Goal: Communication & Community: Answer question/provide support

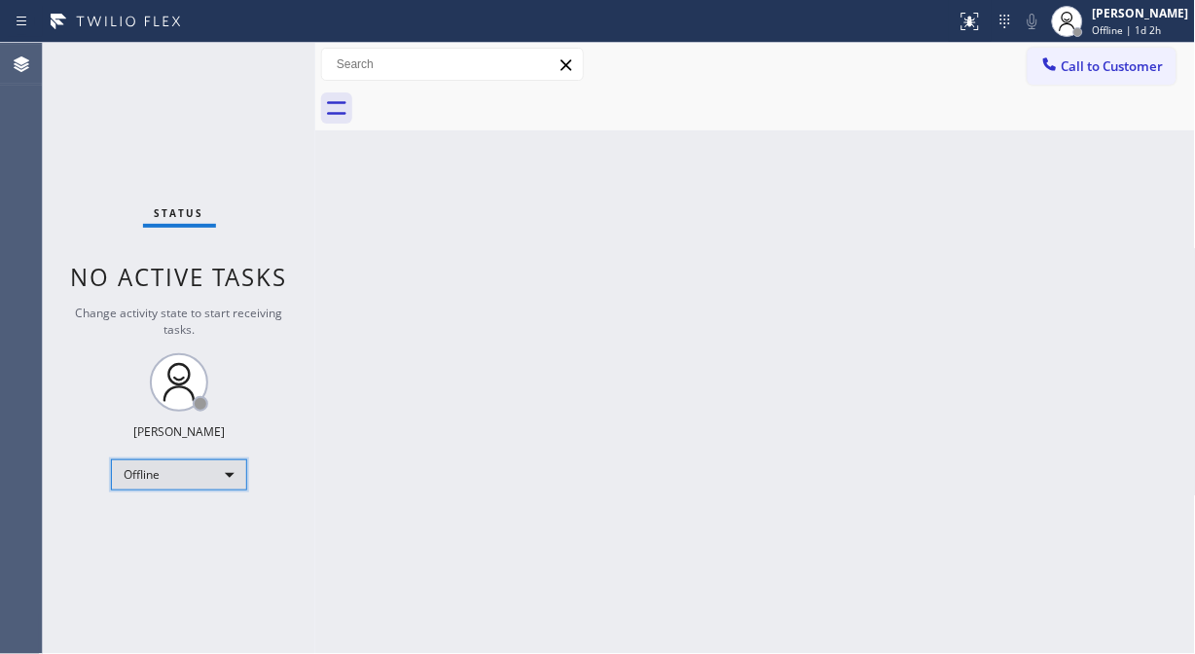
click at [128, 471] on div "Offline" at bounding box center [179, 474] width 136 height 31
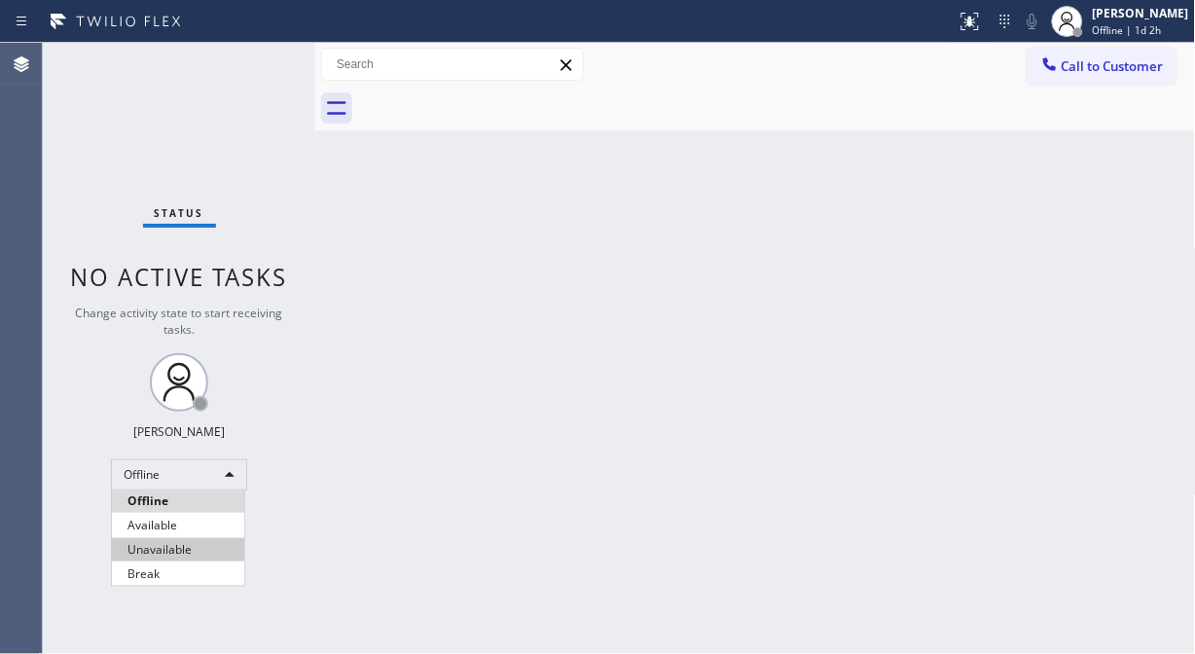
click at [181, 555] on li "Unavailable" at bounding box center [178, 549] width 132 height 23
drag, startPoint x: 321, startPoint y: 191, endPoint x: 584, endPoint y: 280, distance: 277.6
click at [584, 280] on div "Back to Dashboard Change Sender ID Customers Technicians Select a contact Outbo…" at bounding box center [755, 348] width 881 height 611
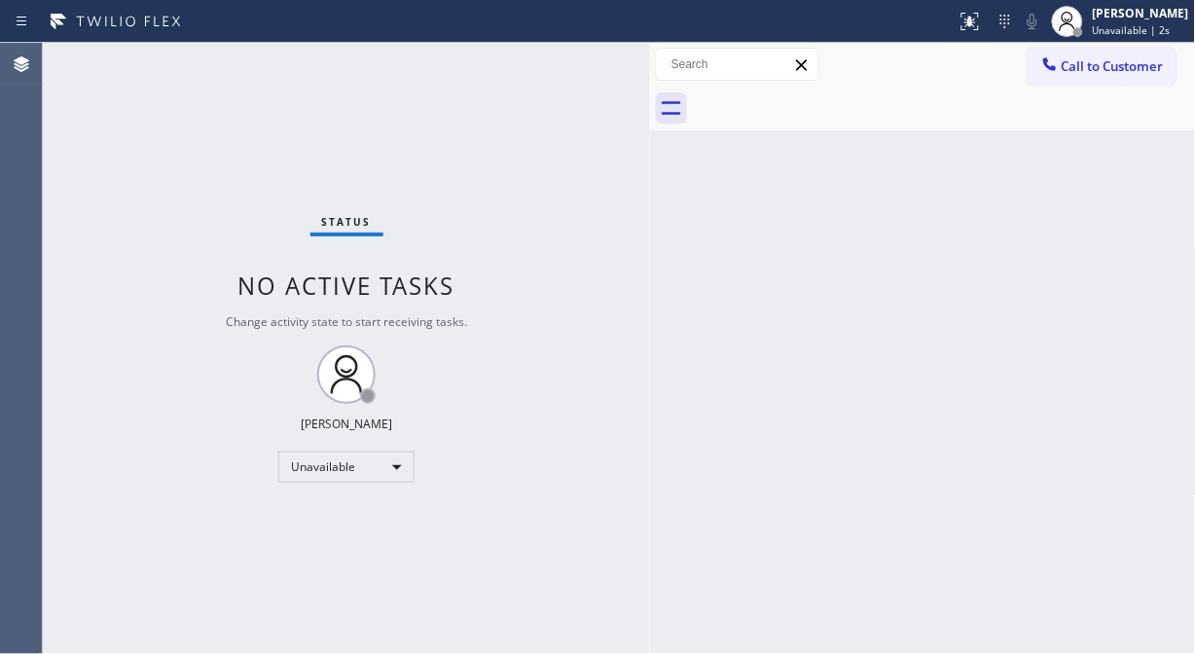
drag, startPoint x: 311, startPoint y: 137, endPoint x: 558, endPoint y: 235, distance: 264.8
click at [650, 240] on div at bounding box center [650, 348] width 0 height 611
drag, startPoint x: 624, startPoint y: 120, endPoint x: 736, endPoint y: 75, distance: 120.5
click at [651, 120] on div at bounding box center [651, 348] width 0 height 611
drag, startPoint x: 139, startPoint y: 195, endPoint x: 352, endPoint y: 13, distance: 280.3
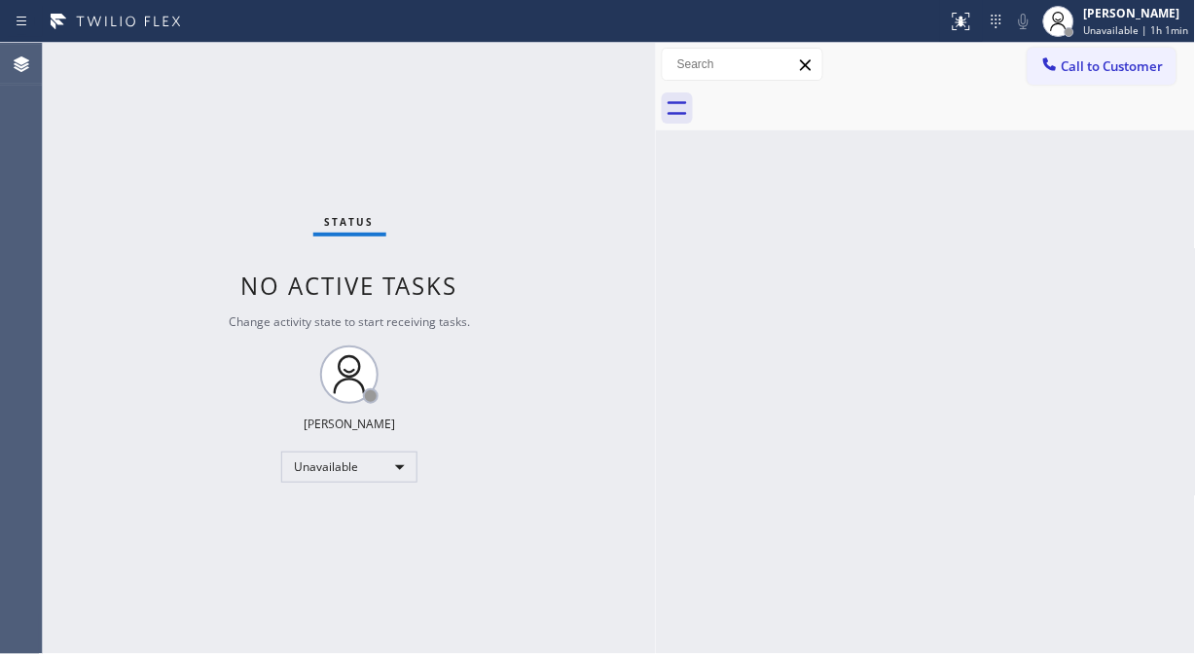
click at [139, 193] on div "Status No active tasks Change activity state to start receiving tasks. [PERSON_…" at bounding box center [349, 348] width 613 height 611
click at [176, 150] on div "Status No active tasks Change activity state to start receiving tasks. [PERSON_…" at bounding box center [349, 348] width 613 height 611
click at [1088, 68] on span "Call to Customer" at bounding box center [1113, 66] width 102 height 18
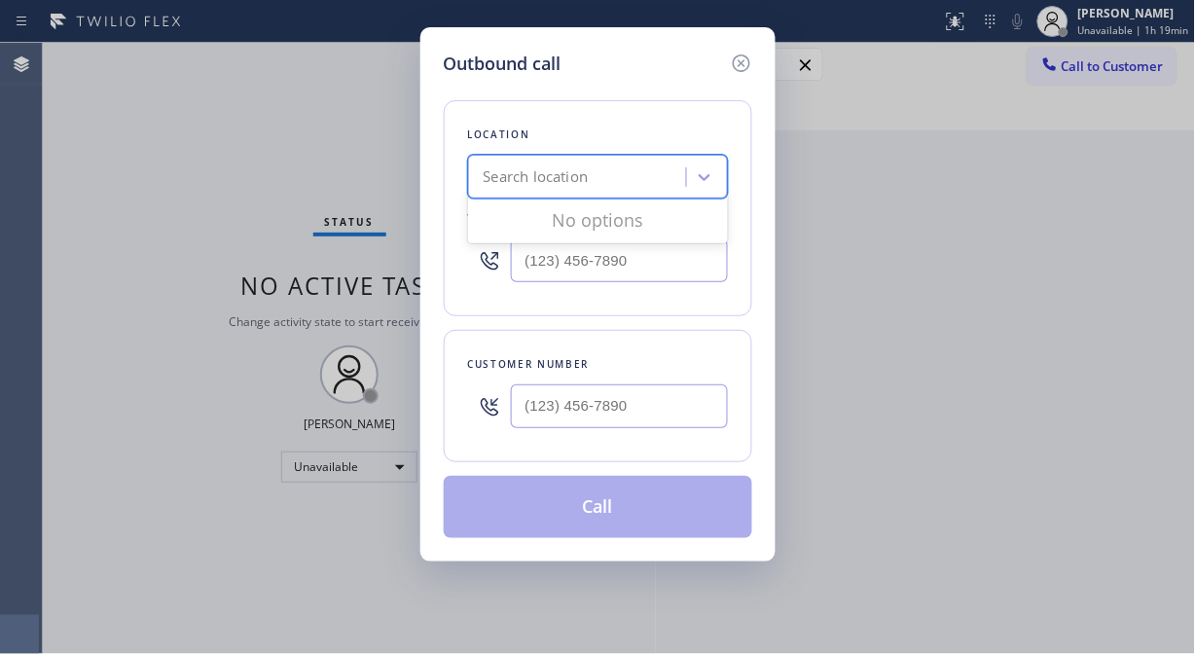
click at [540, 181] on div "Search location" at bounding box center [536, 177] width 105 height 22
type input "s"
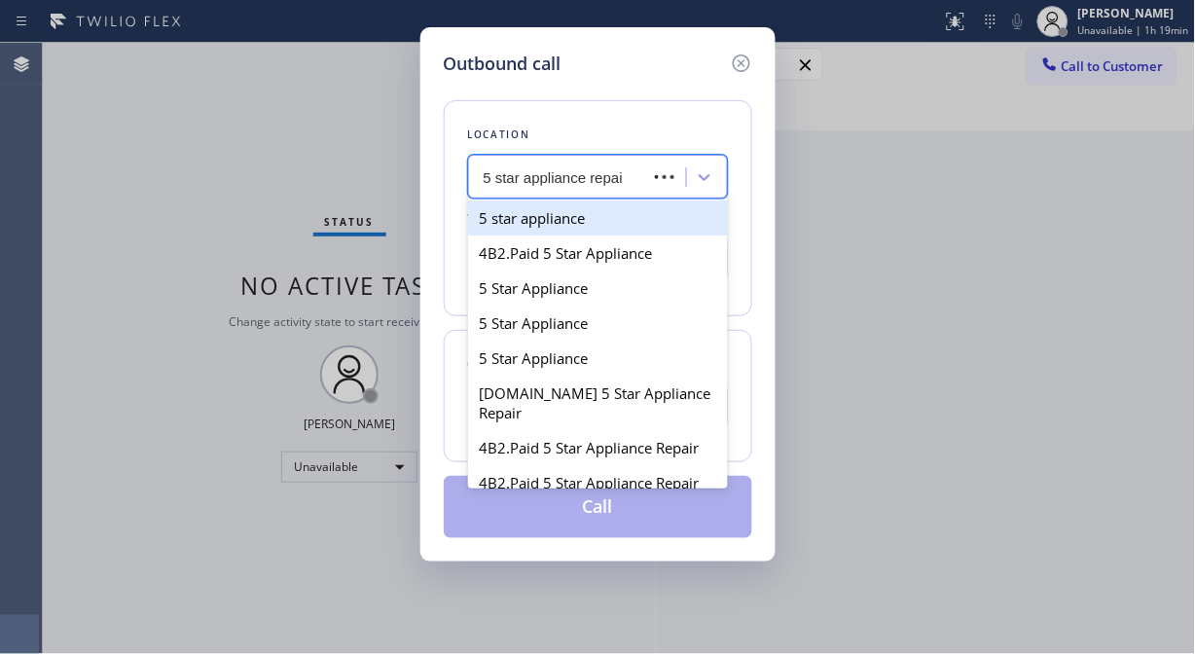
type input "5 star appliance repair"
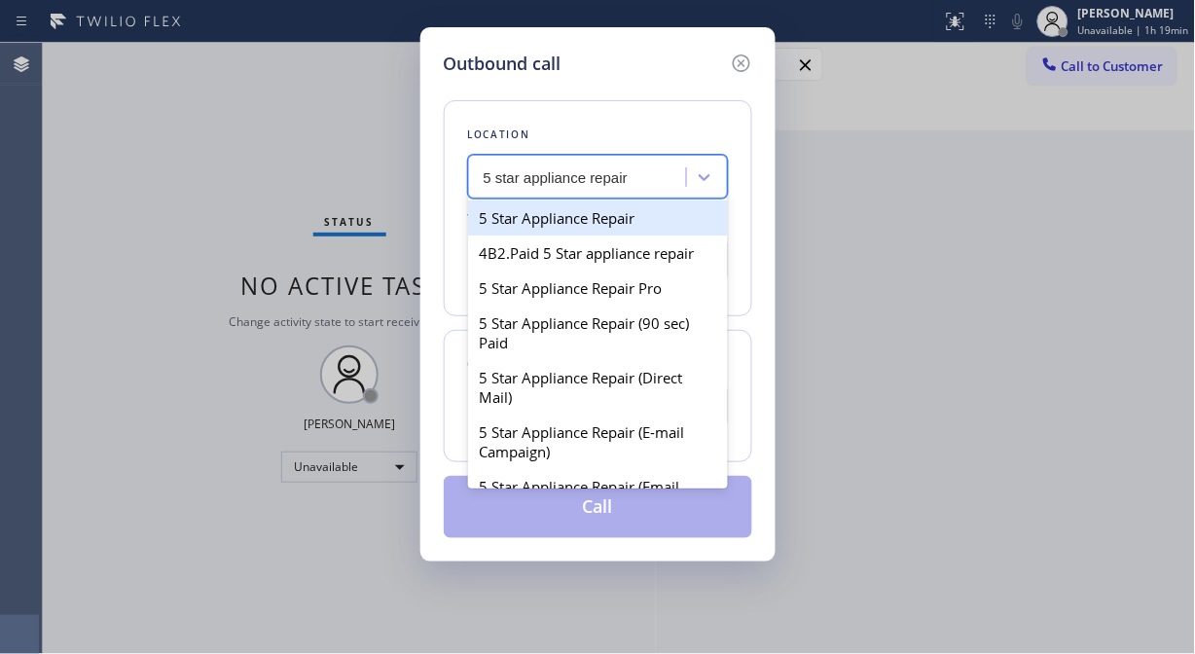
click at [570, 228] on div "5 Star Appliance Repair" at bounding box center [598, 217] width 260 height 35
type input "[PHONE_NUMBER]"
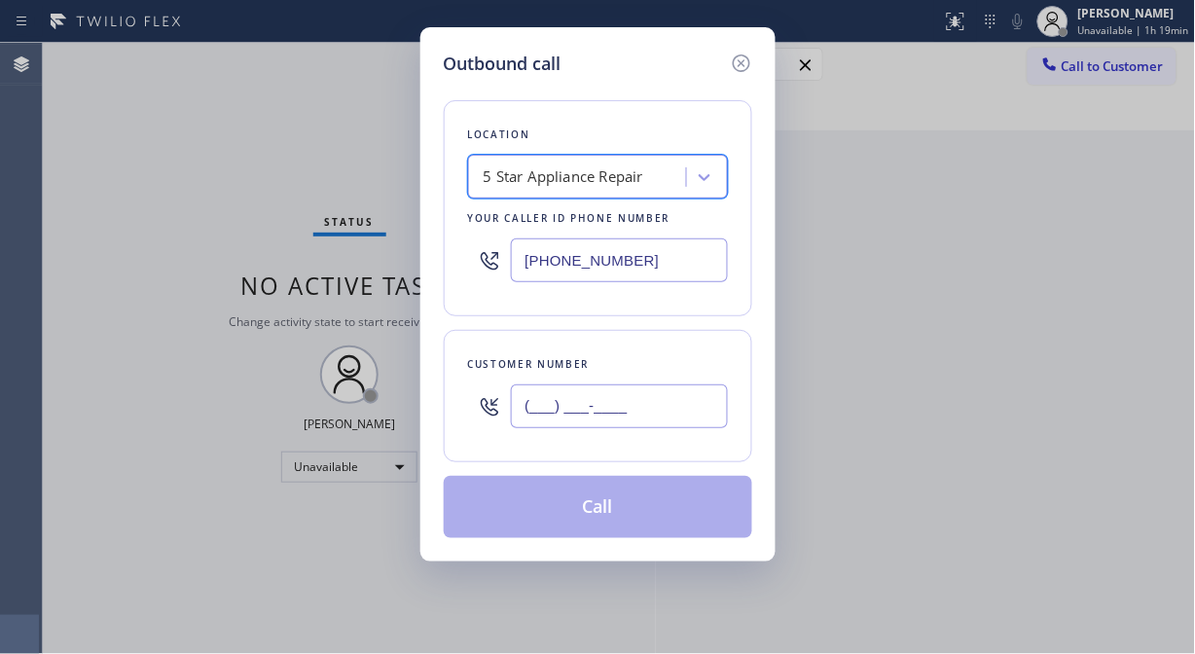
click at [542, 426] on input "(___) ___-____" at bounding box center [619, 406] width 217 height 44
paste input "781) 690-1950"
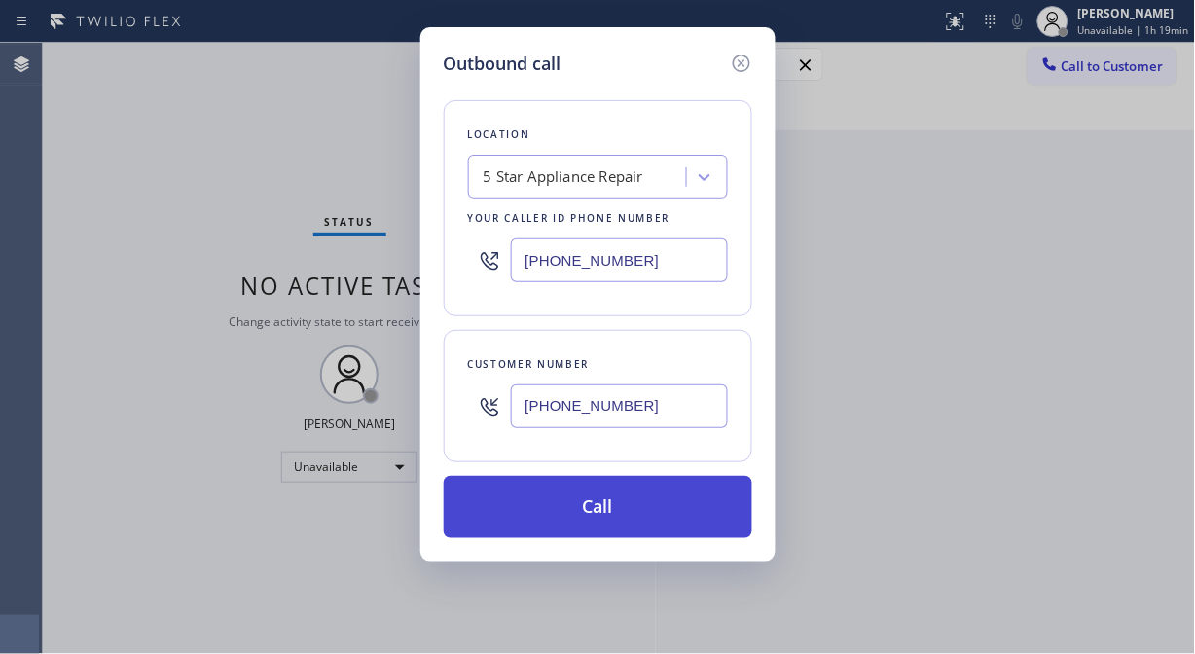
type input "[PHONE_NUMBER]"
click at [618, 514] on button "Call" at bounding box center [598, 507] width 309 height 62
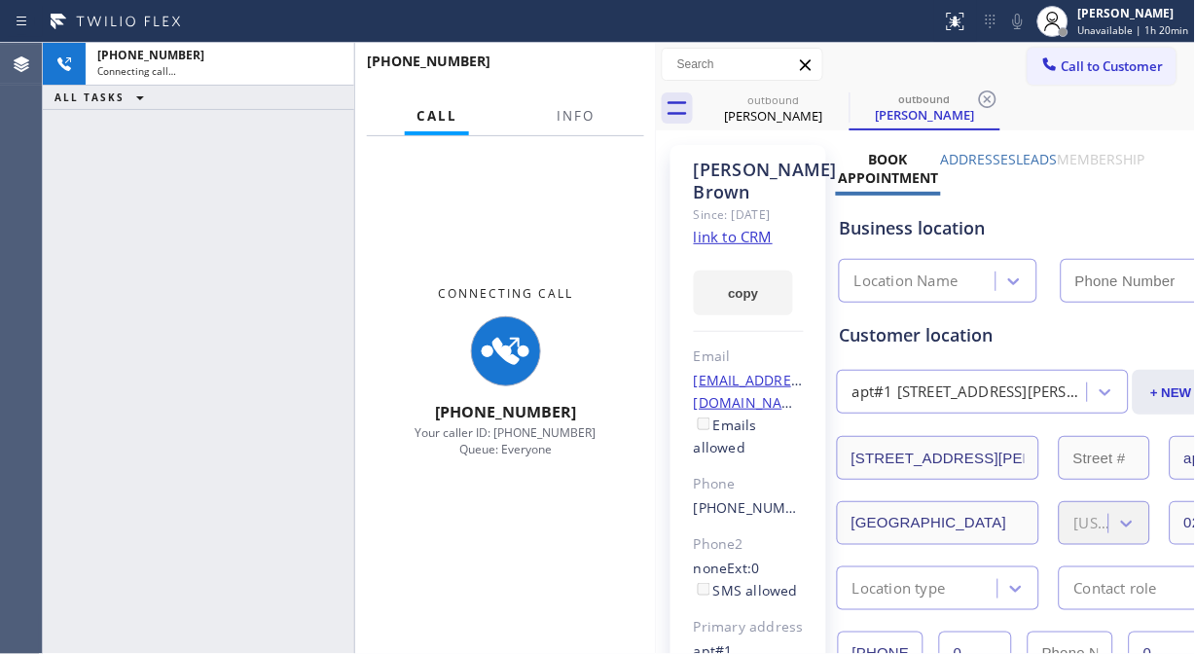
type input "[PHONE_NUMBER]"
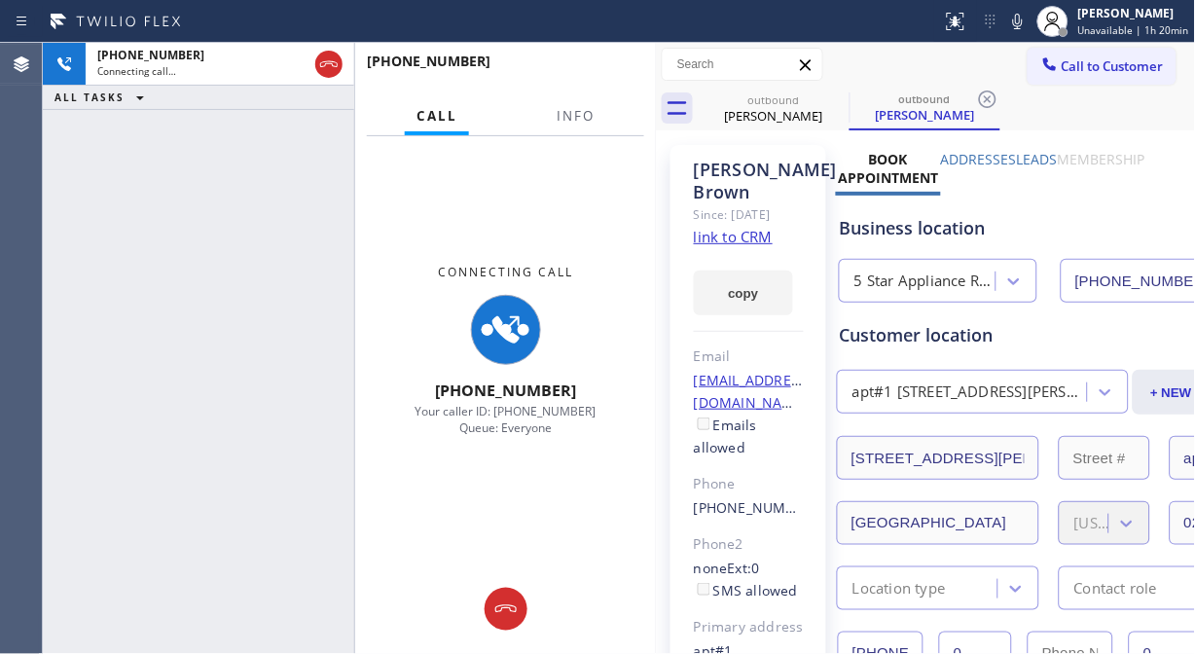
click at [523, 112] on div "Call Info" at bounding box center [505, 116] width 277 height 39
click at [574, 119] on span "Info" at bounding box center [576, 116] width 38 height 18
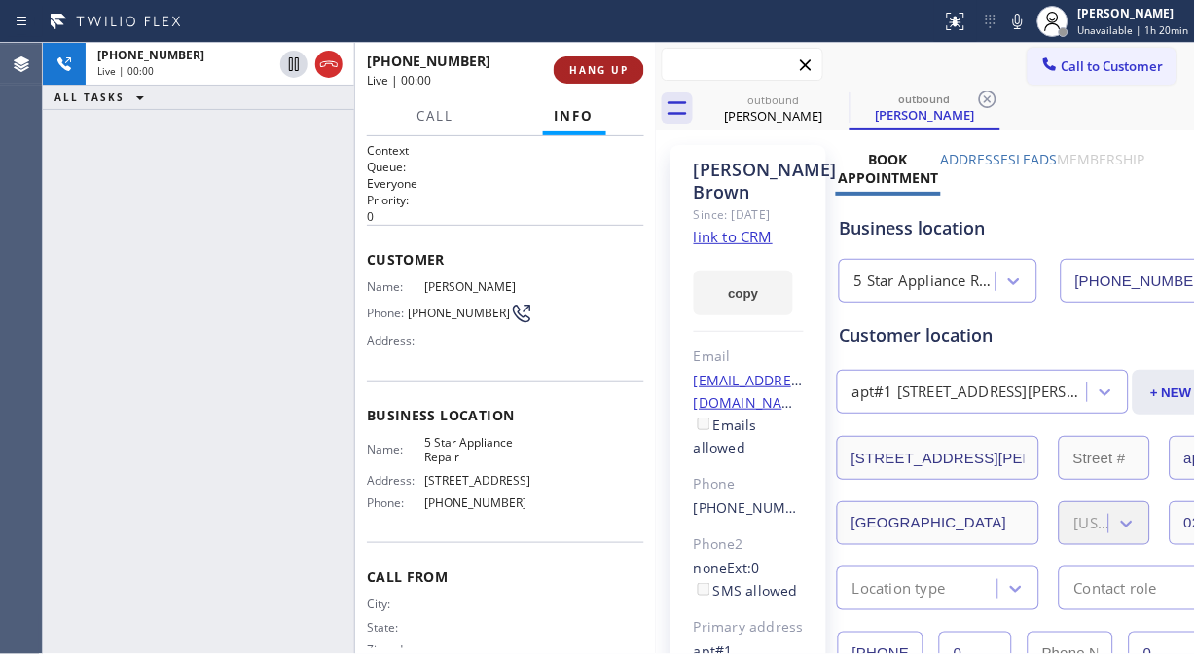
click at [658, 72] on div "[PHONE_NUMBER] Live | 00:00 ALL TASKS ALL TASKS ACTIVE TASKS TASKS IN WRAP UP […" at bounding box center [619, 348] width 1152 height 611
click at [605, 81] on button "HANG UP" at bounding box center [599, 69] width 91 height 27
click at [600, 72] on span "HANG UP" at bounding box center [598, 70] width 59 height 14
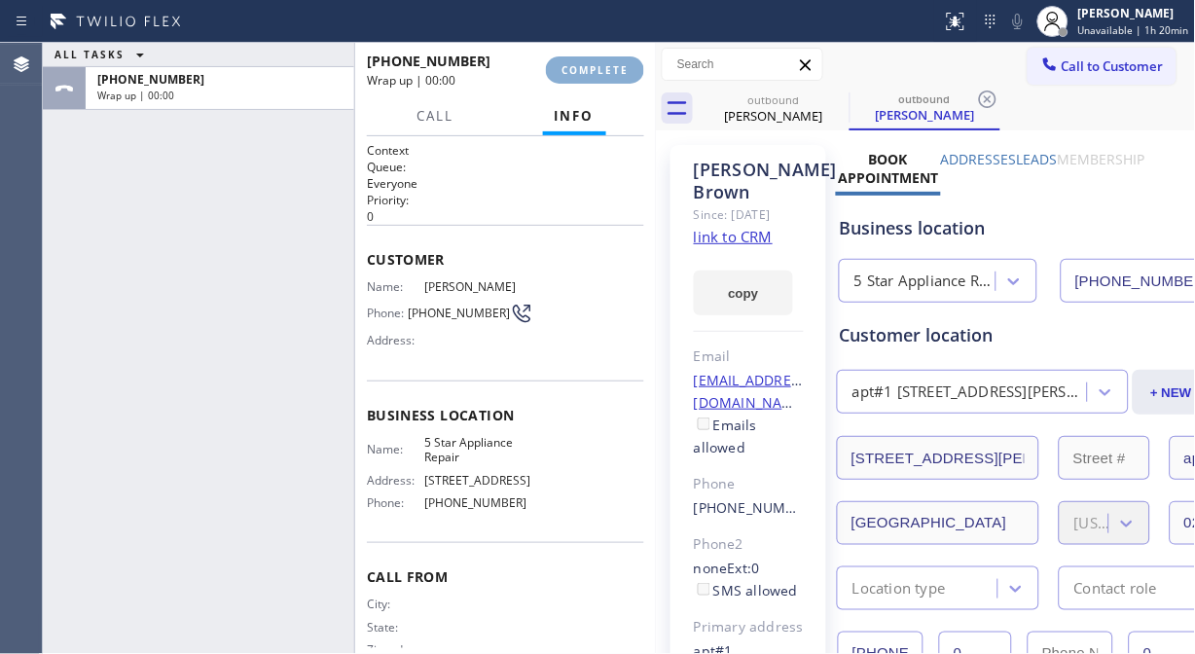
click at [600, 72] on span "COMPLETE" at bounding box center [595, 70] width 67 height 14
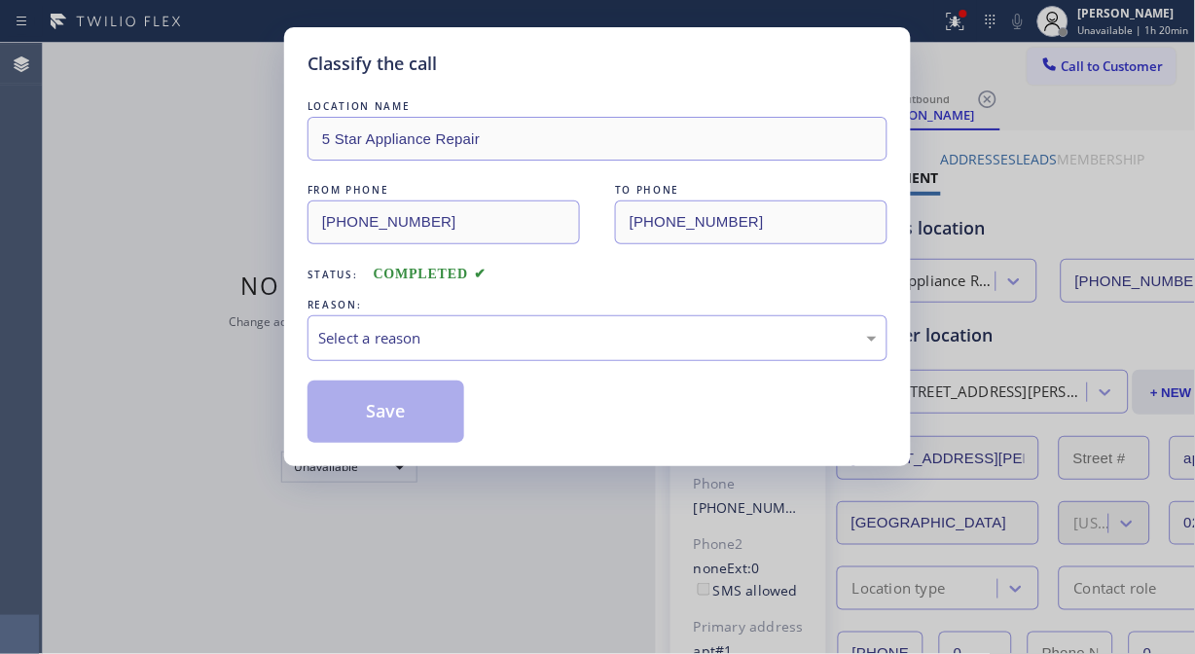
click at [600, 72] on div "Classify the call" at bounding box center [598, 64] width 580 height 26
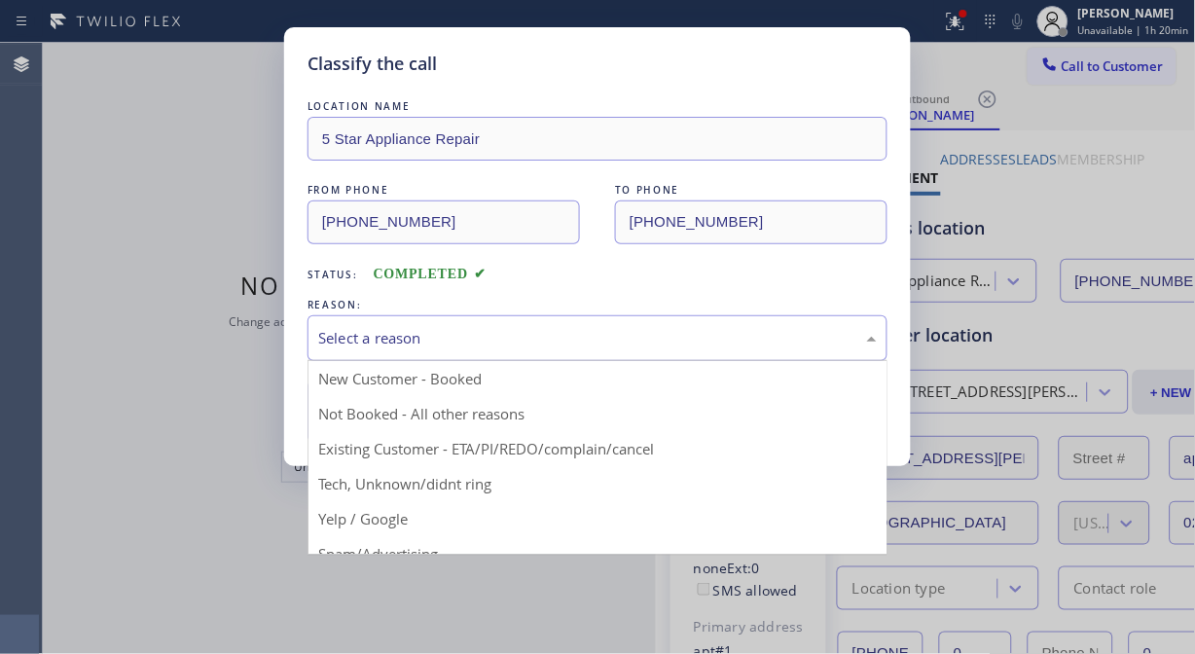
click at [592, 336] on div "Select a reason" at bounding box center [597, 338] width 559 height 22
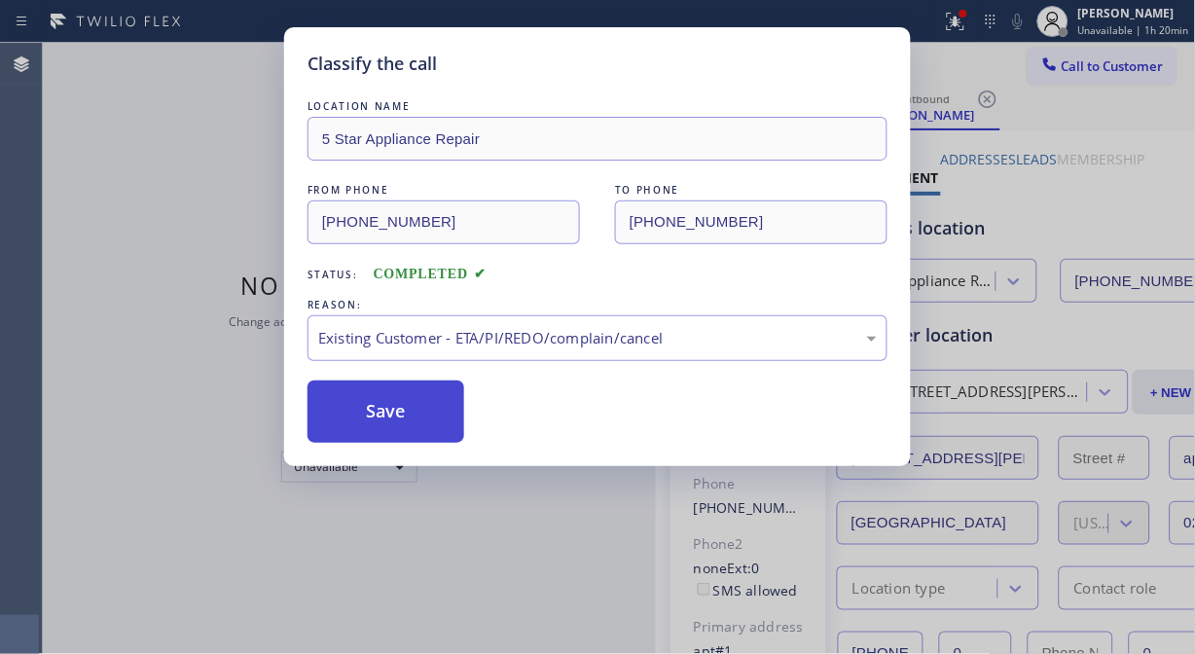
click at [374, 409] on button "Save" at bounding box center [386, 412] width 157 height 62
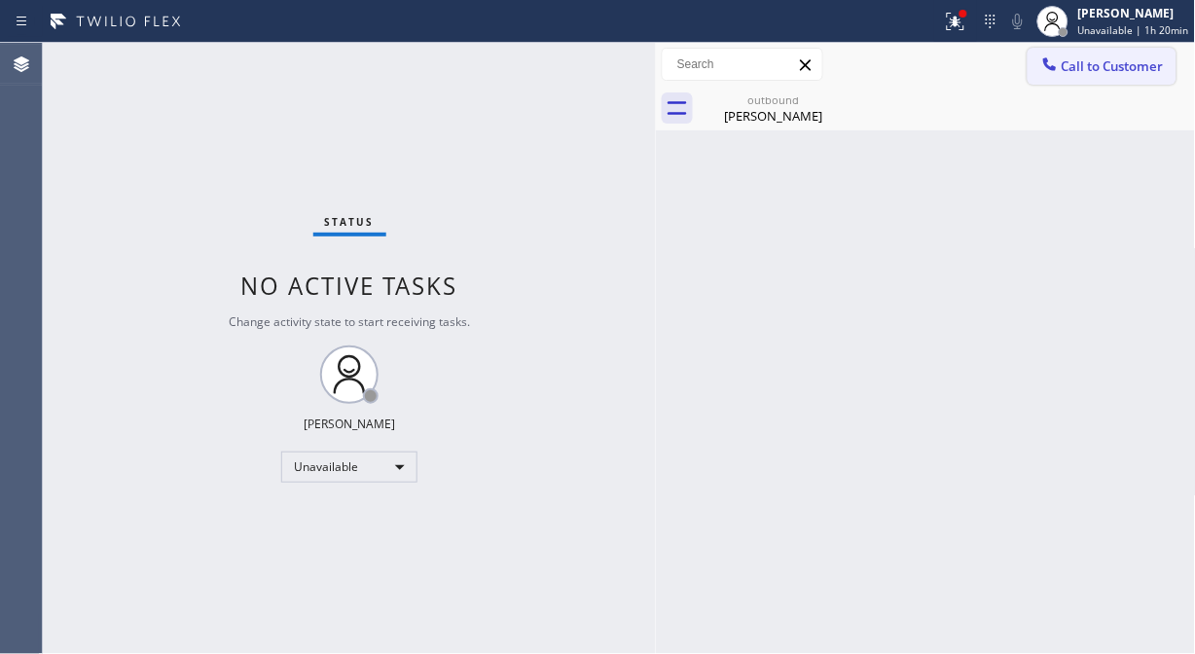
click at [1074, 73] on span "Call to Customer" at bounding box center [1113, 66] width 102 height 18
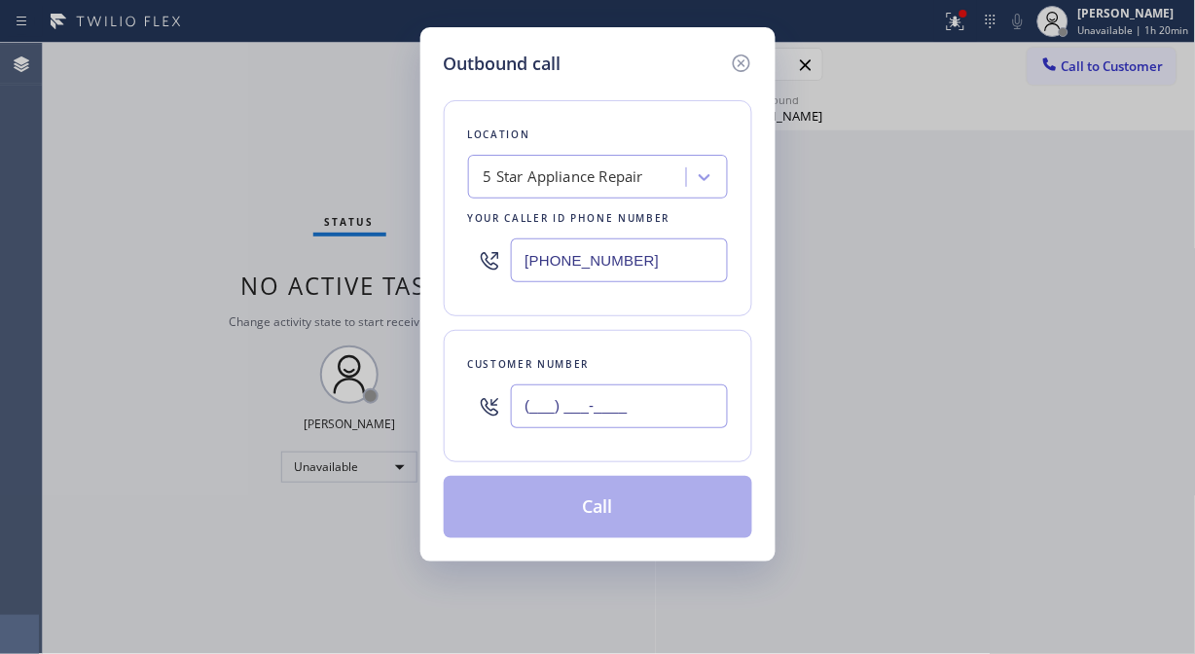
click at [582, 423] on input "(___) ___-____" at bounding box center [619, 406] width 217 height 44
paste input "602) 509-0495"
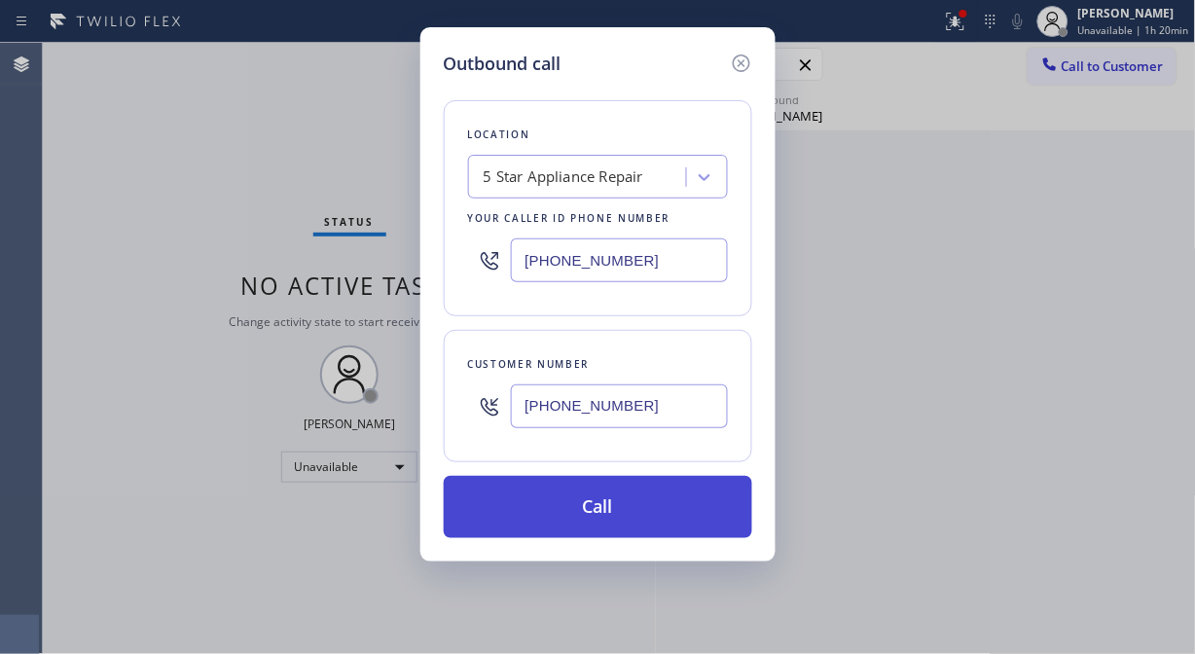
type input "[PHONE_NUMBER]"
click at [575, 529] on button "Call" at bounding box center [598, 507] width 309 height 62
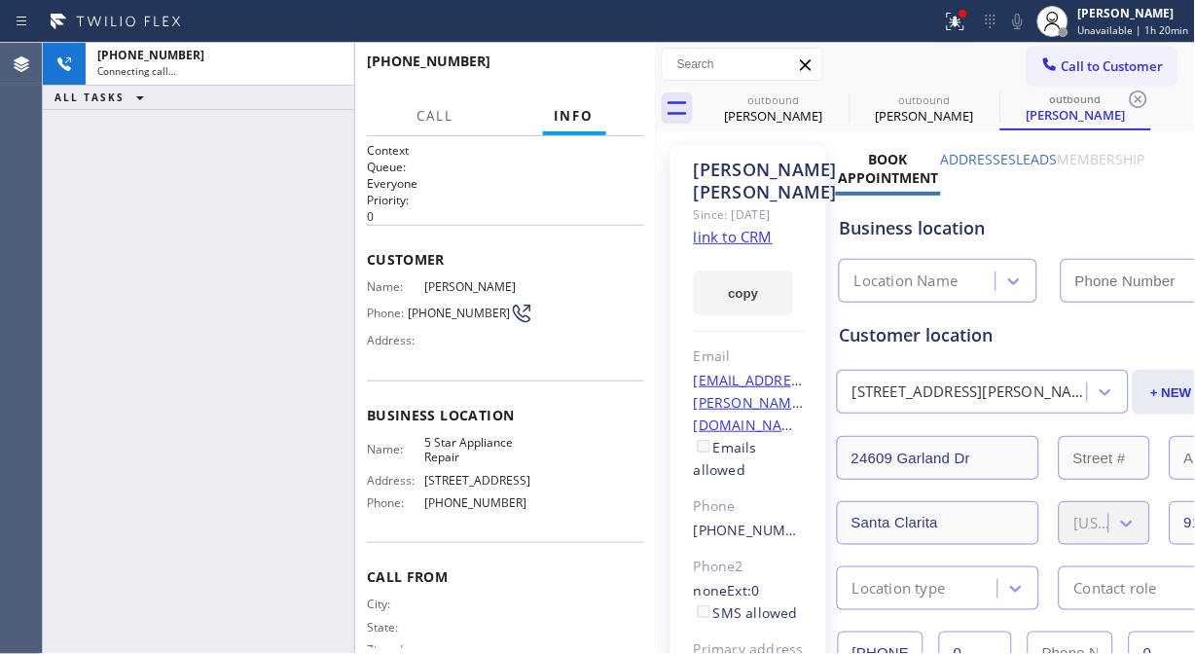
type input "[PHONE_NUMBER]"
click at [1016, 21] on icon at bounding box center [1017, 21] width 23 height 23
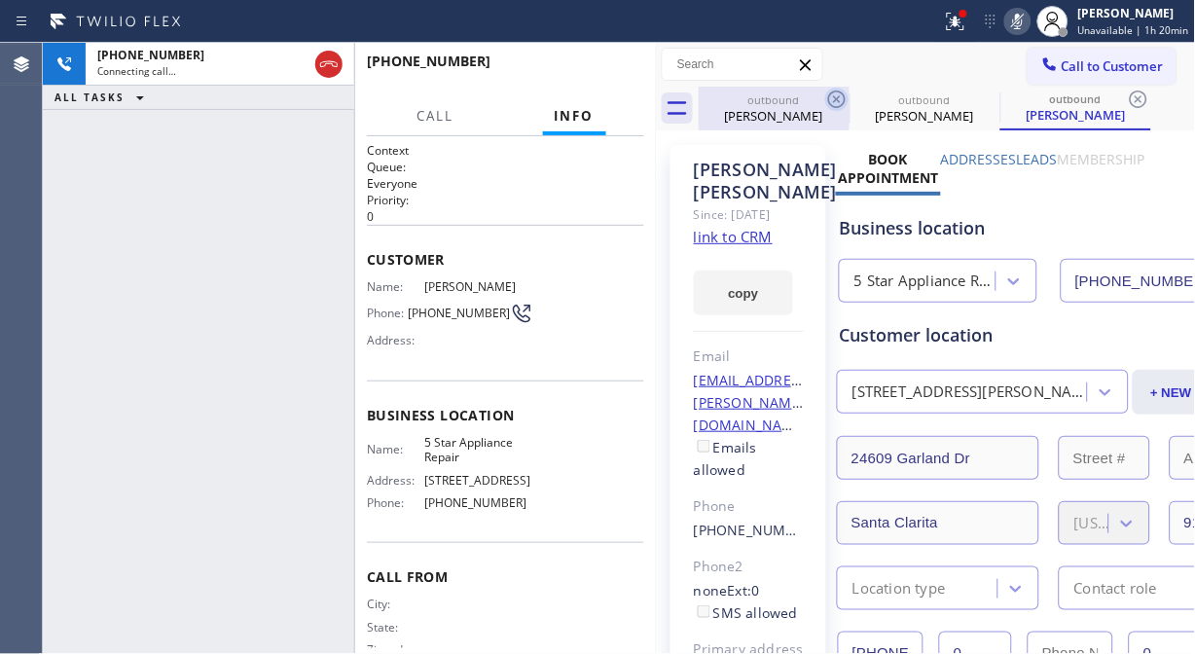
click at [827, 94] on icon at bounding box center [836, 99] width 23 height 23
click at [840, 93] on icon at bounding box center [836, 99] width 23 height 23
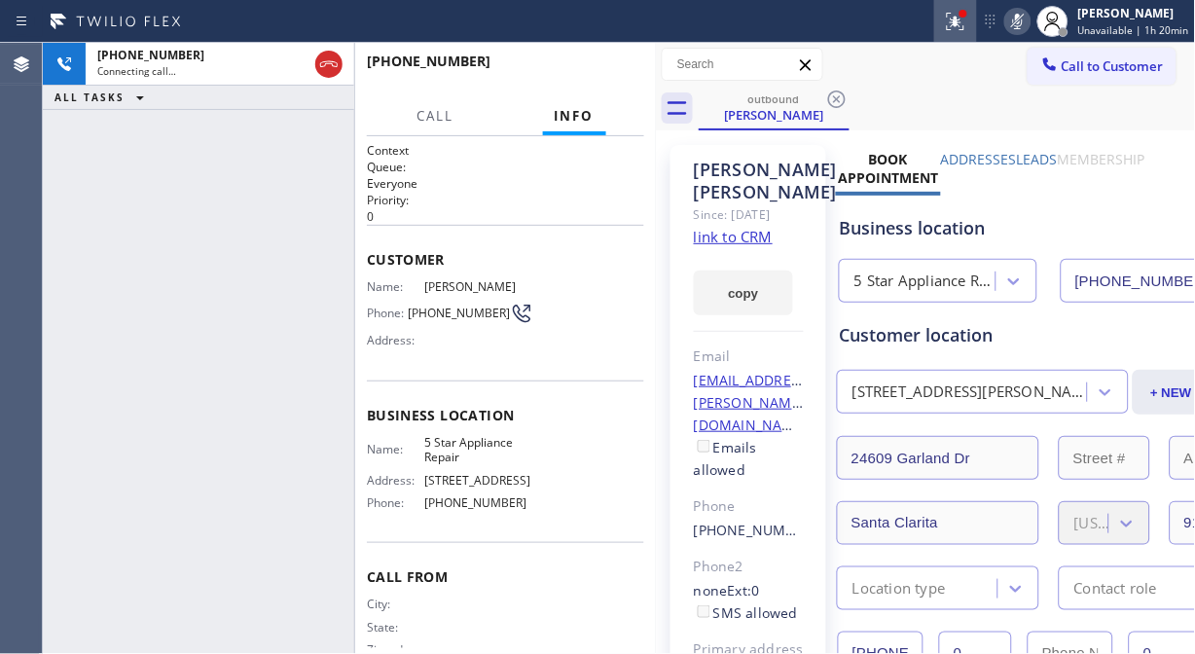
click at [960, 13] on icon at bounding box center [955, 21] width 23 height 23
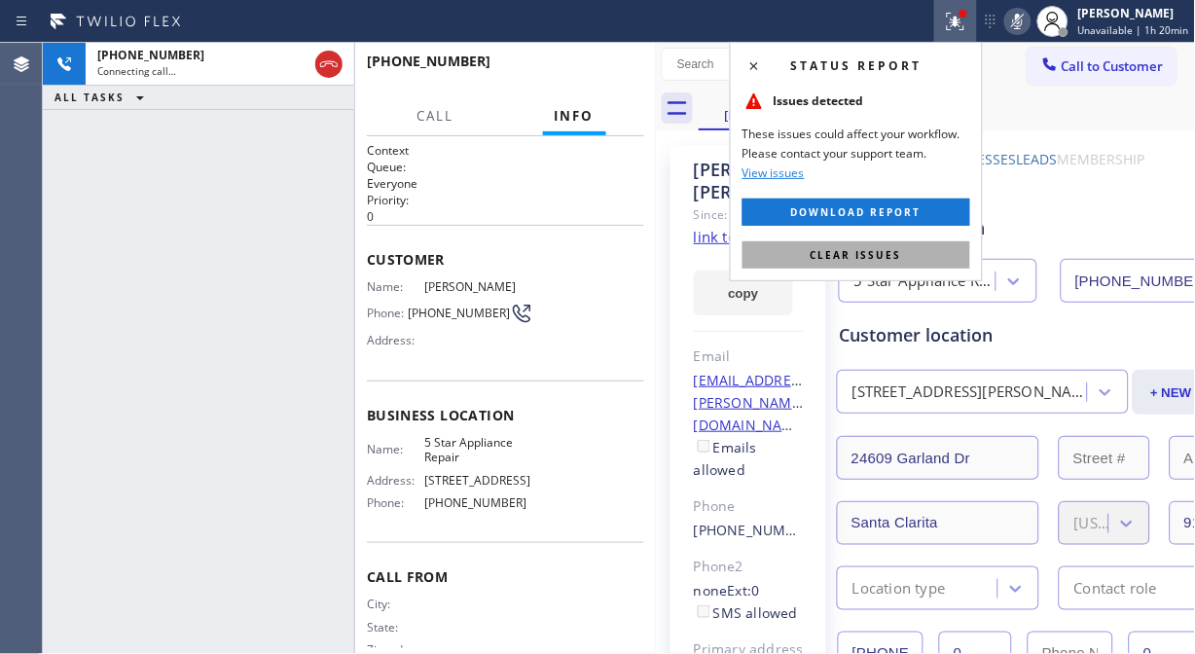
drag, startPoint x: 897, startPoint y: 253, endPoint x: 958, endPoint y: 92, distance: 171.5
click at [897, 254] on span "Clear issues" at bounding box center [856, 255] width 91 height 14
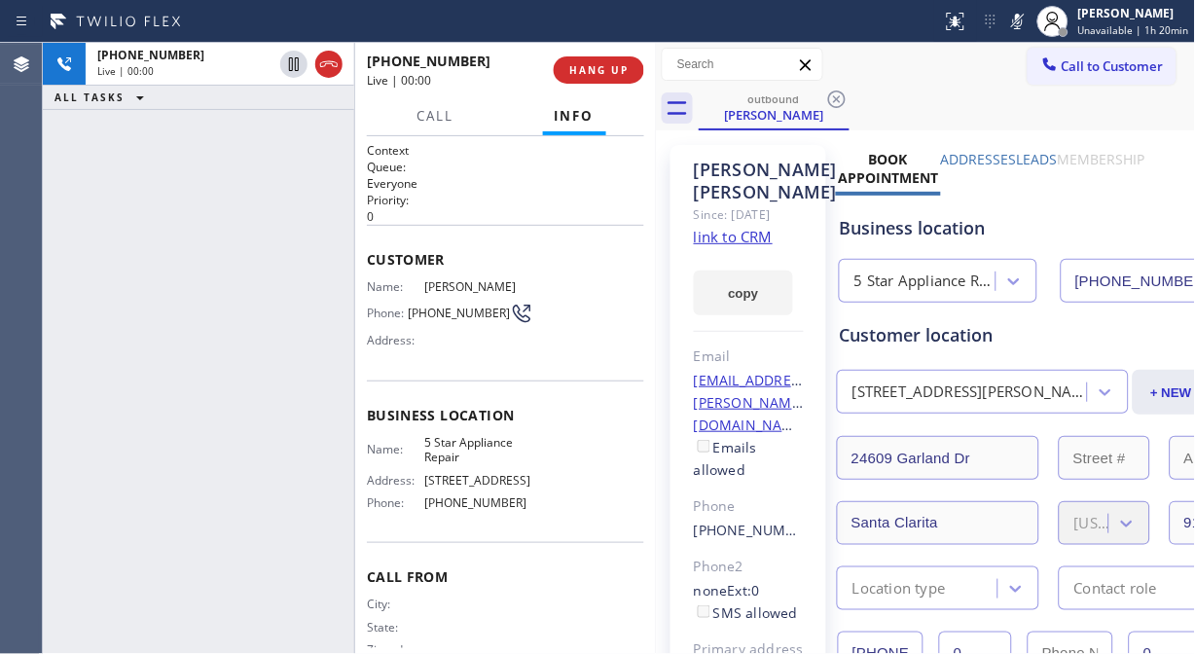
drag, startPoint x: 1028, startPoint y: 25, endPoint x: 838, endPoint y: 51, distance: 191.5
click at [1028, 26] on icon at bounding box center [1017, 21] width 23 height 23
click at [540, 82] on div "Live | 00:00" at bounding box center [453, 80] width 173 height 17
click at [569, 73] on span "HANG UP" at bounding box center [598, 70] width 59 height 14
click at [587, 70] on span "HANG UP" at bounding box center [598, 70] width 59 height 14
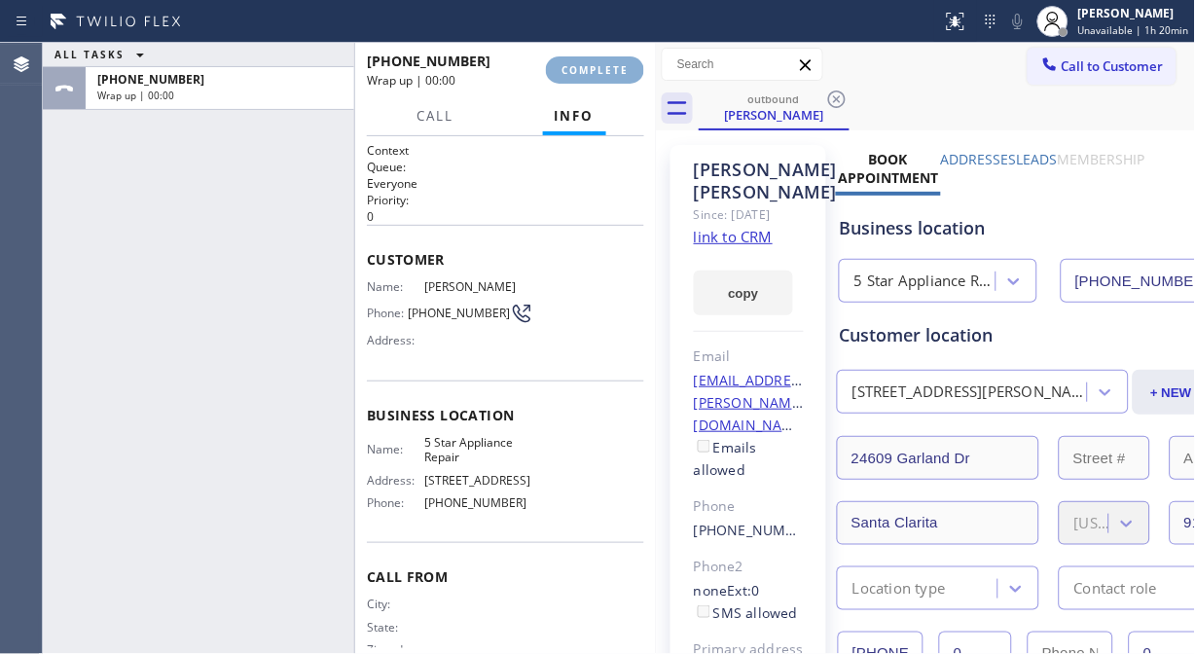
click at [597, 72] on span "COMPLETE" at bounding box center [595, 70] width 67 height 14
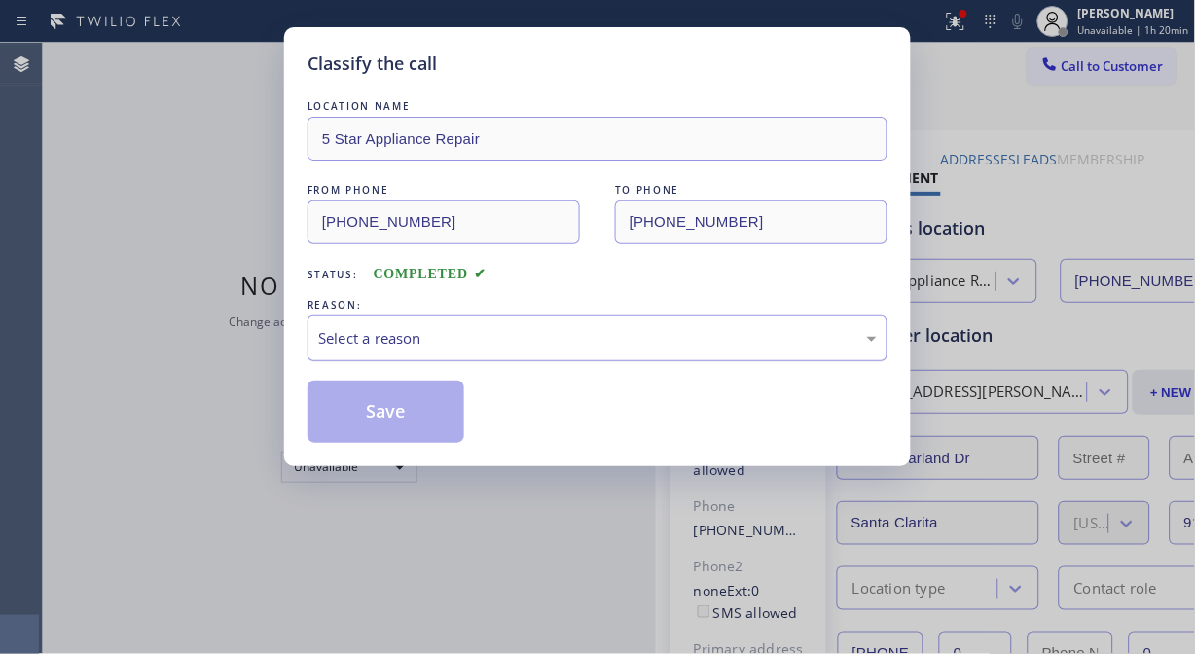
click at [577, 336] on div "Select a reason" at bounding box center [597, 338] width 559 height 22
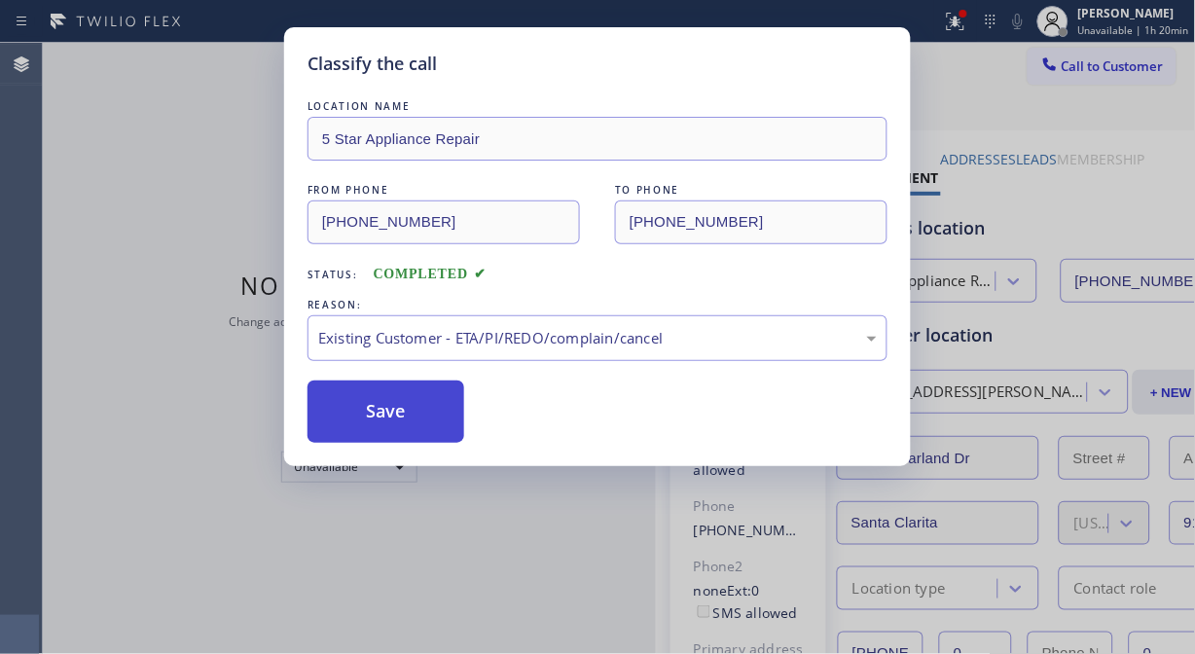
click at [434, 426] on button "Save" at bounding box center [386, 412] width 157 height 62
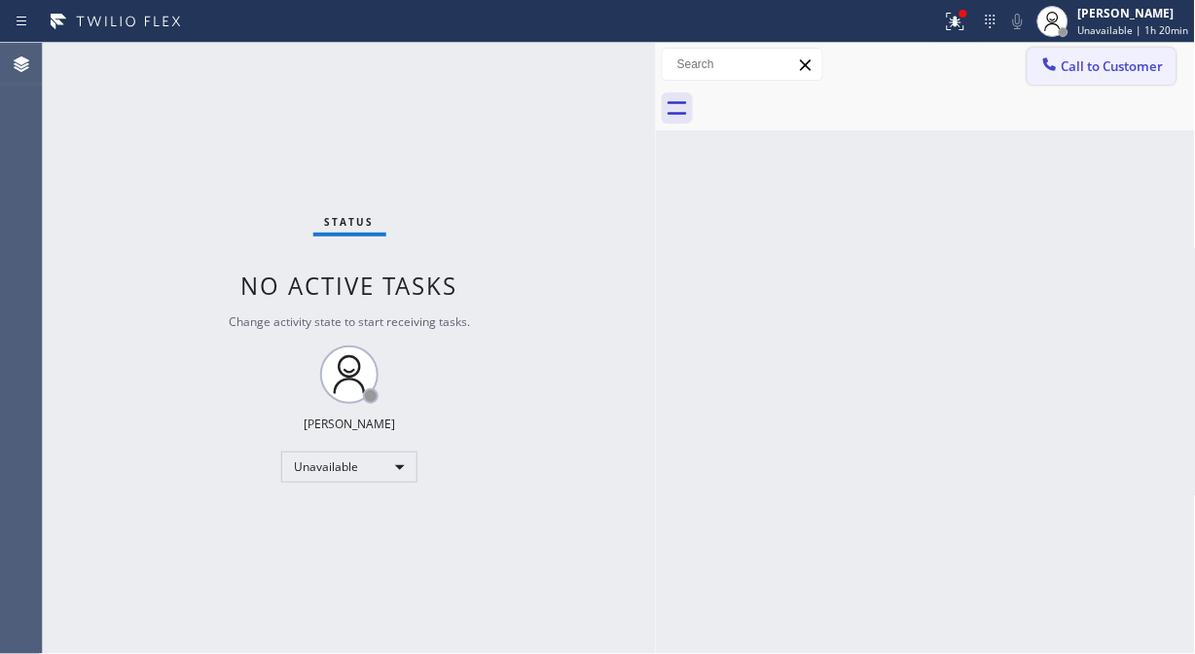
click at [1045, 59] on icon at bounding box center [1049, 63] width 13 height 13
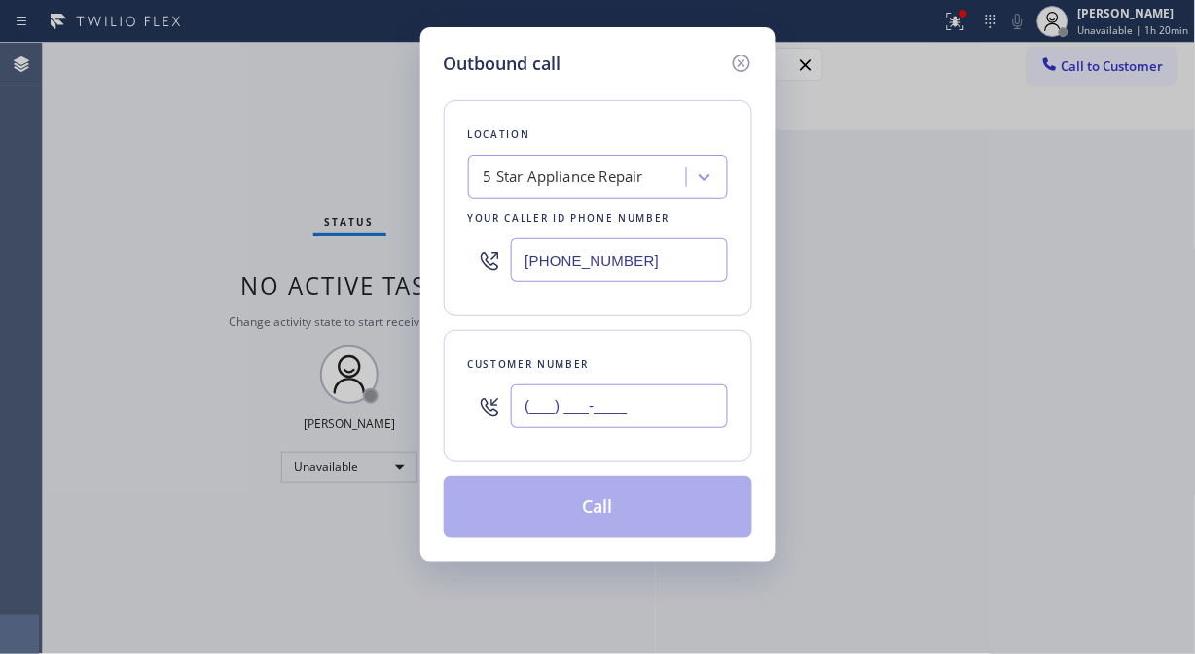
click at [682, 424] on input "(___) ___-____" at bounding box center [619, 406] width 217 height 44
paste input "786) 412-7419"
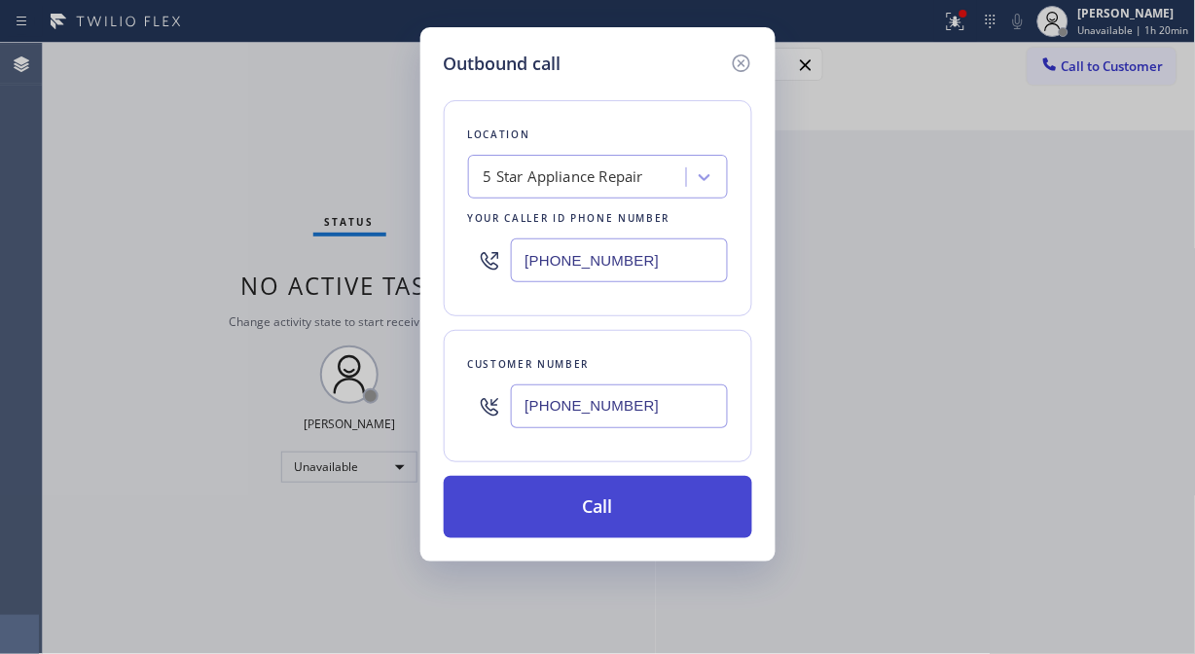
type input "[PHONE_NUMBER]"
click at [674, 509] on button "Call" at bounding box center [598, 507] width 309 height 62
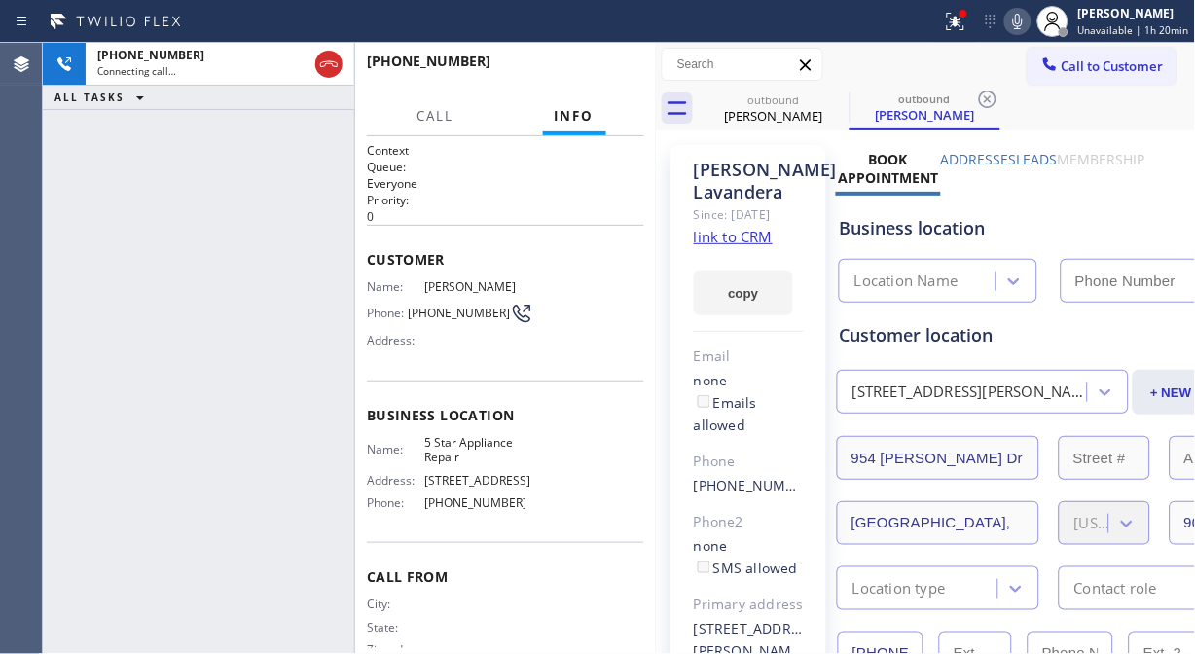
click at [1022, 29] on icon at bounding box center [1017, 21] width 23 height 23
type input "[PHONE_NUMBER]"
click at [643, 79] on div "[PHONE_NUMBER] Live | 00:02 HANG UP" at bounding box center [505, 70] width 277 height 51
click at [601, 66] on span "HANG UP" at bounding box center [598, 70] width 59 height 14
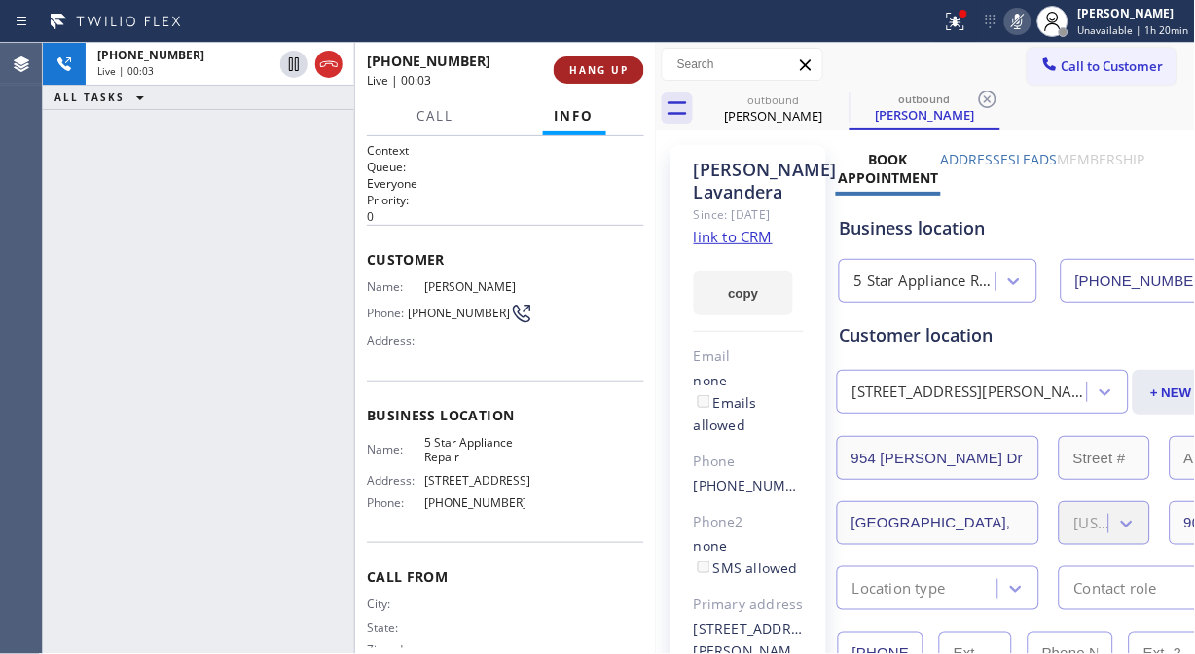
click at [601, 66] on span "HANG UP" at bounding box center [598, 70] width 59 height 14
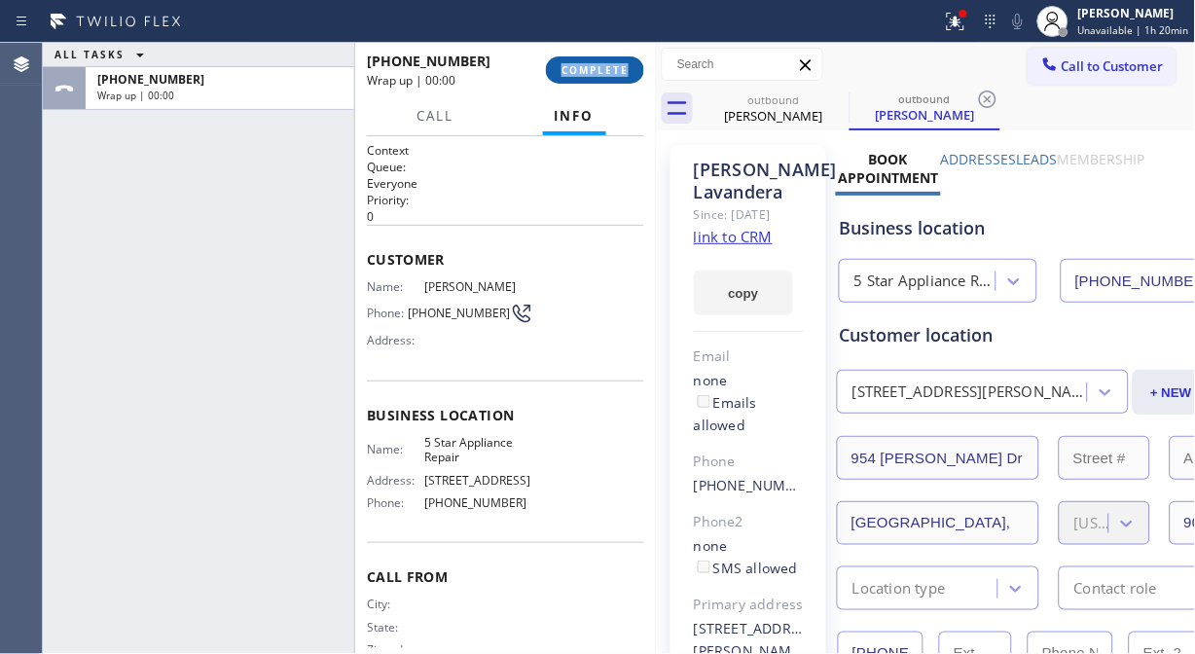
click at [601, 66] on span "COMPLETE" at bounding box center [595, 70] width 67 height 14
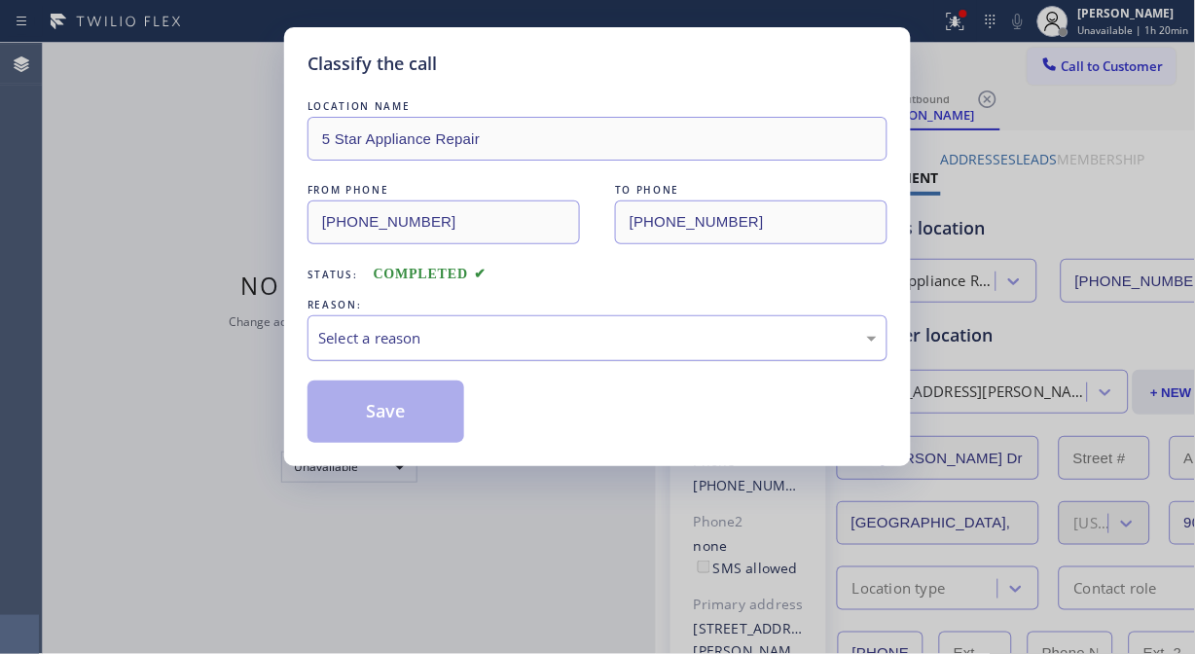
click at [585, 343] on div "Select a reason" at bounding box center [597, 338] width 559 height 22
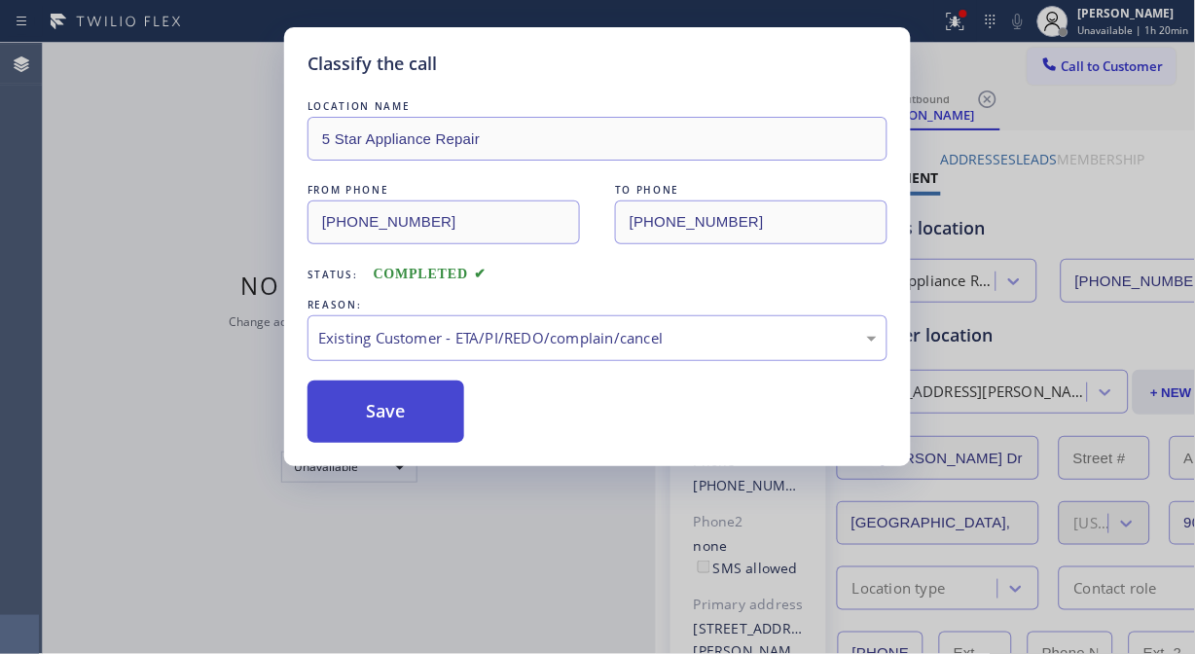
click at [355, 404] on button "Save" at bounding box center [386, 412] width 157 height 62
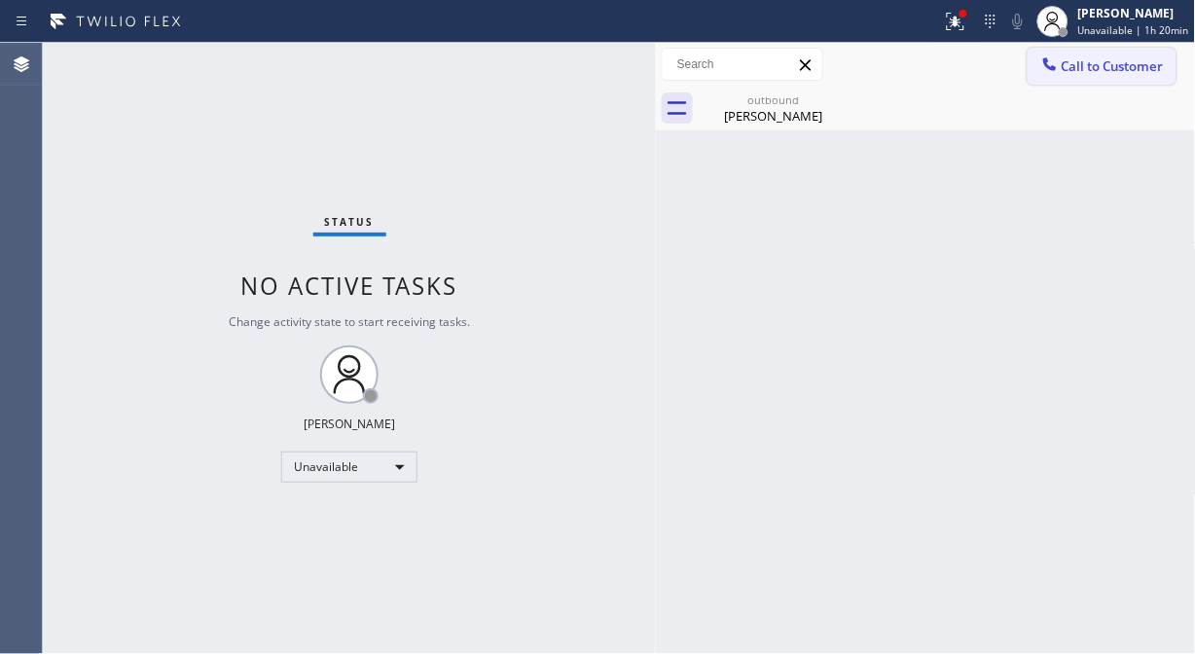
click at [1100, 73] on span "Call to Customer" at bounding box center [1113, 66] width 102 height 18
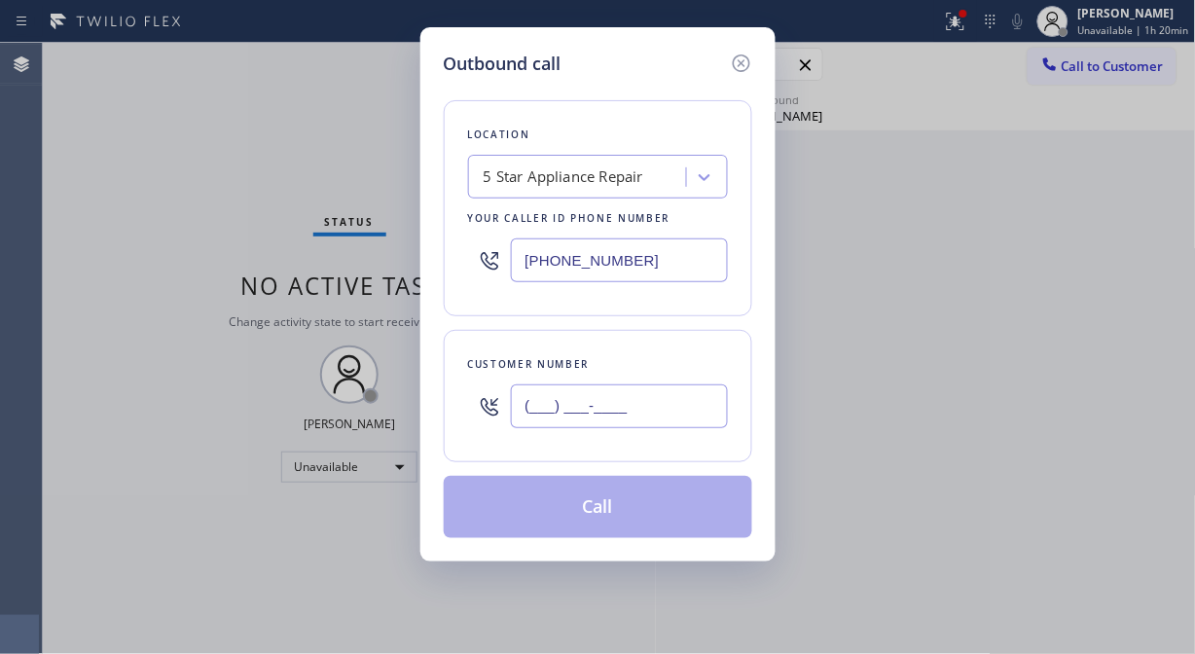
click at [686, 428] on input "(___) ___-____" at bounding box center [619, 406] width 217 height 44
paste input "786) 412-7419"
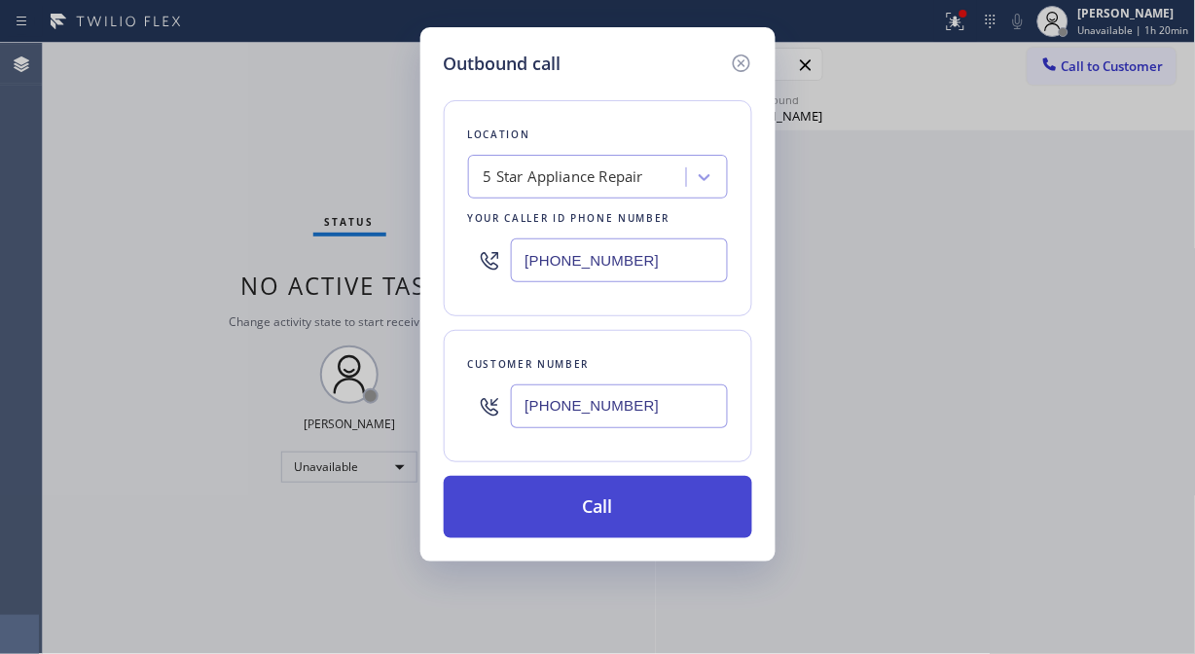
type input "[PHONE_NUMBER]"
click at [694, 512] on button "Call" at bounding box center [598, 507] width 309 height 62
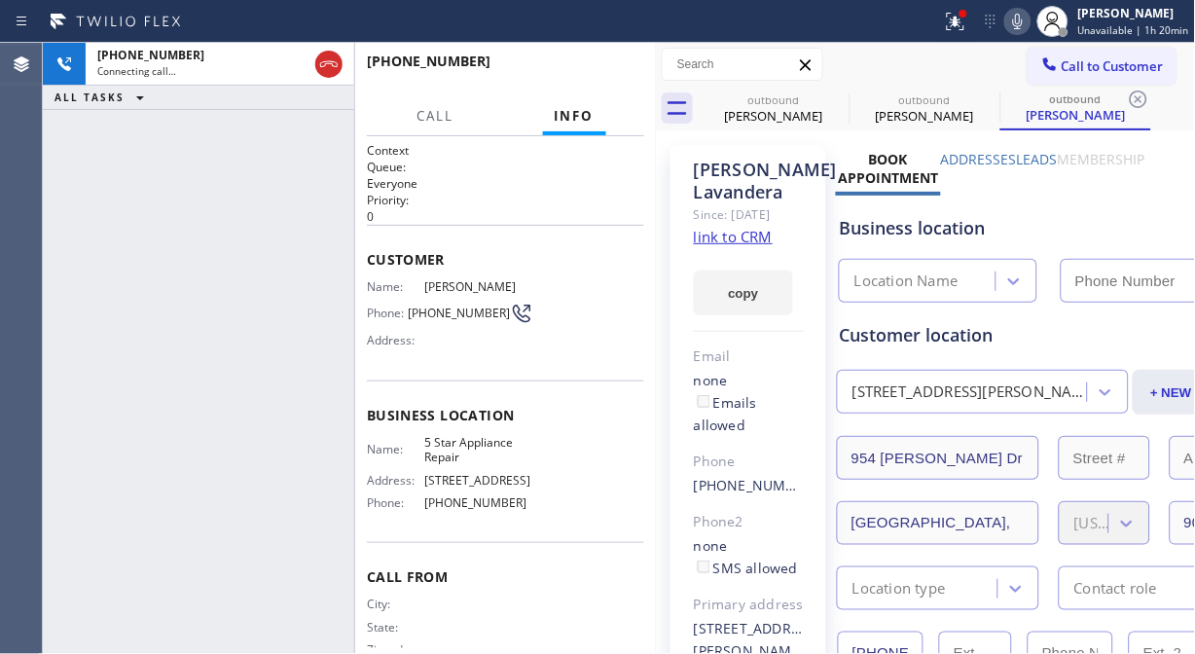
click at [1022, 24] on icon at bounding box center [1017, 21] width 23 height 23
type input "[PHONE_NUMBER]"
click at [617, 61] on button "HANG UP" at bounding box center [599, 69] width 91 height 27
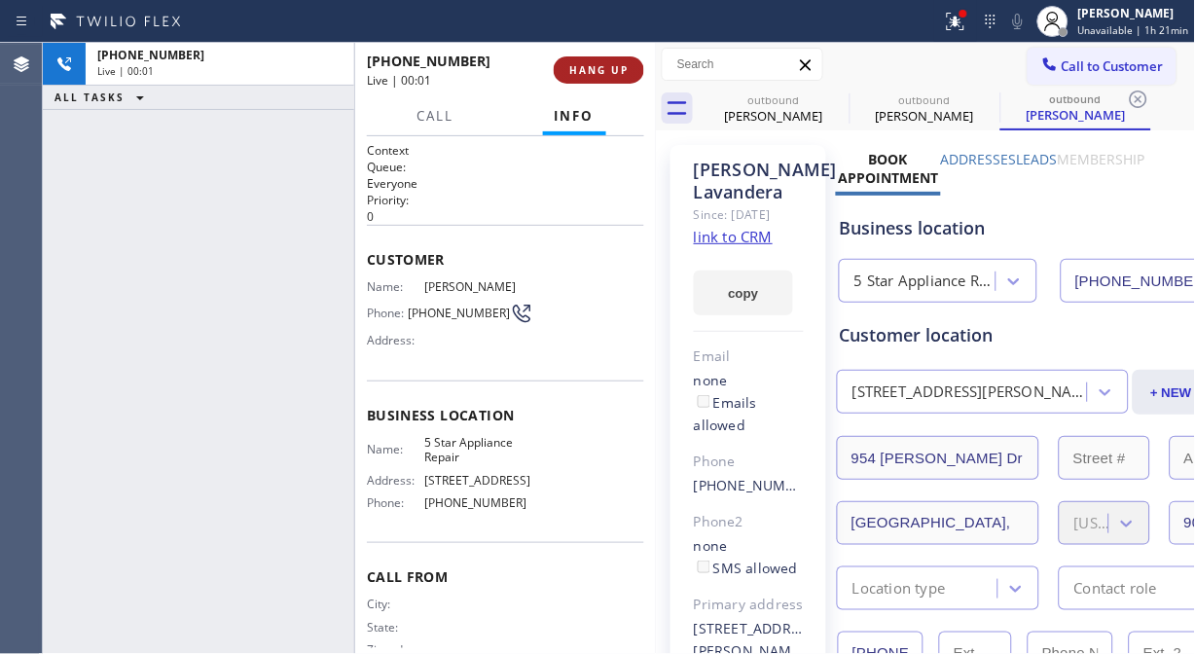
click at [617, 61] on button "HANG UP" at bounding box center [599, 69] width 91 height 27
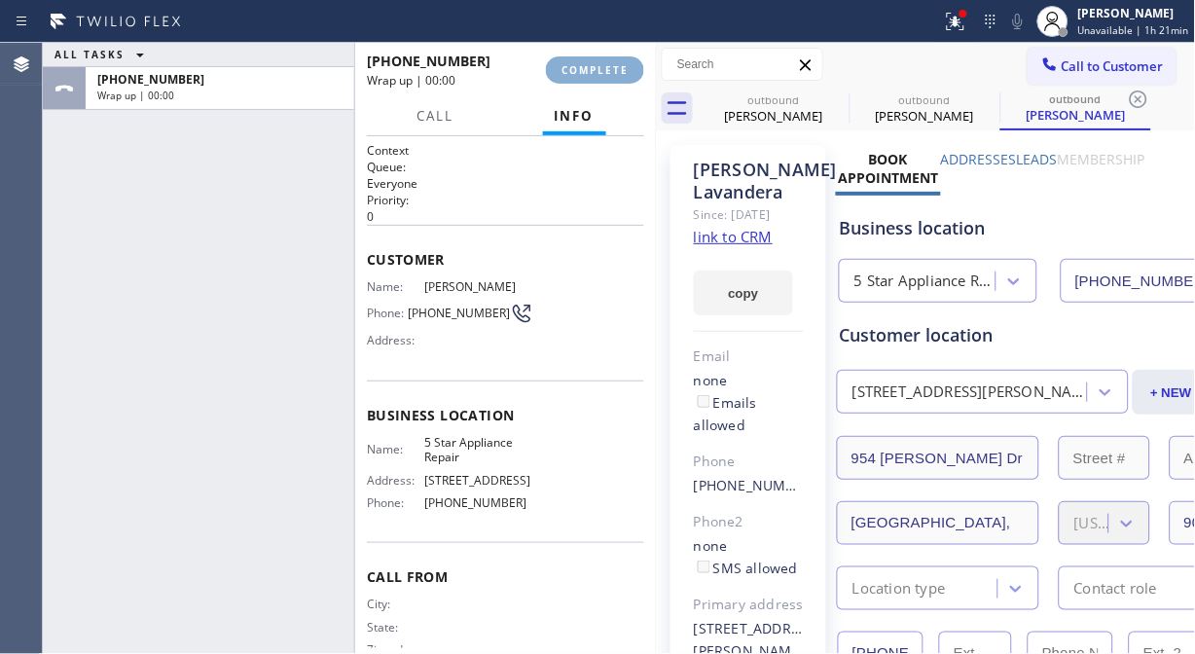
click at [618, 61] on button "COMPLETE" at bounding box center [595, 69] width 98 height 27
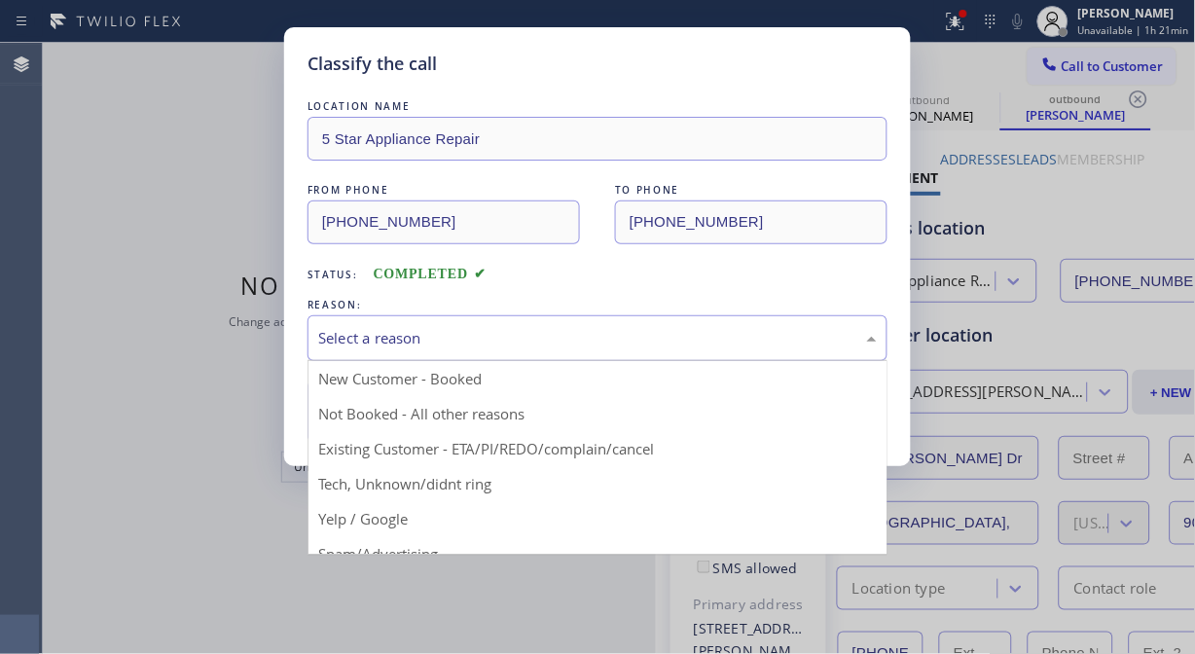
click at [581, 334] on div "Select a reason" at bounding box center [597, 338] width 559 height 22
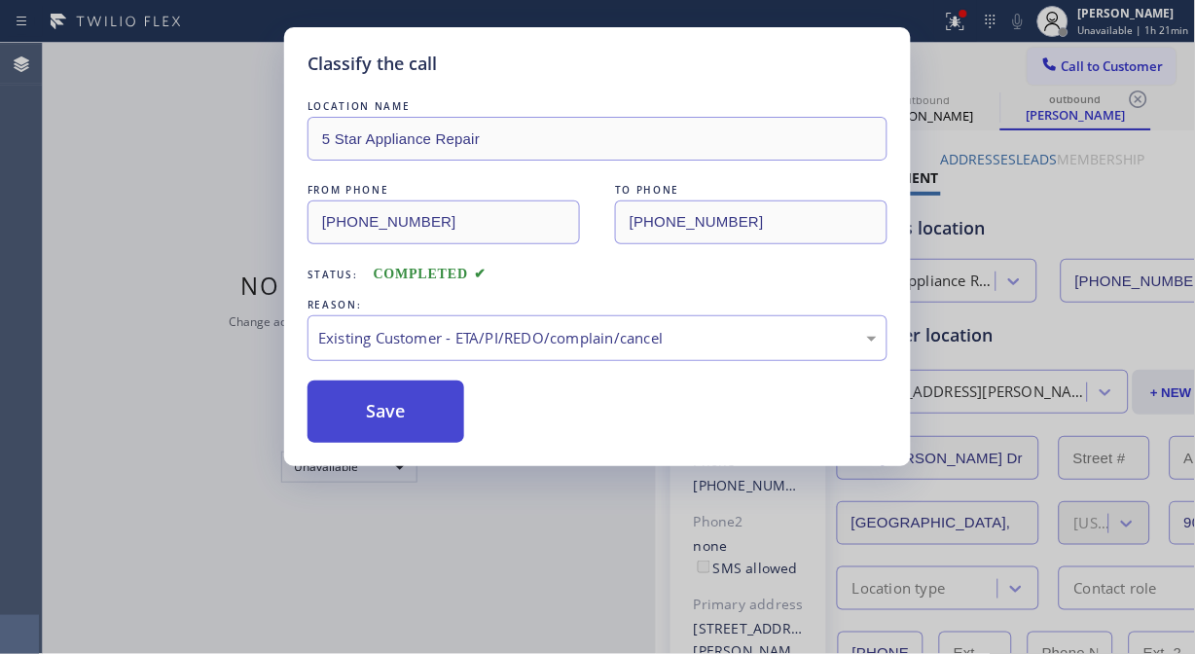
click at [368, 402] on button "Save" at bounding box center [386, 412] width 157 height 62
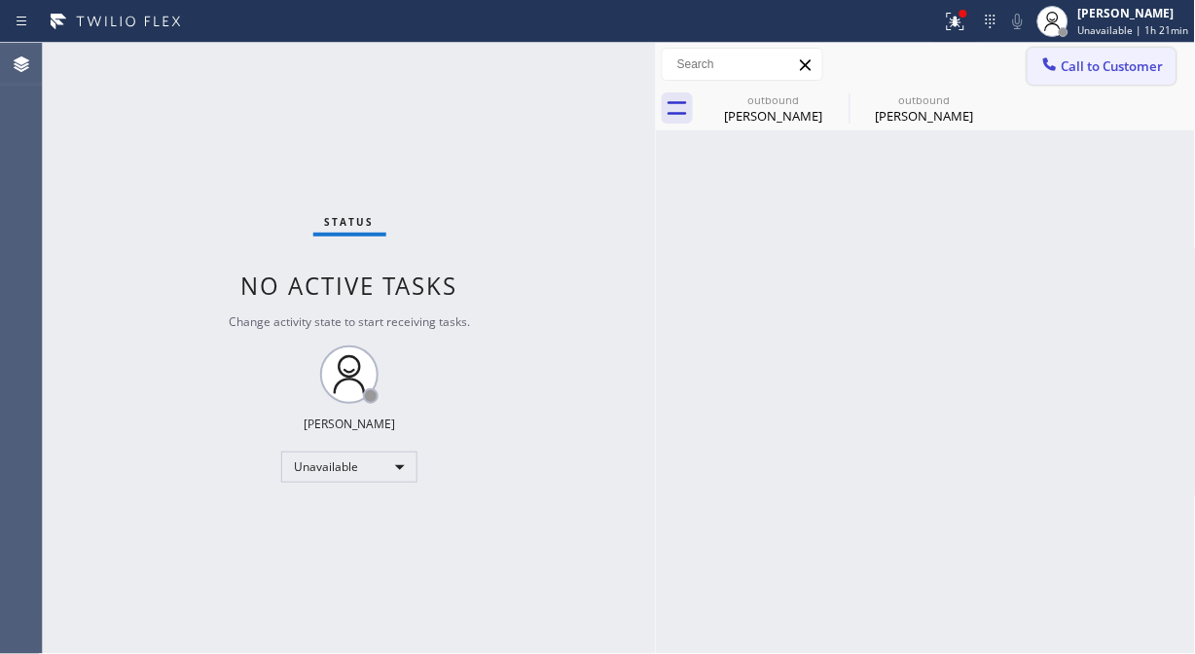
click at [1067, 73] on span "Call to Customer" at bounding box center [1113, 66] width 102 height 18
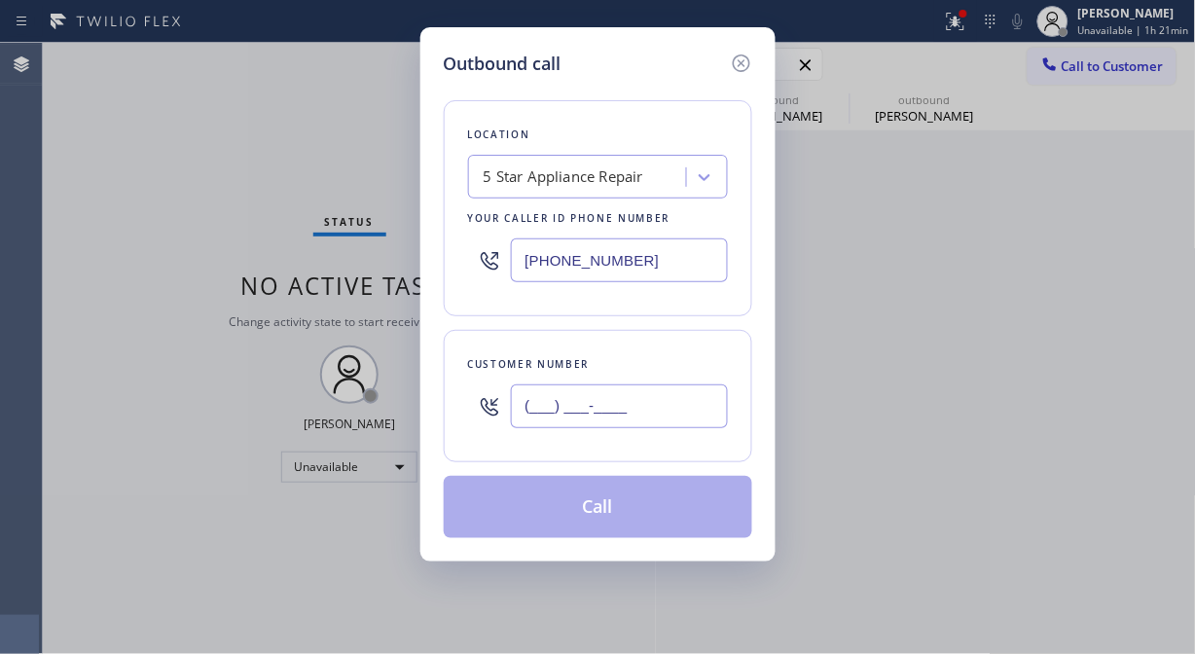
click at [647, 399] on input "(___) ___-____" at bounding box center [619, 406] width 217 height 44
paste input "480) 816-4534"
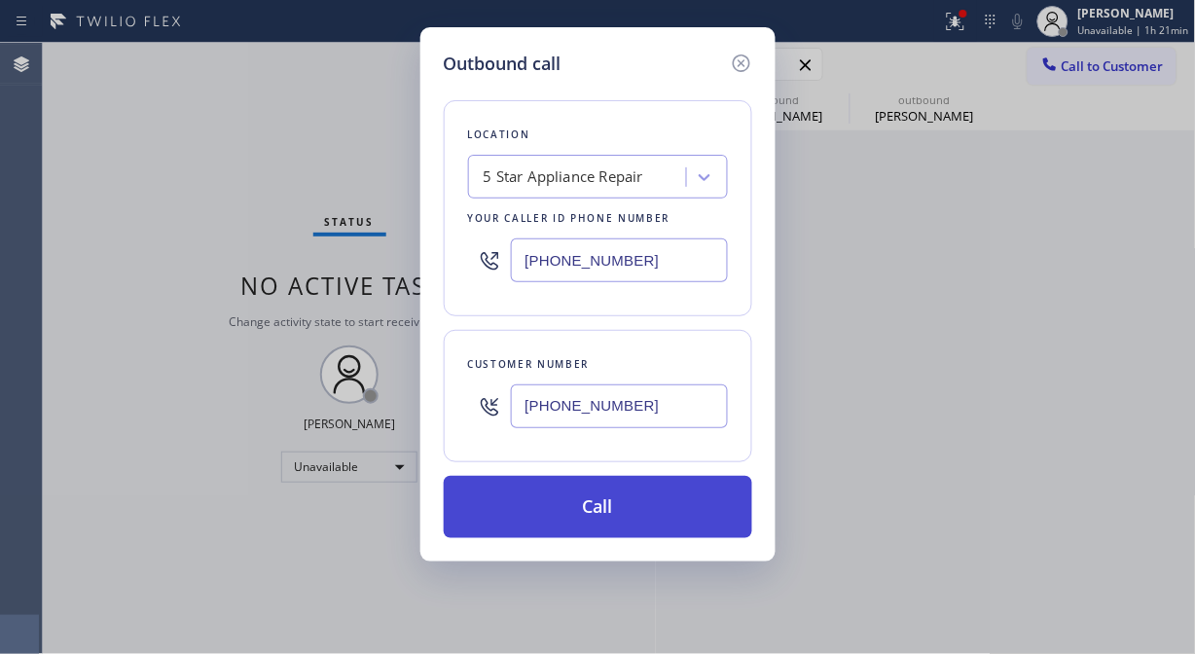
type input "[PHONE_NUMBER]"
click at [642, 513] on button "Call" at bounding box center [598, 507] width 309 height 62
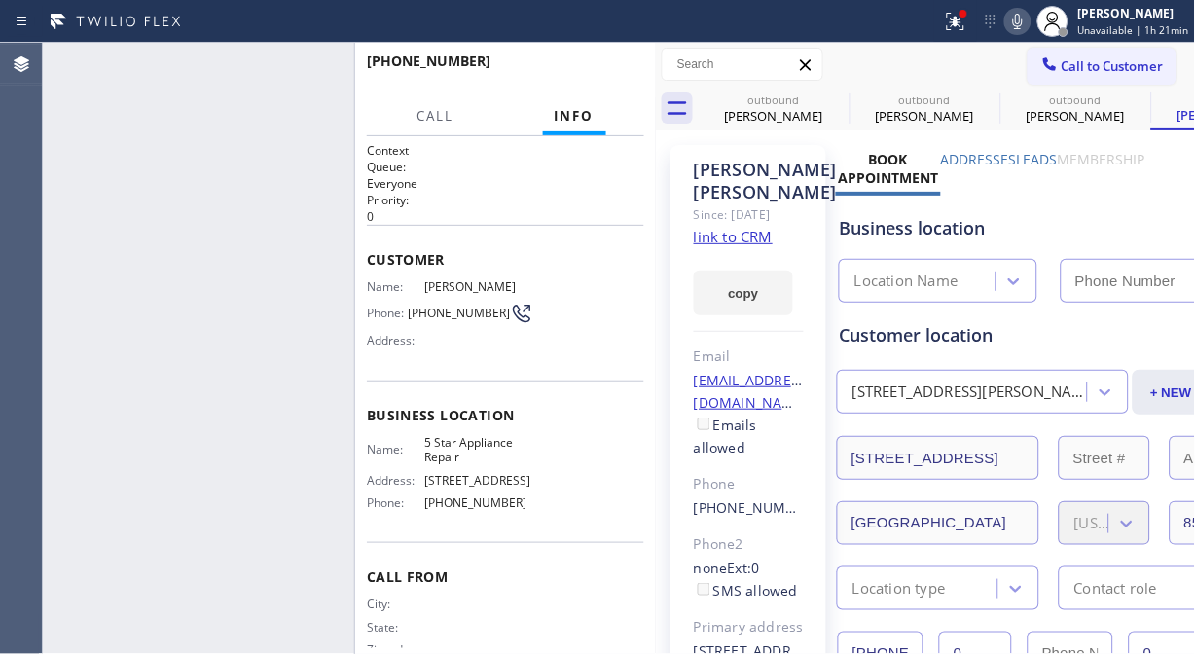
type input "[PHONE_NUMBER]"
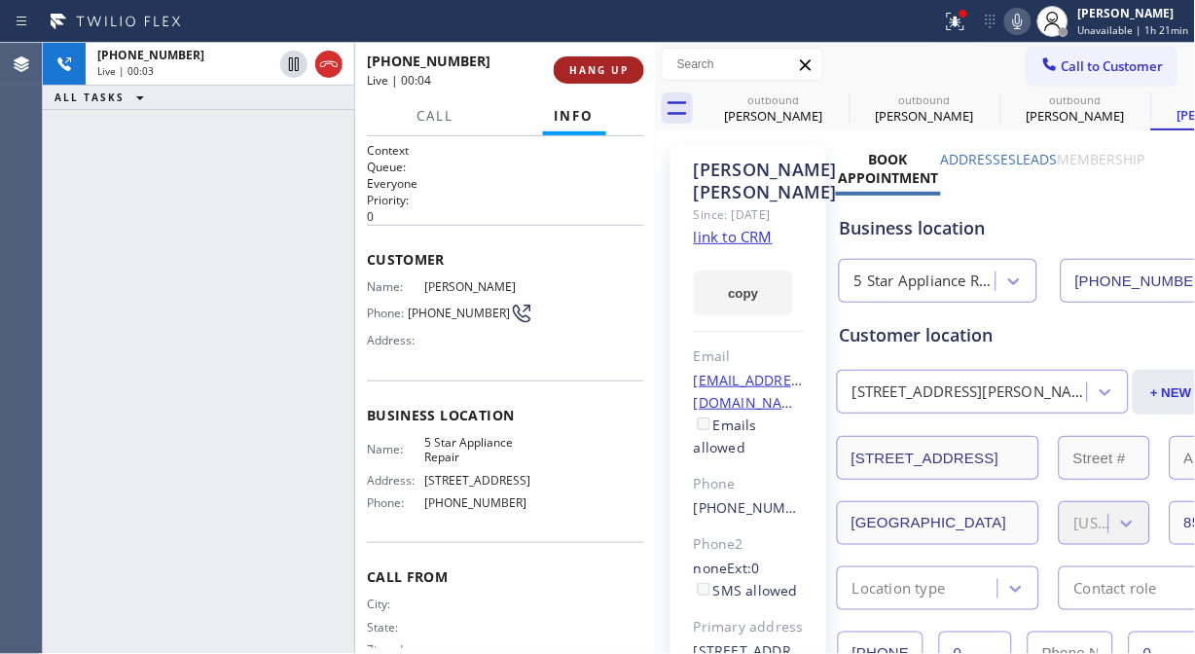
click at [620, 61] on button "HANG UP" at bounding box center [599, 69] width 91 height 27
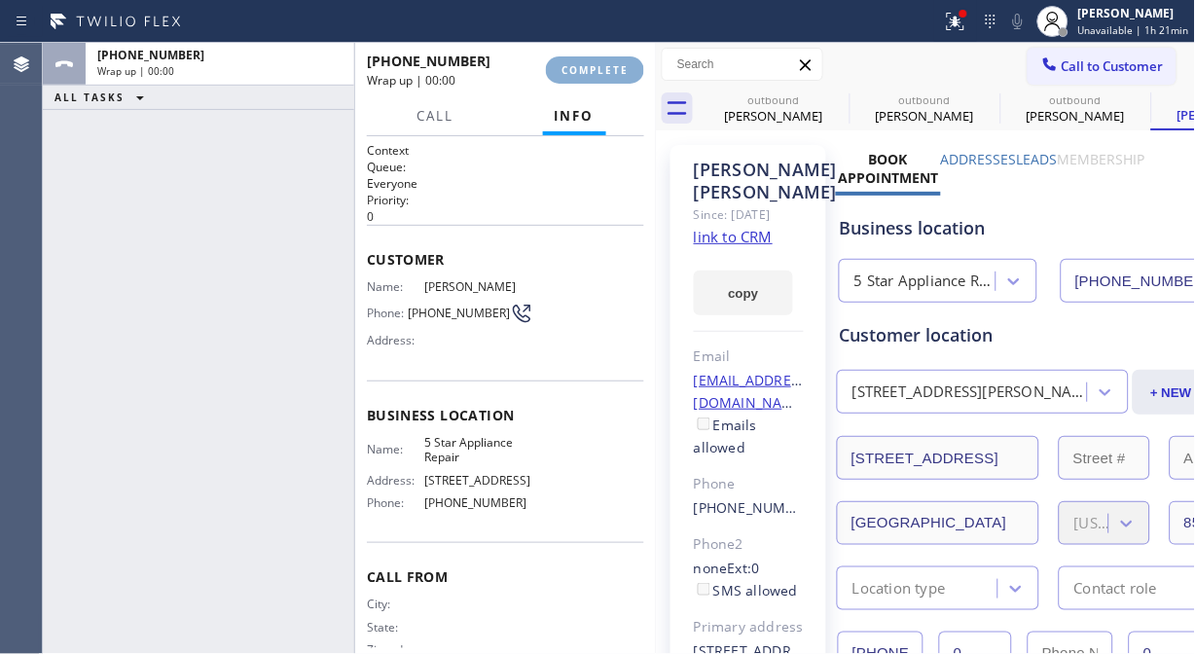
click at [619, 61] on button "COMPLETE" at bounding box center [595, 69] width 98 height 27
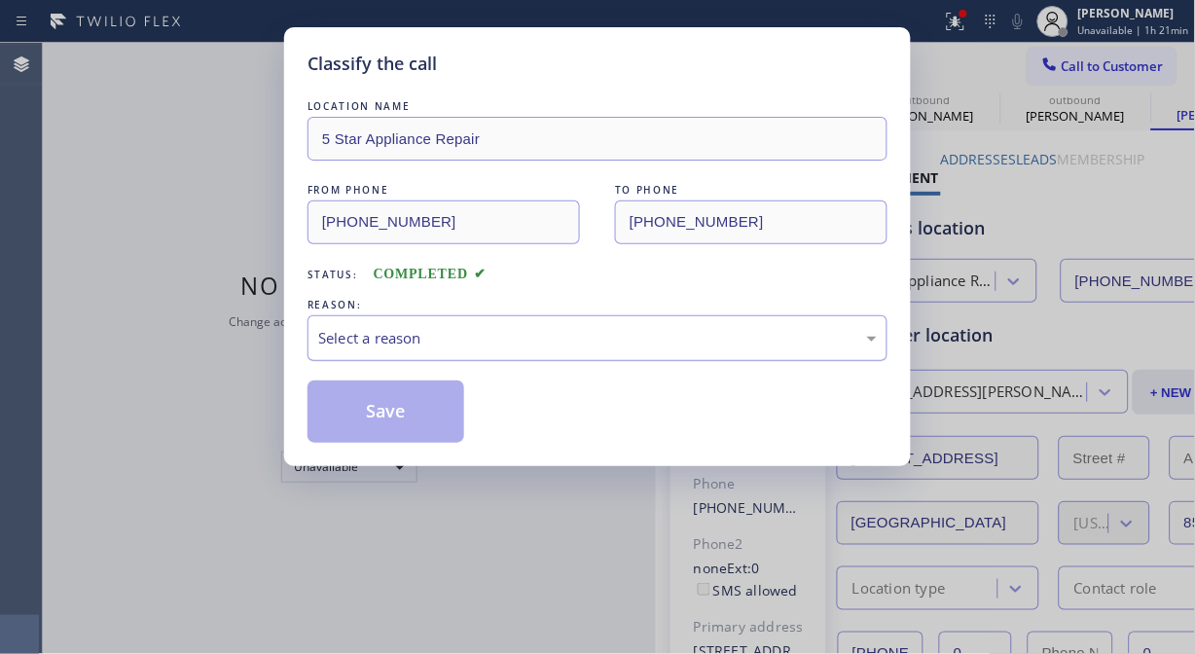
click at [600, 315] on div "Select a reason" at bounding box center [598, 338] width 580 height 46
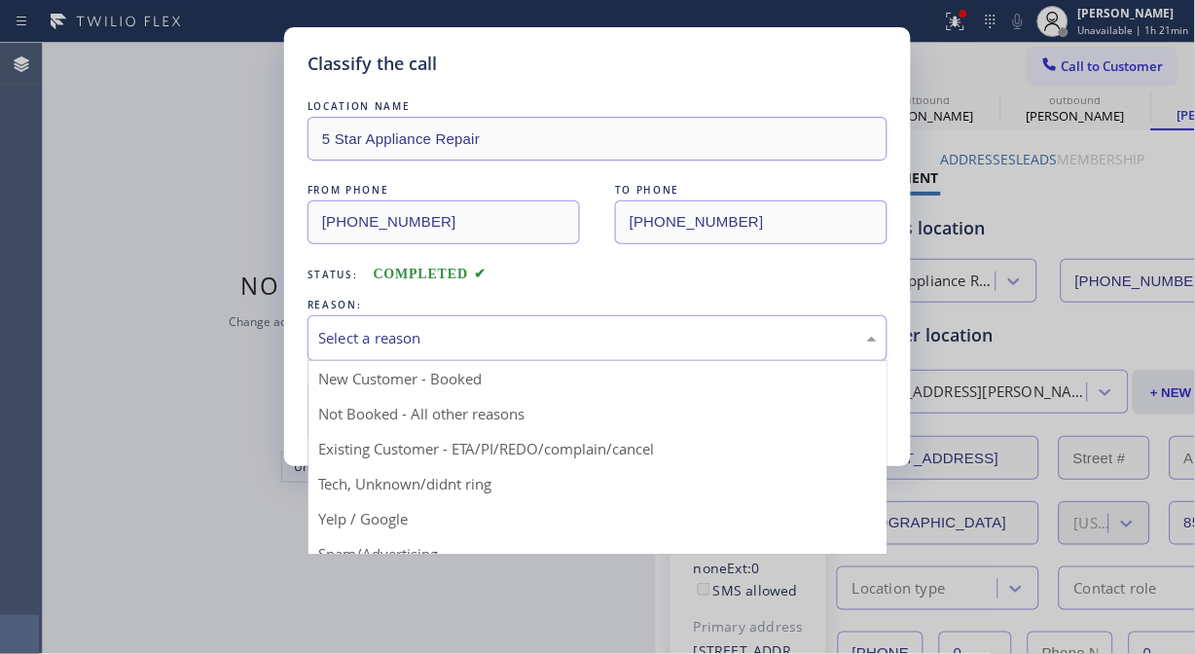
click at [601, 335] on div "Select a reason" at bounding box center [597, 338] width 559 height 22
click at [590, 336] on div "Select a reason" at bounding box center [597, 338] width 559 height 22
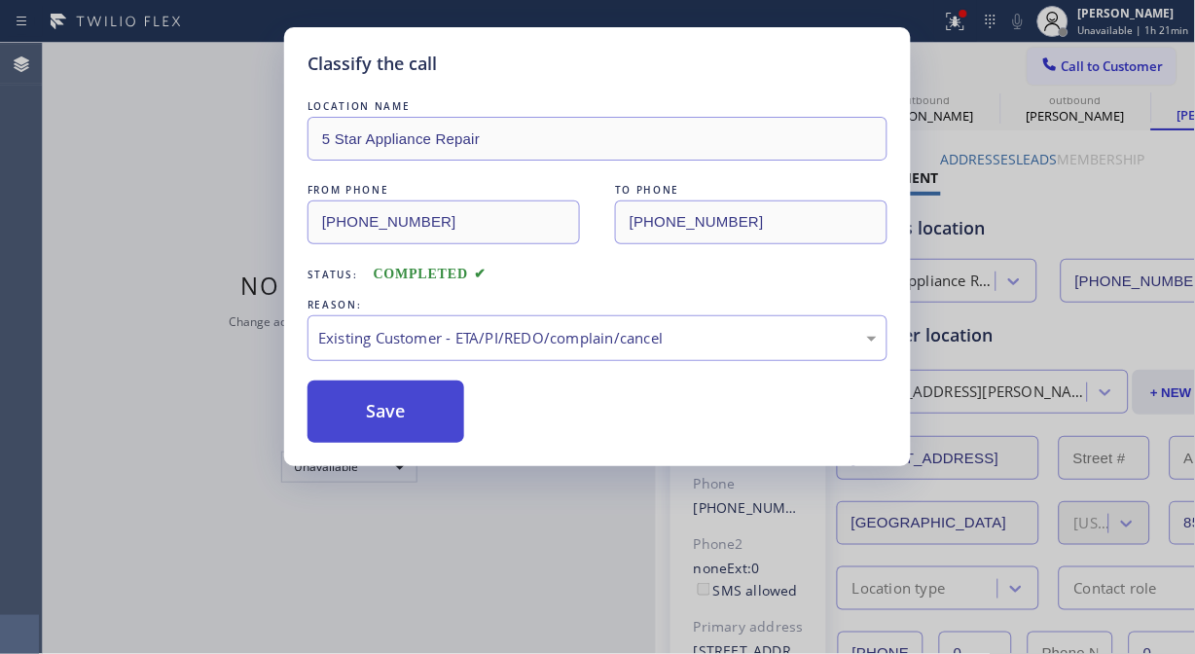
click at [394, 419] on button "Save" at bounding box center [386, 412] width 157 height 62
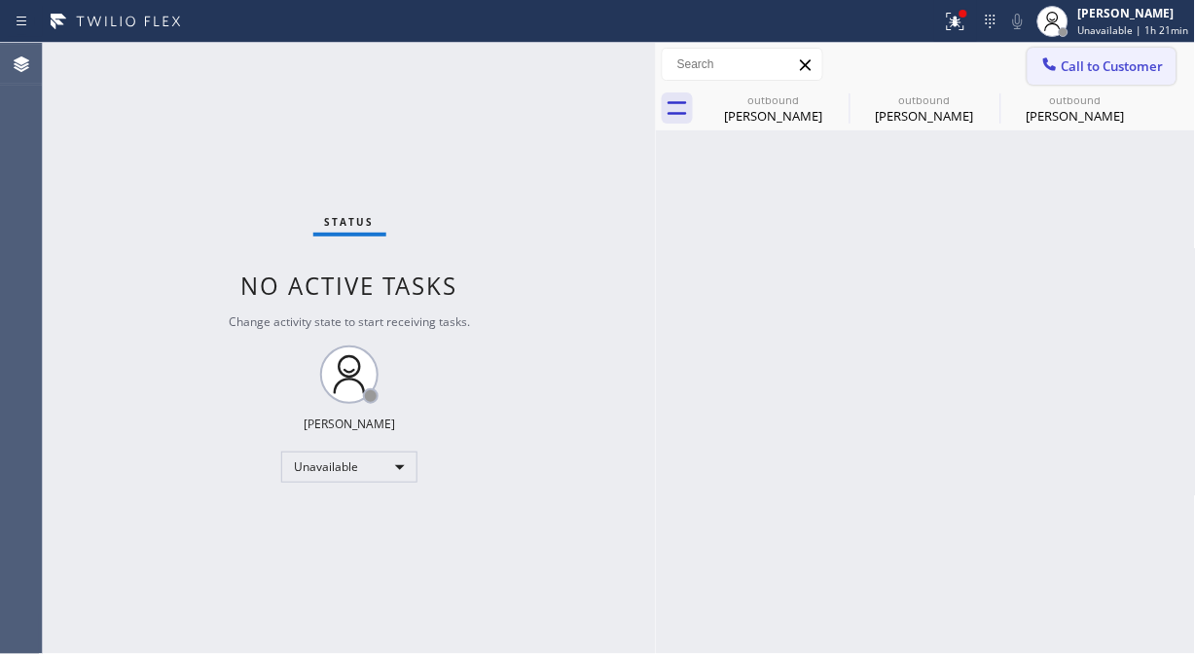
click at [1108, 70] on span "Call to Customer" at bounding box center [1113, 66] width 102 height 18
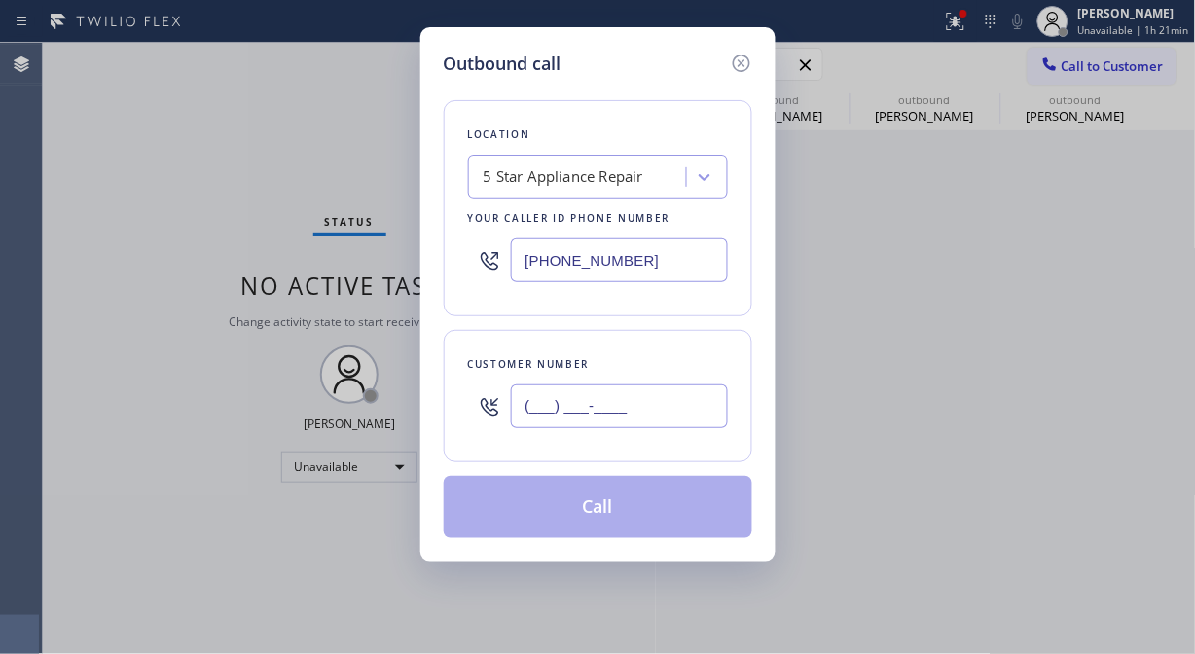
click at [631, 401] on input "(___) ___-____" at bounding box center [619, 406] width 217 height 44
paste input "760) 420-3746"
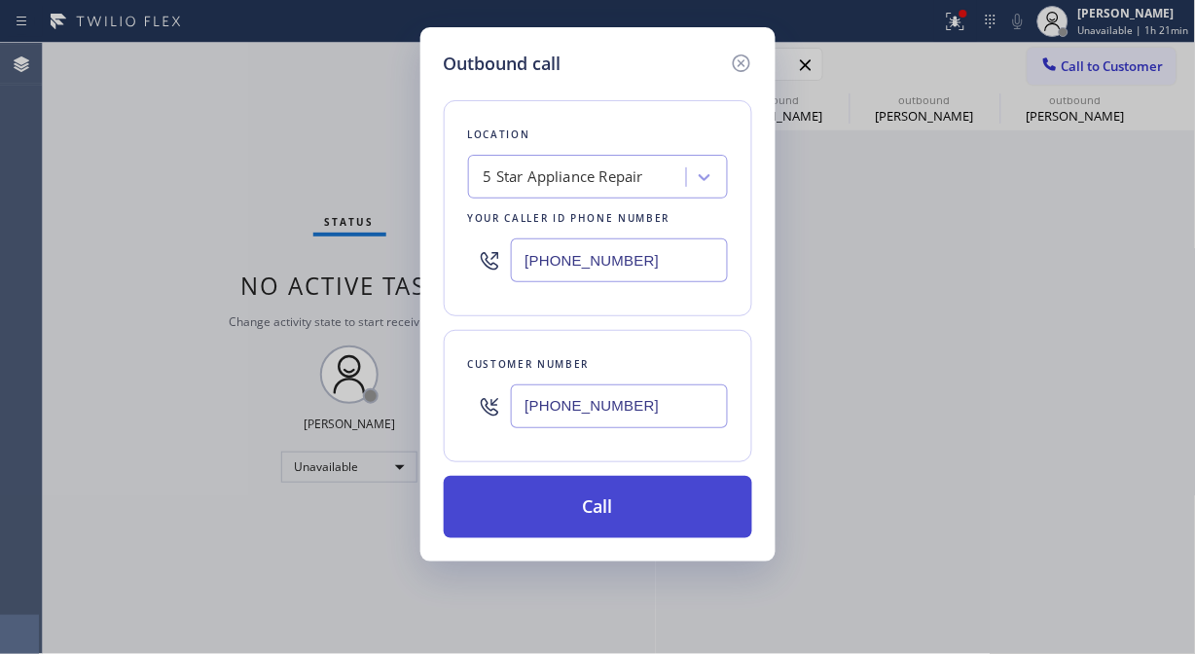
type input "[PHONE_NUMBER]"
click at [640, 521] on button "Call" at bounding box center [598, 507] width 309 height 62
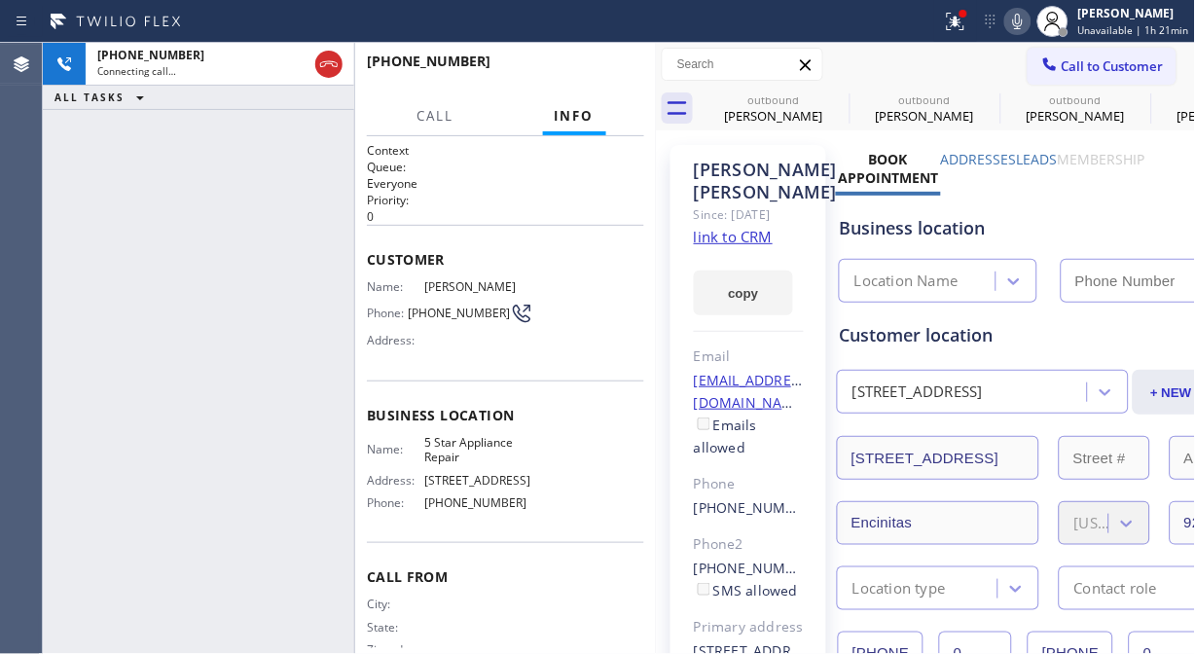
type input "[PHONE_NUMBER]"
click at [951, 14] on icon at bounding box center [955, 21] width 23 height 23
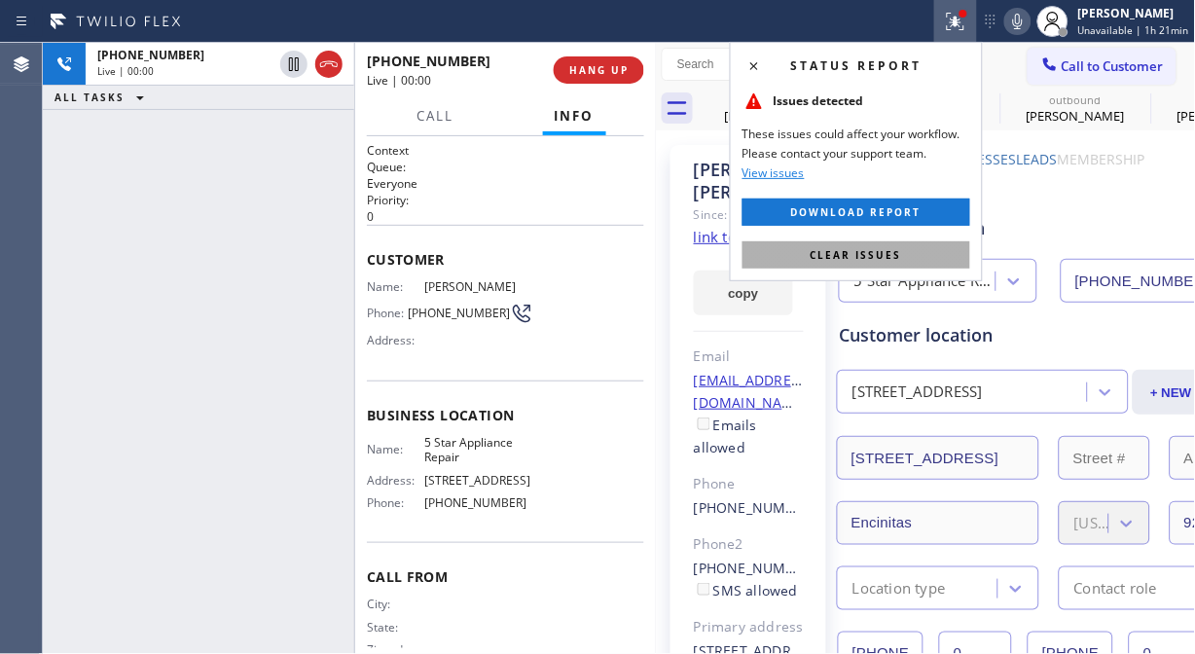
click at [847, 249] on span "Clear issues" at bounding box center [856, 255] width 91 height 14
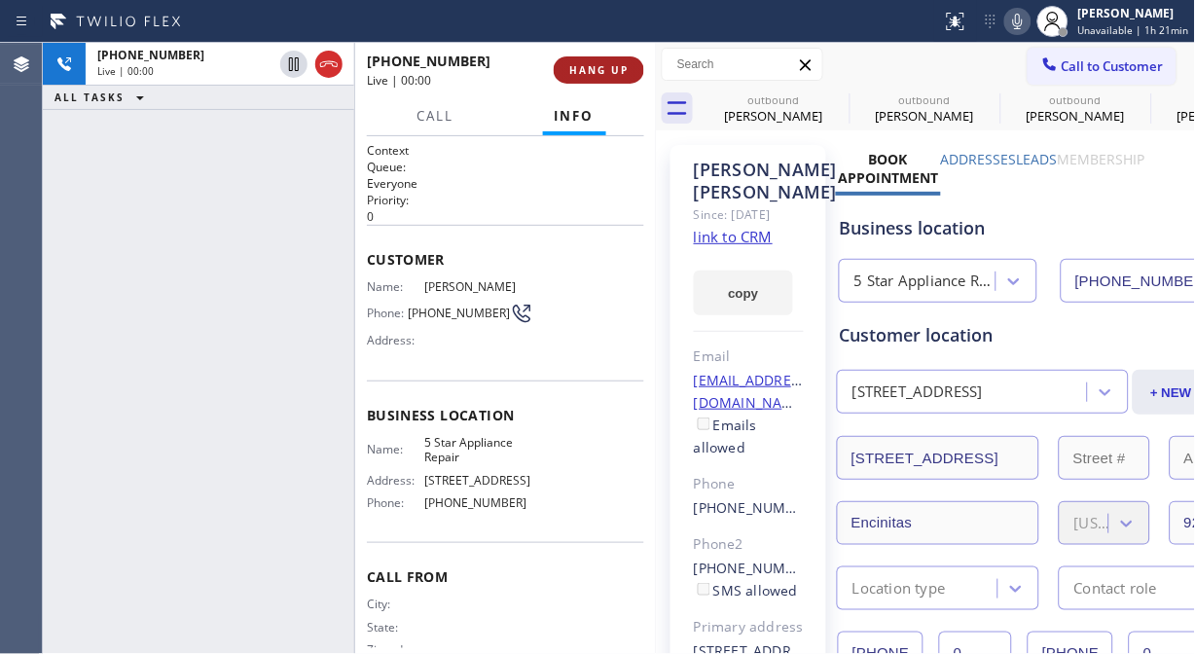
click at [605, 64] on span "HANG UP" at bounding box center [598, 70] width 59 height 14
click at [605, 65] on span "HANG UP" at bounding box center [598, 70] width 59 height 14
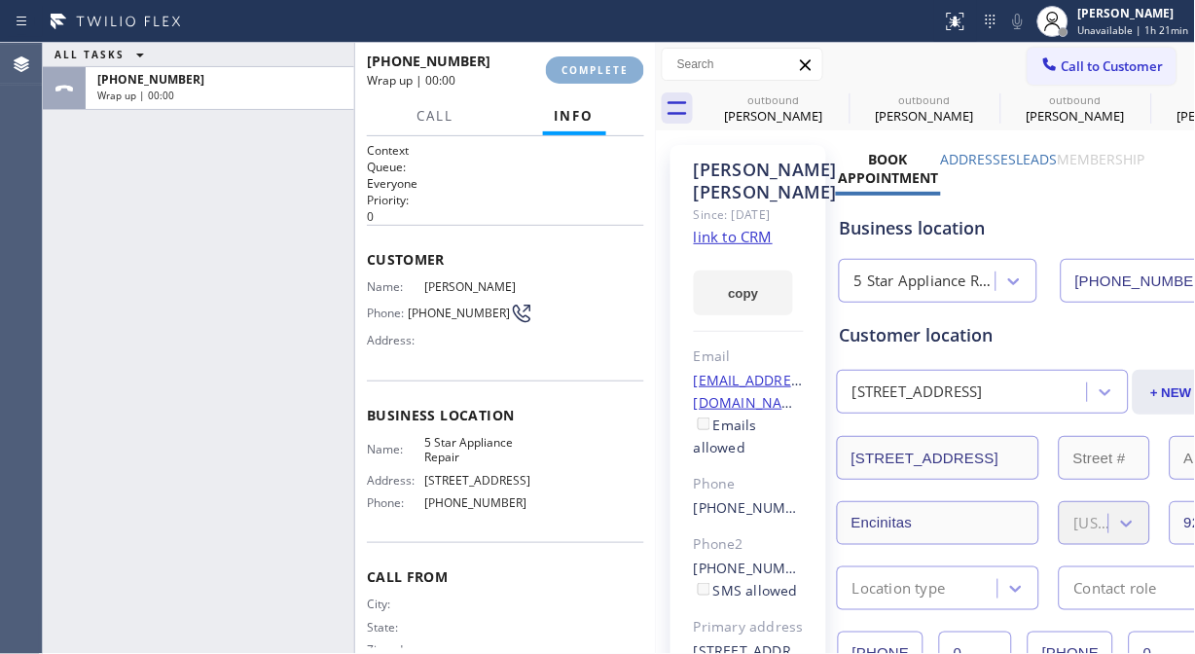
click at [605, 68] on span "COMPLETE" at bounding box center [595, 70] width 67 height 14
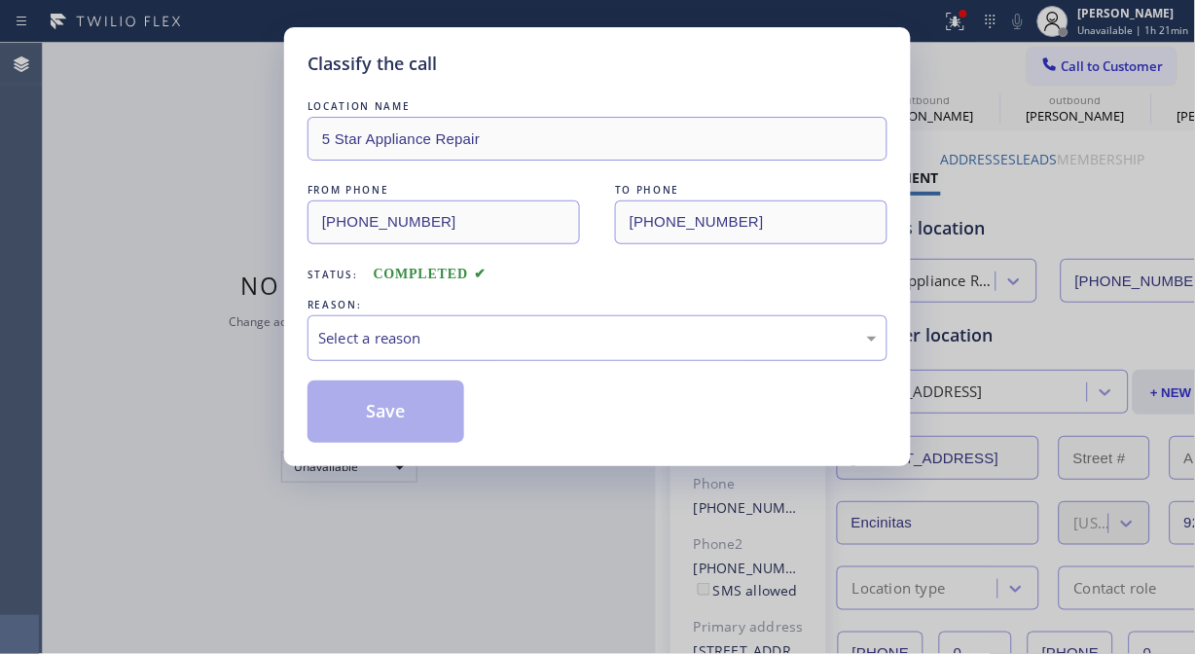
click at [605, 68] on div "Classify the call" at bounding box center [598, 64] width 580 height 26
click at [582, 353] on div "Select a reason" at bounding box center [598, 338] width 580 height 46
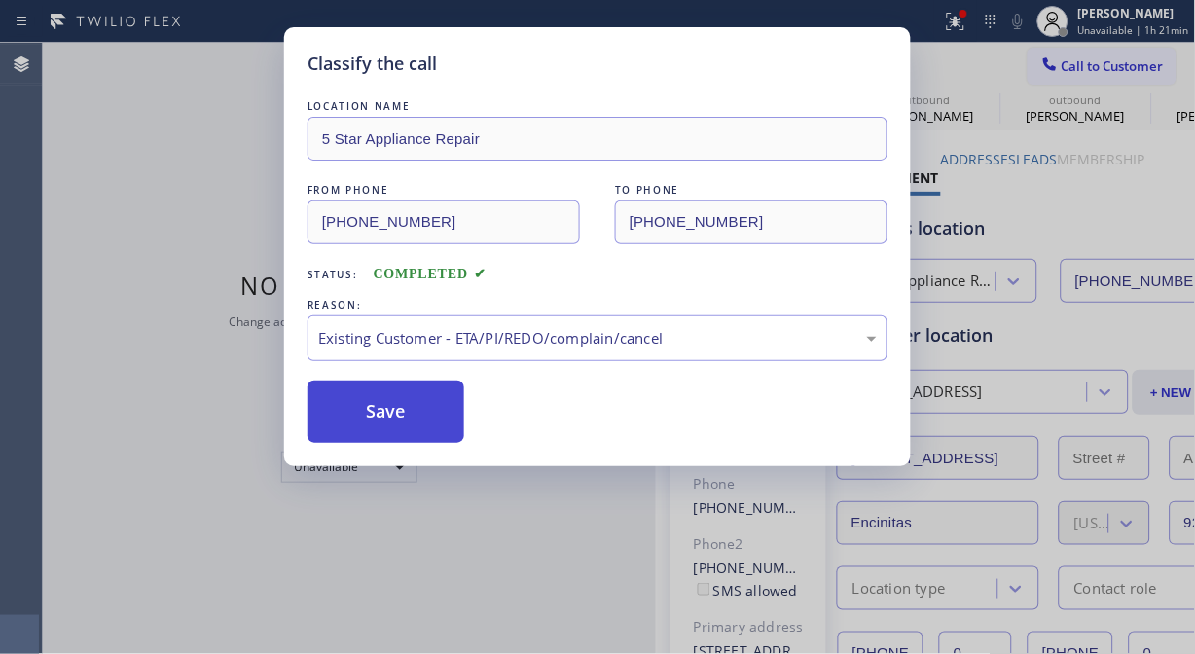
click at [397, 404] on button "Save" at bounding box center [386, 412] width 157 height 62
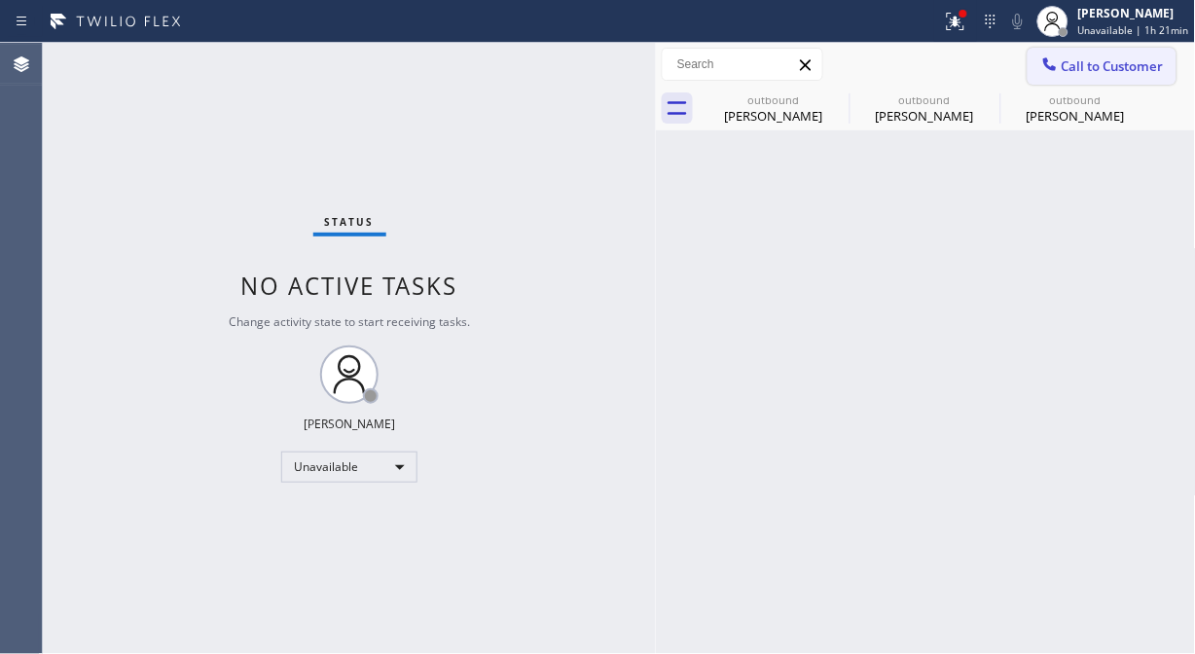
click at [1086, 70] on span "Call to Customer" at bounding box center [1113, 66] width 102 height 18
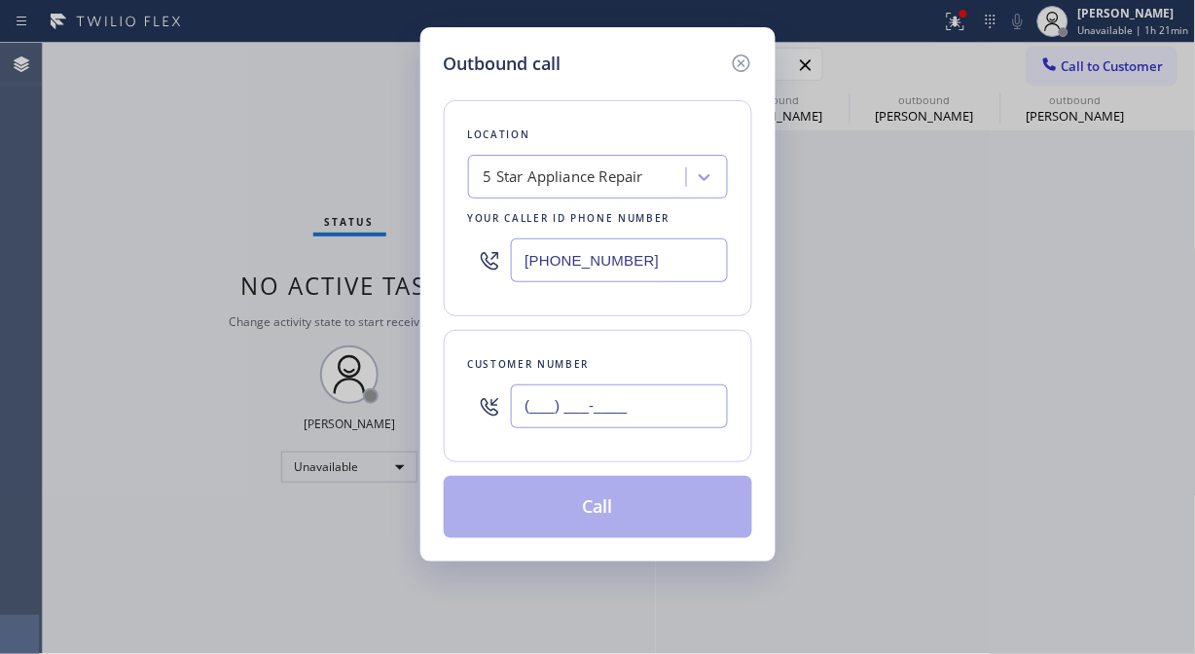
drag, startPoint x: 595, startPoint y: 400, endPoint x: 586, endPoint y: 371, distance: 30.5
click at [594, 401] on input "(___) ___-____" at bounding box center [619, 406] width 217 height 44
paste input "424) 234-1276"
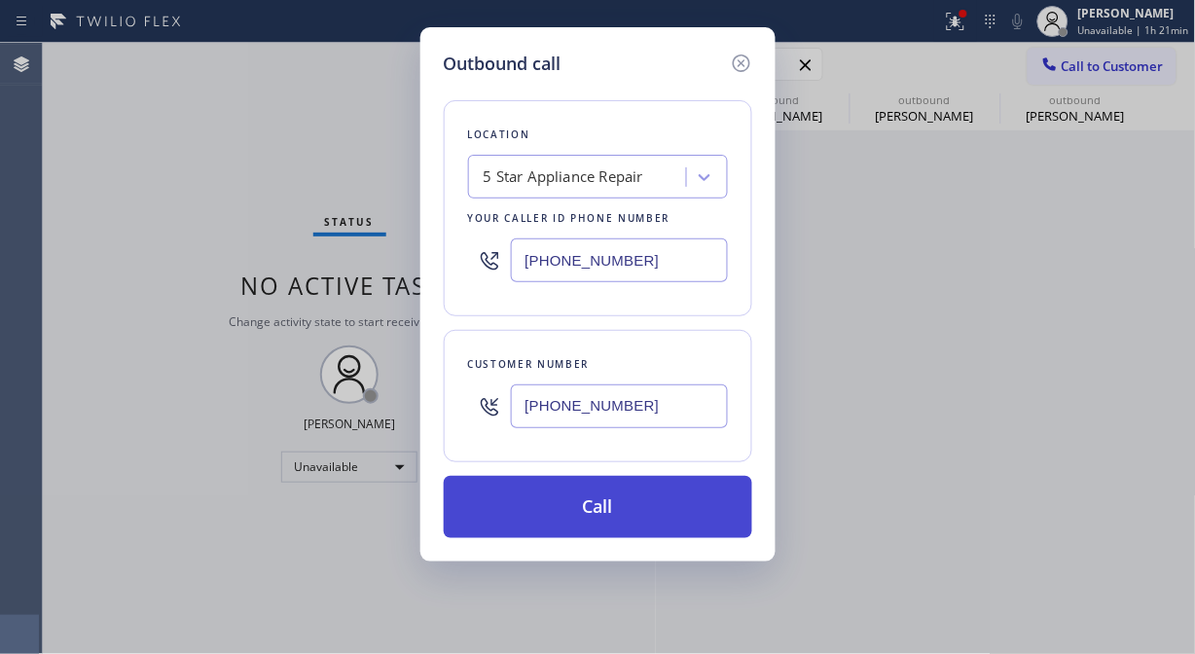
type input "[PHONE_NUMBER]"
click at [595, 528] on button "Call" at bounding box center [598, 507] width 309 height 62
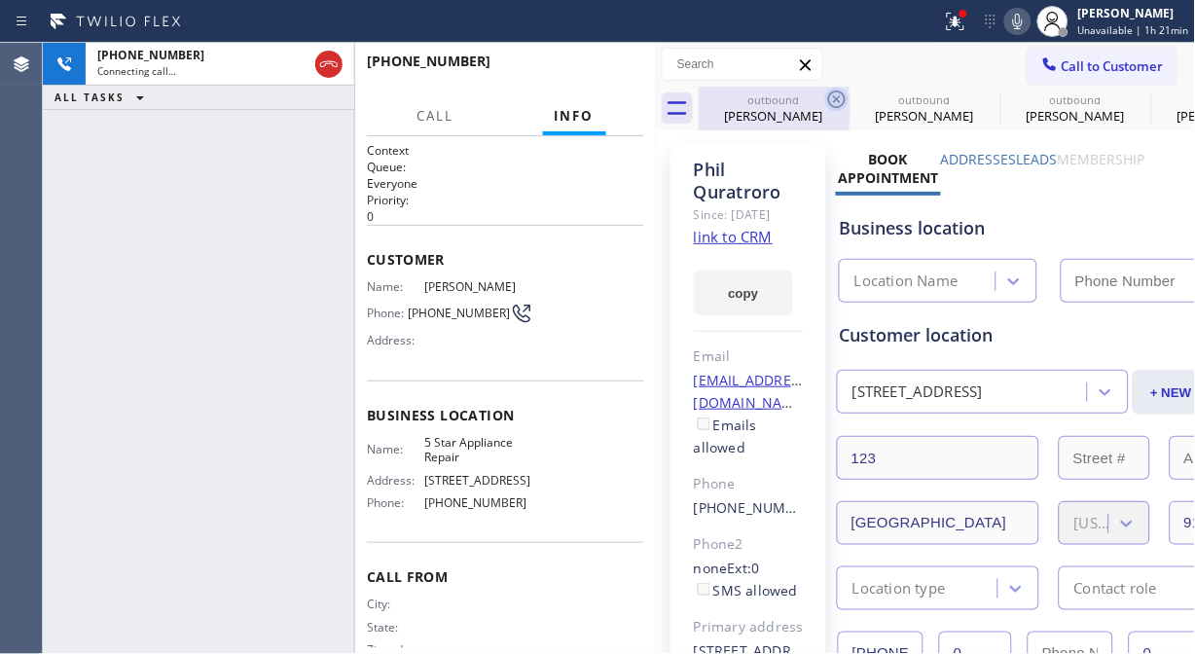
type input "[PHONE_NUMBER]"
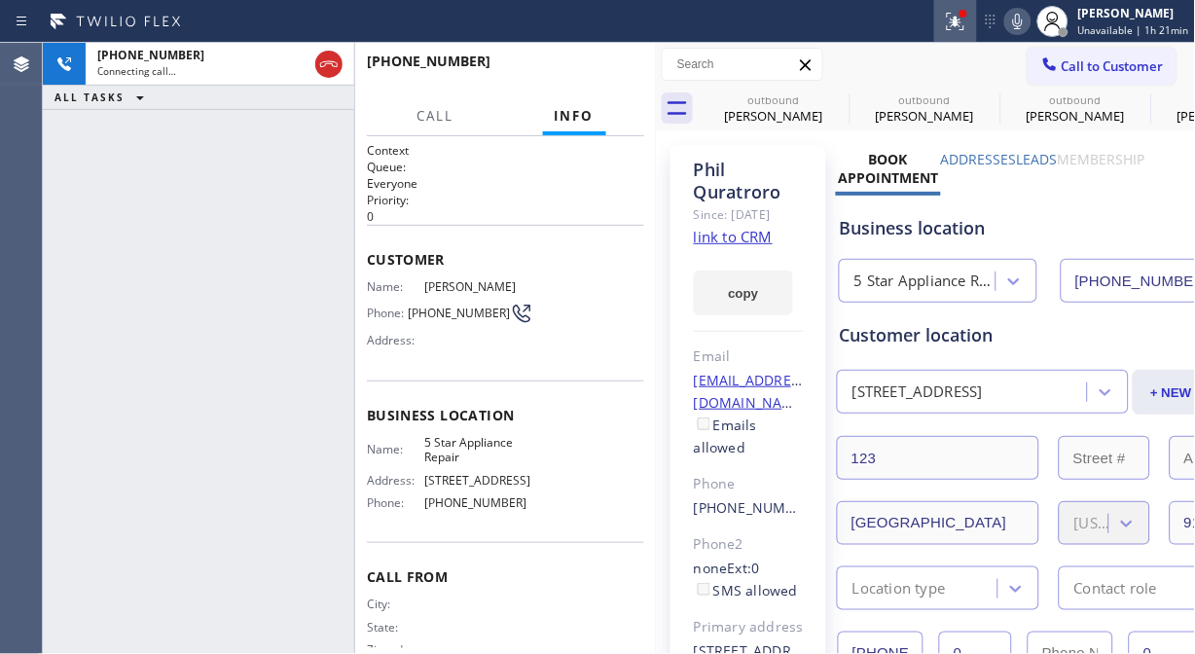
click at [955, 30] on icon at bounding box center [955, 21] width 23 height 23
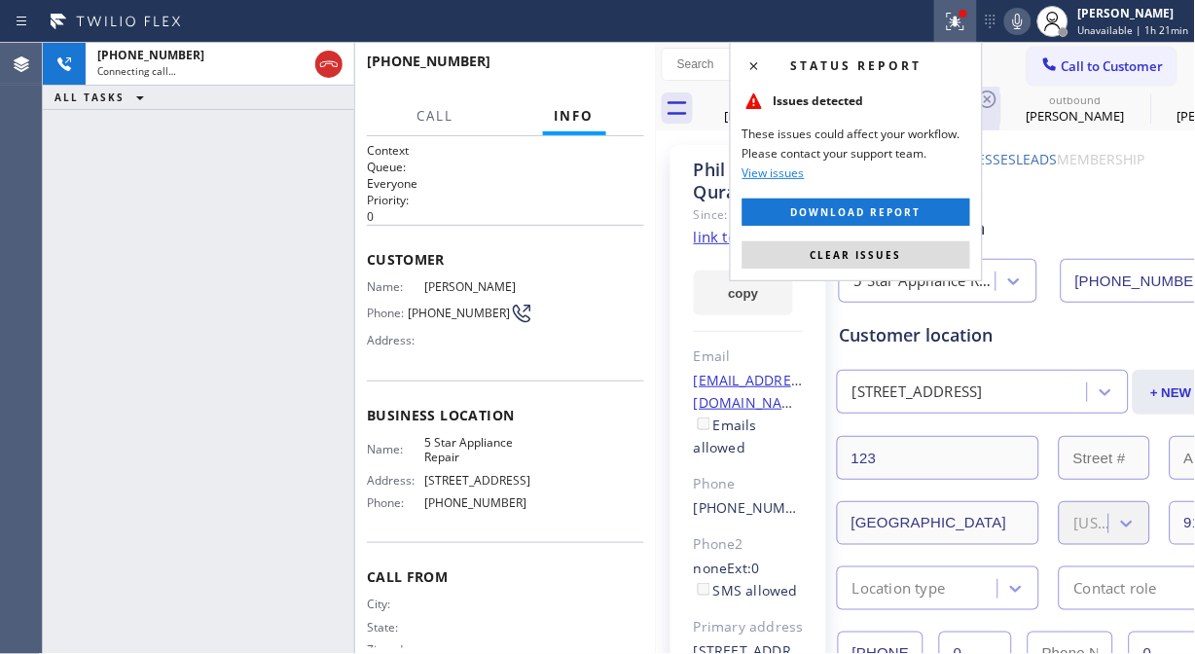
drag, startPoint x: 861, startPoint y: 248, endPoint x: 912, endPoint y: 110, distance: 147.2
click at [861, 249] on span "Clear issues" at bounding box center [856, 255] width 91 height 14
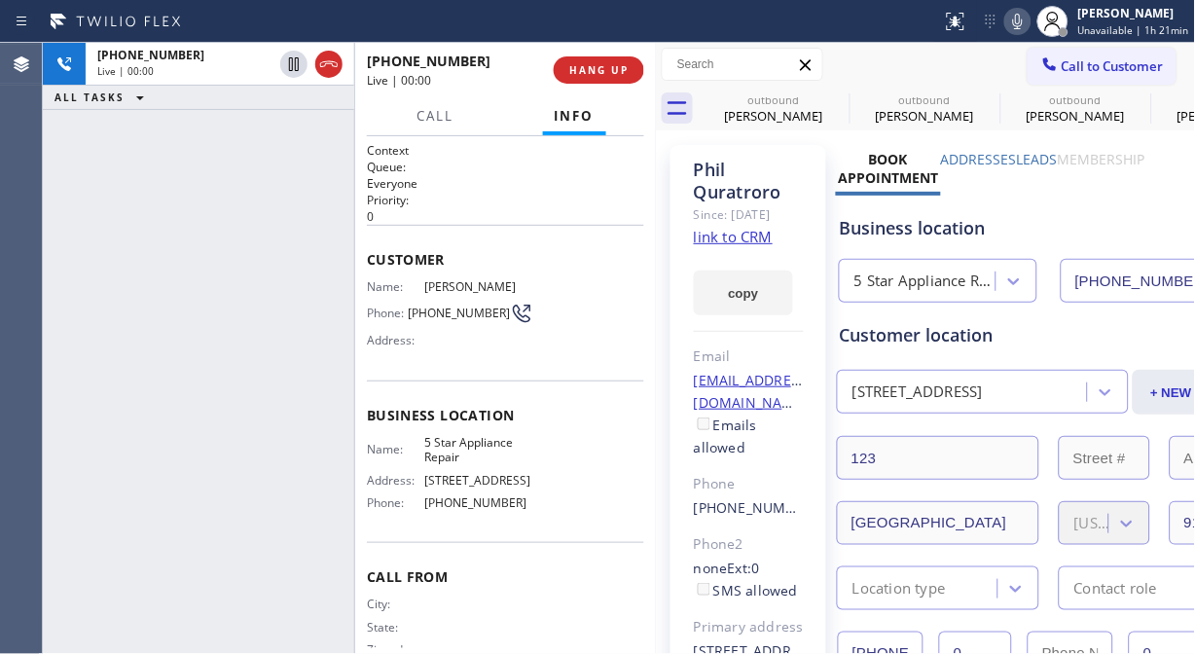
click at [1025, 31] on icon at bounding box center [1017, 21] width 23 height 23
drag, startPoint x: 617, startPoint y: 90, endPoint x: 594, endPoint y: 50, distance: 46.2
click at [615, 90] on div "[PHONE_NUMBER] Live | 00:00 HANG UP" at bounding box center [505, 70] width 277 height 51
drag, startPoint x: 594, startPoint y: 50, endPoint x: 592, endPoint y: 59, distance: 9.9
click at [592, 49] on div "[PHONE_NUMBER] Live | 00:01 HANG UP" at bounding box center [505, 70] width 277 height 51
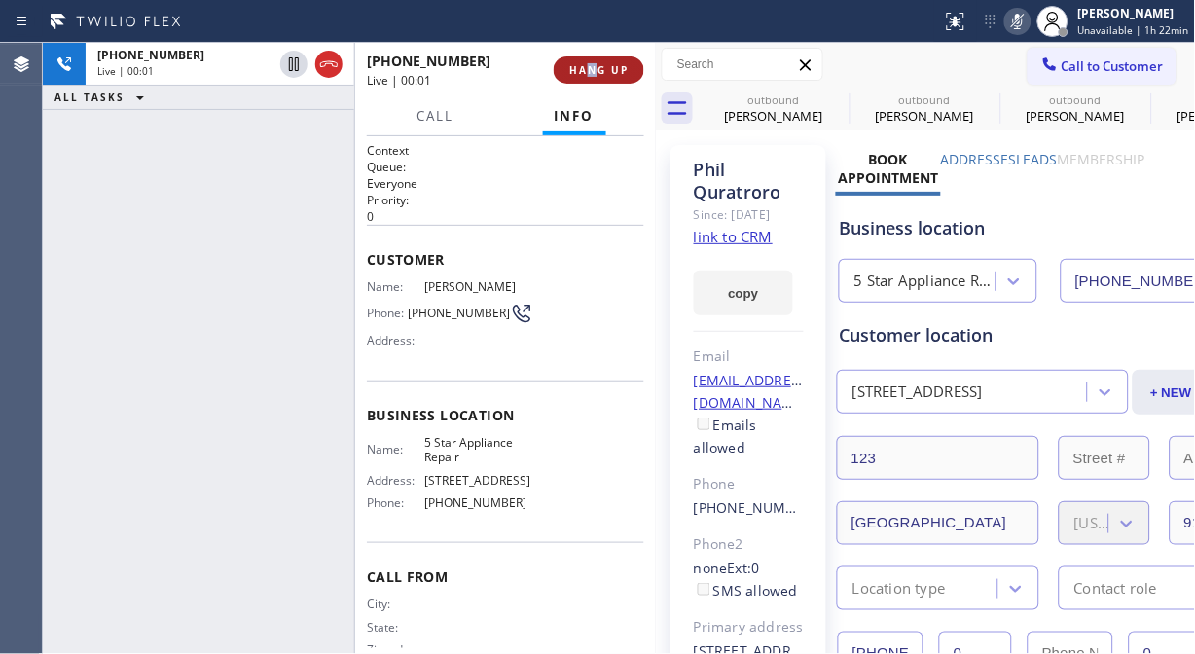
click at [596, 73] on span "HANG UP" at bounding box center [598, 70] width 59 height 14
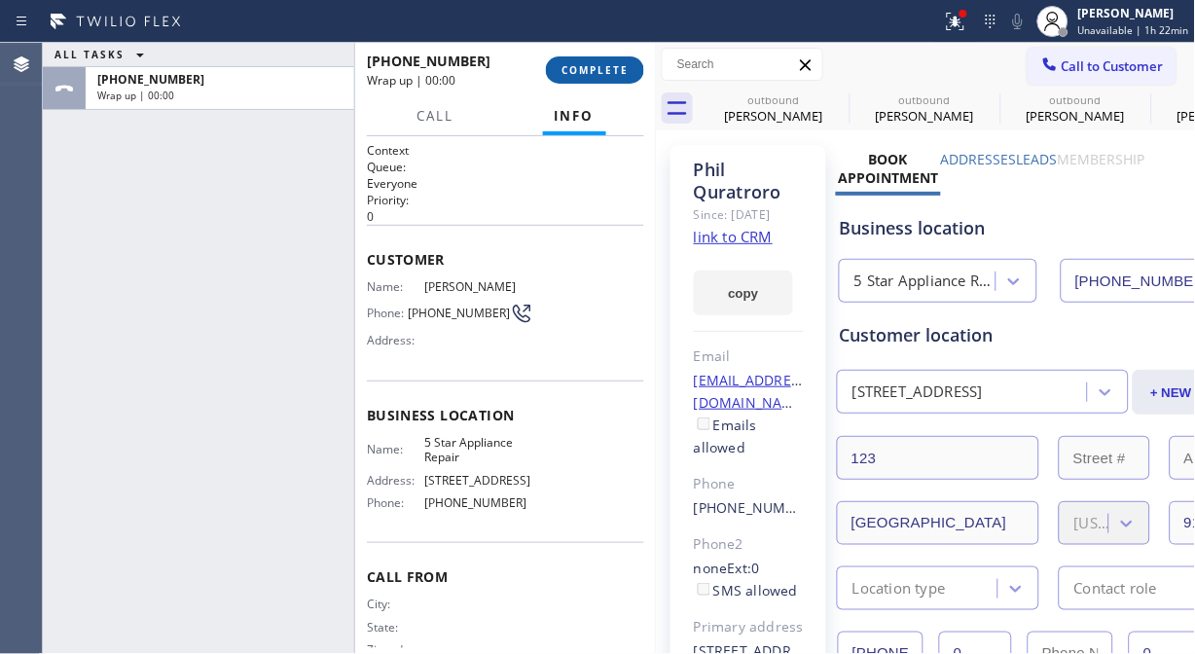
click at [596, 73] on span "COMPLETE" at bounding box center [595, 70] width 67 height 14
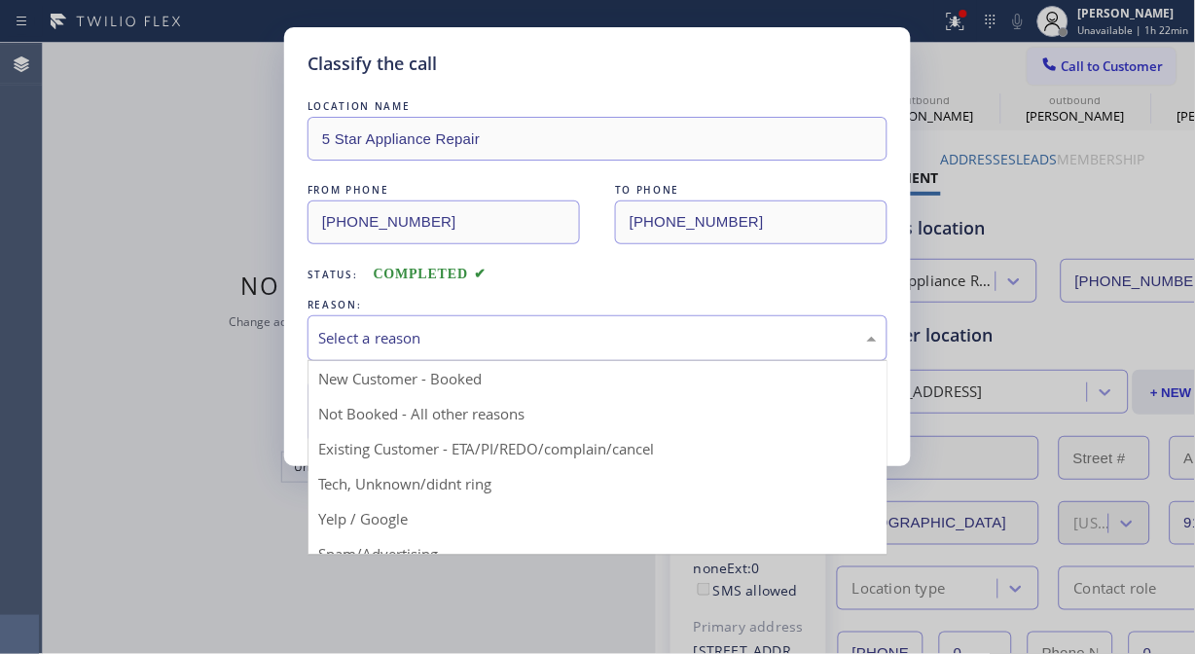
click at [575, 327] on div "Select a reason" at bounding box center [597, 338] width 559 height 22
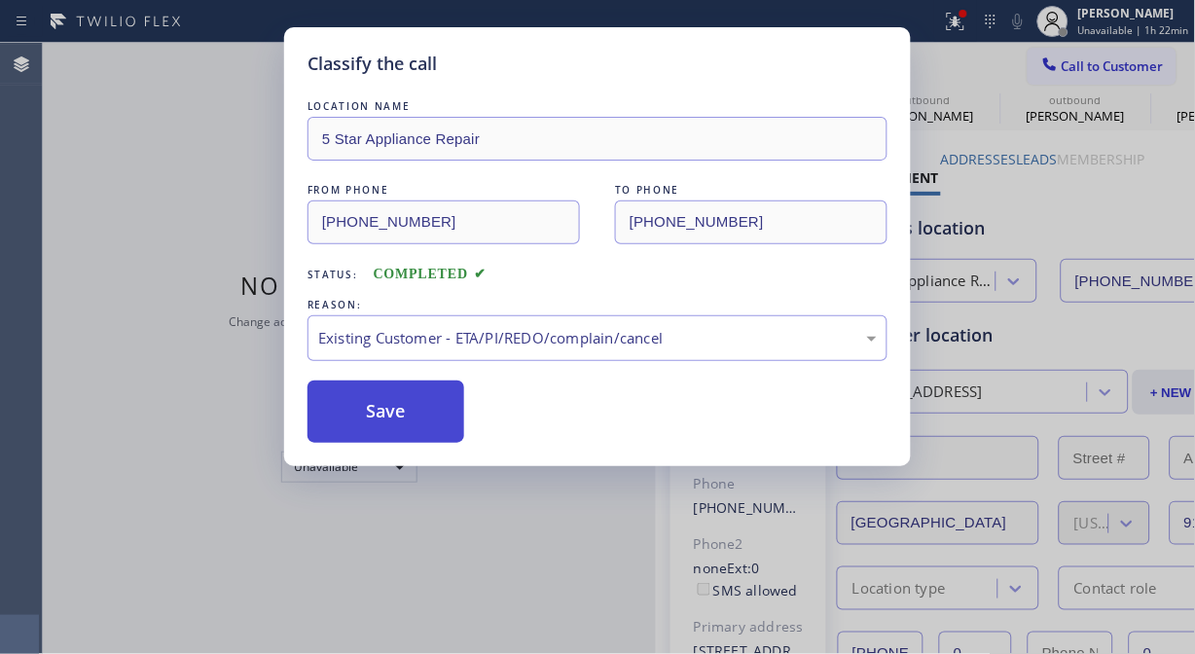
click at [343, 402] on button "Save" at bounding box center [386, 412] width 157 height 62
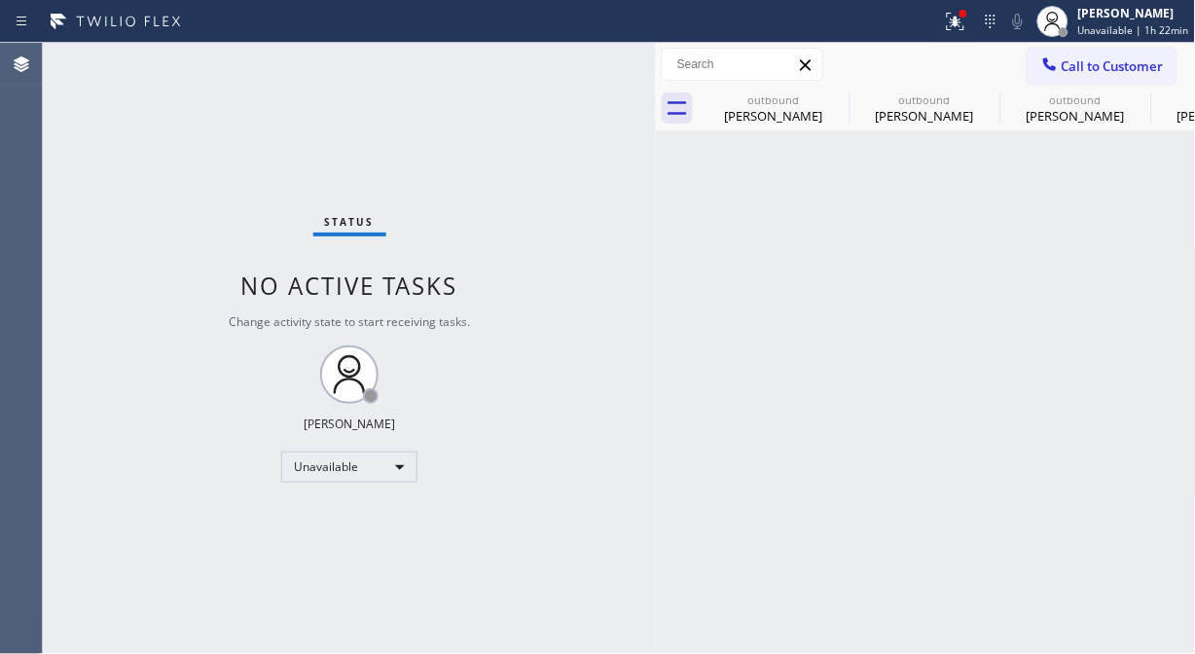
drag, startPoint x: 1135, startPoint y: 64, endPoint x: 1026, endPoint y: 177, distance: 156.9
click at [1134, 64] on span "Call to Customer" at bounding box center [1113, 66] width 102 height 18
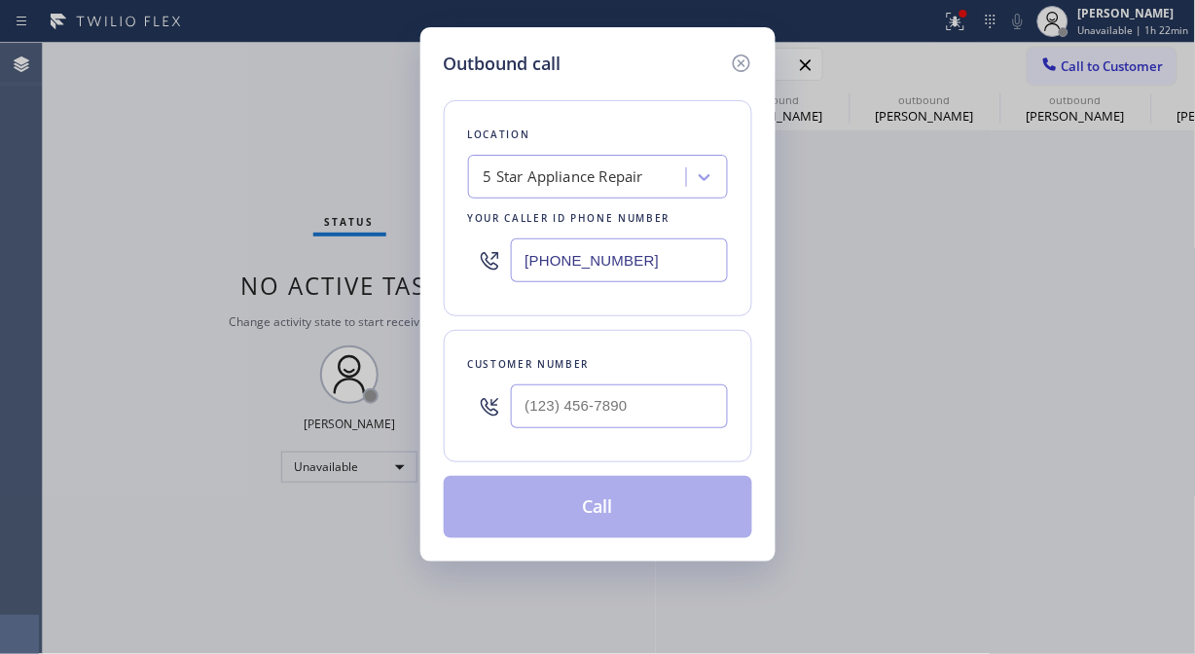
click at [650, 435] on div at bounding box center [619, 406] width 217 height 63
click at [634, 404] on input "(___) ___-____" at bounding box center [619, 406] width 217 height 44
paste input "917) 532-4414"
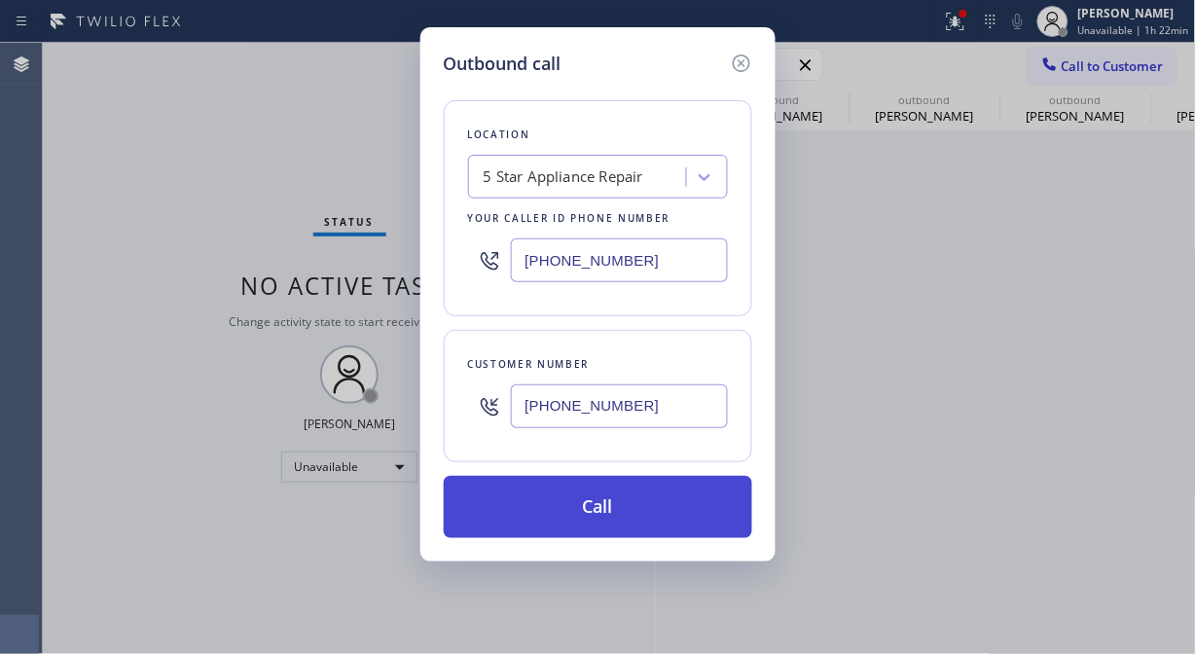
type input "[PHONE_NUMBER]"
click at [608, 519] on button "Call" at bounding box center [598, 507] width 309 height 62
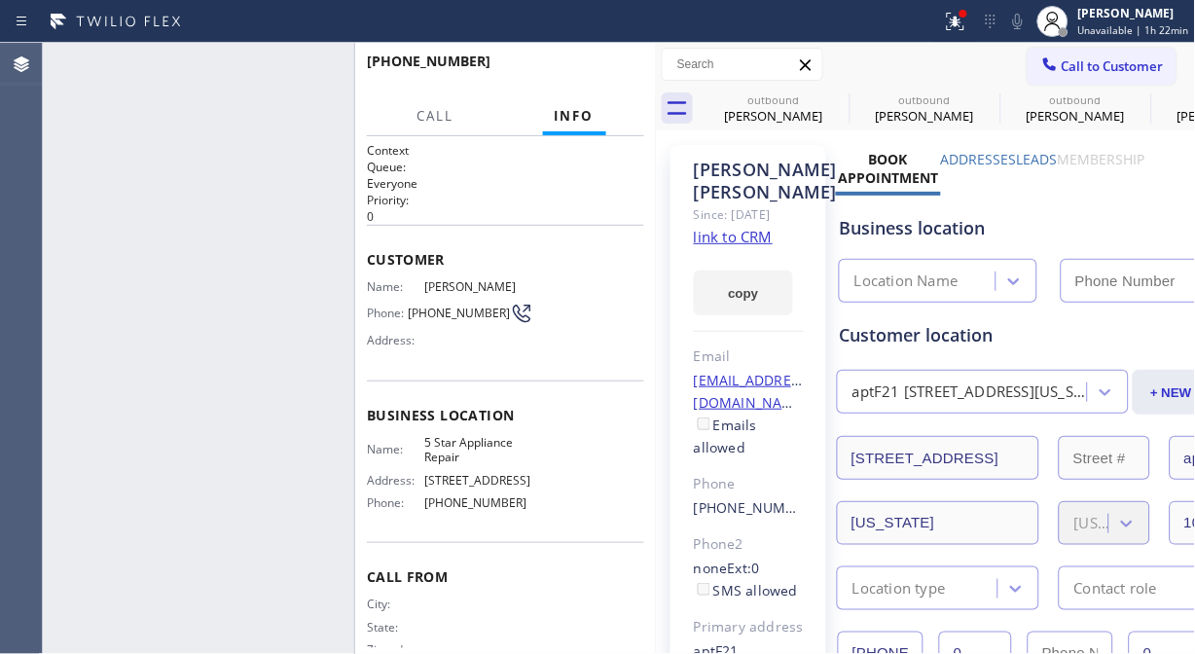
type input "[PHONE_NUMBER]"
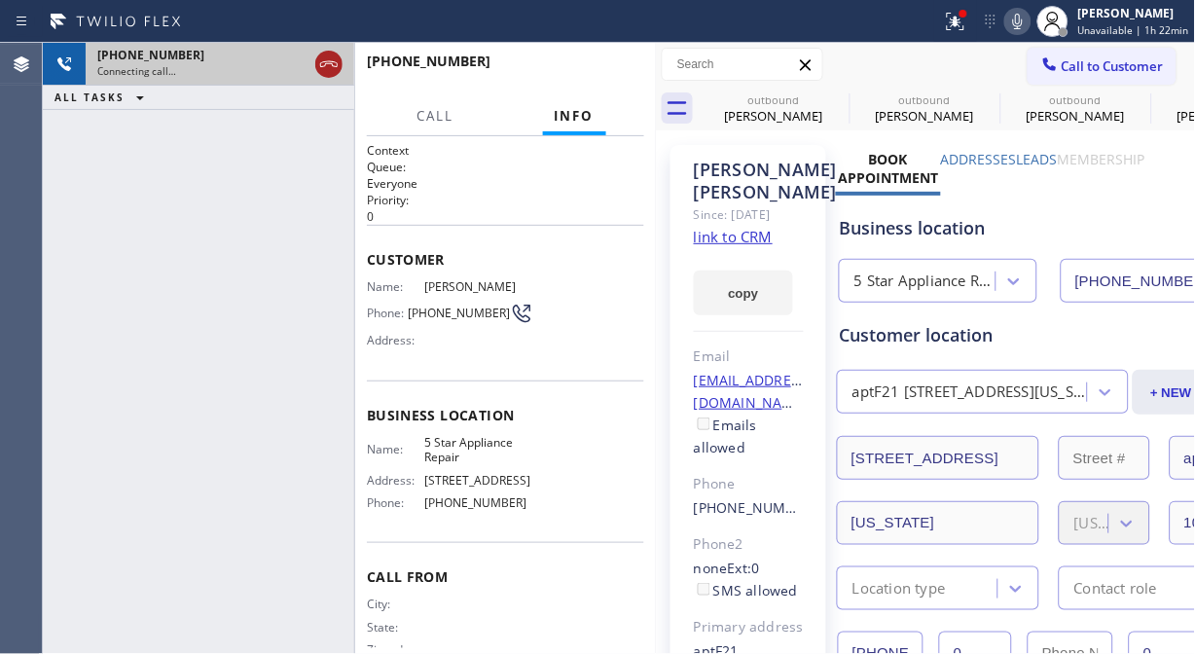
click at [326, 60] on icon at bounding box center [328, 64] width 23 height 23
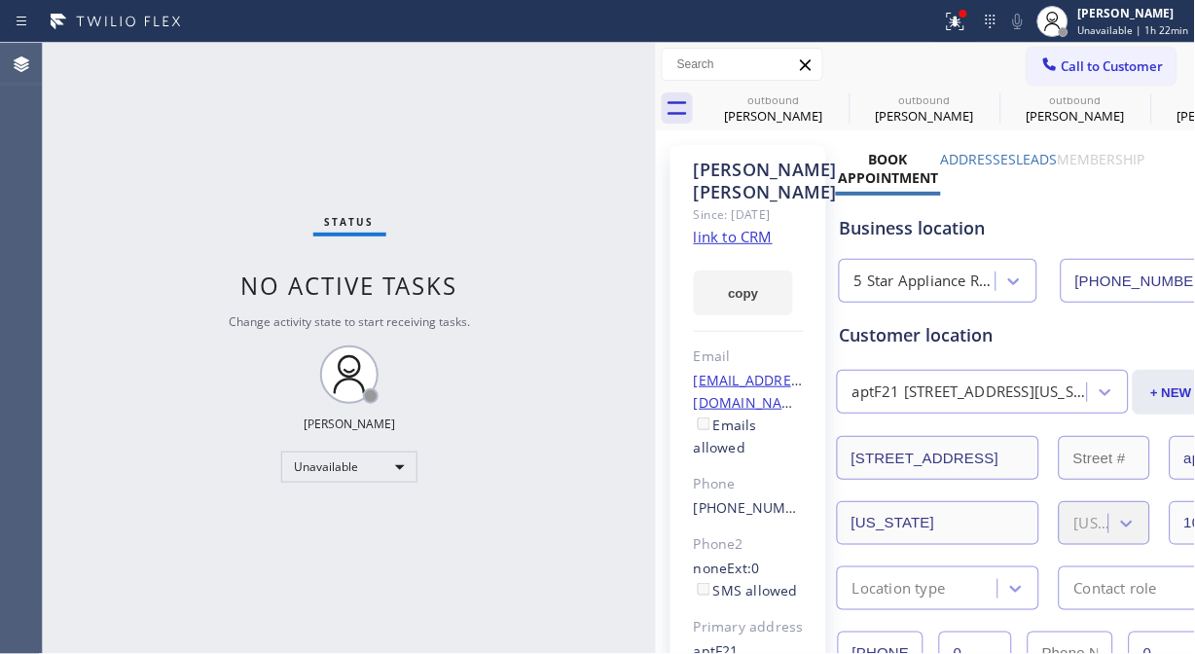
click at [1046, 68] on button "Call to Customer" at bounding box center [1102, 66] width 149 height 37
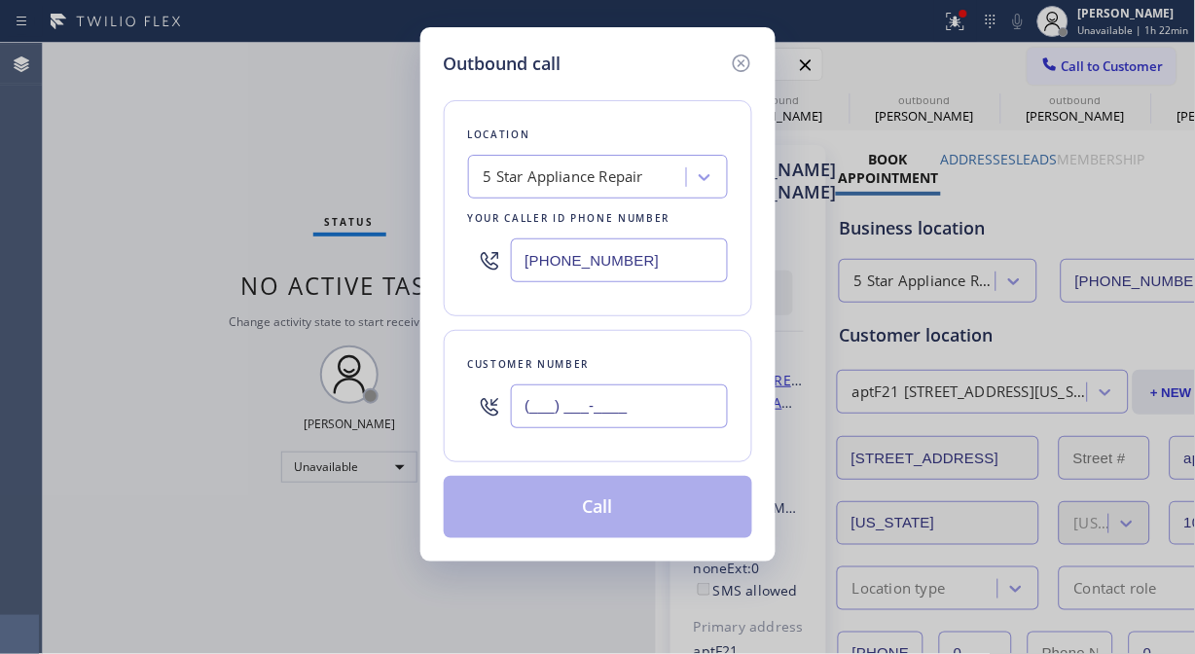
click at [520, 417] on input "(___) ___-____" at bounding box center [619, 406] width 217 height 44
paste input "818) 355-3001"
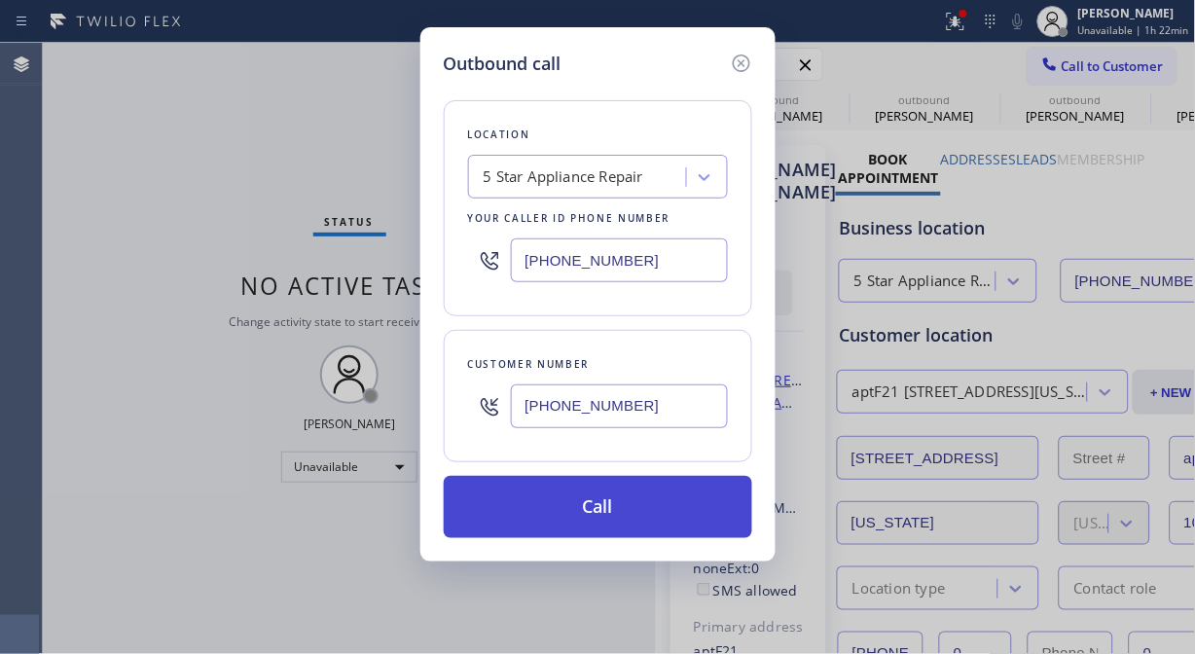
click at [626, 509] on button "Call" at bounding box center [598, 507] width 309 height 62
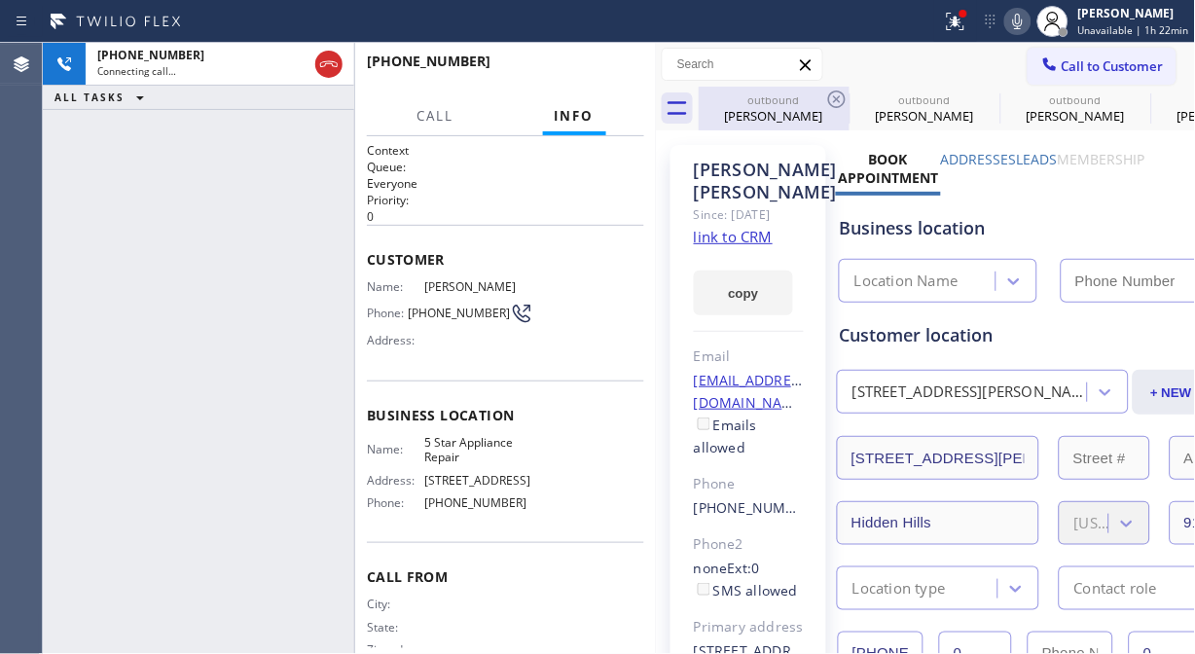
click at [838, 104] on icon at bounding box center [836, 99] width 23 height 23
drag, startPoint x: 838, startPoint y: 104, endPoint x: 970, endPoint y: 31, distance: 151.2
click at [0, 0] on icon at bounding box center [0, 0] width 0 height 0
click at [967, 31] on icon at bounding box center [955, 21] width 23 height 23
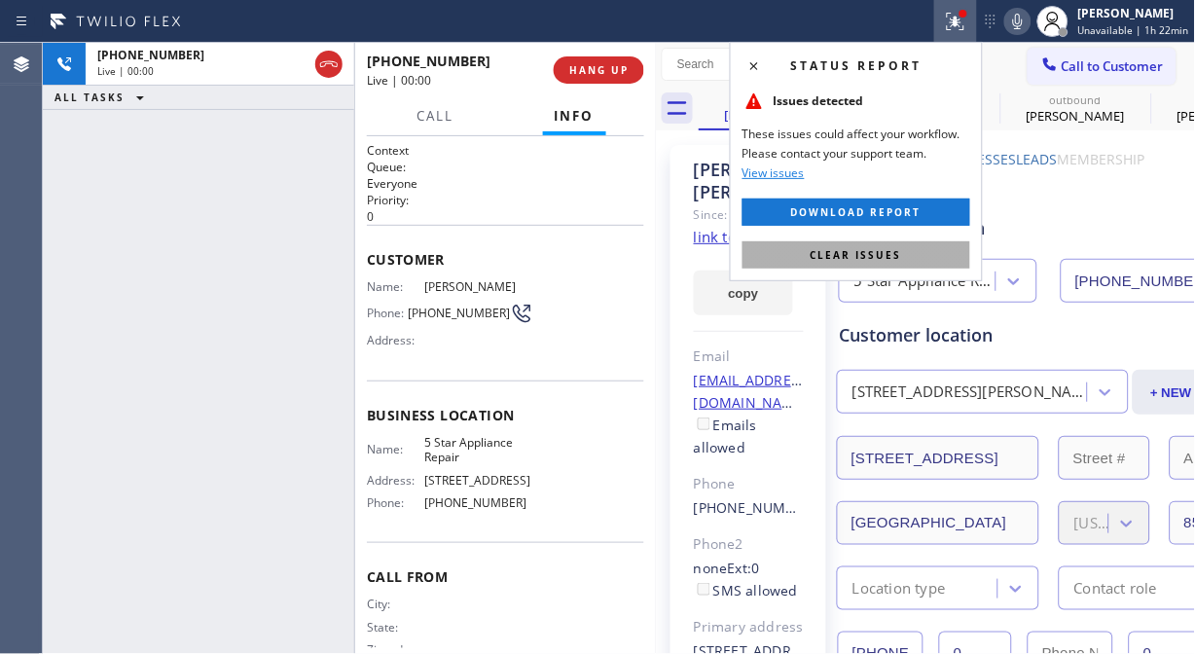
click at [879, 264] on button "Clear issues" at bounding box center [857, 254] width 228 height 27
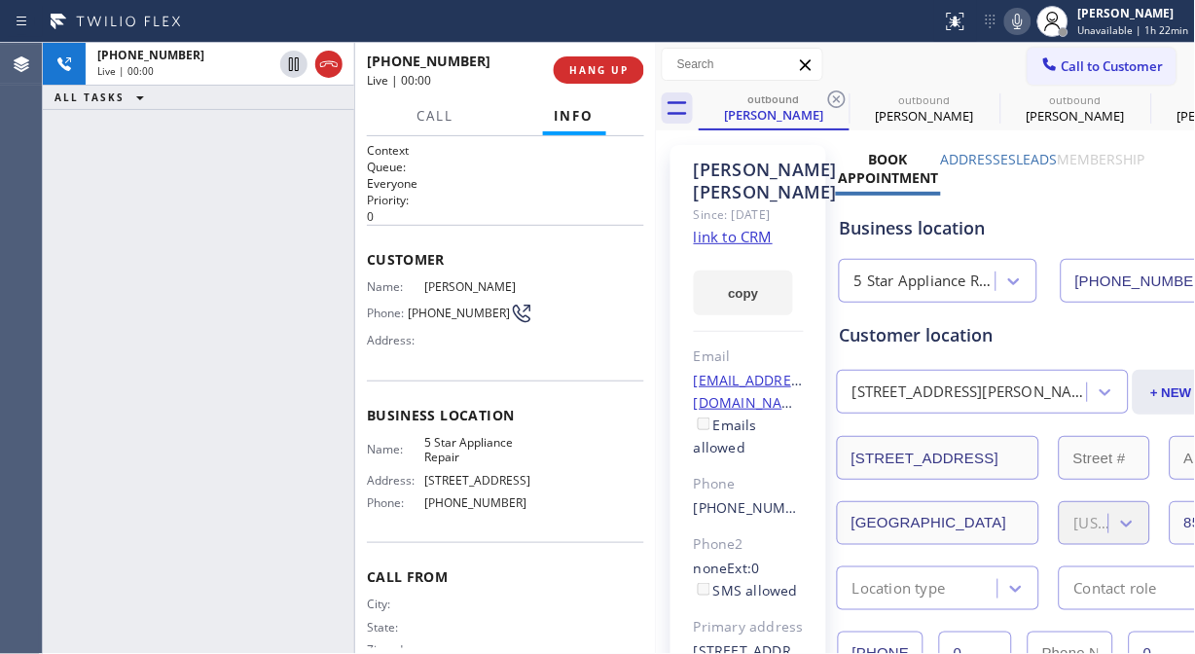
drag, startPoint x: 576, startPoint y: 51, endPoint x: 596, endPoint y: 68, distance: 26.2
click at [577, 51] on div "[PHONE_NUMBER] Live | 00:00 HANG UP" at bounding box center [505, 70] width 277 height 51
click at [596, 69] on span "HANG UP" at bounding box center [598, 70] width 59 height 14
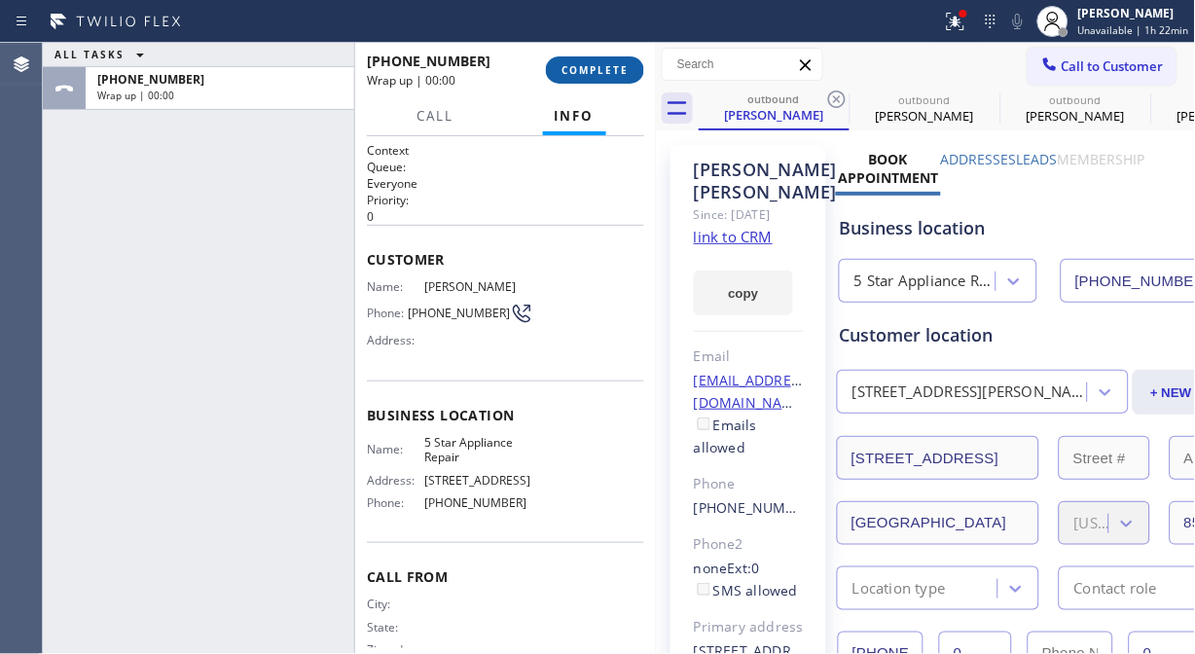
click at [603, 79] on button "COMPLETE" at bounding box center [595, 69] width 98 height 27
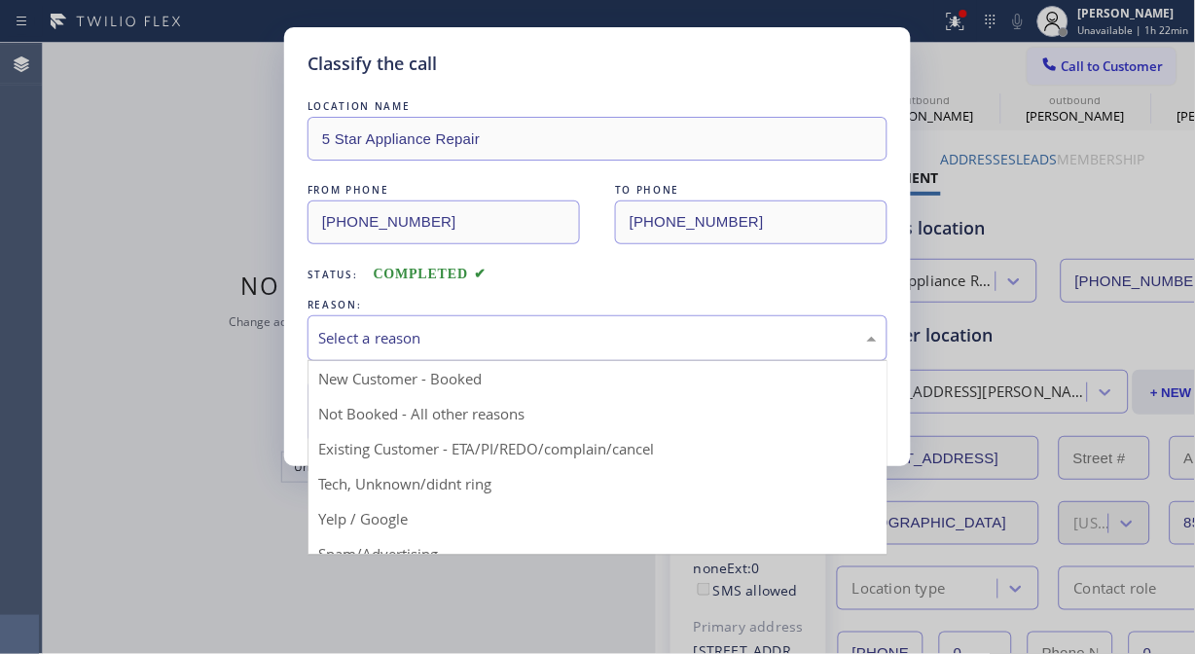
click at [528, 347] on div "Select a reason" at bounding box center [597, 338] width 559 height 22
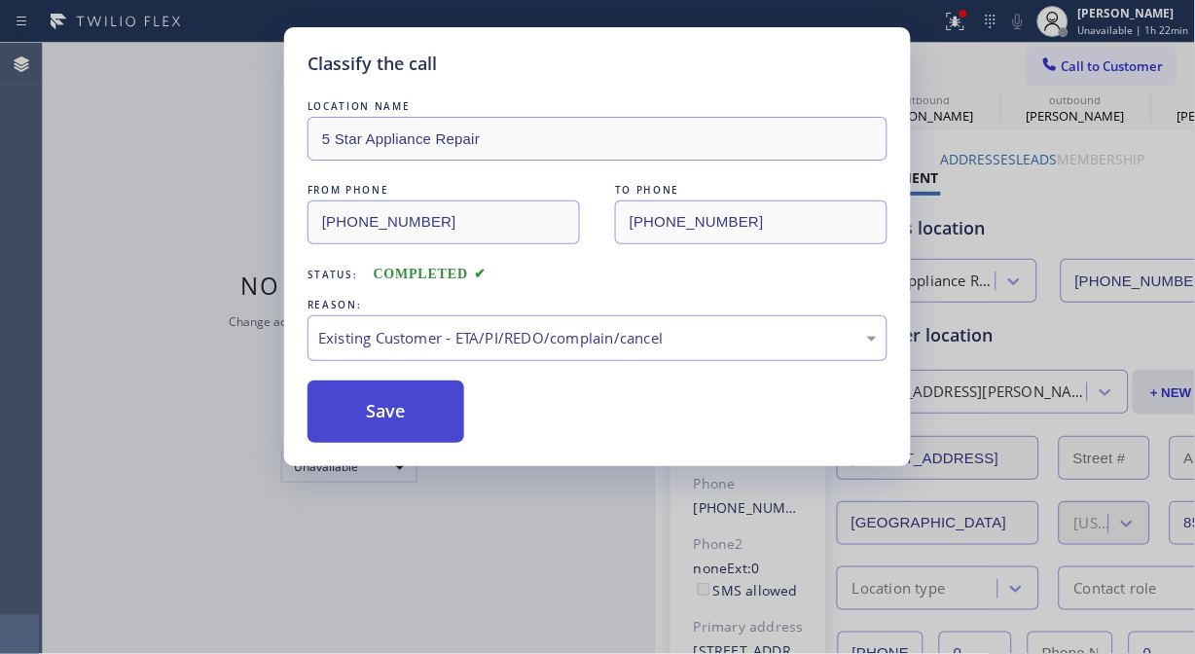
click at [458, 431] on button "Save" at bounding box center [386, 412] width 157 height 62
click at [413, 414] on button "Save" at bounding box center [386, 412] width 157 height 62
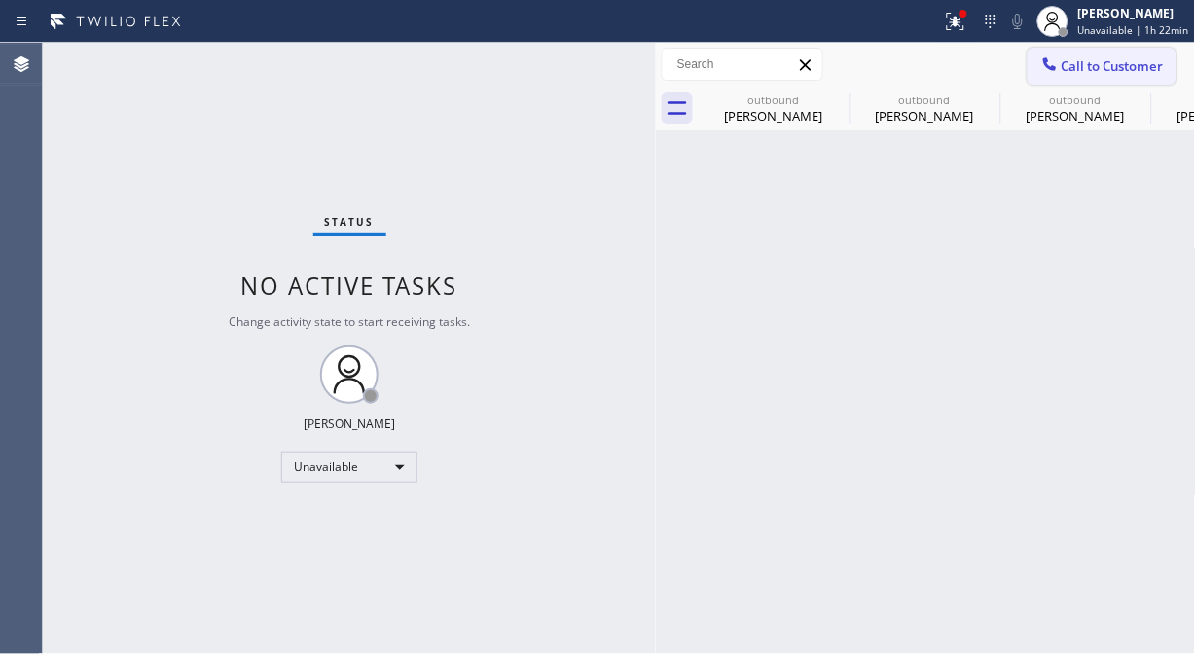
click at [1105, 59] on span "Call to Customer" at bounding box center [1113, 66] width 102 height 18
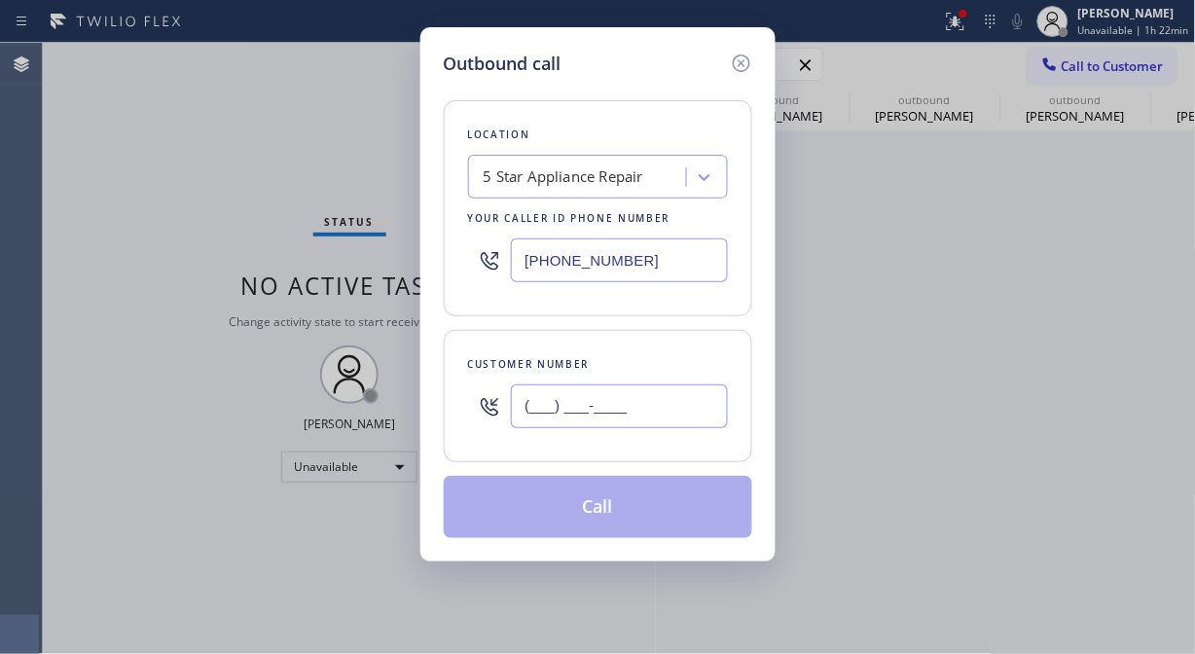
click at [645, 395] on input "(___) ___-____" at bounding box center [619, 406] width 217 height 44
paste input "626) 222-4167"
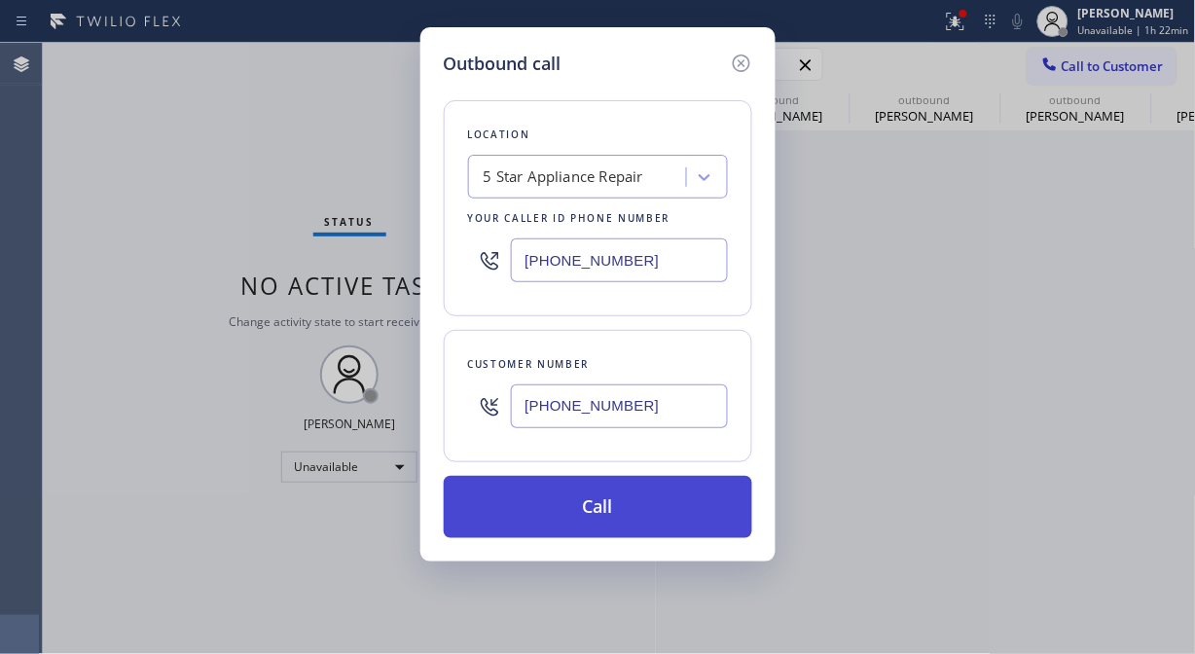
type input "[PHONE_NUMBER]"
click at [615, 500] on button "Call" at bounding box center [598, 507] width 309 height 62
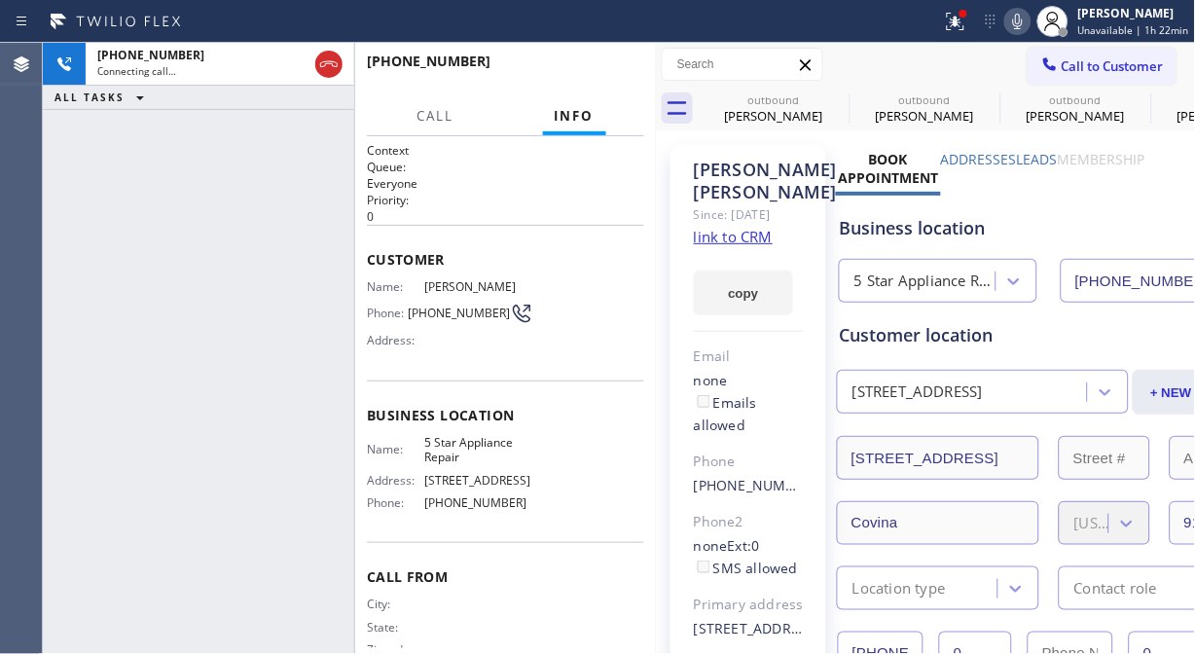
type input "[PHONE_NUMBER]"
click at [1023, 20] on icon at bounding box center [1017, 21] width 23 height 23
click at [631, 79] on button "HANG UP" at bounding box center [599, 69] width 91 height 27
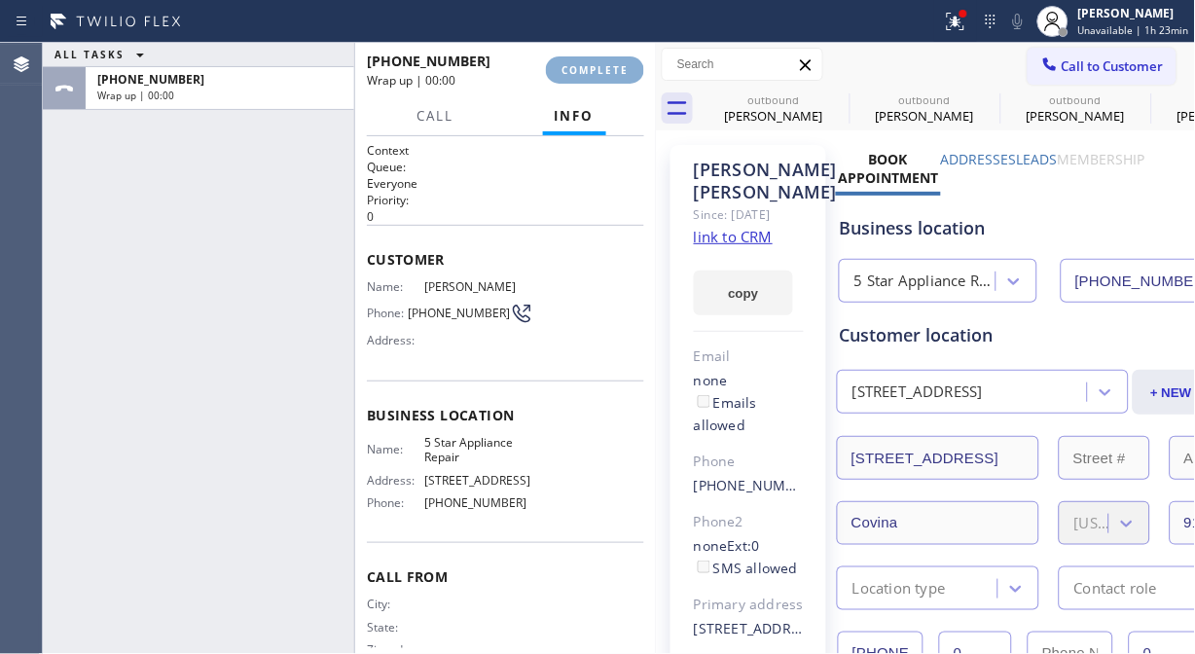
click at [616, 78] on button "COMPLETE" at bounding box center [595, 69] width 98 height 27
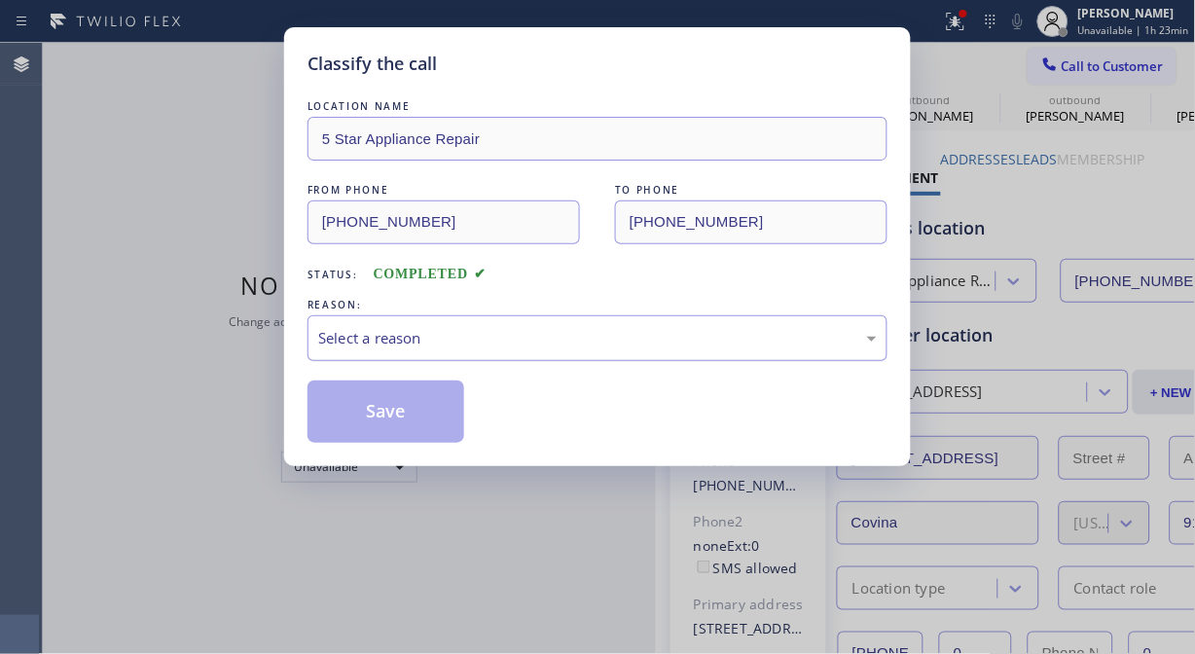
click at [561, 339] on div "Select a reason" at bounding box center [597, 338] width 559 height 22
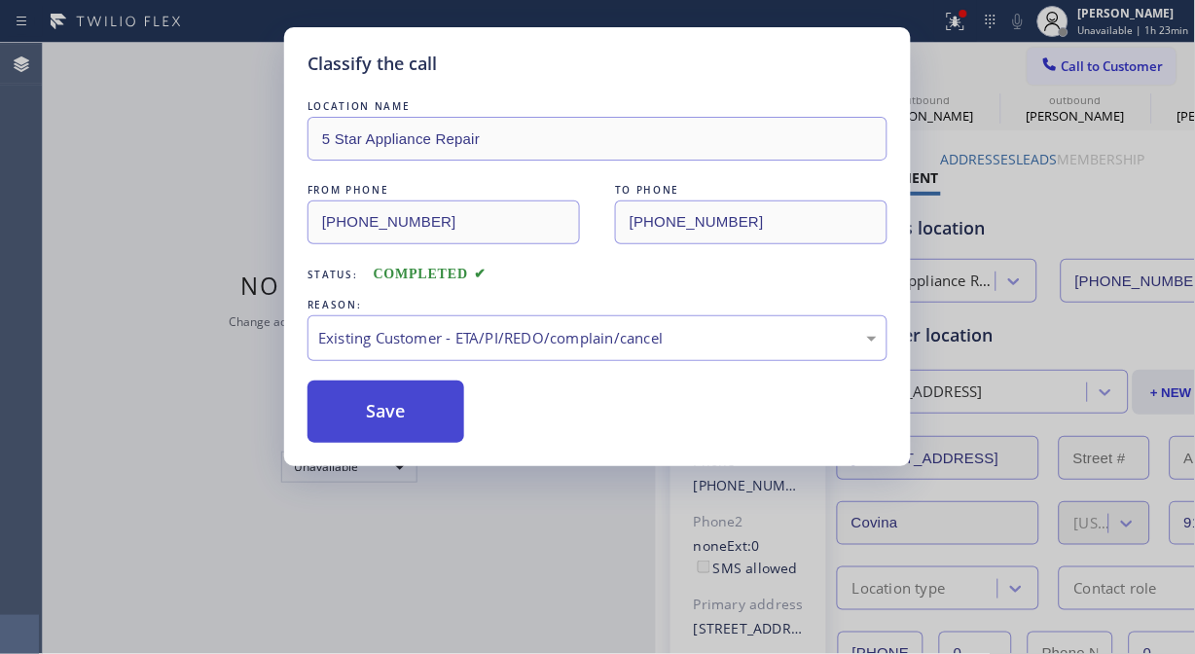
click at [343, 386] on button "Save" at bounding box center [386, 412] width 157 height 62
click at [376, 418] on button "Save" at bounding box center [386, 412] width 157 height 62
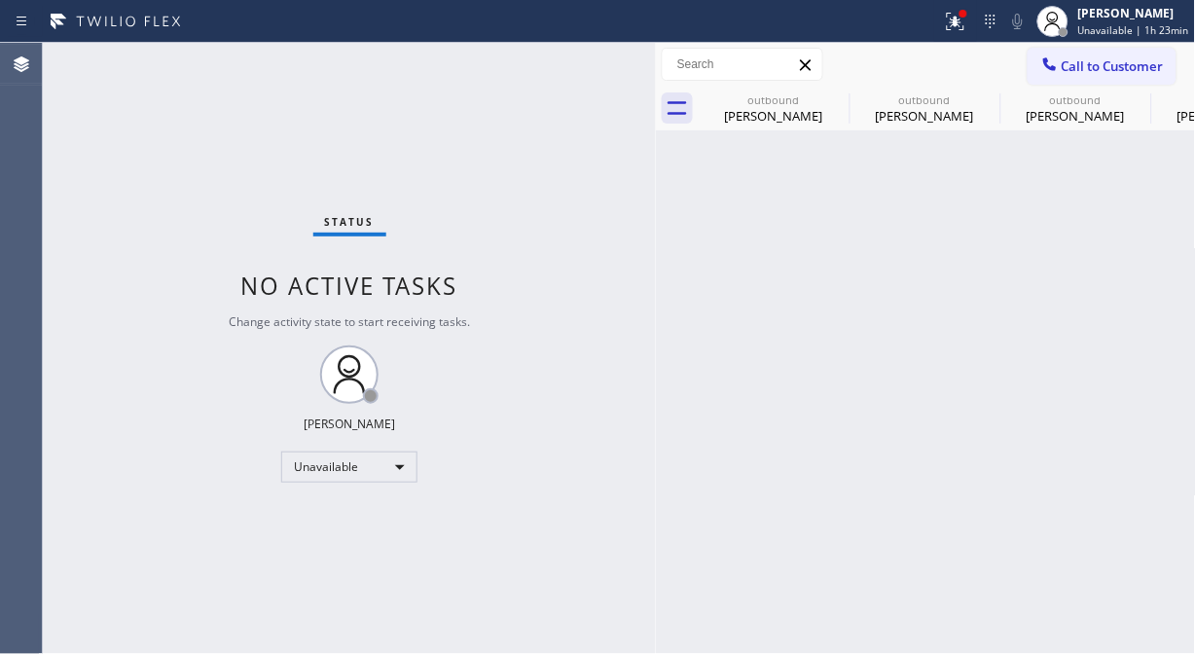
click at [1097, 73] on button "Call to Customer" at bounding box center [1102, 66] width 149 height 37
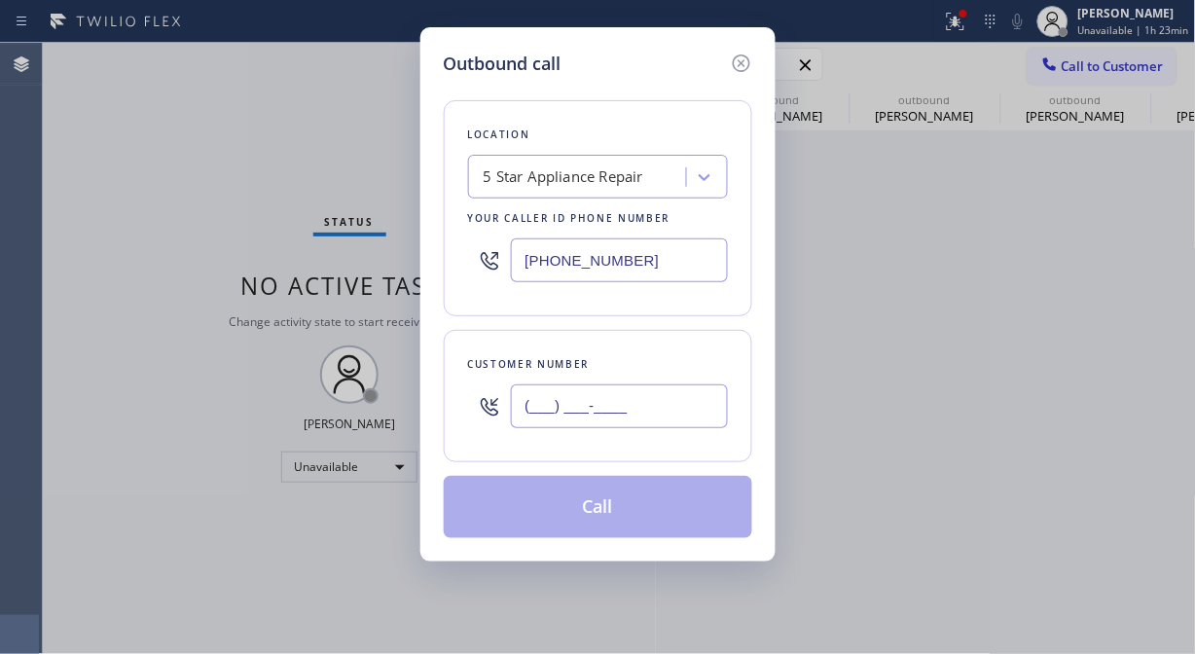
click at [588, 399] on input "(___) ___-____" at bounding box center [619, 406] width 217 height 44
paste input "661) 259-9234"
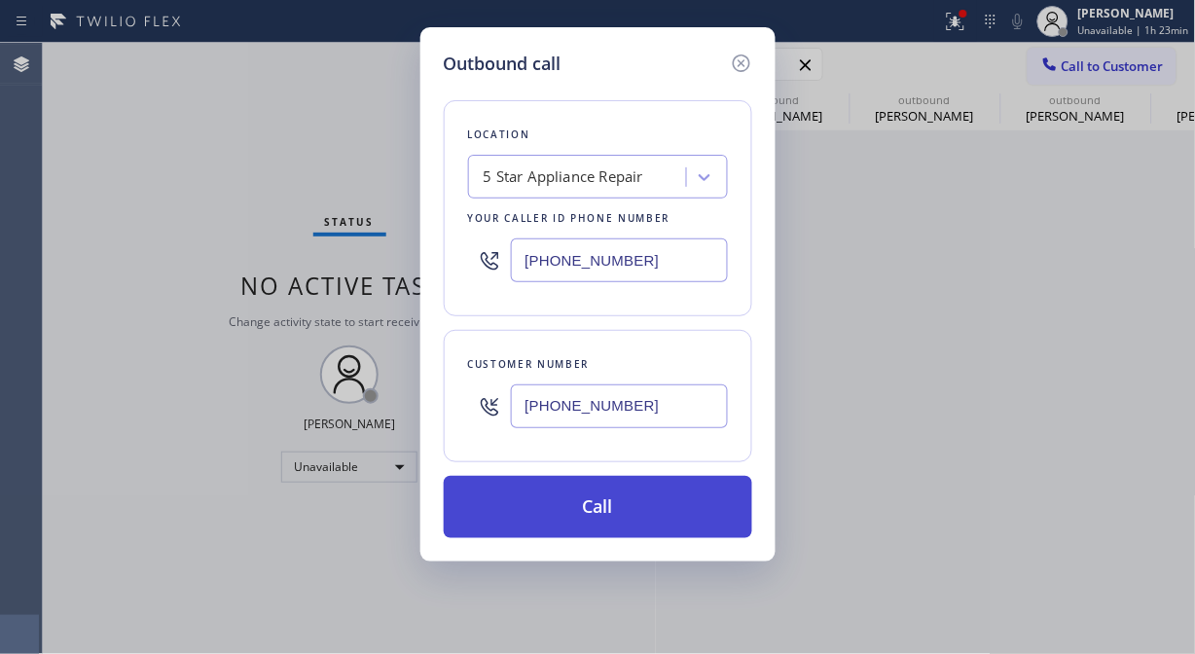
type input "[PHONE_NUMBER]"
click at [646, 510] on button "Call" at bounding box center [598, 507] width 309 height 62
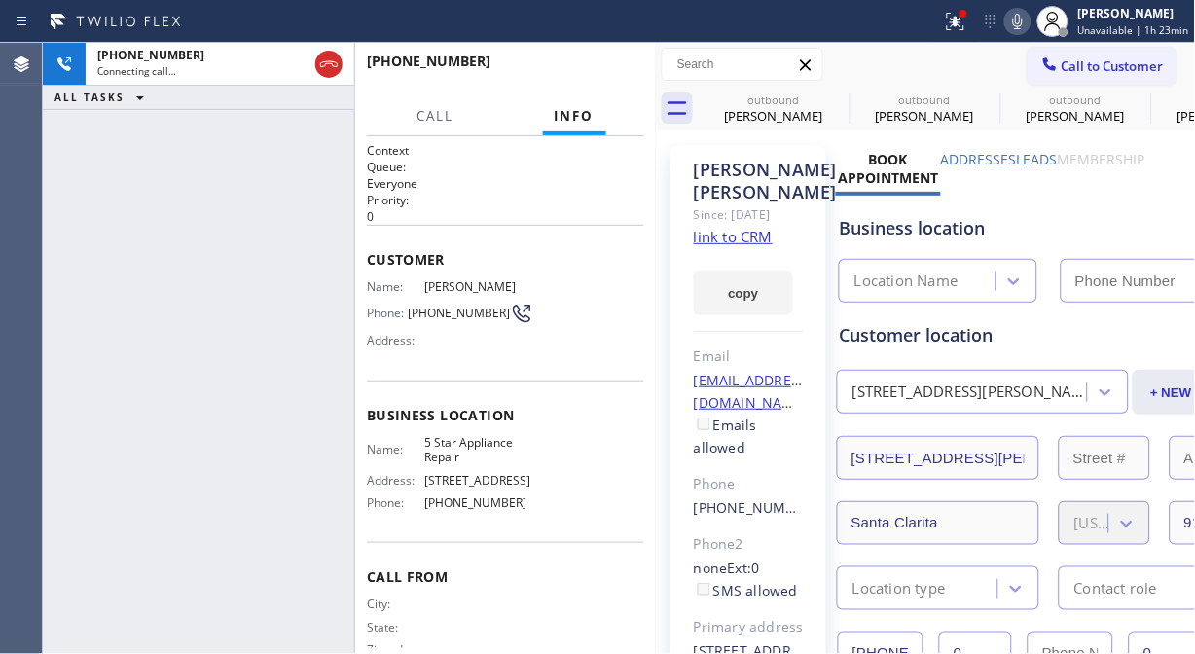
type input "[PHONE_NUMBER]"
click at [1028, 27] on icon at bounding box center [1017, 21] width 23 height 23
click at [1024, 29] on icon at bounding box center [1017, 21] width 23 height 23
click at [840, 93] on icon at bounding box center [836, 99] width 23 height 23
click at [0, 0] on icon at bounding box center [0, 0] width 0 height 0
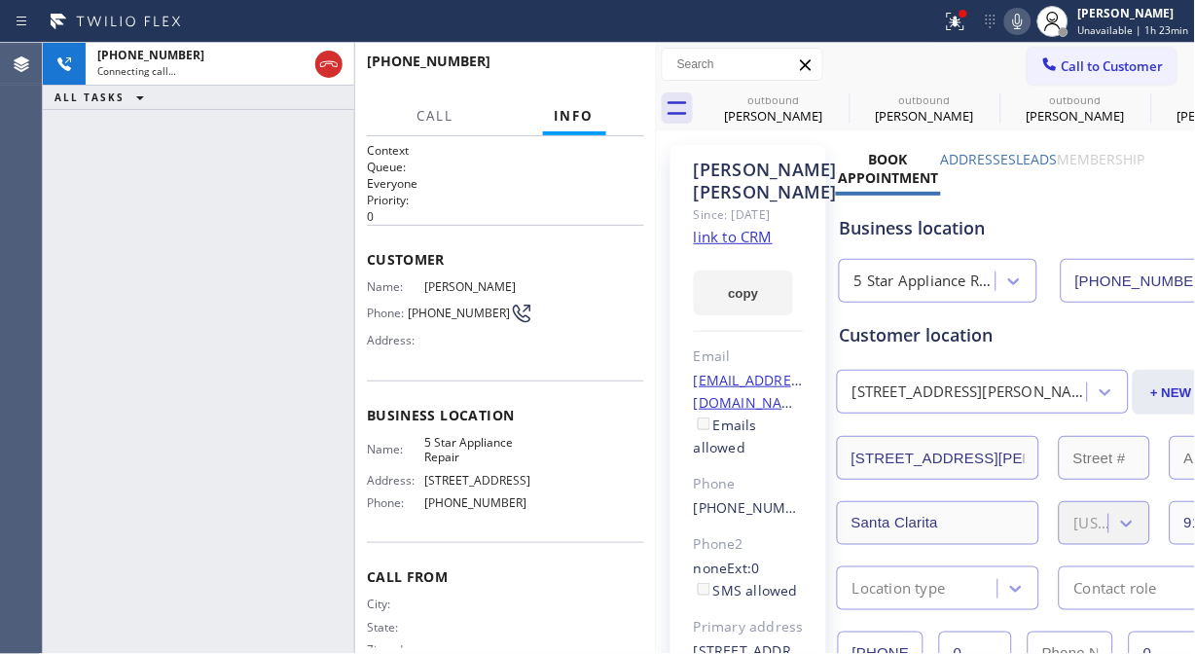
click at [1024, 19] on icon at bounding box center [1017, 21] width 23 height 23
click at [841, 100] on icon at bounding box center [836, 99] width 23 height 23
click at [1025, 18] on rect at bounding box center [1018, 20] width 14 height 14
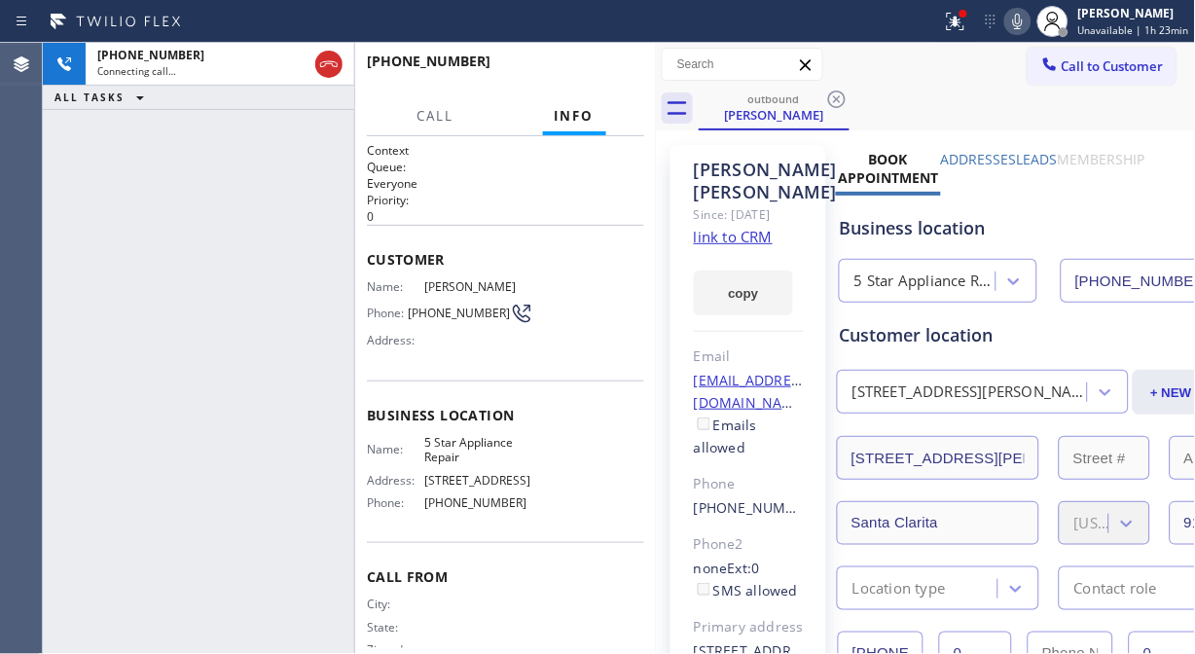
click at [1025, 18] on icon at bounding box center [1017, 21] width 23 height 23
click at [945, 29] on div at bounding box center [955, 21] width 43 height 23
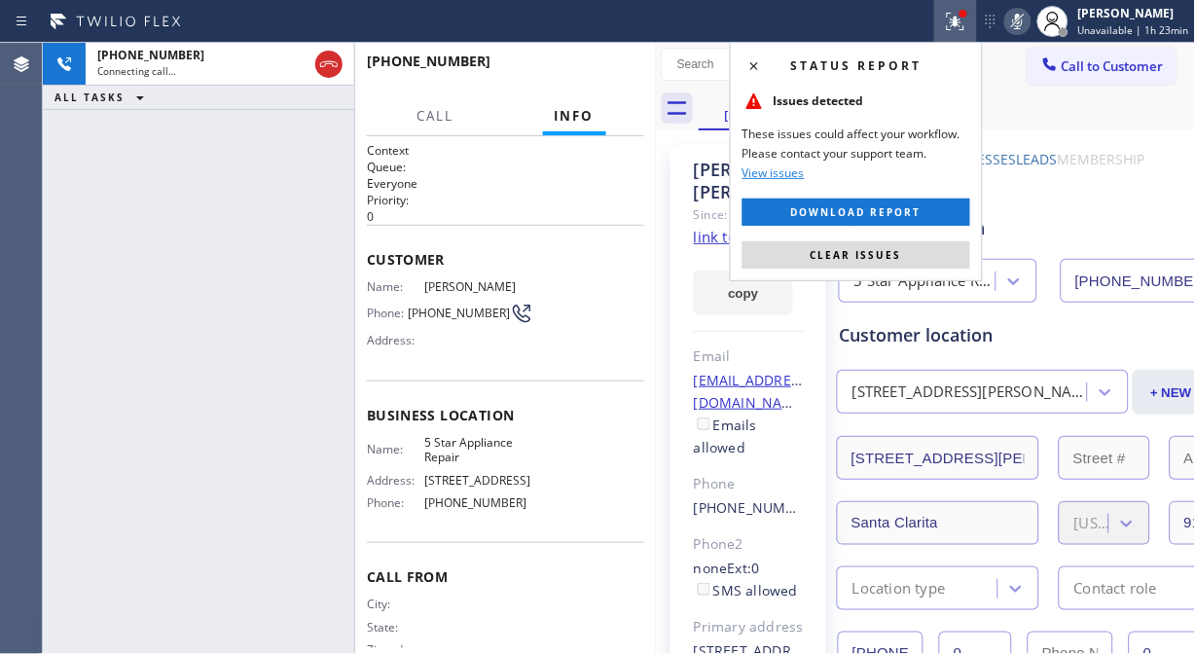
click at [853, 269] on div "Status report Issues detected These issues could affect your workflow. Please c…" at bounding box center [856, 161] width 253 height 239
click at [853, 260] on span "Clear issues" at bounding box center [856, 255] width 91 height 14
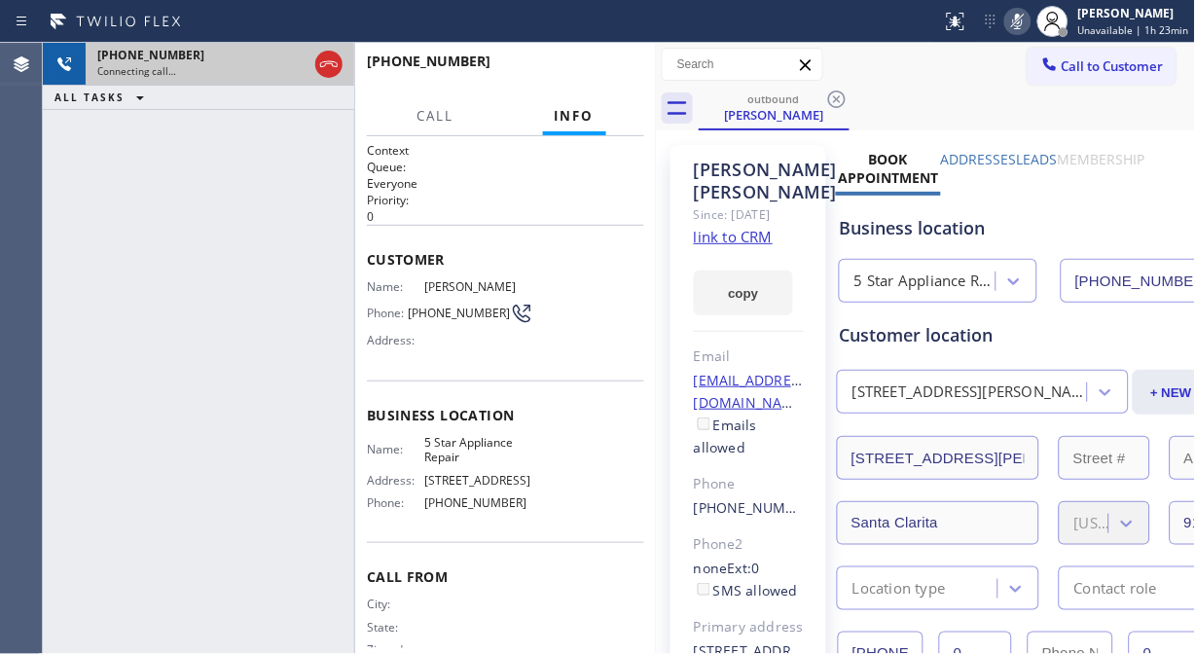
click at [345, 45] on div at bounding box center [328, 64] width 35 height 43
click at [338, 58] on icon at bounding box center [328, 64] width 23 height 23
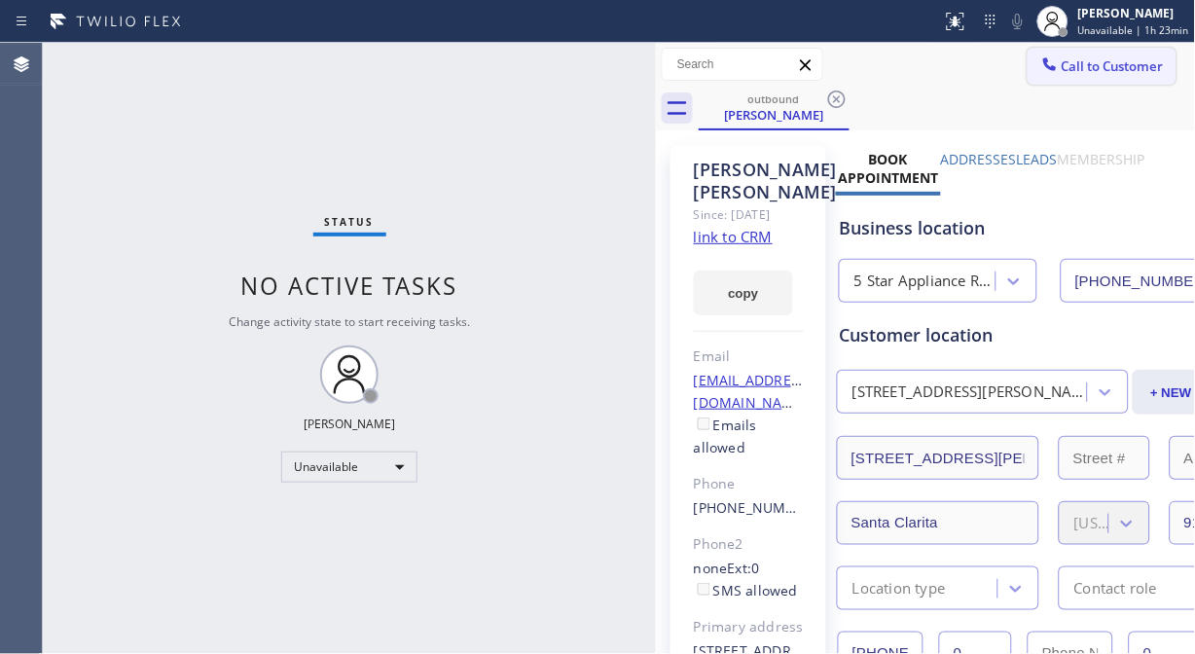
click at [1062, 57] on span "Call to Customer" at bounding box center [1113, 66] width 102 height 18
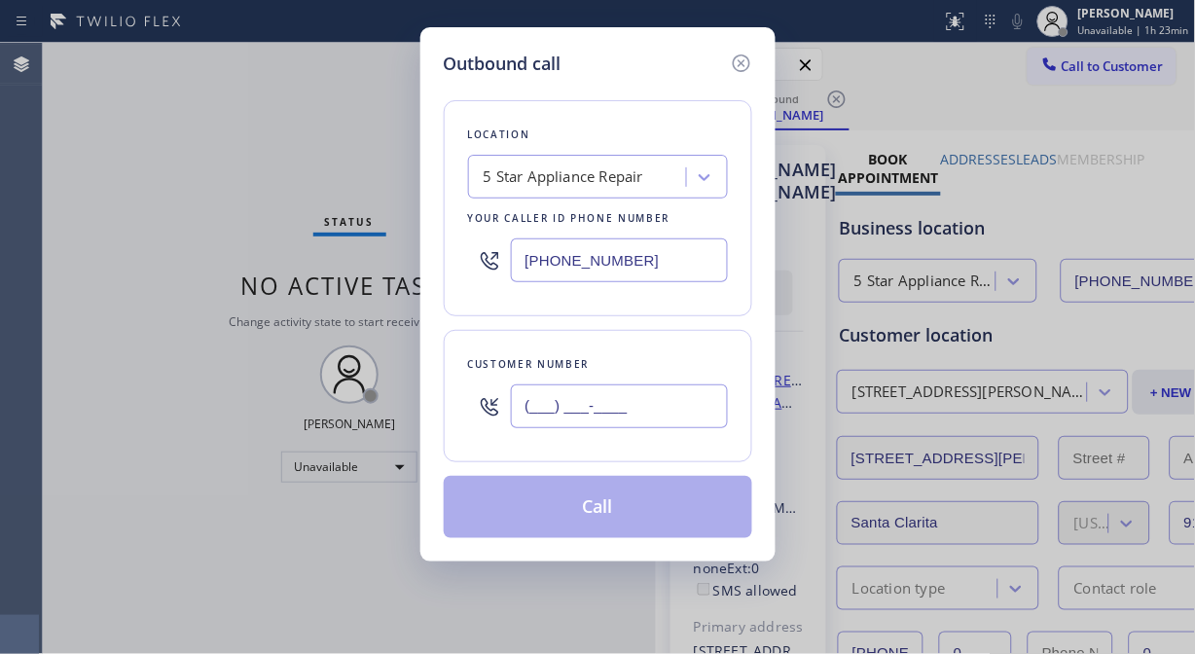
click at [575, 405] on input "(___) ___-____" at bounding box center [619, 406] width 217 height 44
paste input "310) 544-3744"
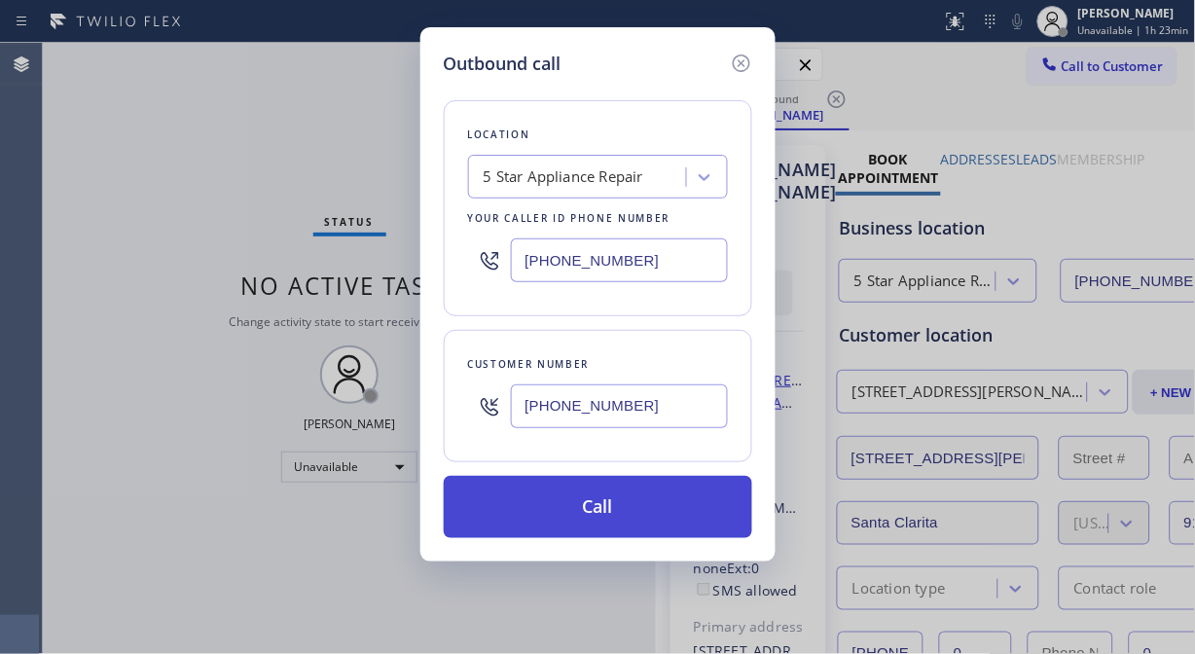
type input "[PHONE_NUMBER]"
click at [606, 500] on button "Call" at bounding box center [598, 507] width 309 height 62
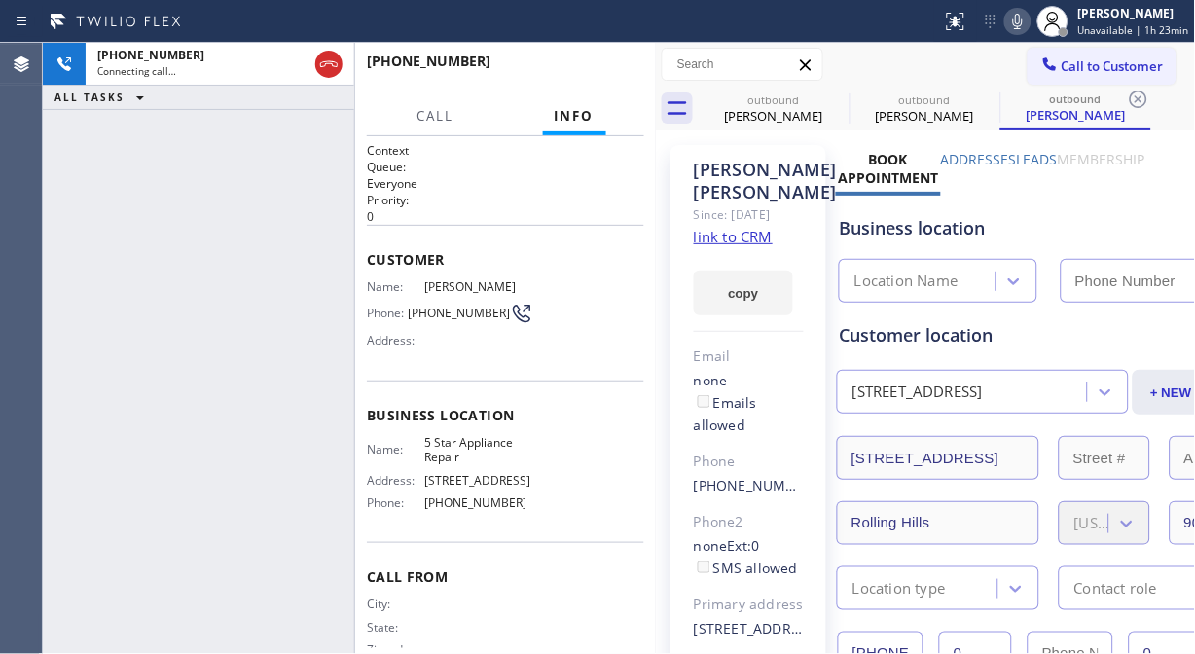
type input "[PHONE_NUMBER]"
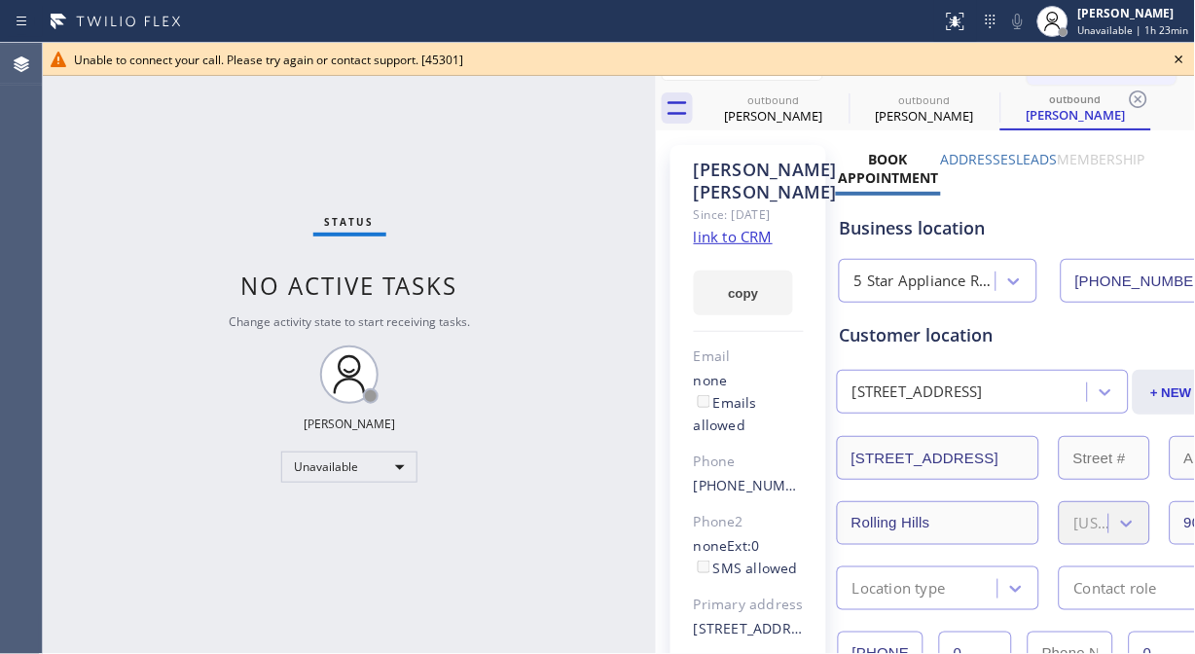
drag, startPoint x: 1156, startPoint y: 43, endPoint x: 1175, endPoint y: 58, distance: 24.2
click at [1160, 44] on div "Unable to connect your call. Please try again or contact support. [45301]" at bounding box center [619, 59] width 1152 height 33
click at [1176, 58] on icon at bounding box center [1179, 59] width 23 height 23
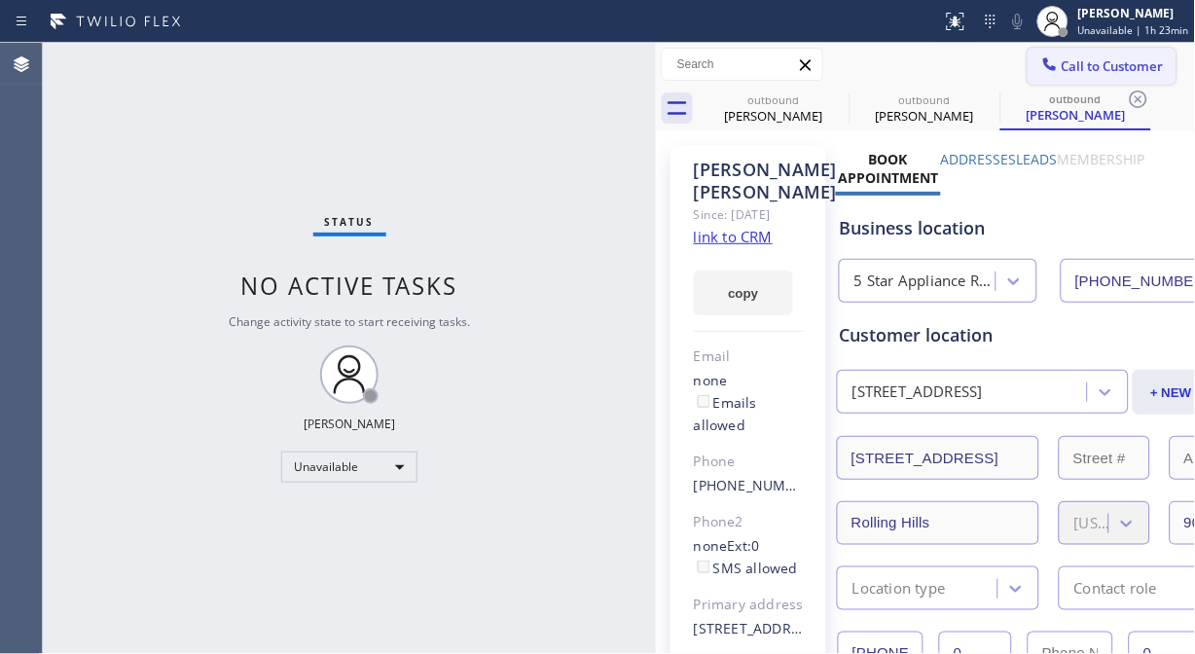
click at [1094, 72] on span "Call to Customer" at bounding box center [1113, 66] width 102 height 18
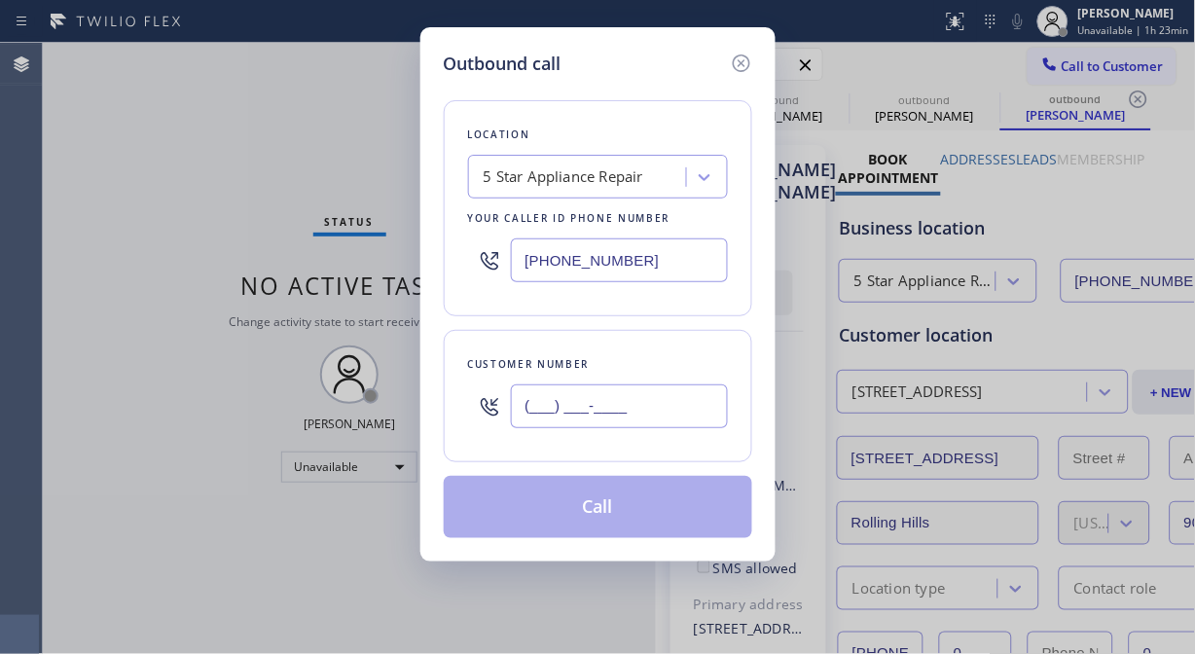
click at [649, 406] on input "(___) ___-____" at bounding box center [619, 406] width 217 height 44
paste input "310) 729-9542"
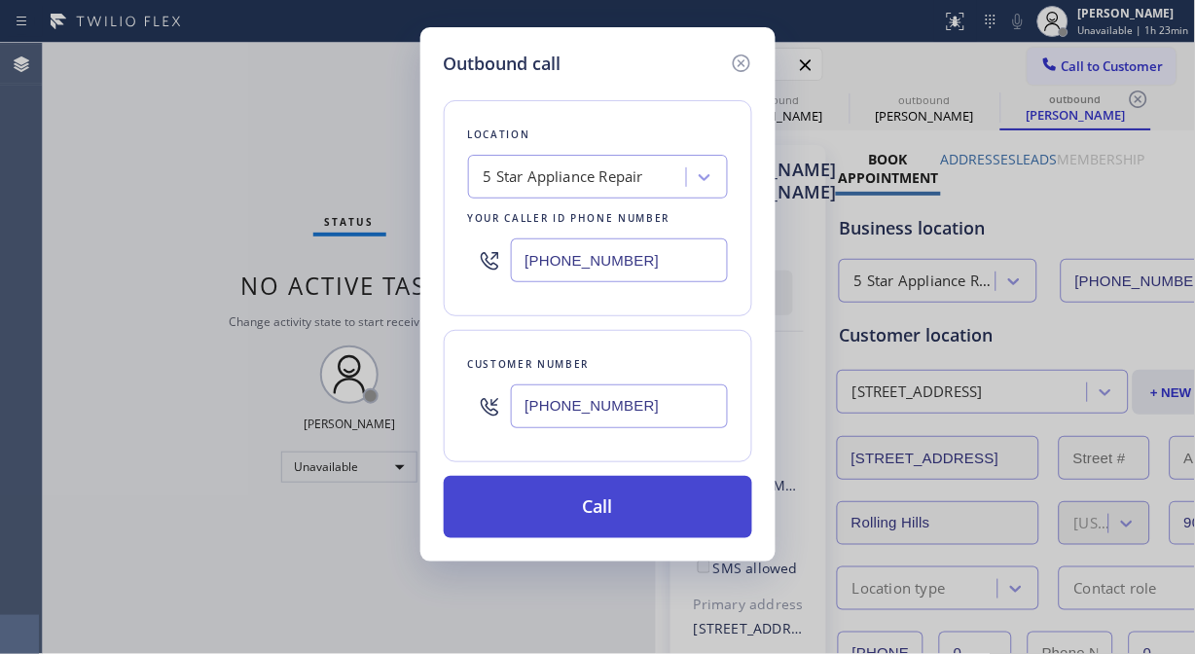
type input "[PHONE_NUMBER]"
click at [669, 499] on button "Call" at bounding box center [598, 507] width 309 height 62
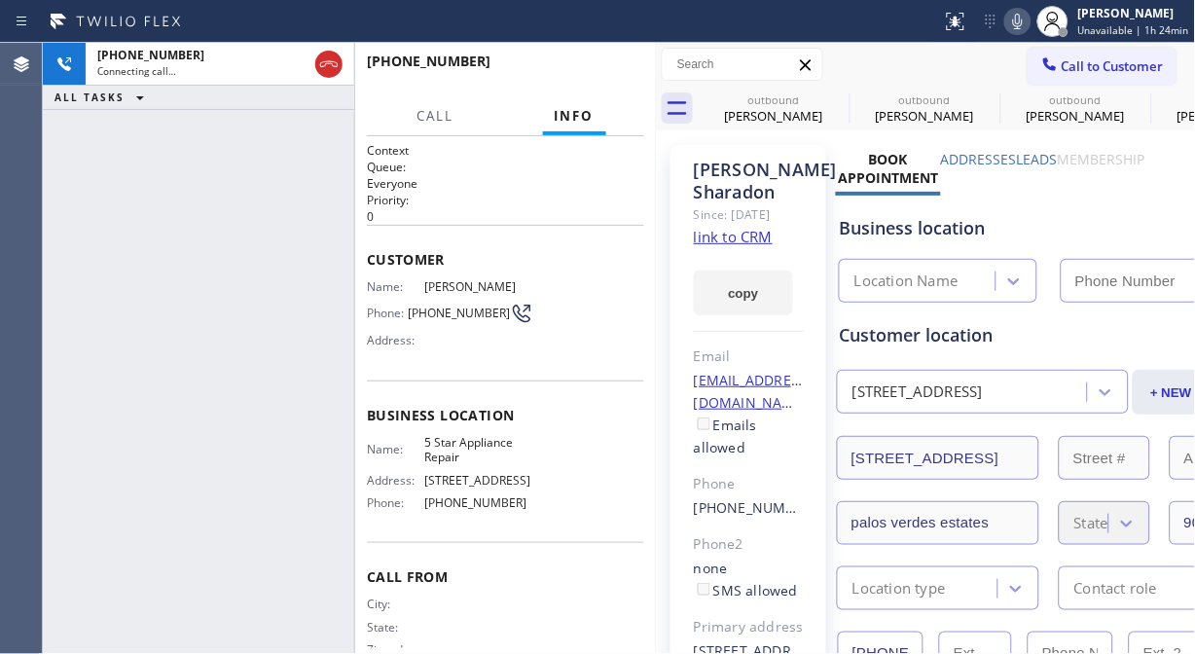
click at [1027, 20] on icon at bounding box center [1017, 21] width 23 height 23
type input "[PHONE_NUMBER]"
click at [606, 71] on span "HANG UP" at bounding box center [598, 70] width 59 height 14
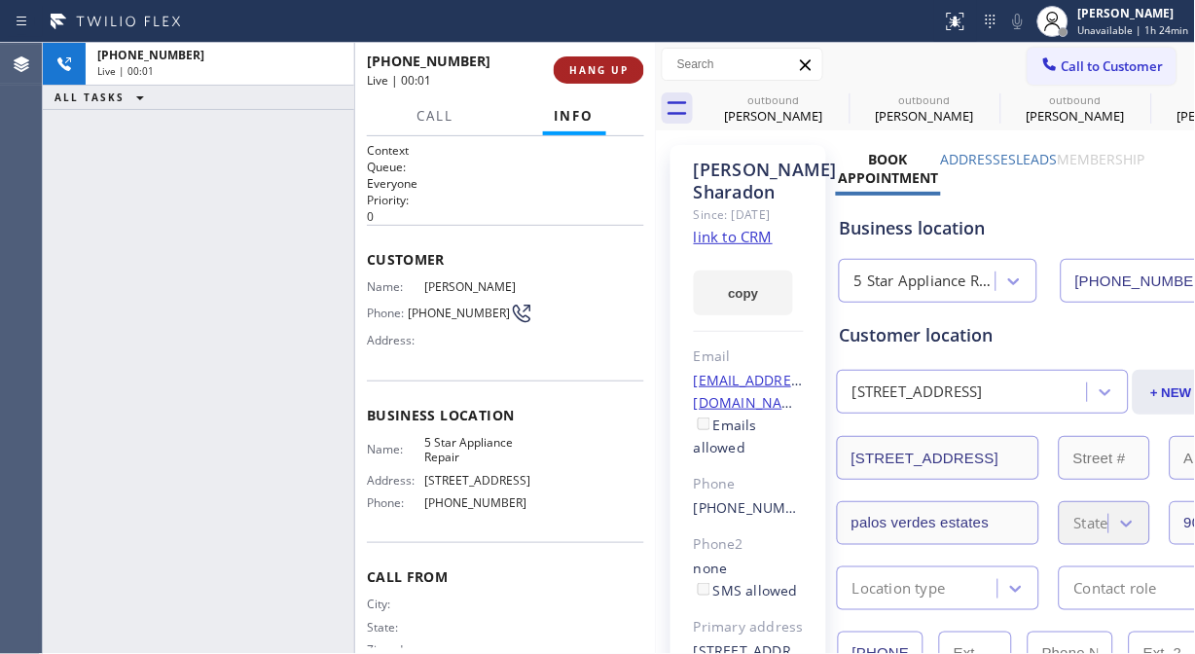
click at [606, 71] on span "HANG UP" at bounding box center [598, 70] width 59 height 14
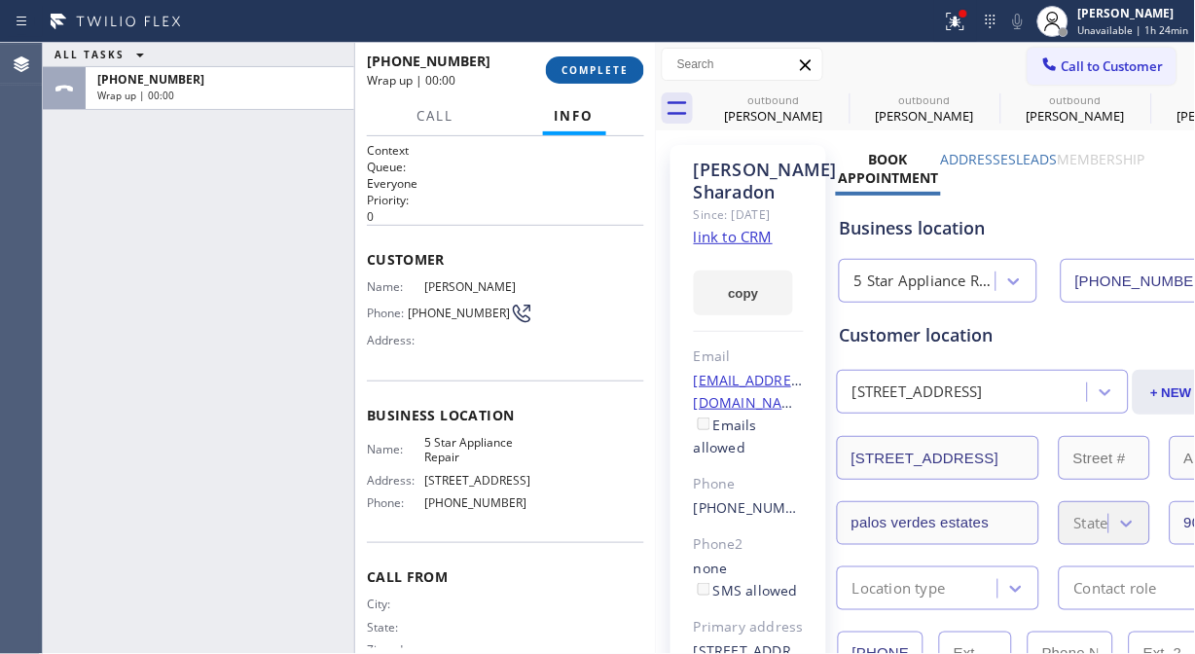
click at [603, 69] on span "COMPLETE" at bounding box center [595, 70] width 67 height 14
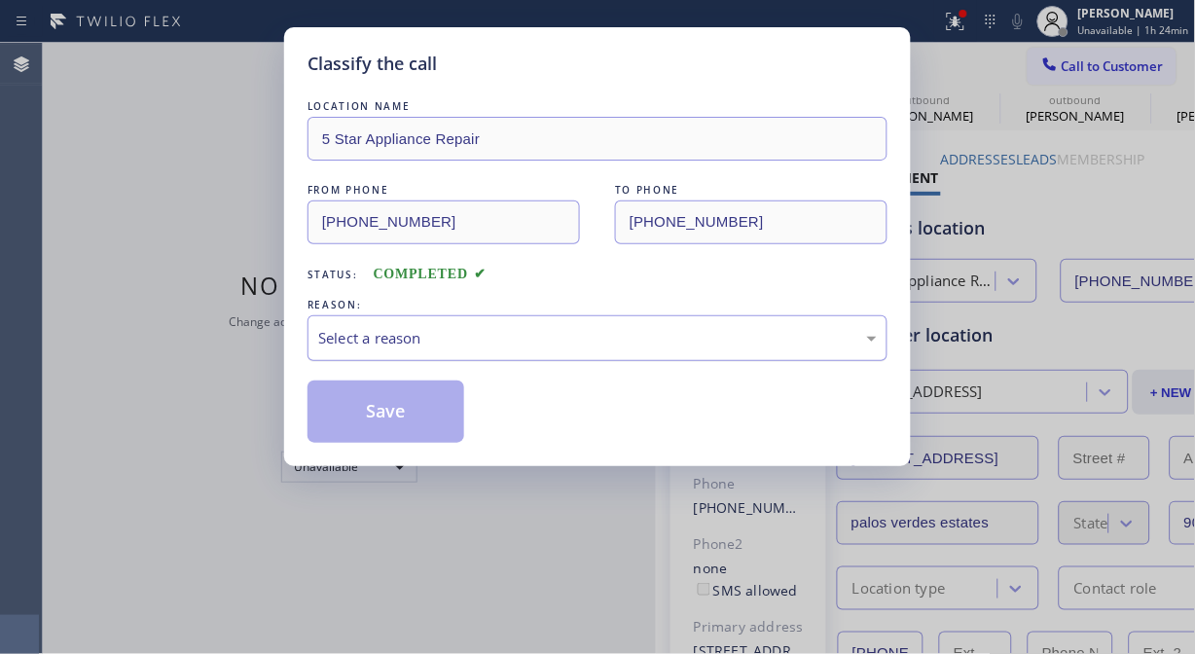
click at [628, 351] on div "Select a reason" at bounding box center [598, 338] width 580 height 46
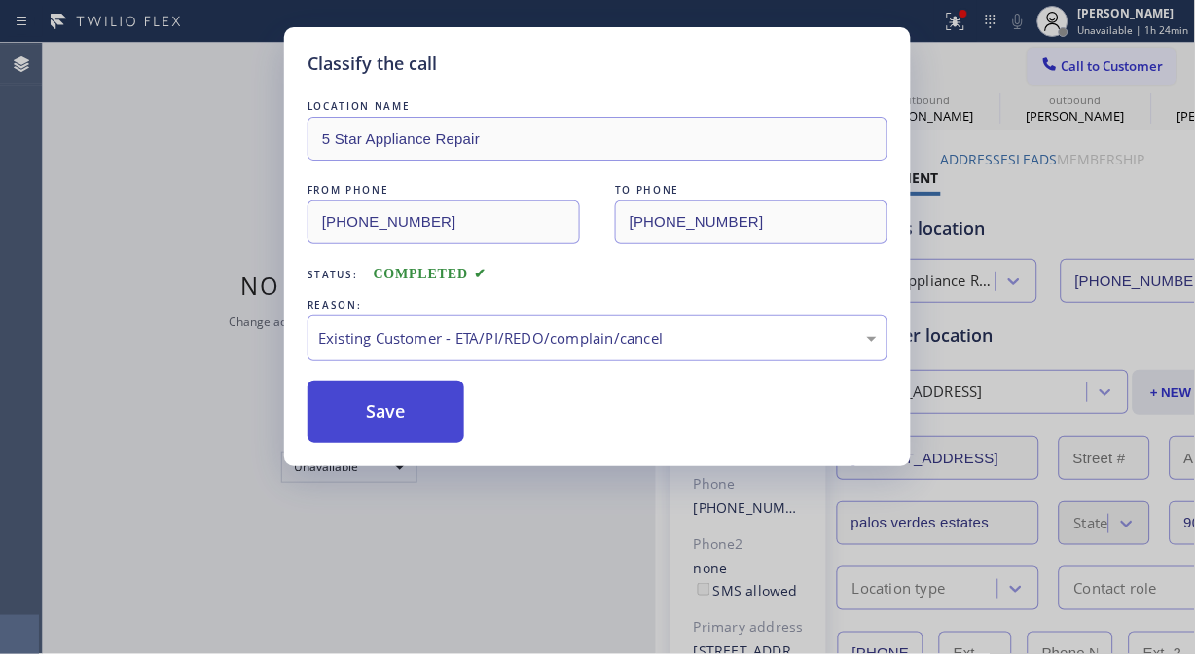
click at [400, 430] on button "Save" at bounding box center [386, 412] width 157 height 62
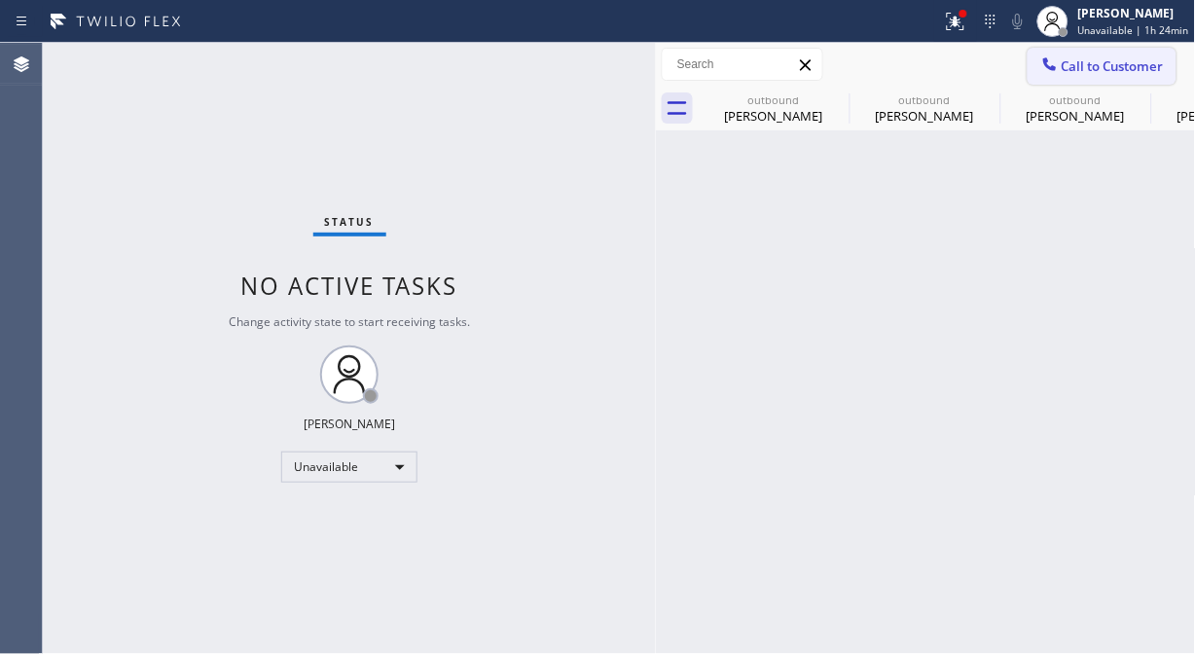
click at [1101, 65] on span "Call to Customer" at bounding box center [1113, 66] width 102 height 18
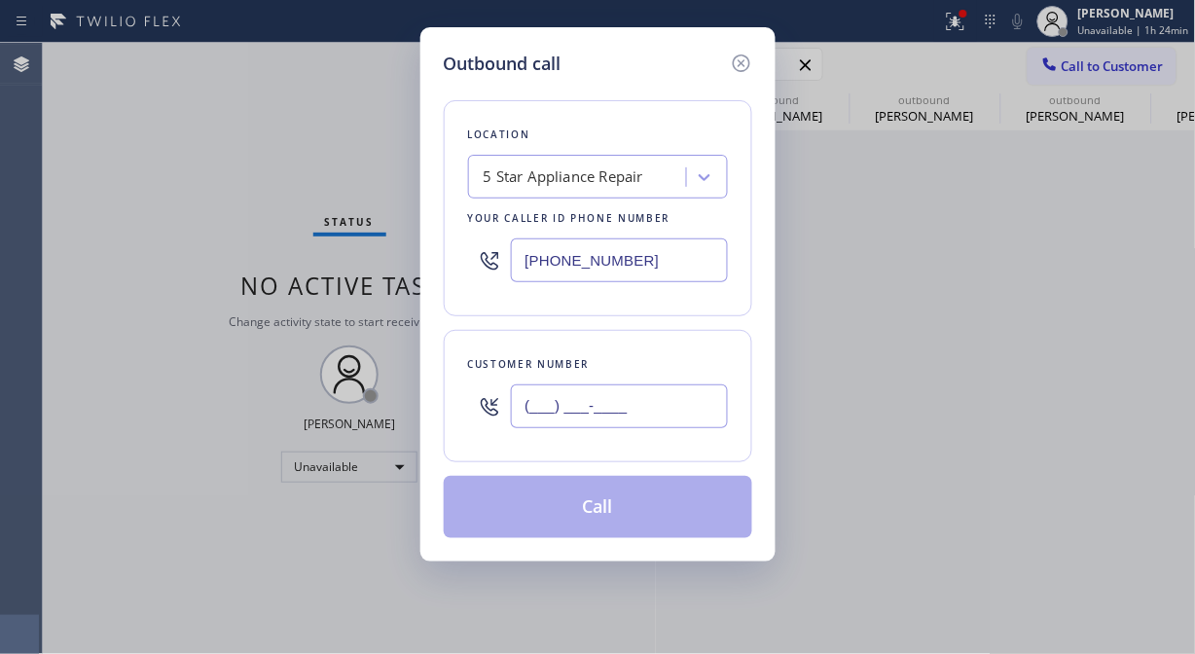
click at [615, 410] on input "(___) ___-____" at bounding box center [619, 406] width 217 height 44
paste input "410) 961-8147"
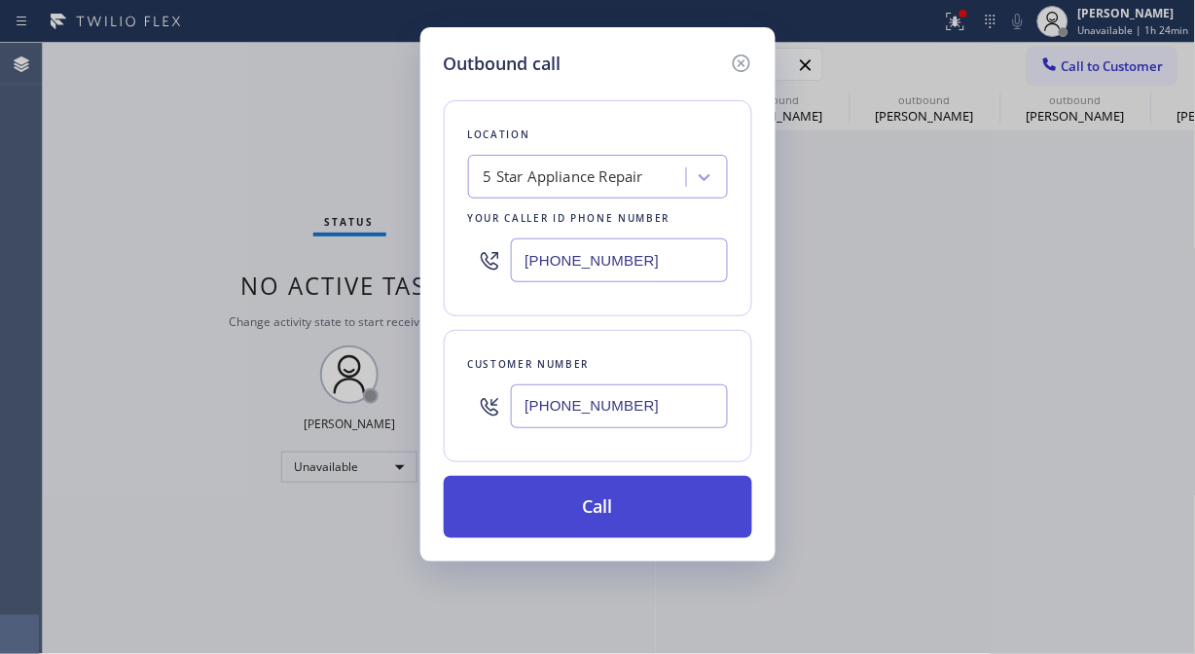
type input "[PHONE_NUMBER]"
click at [618, 509] on button "Call" at bounding box center [598, 507] width 309 height 62
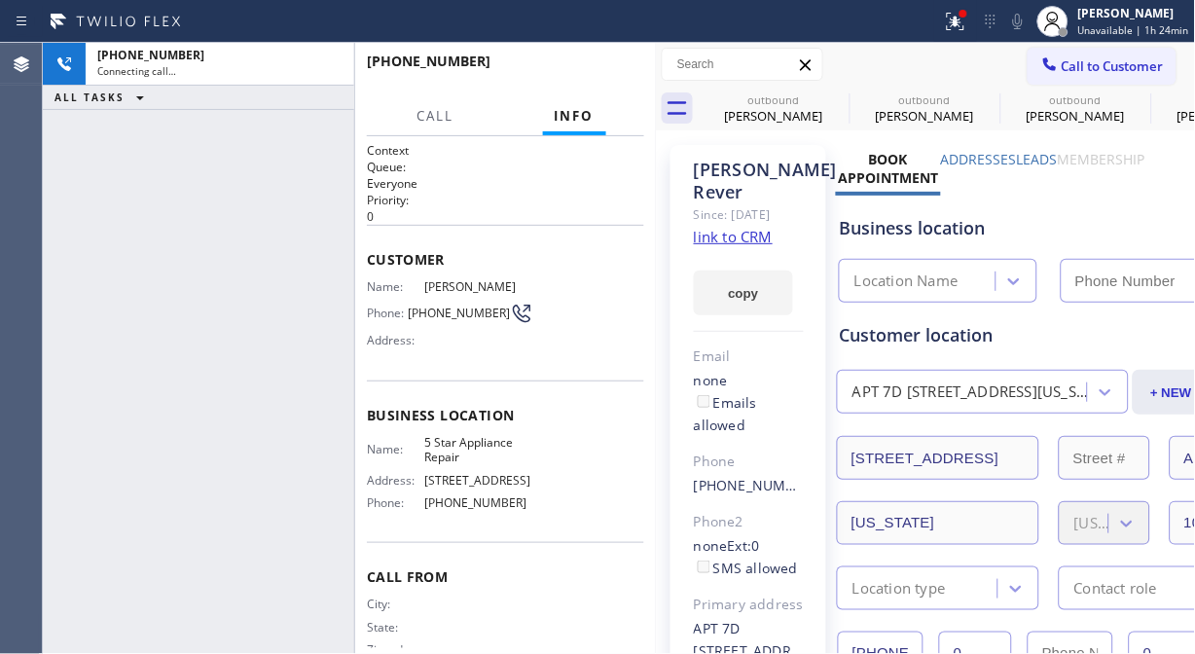
type input "[PHONE_NUMBER]"
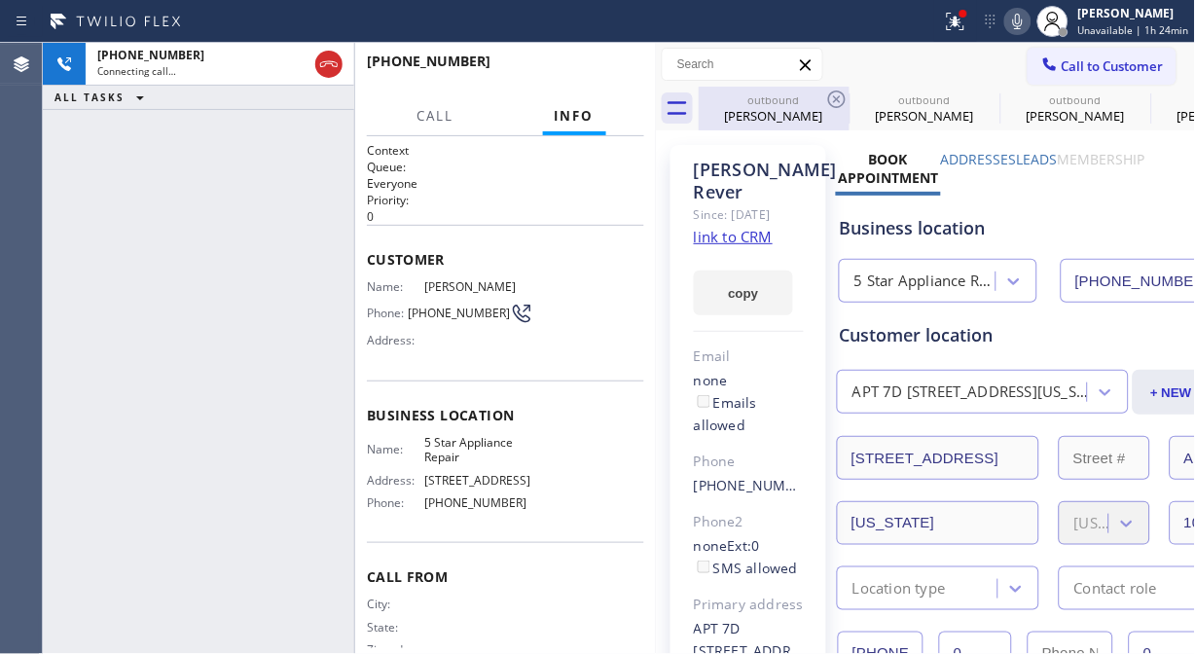
click at [1019, 20] on icon at bounding box center [1018, 22] width 10 height 16
click at [844, 97] on icon at bounding box center [837, 100] width 18 height 18
drag, startPoint x: 844, startPoint y: 97, endPoint x: 831, endPoint y: 95, distance: 12.8
click at [0, 0] on icon at bounding box center [0, 0] width 0 height 0
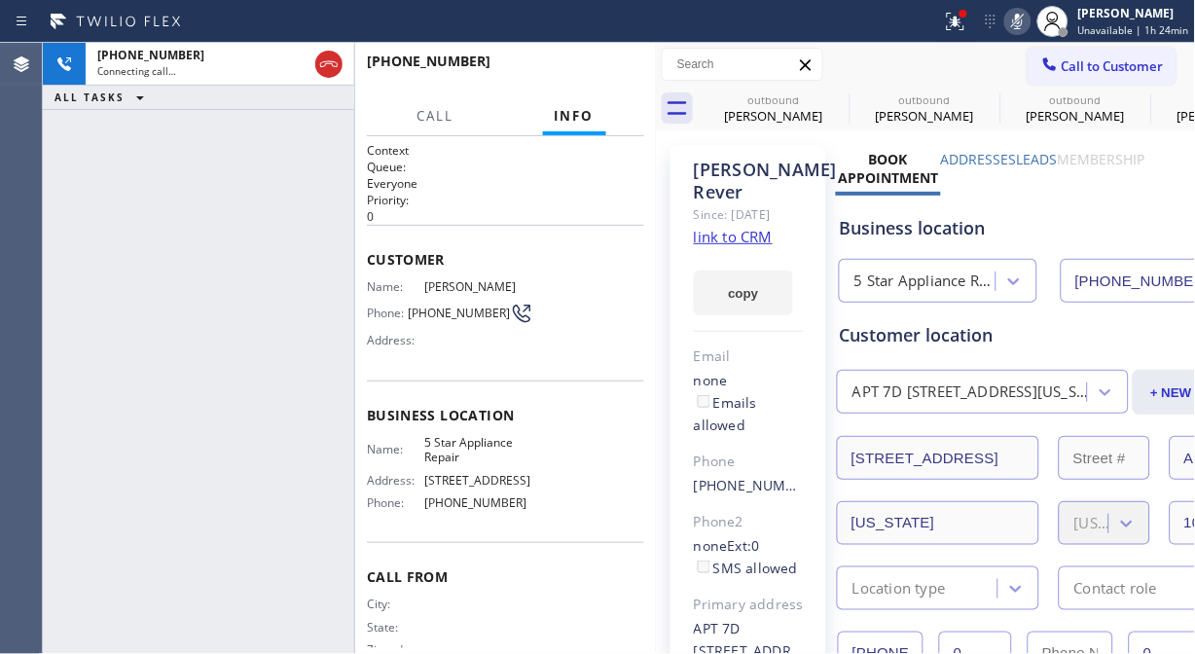
click at [0, 0] on icon at bounding box center [0, 0] width 0 height 0
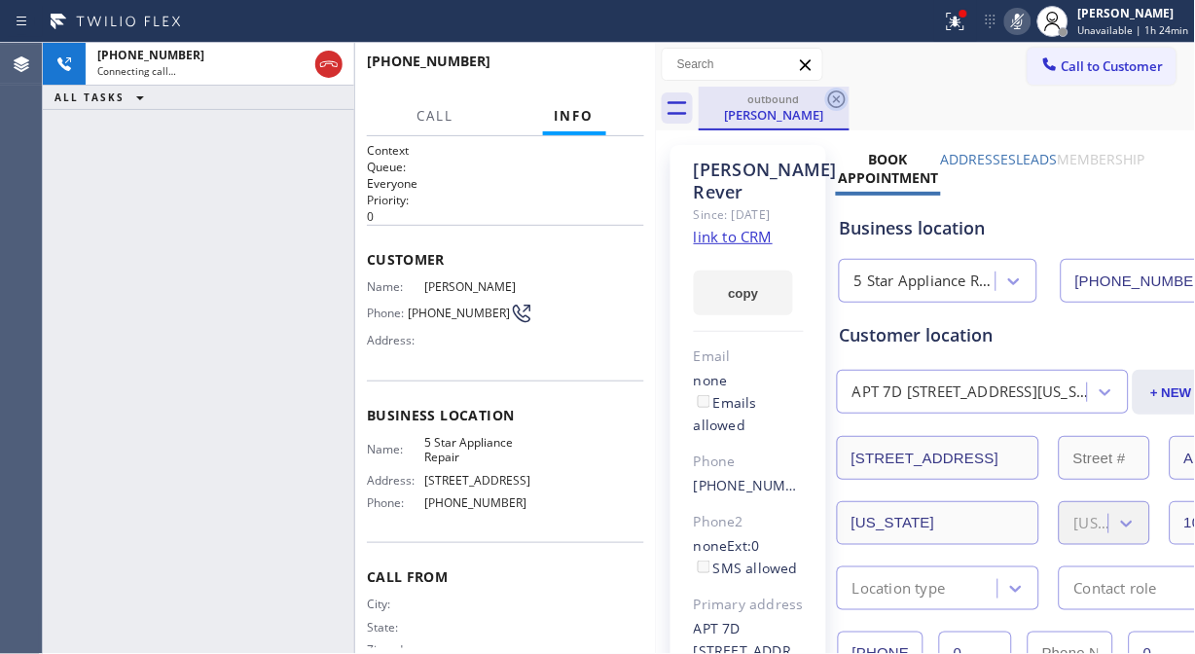
click at [839, 99] on icon at bounding box center [836, 99] width 23 height 23
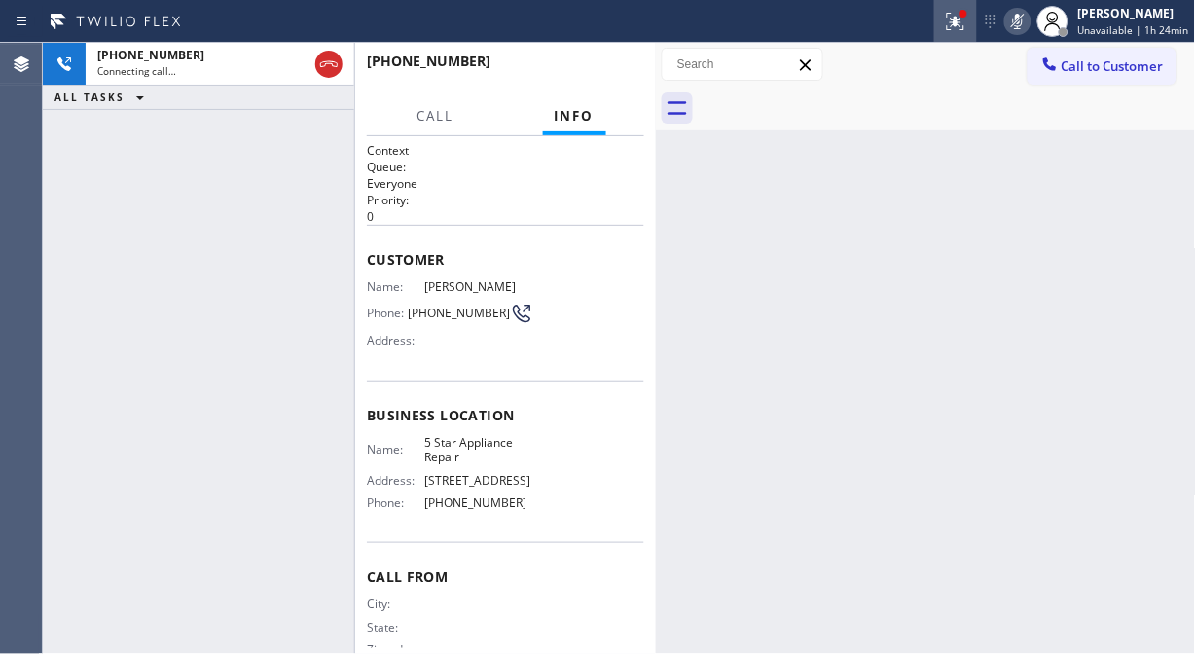
click at [976, 16] on div at bounding box center [955, 21] width 43 height 23
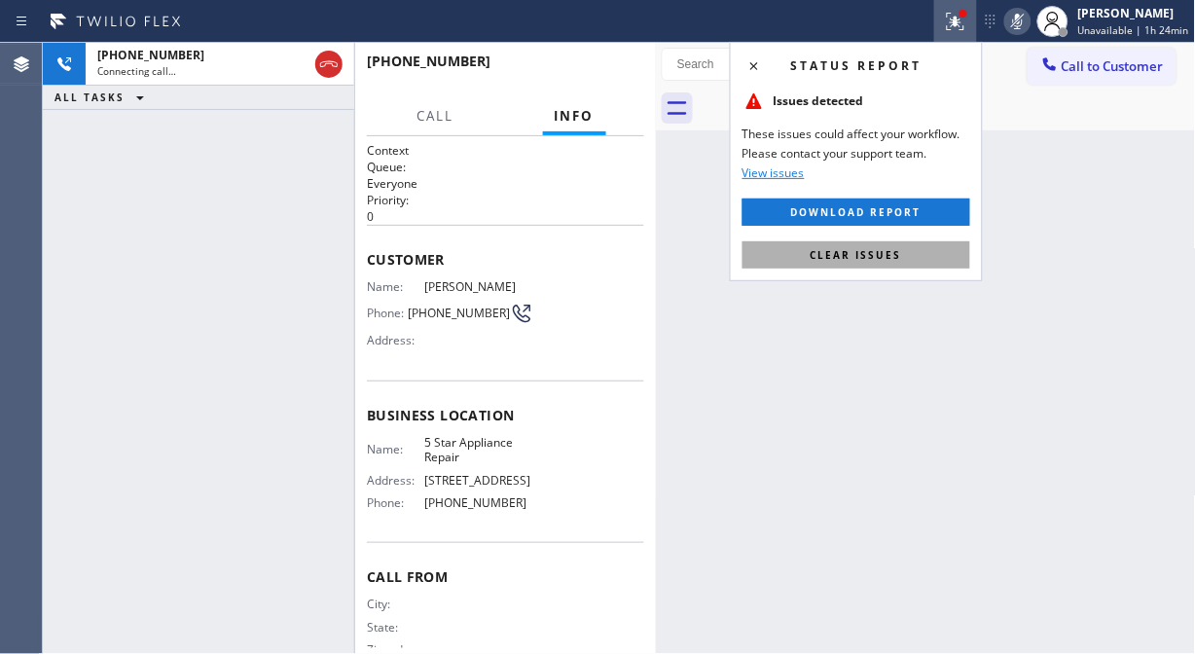
click at [869, 260] on span "Clear issues" at bounding box center [856, 255] width 91 height 14
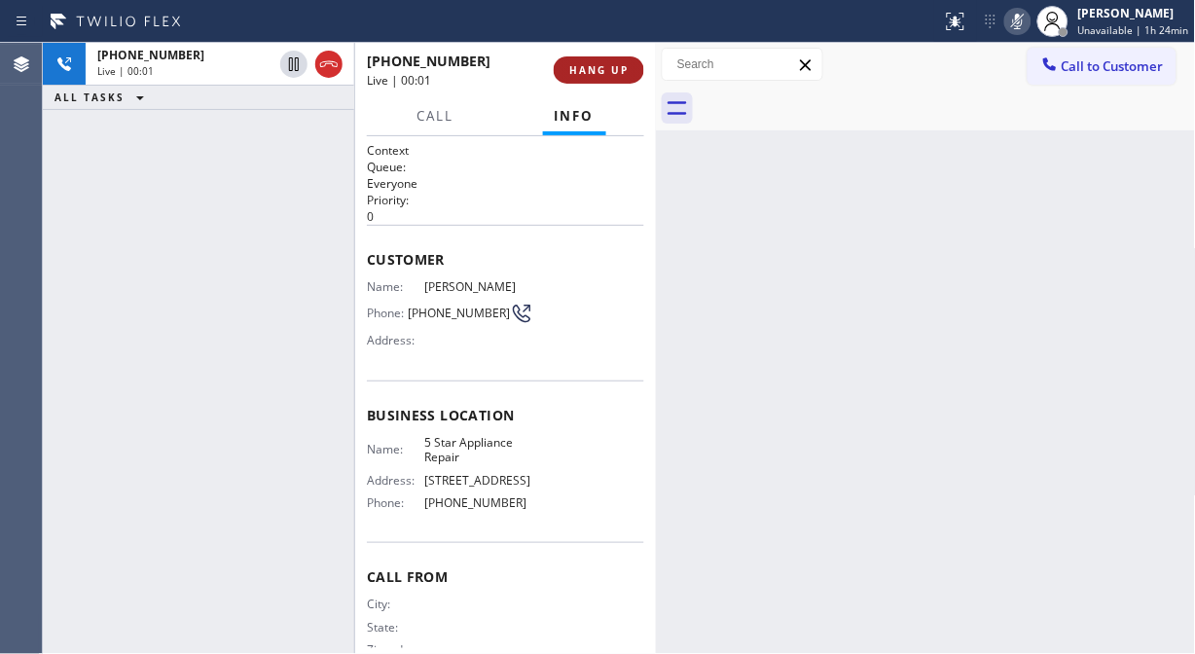
click at [626, 68] on span "HANG UP" at bounding box center [598, 70] width 59 height 14
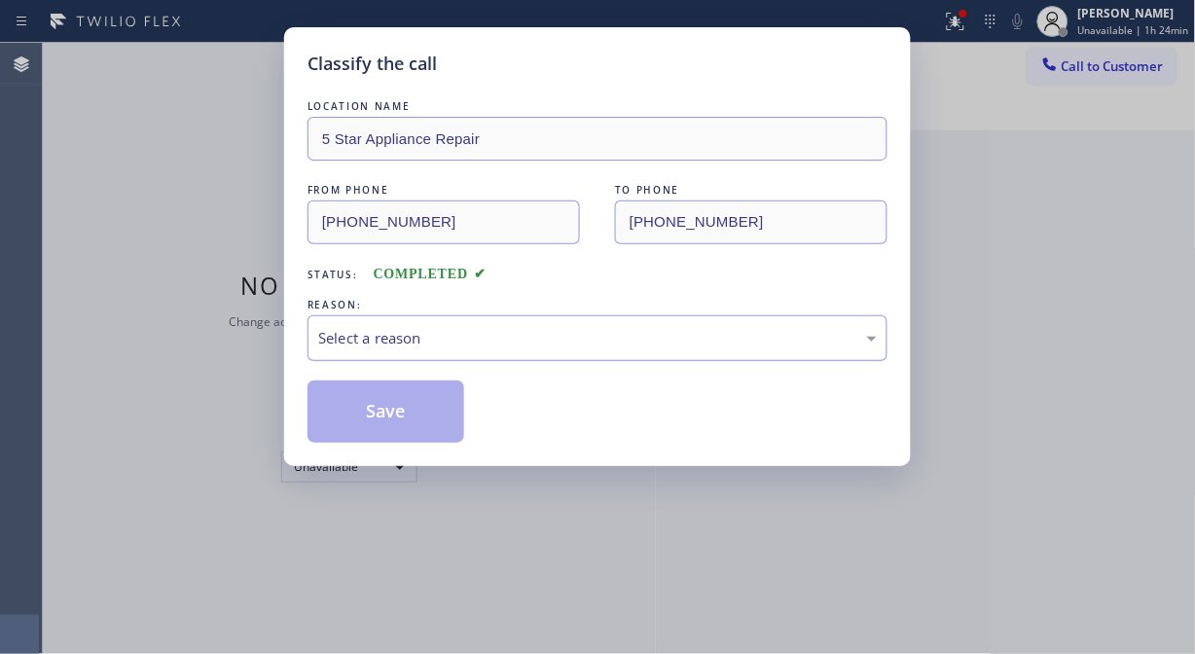
click at [659, 339] on div "Select a reason" at bounding box center [597, 338] width 559 height 22
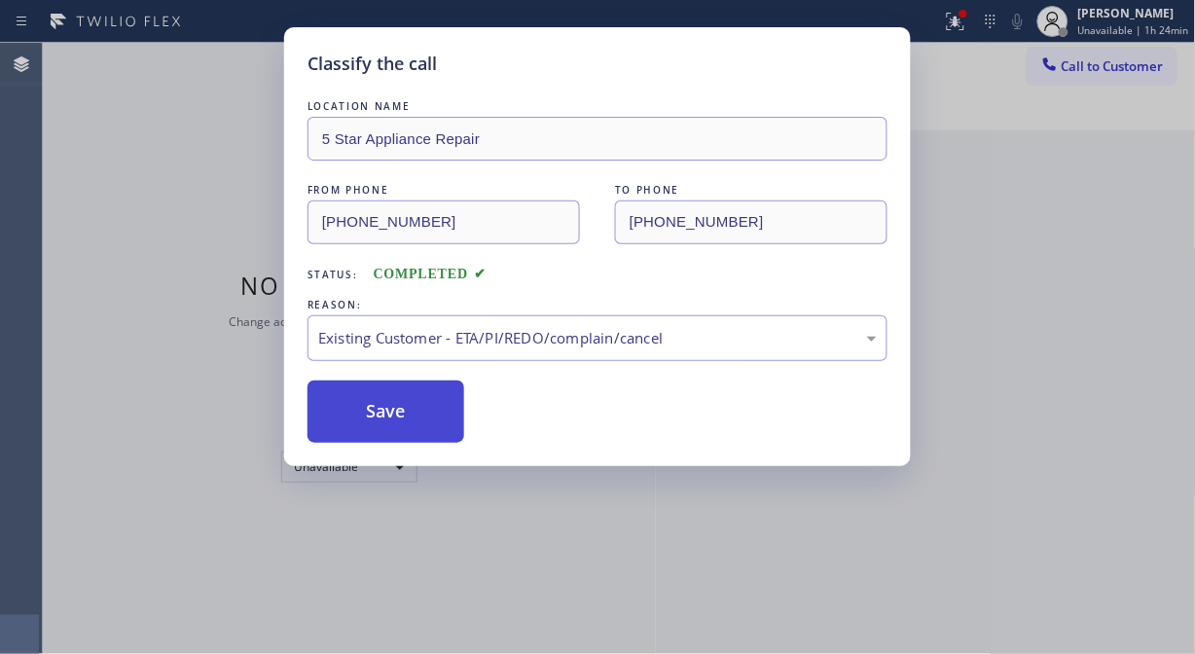
click at [426, 406] on button "Save" at bounding box center [386, 412] width 157 height 62
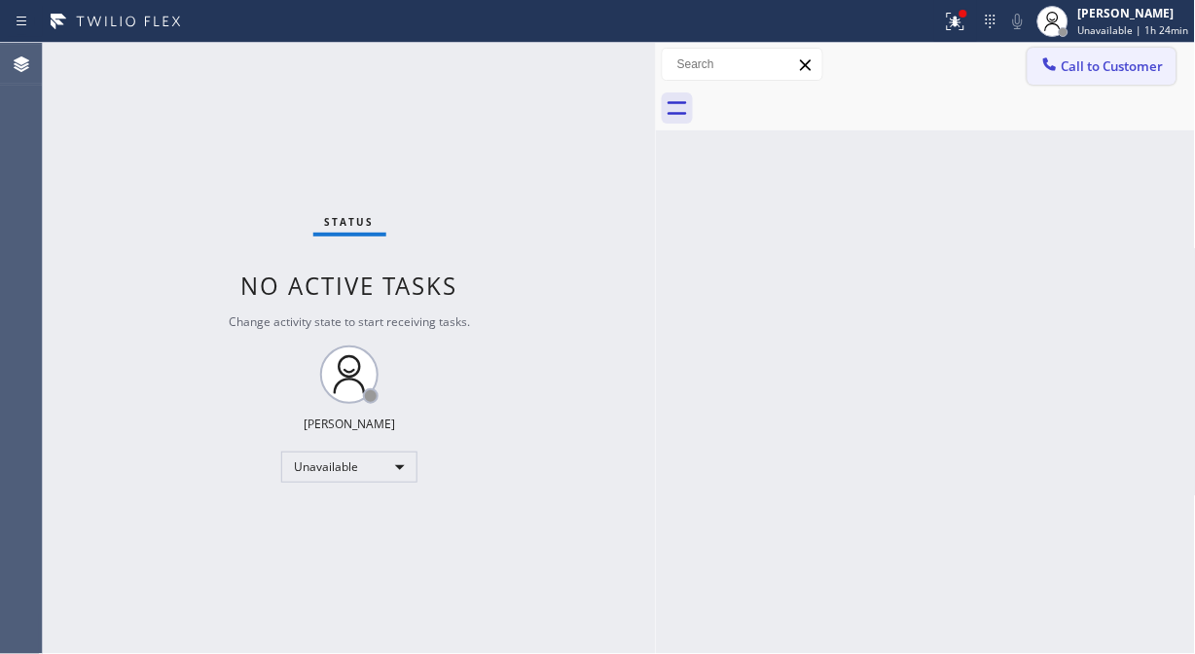
click at [1078, 70] on span "Call to Customer" at bounding box center [1113, 66] width 102 height 18
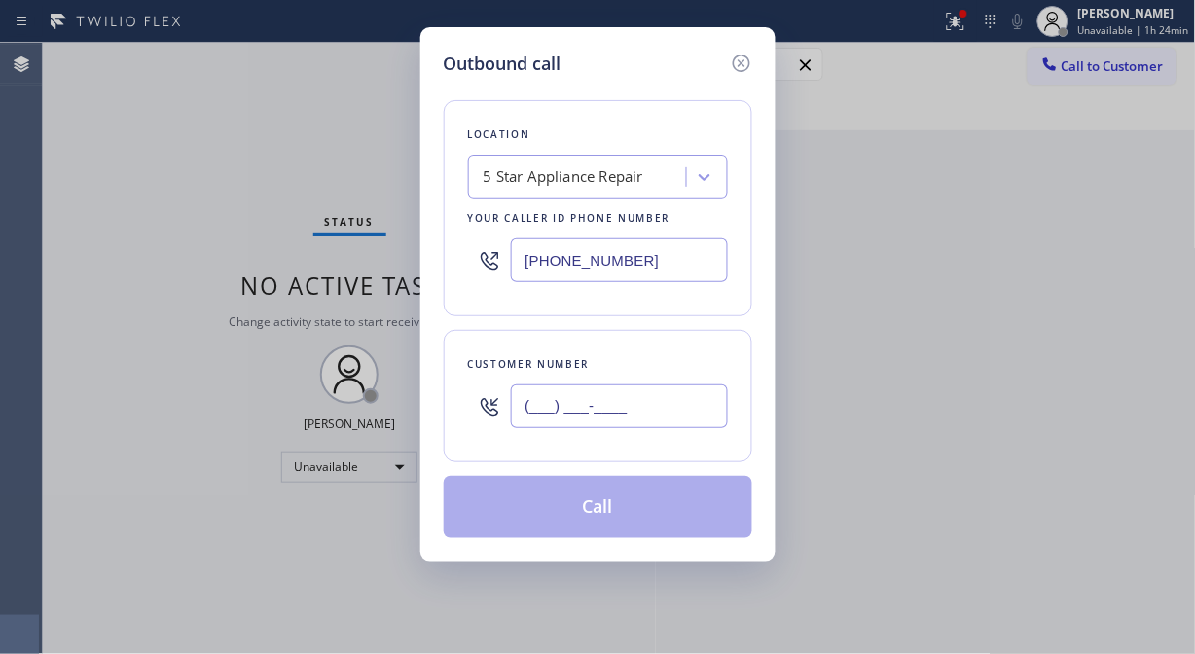
click at [563, 417] on input "(___) ___-____" at bounding box center [619, 406] width 217 height 44
paste input "818) 497-3400"
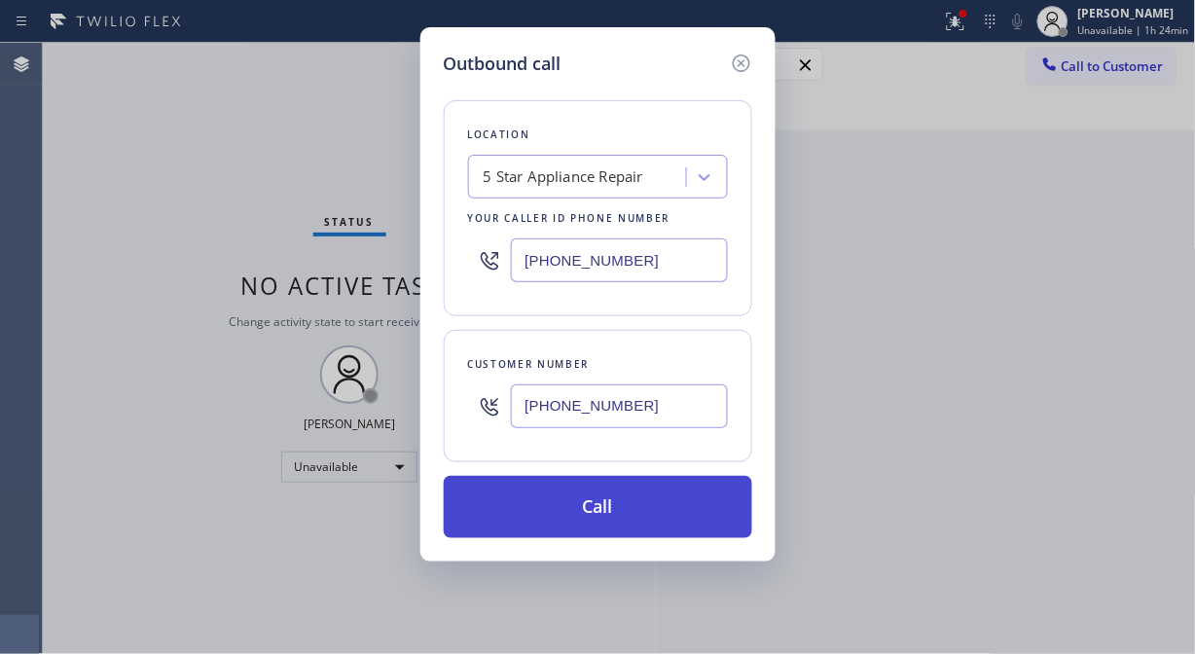
type input "[PHONE_NUMBER]"
click at [592, 508] on button "Call" at bounding box center [598, 507] width 309 height 62
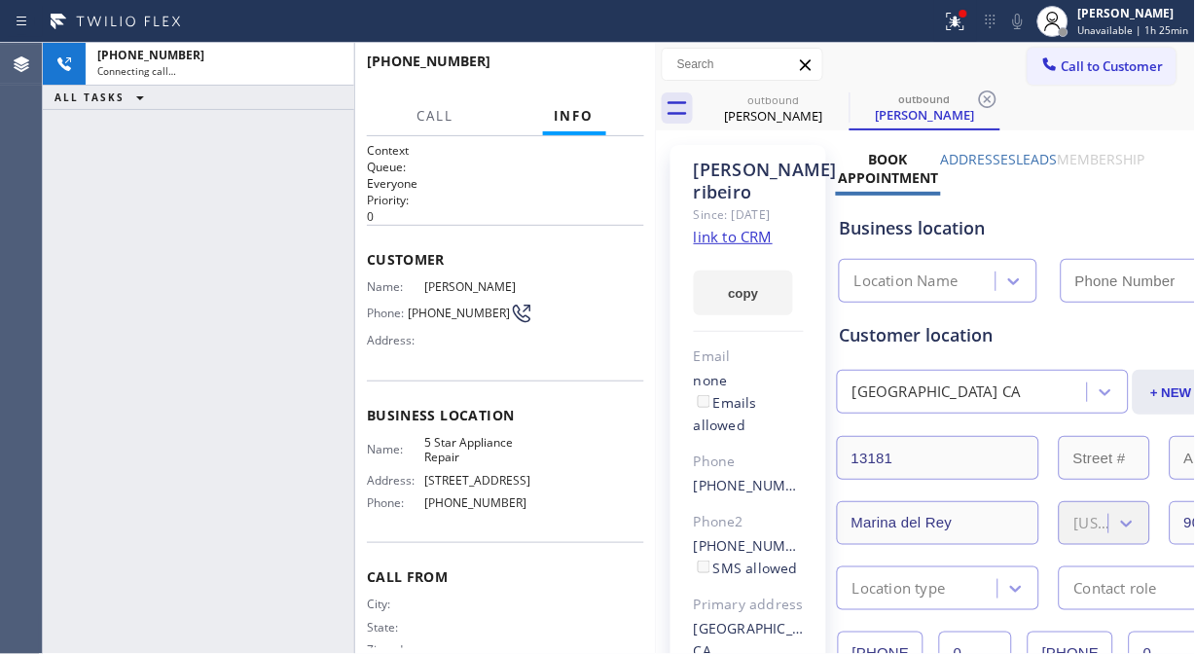
type input "[PHONE_NUMBER]"
click at [961, 15] on icon at bounding box center [955, 21] width 23 height 23
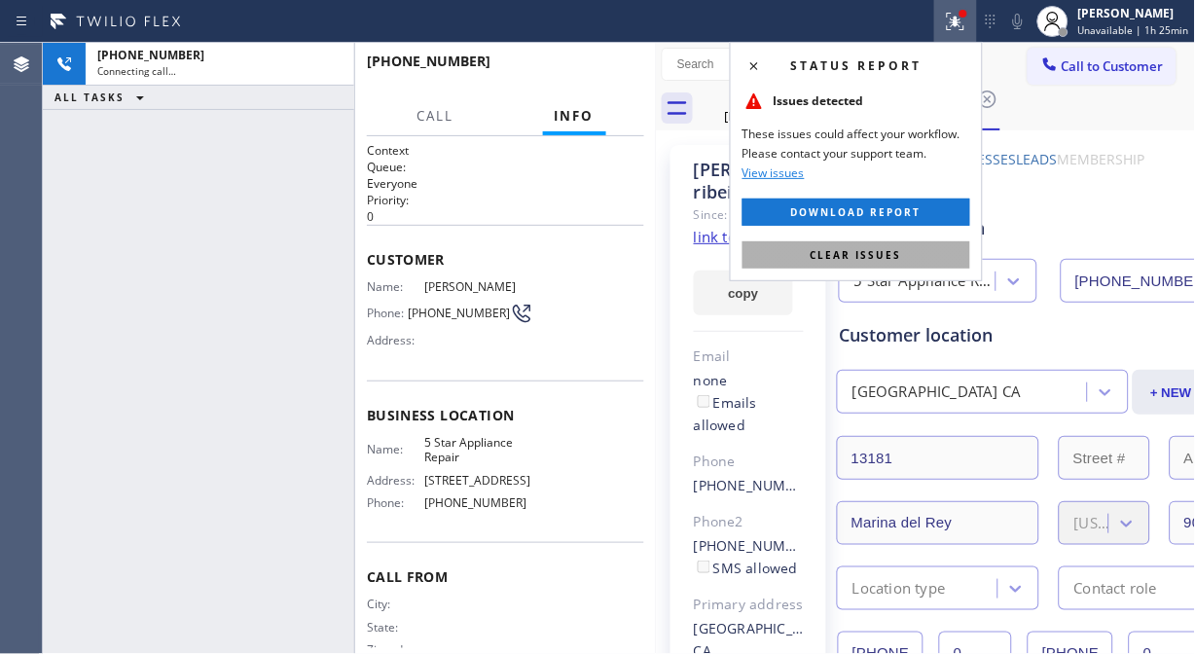
click at [882, 251] on span "Clear issues" at bounding box center [856, 255] width 91 height 14
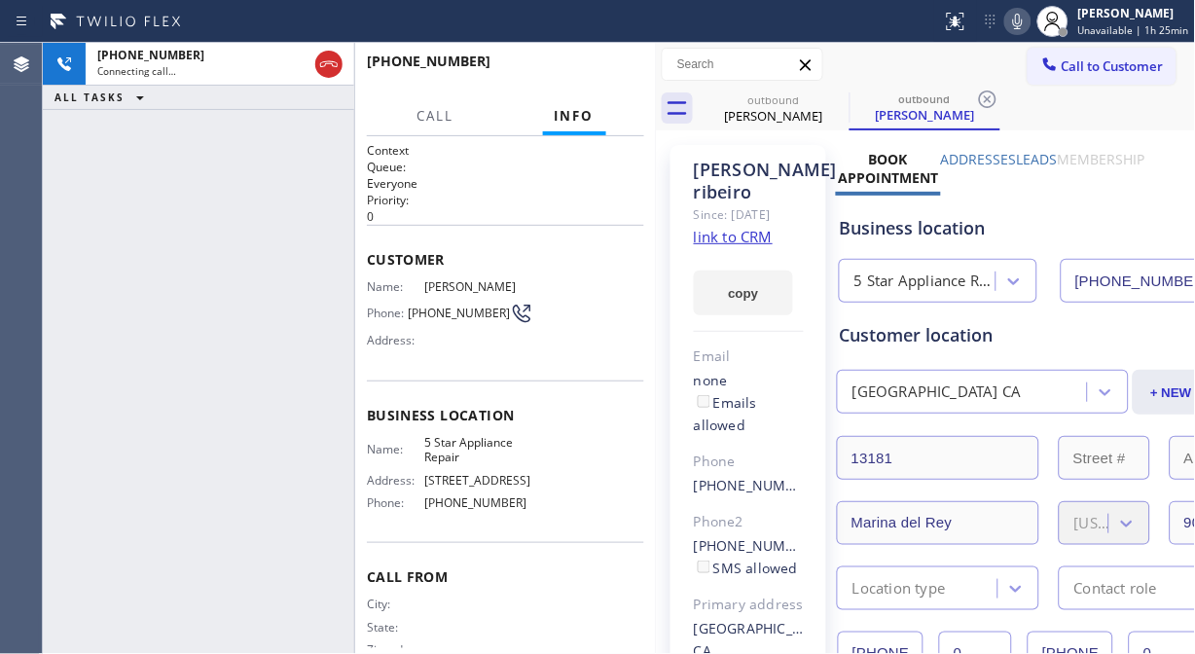
click at [1026, 24] on icon at bounding box center [1017, 21] width 23 height 23
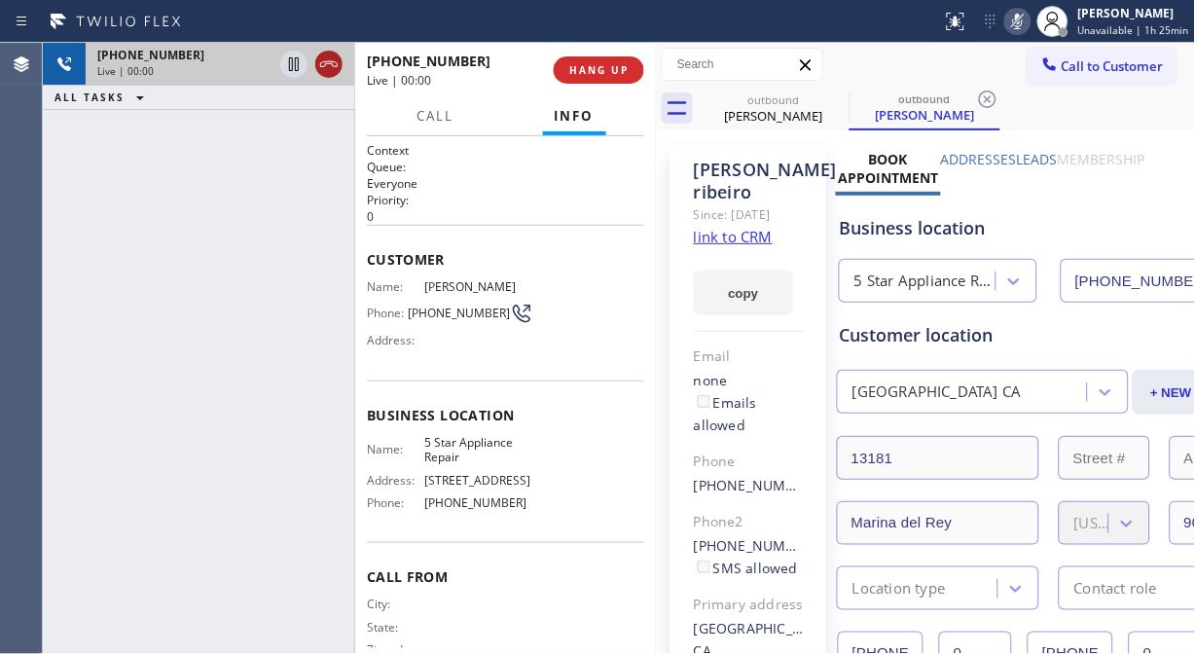
click at [326, 62] on icon at bounding box center [328, 64] width 23 height 23
click at [609, 56] on button "HANG UP" at bounding box center [599, 69] width 91 height 27
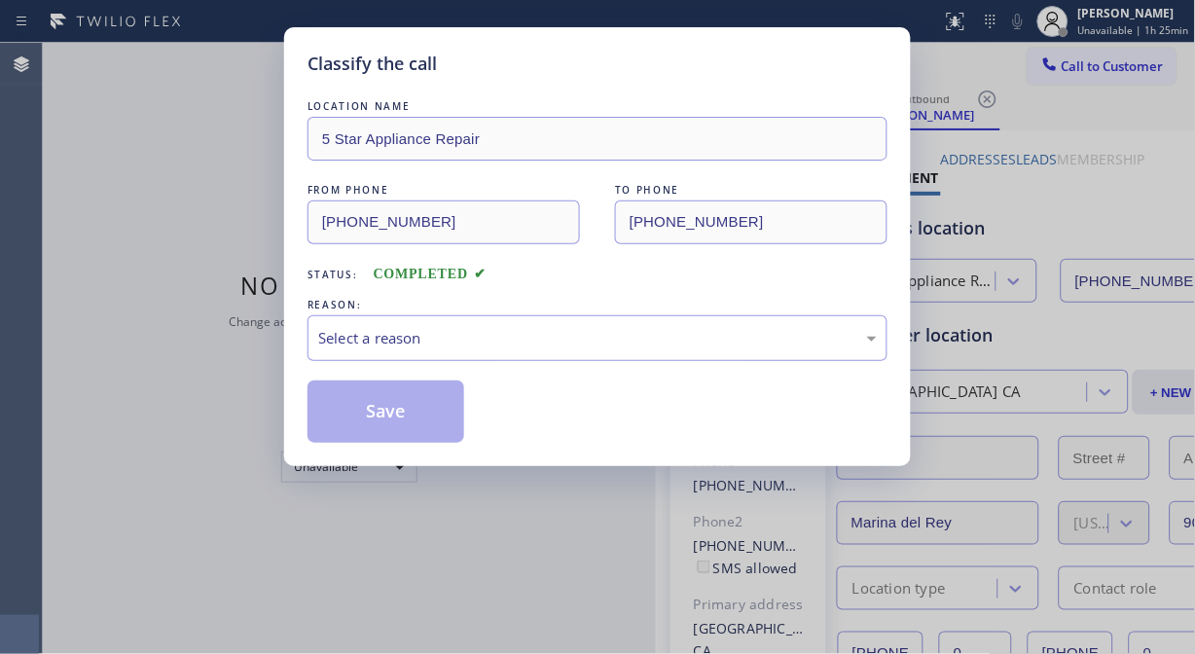
click at [613, 66] on div "Classify the call" at bounding box center [598, 64] width 580 height 26
click at [611, 335] on div "Select a reason" at bounding box center [597, 338] width 559 height 22
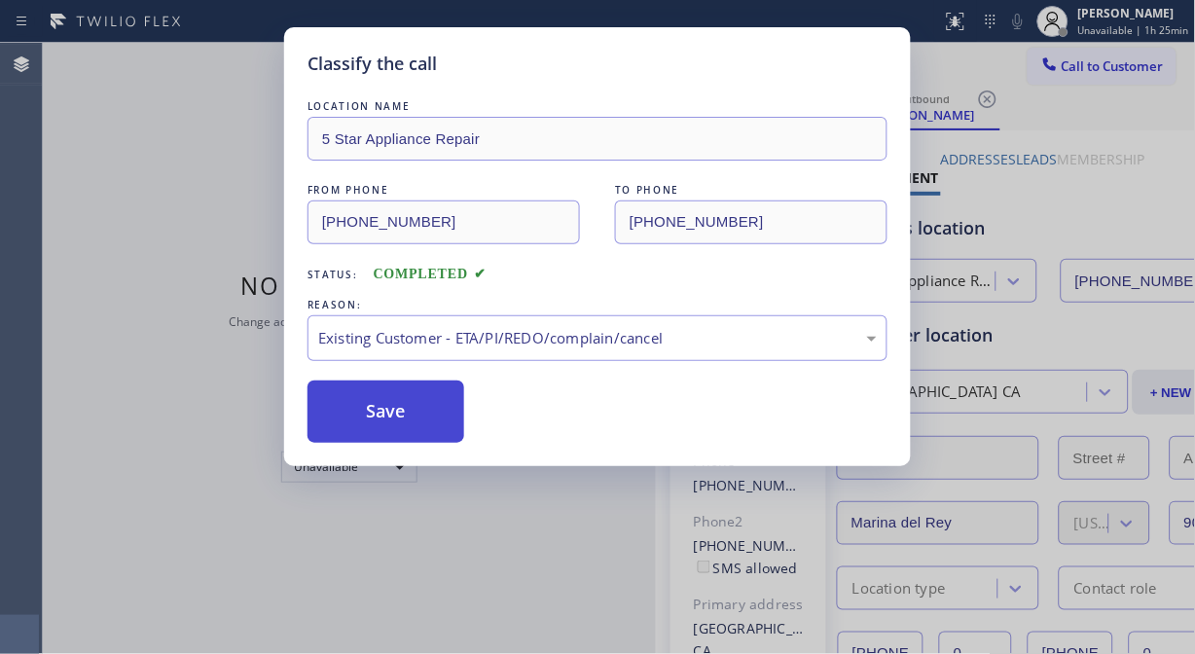
click at [400, 421] on button "Save" at bounding box center [386, 412] width 157 height 62
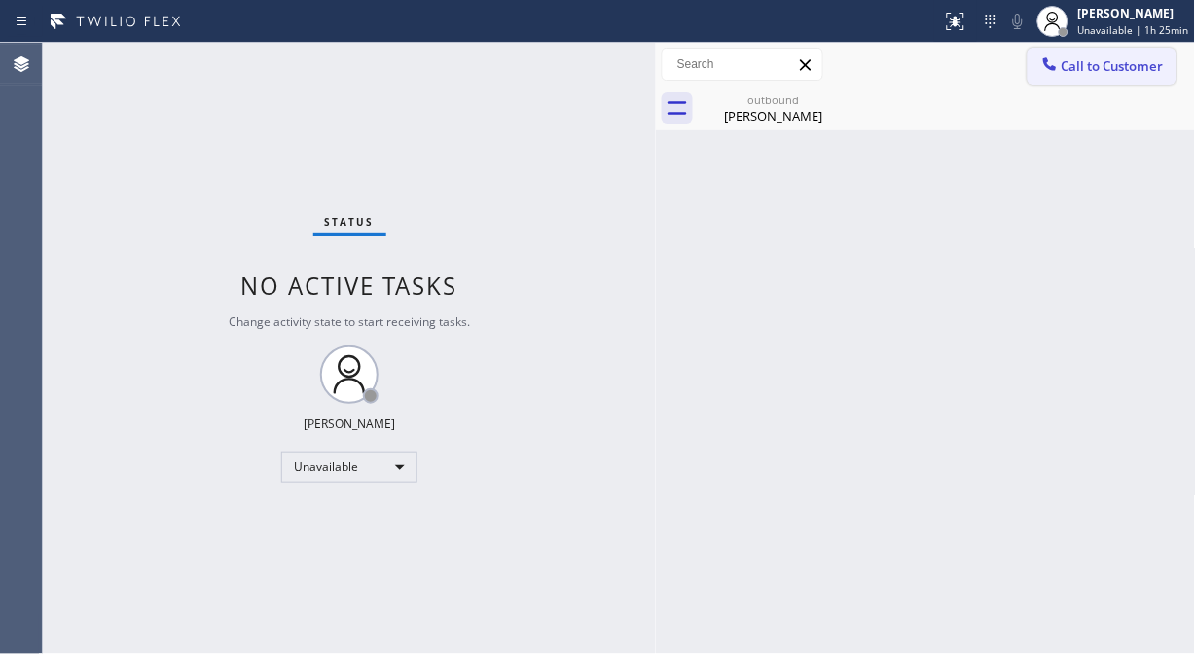
drag, startPoint x: 1068, startPoint y: 75, endPoint x: 1039, endPoint y: 99, distance: 37.3
click at [1068, 74] on button "Call to Customer" at bounding box center [1102, 66] width 149 height 37
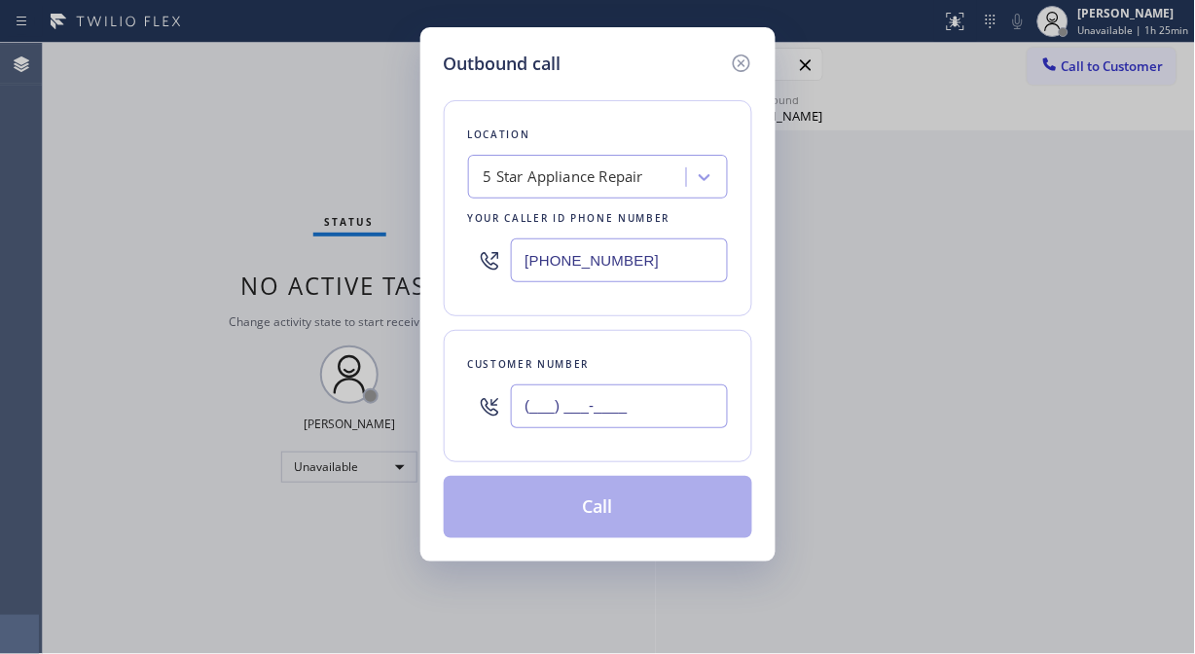
click at [569, 406] on input "(___) ___-____" at bounding box center [619, 406] width 217 height 44
paste input "818) 635-3377"
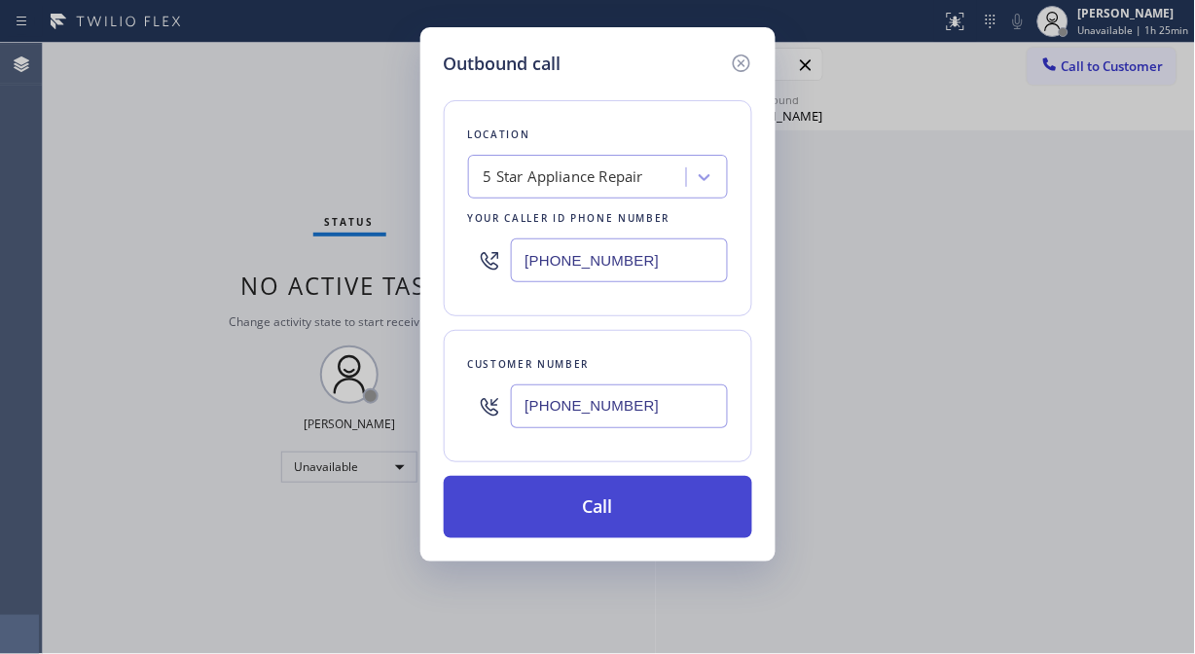
type input "[PHONE_NUMBER]"
click at [599, 508] on button "Call" at bounding box center [598, 507] width 309 height 62
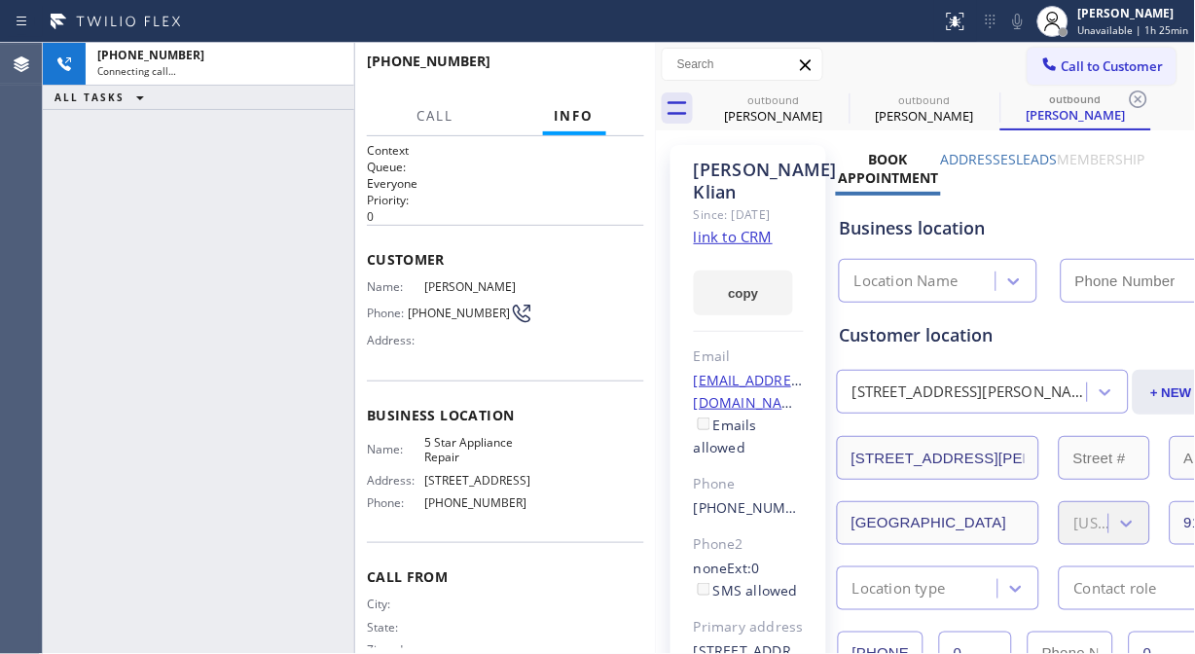
type input "[PHONE_NUMBER]"
click at [1023, 26] on icon at bounding box center [1017, 21] width 23 height 23
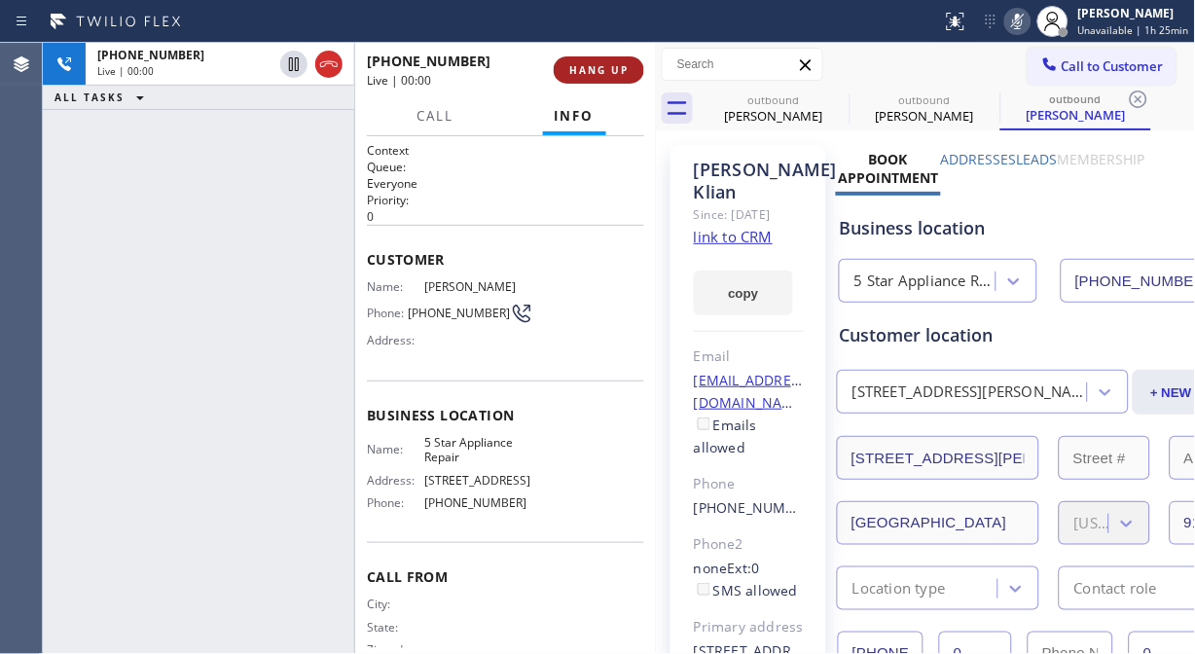
click at [571, 64] on span "HANG UP" at bounding box center [598, 70] width 59 height 14
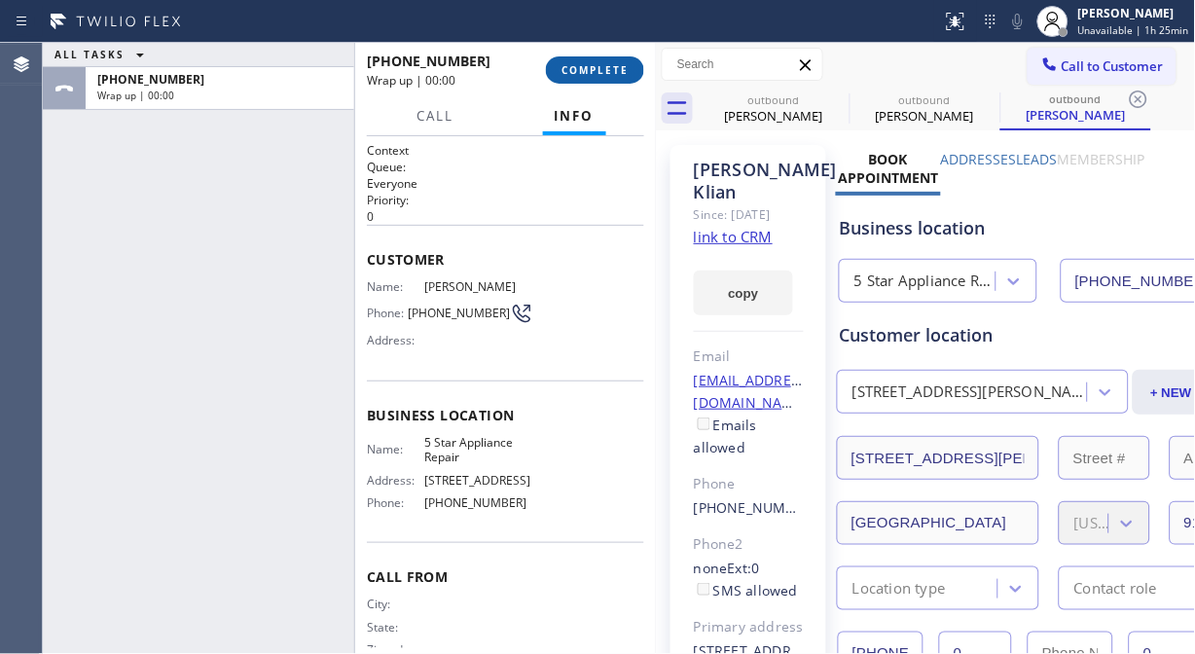
click at [603, 75] on span "COMPLETE" at bounding box center [595, 70] width 67 height 14
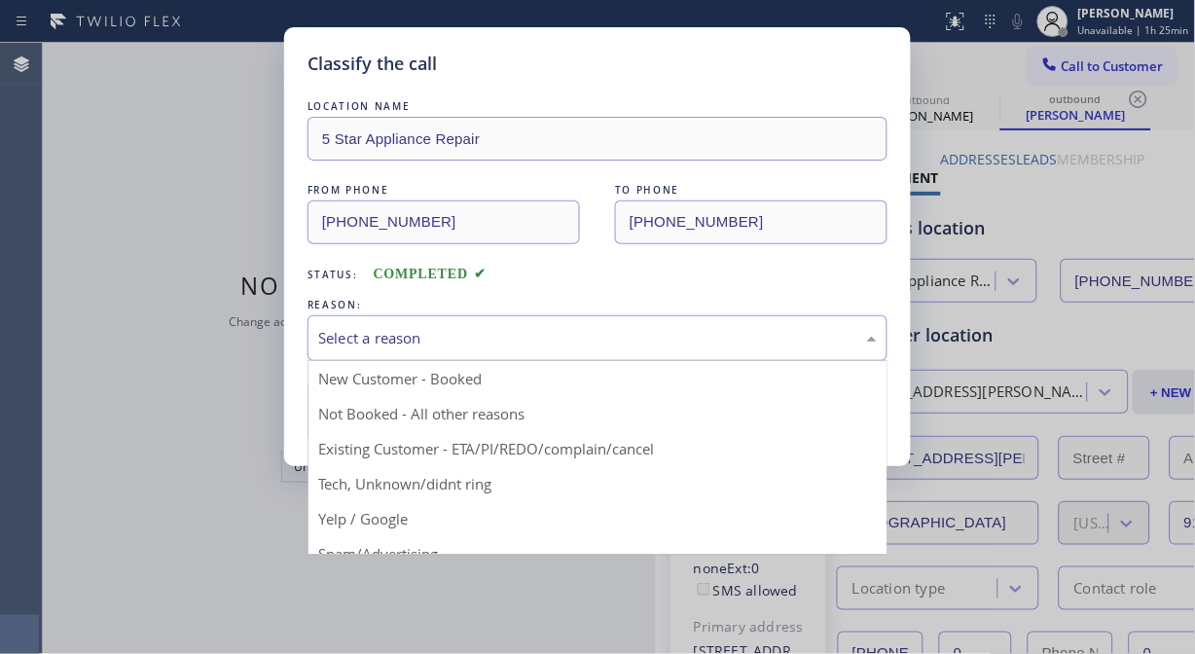
click at [603, 334] on div "Select a reason" at bounding box center [597, 338] width 559 height 22
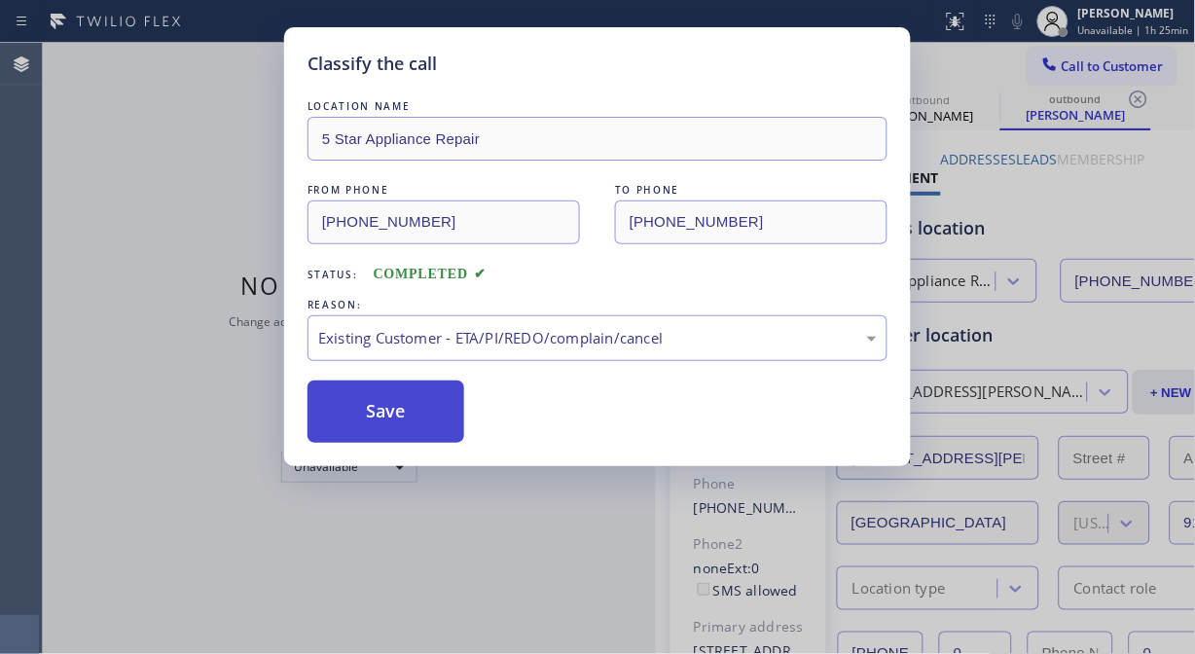
click at [387, 407] on button "Save" at bounding box center [386, 412] width 157 height 62
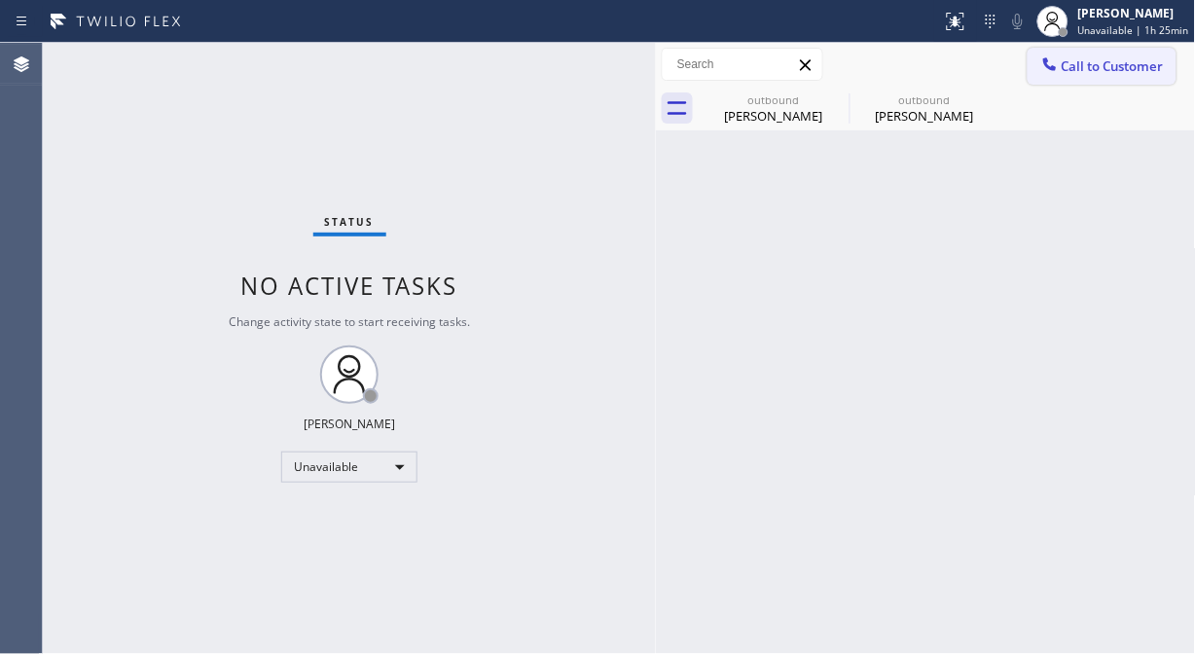
click at [1084, 57] on span "Call to Customer" at bounding box center [1113, 66] width 102 height 18
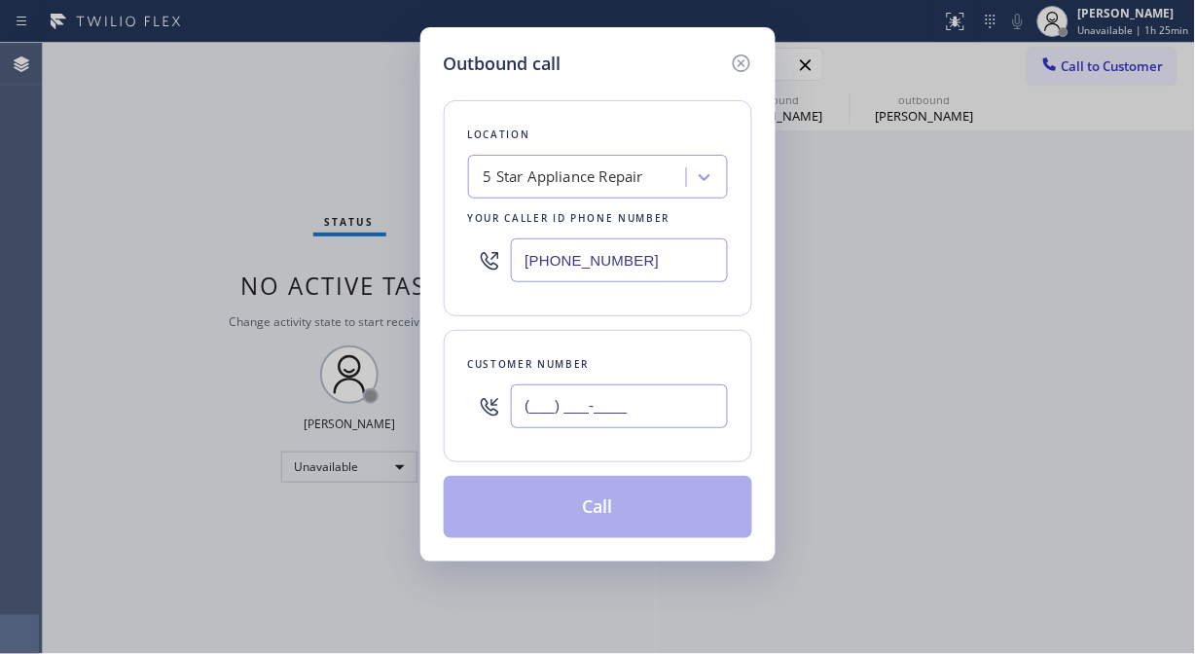
click at [618, 422] on input "(___) ___-____" at bounding box center [619, 406] width 217 height 44
paste input "408) 690-8355"
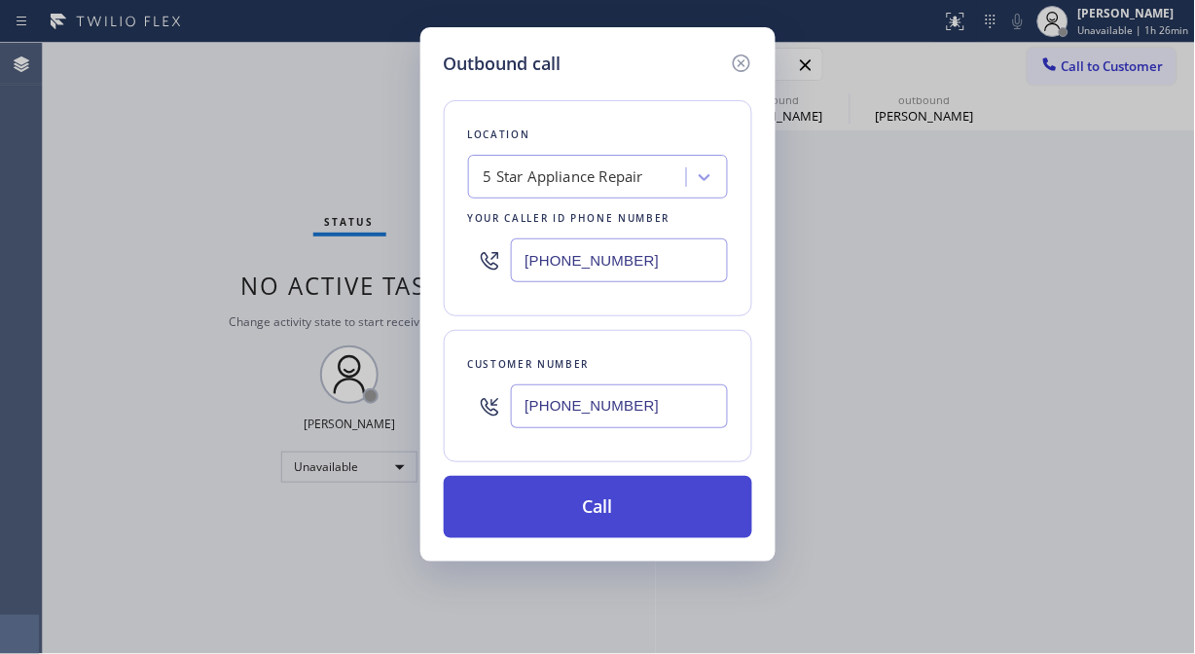
type input "[PHONE_NUMBER]"
click at [664, 504] on button "Call" at bounding box center [598, 507] width 309 height 62
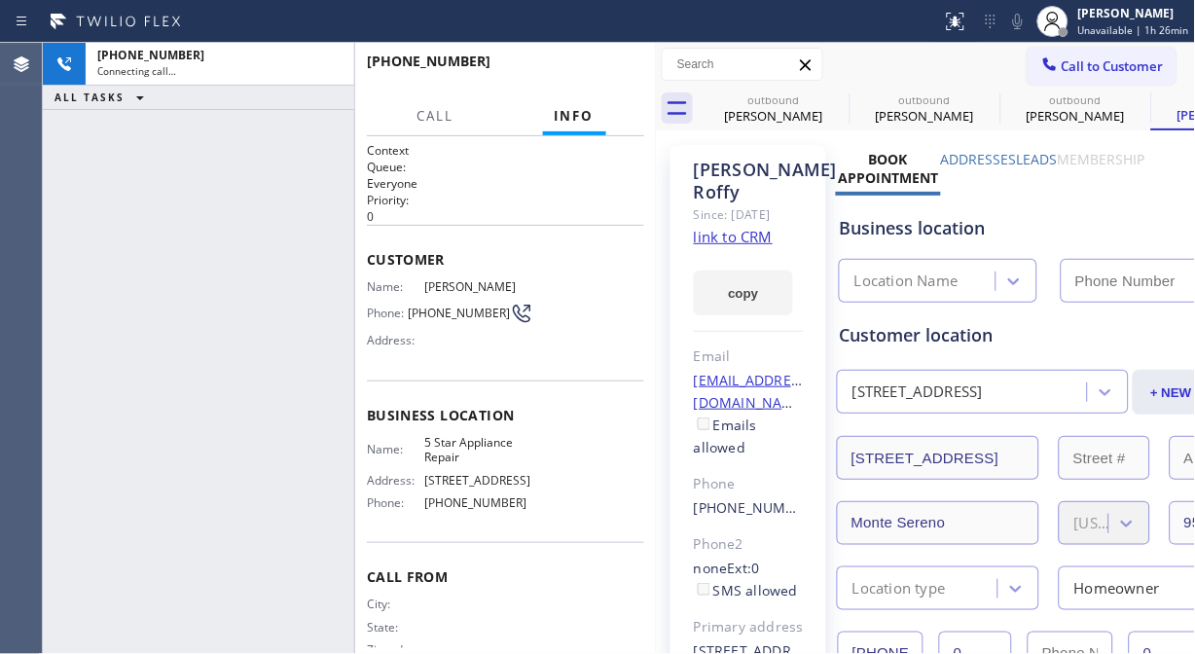
type input "[PHONE_NUMBER]"
click at [1026, 31] on icon at bounding box center [1017, 21] width 23 height 23
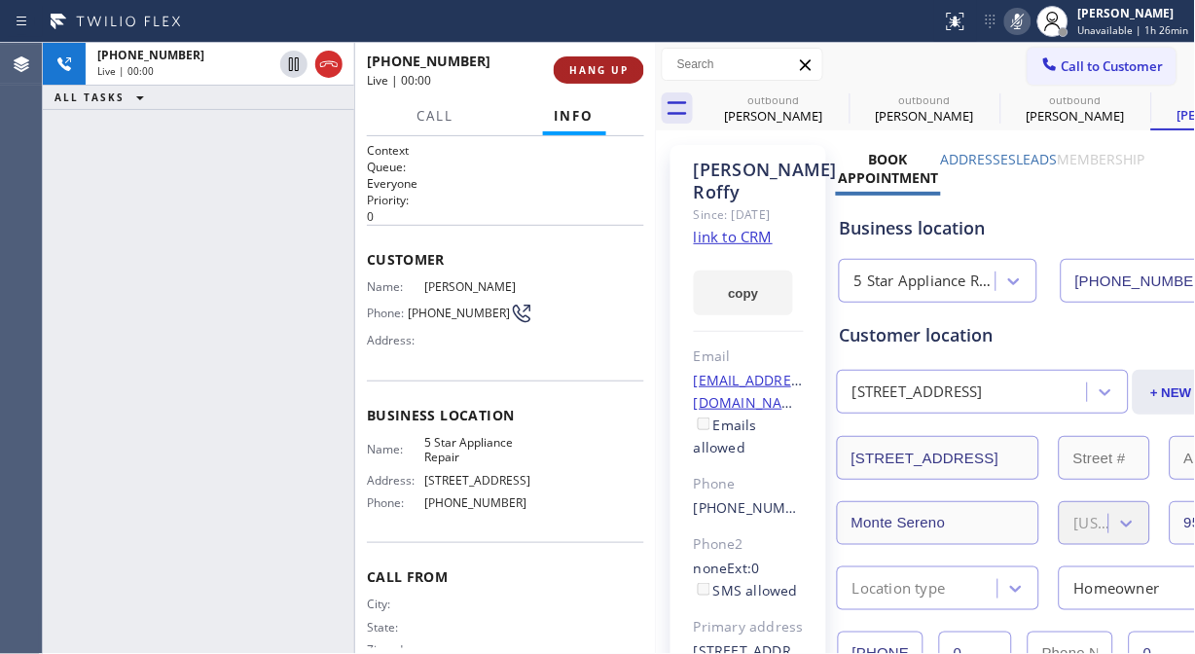
click at [594, 65] on span "HANG UP" at bounding box center [598, 70] width 59 height 14
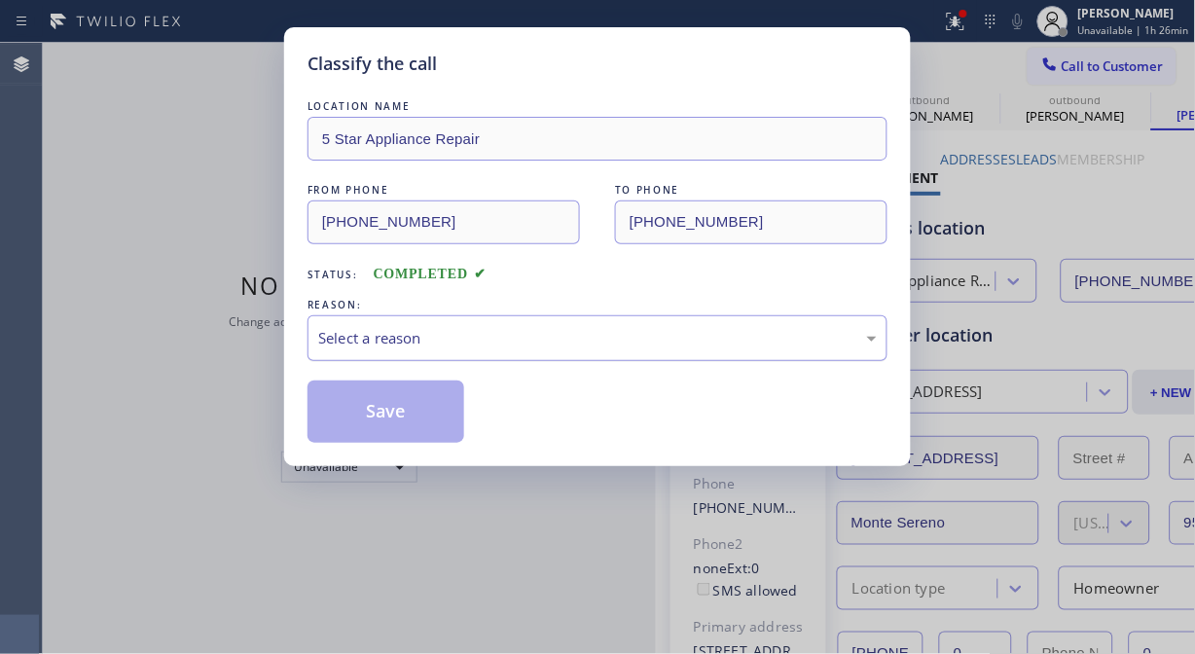
click at [565, 348] on div "Select a reason" at bounding box center [598, 338] width 580 height 46
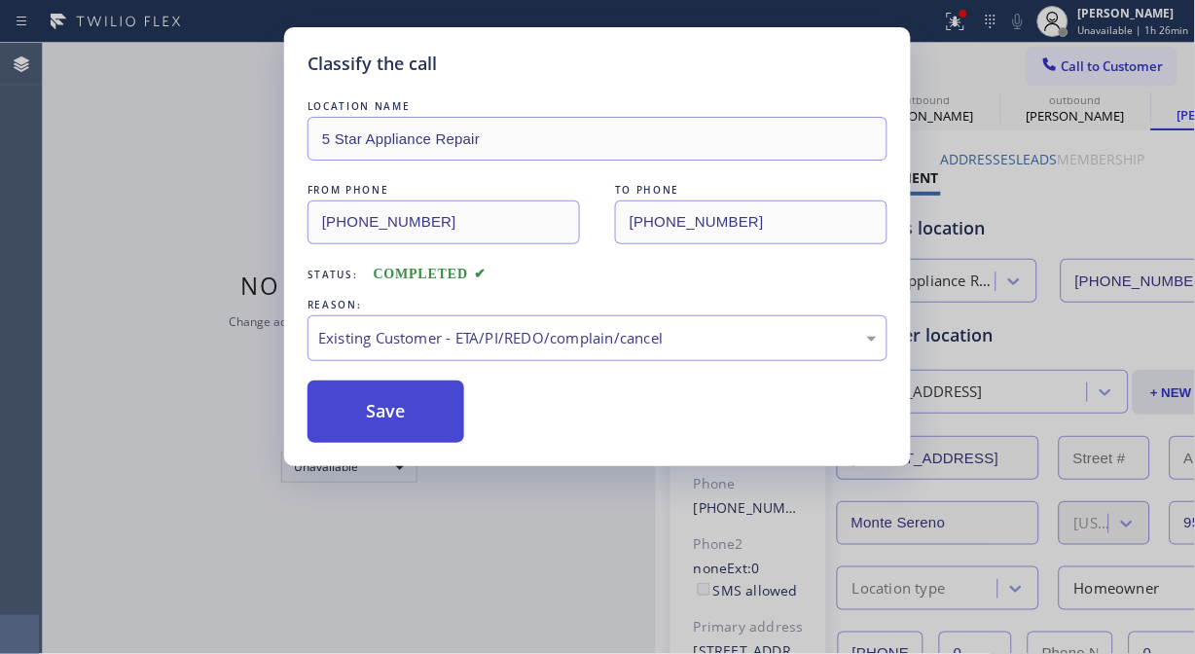
click at [434, 419] on button "Save" at bounding box center [386, 412] width 157 height 62
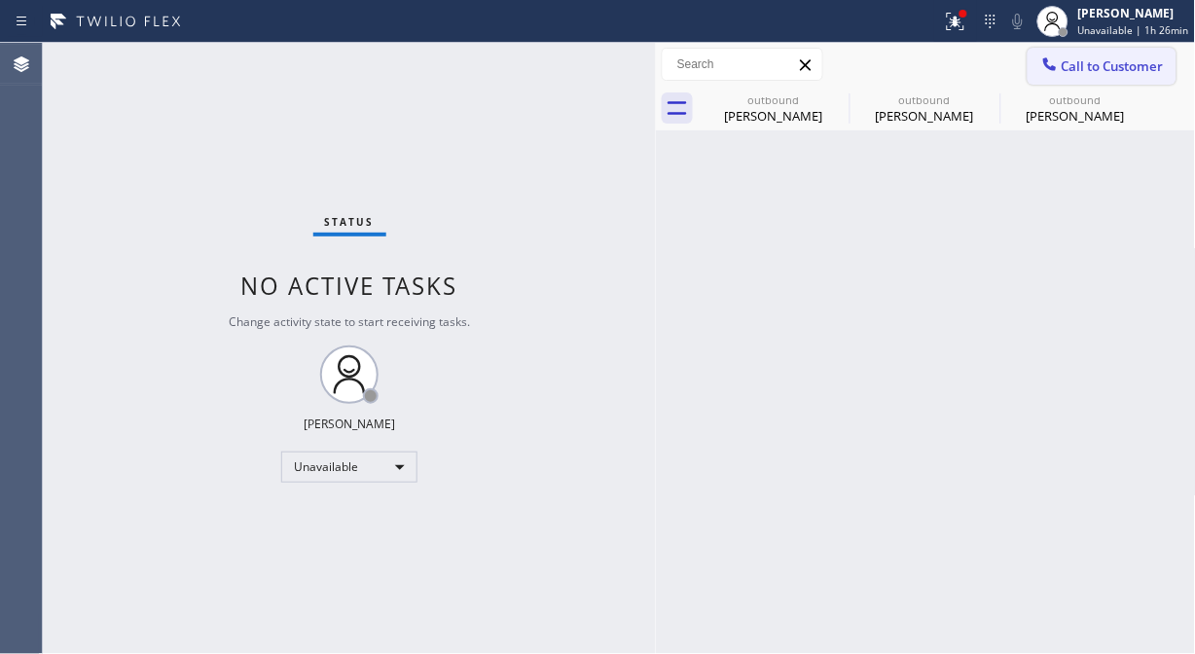
click at [1080, 68] on span "Call to Customer" at bounding box center [1113, 66] width 102 height 18
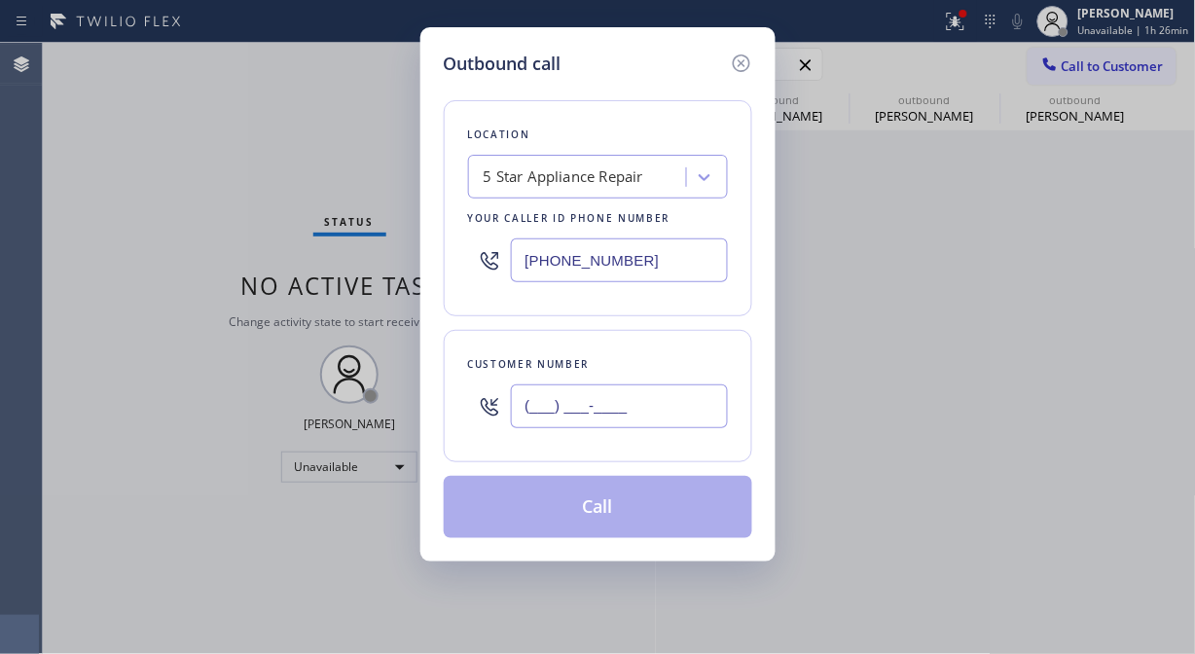
paste input "630) 812-8873"
click at [648, 405] on input "[PHONE_NUMBER]" at bounding box center [619, 406] width 217 height 44
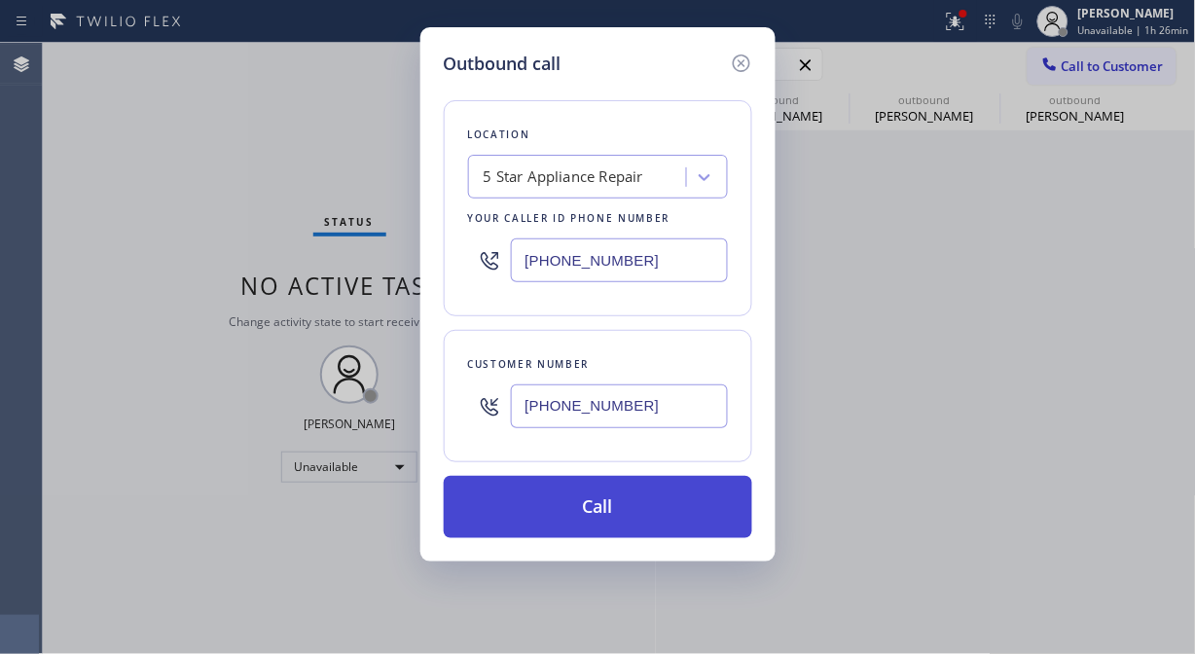
type input "[PHONE_NUMBER]"
click at [652, 504] on button "Call" at bounding box center [598, 507] width 309 height 62
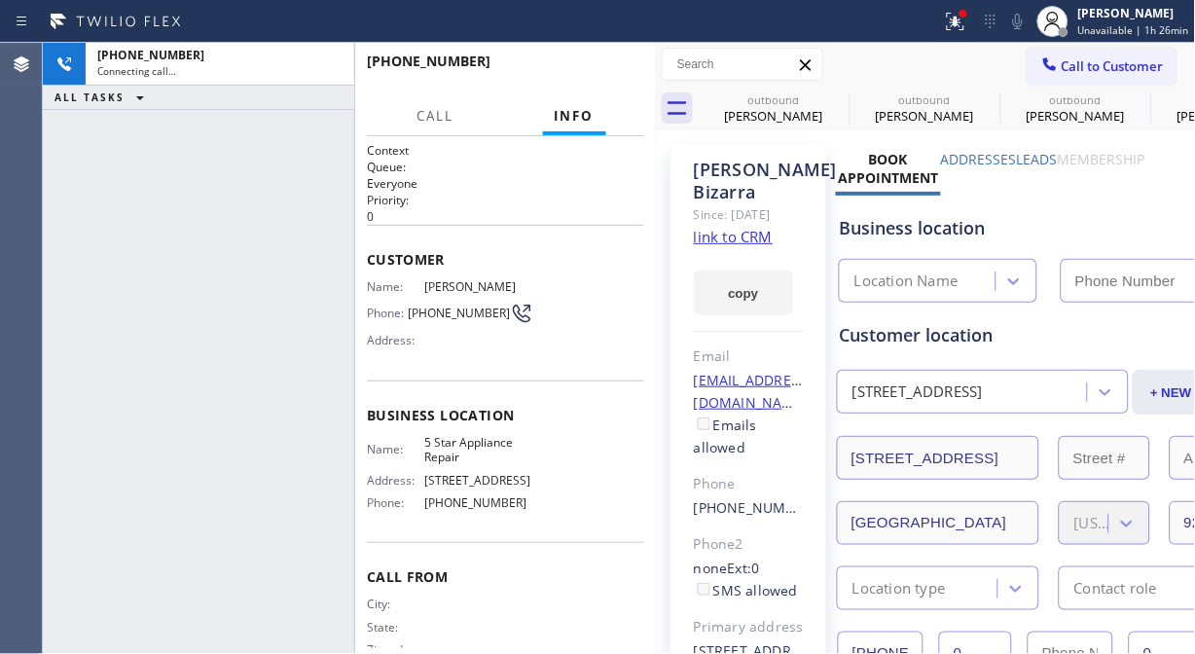
type input "[PHONE_NUMBER]"
click at [1025, 21] on icon at bounding box center [1017, 21] width 23 height 23
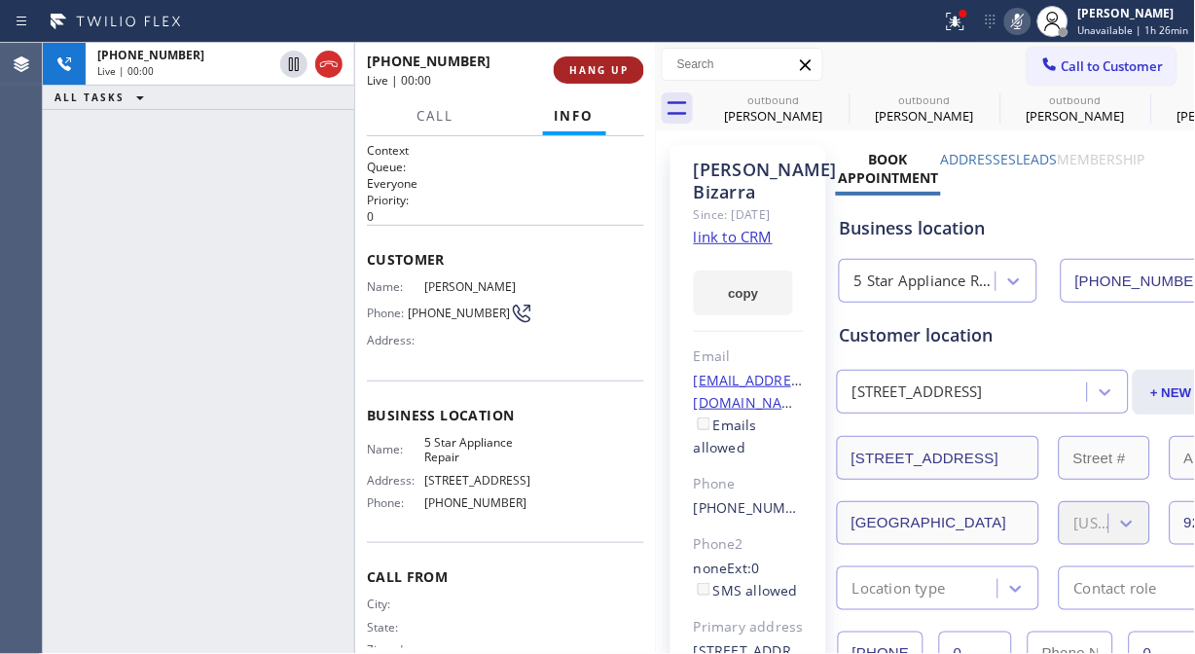
click at [597, 63] on span "HANG UP" at bounding box center [598, 70] width 59 height 14
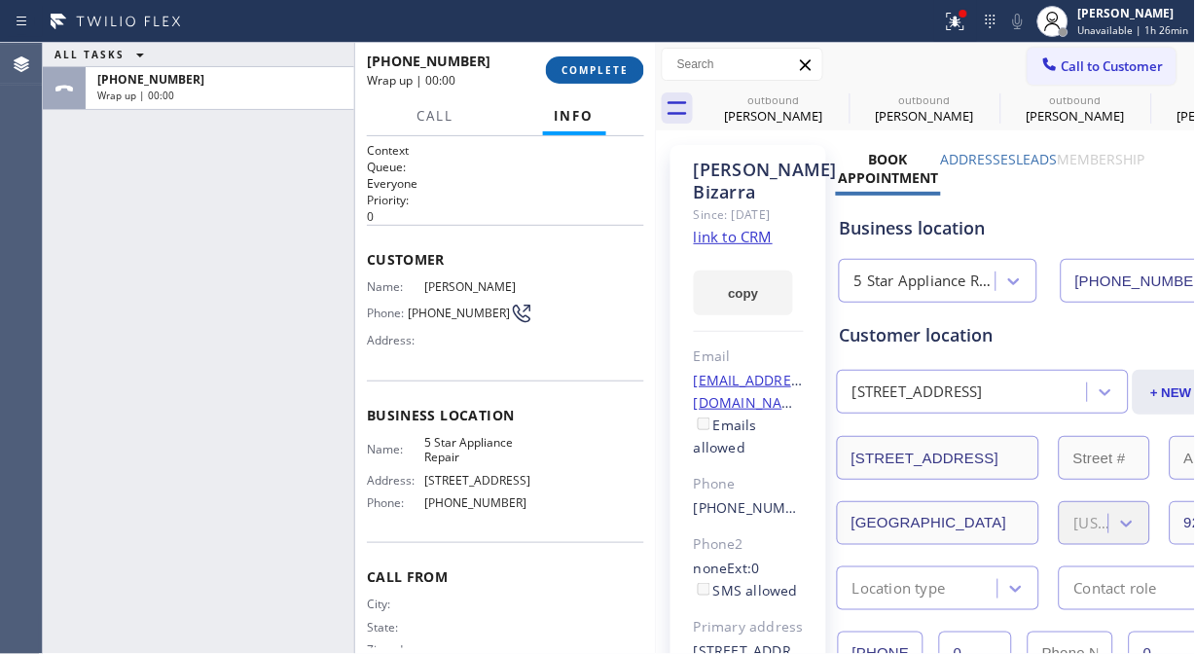
click at [609, 65] on span "COMPLETE" at bounding box center [595, 70] width 67 height 14
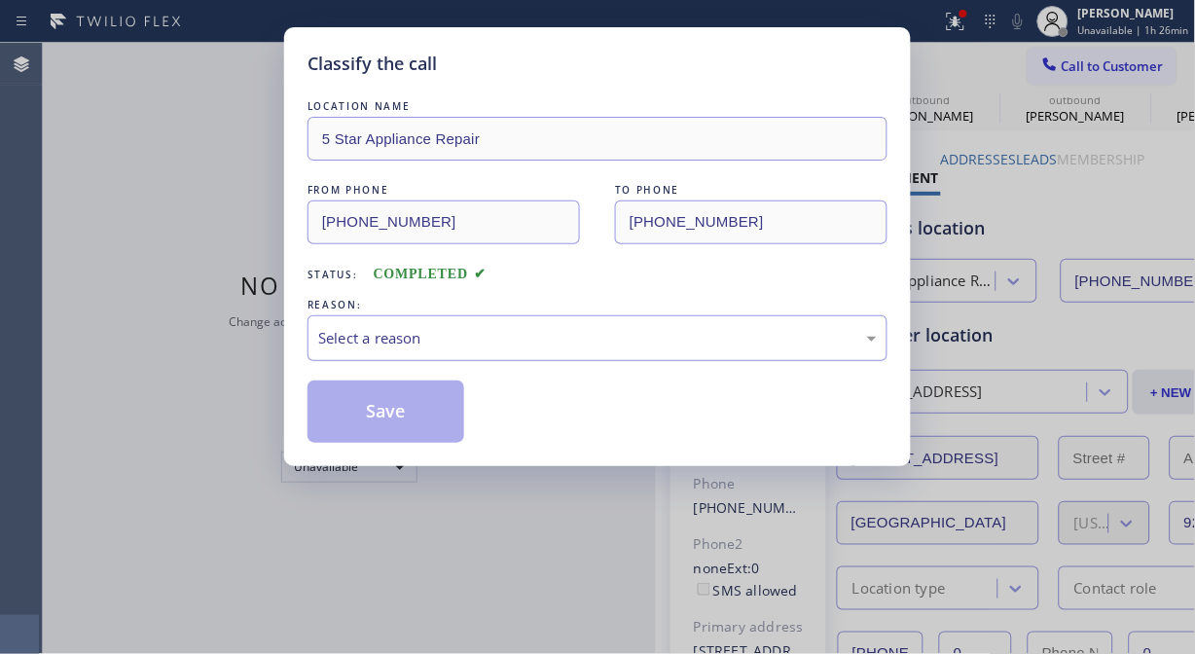
click at [611, 335] on div "Select a reason" at bounding box center [597, 338] width 559 height 22
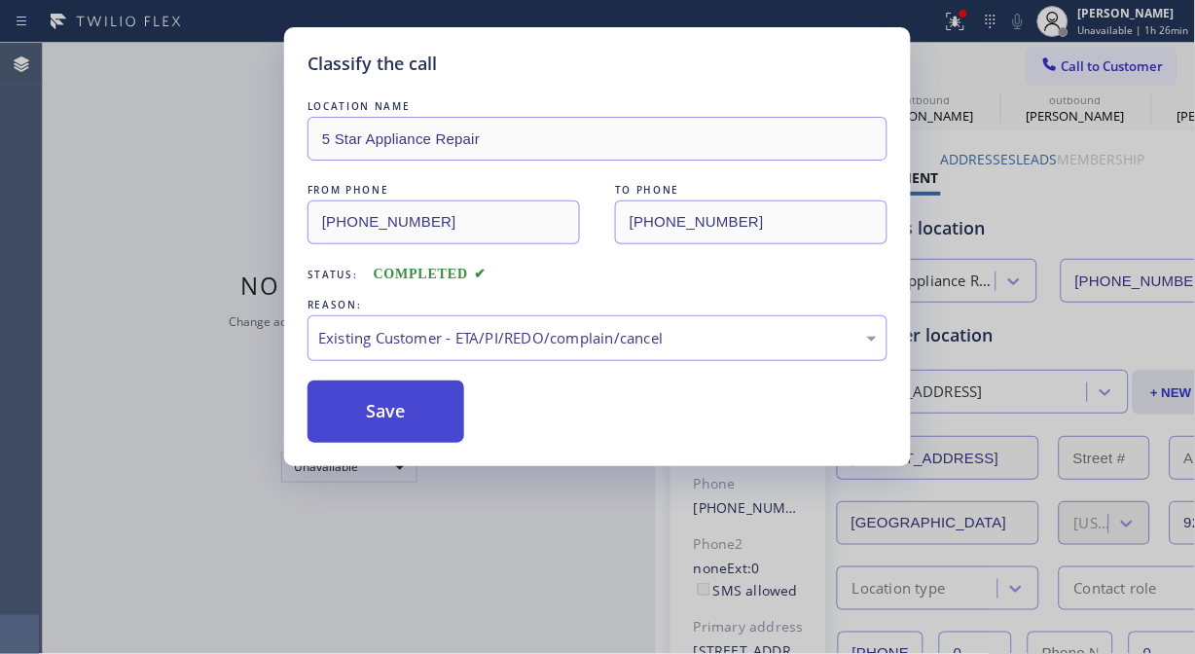
click at [439, 425] on button "Save" at bounding box center [386, 412] width 157 height 62
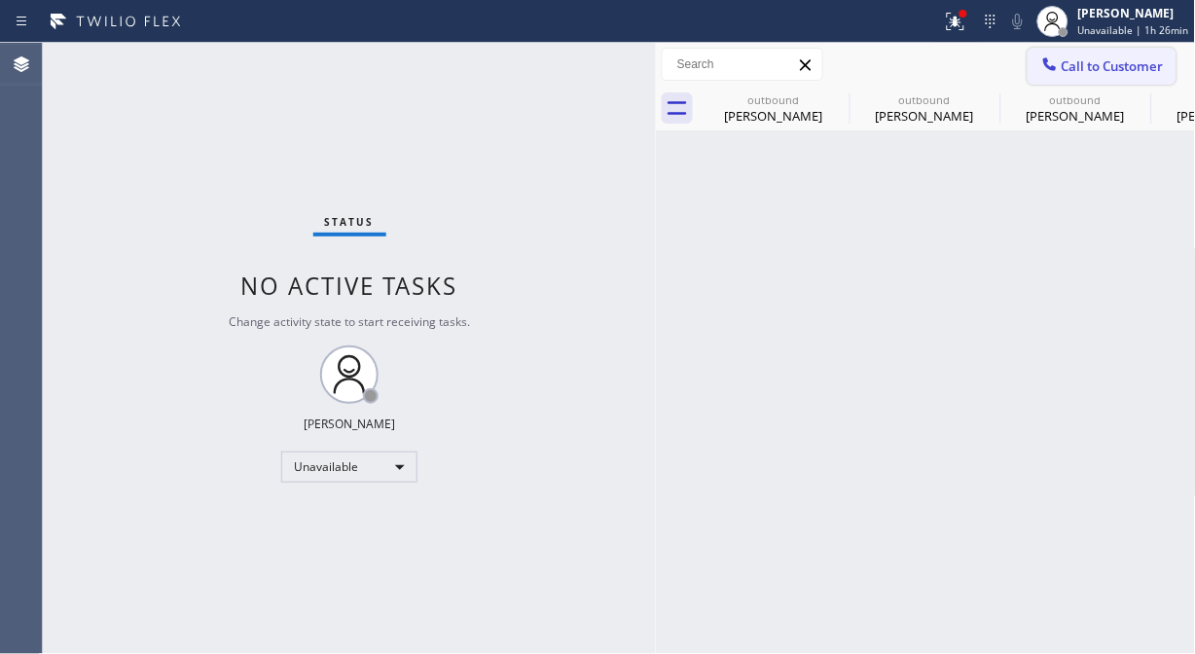
click at [1130, 60] on span "Call to Customer" at bounding box center [1113, 66] width 102 height 18
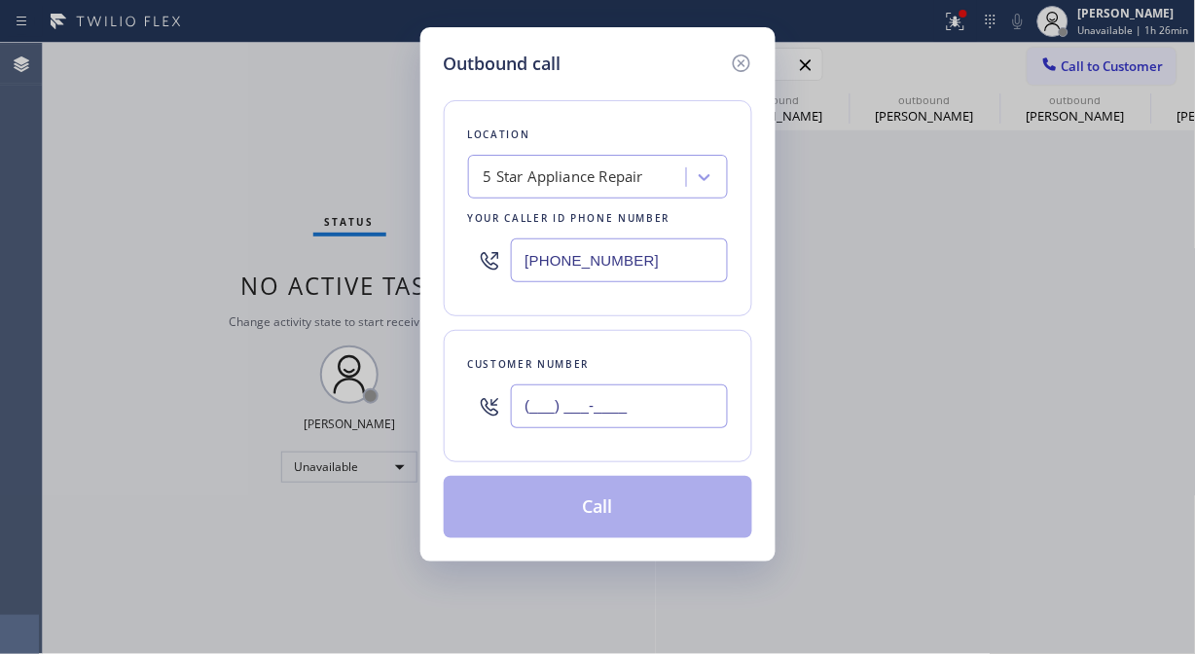
click at [673, 420] on input "(___) ___-____" at bounding box center [619, 406] width 217 height 44
paste input "949) 842-0874"
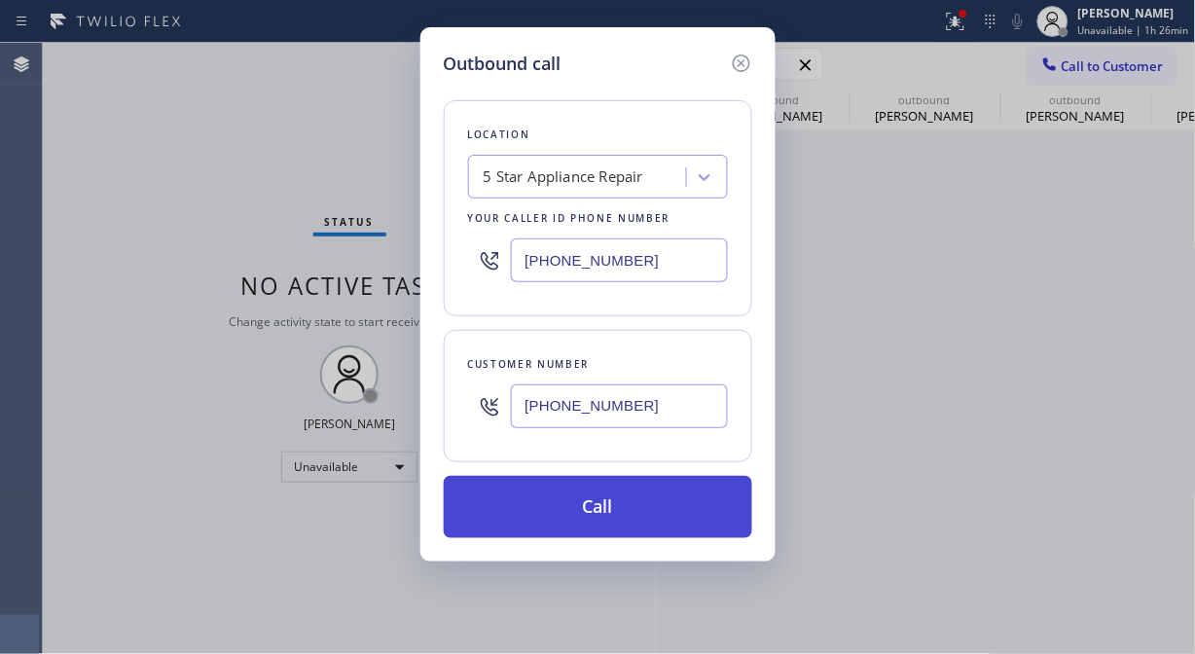
type input "[PHONE_NUMBER]"
click at [684, 510] on button "Call" at bounding box center [598, 507] width 309 height 62
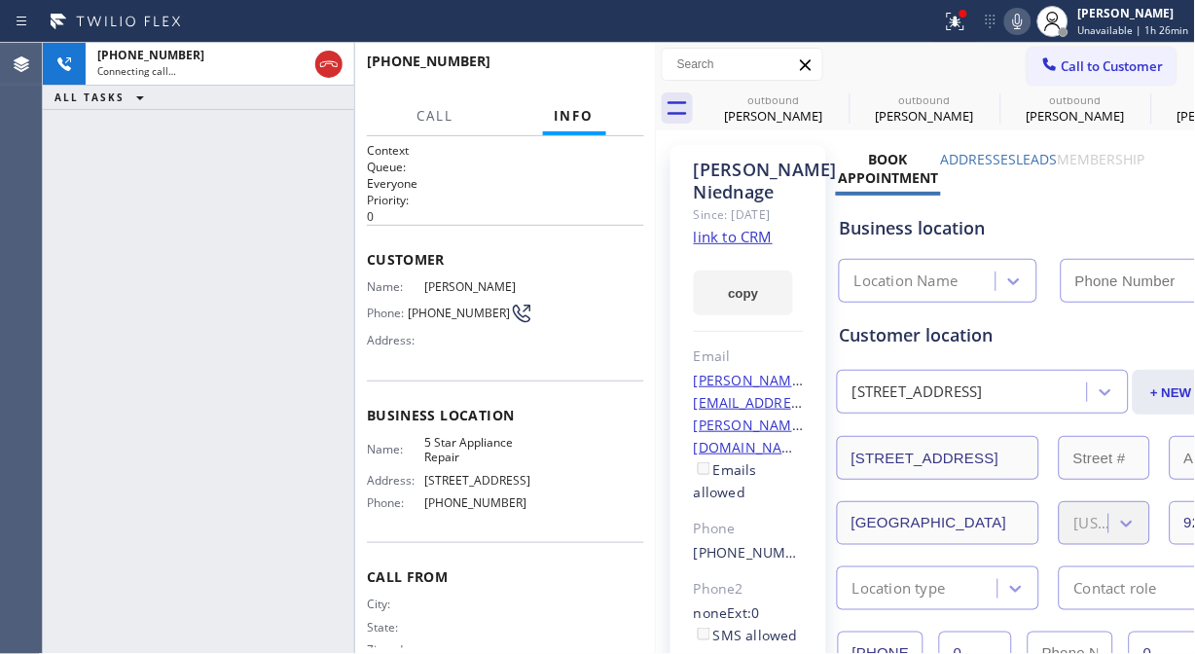
click at [1022, 23] on icon at bounding box center [1017, 21] width 23 height 23
type input "[PHONE_NUMBER]"
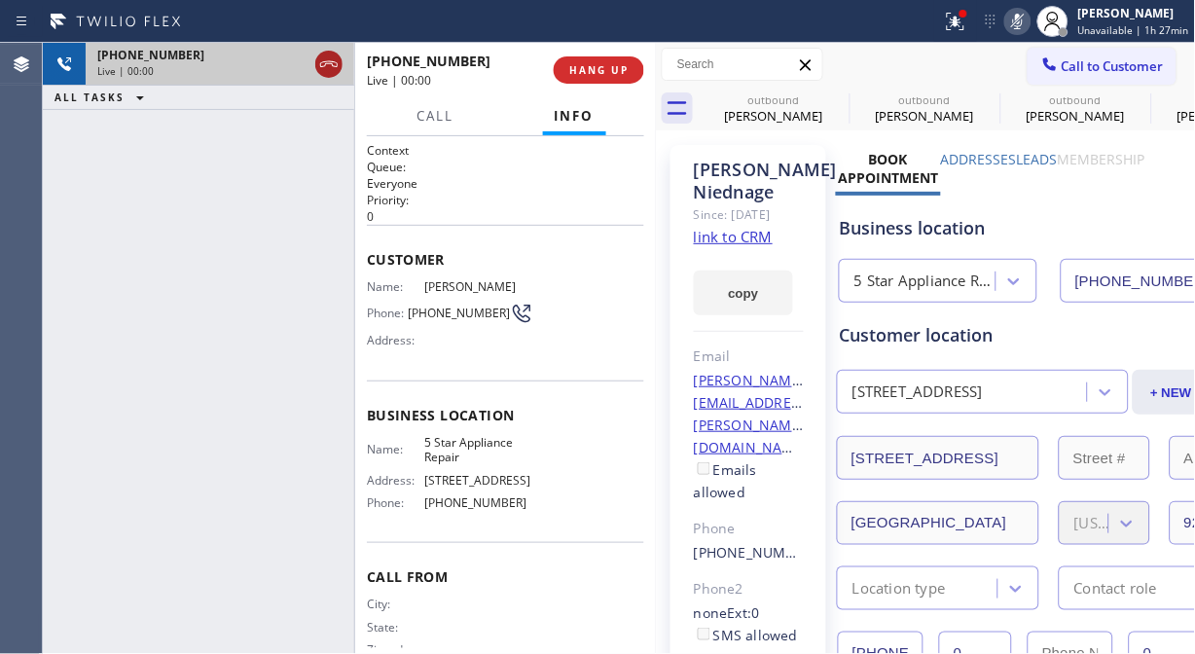
click at [325, 69] on icon at bounding box center [328, 64] width 23 height 23
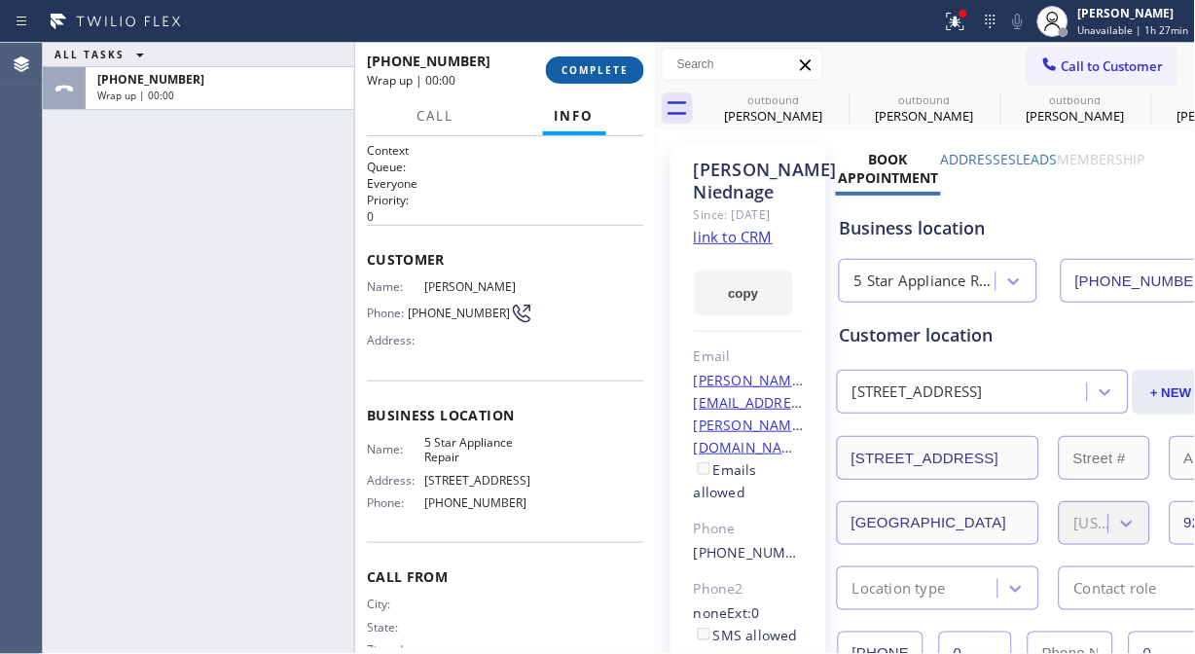
click at [585, 63] on span "COMPLETE" at bounding box center [595, 70] width 67 height 14
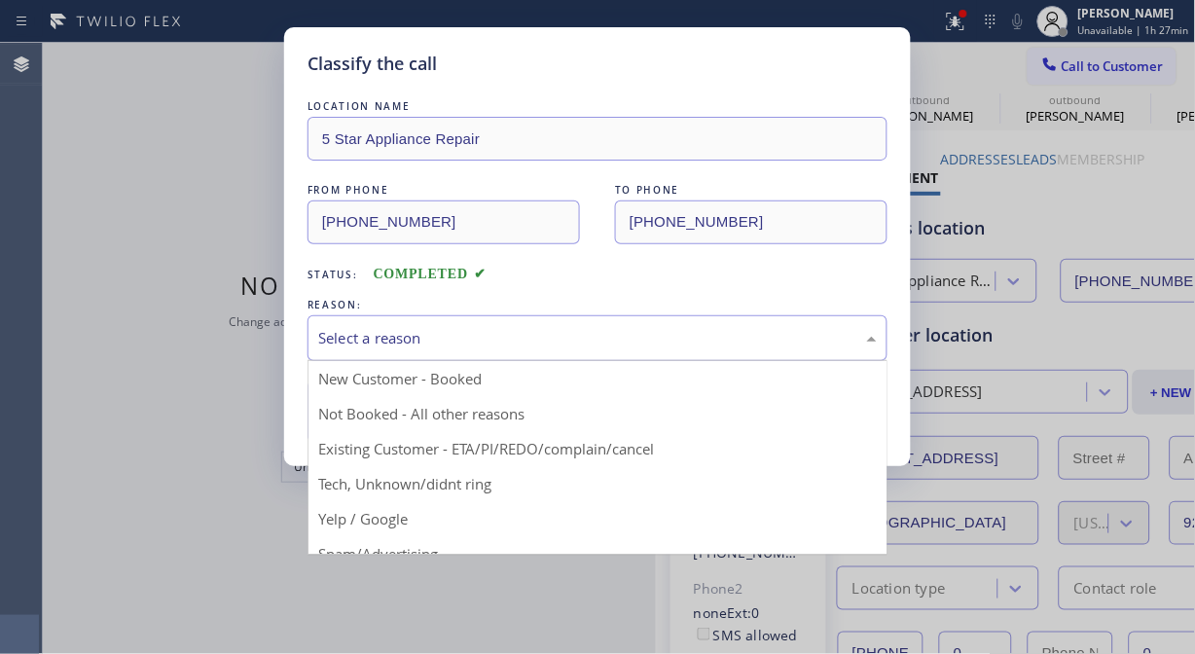
click at [566, 345] on div "Select a reason" at bounding box center [597, 338] width 559 height 22
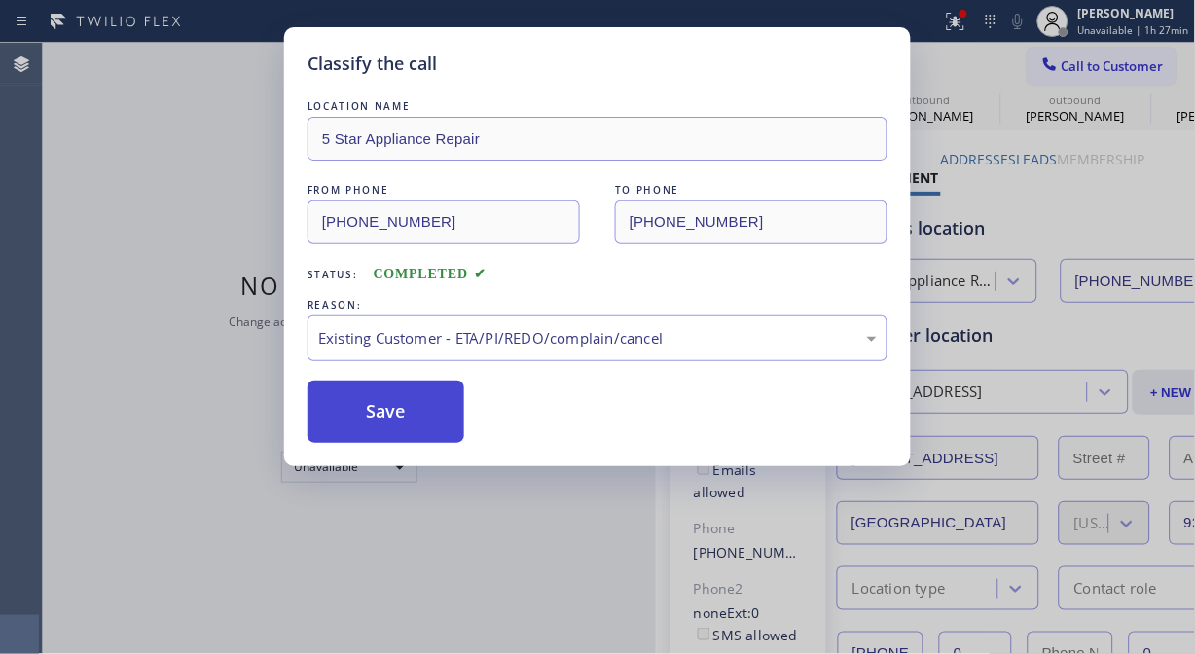
click at [450, 426] on button "Save" at bounding box center [386, 412] width 157 height 62
click at [404, 413] on button "Save" at bounding box center [386, 412] width 157 height 62
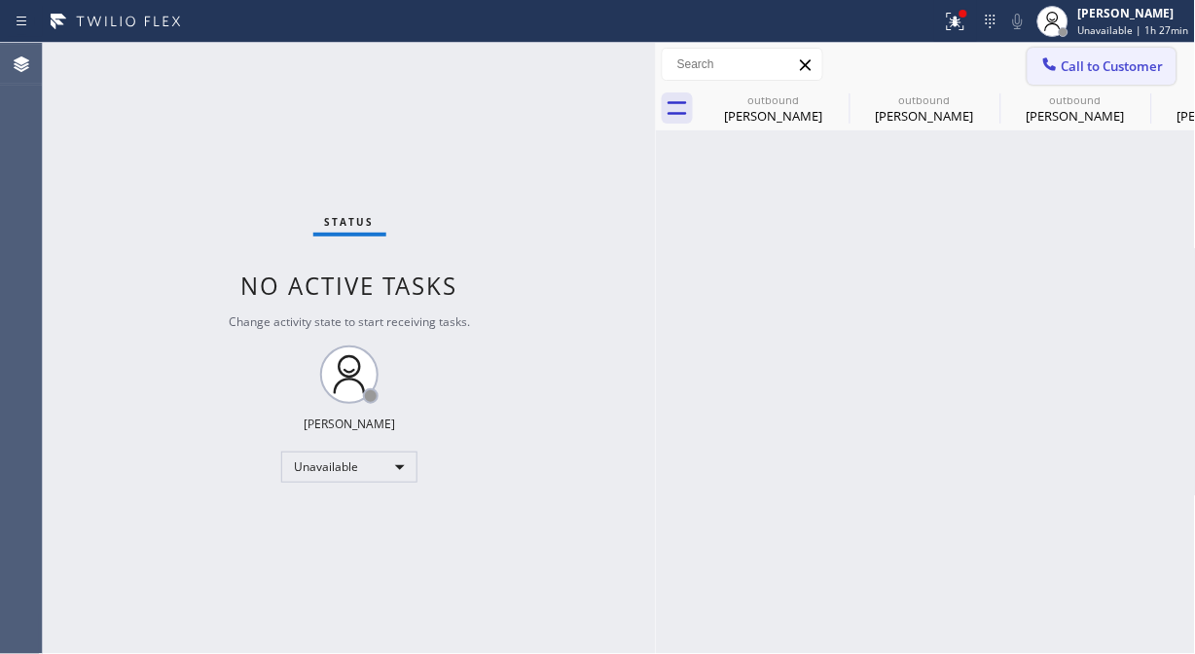
click at [1085, 60] on span "Call to Customer" at bounding box center [1113, 66] width 102 height 18
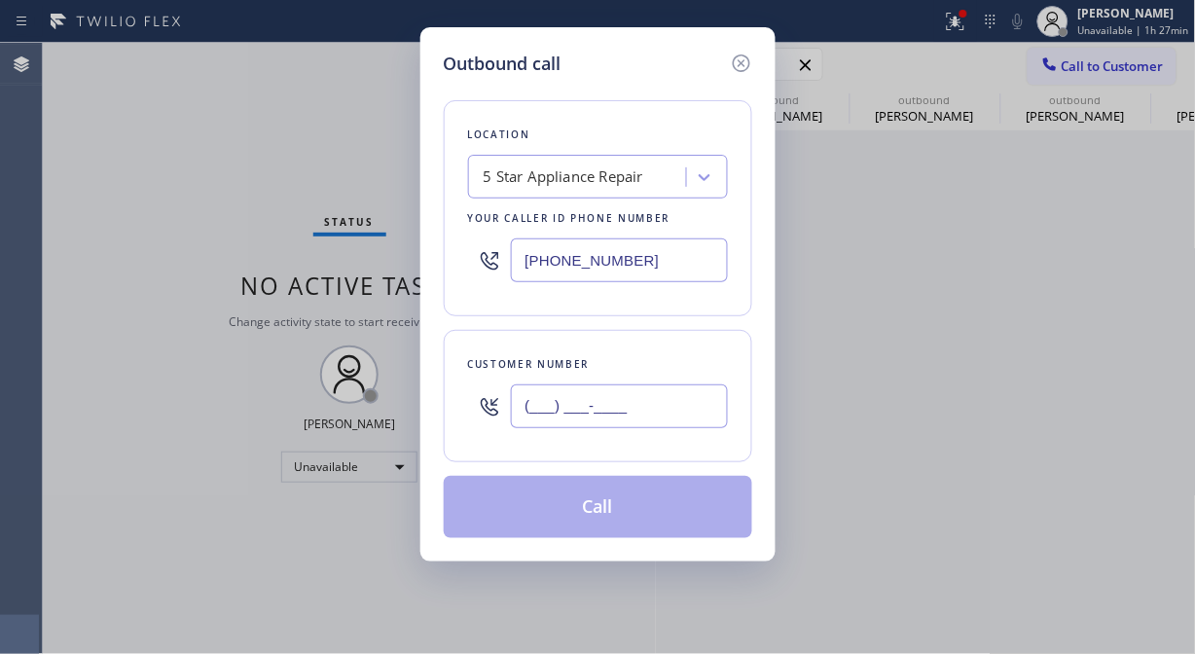
click at [617, 422] on input "(___) ___-____" at bounding box center [619, 406] width 217 height 44
paste input "949) 494-3682"
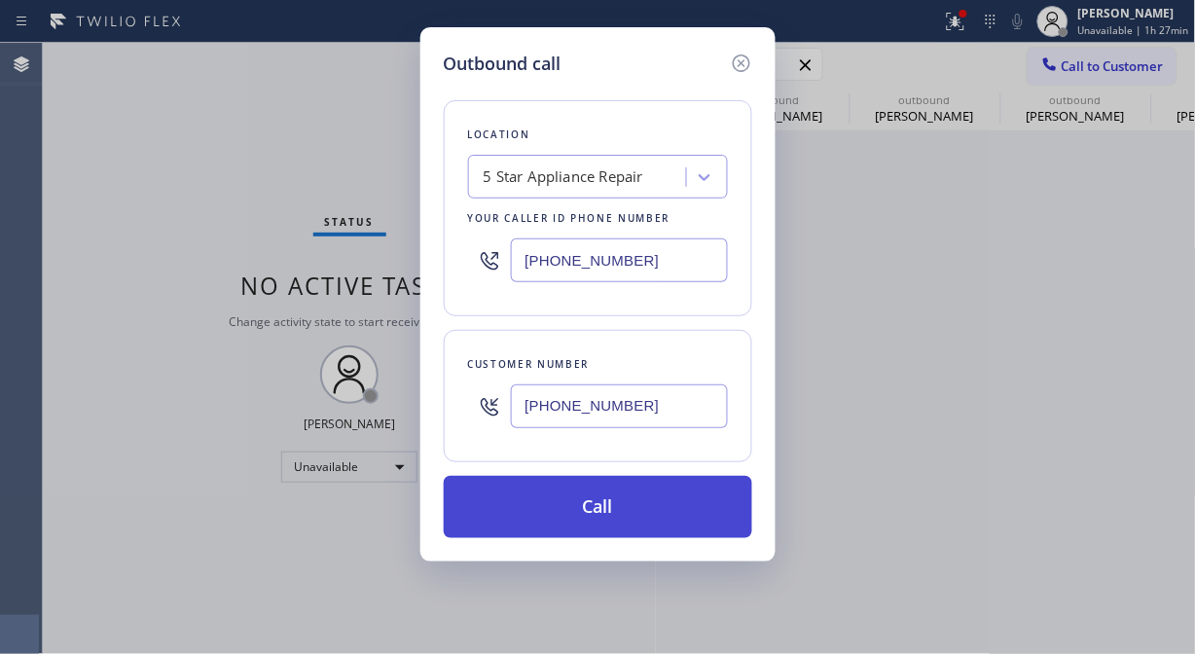
type input "[PHONE_NUMBER]"
click at [621, 526] on button "Call" at bounding box center [598, 507] width 309 height 62
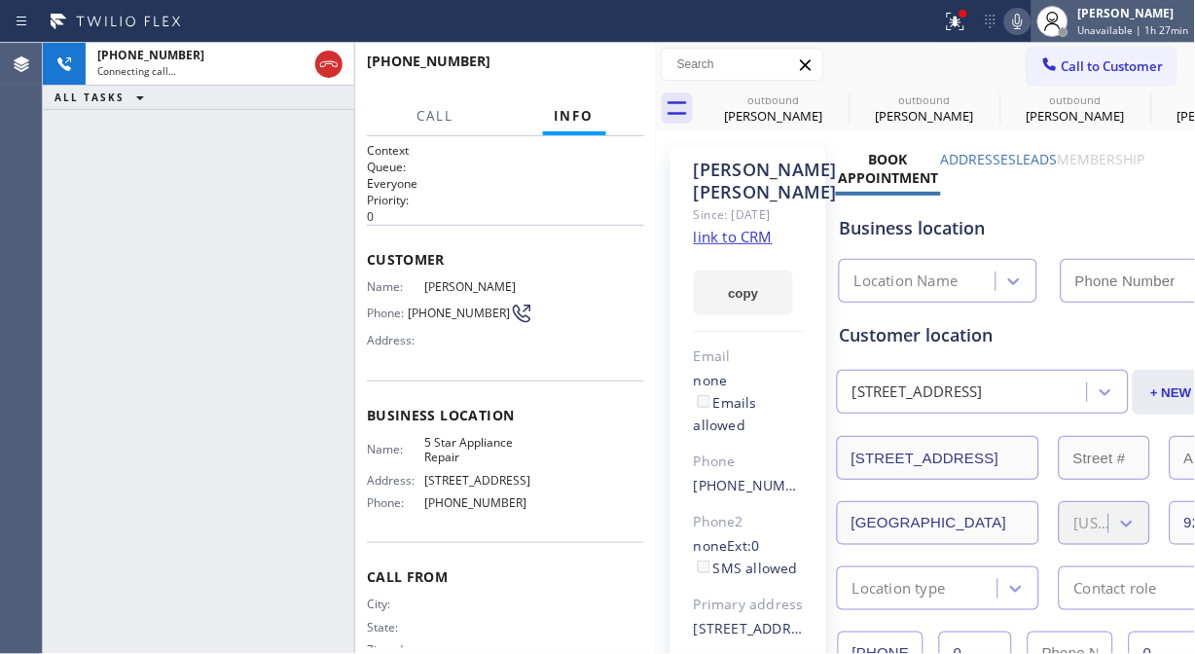
type input "[PHONE_NUMBER]"
click at [1030, 25] on icon at bounding box center [1017, 21] width 23 height 23
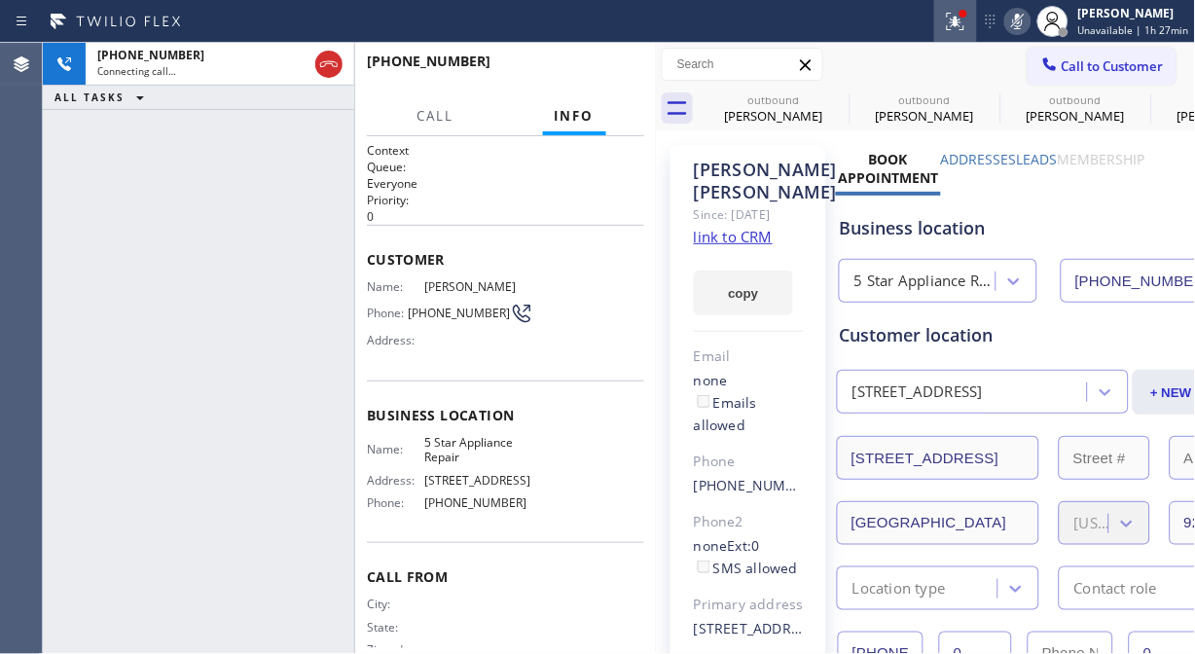
click at [957, 29] on icon at bounding box center [956, 22] width 18 height 18
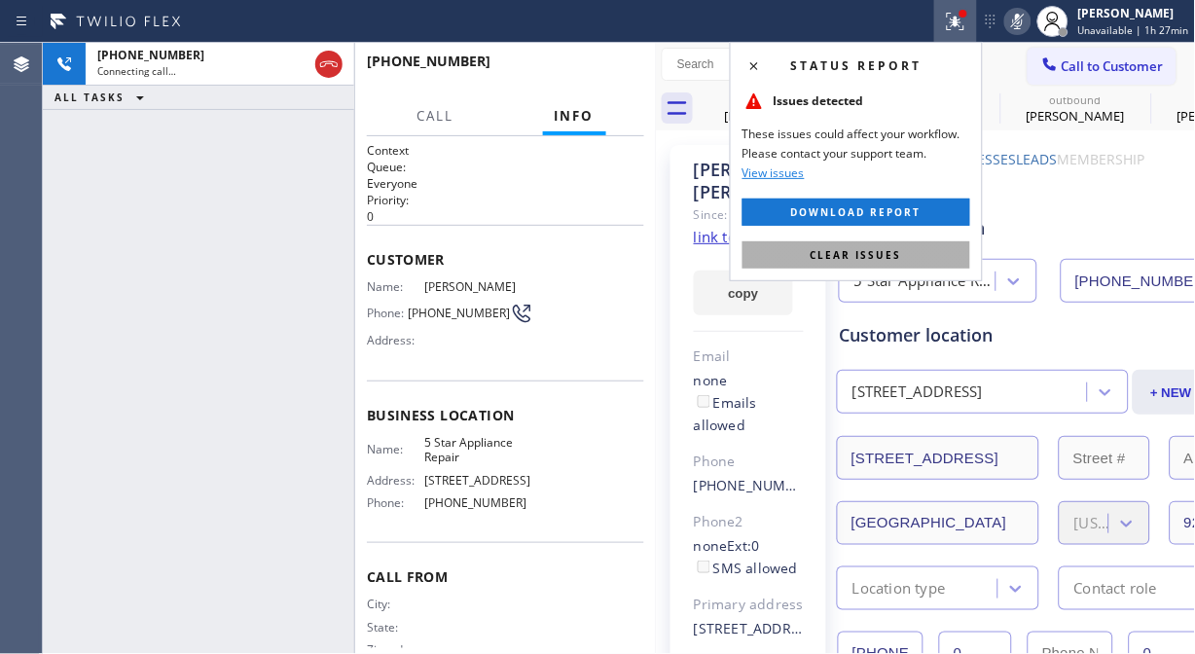
click at [893, 245] on button "Clear issues" at bounding box center [857, 254] width 228 height 27
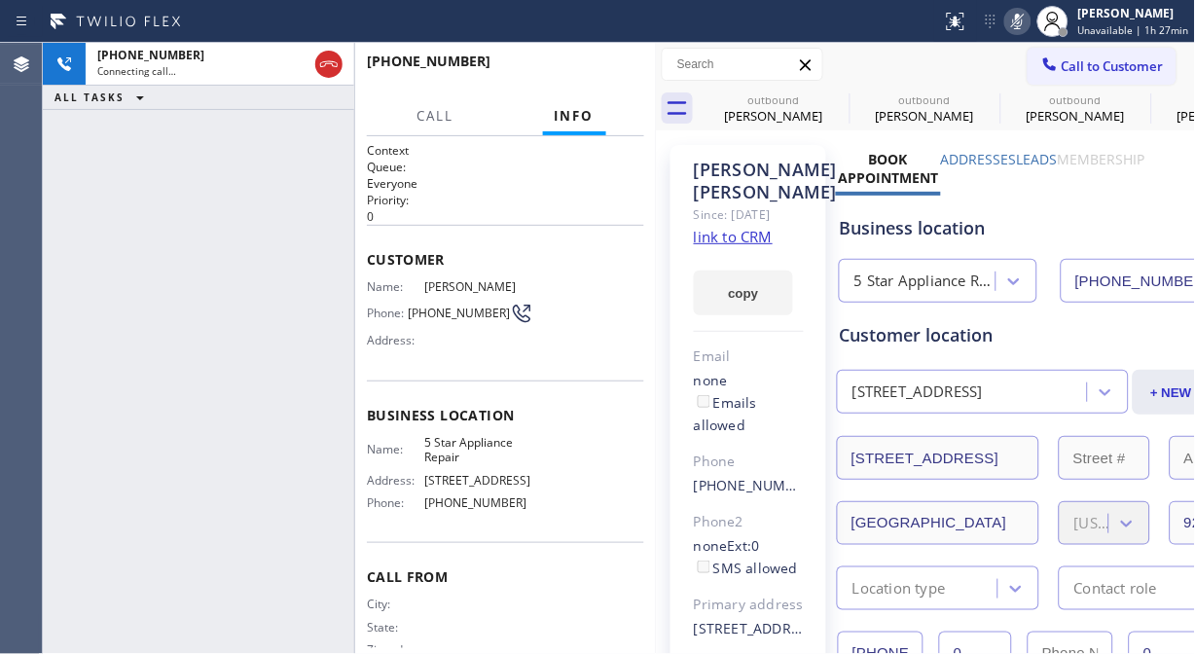
click at [1018, 21] on icon at bounding box center [1017, 21] width 23 height 23
click at [584, 69] on span "HANG UP" at bounding box center [598, 70] width 59 height 14
click at [582, 68] on span "COMPLETE" at bounding box center [595, 70] width 67 height 14
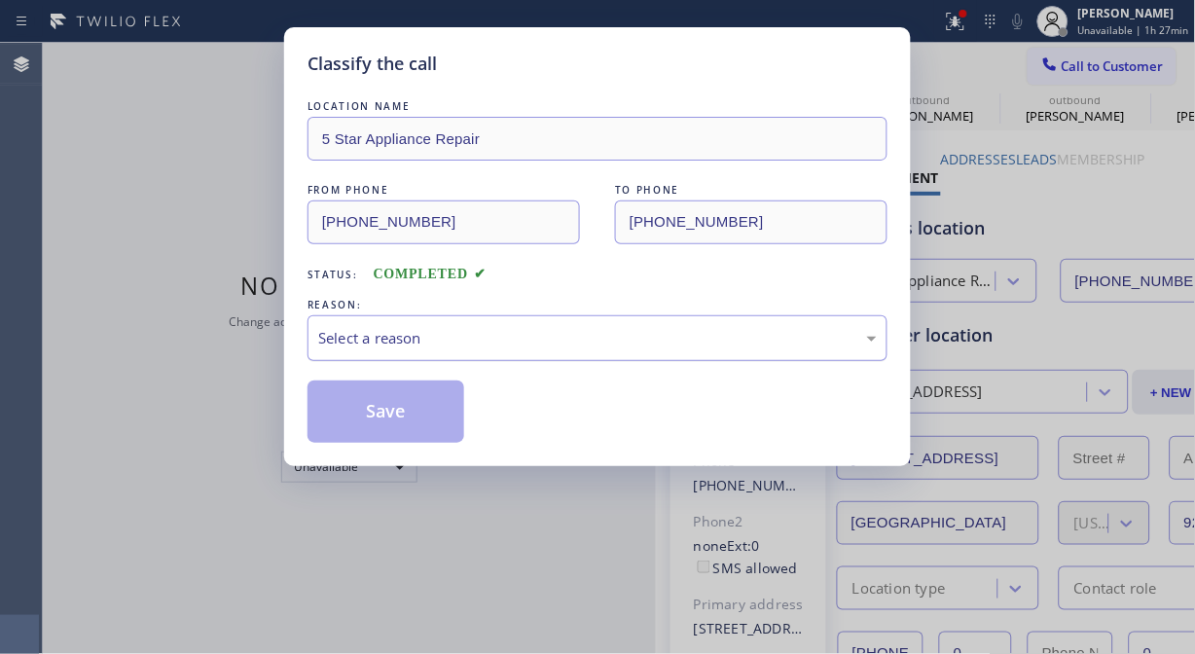
click at [576, 332] on div "Select a reason" at bounding box center [597, 338] width 559 height 22
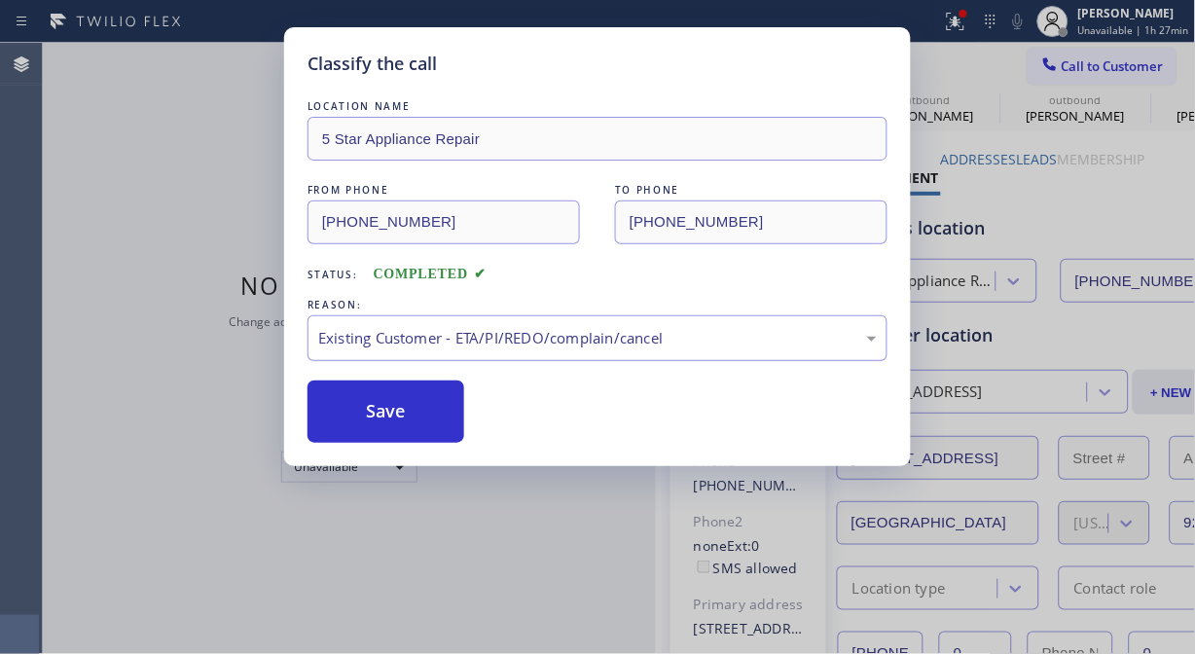
drag, startPoint x: 389, startPoint y: 413, endPoint x: 450, endPoint y: 332, distance: 100.8
click at [387, 413] on button "Save" at bounding box center [386, 412] width 157 height 62
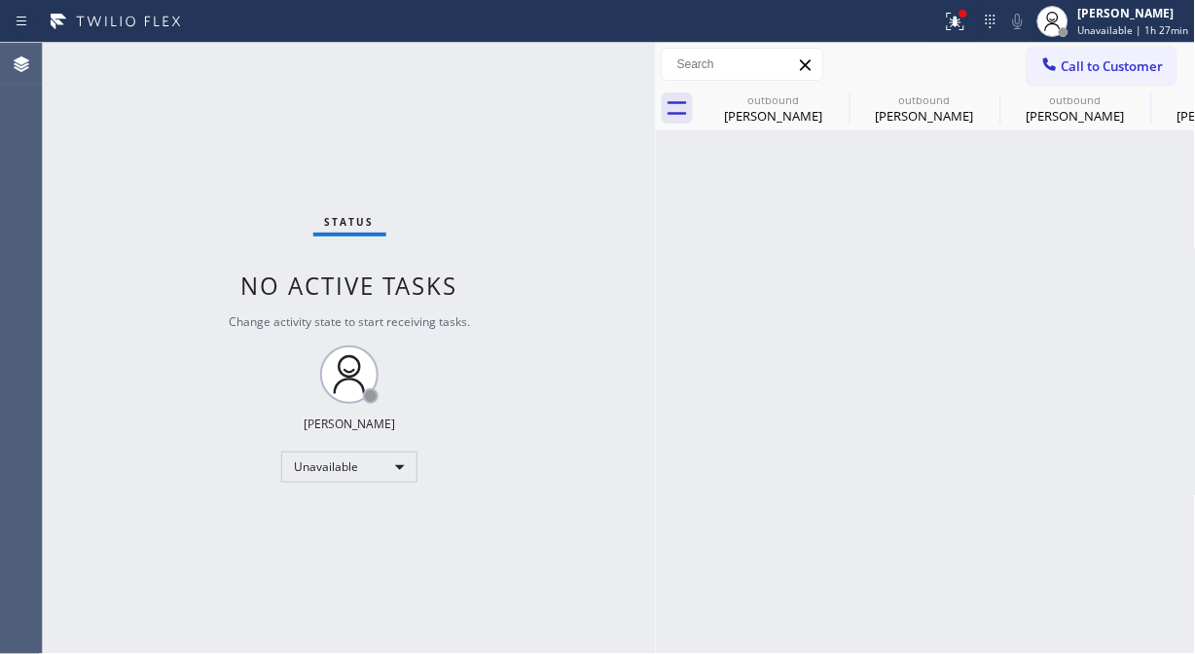
click at [1078, 66] on span "Call to Customer" at bounding box center [1113, 66] width 102 height 18
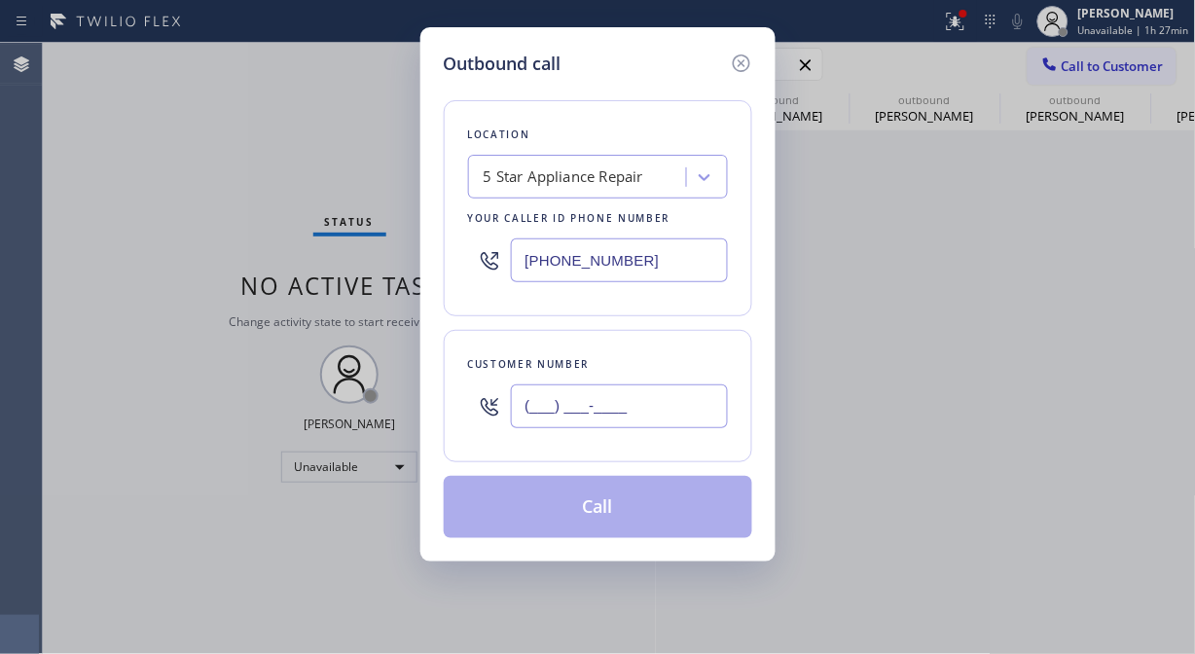
click at [623, 411] on input "(___) ___-____" at bounding box center [619, 406] width 217 height 44
paste input "408) 356-0009"
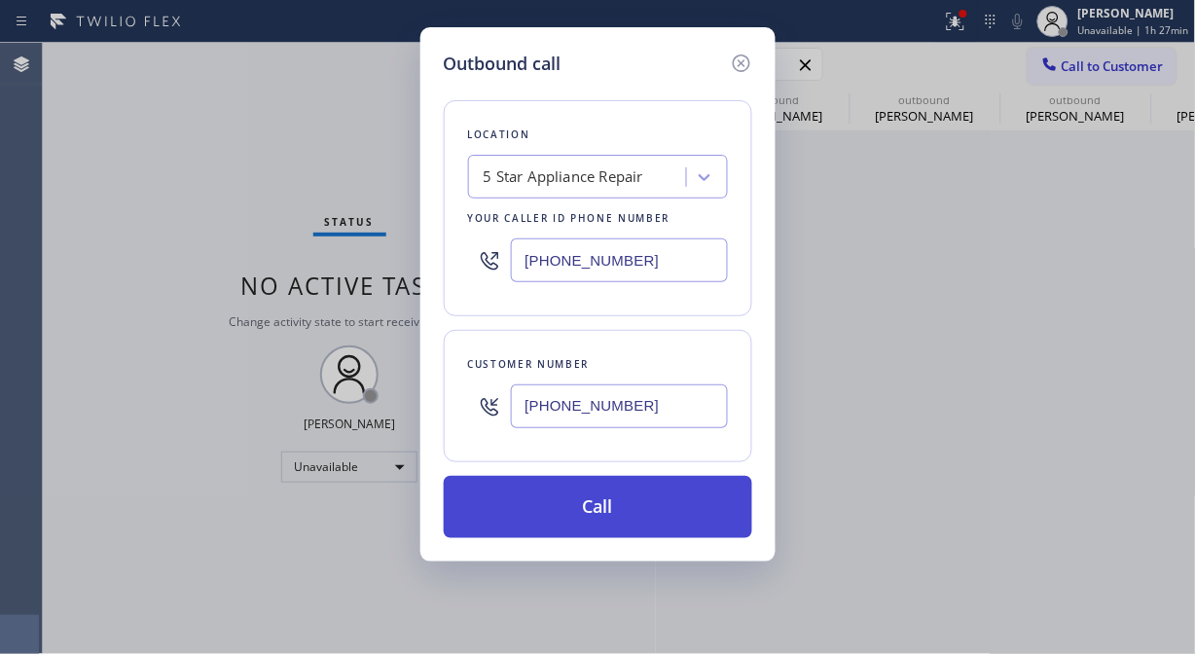
type input "[PHONE_NUMBER]"
click at [629, 506] on button "Call" at bounding box center [598, 507] width 309 height 62
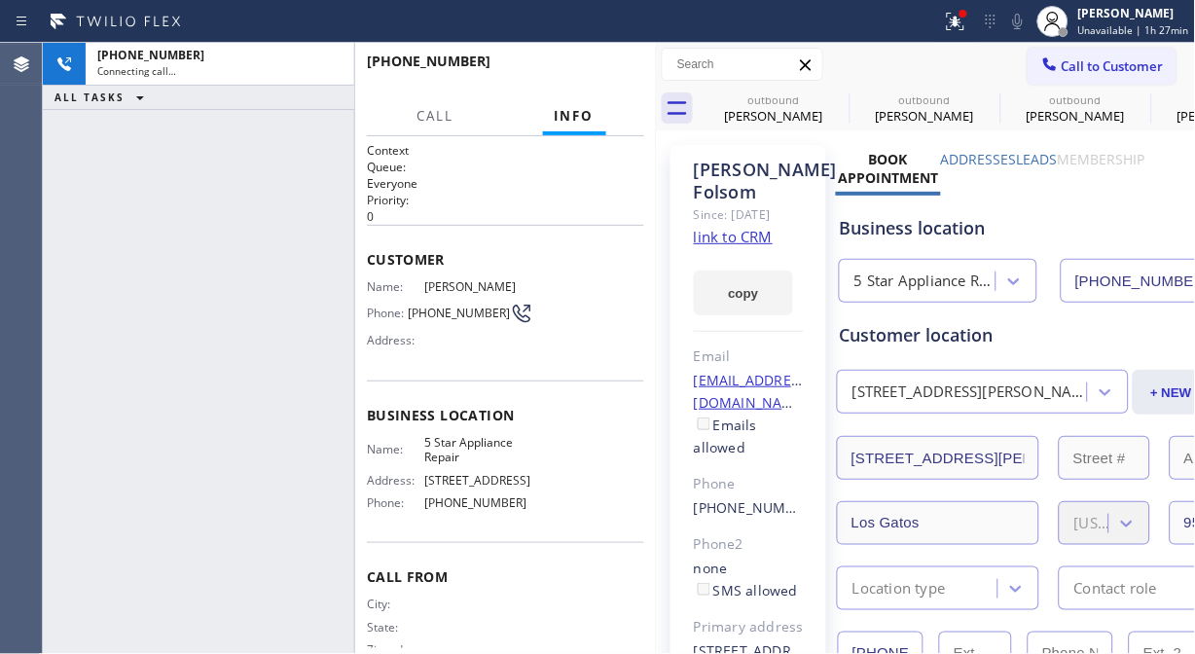
type input "[PHONE_NUMBER]"
click at [956, 19] on icon at bounding box center [955, 21] width 23 height 23
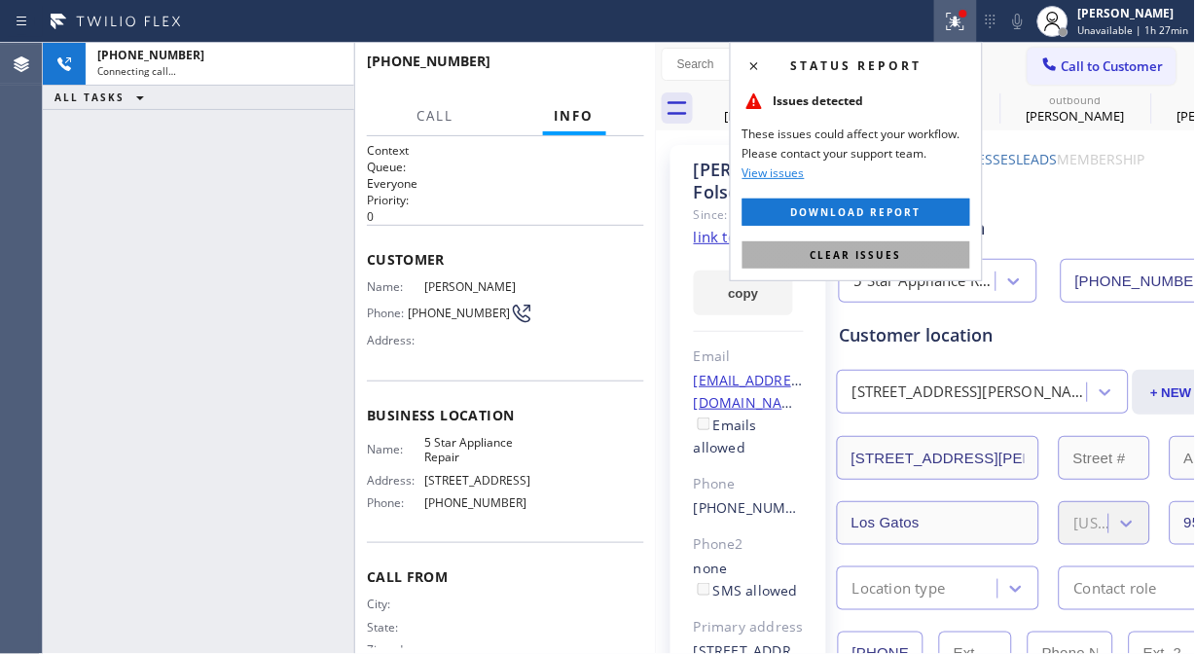
click at [881, 257] on span "Clear issues" at bounding box center [856, 255] width 91 height 14
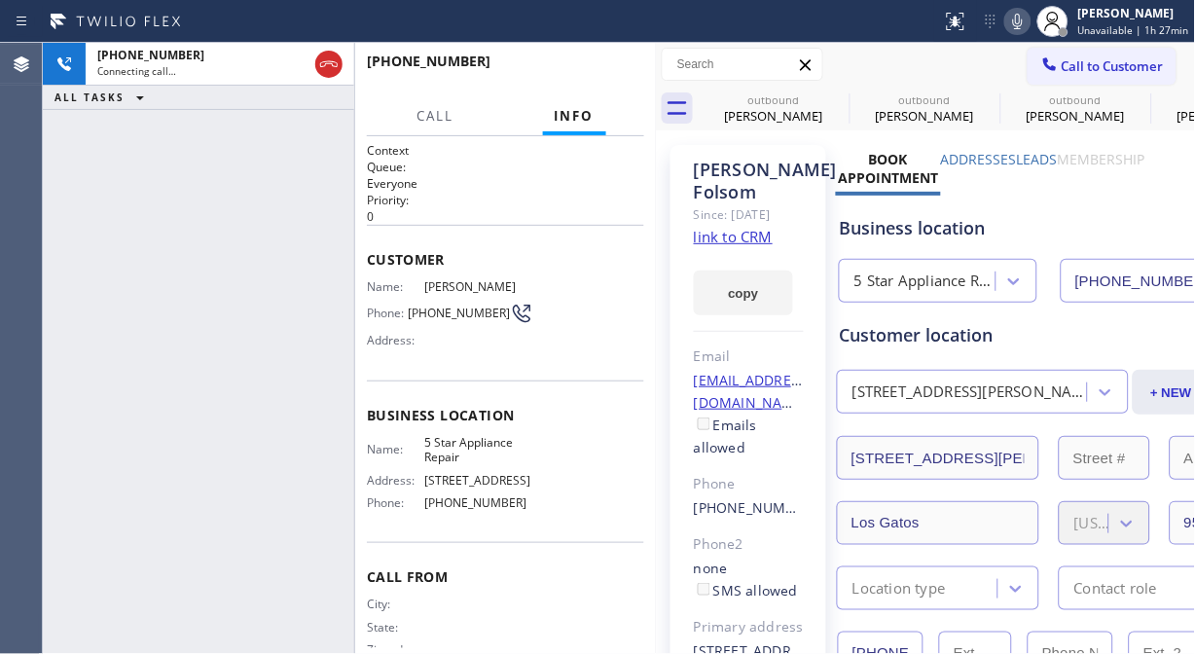
click at [1027, 21] on icon at bounding box center [1017, 21] width 23 height 23
click at [590, 66] on span "HANG UP" at bounding box center [598, 70] width 59 height 14
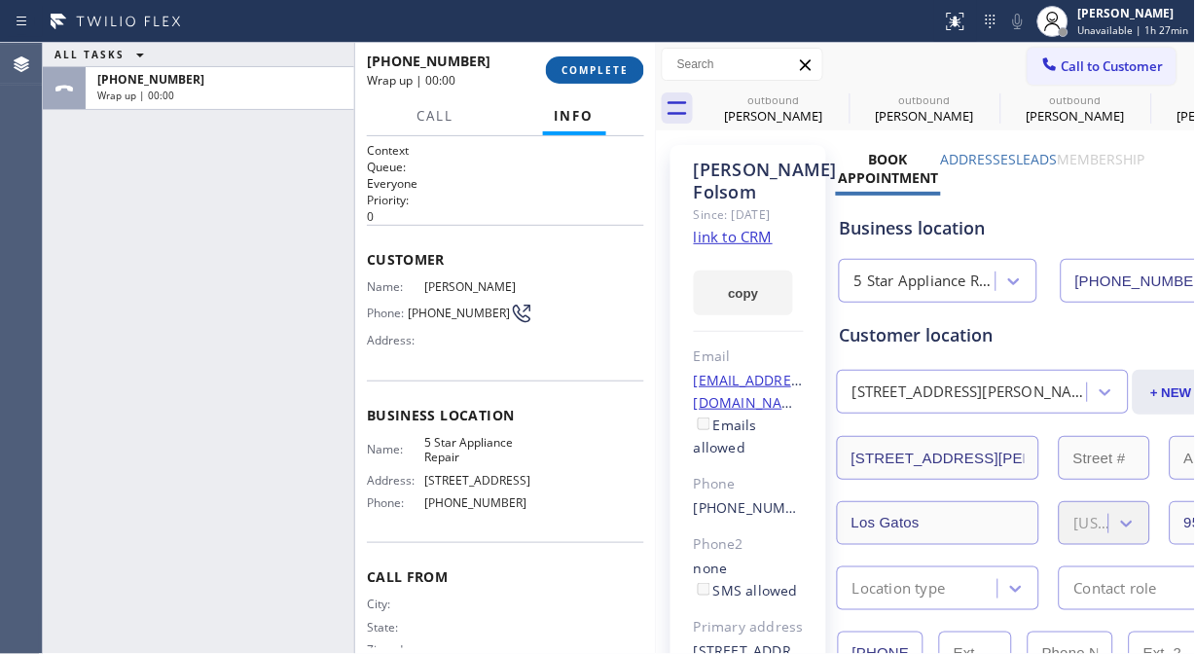
click at [599, 72] on span "COMPLETE" at bounding box center [595, 70] width 67 height 14
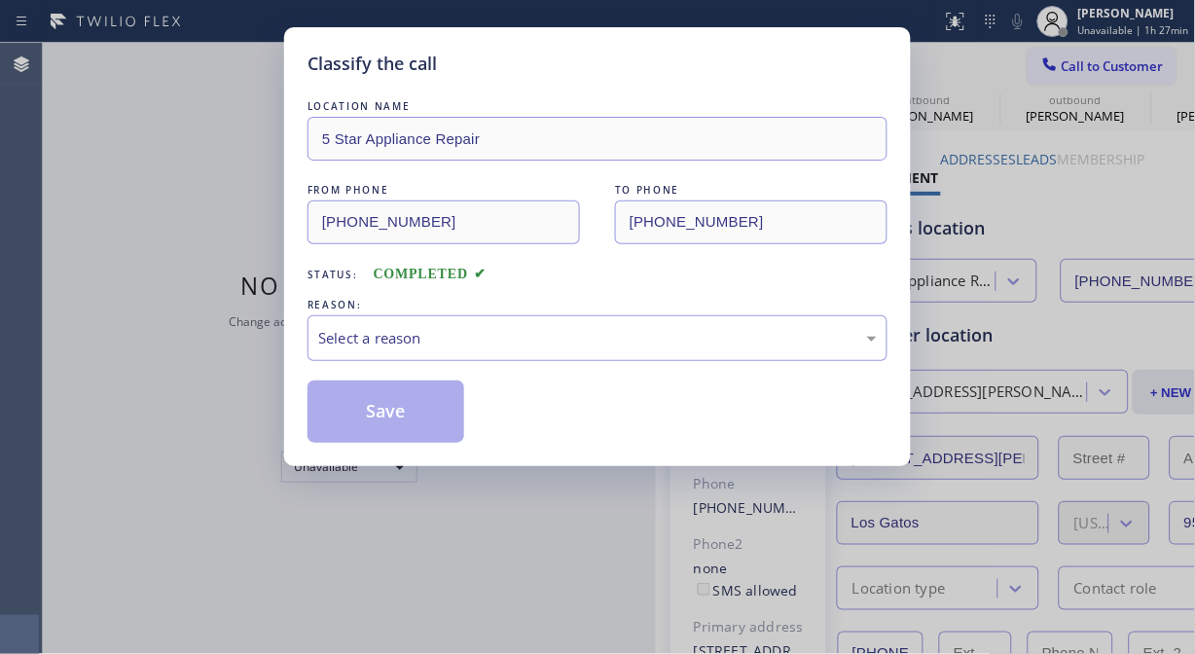
click at [599, 72] on div "Classify the call" at bounding box center [598, 64] width 580 height 26
click at [627, 337] on div "Select a reason" at bounding box center [597, 338] width 559 height 22
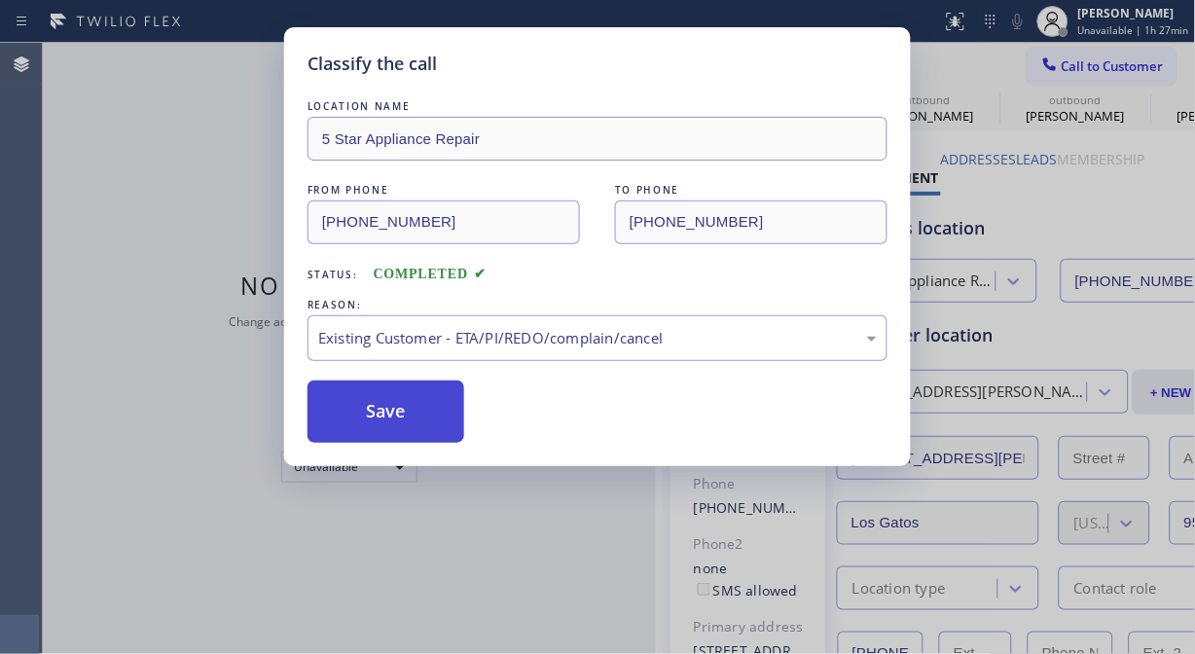
click at [404, 395] on button "Save" at bounding box center [386, 412] width 157 height 62
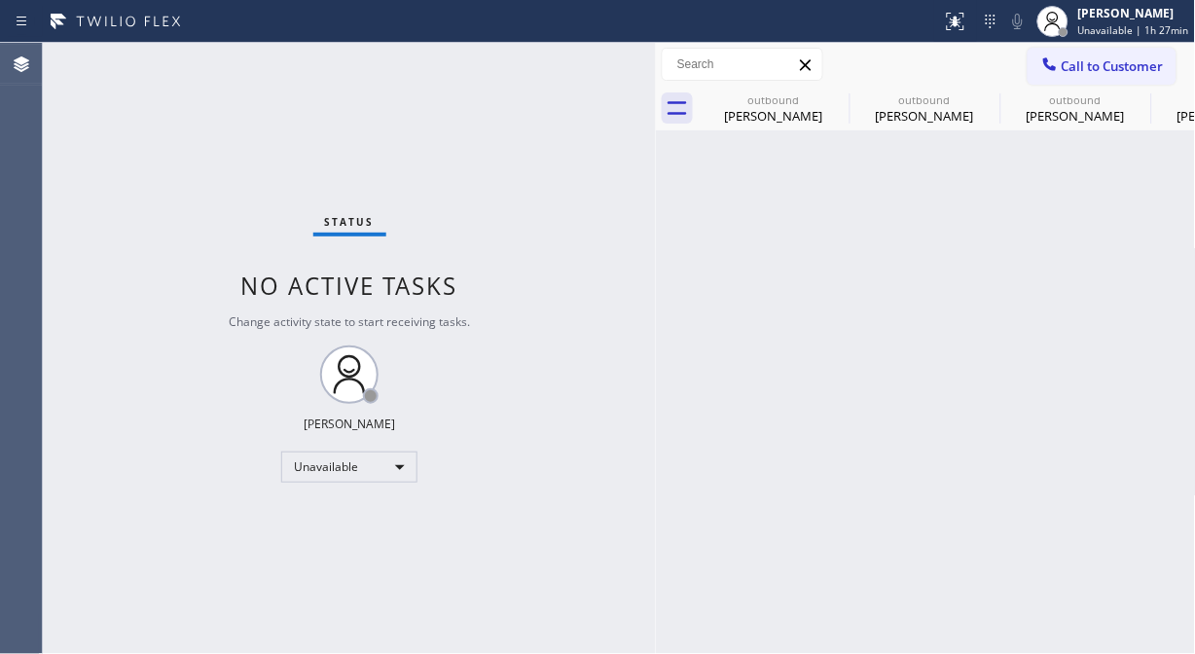
click at [1033, 66] on button "Call to Customer" at bounding box center [1102, 66] width 149 height 37
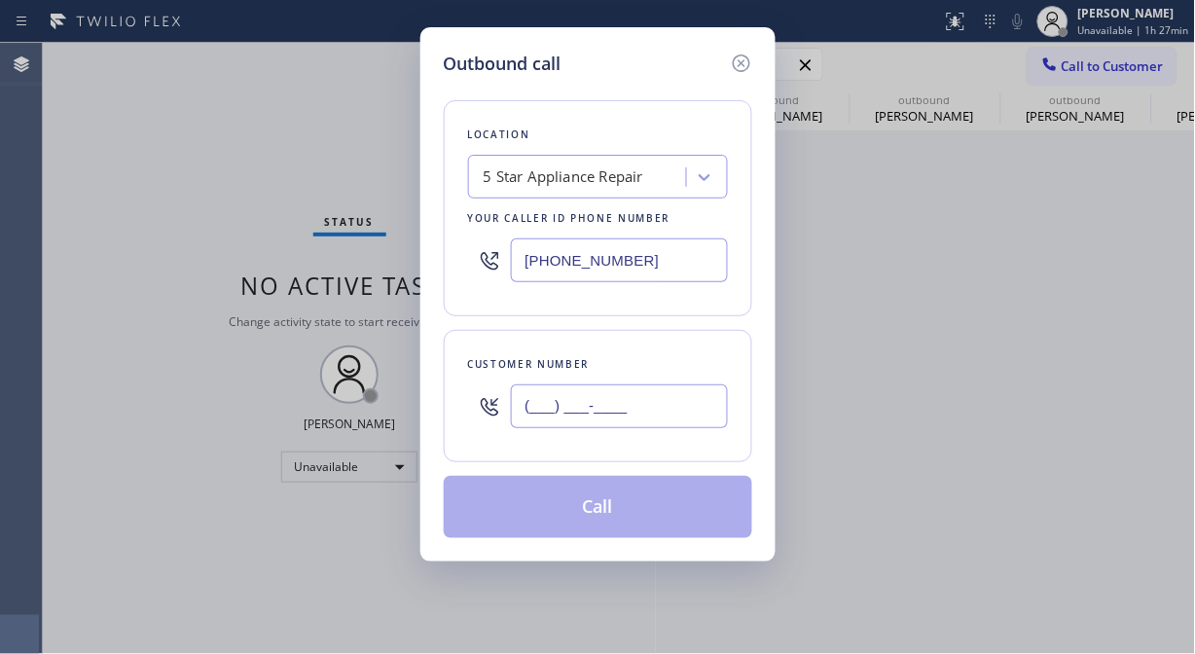
click at [514, 399] on input "(___) ___-____" at bounding box center [619, 406] width 217 height 44
paste input "818) 383-4247"
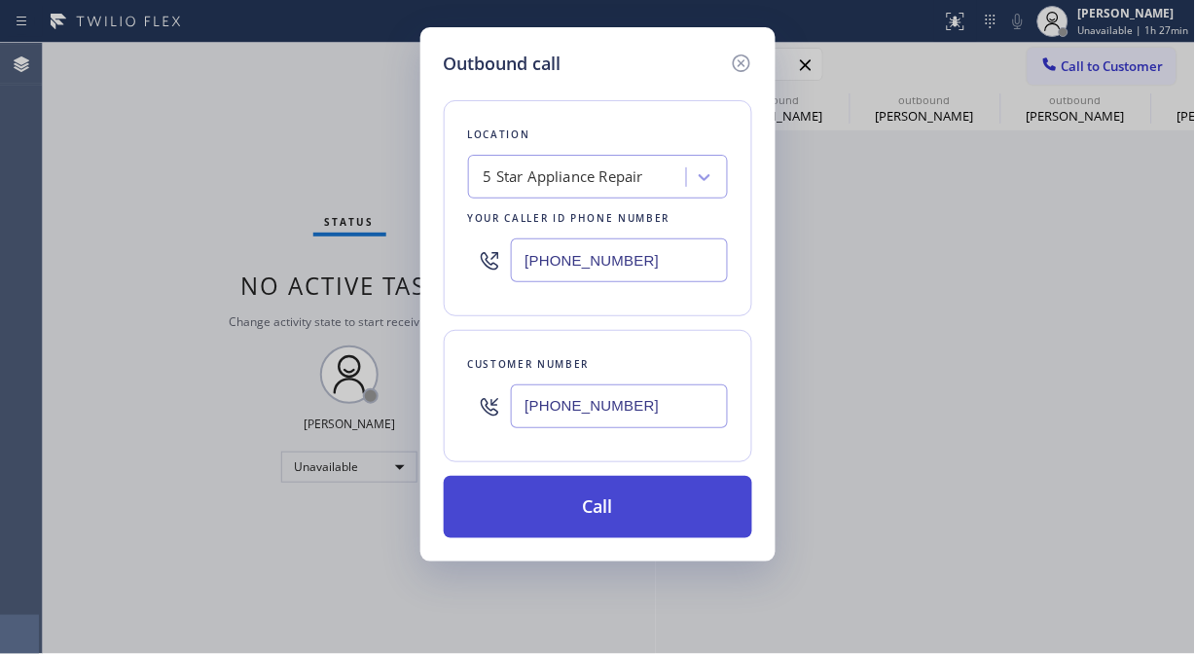
type input "[PHONE_NUMBER]"
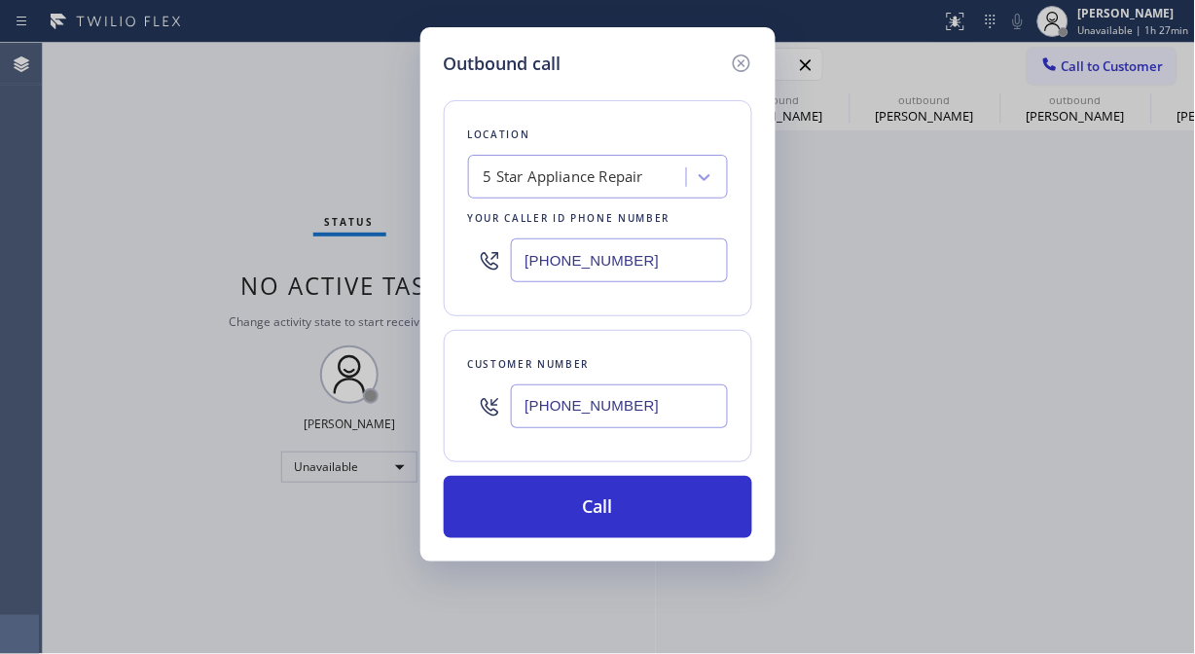
drag, startPoint x: 598, startPoint y: 509, endPoint x: 717, endPoint y: 235, distance: 299.4
click at [600, 509] on button "Call" at bounding box center [598, 507] width 309 height 62
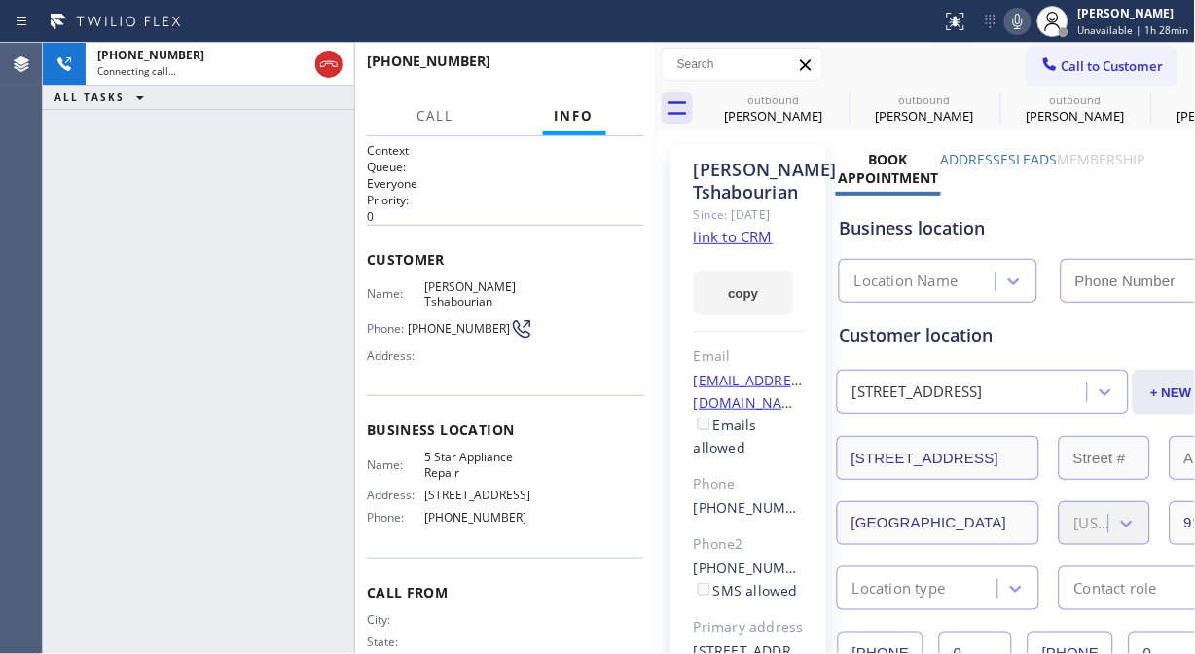
type input "[PHONE_NUMBER]"
click at [1030, 23] on icon at bounding box center [1017, 21] width 23 height 23
click at [843, 89] on icon at bounding box center [836, 99] width 23 height 23
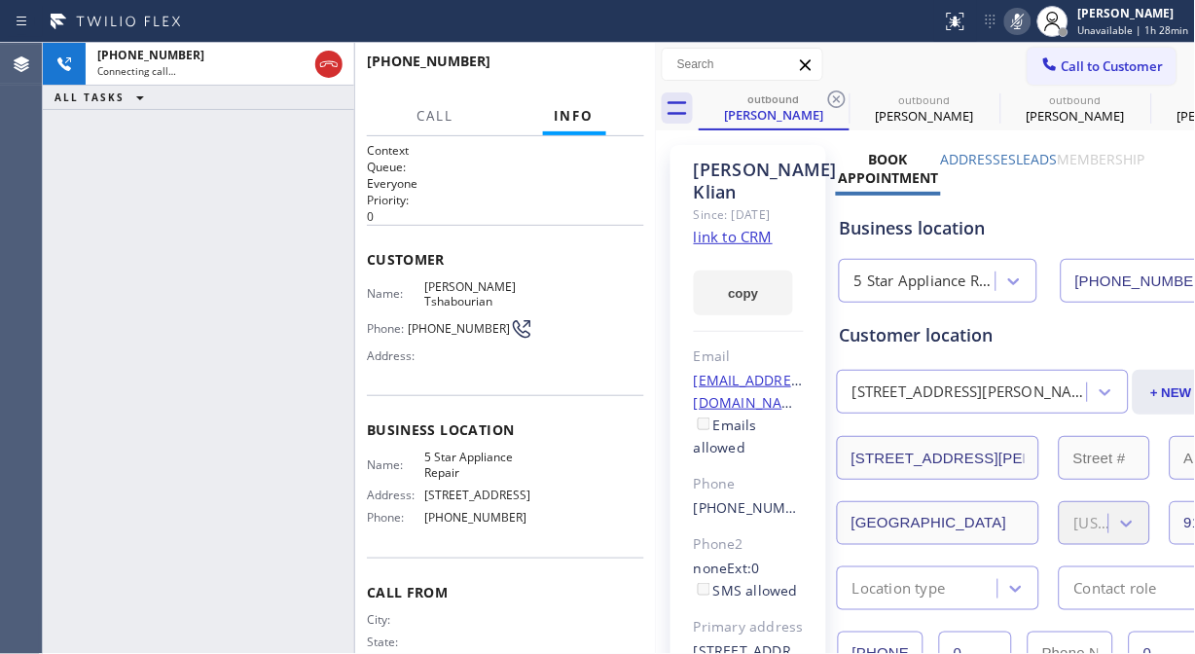
click at [843, 89] on icon at bounding box center [836, 99] width 23 height 23
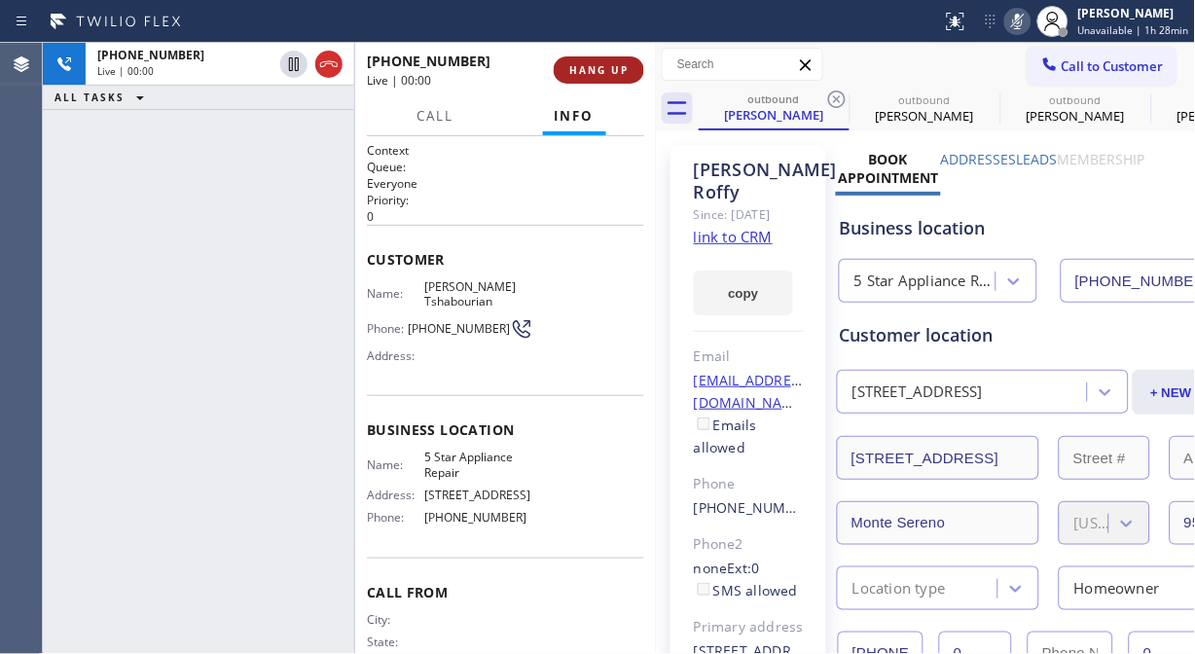
click at [607, 58] on button "HANG UP" at bounding box center [599, 69] width 91 height 27
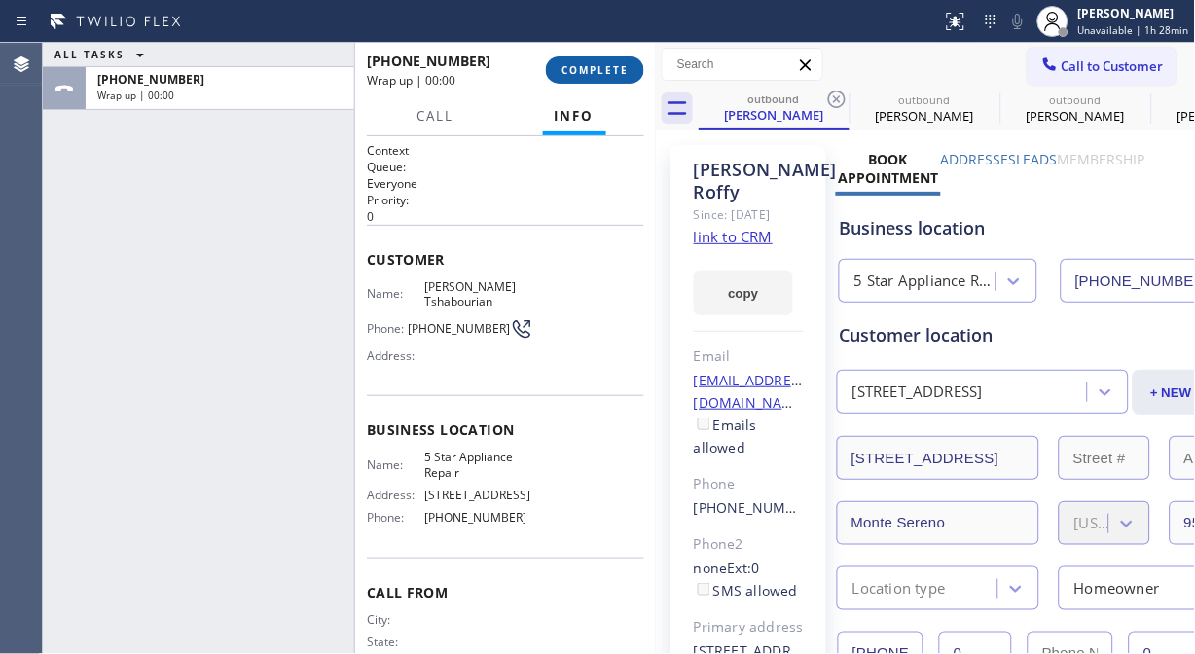
click at [604, 63] on span "COMPLETE" at bounding box center [595, 70] width 67 height 14
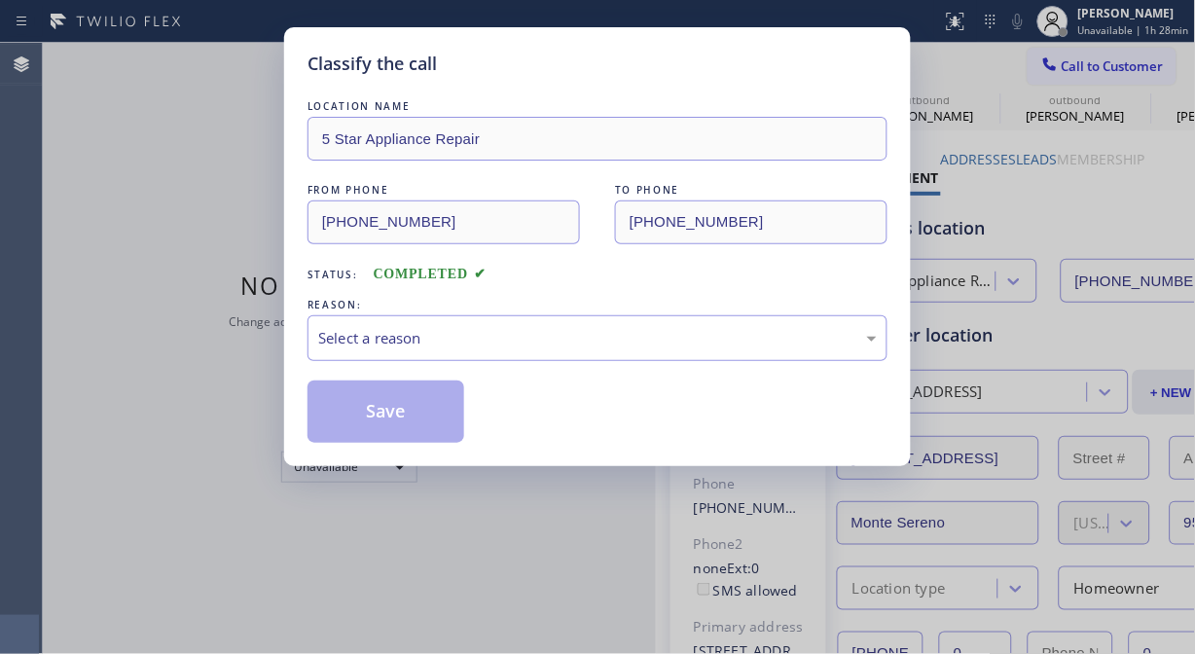
click at [604, 64] on div "Classify the call" at bounding box center [598, 64] width 580 height 26
click at [537, 345] on div "Select a reason" at bounding box center [597, 338] width 559 height 22
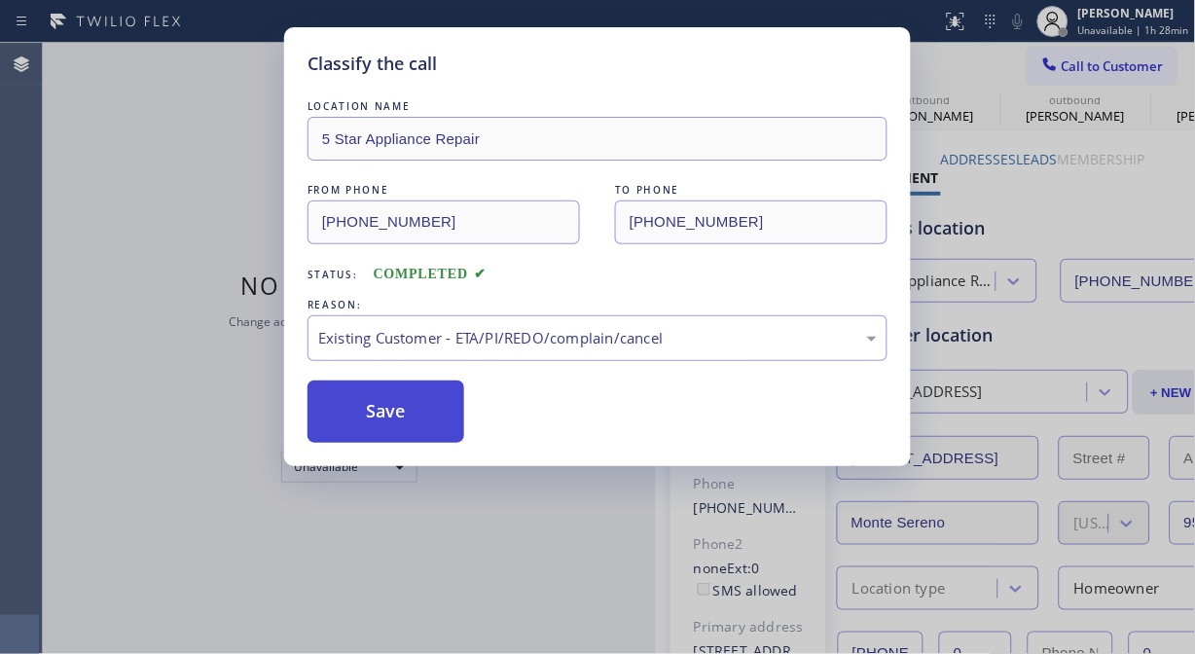
click at [371, 417] on button "Save" at bounding box center [386, 412] width 157 height 62
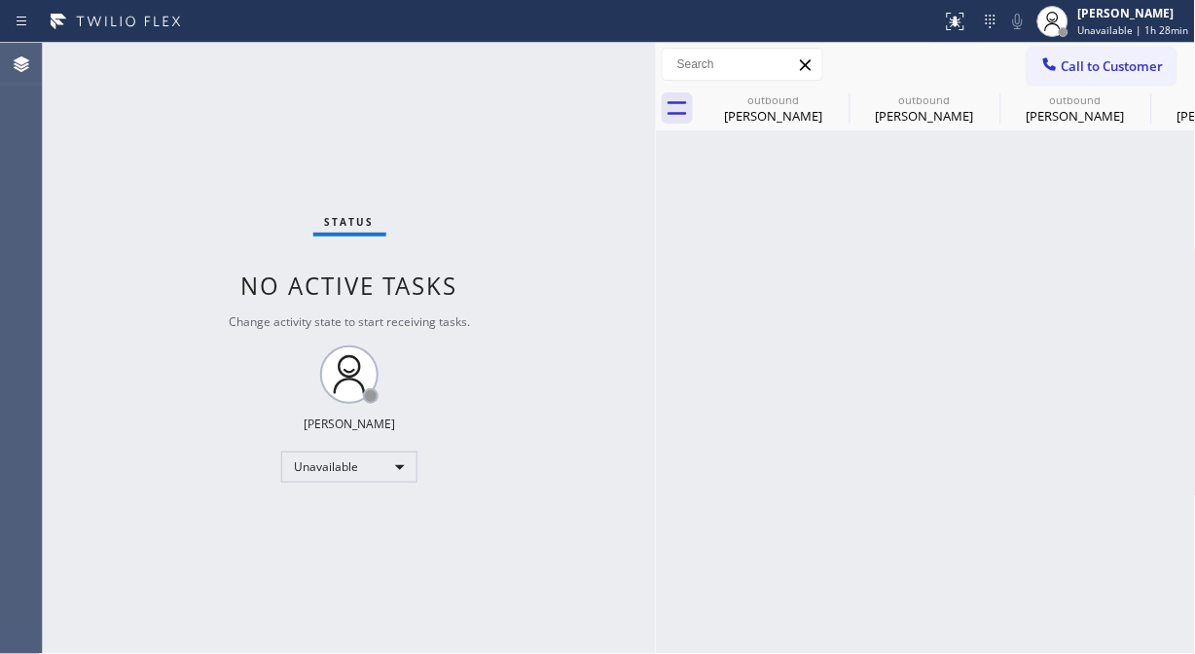
click at [1057, 59] on icon at bounding box center [1049, 64] width 19 height 19
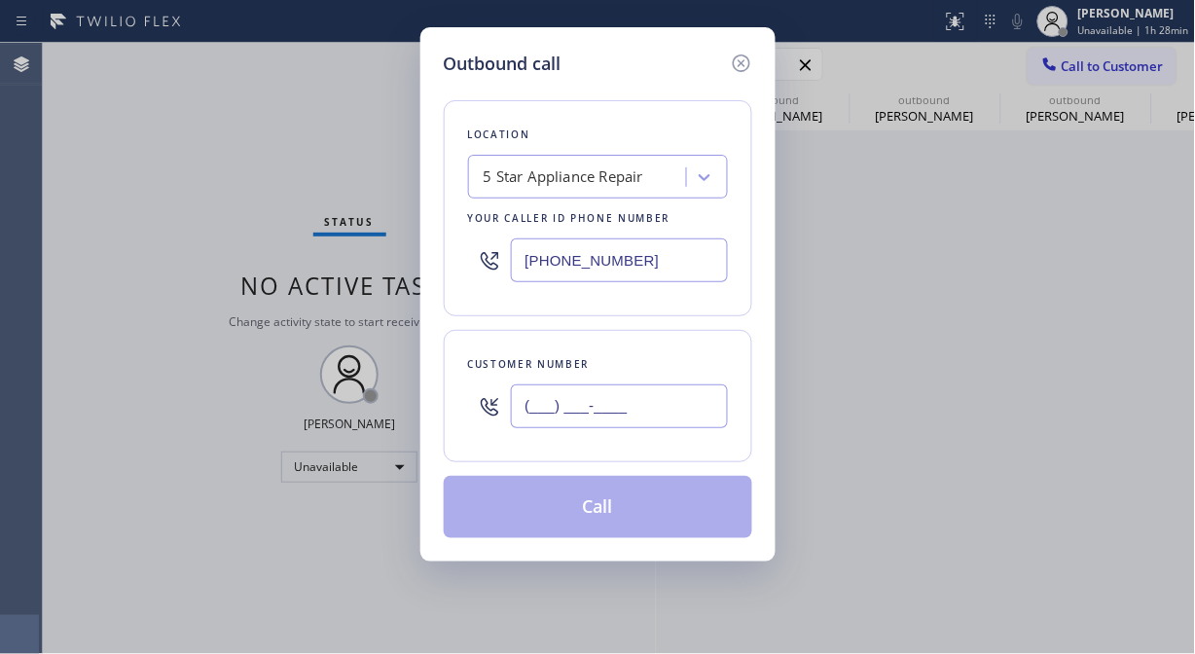
click at [597, 422] on input "(___) ___-____" at bounding box center [619, 406] width 217 height 44
paste input "408) 867-1292"
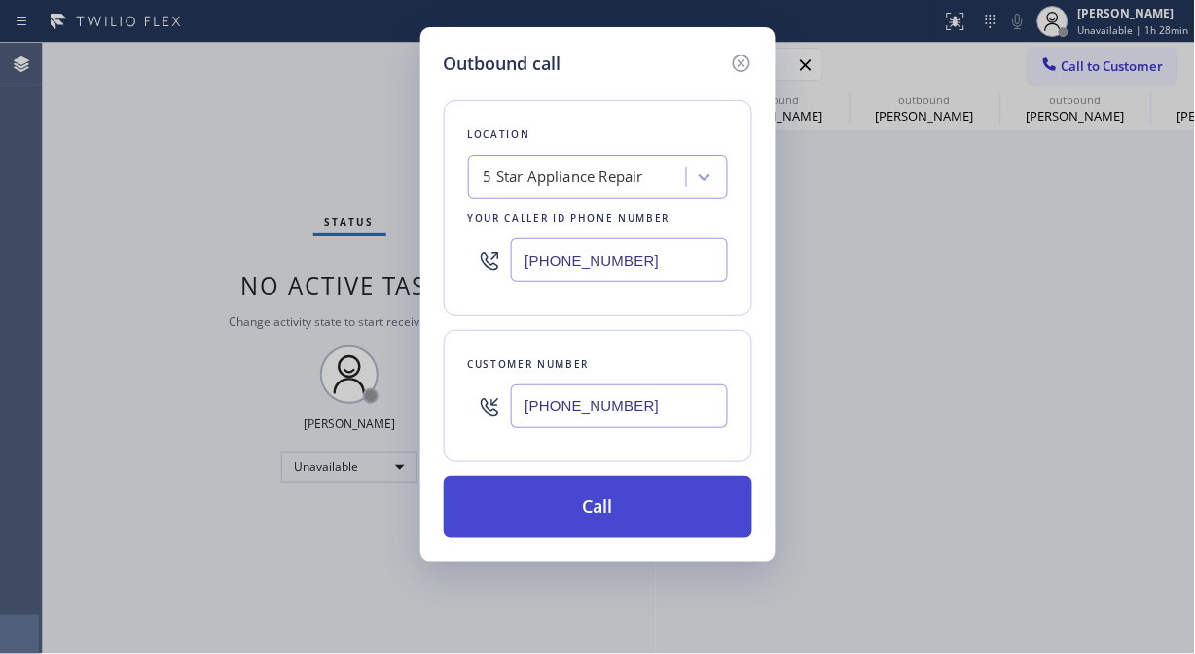
type input "[PHONE_NUMBER]"
click at [599, 512] on button "Call" at bounding box center [598, 507] width 309 height 62
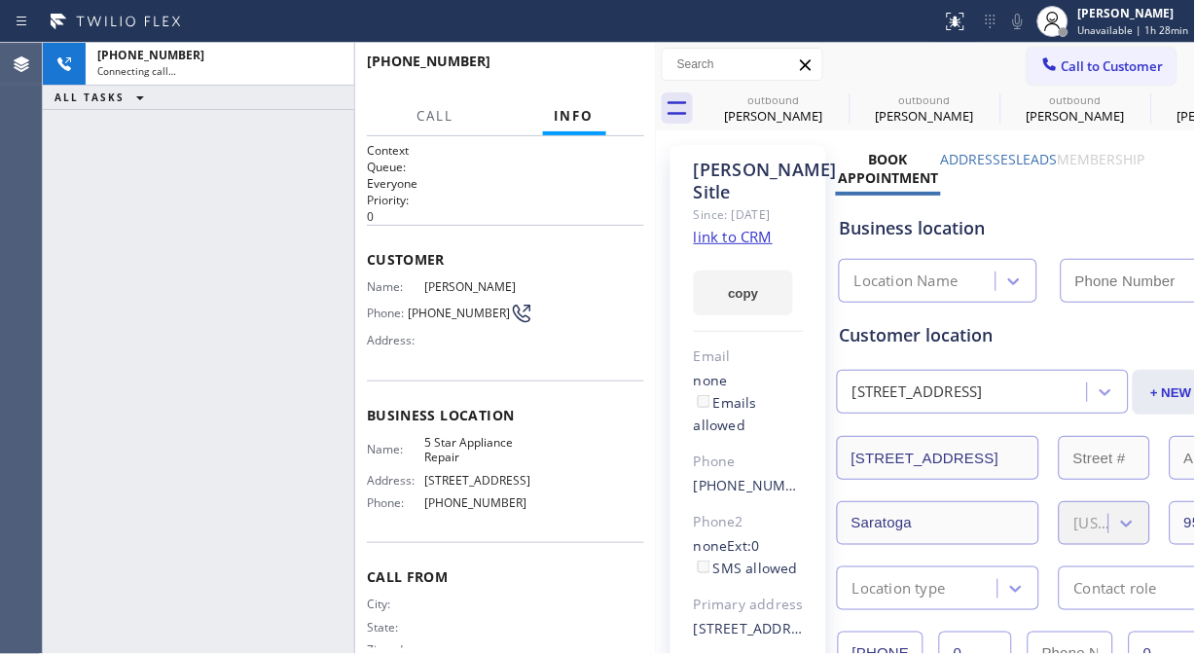
type input "[PHONE_NUMBER]"
click at [1025, 21] on icon at bounding box center [1017, 21] width 23 height 23
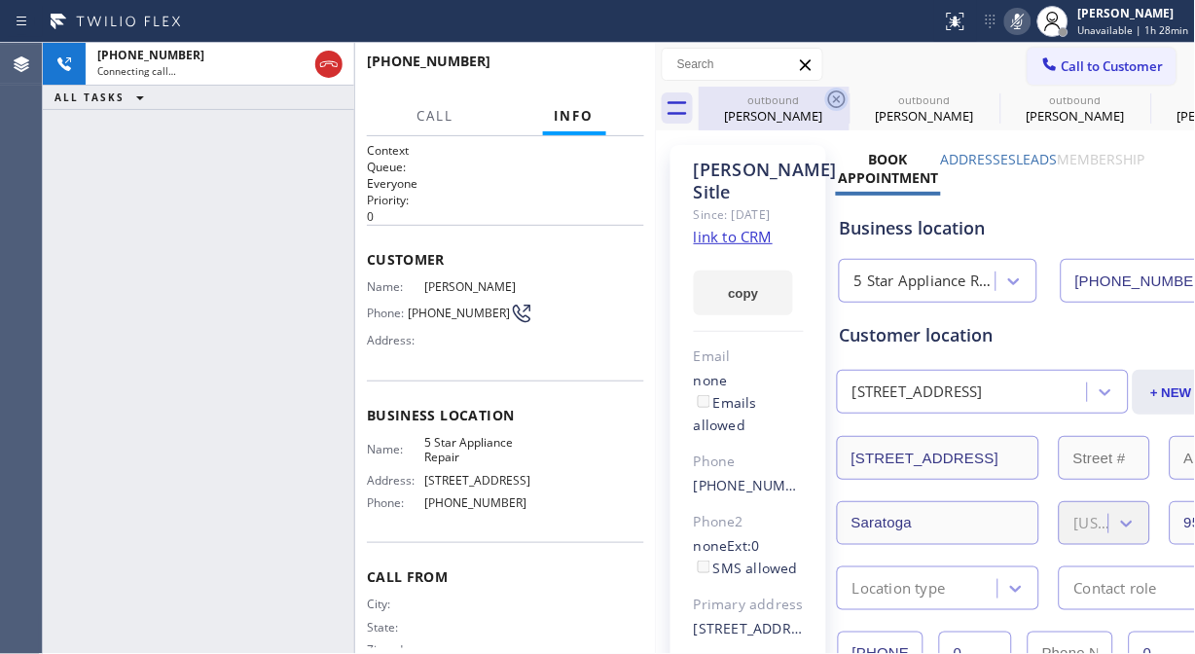
click at [832, 103] on icon at bounding box center [836, 99] width 23 height 23
click at [0, 0] on icon at bounding box center [0, 0] width 0 height 0
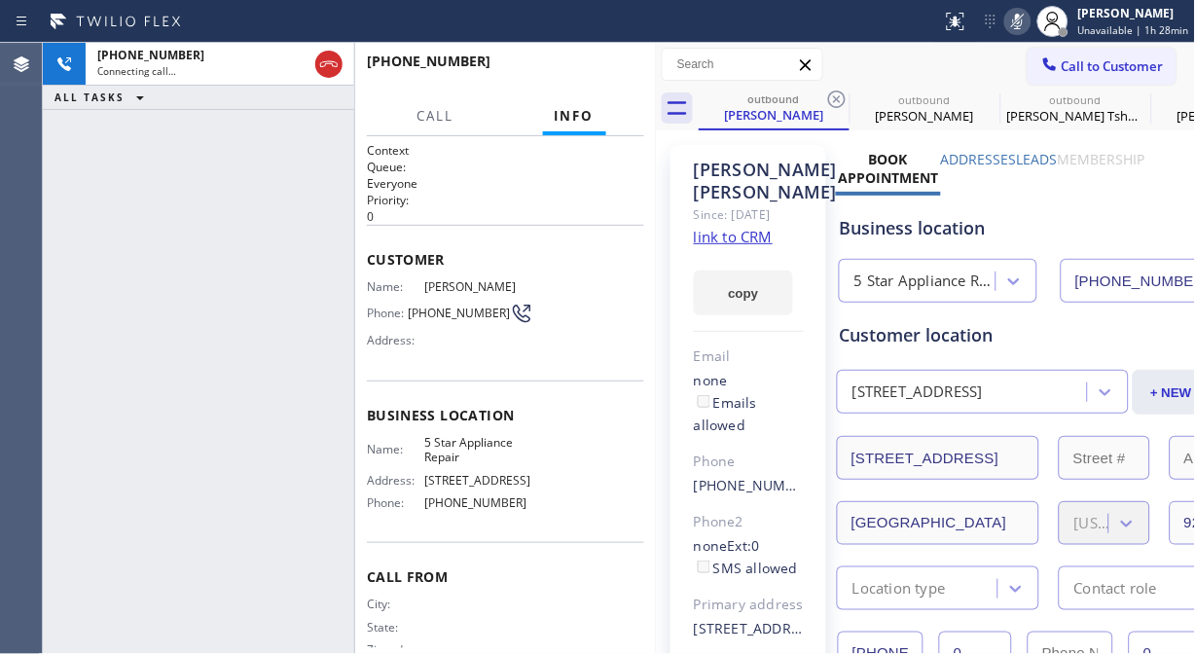
click at [832, 103] on icon at bounding box center [836, 99] width 23 height 23
click at [0, 0] on icon at bounding box center [0, 0] width 0 height 0
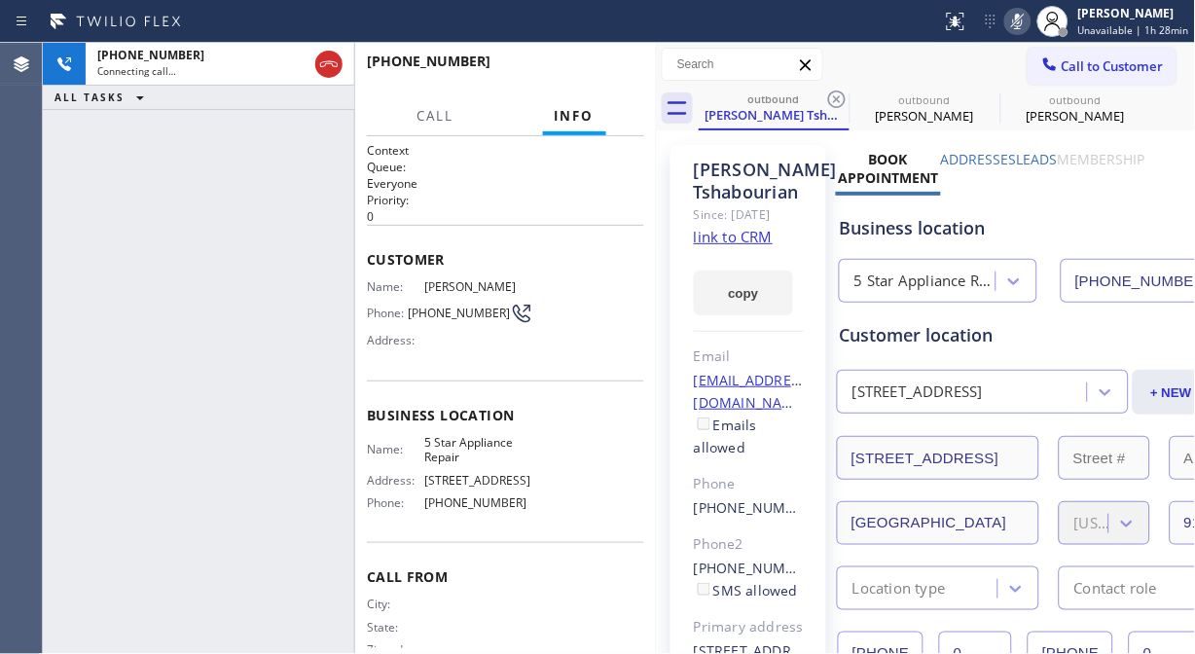
click at [832, 103] on icon at bounding box center [836, 99] width 23 height 23
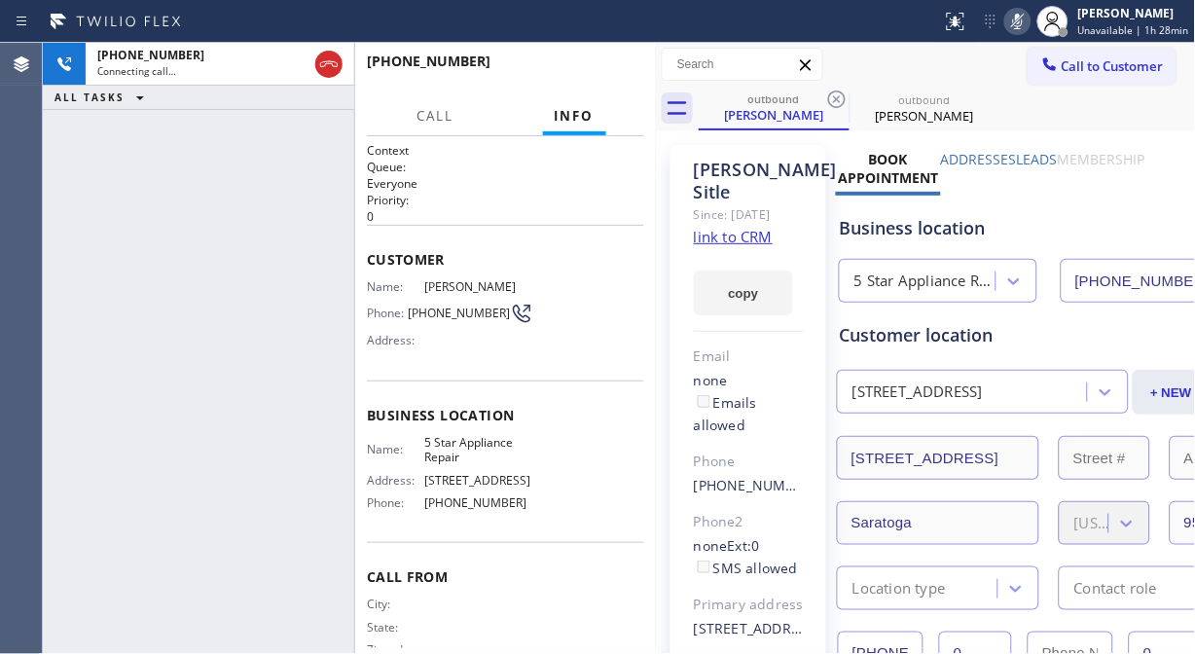
click at [832, 103] on icon at bounding box center [836, 99] width 23 height 23
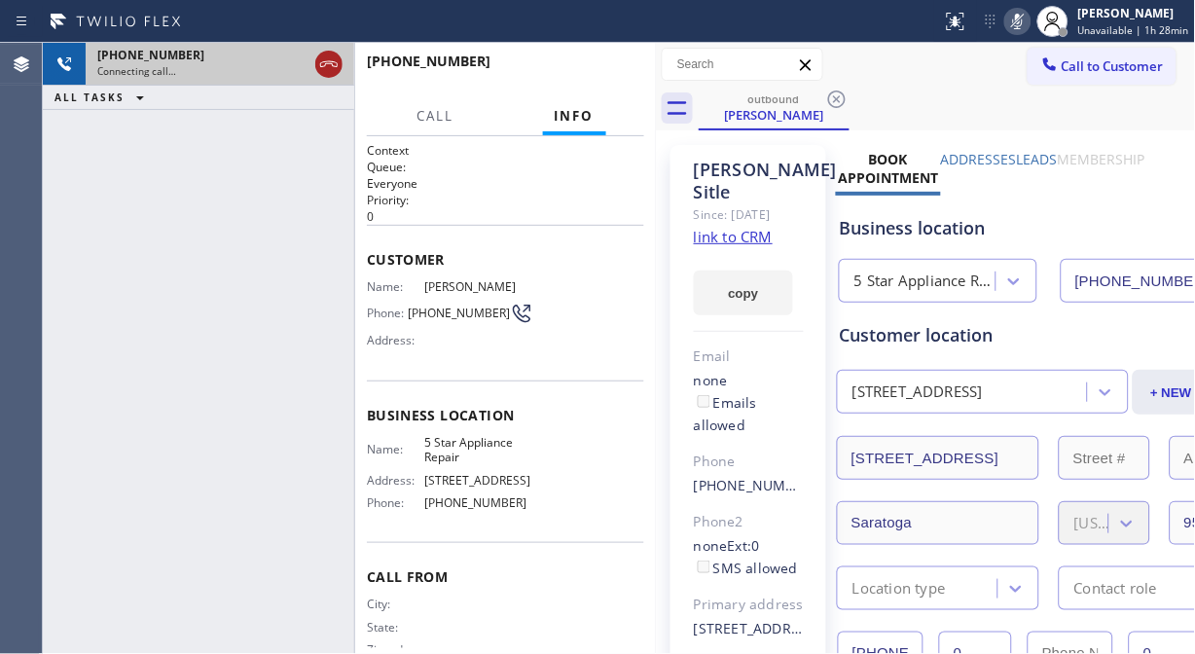
click at [329, 61] on icon at bounding box center [329, 64] width 18 height 6
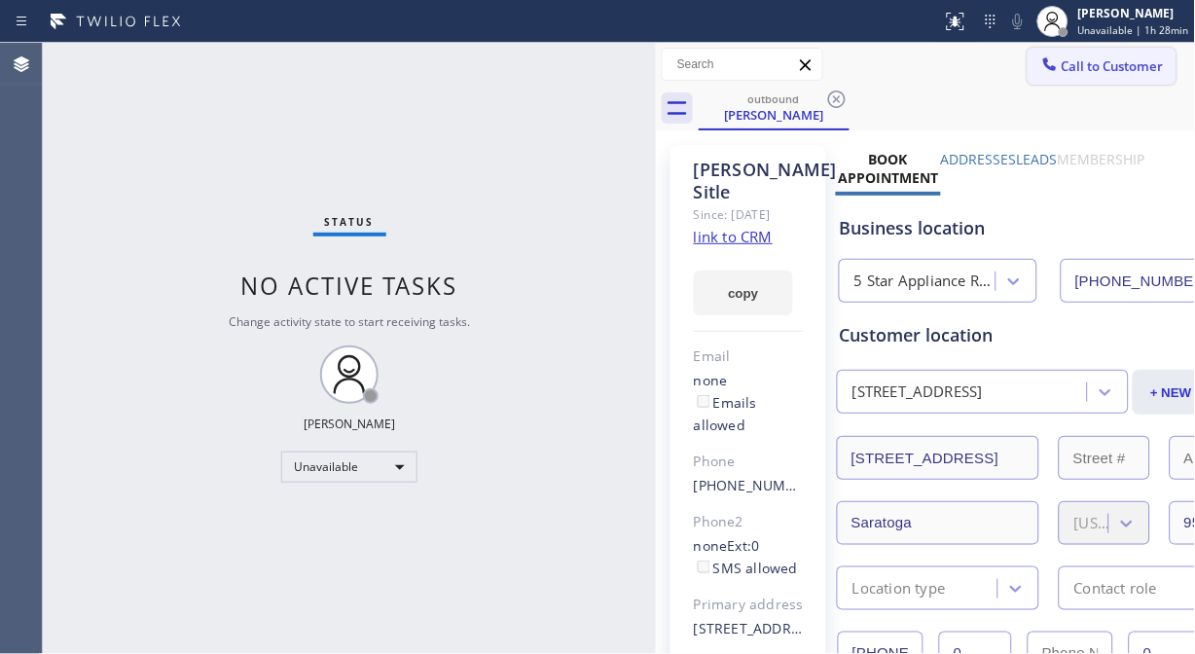
click at [1048, 55] on button "Call to Customer" at bounding box center [1102, 66] width 149 height 37
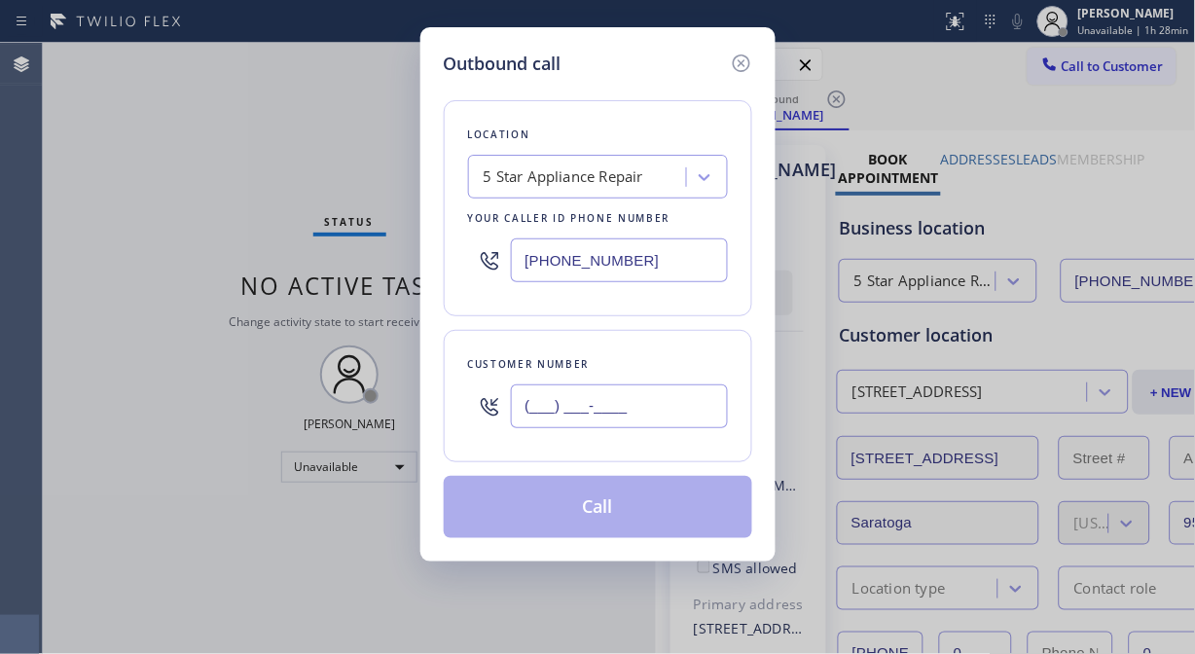
click at [522, 410] on input "(___) ___-____" at bounding box center [619, 406] width 217 height 44
paste input "818) 706-0589"
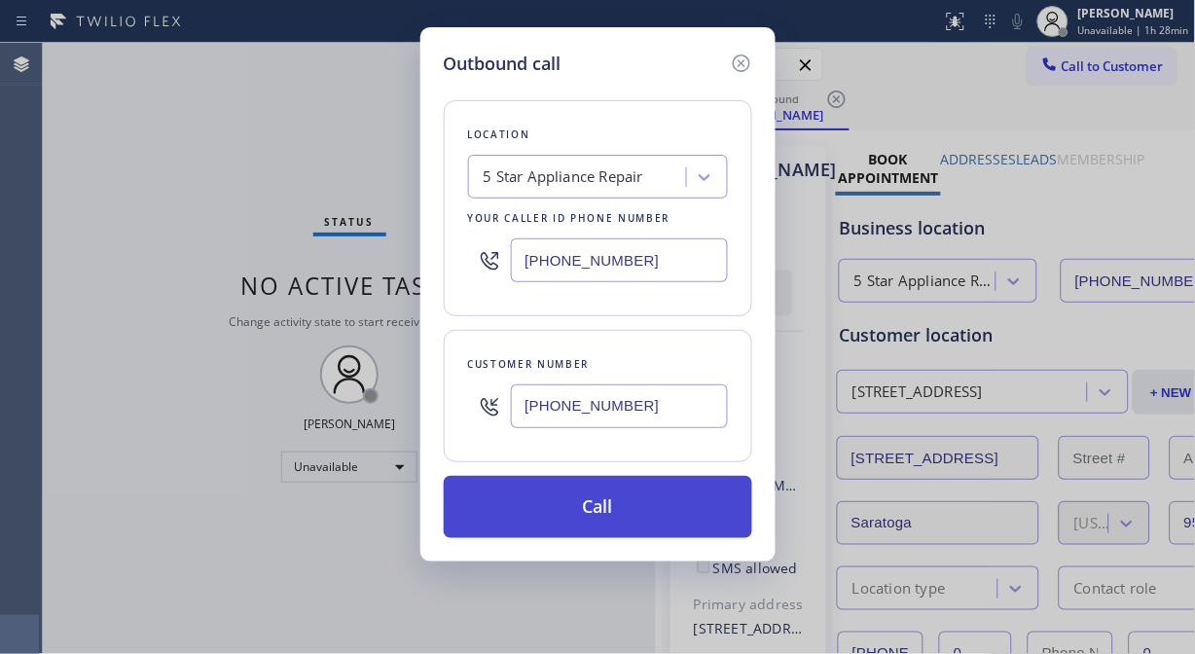
type input "[PHONE_NUMBER]"
click at [611, 524] on button "Call" at bounding box center [598, 507] width 309 height 62
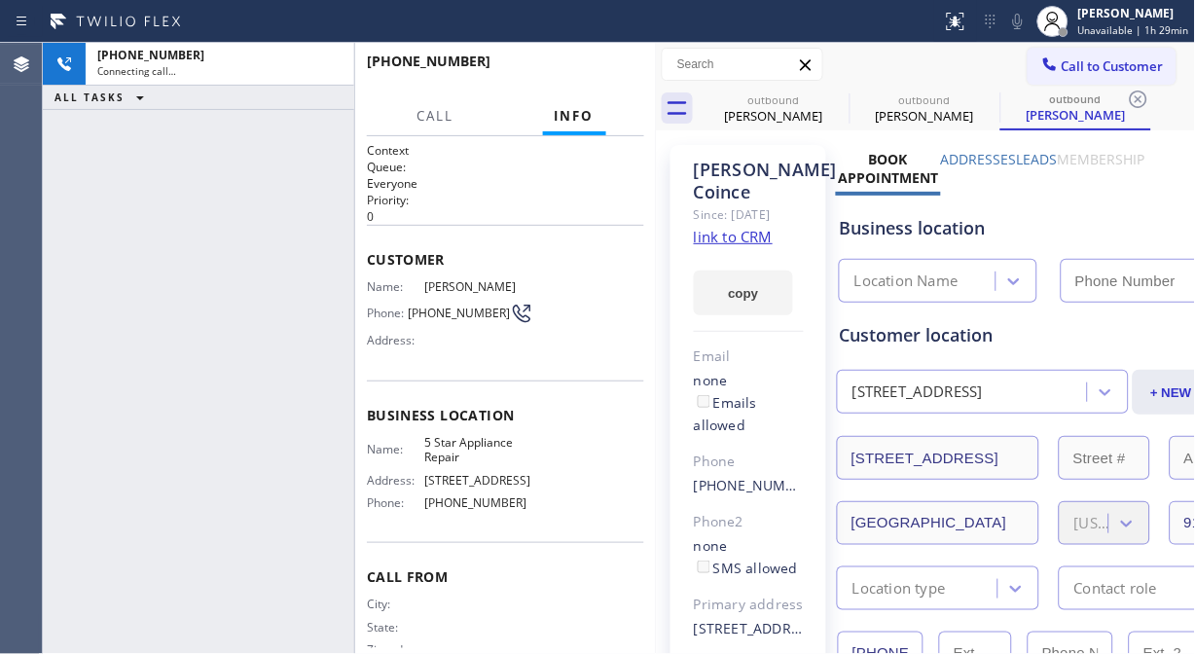
type input "[PHONE_NUMBER]"
click at [1018, 21] on icon at bounding box center [1017, 21] width 23 height 23
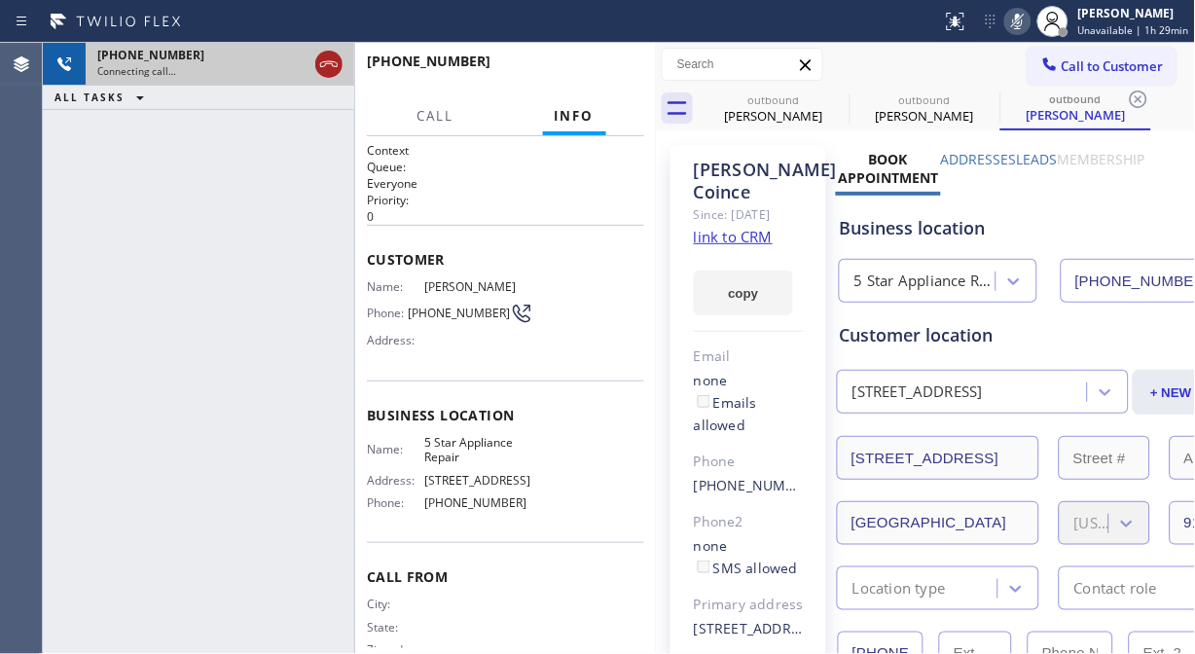
click at [325, 68] on icon at bounding box center [328, 64] width 23 height 23
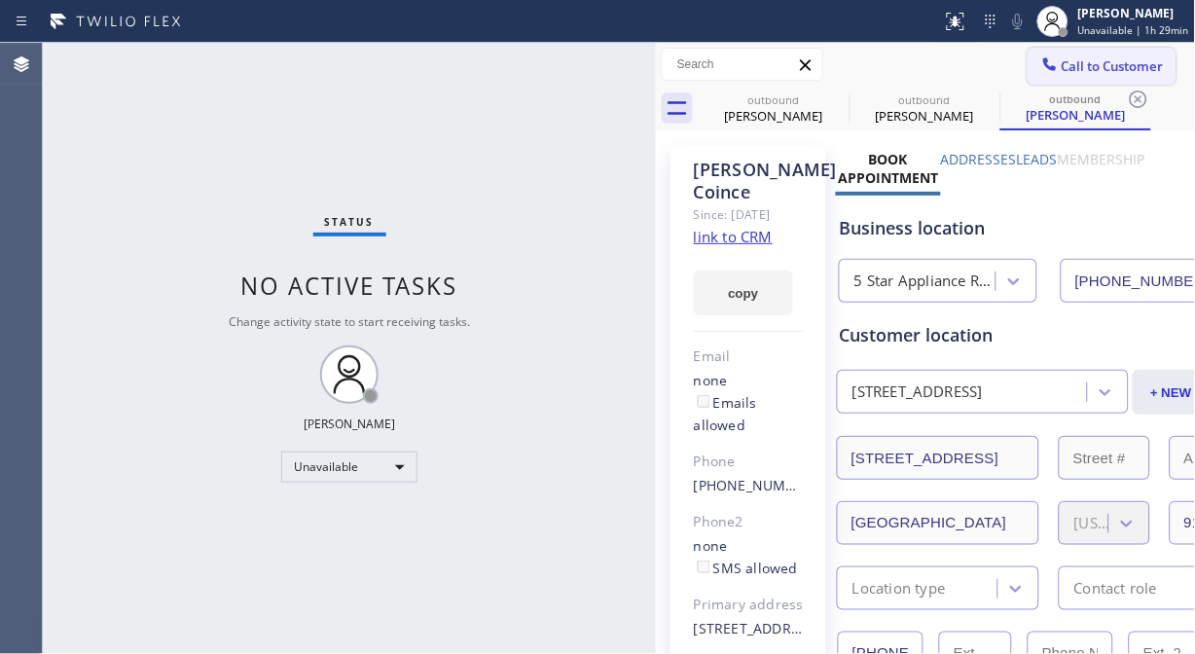
click at [1062, 63] on span "Call to Customer" at bounding box center [1113, 66] width 102 height 18
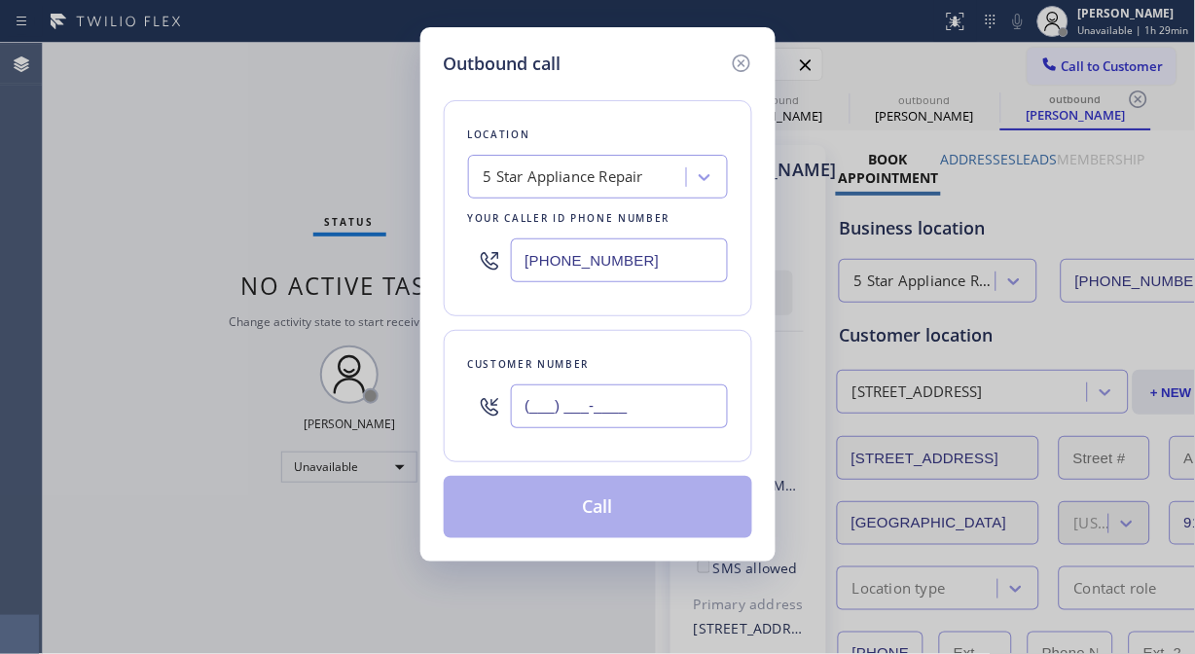
click at [586, 389] on input "(___) ___-____" at bounding box center [619, 406] width 217 height 44
paste input "310) 733-7852"
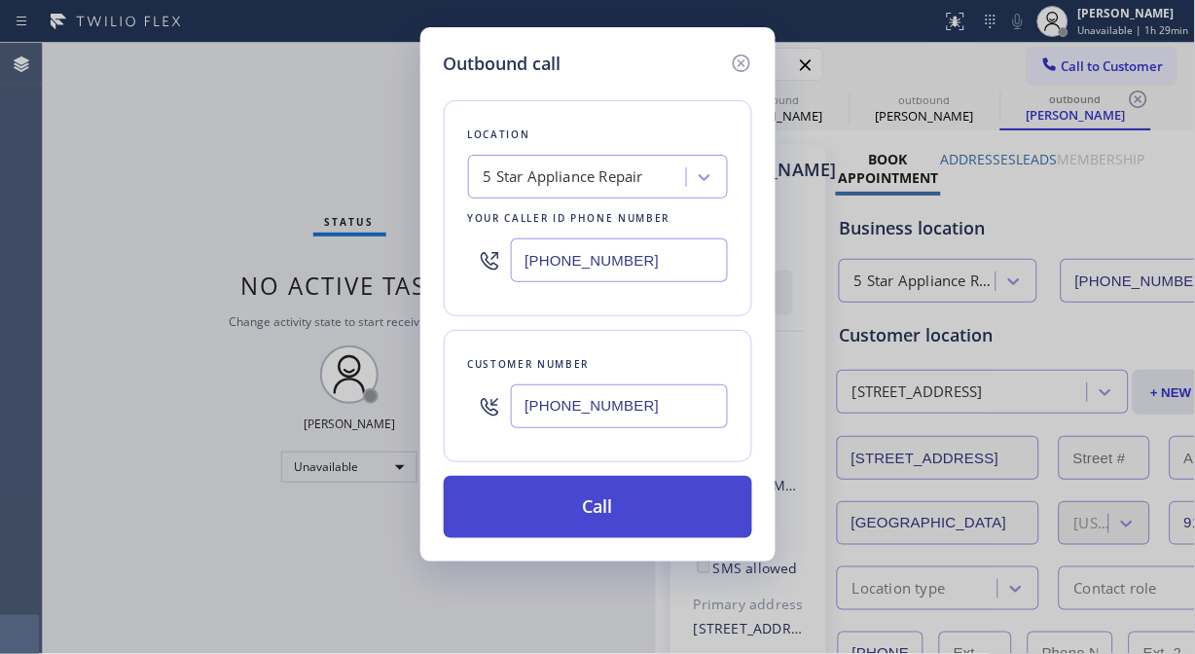
type input "[PHONE_NUMBER]"
click at [603, 521] on button "Call" at bounding box center [598, 507] width 309 height 62
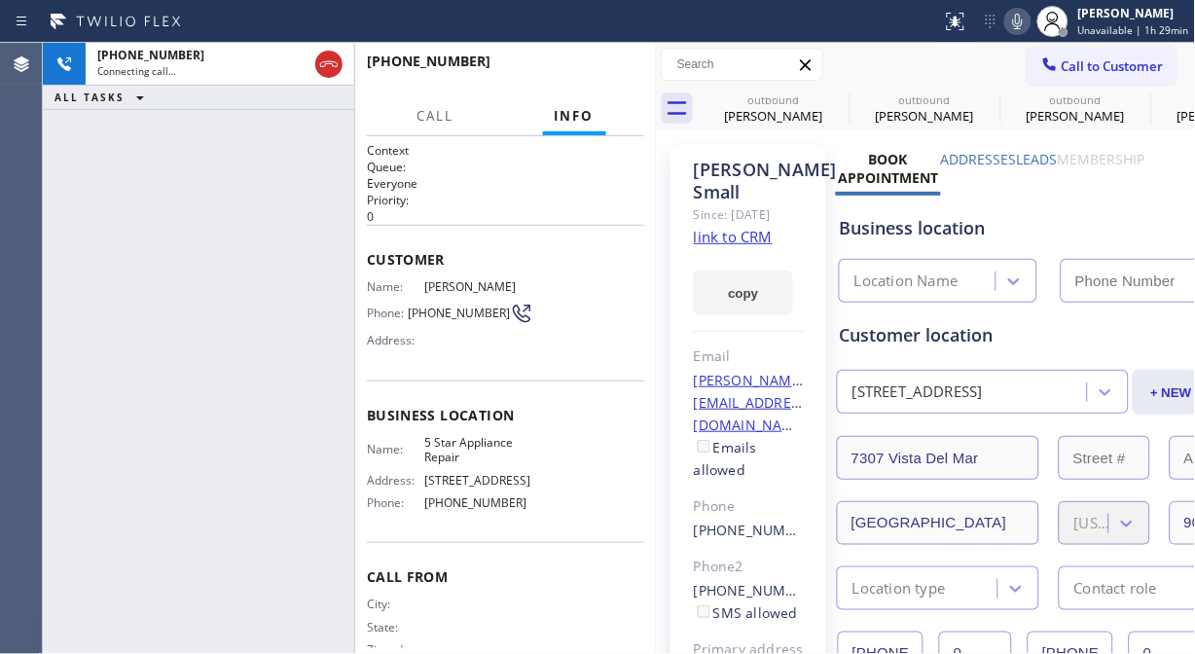
click at [1022, 22] on icon at bounding box center [1018, 22] width 10 height 16
type input "[PHONE_NUMBER]"
click at [601, 71] on span "HANG UP" at bounding box center [598, 70] width 59 height 14
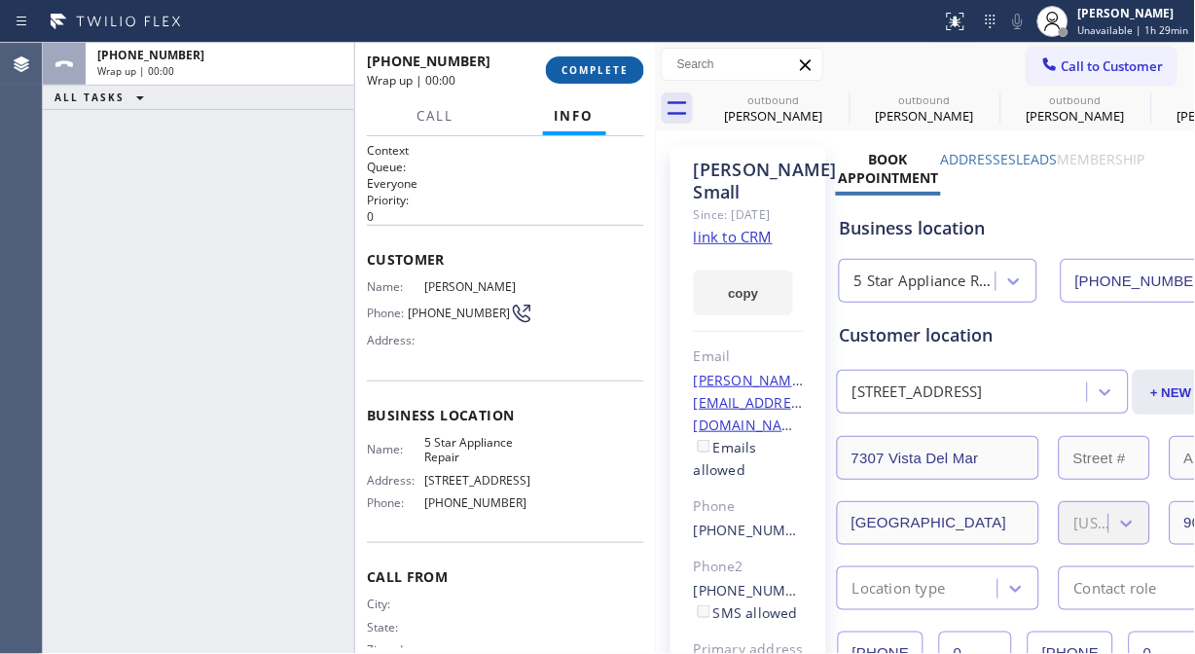
click at [601, 71] on span "COMPLETE" at bounding box center [595, 70] width 67 height 14
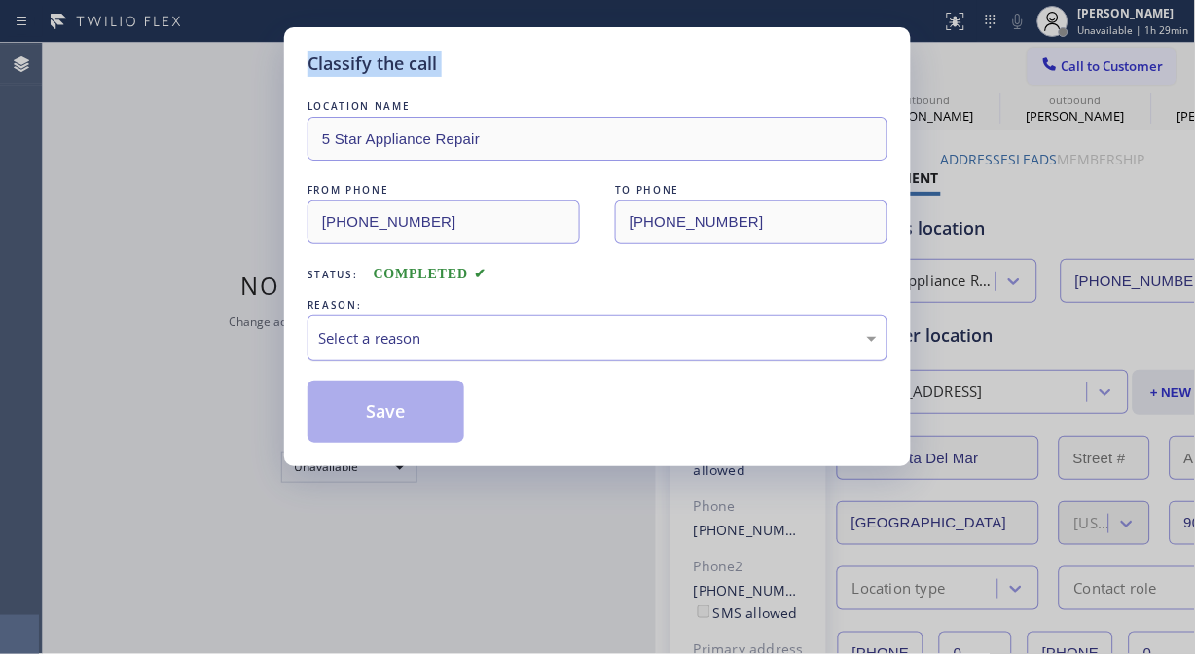
click at [608, 345] on div "Select a reason" at bounding box center [597, 338] width 559 height 22
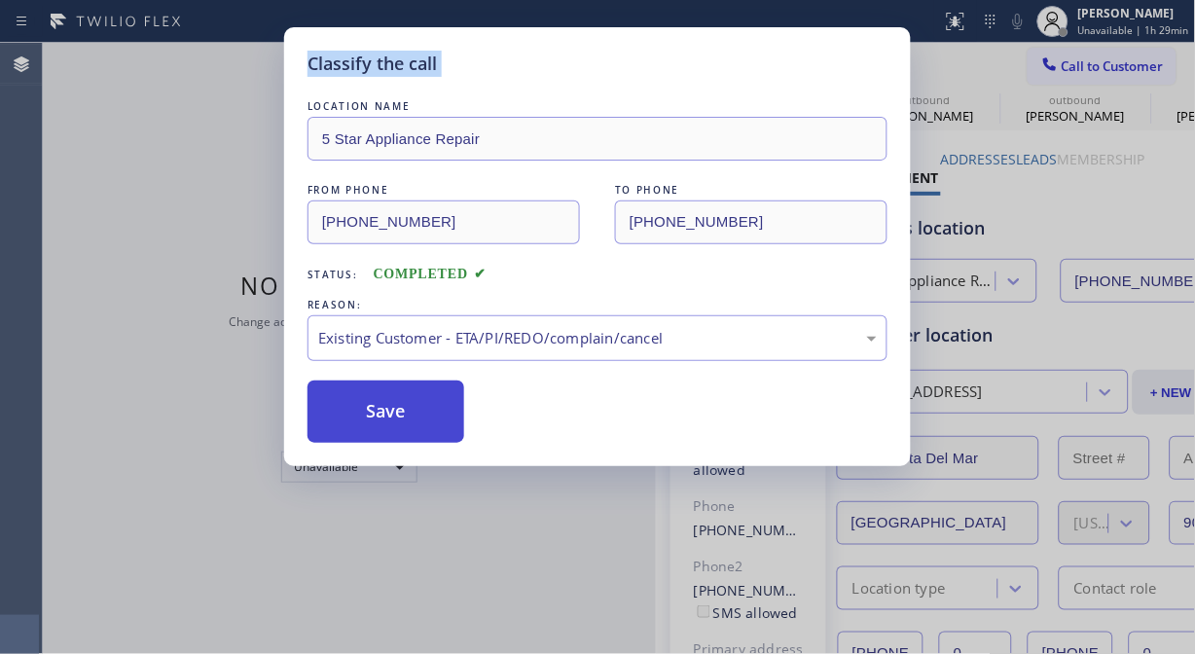
click at [431, 412] on button "Save" at bounding box center [386, 412] width 157 height 62
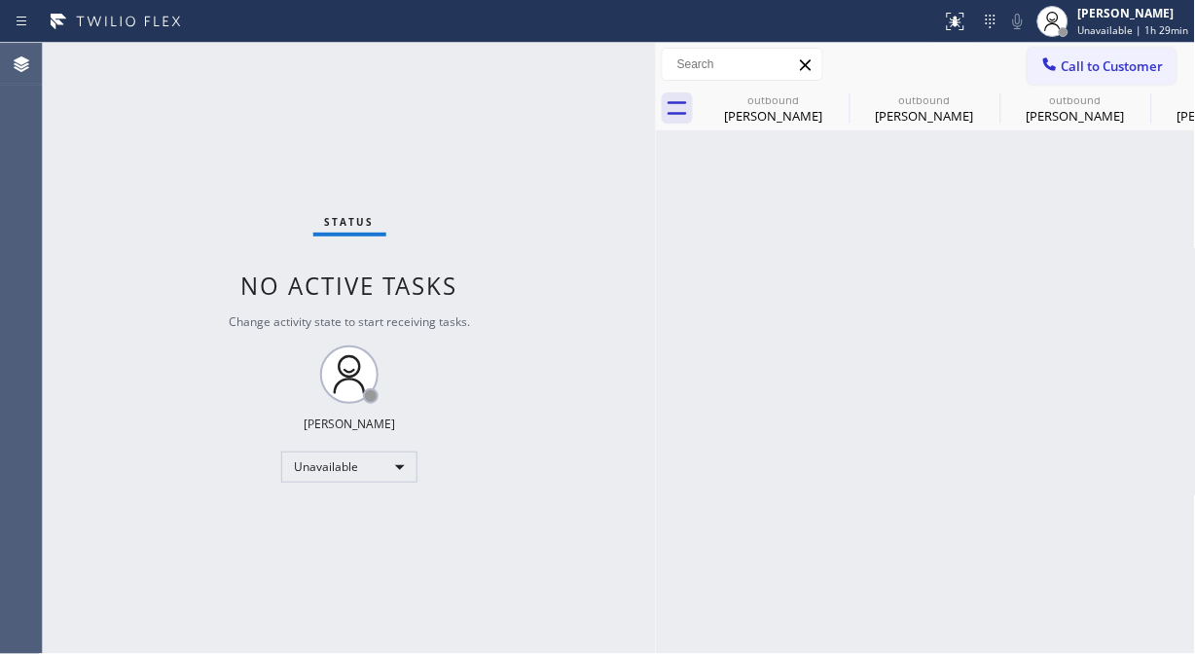
click at [1088, 68] on span "Call to Customer" at bounding box center [1113, 66] width 102 height 18
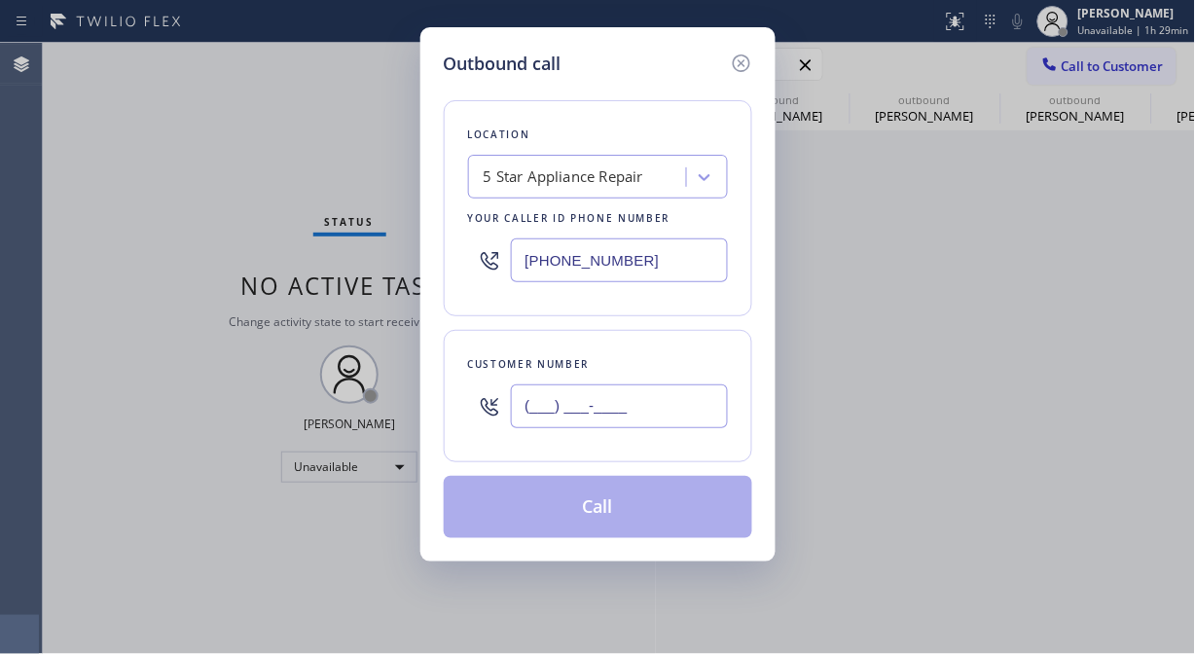
click at [689, 406] on input "(___) ___-____" at bounding box center [619, 406] width 217 height 44
paste input "917) 797-9789"
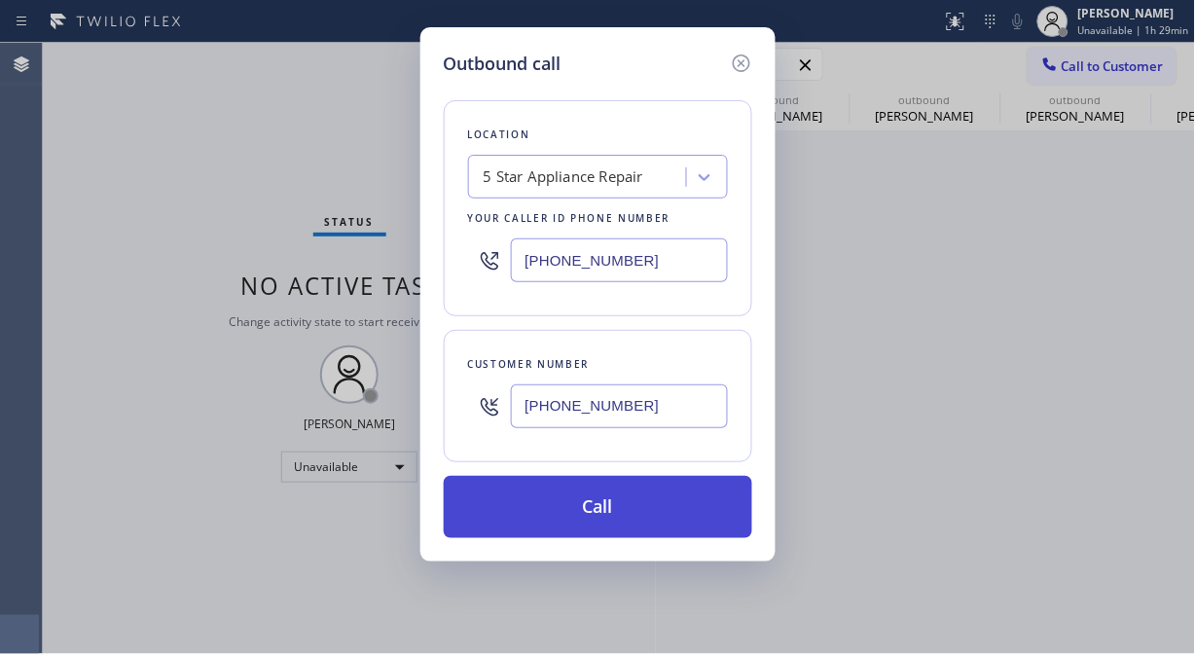
type input "[PHONE_NUMBER]"
click at [677, 511] on button "Call" at bounding box center [598, 507] width 309 height 62
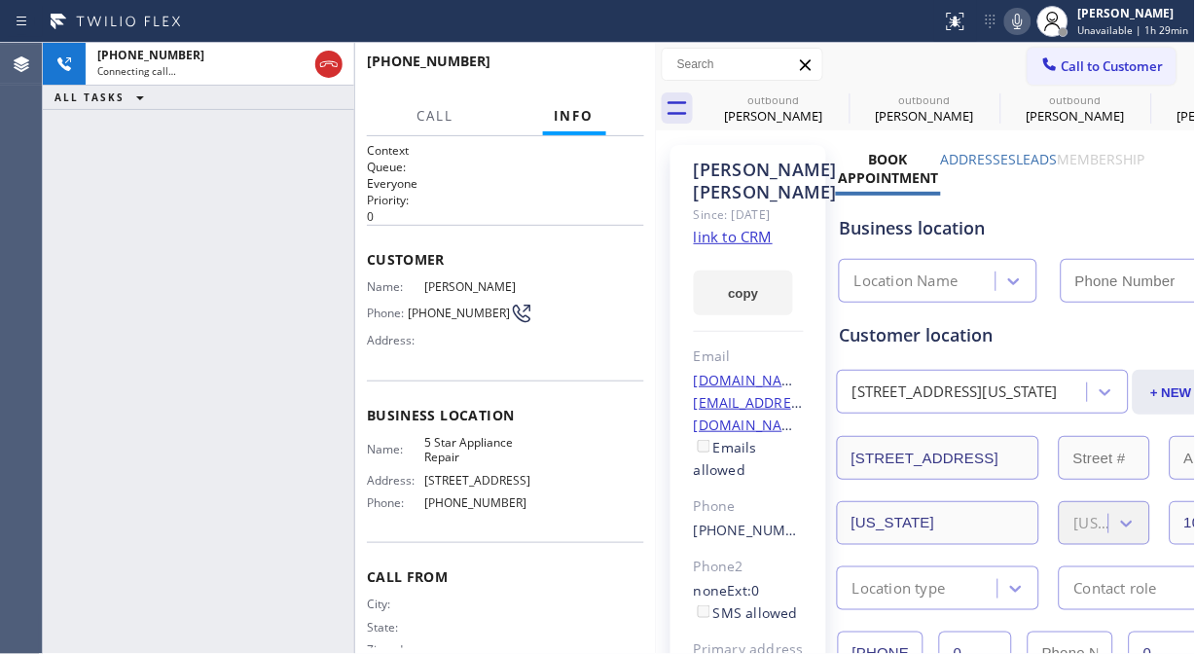
type input "[PHONE_NUMBER]"
click at [1018, 26] on icon at bounding box center [1017, 21] width 23 height 23
click at [837, 95] on icon at bounding box center [836, 99] width 23 height 23
click at [0, 0] on icon at bounding box center [0, 0] width 0 height 0
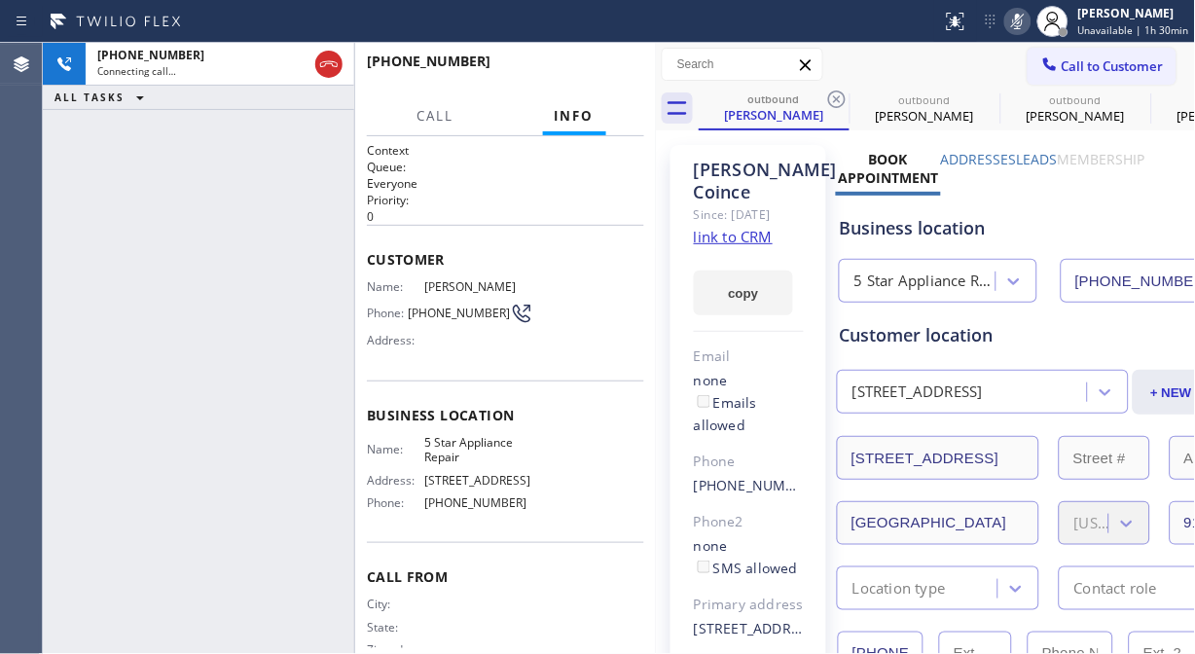
click at [837, 95] on icon at bounding box center [836, 99] width 23 height 23
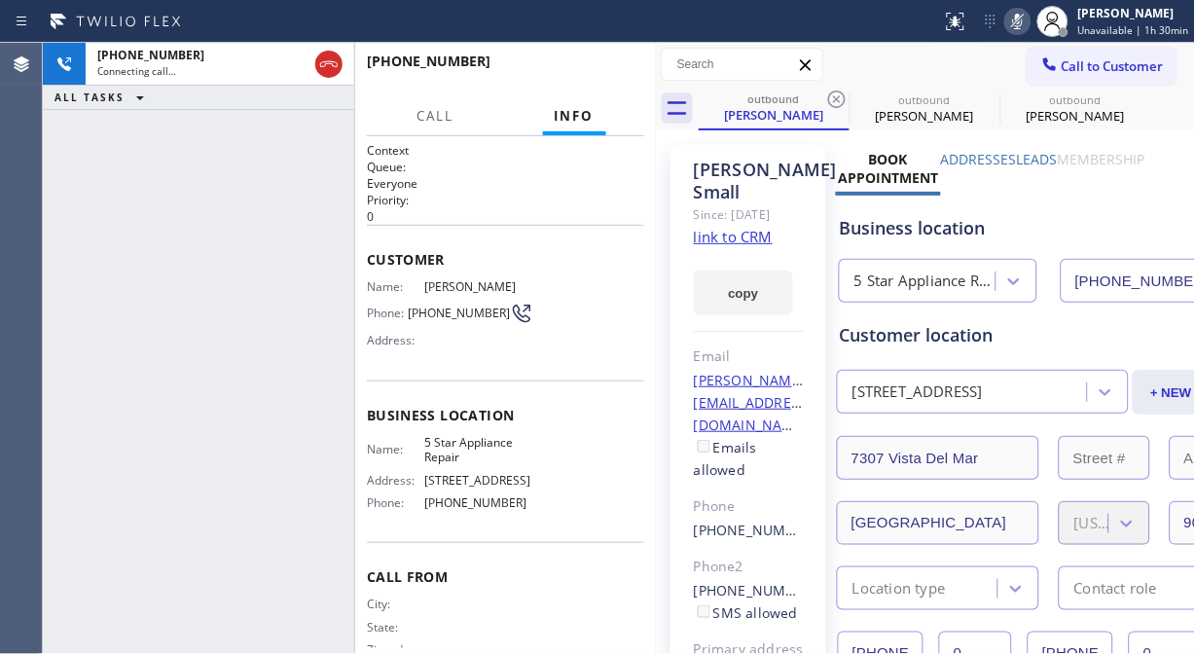
click at [837, 95] on icon at bounding box center [836, 99] width 23 height 23
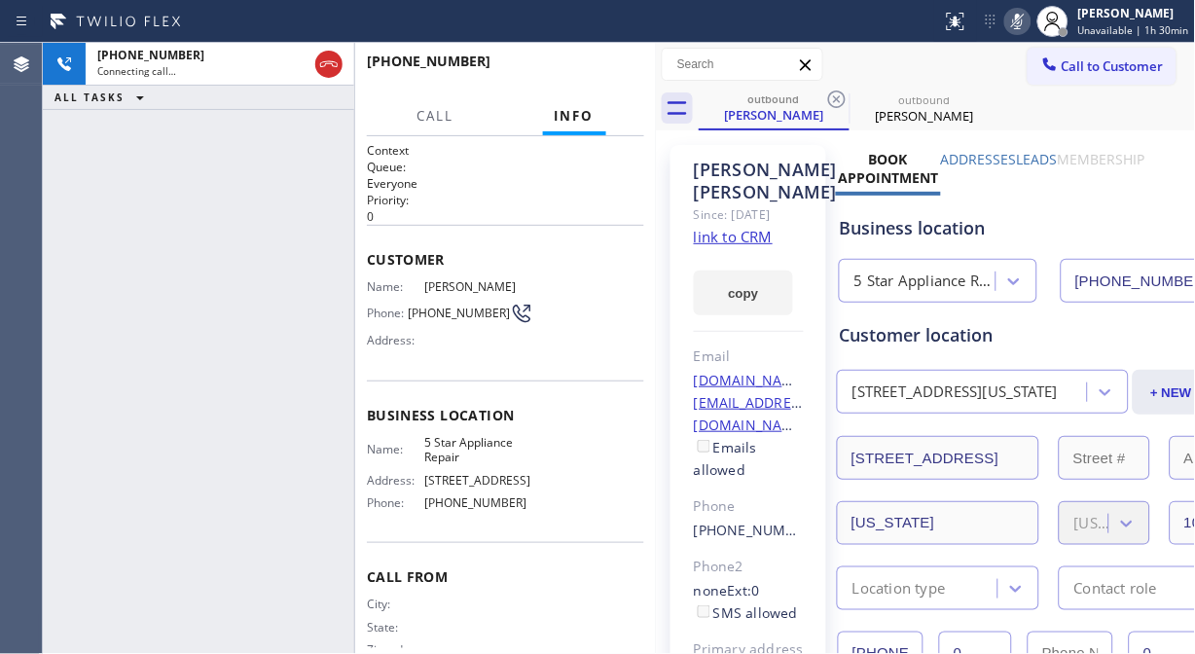
click at [837, 95] on icon at bounding box center [836, 99] width 23 height 23
click at [620, 74] on span "HANG UP" at bounding box center [598, 70] width 59 height 14
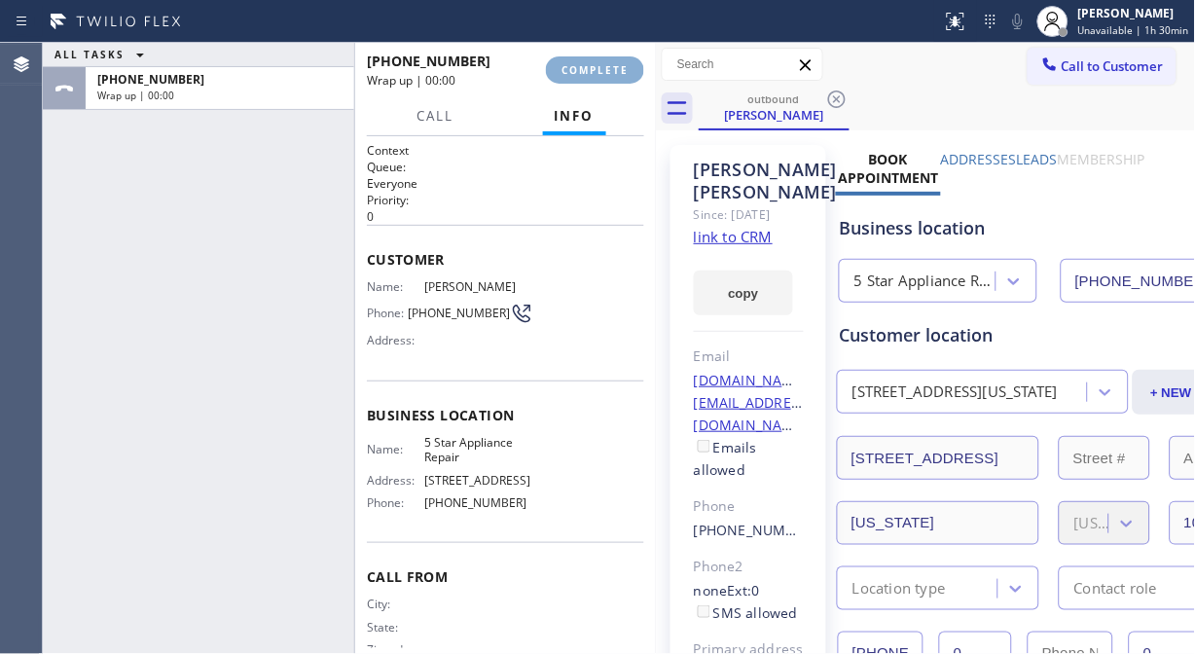
click at [620, 74] on span "COMPLETE" at bounding box center [595, 70] width 67 height 14
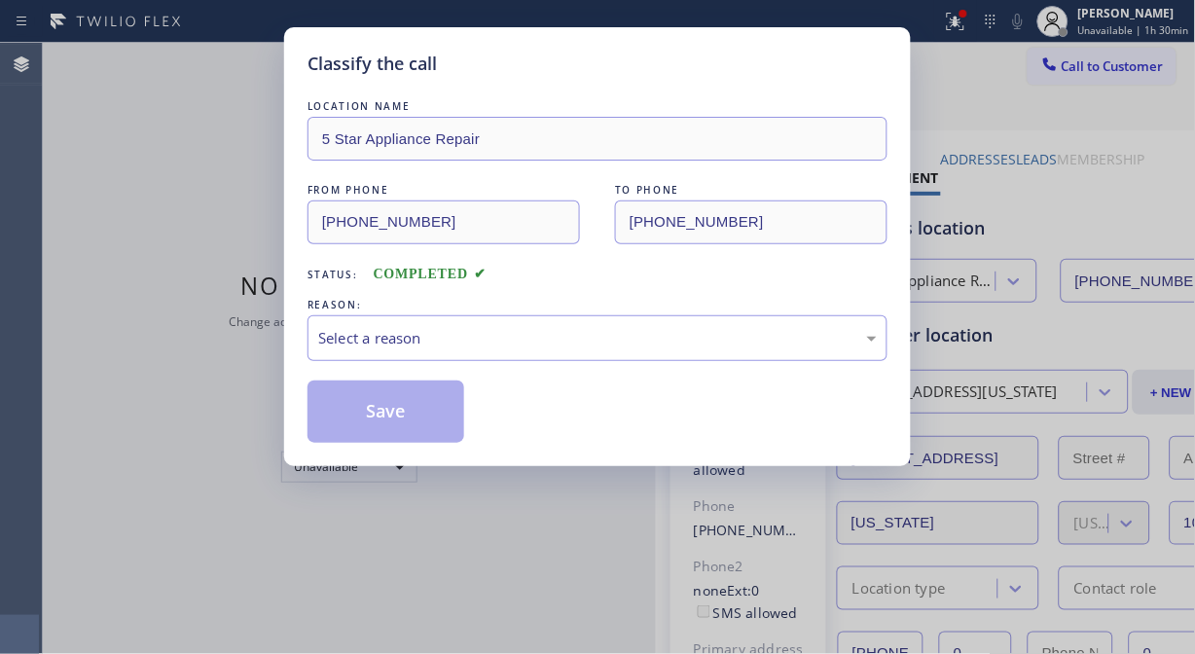
click at [620, 74] on div "Classify the call" at bounding box center [598, 64] width 580 height 26
click at [586, 329] on div "Select a reason" at bounding box center [597, 338] width 559 height 22
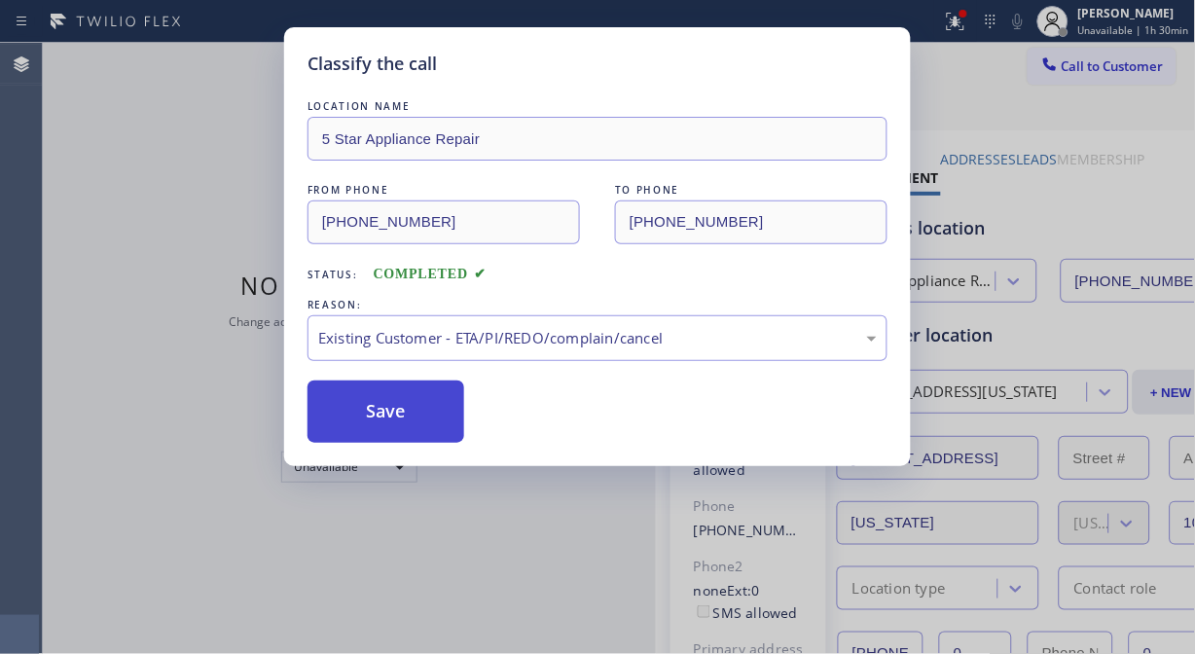
click at [387, 393] on button "Save" at bounding box center [386, 412] width 157 height 62
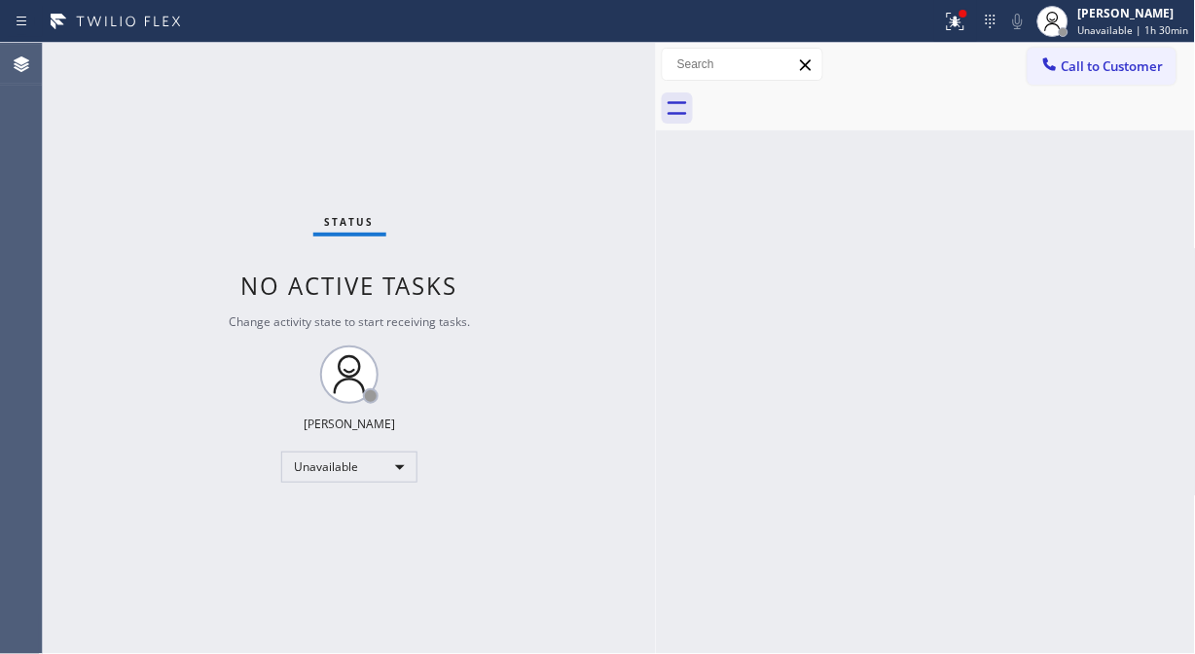
click at [382, 423] on div "[PERSON_NAME]" at bounding box center [349, 424] width 91 height 17
click at [1096, 68] on span "Call to Customer" at bounding box center [1113, 66] width 102 height 18
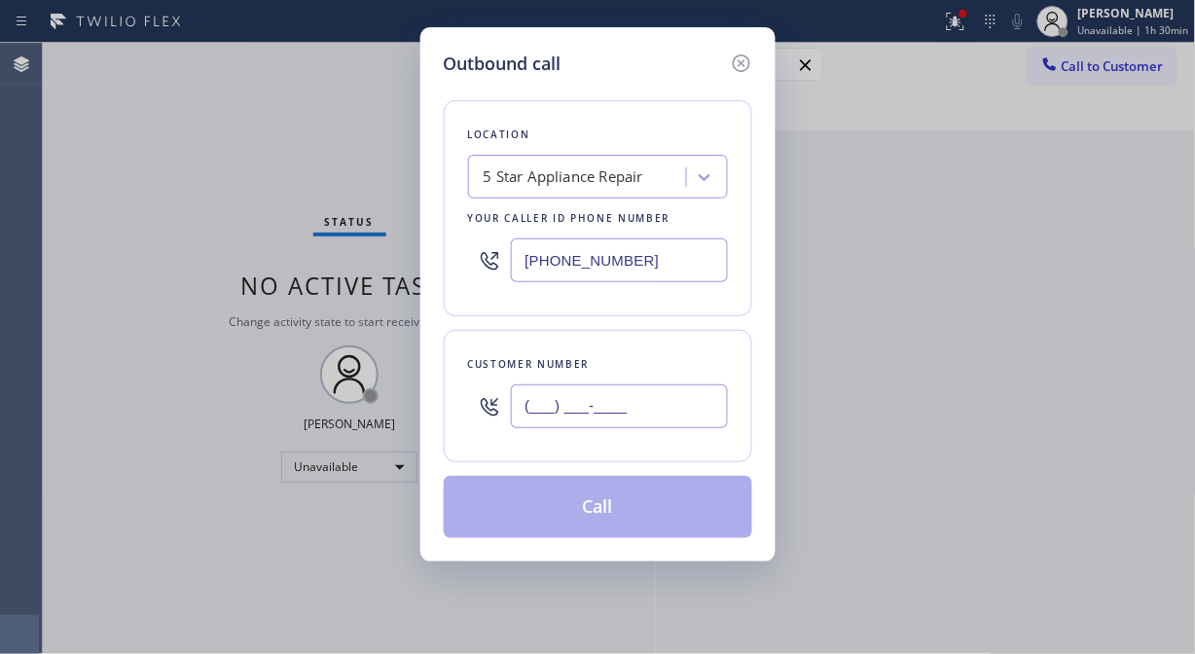
click at [526, 416] on input "(___) ___-____" at bounding box center [619, 406] width 217 height 44
paste input "516) 835-8315"
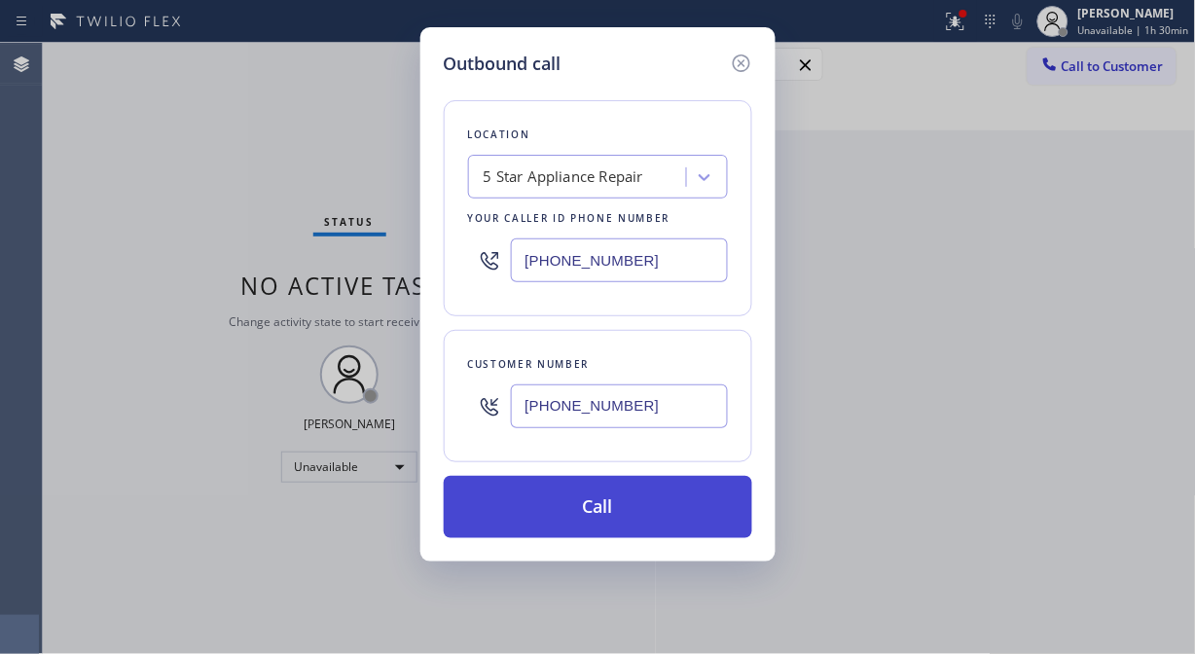
type input "[PHONE_NUMBER]"
drag, startPoint x: 615, startPoint y: 519, endPoint x: 770, endPoint y: 251, distance: 309.2
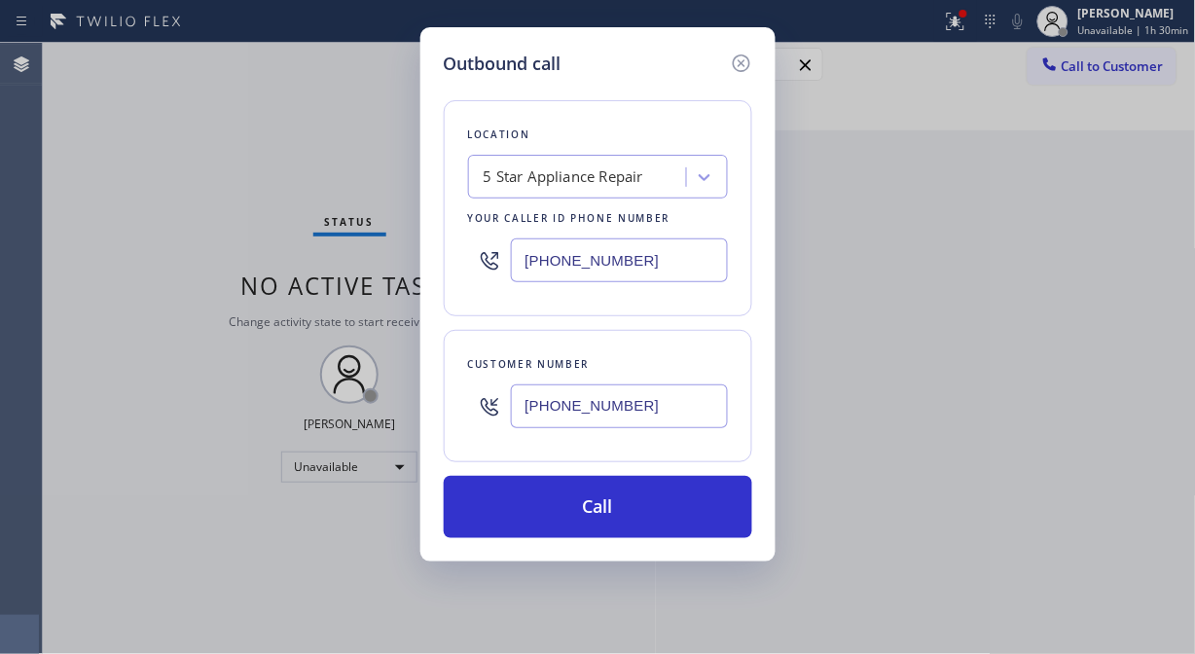
click at [623, 517] on button "Call" at bounding box center [598, 507] width 309 height 62
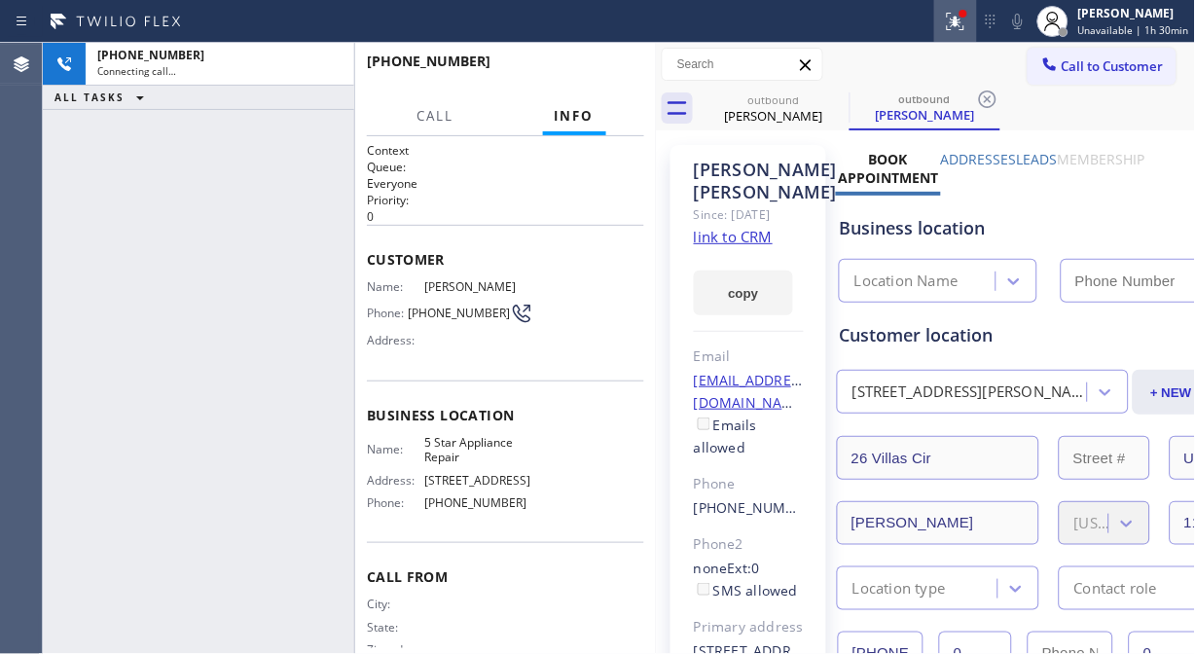
type input "[PHONE_NUMBER]"
click at [939, 27] on div at bounding box center [955, 21] width 43 height 23
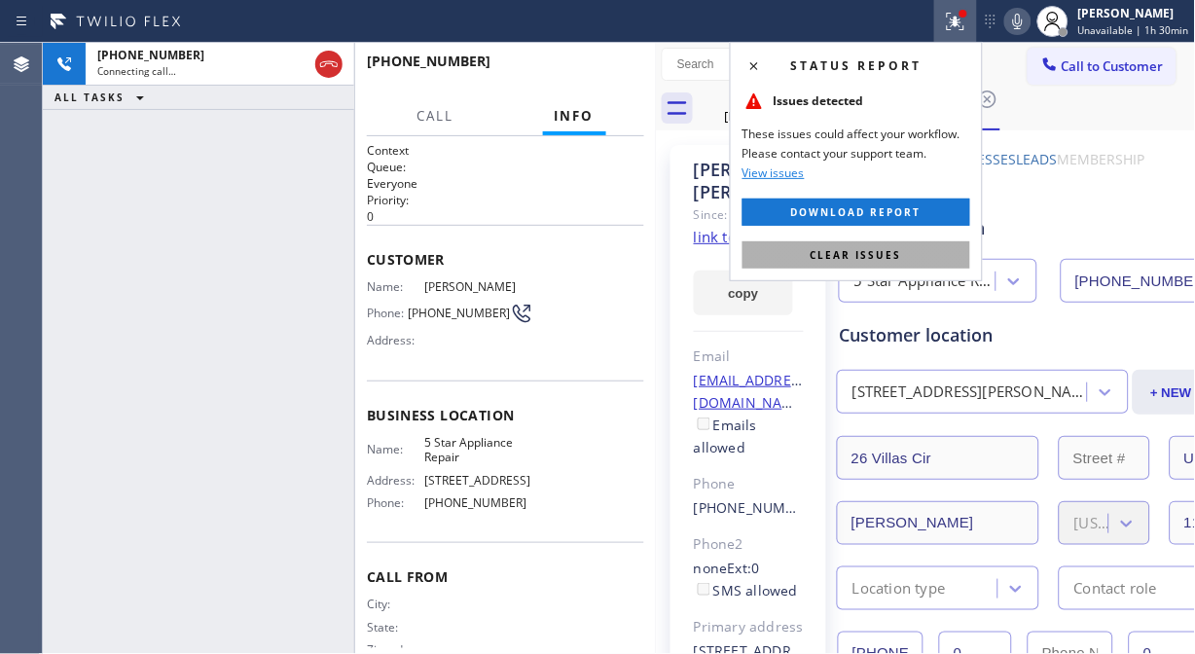
click at [877, 246] on button "Clear issues" at bounding box center [857, 254] width 228 height 27
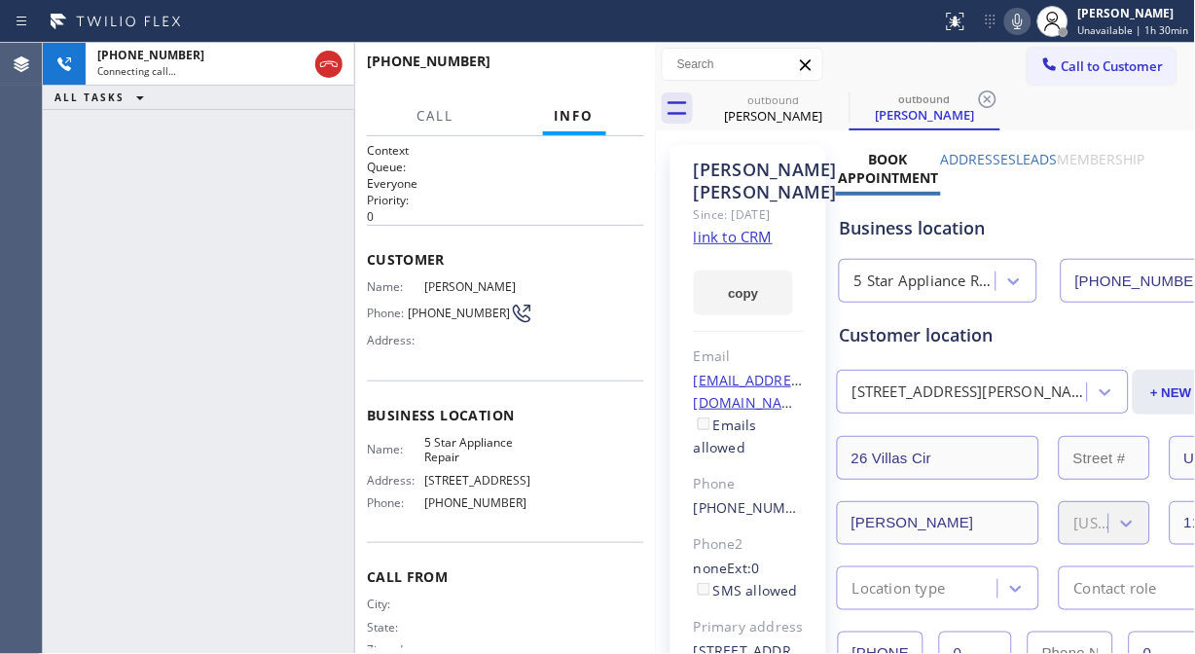
drag, startPoint x: 841, startPoint y: 103, endPoint x: 965, endPoint y: 52, distance: 134.8
click at [0, 0] on icon at bounding box center [0, 0] width 0 height 0
click at [1023, 24] on icon at bounding box center [1018, 22] width 10 height 16
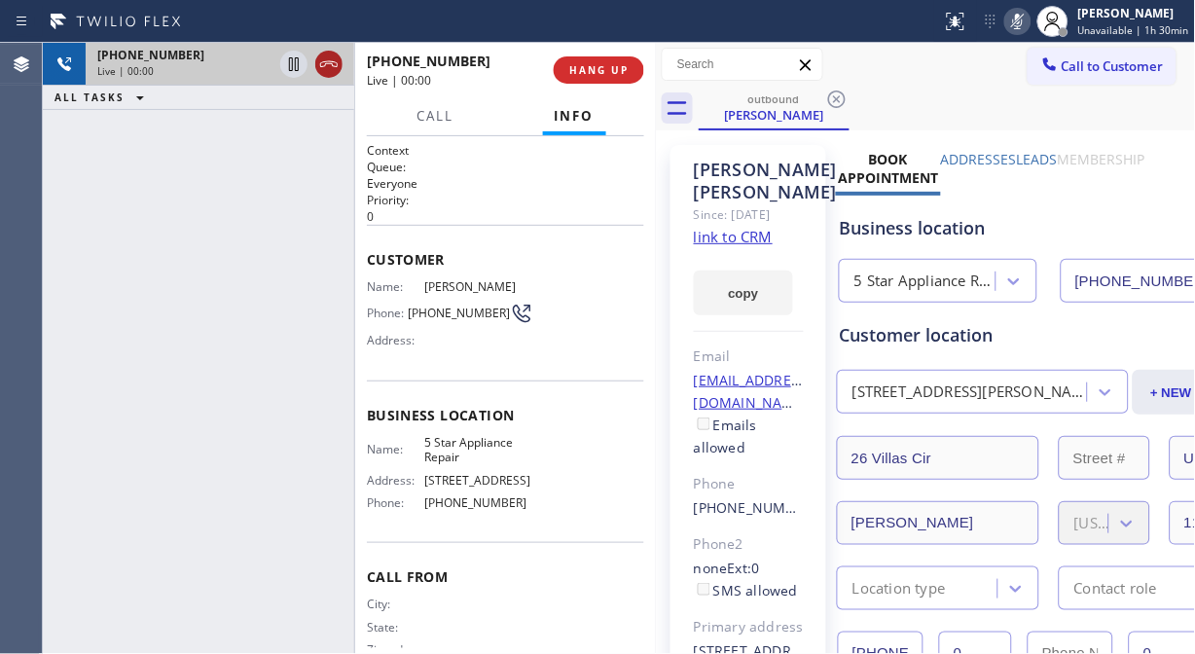
click at [328, 68] on icon at bounding box center [328, 64] width 23 height 23
click at [579, 58] on button "HANG UP" at bounding box center [599, 69] width 91 height 27
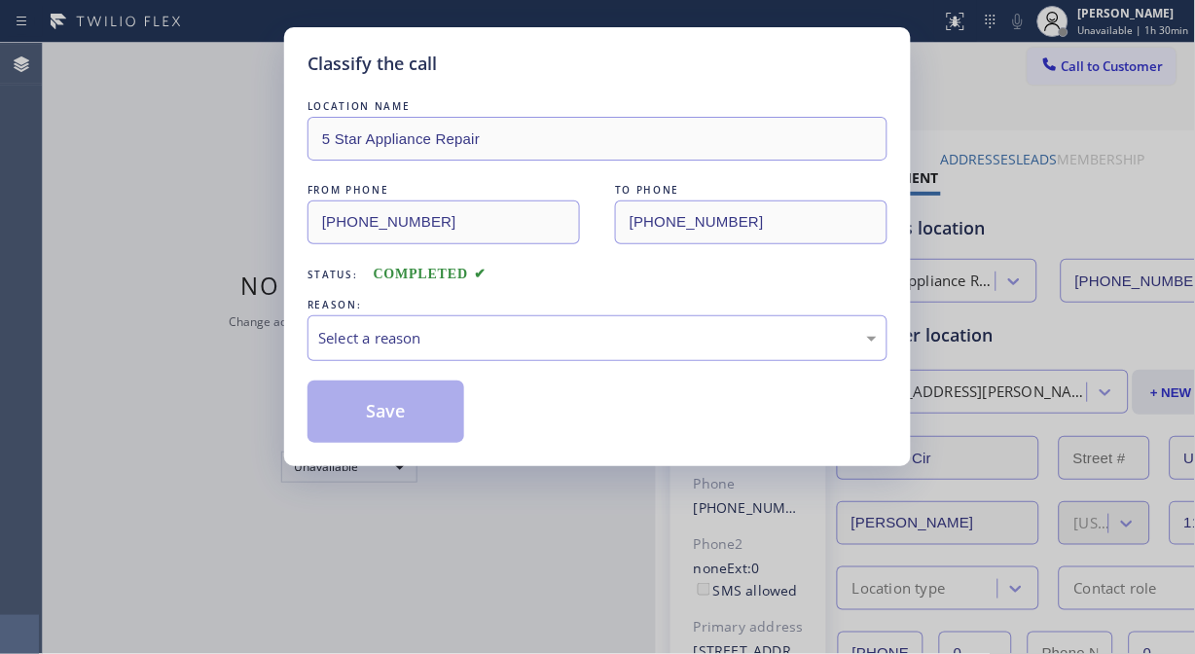
click at [618, 75] on div "Classify the call" at bounding box center [598, 64] width 580 height 26
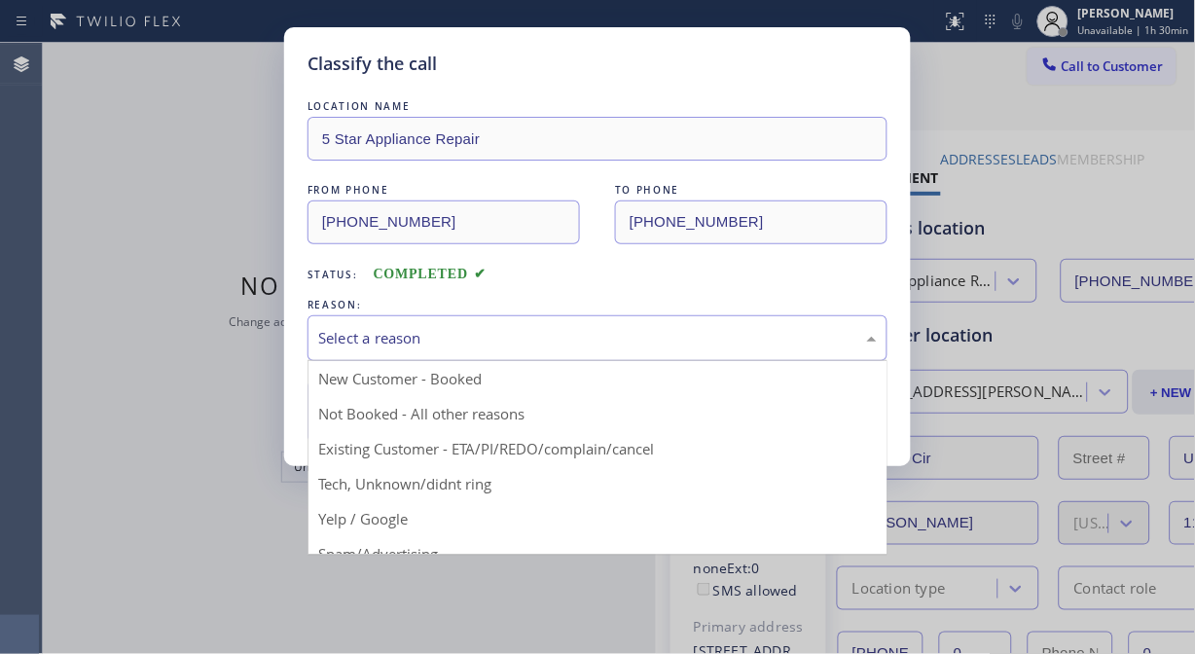
click at [608, 339] on div "Select a reason" at bounding box center [597, 338] width 559 height 22
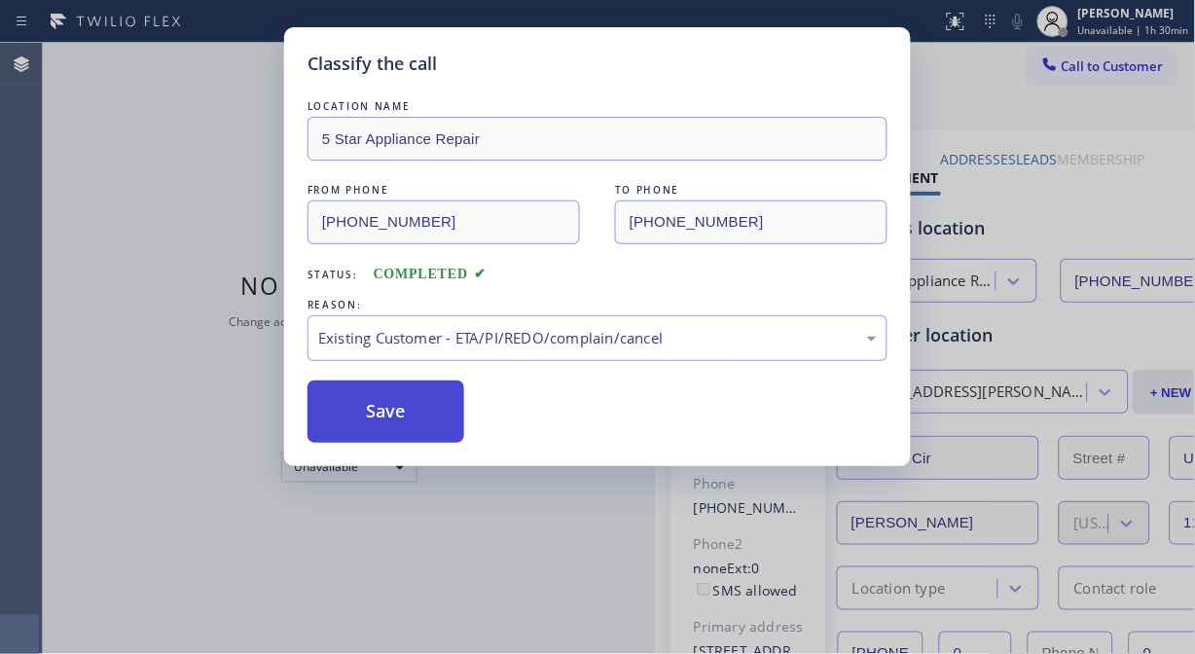
click at [430, 421] on button "Save" at bounding box center [386, 412] width 157 height 62
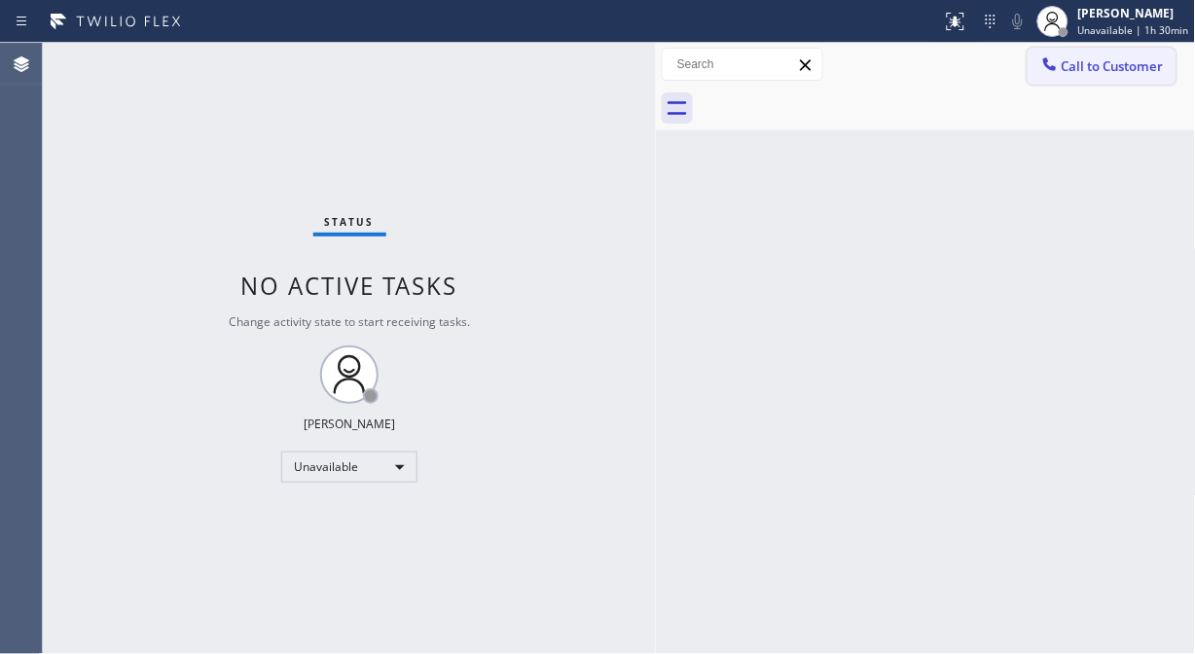
click at [1076, 61] on span "Call to Customer" at bounding box center [1113, 66] width 102 height 18
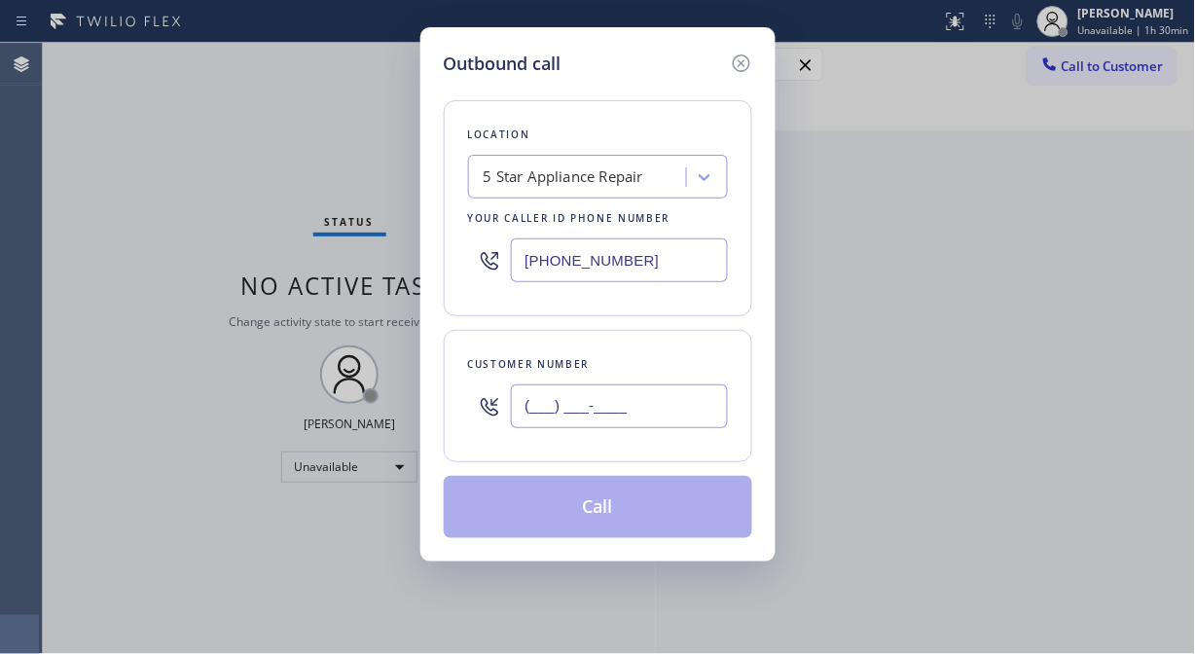
click at [638, 407] on input "(___) ___-____" at bounding box center [619, 406] width 217 height 44
paste input "408) 867-1542"
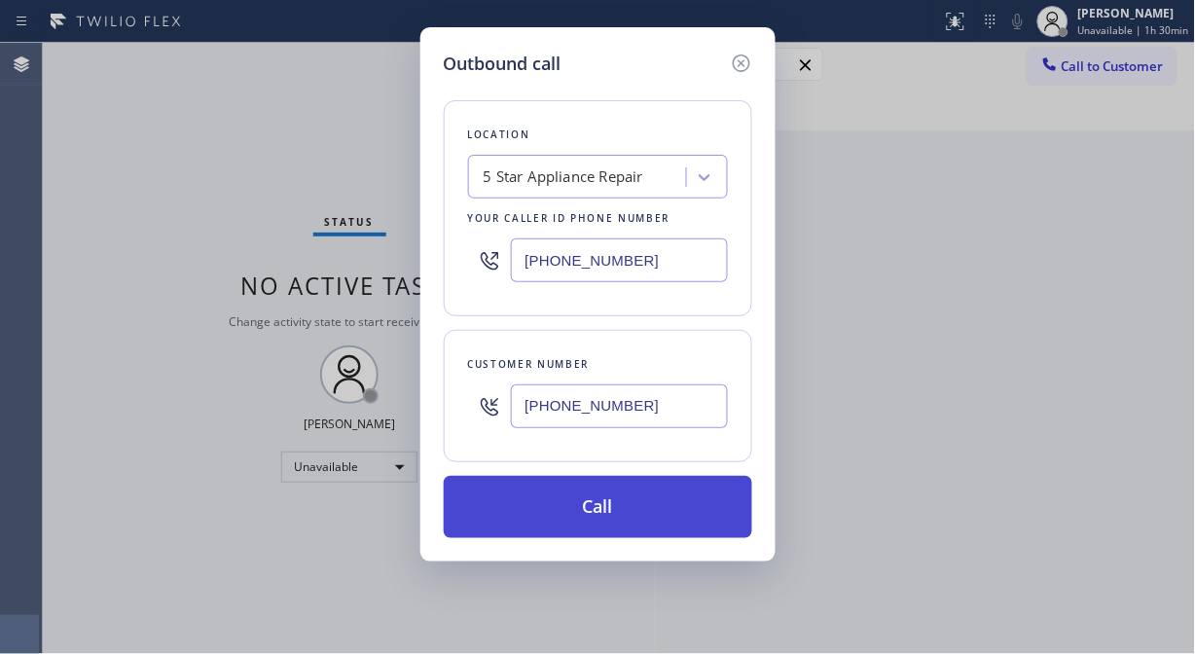
type input "[PHONE_NUMBER]"
click at [629, 510] on button "Call" at bounding box center [598, 507] width 309 height 62
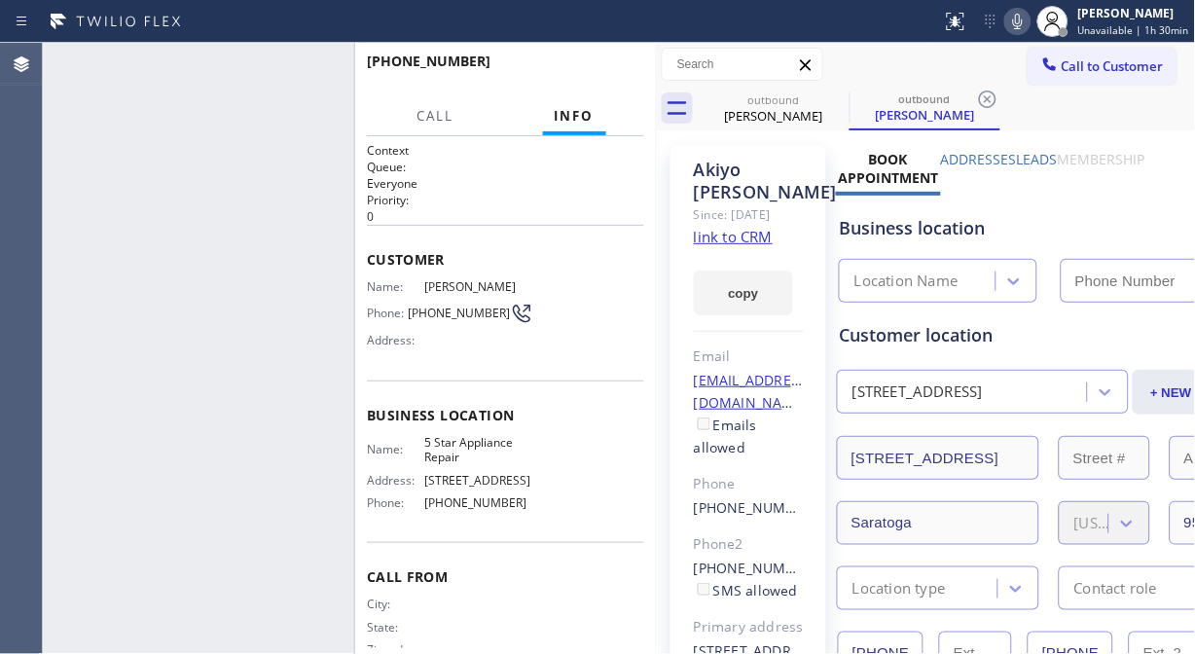
type input "[PHONE_NUMBER]"
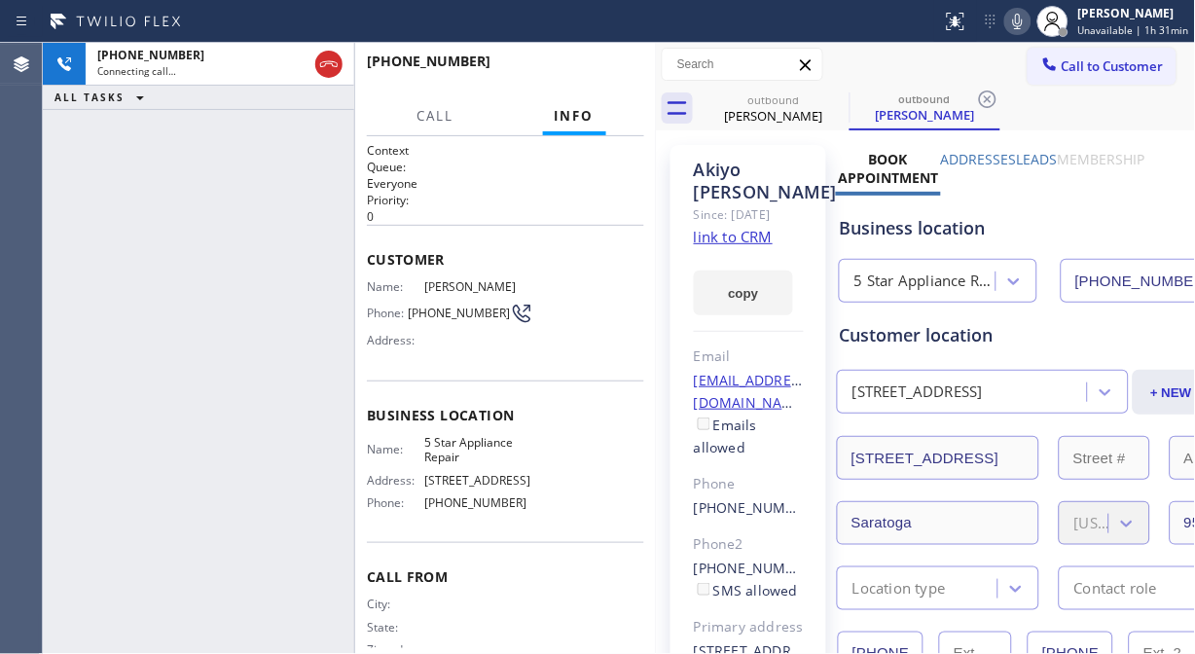
click at [1028, 24] on icon at bounding box center [1017, 21] width 23 height 23
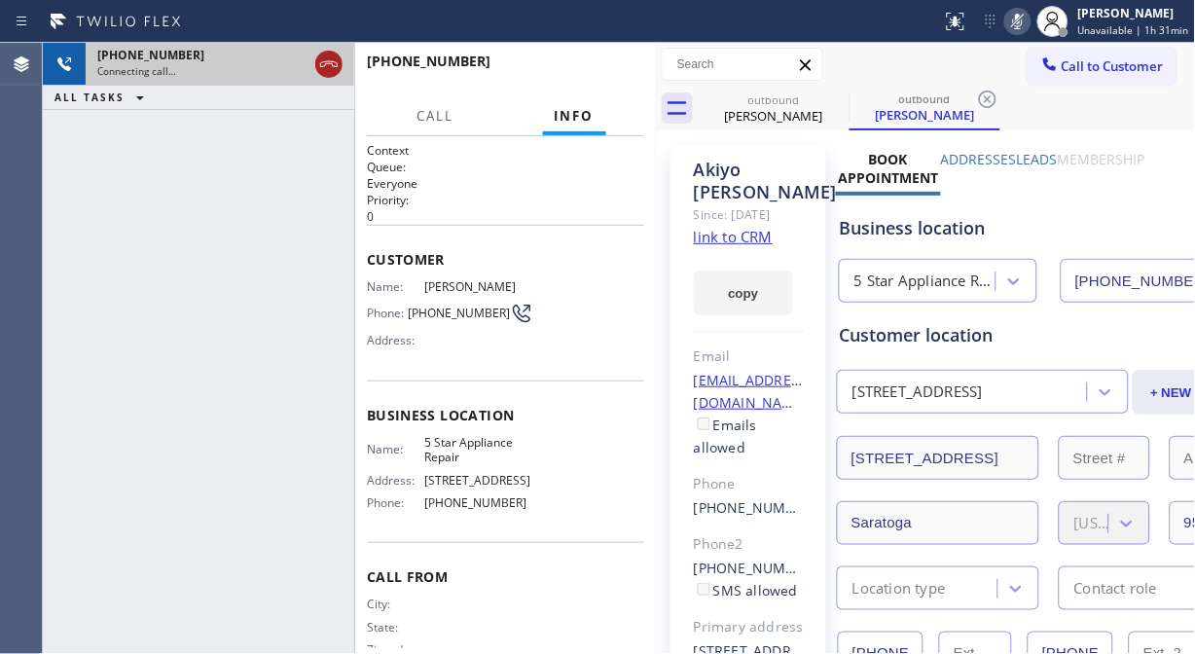
click at [325, 66] on icon at bounding box center [328, 64] width 23 height 23
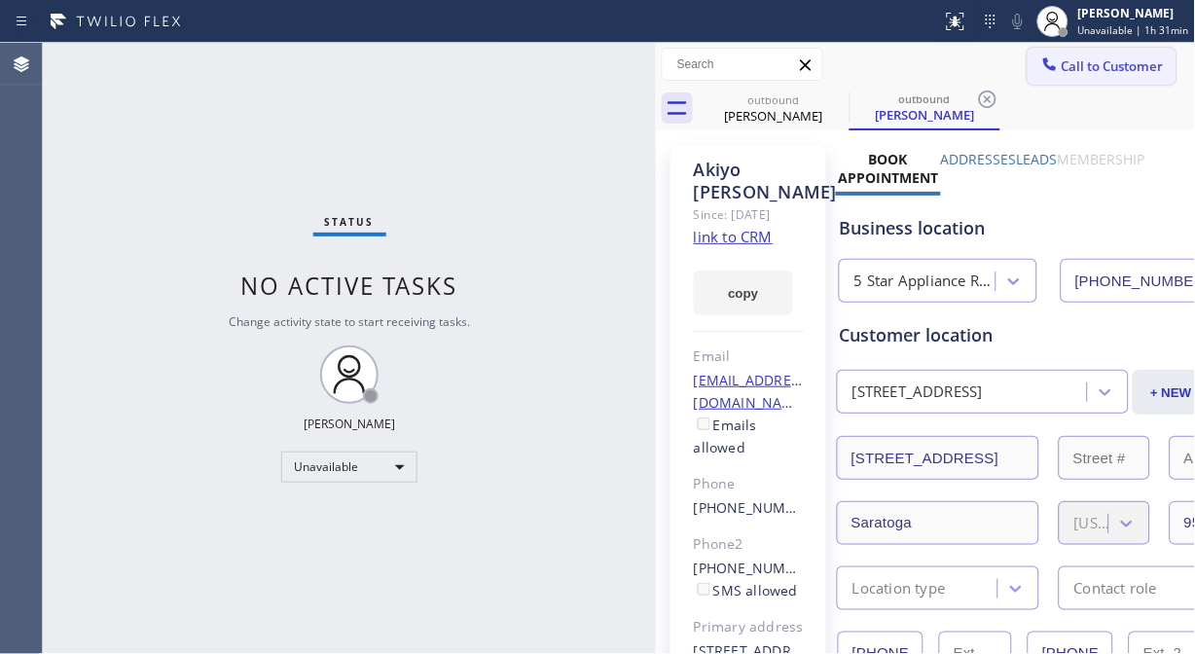
click at [1063, 61] on span "Call to Customer" at bounding box center [1113, 66] width 102 height 18
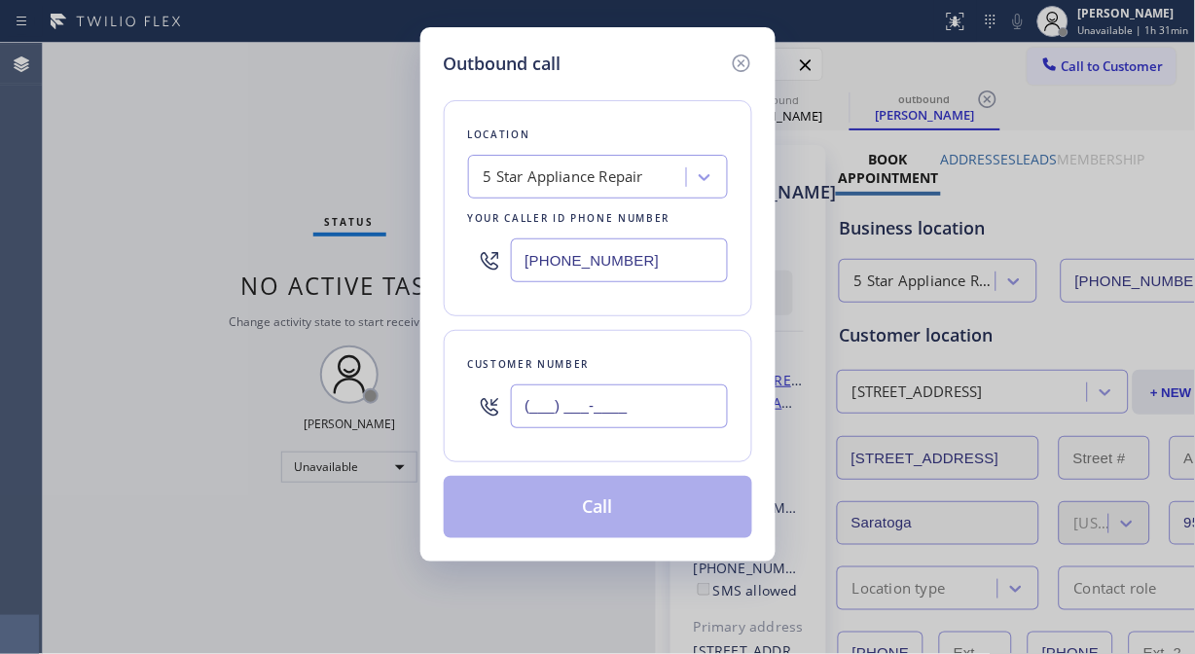
click at [536, 403] on input "(___) ___-____" at bounding box center [619, 406] width 217 height 44
paste input "213) 804-9282"
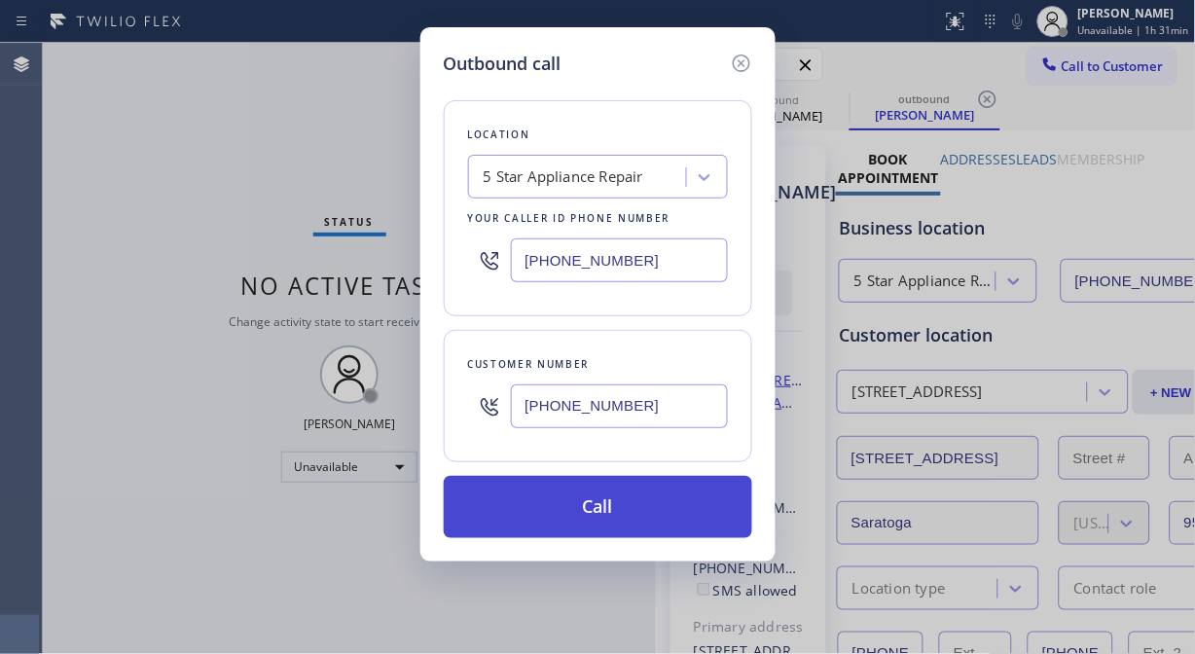
type input "[PHONE_NUMBER]"
click at [599, 501] on button "Call" at bounding box center [598, 507] width 309 height 62
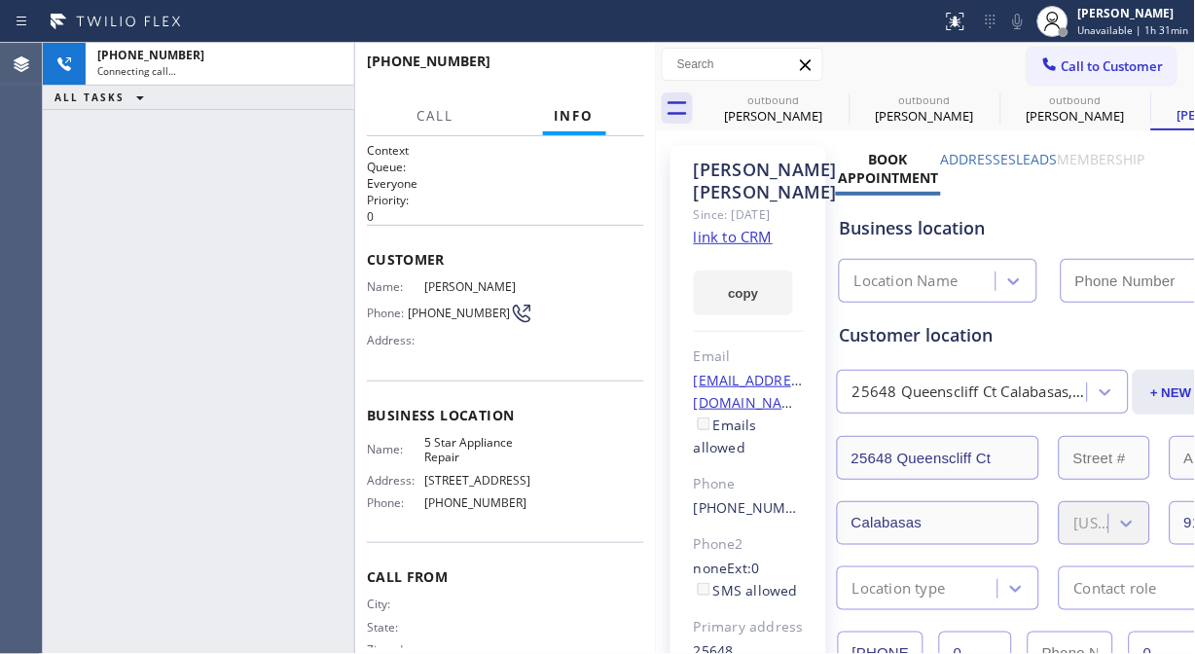
type input "[PHONE_NUMBER]"
click at [1023, 27] on icon at bounding box center [1018, 22] width 10 height 16
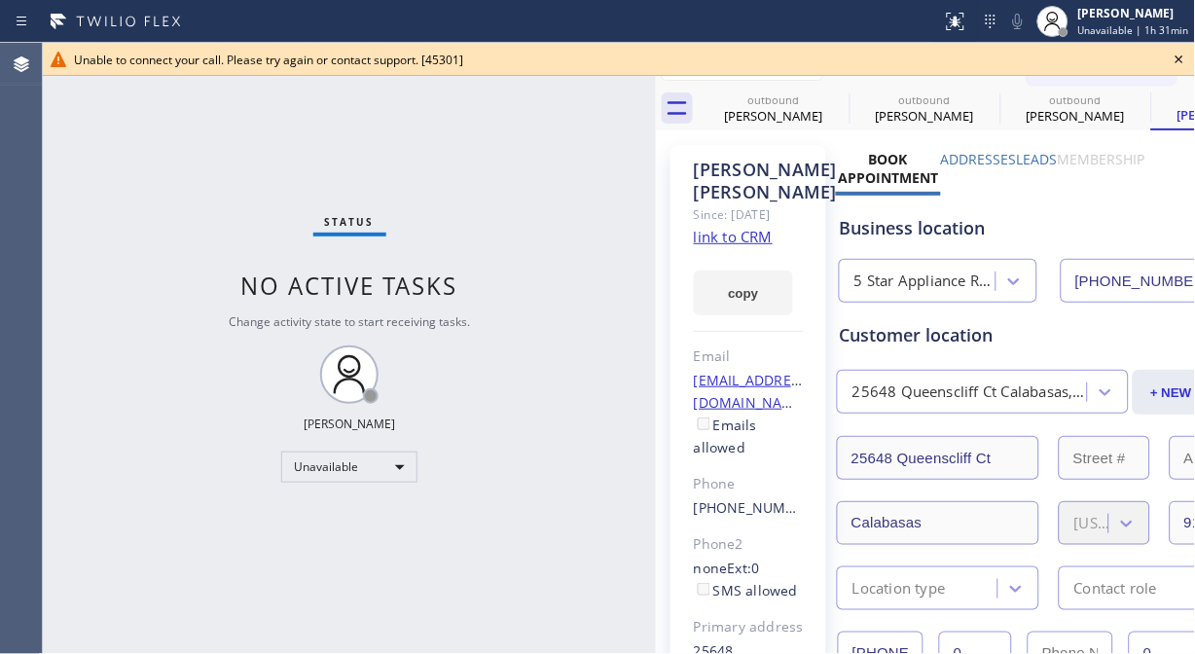
click at [1187, 60] on icon at bounding box center [1179, 59] width 23 height 23
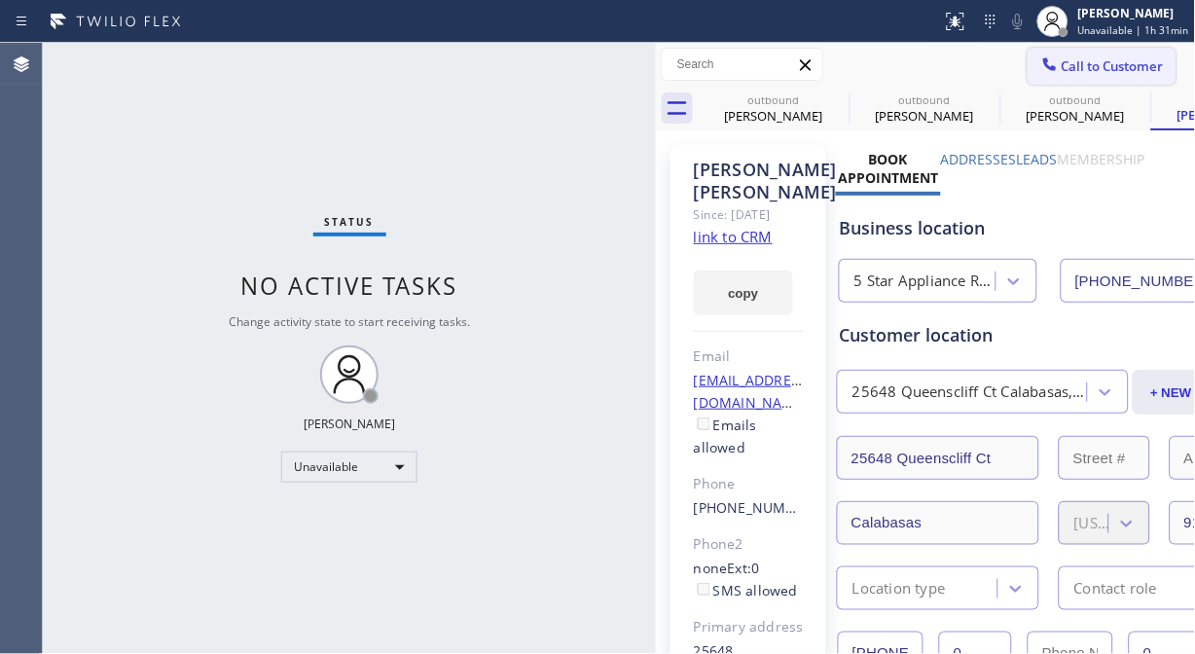
click at [1067, 74] on span "Call to Customer" at bounding box center [1113, 66] width 102 height 18
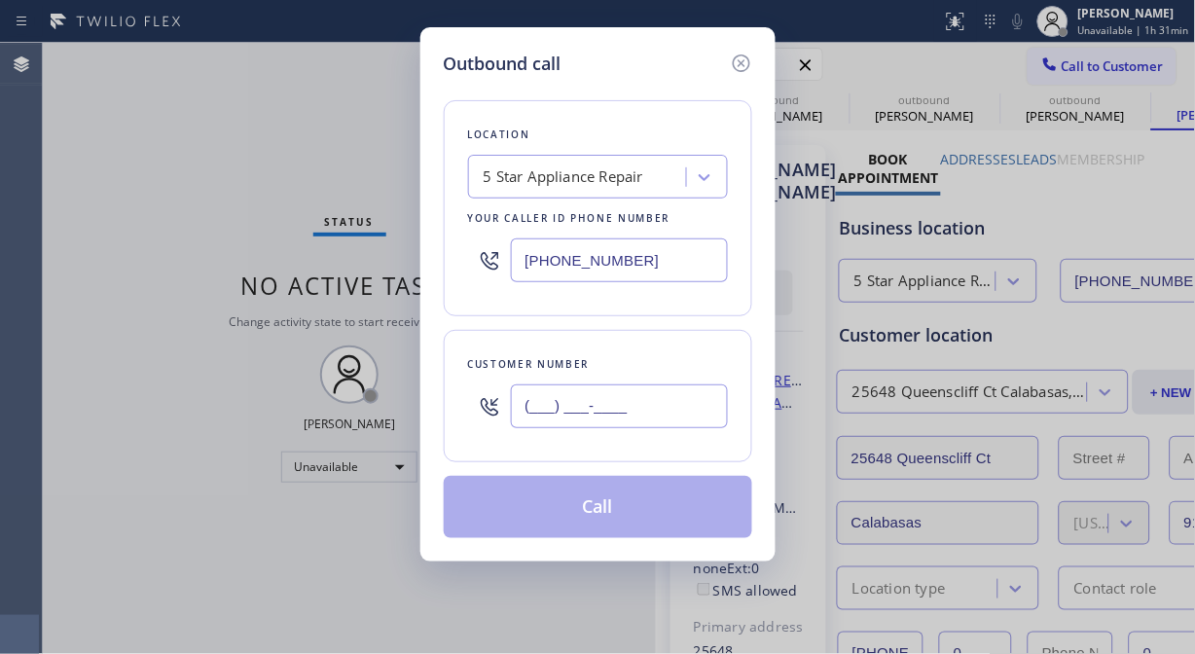
click at [619, 389] on input "(___) ___-____" at bounding box center [619, 406] width 217 height 44
paste input "480) 227-5191"
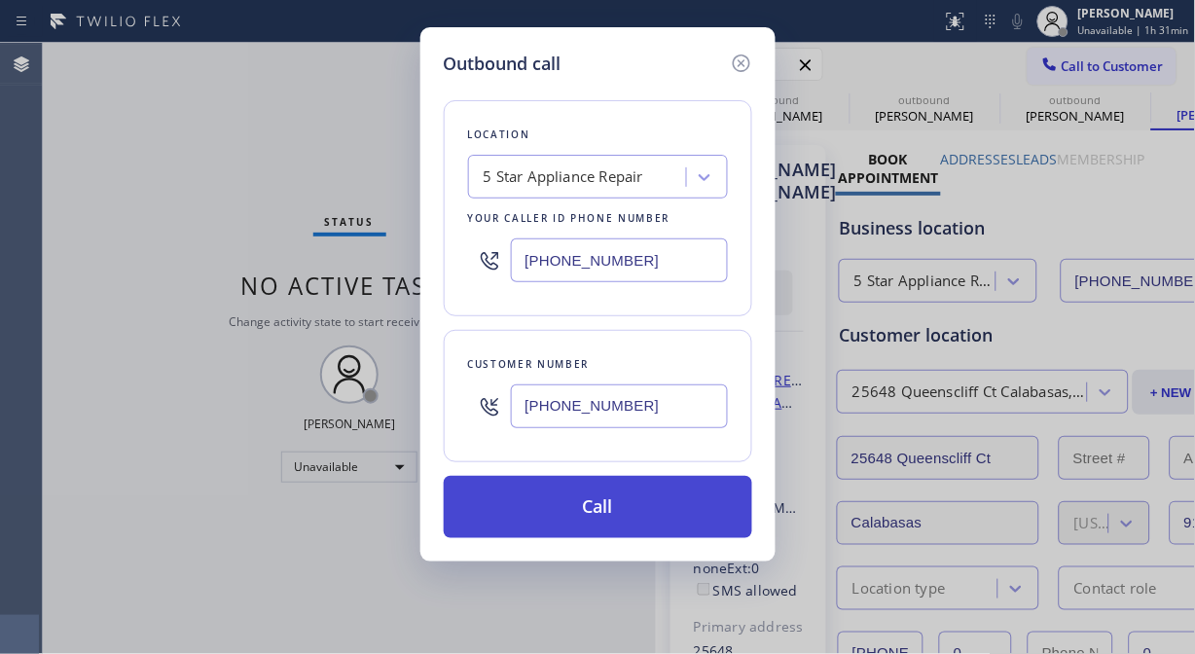
type input "[PHONE_NUMBER]"
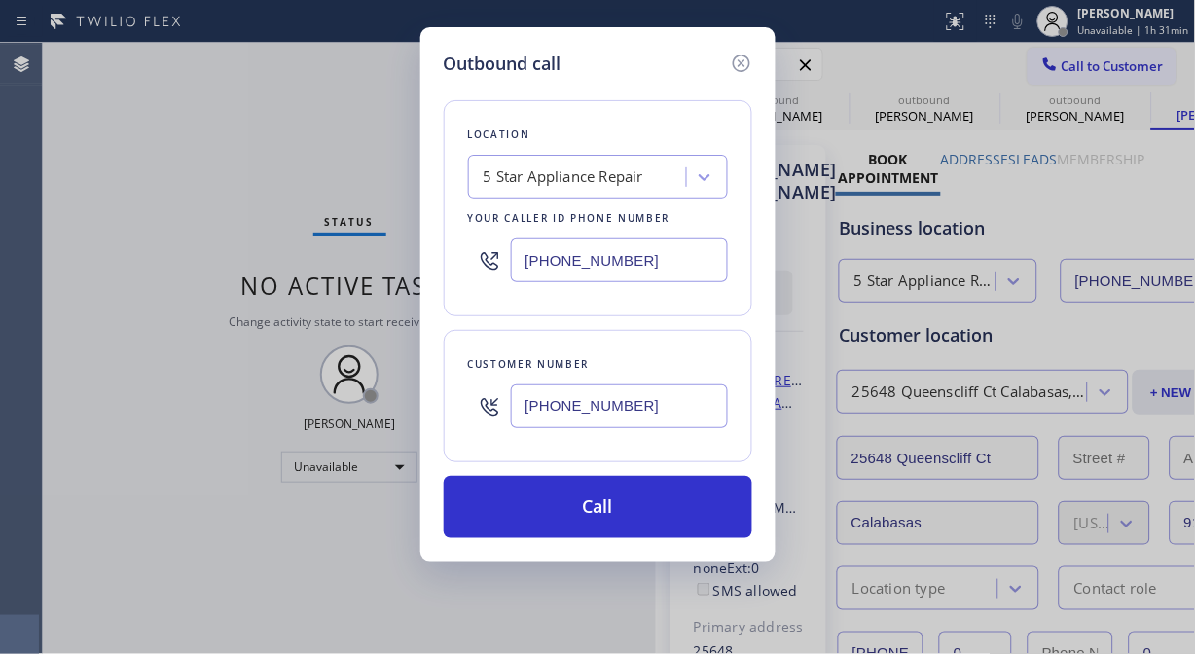
drag, startPoint x: 614, startPoint y: 506, endPoint x: 645, endPoint y: 464, distance: 52.2
click at [615, 507] on button "Call" at bounding box center [598, 507] width 309 height 62
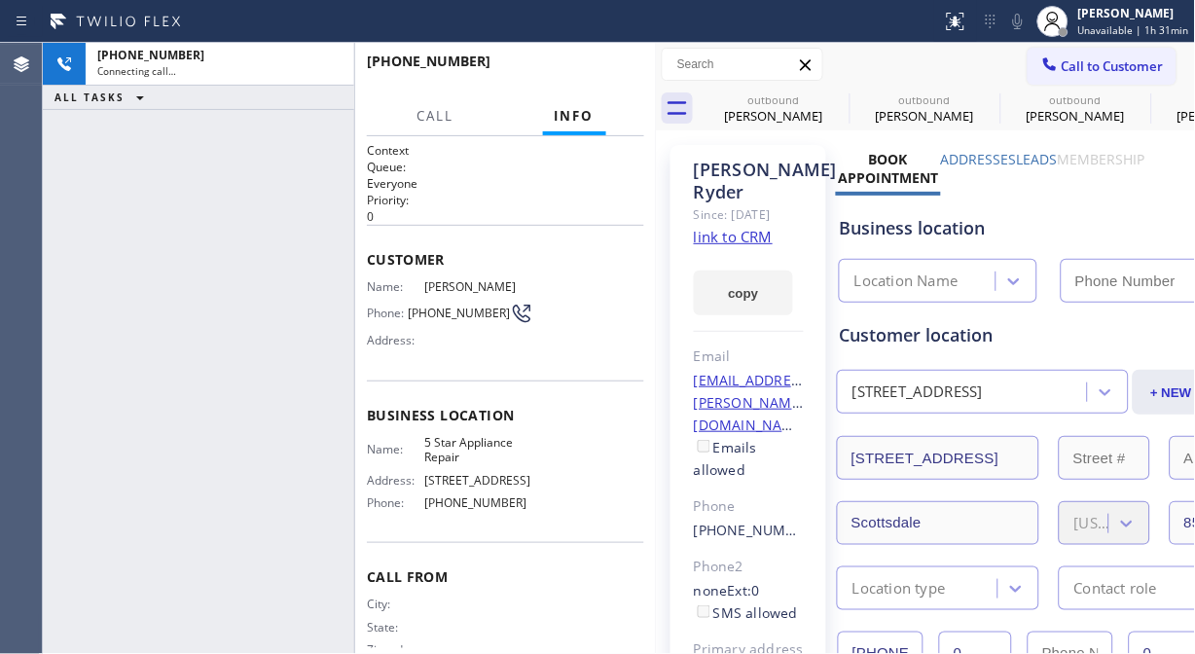
type input "[PHONE_NUMBER]"
click at [1025, 26] on icon at bounding box center [1017, 21] width 23 height 23
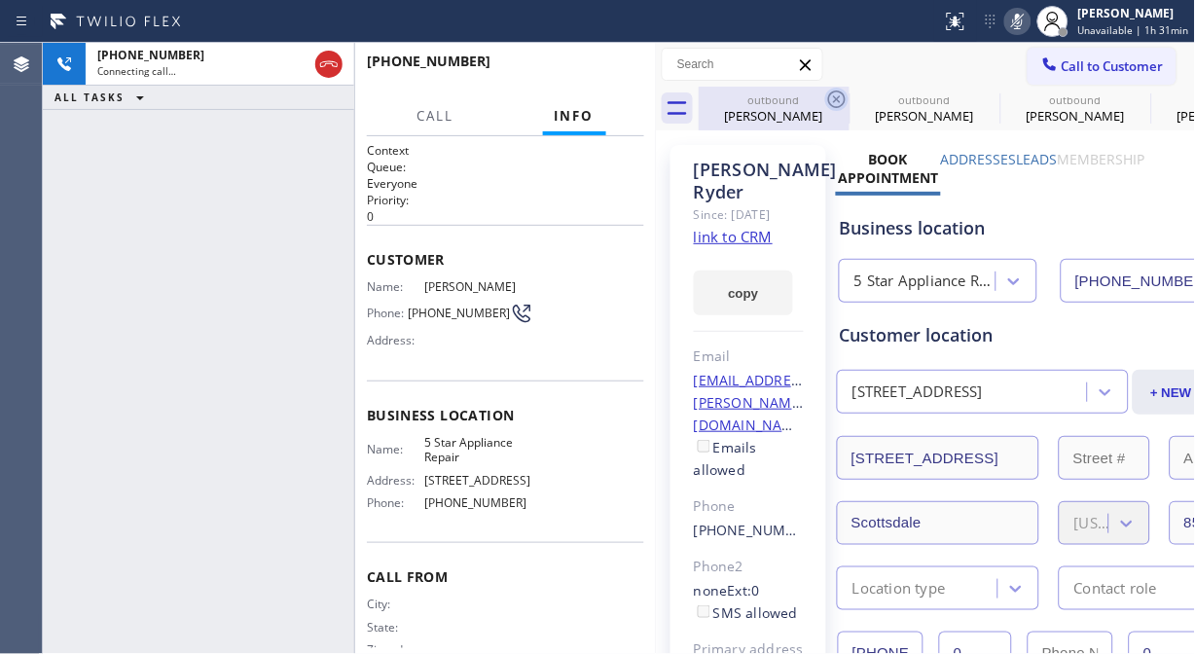
click at [839, 95] on icon at bounding box center [837, 100] width 18 height 18
click at [0, 0] on icon at bounding box center [0, 0] width 0 height 0
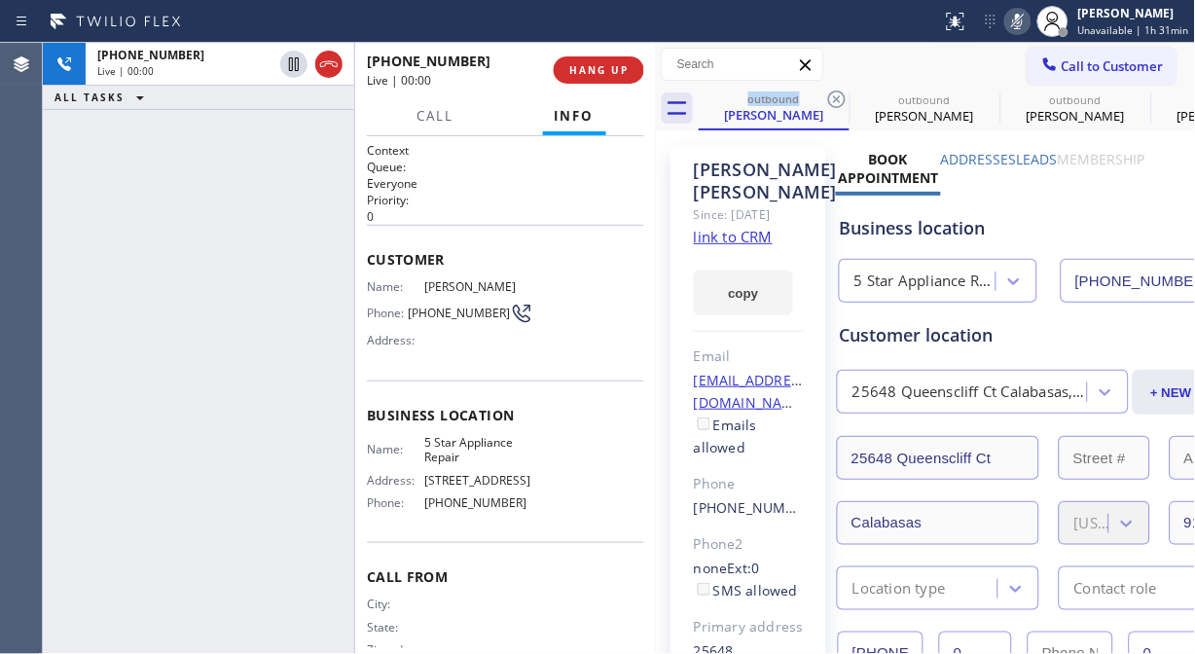
click at [197, 181] on div "[PHONE_NUMBER] Live | 00:00 ALL TASKS ALL TASKS ACTIVE TASKS TASKS IN WRAP UP" at bounding box center [198, 348] width 311 height 611
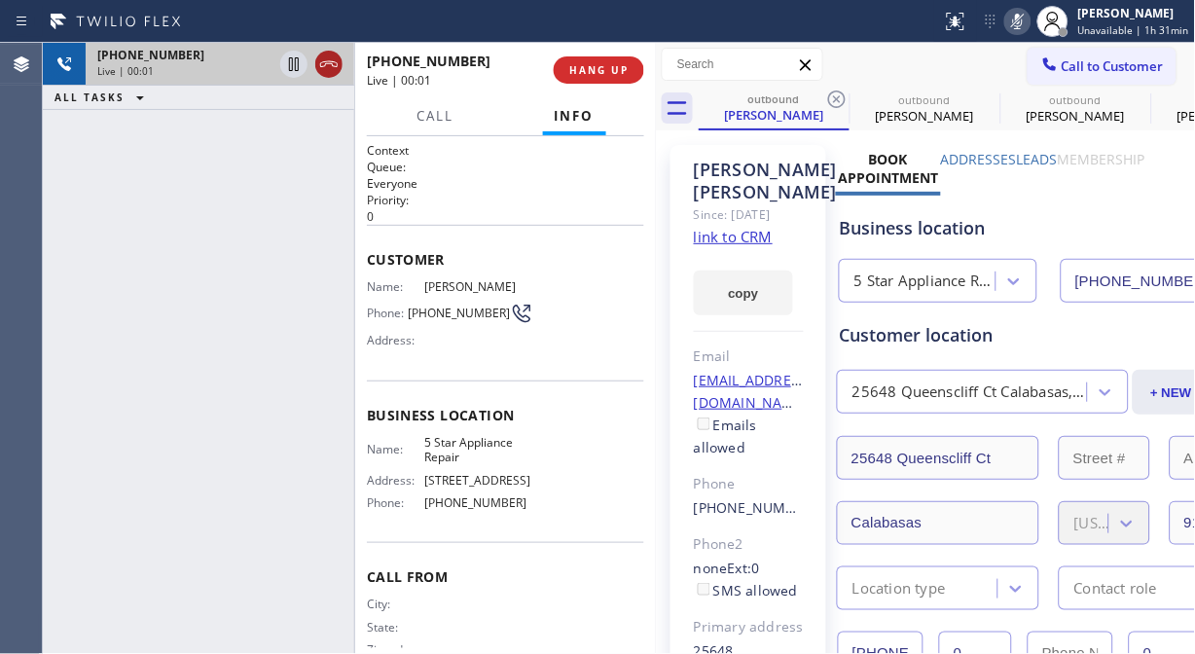
click at [327, 63] on icon at bounding box center [329, 64] width 18 height 6
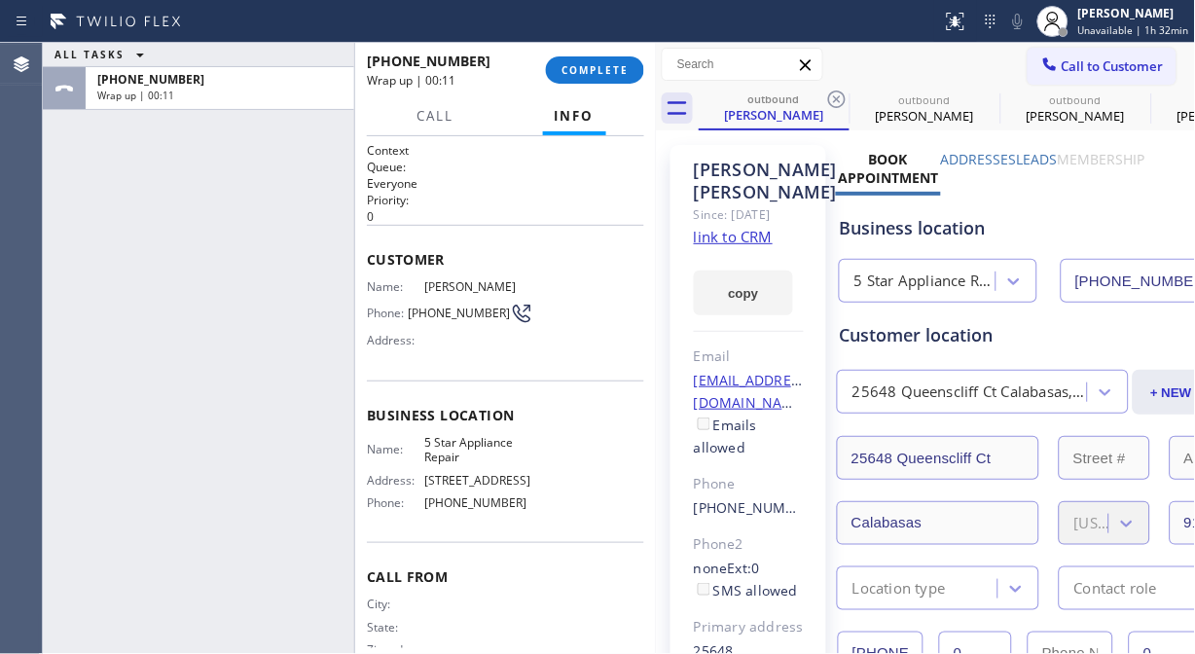
click at [162, 236] on div "ALL TASKS ALL TASKS ACTIVE TASKS TASKS IN WRAP UP [PHONE_NUMBER] Wrap up | 00:11" at bounding box center [198, 348] width 311 height 611
click at [611, 61] on button "COMPLETE" at bounding box center [595, 69] width 98 height 27
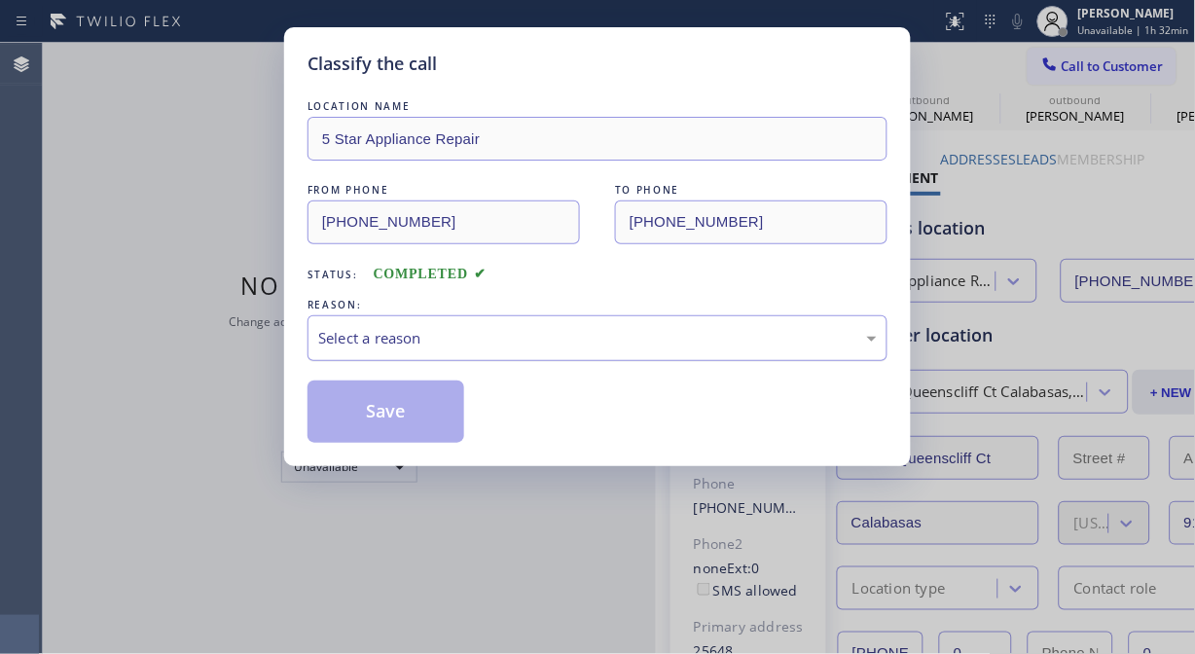
click at [599, 337] on div "Select a reason" at bounding box center [597, 338] width 559 height 22
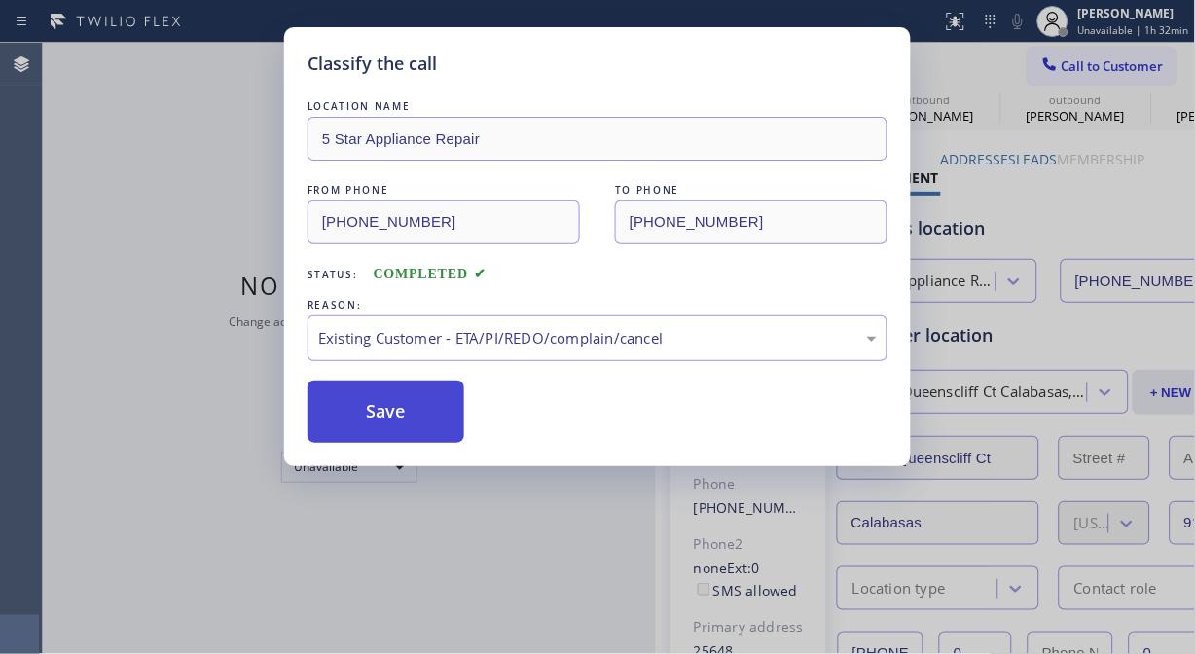
click at [410, 403] on button "Save" at bounding box center [386, 412] width 157 height 62
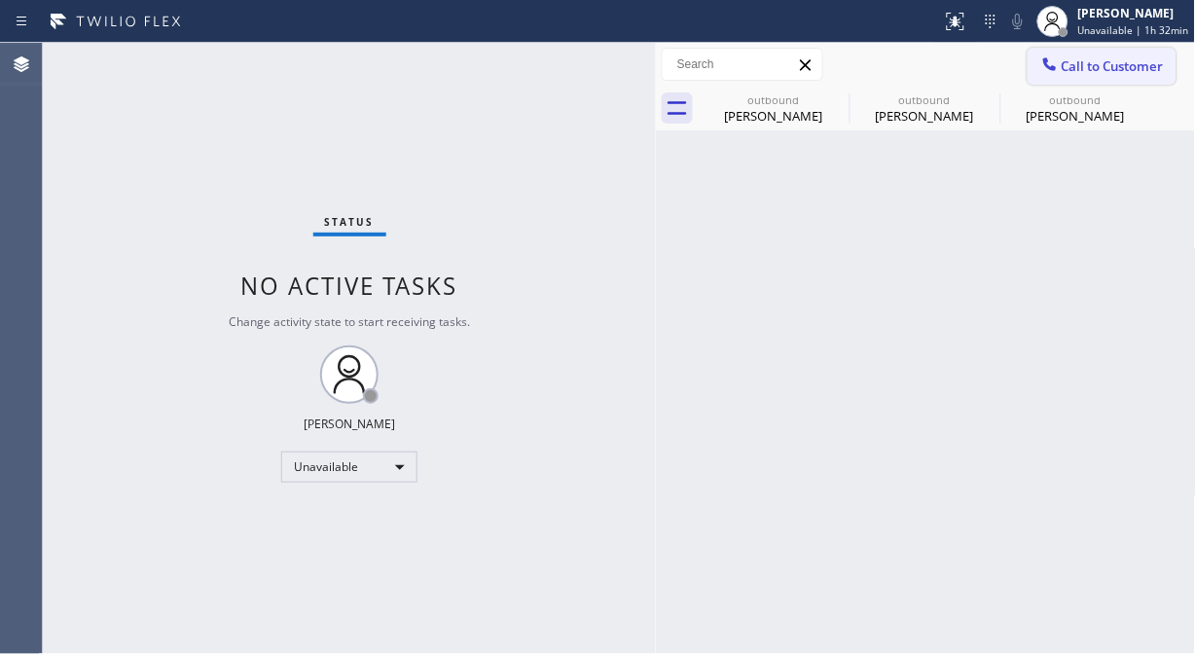
click at [1072, 69] on span "Call to Customer" at bounding box center [1113, 66] width 102 height 18
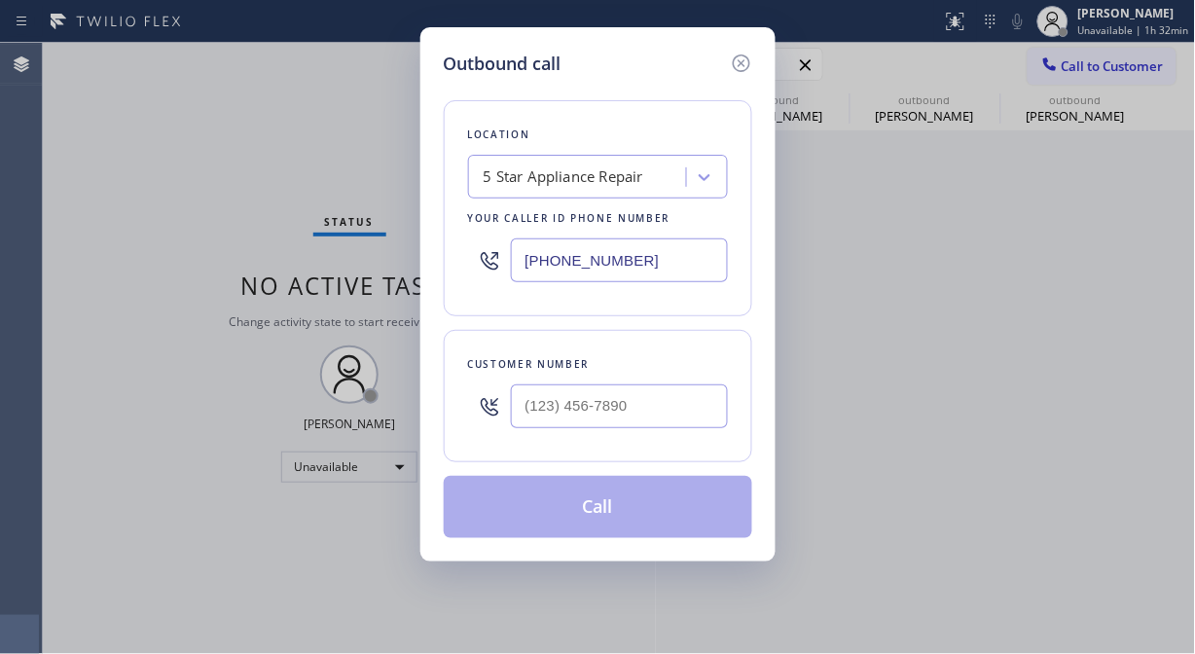
click at [510, 432] on div at bounding box center [489, 406] width 43 height 63
click at [522, 409] on input "(___) ___-____" at bounding box center [619, 406] width 217 height 44
paste input "323) 650-0079"
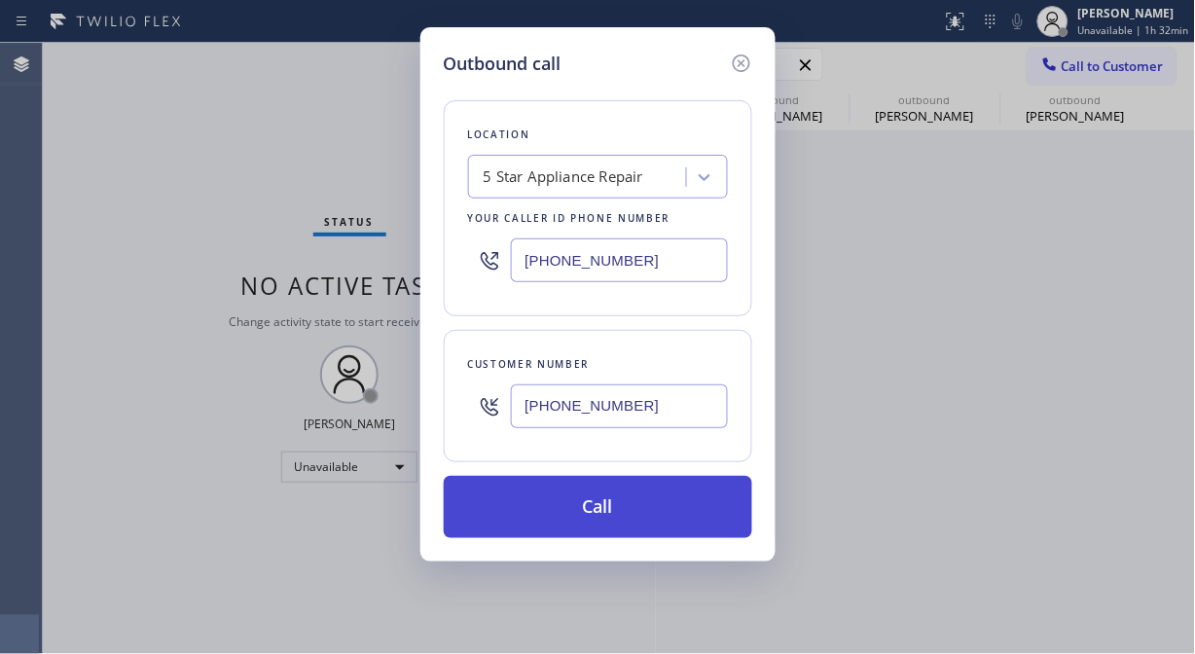
type input "[PHONE_NUMBER]"
drag, startPoint x: 628, startPoint y: 496, endPoint x: 643, endPoint y: 487, distance: 18.4
click at [629, 496] on button "Call" at bounding box center [598, 507] width 309 height 62
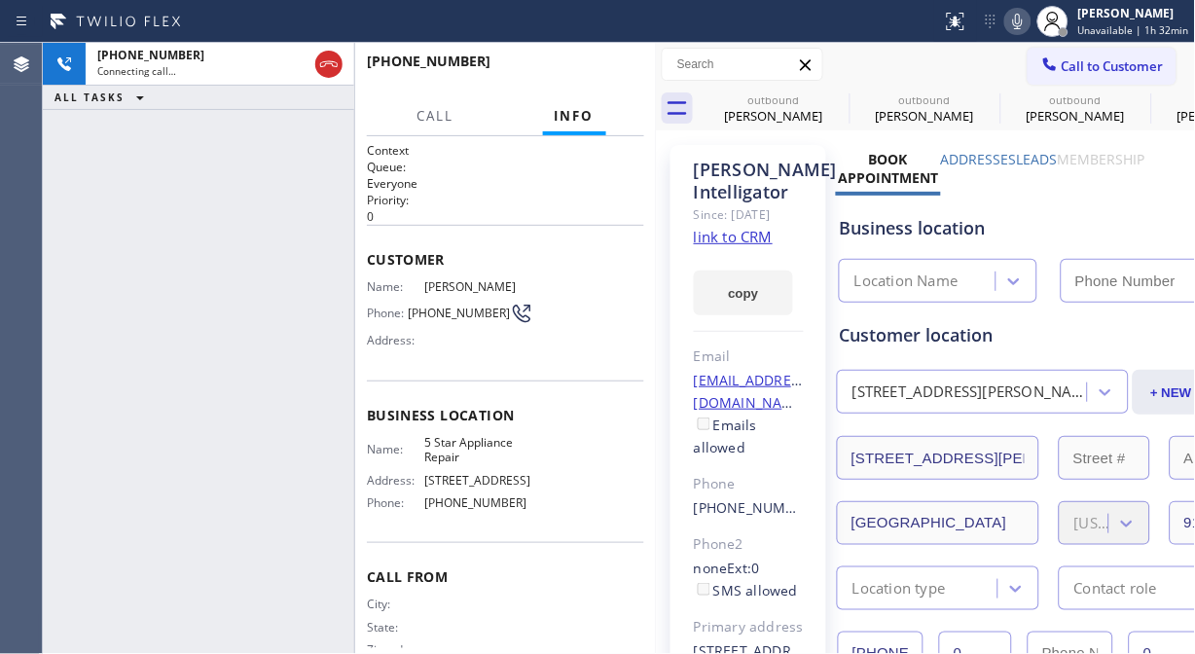
type input "[PHONE_NUMBER]"
click at [1023, 27] on icon at bounding box center [1018, 22] width 10 height 16
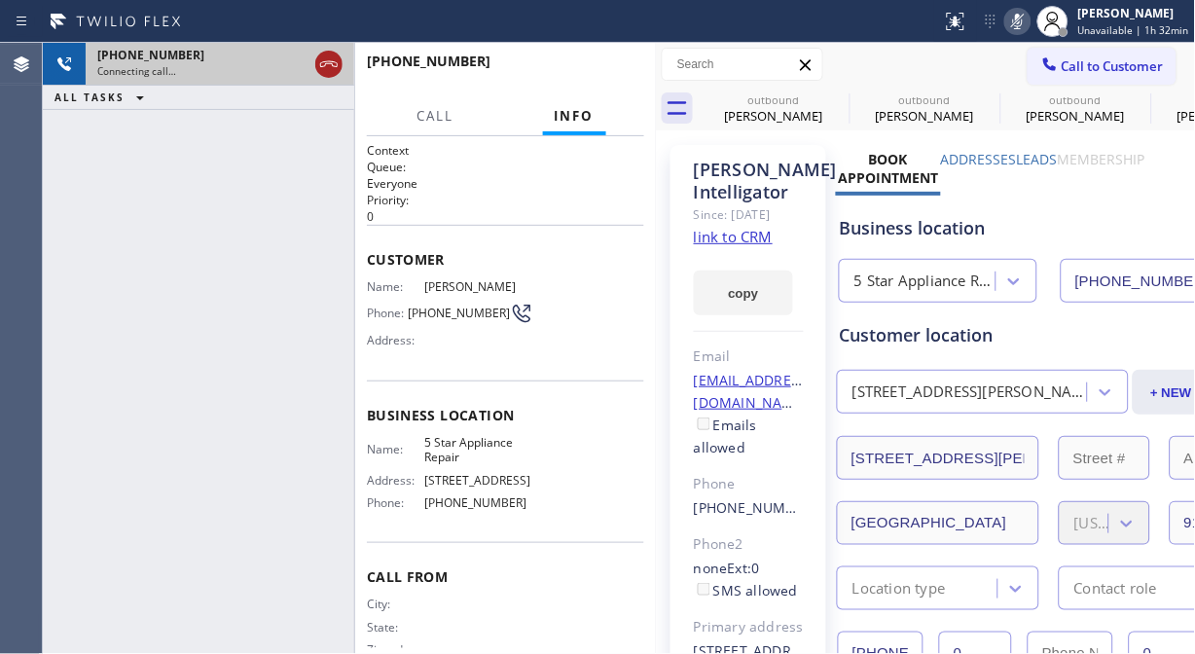
click at [323, 61] on icon at bounding box center [329, 64] width 18 height 6
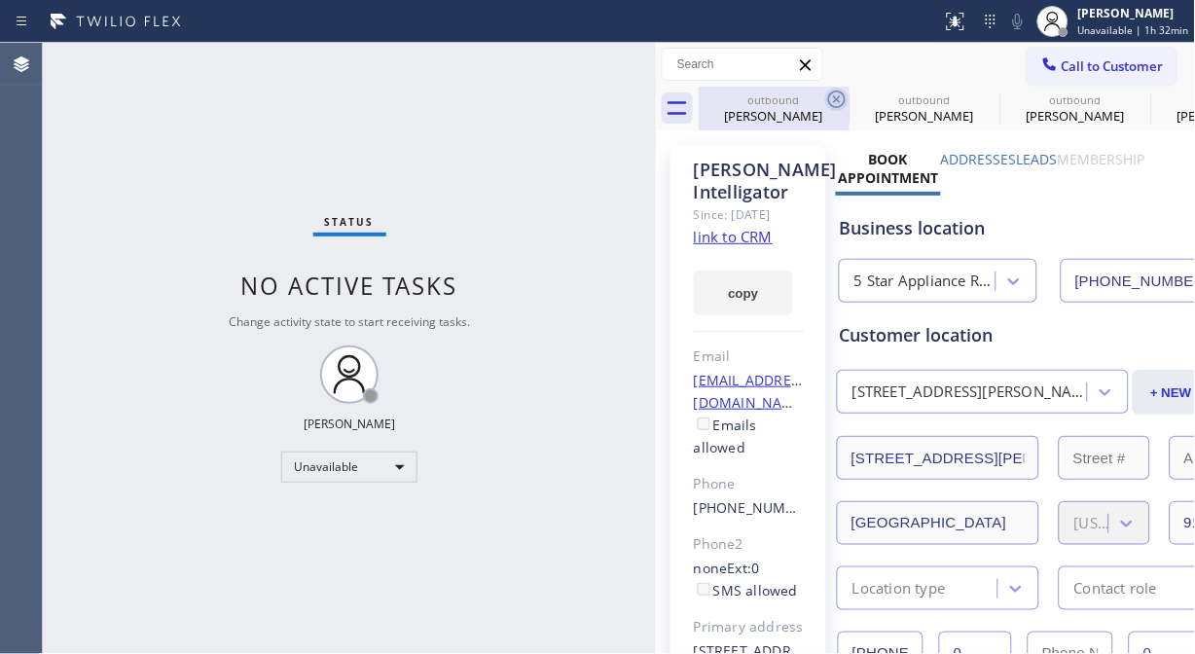
click at [831, 97] on icon at bounding box center [836, 99] width 23 height 23
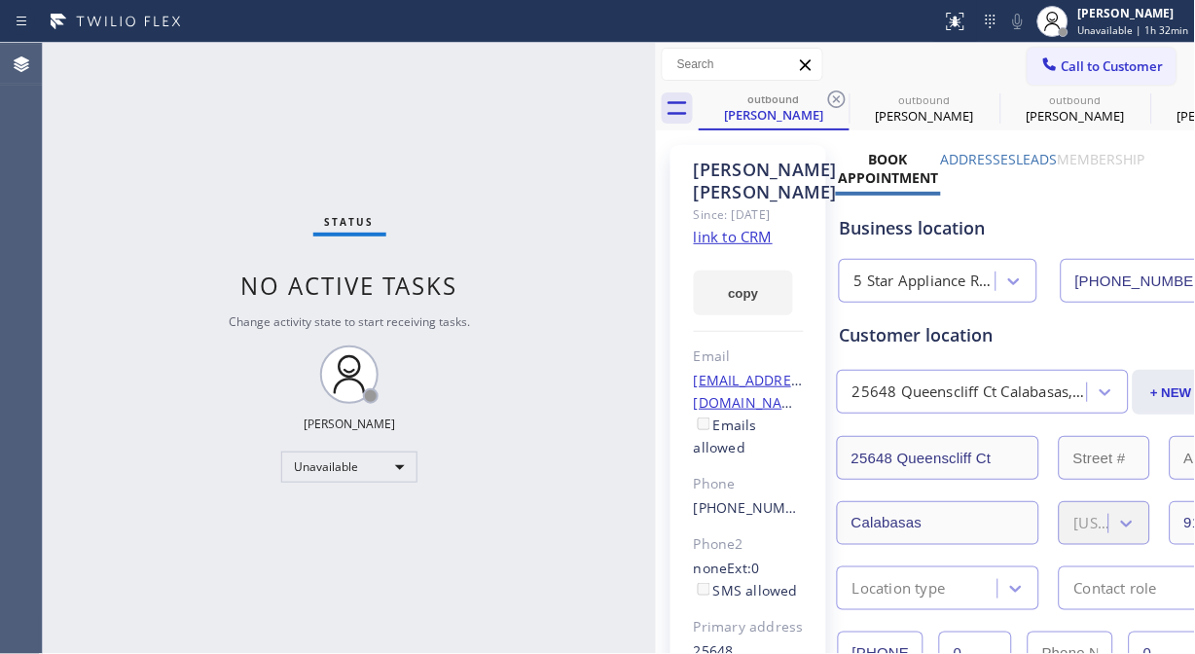
click at [831, 97] on icon at bounding box center [836, 99] width 23 height 23
drag, startPoint x: 831, startPoint y: 97, endPoint x: 1102, endPoint y: 65, distance: 272.5
click at [0, 0] on icon at bounding box center [0, 0] width 0 height 0
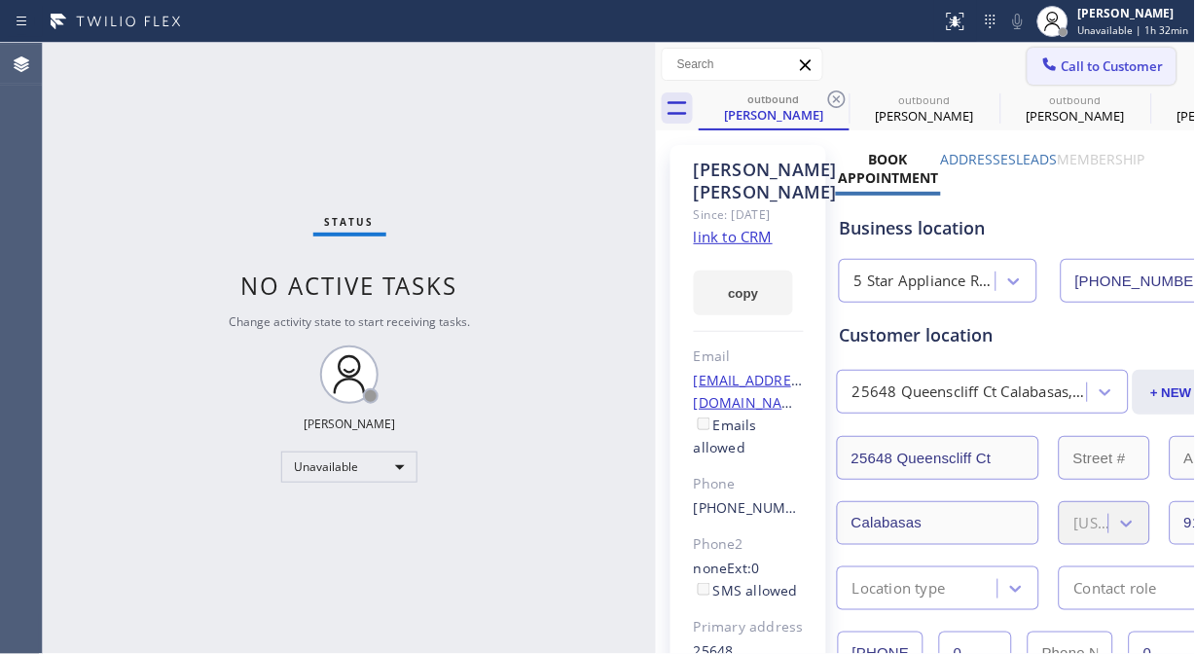
click at [833, 99] on div "outbound [PERSON_NAME] outbound [PERSON_NAME] outbound [PERSON_NAME] outbound […" at bounding box center [947, 109] width 497 height 44
click at [1102, 65] on span "Call to Customer" at bounding box center [1113, 66] width 102 height 18
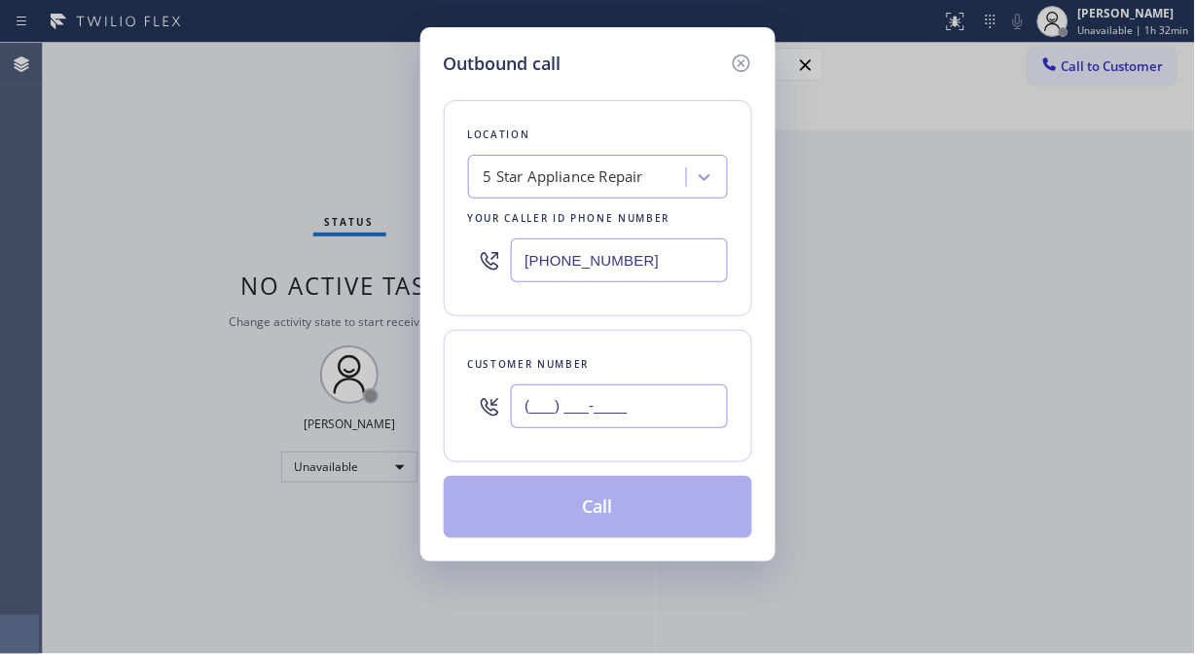
click at [586, 411] on input "(___) ___-____" at bounding box center [619, 406] width 217 height 44
paste input "480) 694-5043"
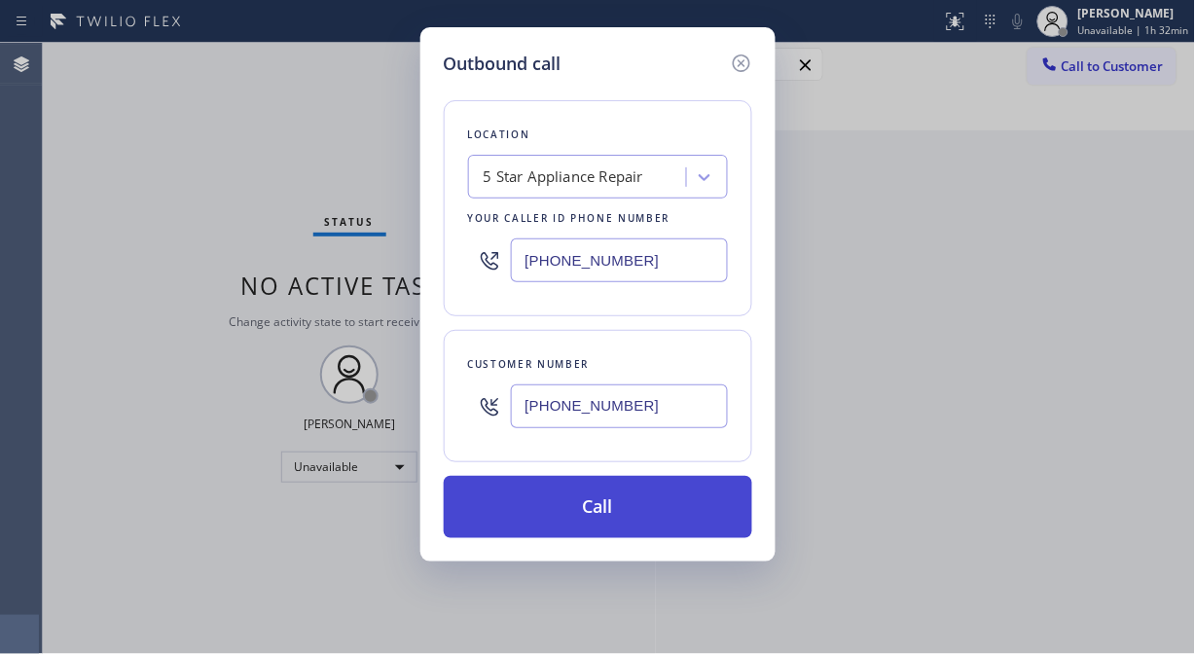
type input "[PHONE_NUMBER]"
click at [599, 510] on button "Call" at bounding box center [598, 507] width 309 height 62
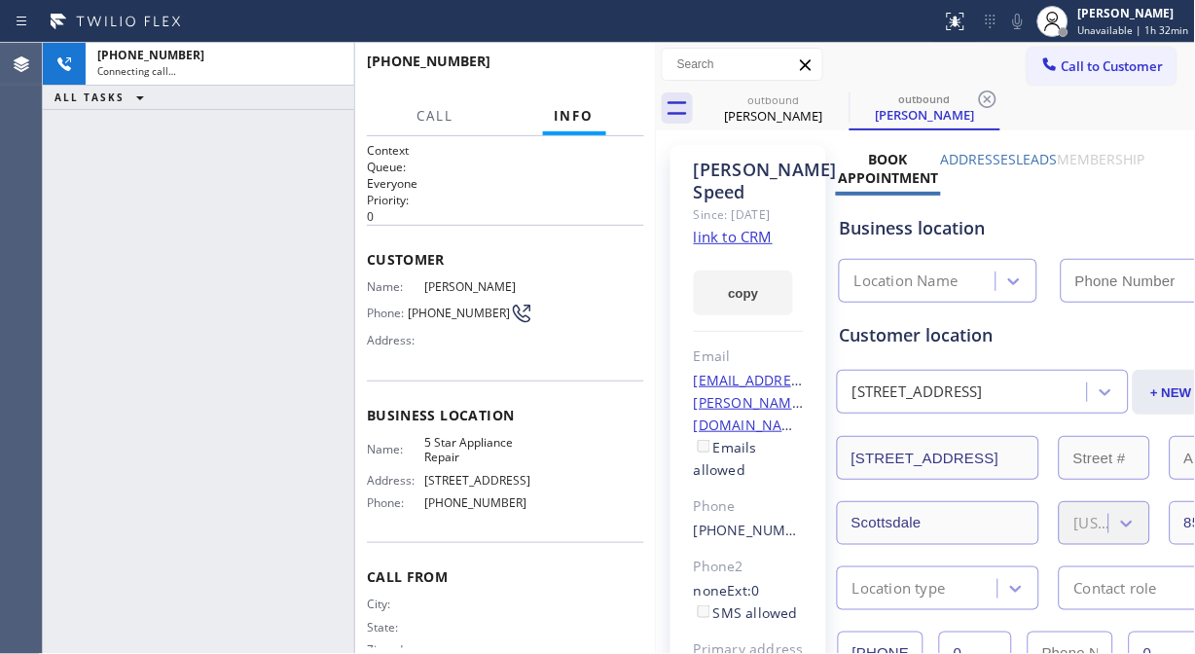
type input "[PHONE_NUMBER]"
click at [132, 181] on div "[PHONE_NUMBER] Live | 00:00 ALL TASKS ALL TASKS ACTIVE TASKS TASKS IN WRAP UP" at bounding box center [198, 348] width 311 height 611
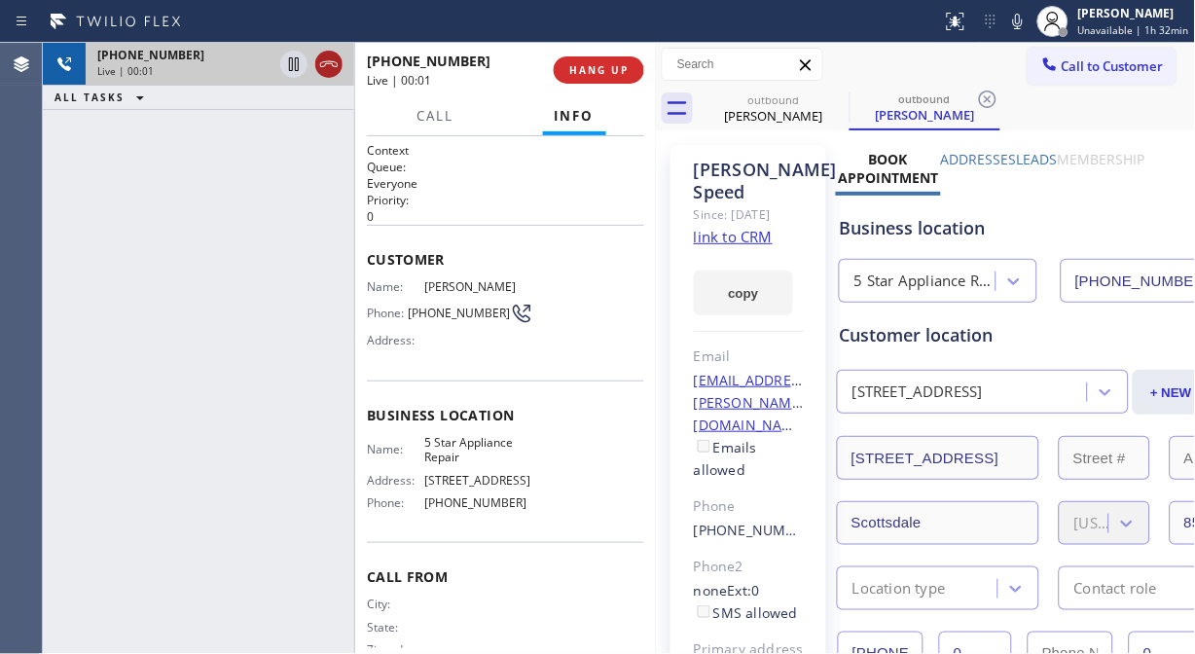
click at [321, 59] on icon at bounding box center [328, 64] width 23 height 23
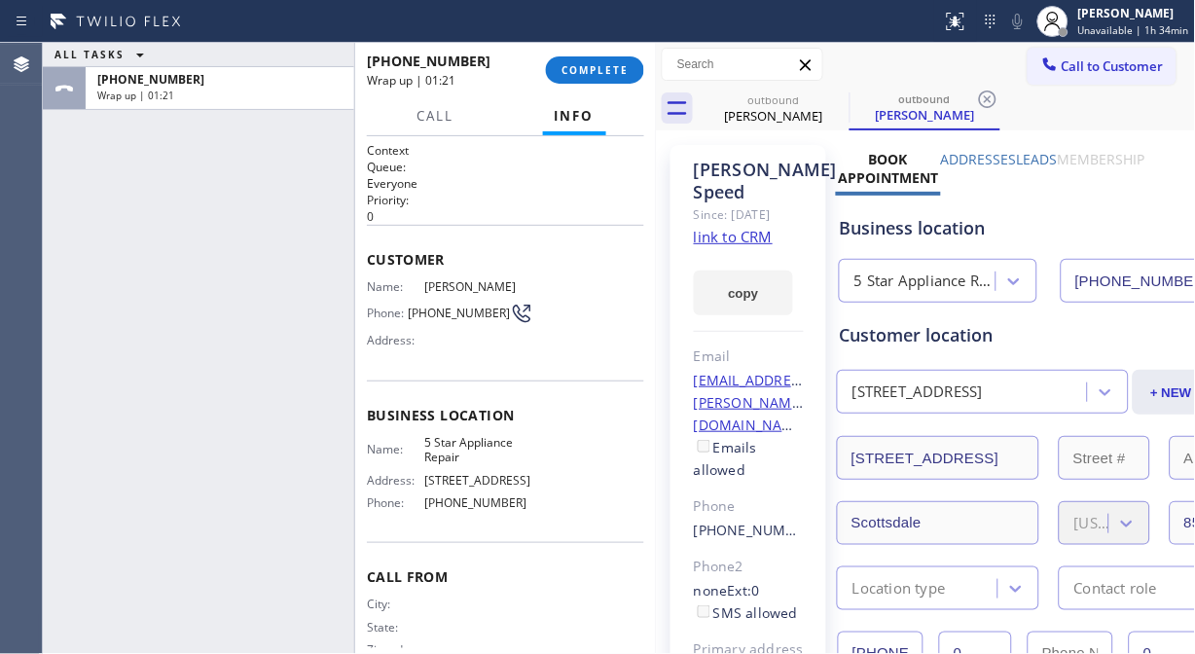
click at [136, 133] on div "ALL TASKS ALL TASKS ACTIVE TASKS TASKS IN WRAP UP [PHONE_NUMBER] Wrap up | 01:21" at bounding box center [198, 348] width 311 height 611
click at [572, 74] on span "COMPLETE" at bounding box center [595, 70] width 67 height 14
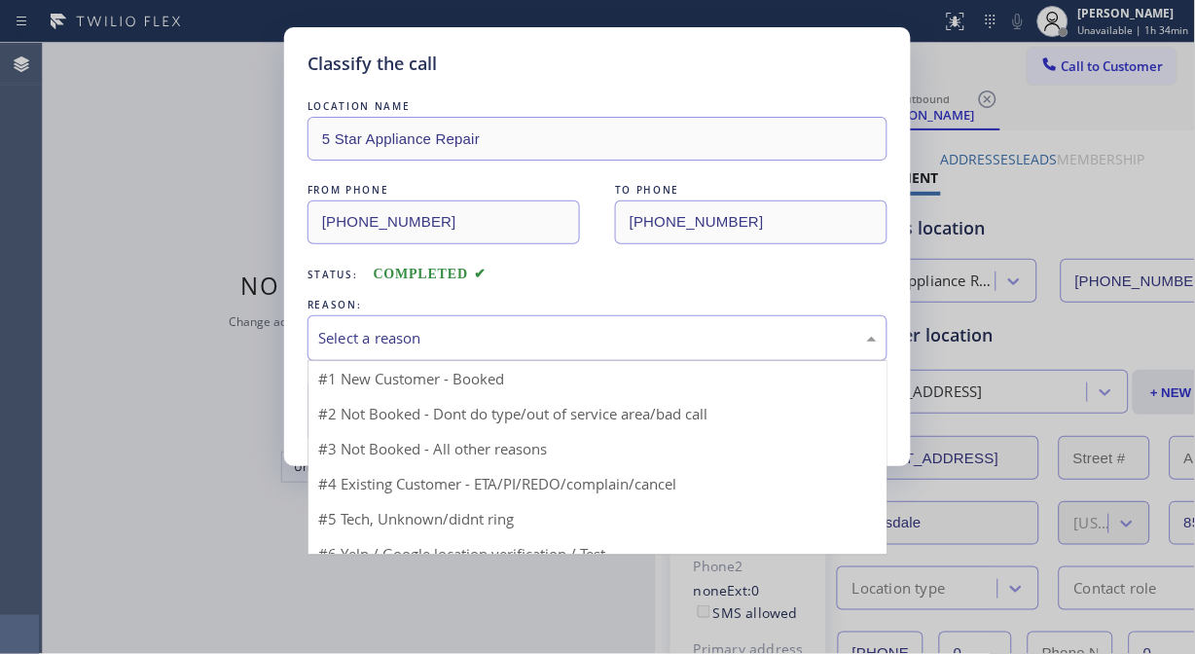
click at [625, 339] on div "Select a reason" at bounding box center [597, 338] width 559 height 22
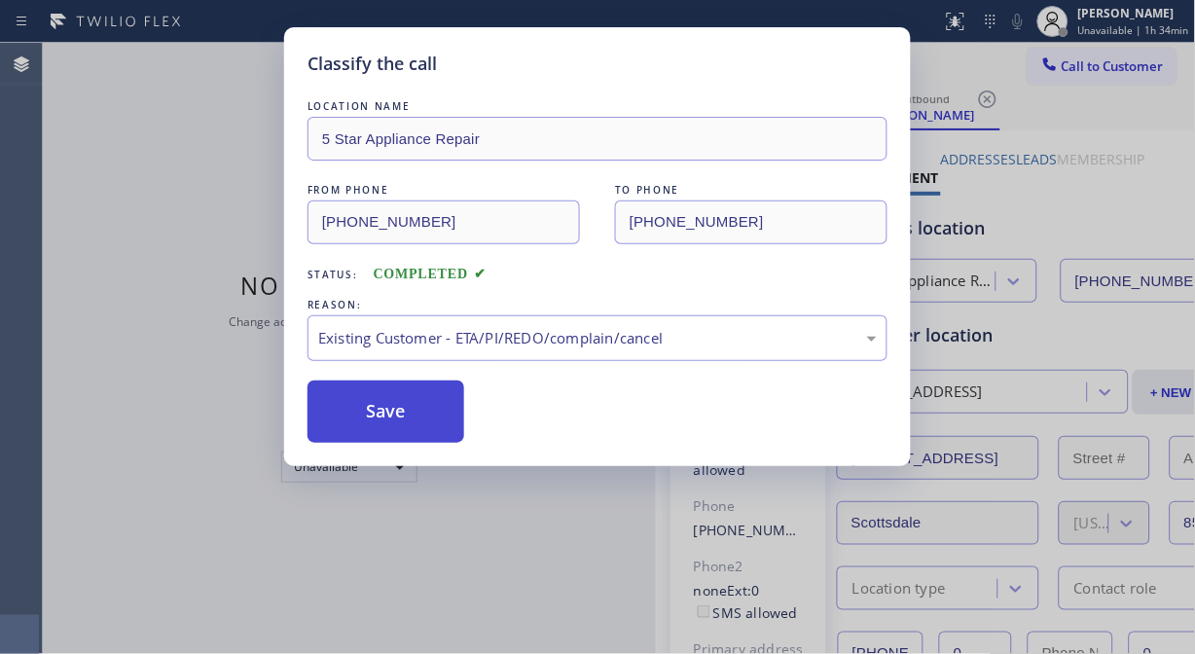
drag, startPoint x: 594, startPoint y: 451, endPoint x: 370, endPoint y: 404, distance: 228.7
click at [366, 404] on button "Save" at bounding box center [386, 412] width 157 height 62
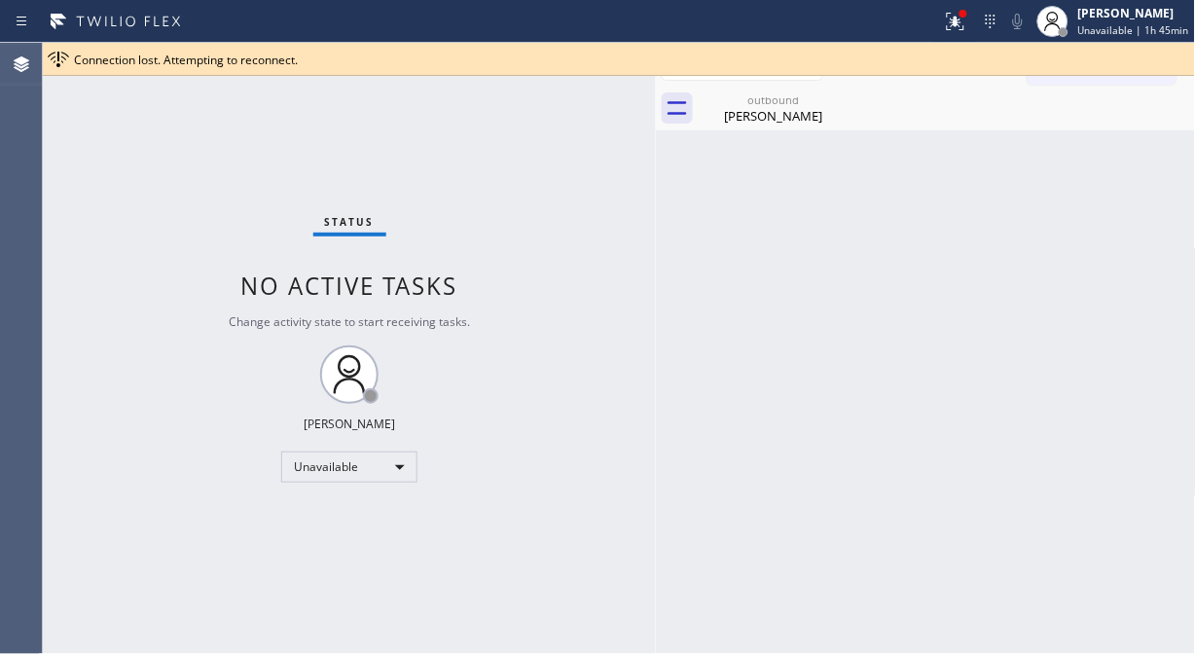
click at [162, 167] on div "Status No active tasks Change activity state to start receiving tasks. [PERSON_…" at bounding box center [349, 348] width 613 height 611
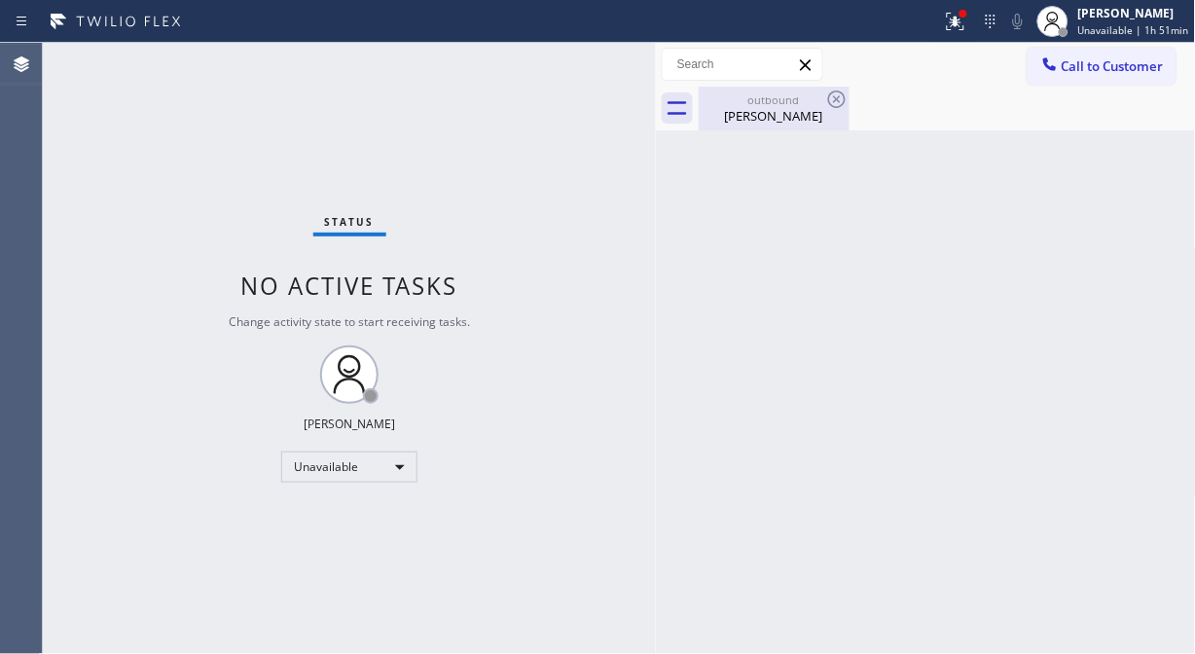
click at [796, 110] on div "[PERSON_NAME]" at bounding box center [774, 116] width 147 height 18
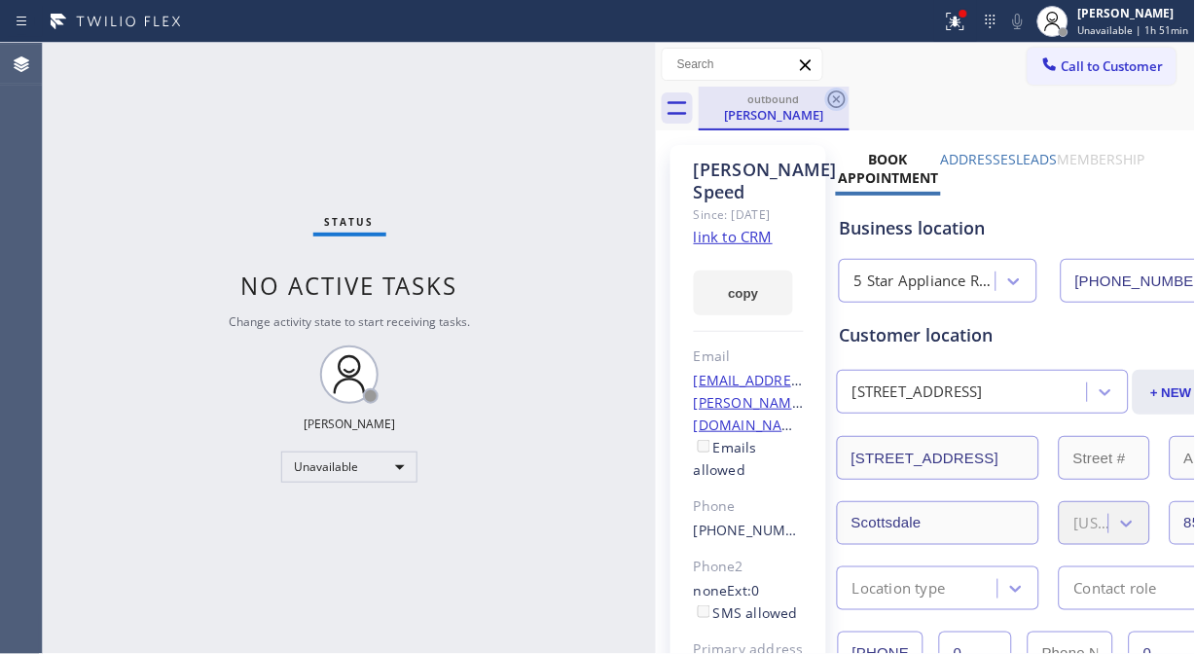
click at [843, 99] on icon at bounding box center [836, 99] width 23 height 23
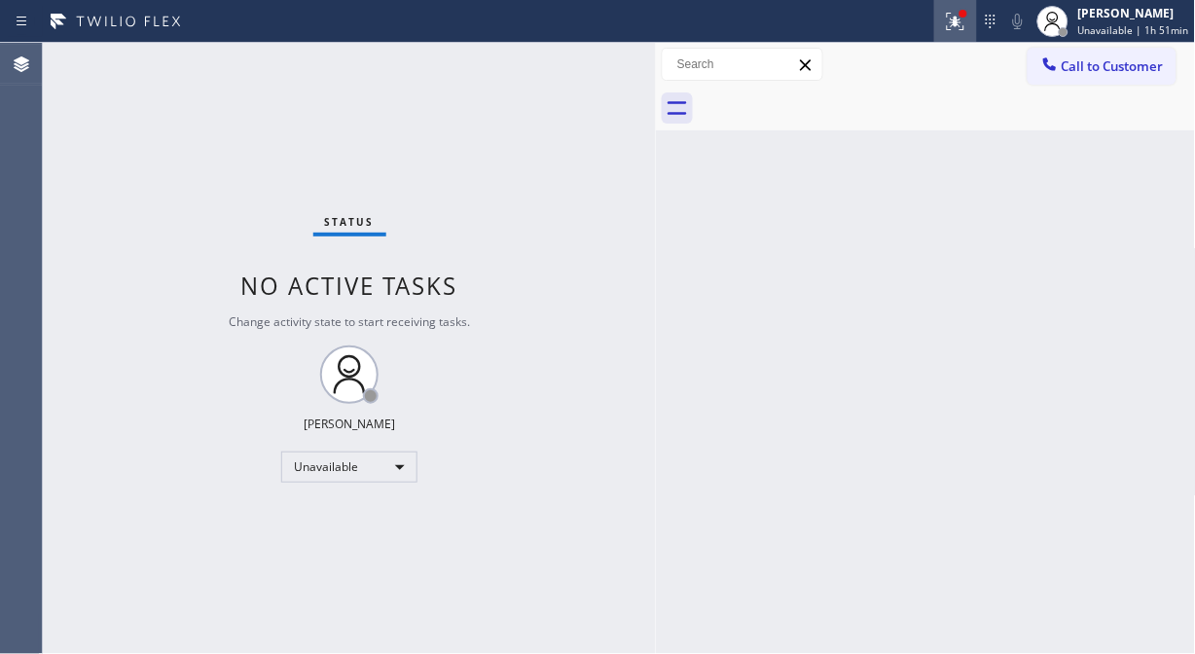
click at [965, 26] on icon at bounding box center [955, 21] width 23 height 23
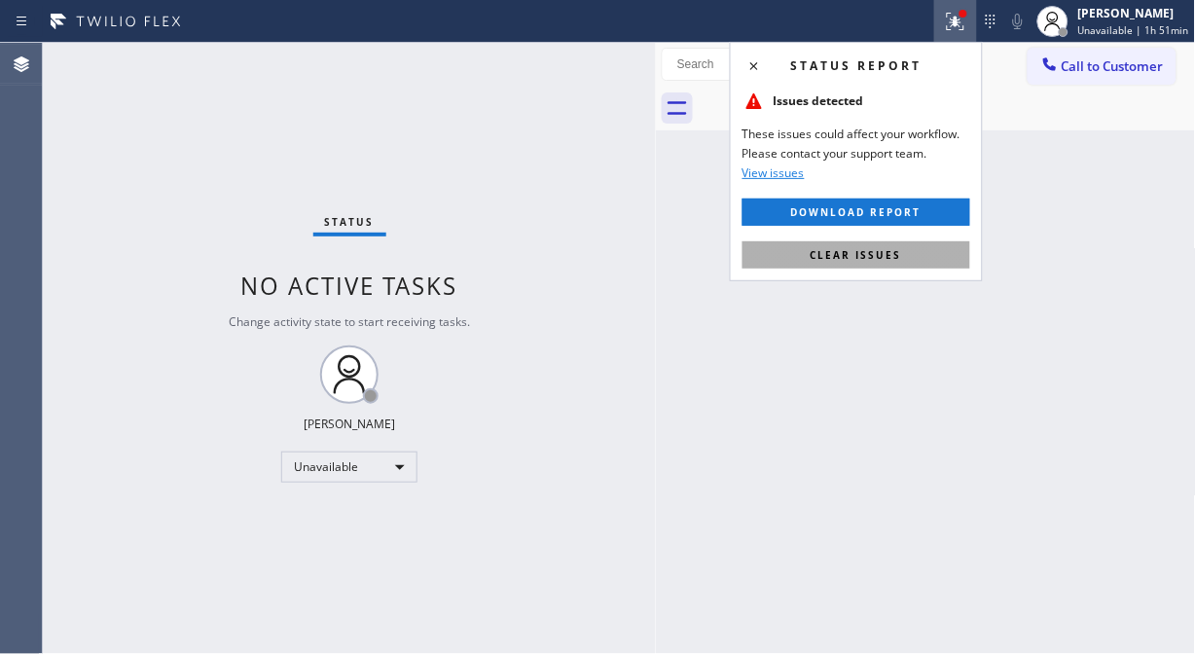
click at [901, 266] on button "Clear issues" at bounding box center [857, 254] width 228 height 27
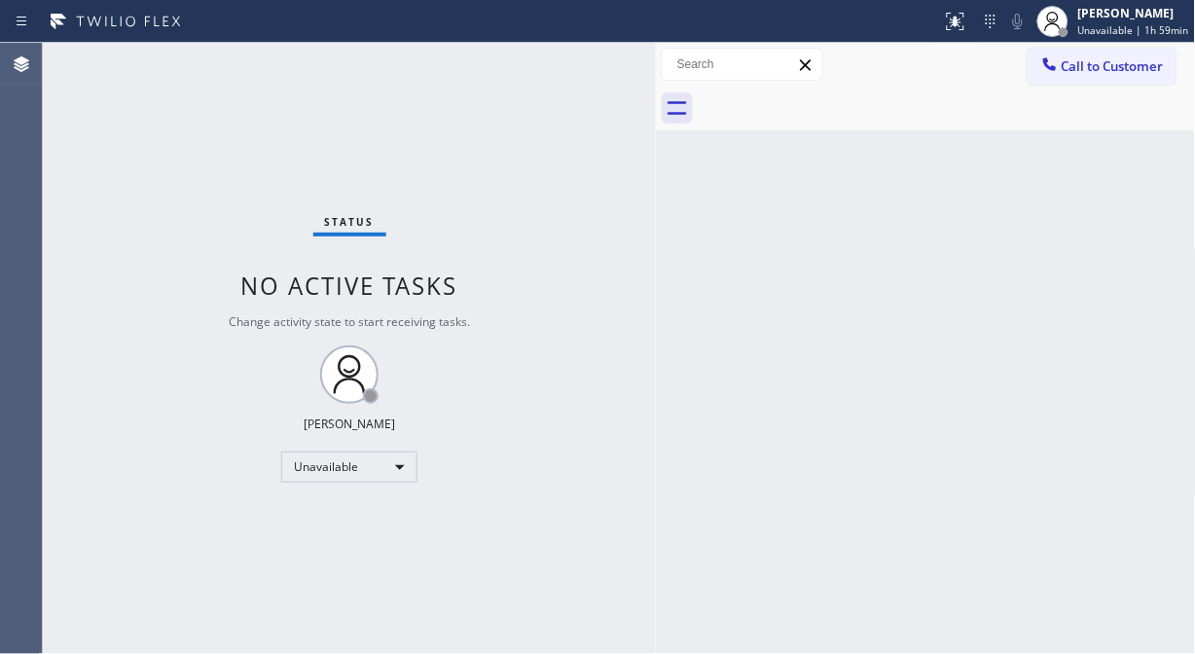
click at [138, 202] on div "Status No active tasks Change activity state to start receiving tasks. [PERSON_…" at bounding box center [349, 348] width 613 height 611
click at [193, 197] on div "Status No active tasks Change activity state to start receiving tasks. [PERSON_…" at bounding box center [349, 348] width 613 height 611
click at [588, 179] on div "Status No active tasks Change activity state to start receiving tasks. [PERSON_…" at bounding box center [349, 348] width 613 height 611
click at [121, 322] on div "Status No active tasks Change activity state to start receiving tasks. [PERSON_…" at bounding box center [349, 348] width 613 height 611
click at [295, 468] on div "Unavailable" at bounding box center [349, 467] width 136 height 31
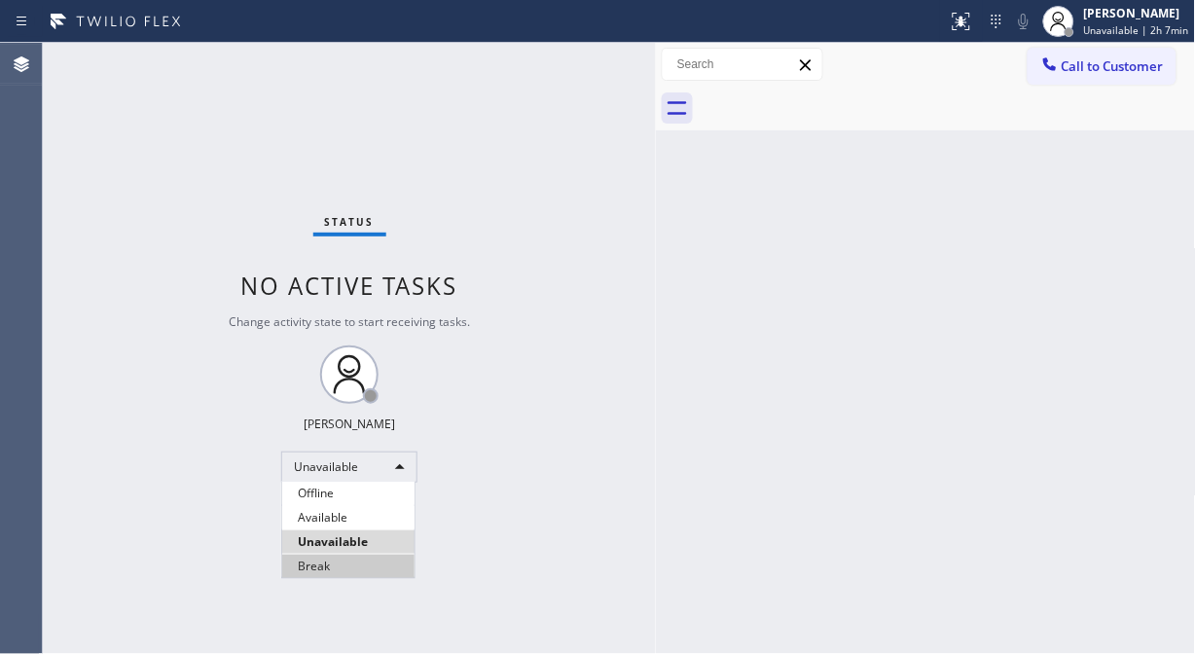
click at [312, 561] on li "Break" at bounding box center [348, 566] width 132 height 23
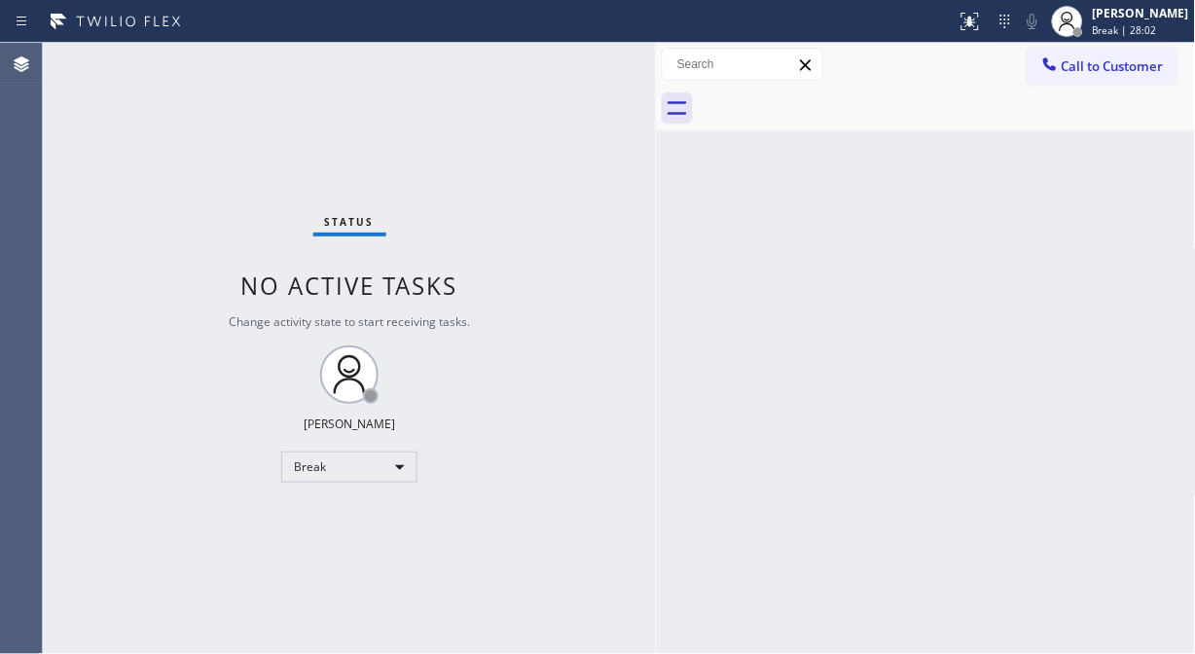
click at [609, 351] on div "Status No active tasks Change activity state to start receiving tasks. Fila Gar…" at bounding box center [349, 348] width 613 height 611
click at [326, 465] on div "Break" at bounding box center [349, 467] width 136 height 31
click at [339, 536] on li "Unavailable" at bounding box center [348, 541] width 132 height 23
click at [133, 160] on div "Status No active tasks Change activity state to start receiving tasks. [PERSON_…" at bounding box center [349, 348] width 613 height 611
click at [1111, 62] on span "Call to Customer" at bounding box center [1113, 66] width 102 height 18
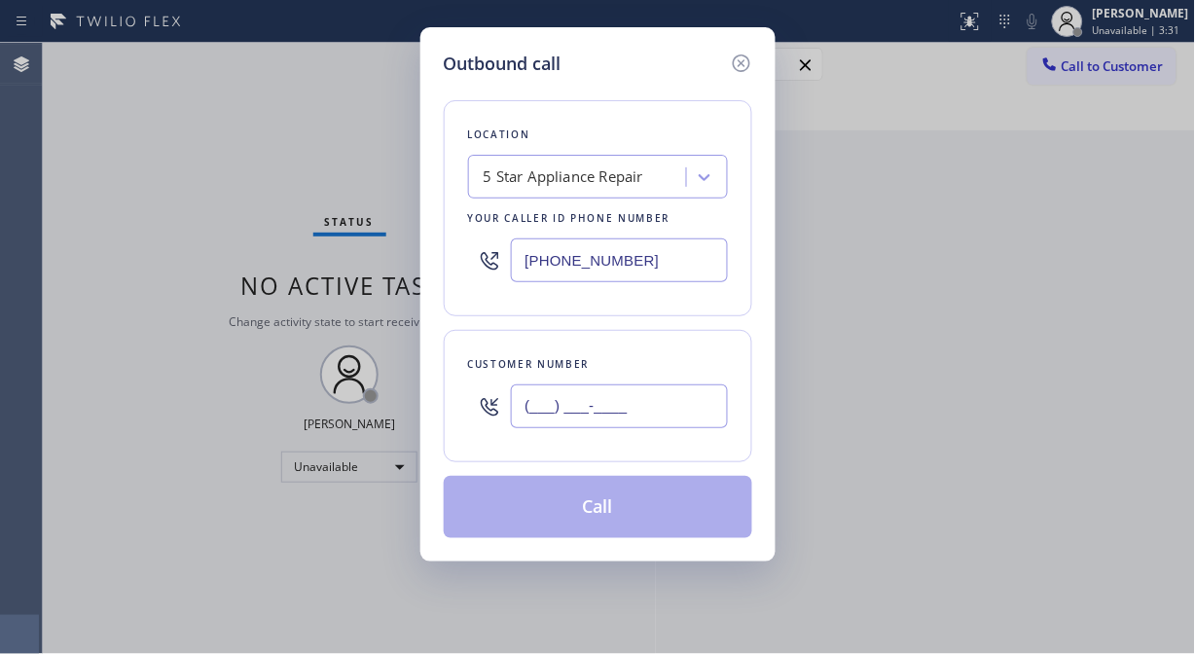
click at [611, 410] on input "(___) ___-____" at bounding box center [619, 406] width 217 height 44
paste input "602) 628-5817"
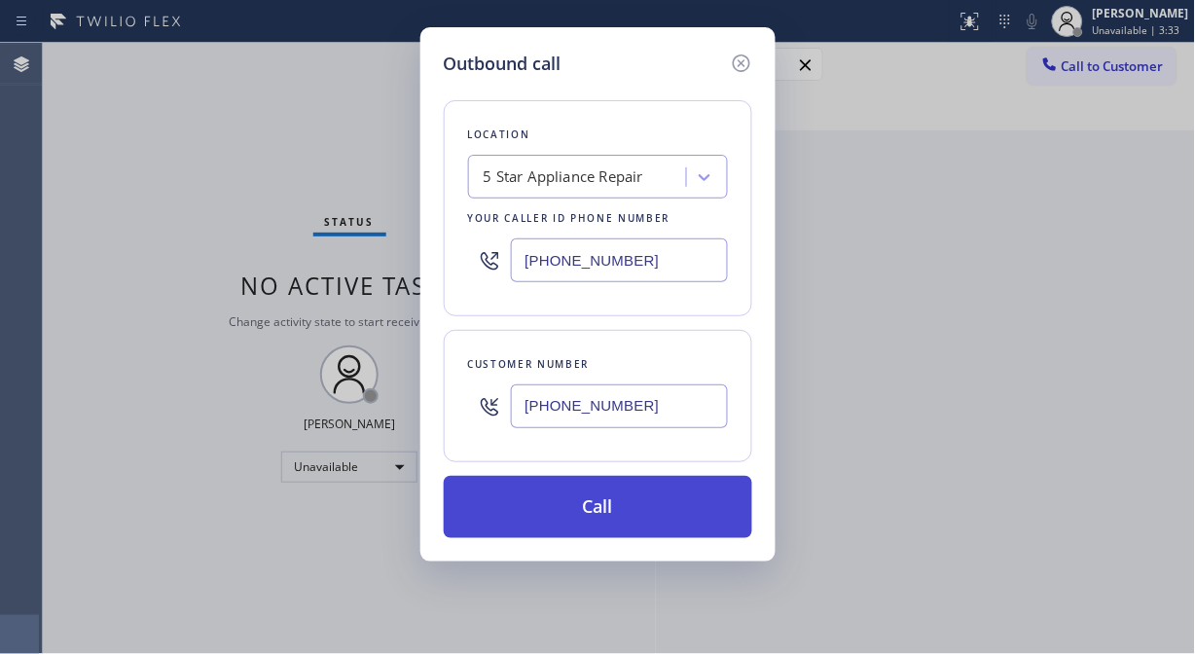
type input "[PHONE_NUMBER]"
click at [624, 513] on button "Call" at bounding box center [598, 507] width 309 height 62
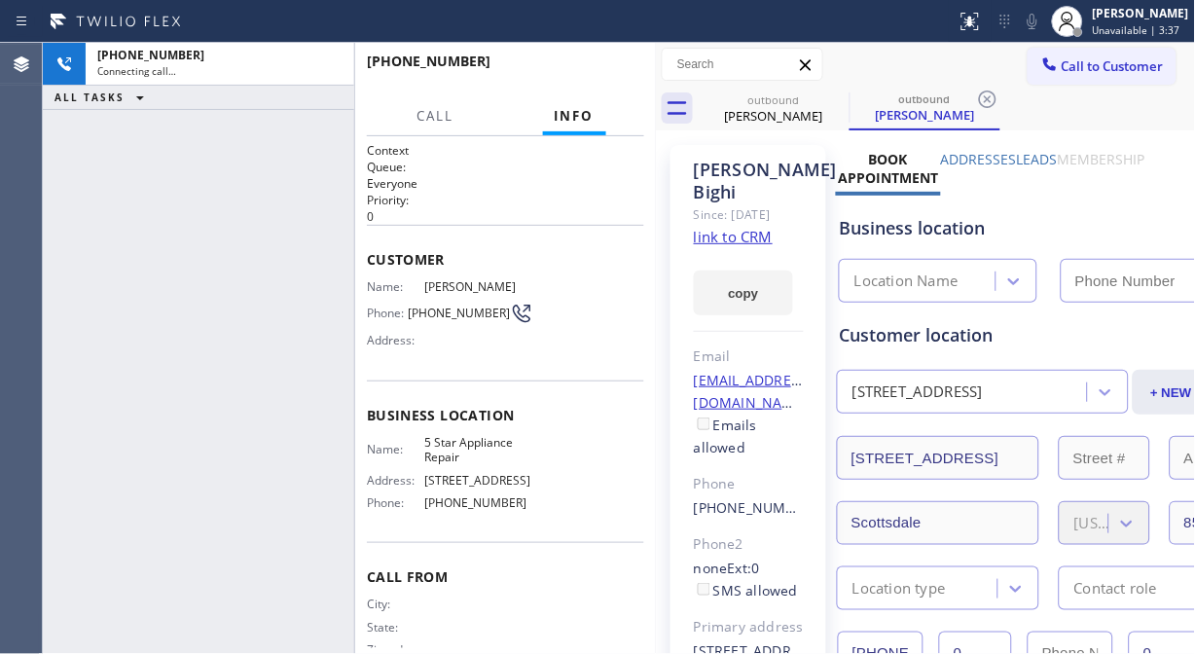
type input "[PHONE_NUMBER]"
click at [1037, 22] on icon at bounding box center [1033, 22] width 10 height 16
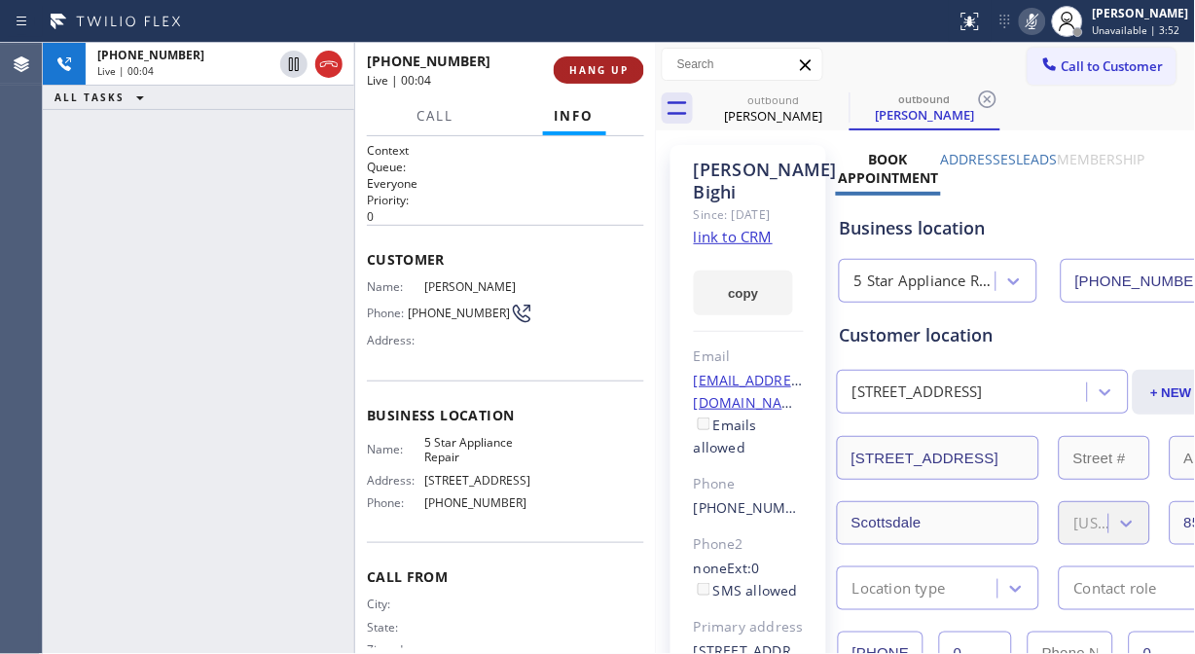
click at [592, 64] on span "HANG UP" at bounding box center [598, 70] width 59 height 14
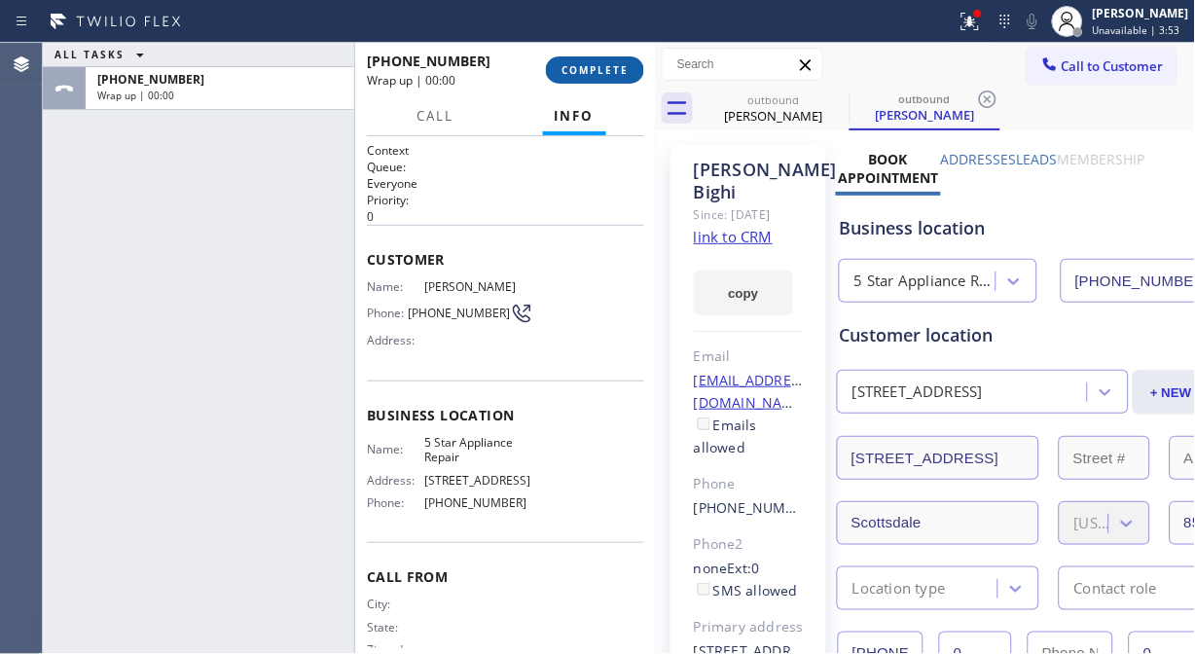
click at [592, 64] on span "COMPLETE" at bounding box center [595, 70] width 67 height 14
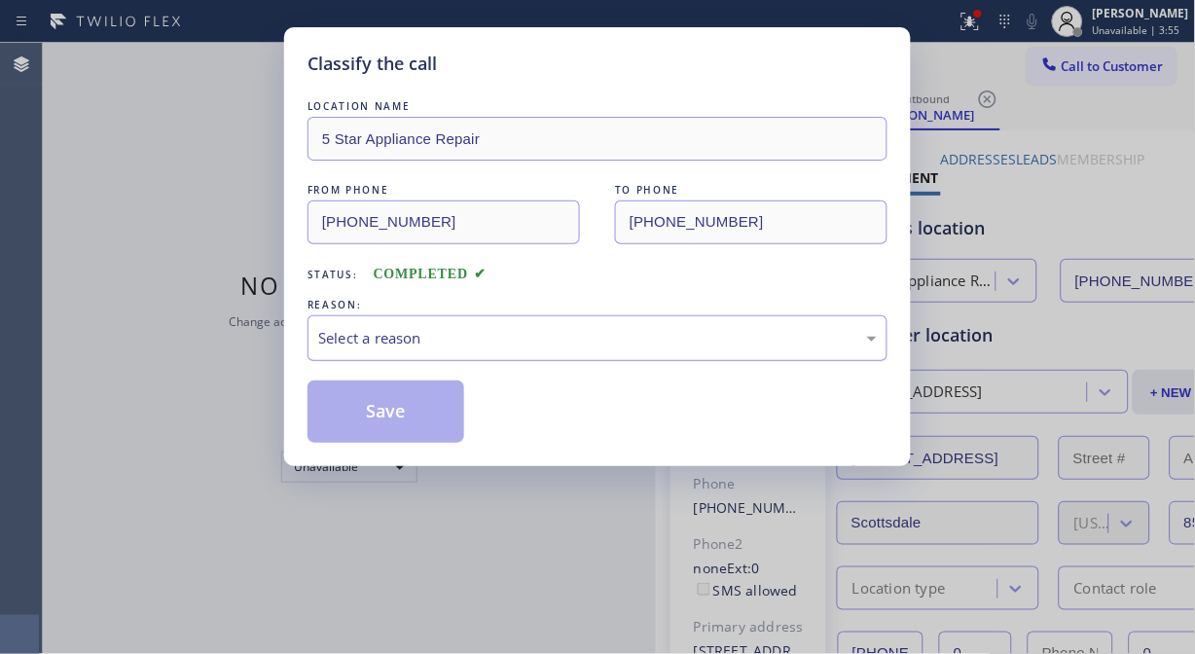
click at [562, 348] on div "Select a reason" at bounding box center [597, 338] width 559 height 22
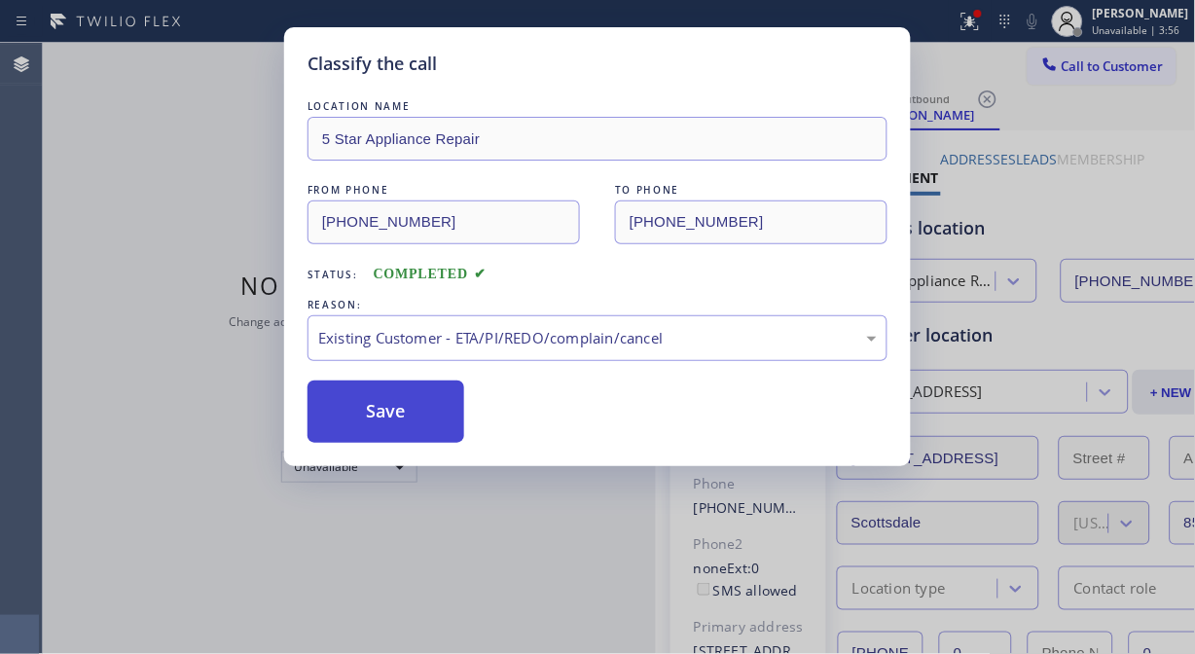
click at [442, 415] on button "Save" at bounding box center [386, 412] width 157 height 62
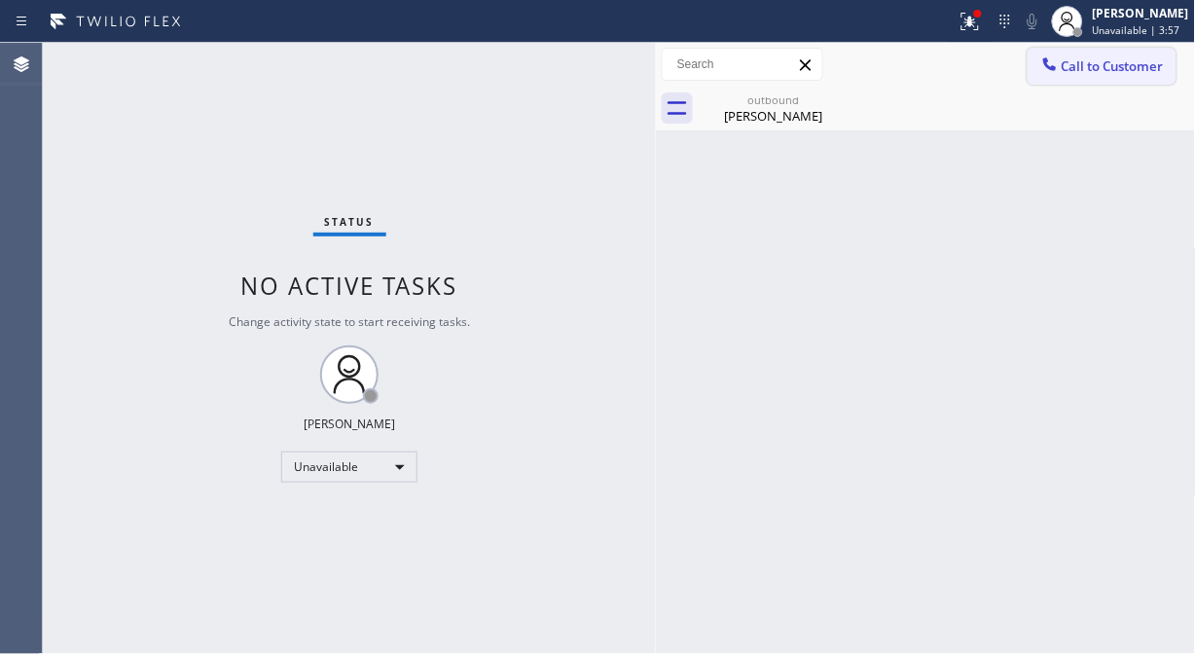
click at [1095, 66] on span "Call to Customer" at bounding box center [1113, 66] width 102 height 18
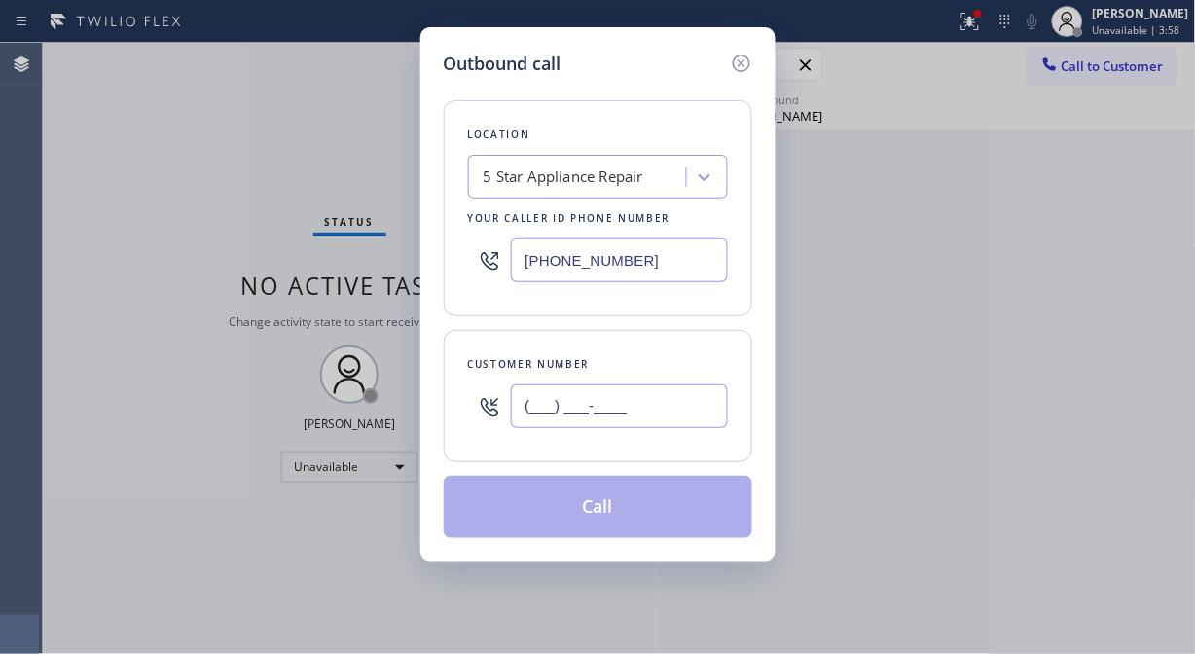
click at [556, 392] on input "(___) ___-____" at bounding box center [619, 406] width 217 height 44
paste input "949) 436-1843"
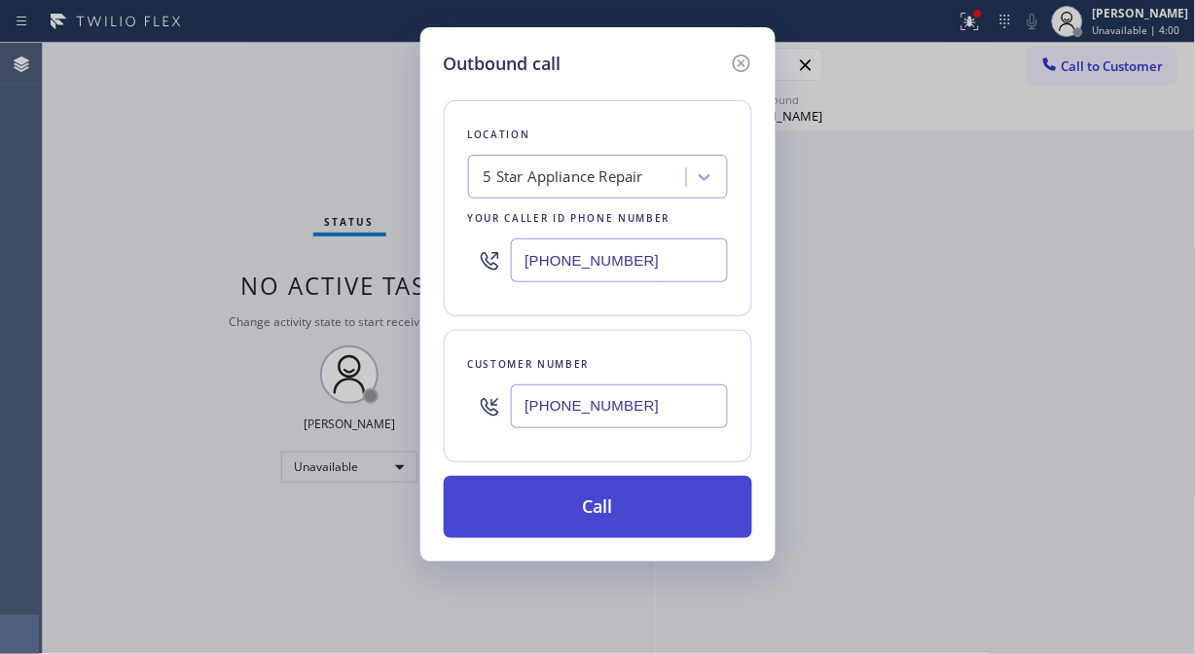
type input "[PHONE_NUMBER]"
drag, startPoint x: 653, startPoint y: 499, endPoint x: 664, endPoint y: 494, distance: 11.8
click at [654, 500] on button "Call" at bounding box center [598, 507] width 309 height 62
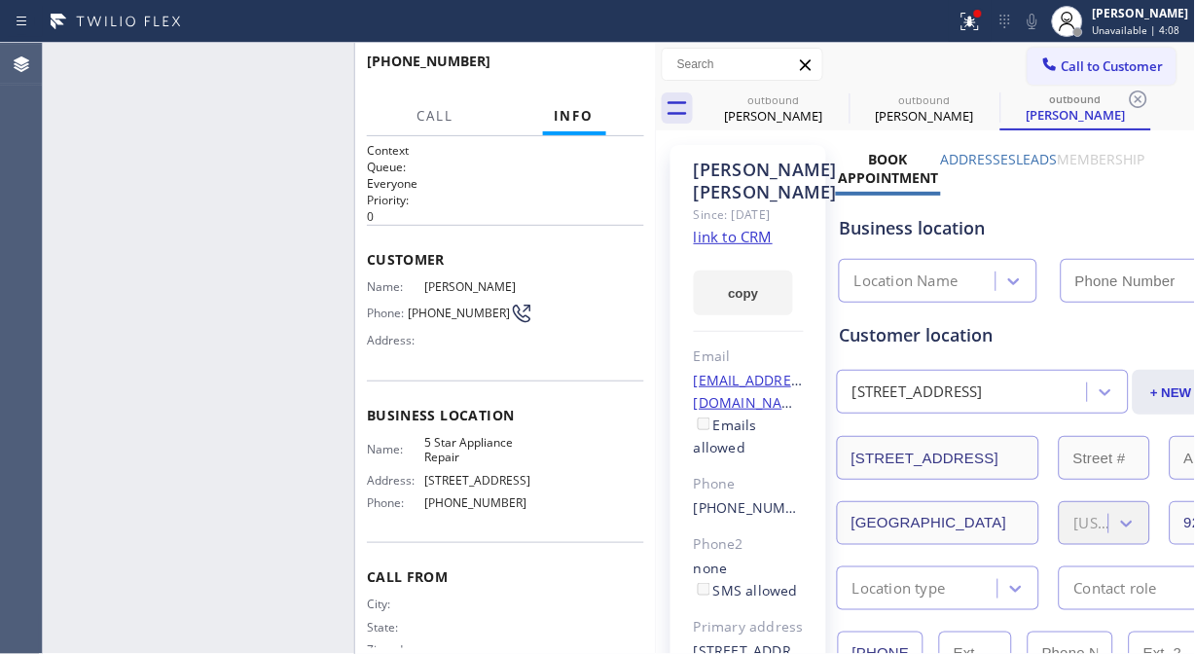
type input "[PHONE_NUMBER]"
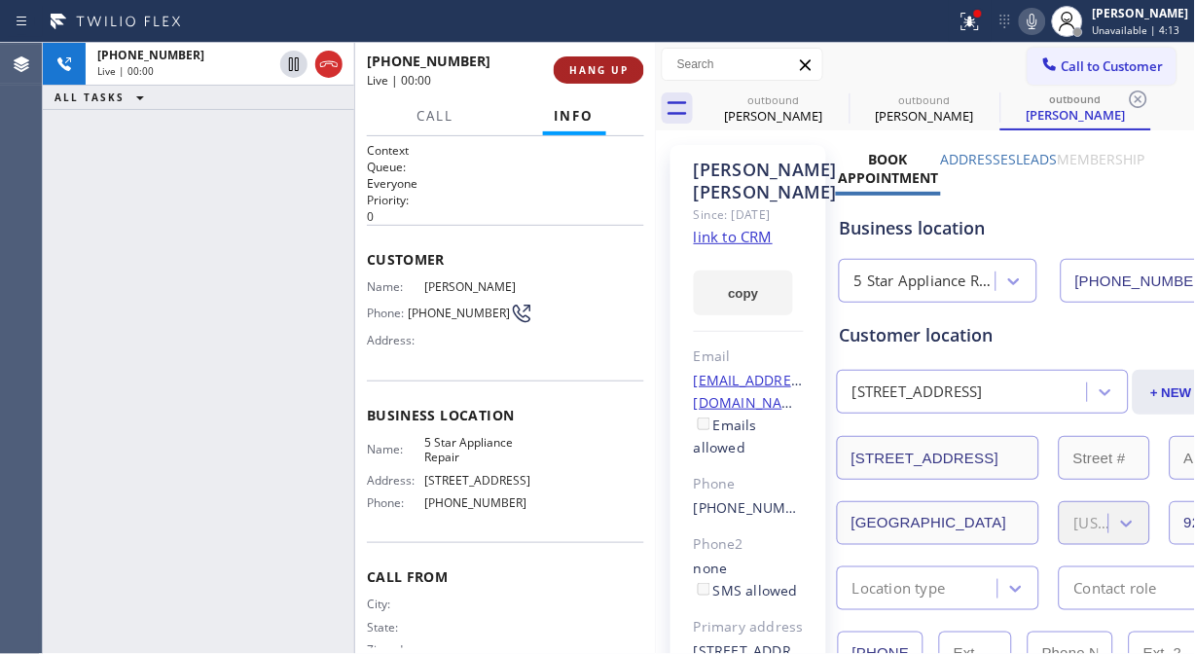
click at [639, 69] on button "HANG UP" at bounding box center [599, 69] width 91 height 27
click at [630, 70] on button "HANG UP" at bounding box center [599, 69] width 91 height 27
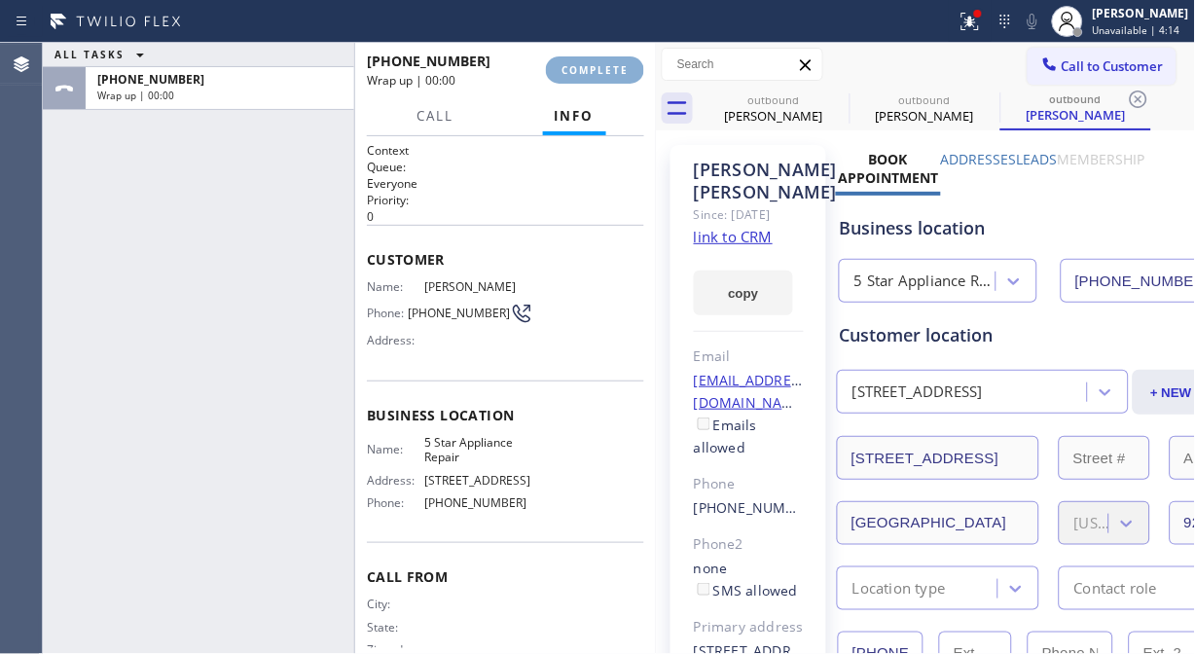
click at [626, 71] on span "COMPLETE" at bounding box center [595, 70] width 67 height 14
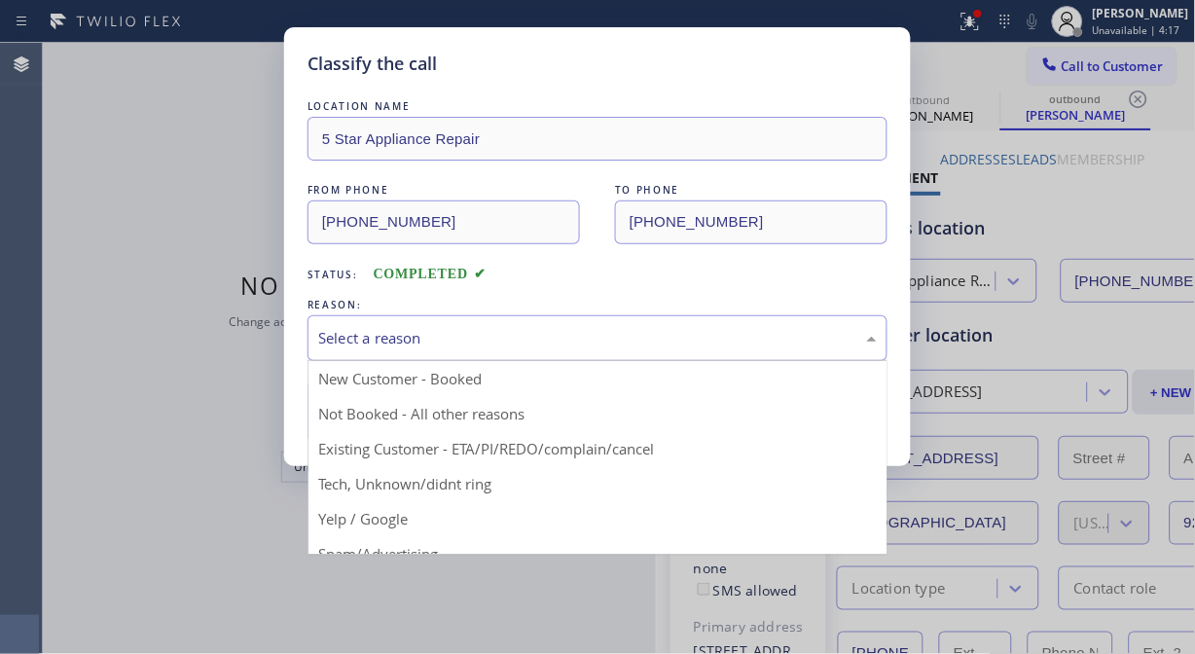
click at [596, 343] on div "Select a reason" at bounding box center [597, 338] width 559 height 22
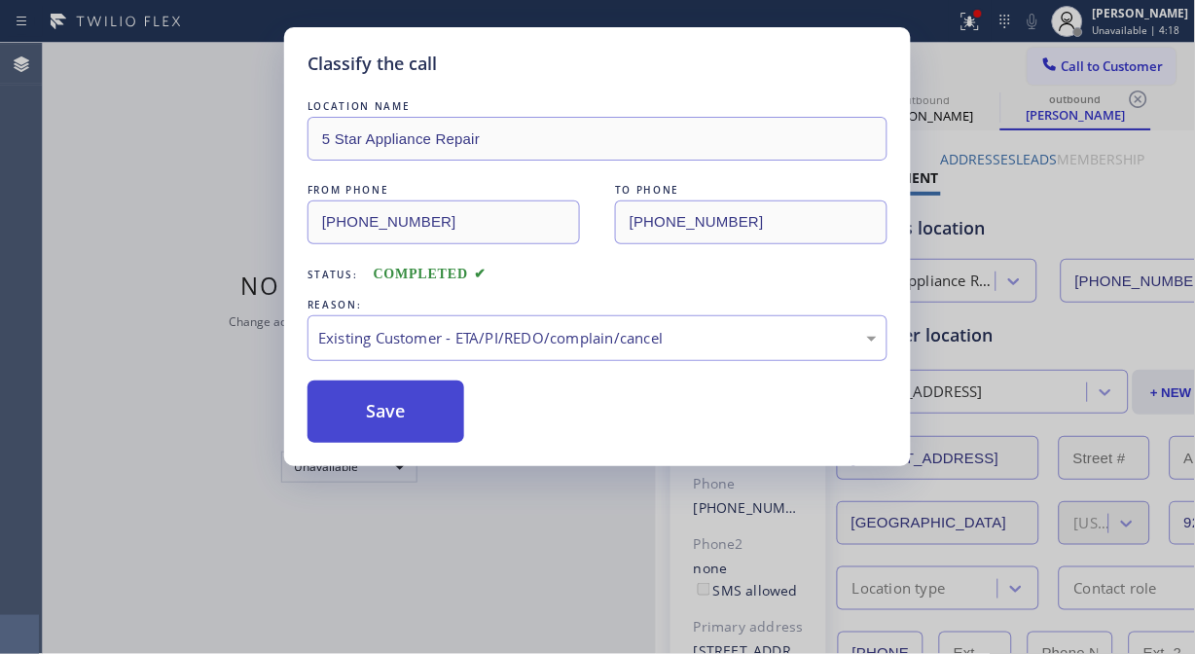
click at [414, 413] on button "Save" at bounding box center [386, 412] width 157 height 62
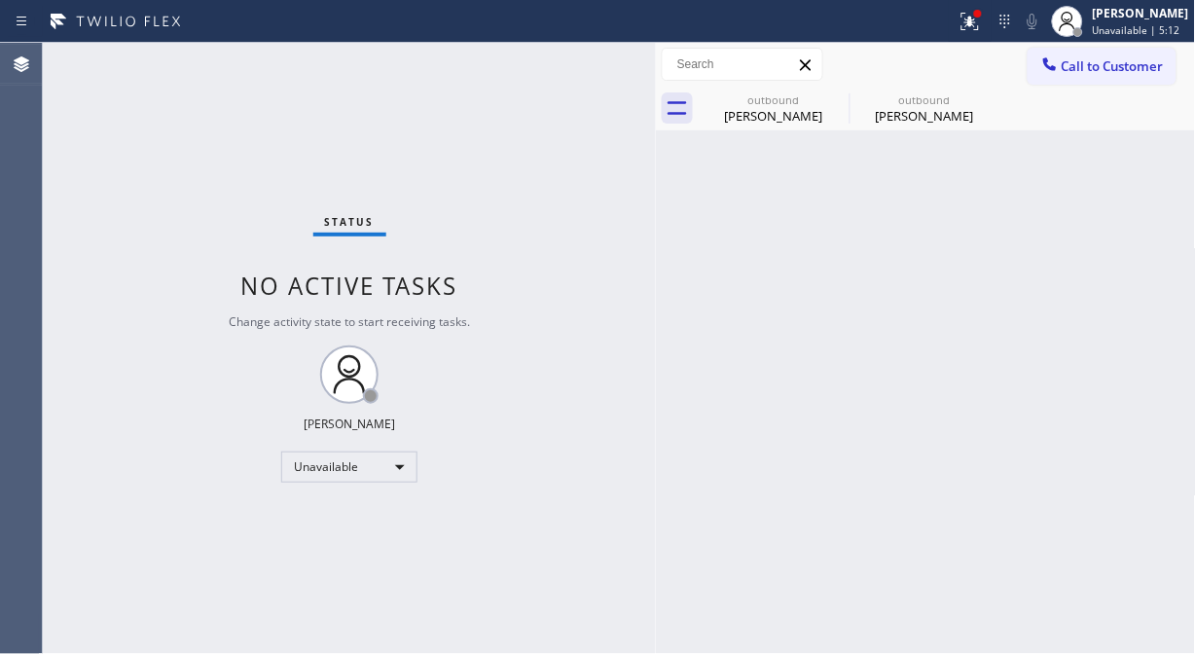
click at [163, 160] on div "Status No active tasks Change activity state to start receiving tasks. [PERSON_…" at bounding box center [349, 348] width 613 height 611
click at [1103, 74] on span "Call to Customer" at bounding box center [1113, 66] width 102 height 18
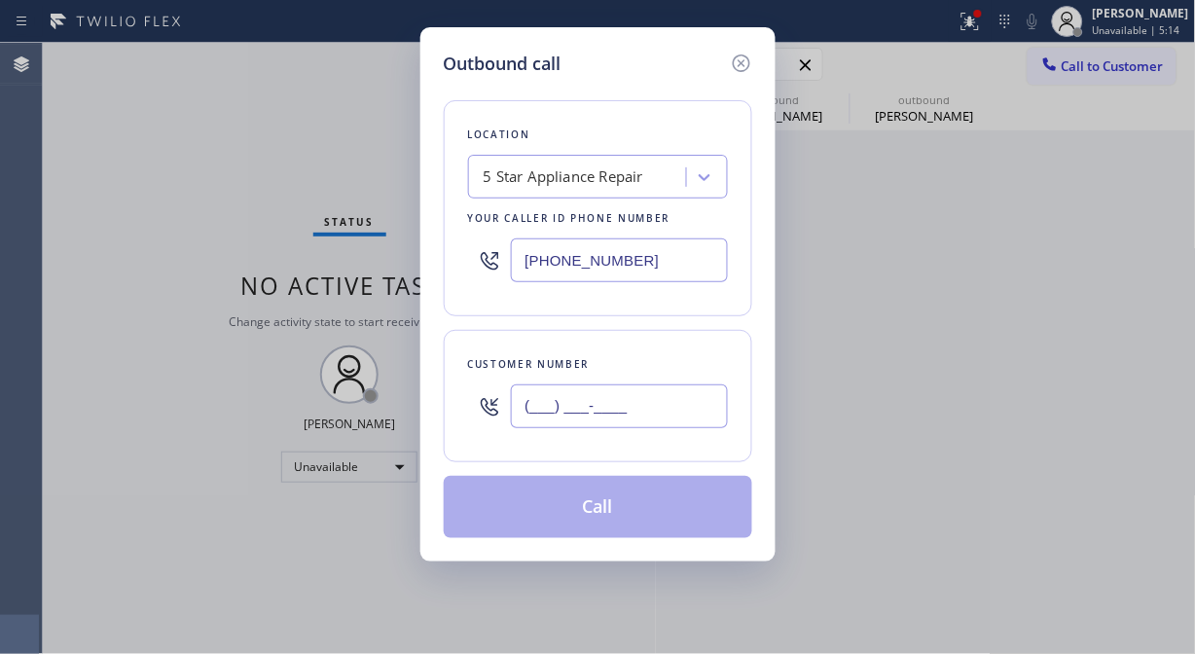
click at [533, 407] on input "(___) ___-____" at bounding box center [619, 406] width 217 height 44
paste input "949) 791-9904"
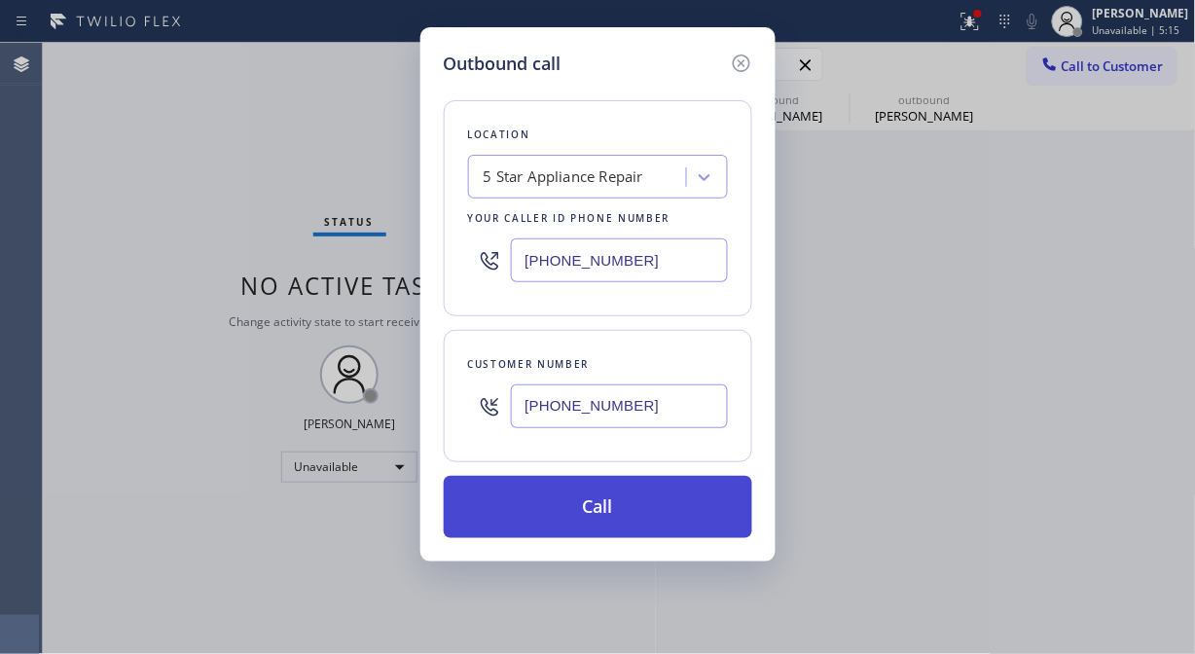
type input "[PHONE_NUMBER]"
click at [625, 514] on button "Call" at bounding box center [598, 507] width 309 height 62
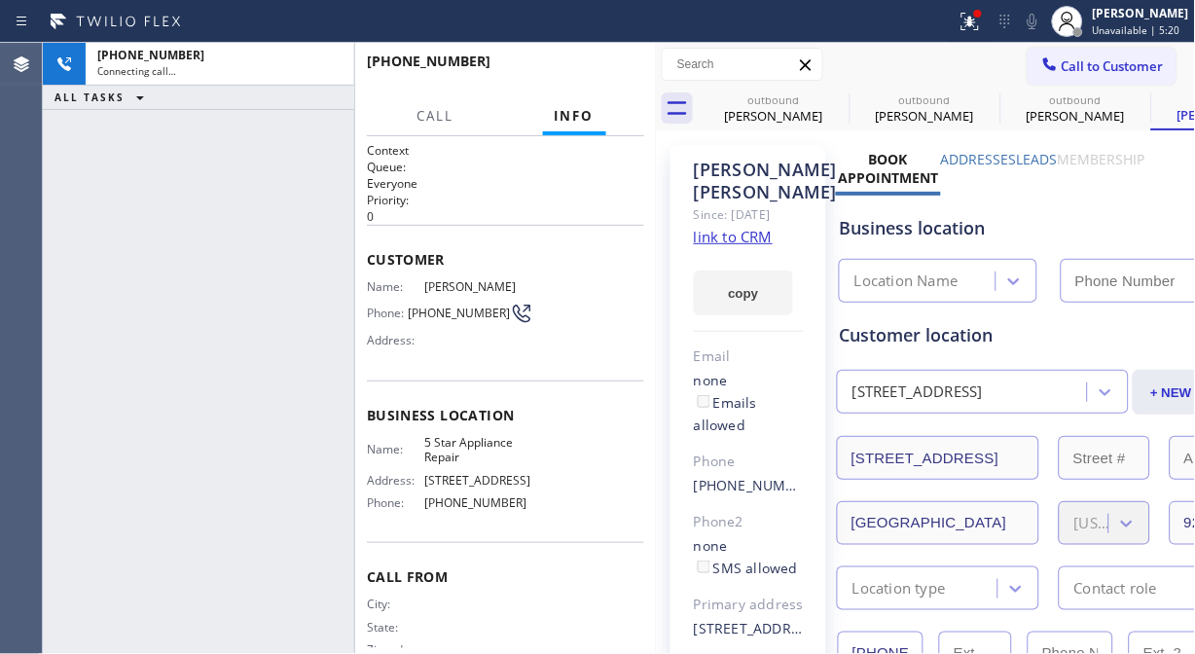
type input "[PHONE_NUMBER]"
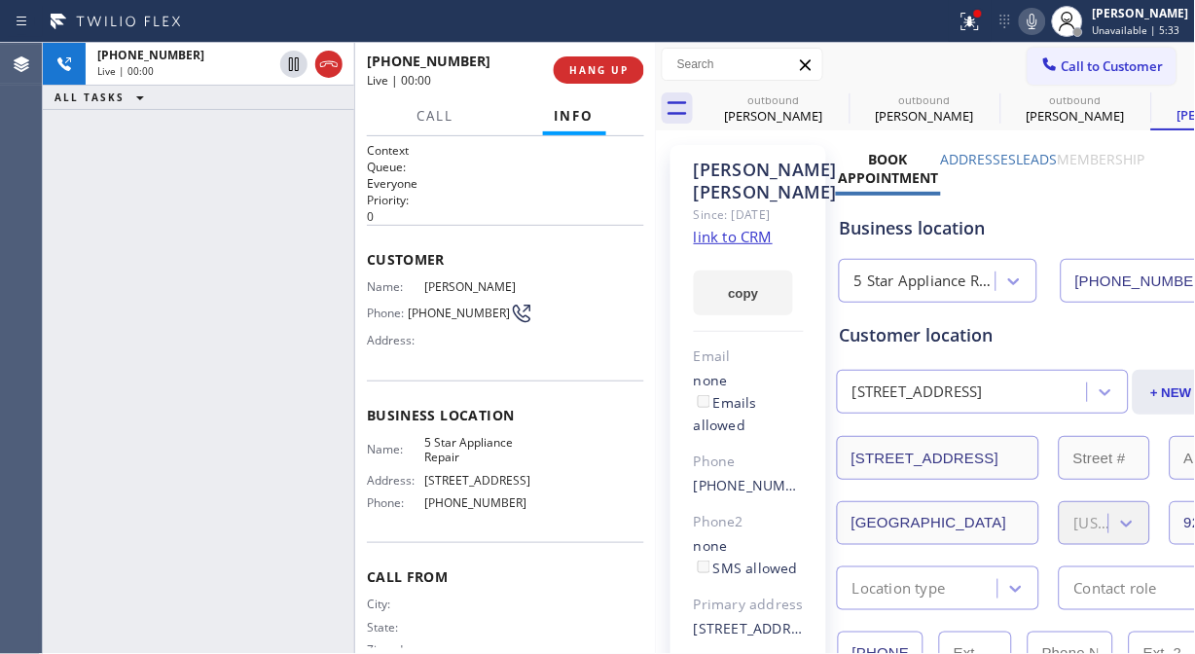
click at [188, 240] on div "[PHONE_NUMBER] Live | 00:00 ALL TASKS ALL TASKS ACTIVE TASKS TASKS IN WRAP UP" at bounding box center [198, 348] width 311 height 611
click at [575, 69] on span "HANG UP" at bounding box center [598, 70] width 59 height 14
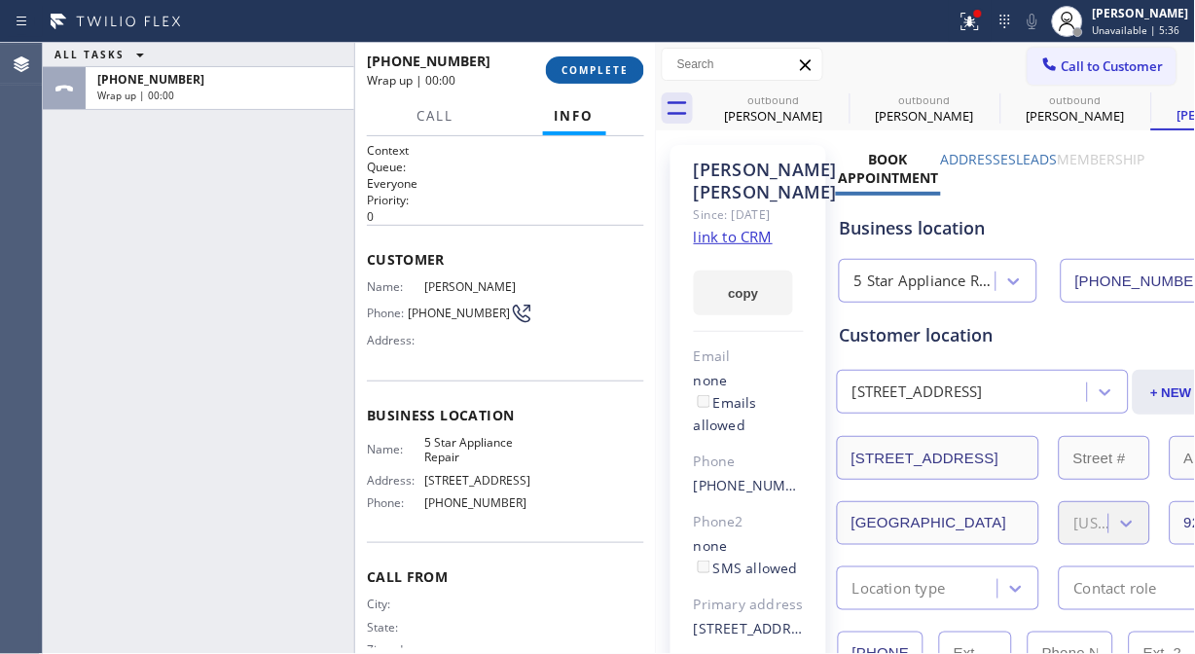
click at [586, 73] on span "COMPLETE" at bounding box center [595, 70] width 67 height 14
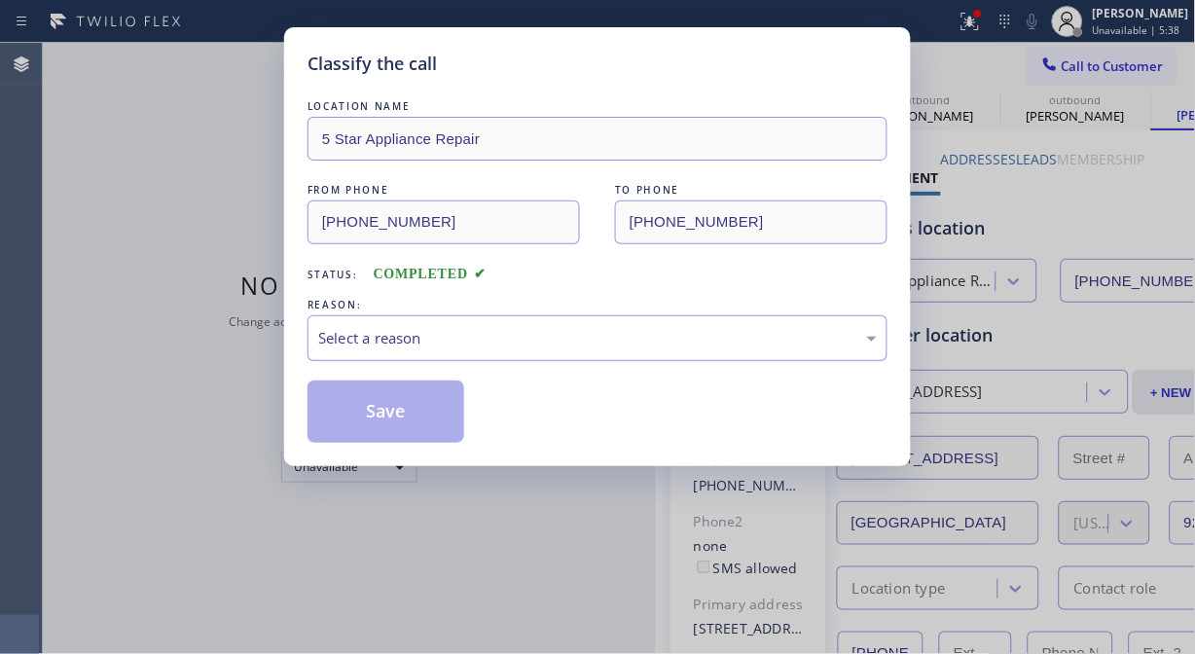
click at [639, 341] on div "Select a reason" at bounding box center [597, 338] width 559 height 22
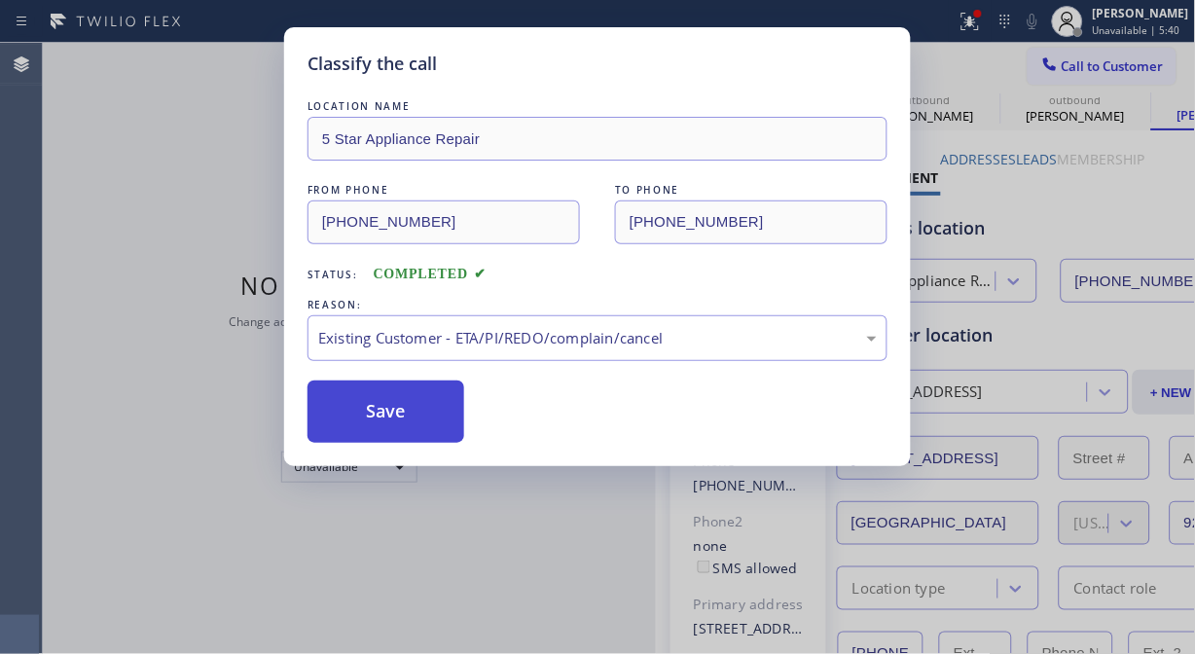
click at [390, 416] on button "Save" at bounding box center [386, 412] width 157 height 62
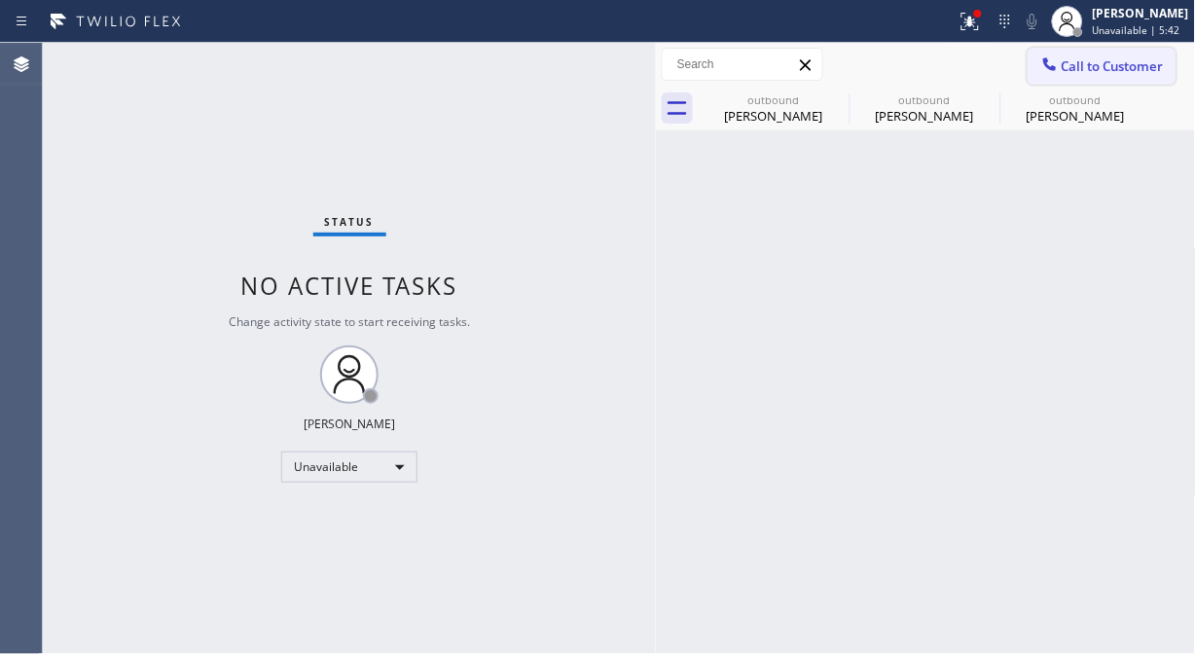
click at [1083, 73] on span "Call to Customer" at bounding box center [1113, 66] width 102 height 18
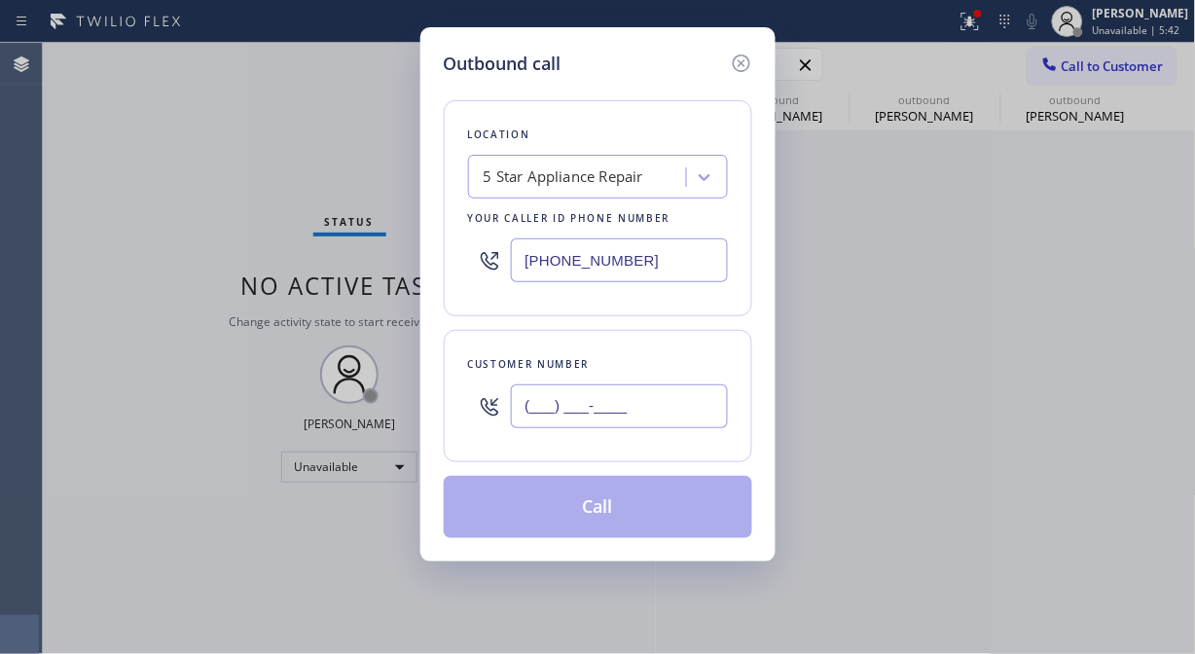
click at [683, 412] on input "(___) ___-____" at bounding box center [619, 406] width 217 height 44
paste input "949) 637-7328"
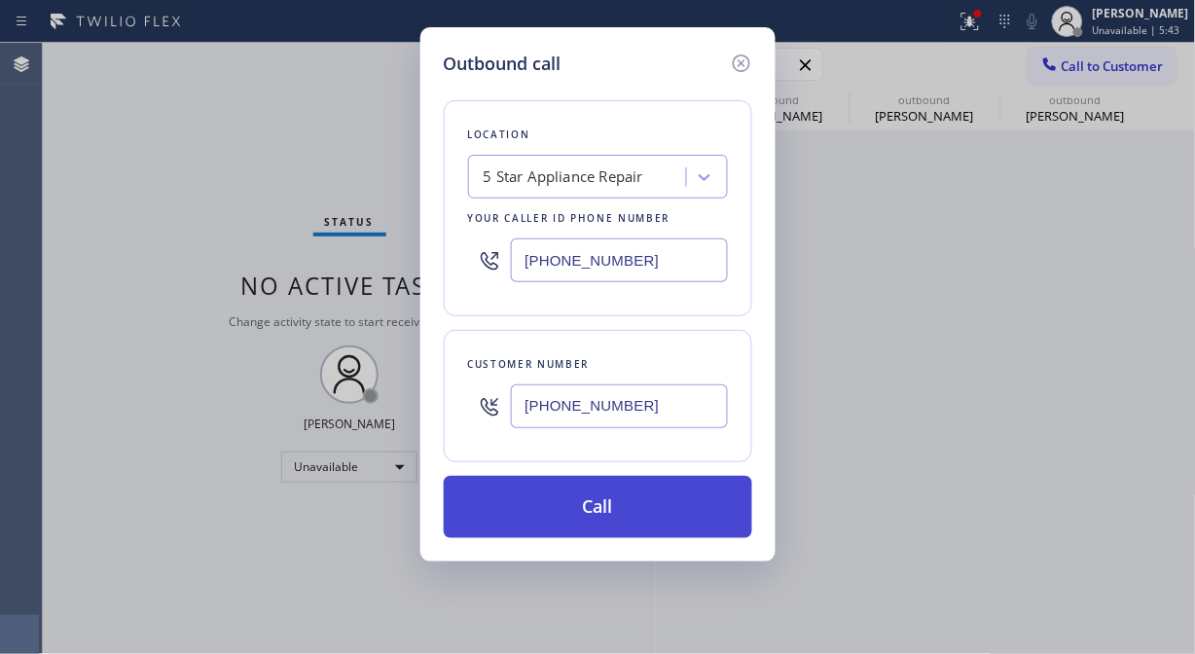
type input "[PHONE_NUMBER]"
click at [623, 498] on button "Call" at bounding box center [598, 507] width 309 height 62
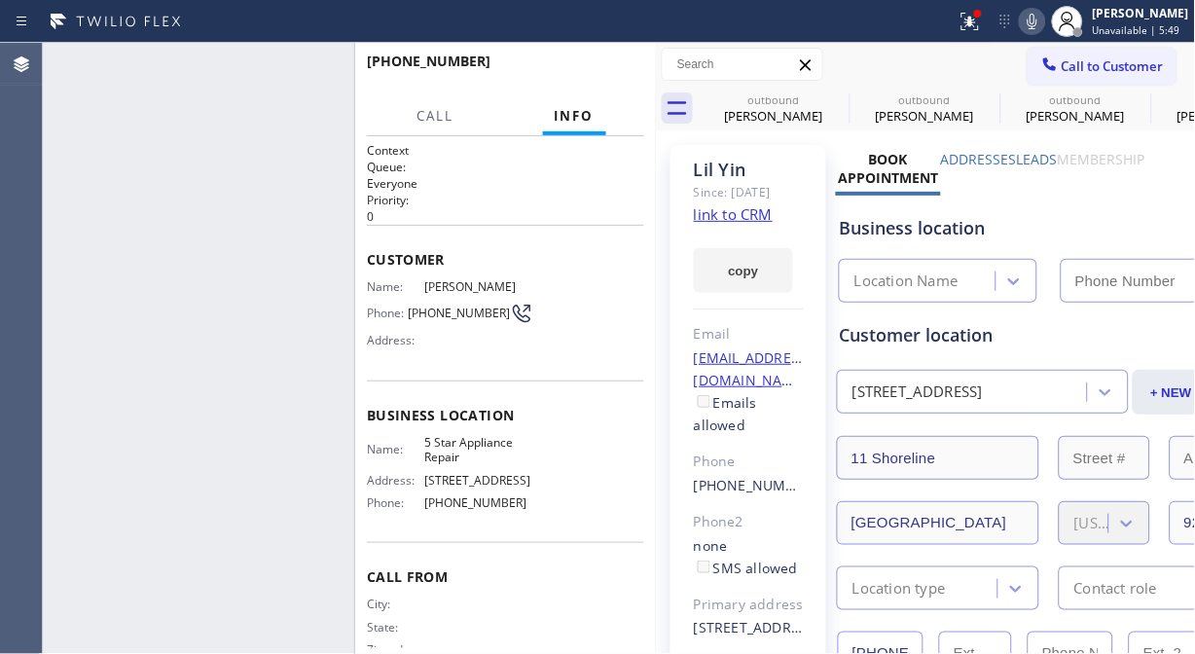
type input "[PHONE_NUMBER]"
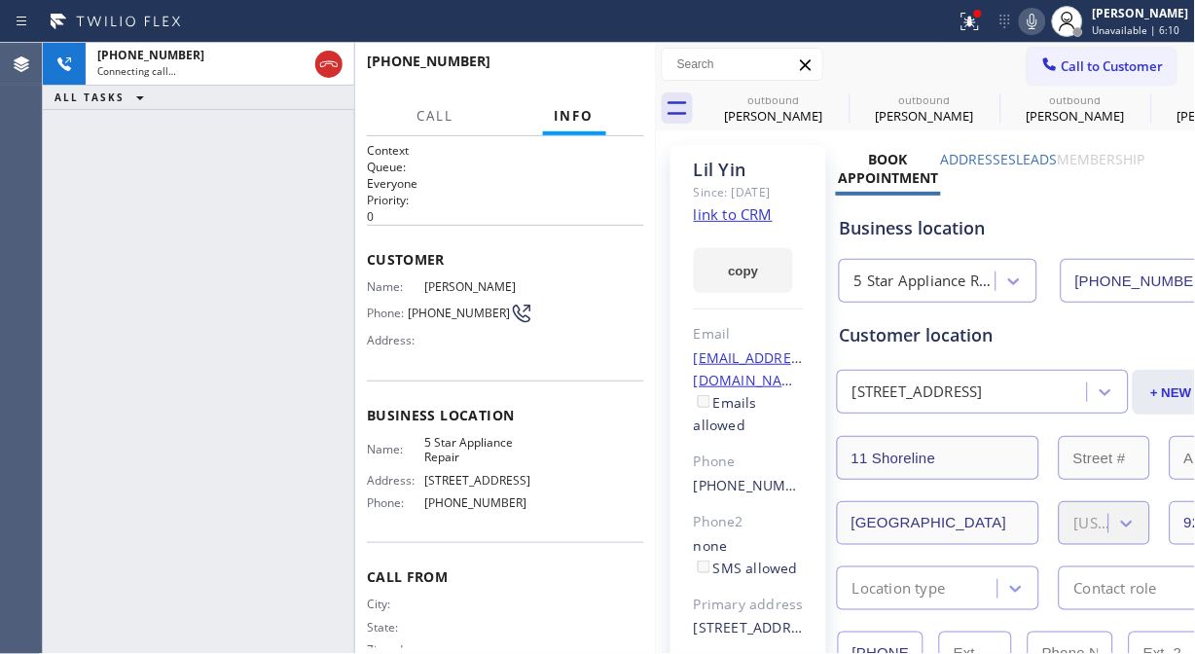
drag, startPoint x: 318, startPoint y: 56, endPoint x: 626, endPoint y: 455, distance: 503.8
click at [318, 59] on icon at bounding box center [328, 64] width 23 height 23
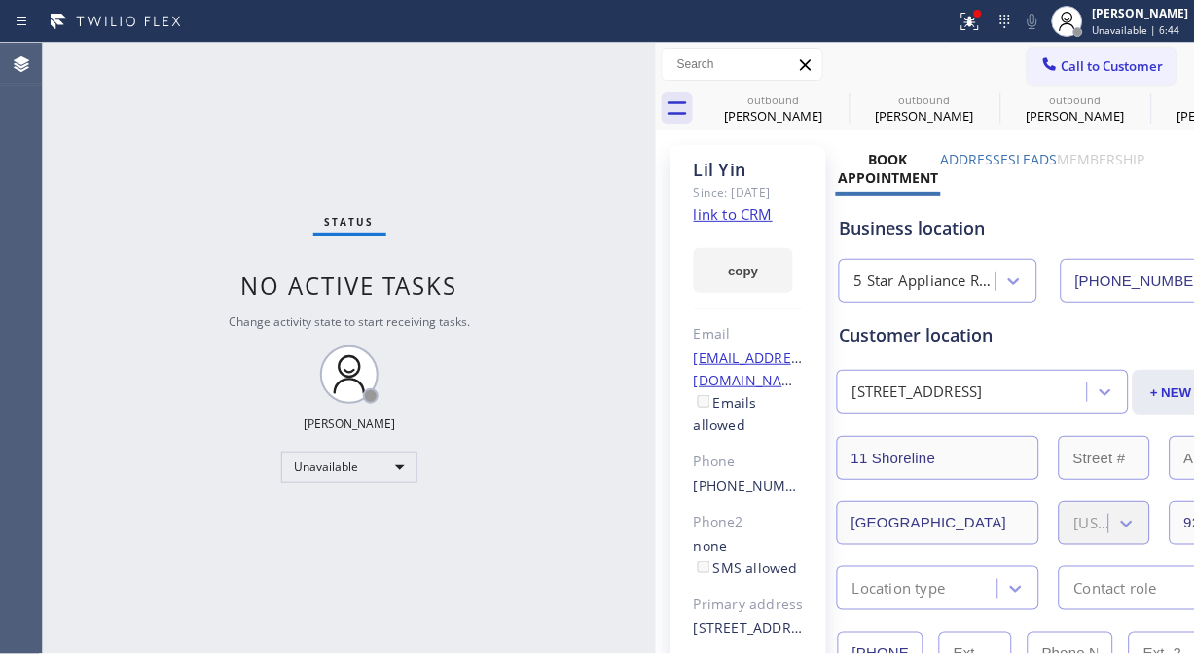
click at [83, 152] on div "Status No active tasks Change activity state to start receiving tasks. [PERSON_…" at bounding box center [349, 348] width 613 height 611
click at [1085, 59] on span "Call to Customer" at bounding box center [1113, 66] width 102 height 18
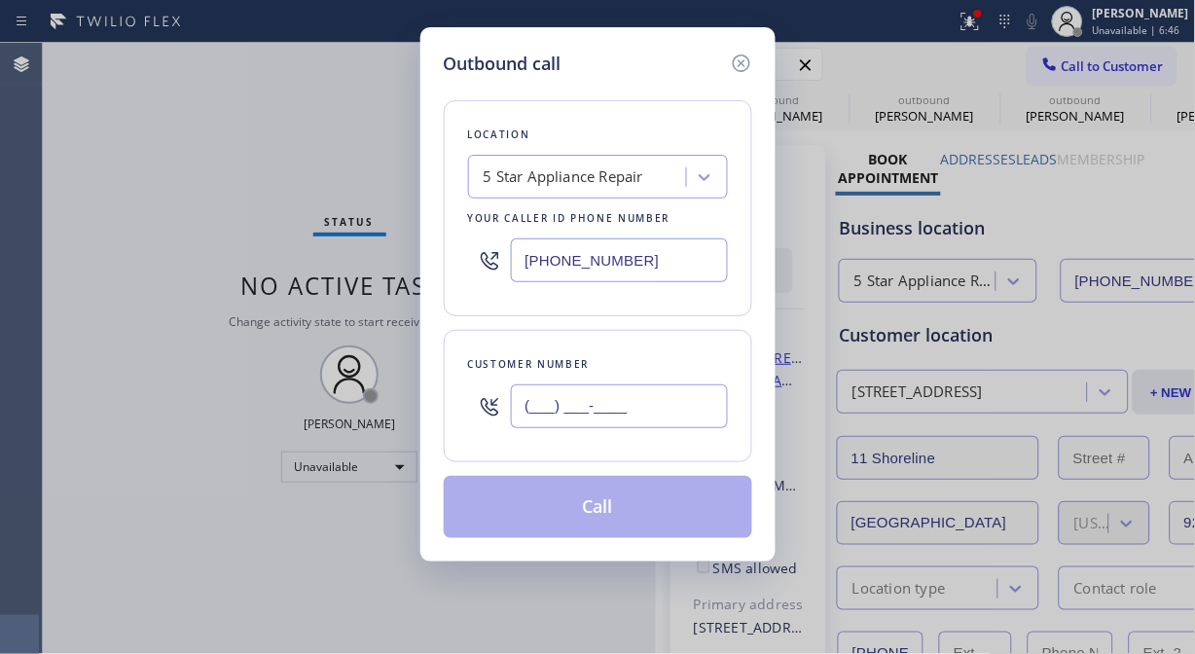
click at [599, 425] on input "(___) ___-____" at bounding box center [619, 406] width 217 height 44
paste input "208) 863-7617"
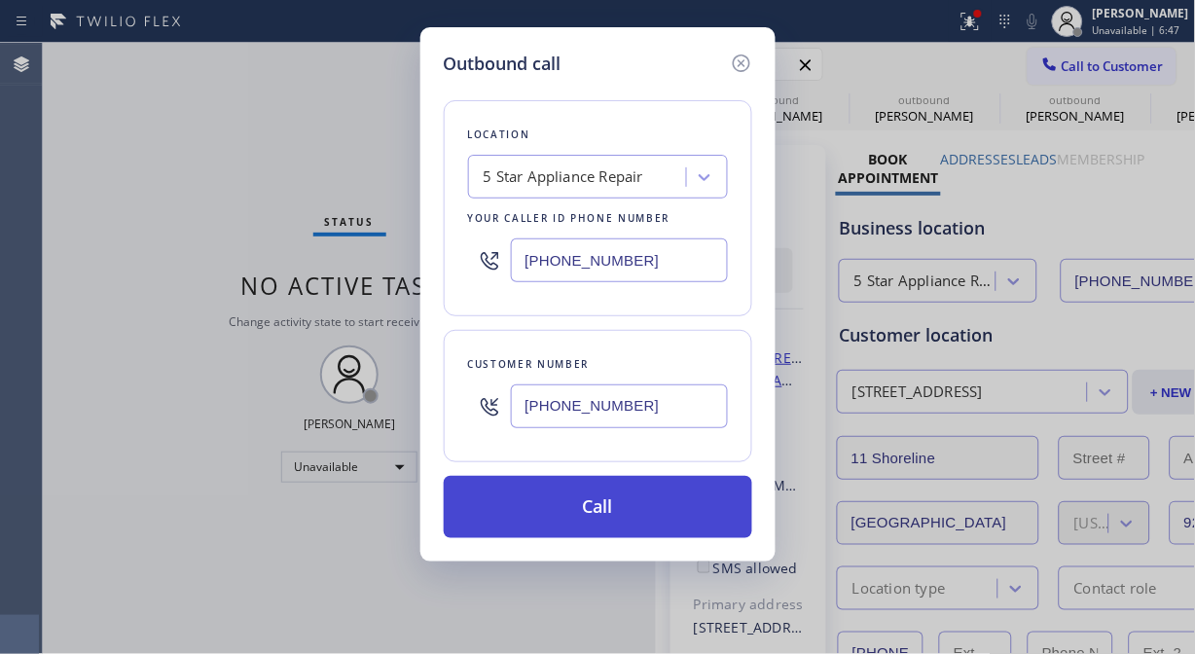
type input "[PHONE_NUMBER]"
click at [639, 524] on button "Call" at bounding box center [598, 507] width 309 height 62
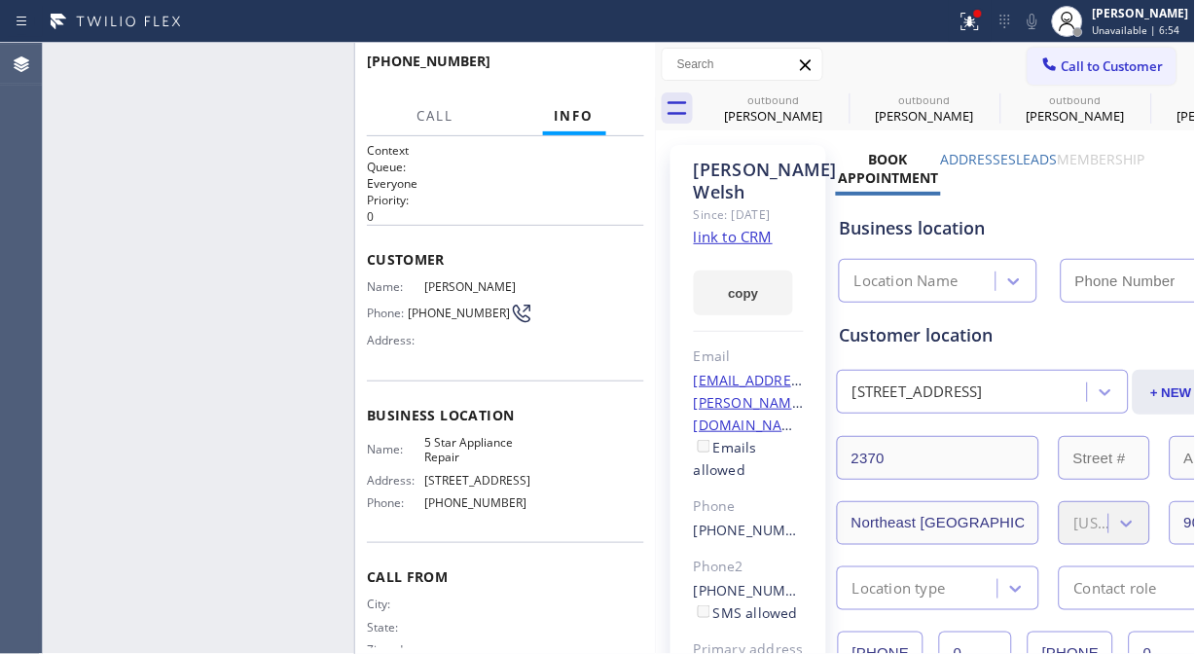
type input "[PHONE_NUMBER]"
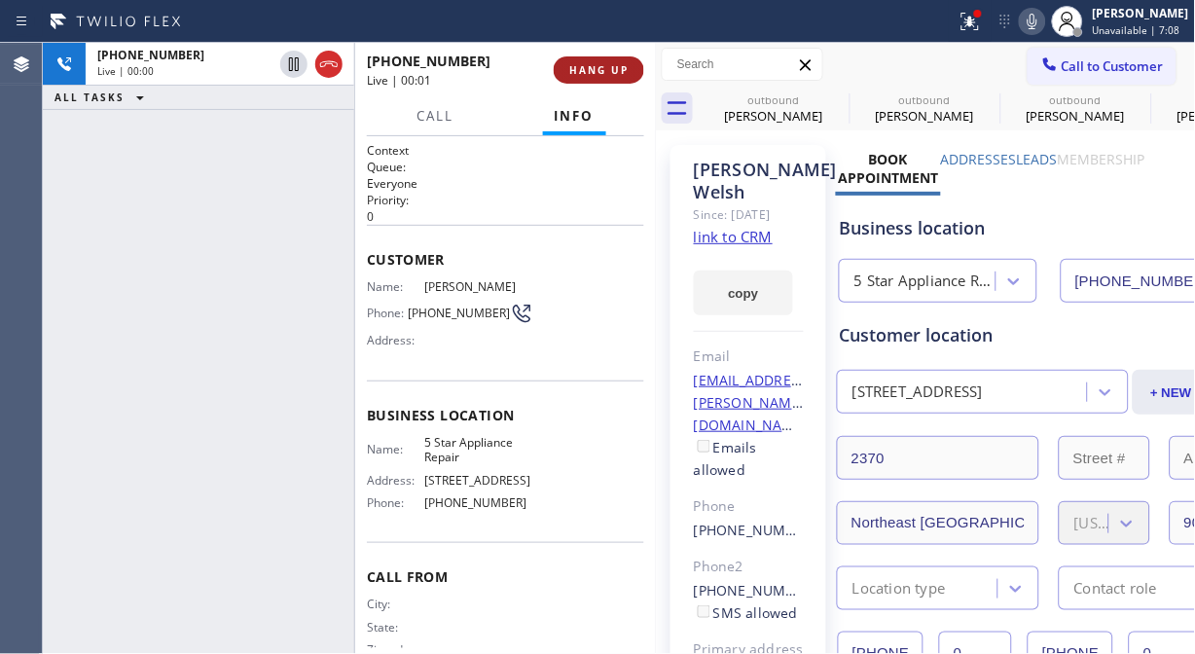
click at [603, 66] on span "HANG UP" at bounding box center [598, 70] width 59 height 14
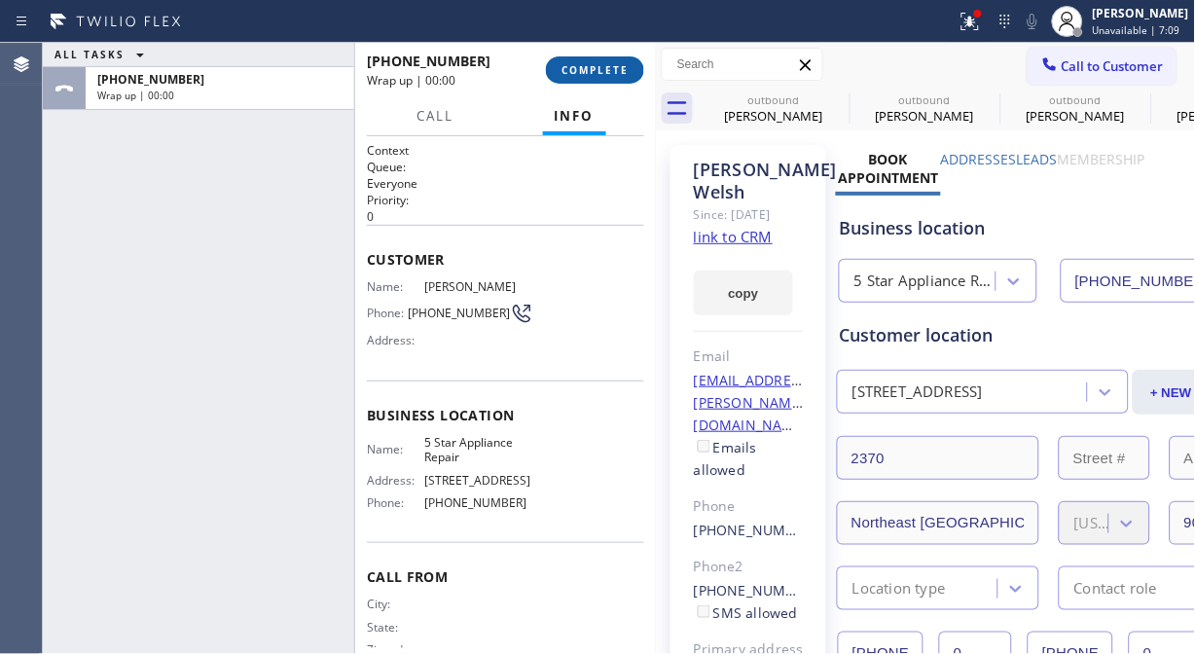
click at [603, 66] on span "COMPLETE" at bounding box center [595, 70] width 67 height 14
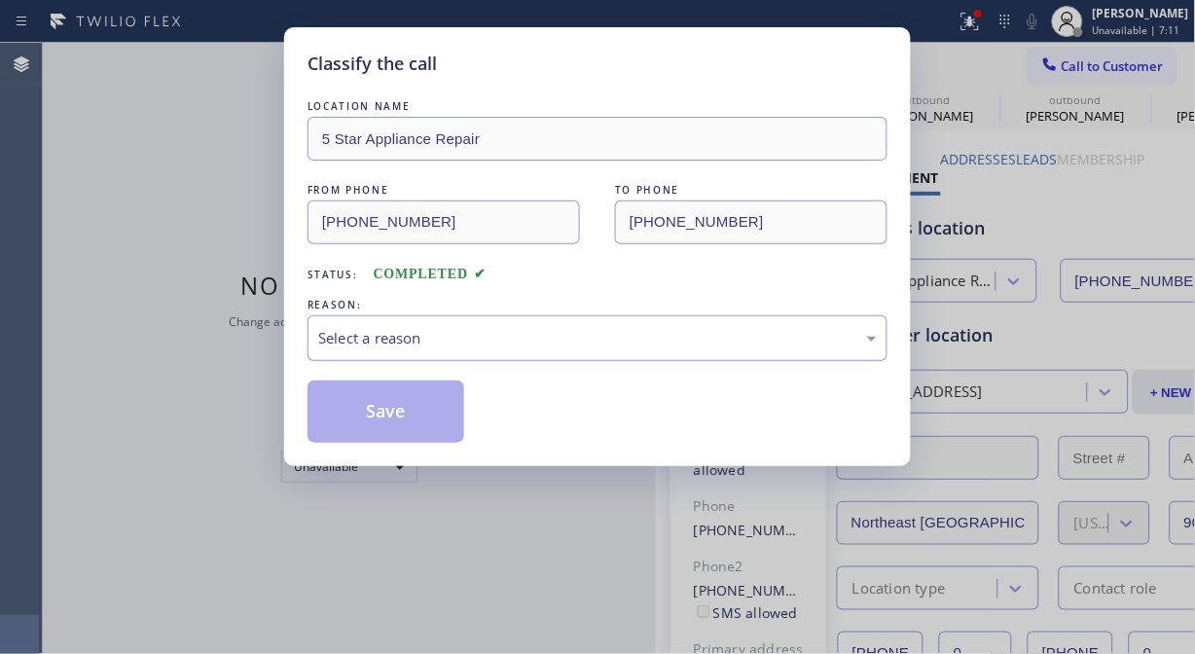
click at [600, 346] on div "Select a reason" at bounding box center [597, 338] width 559 height 22
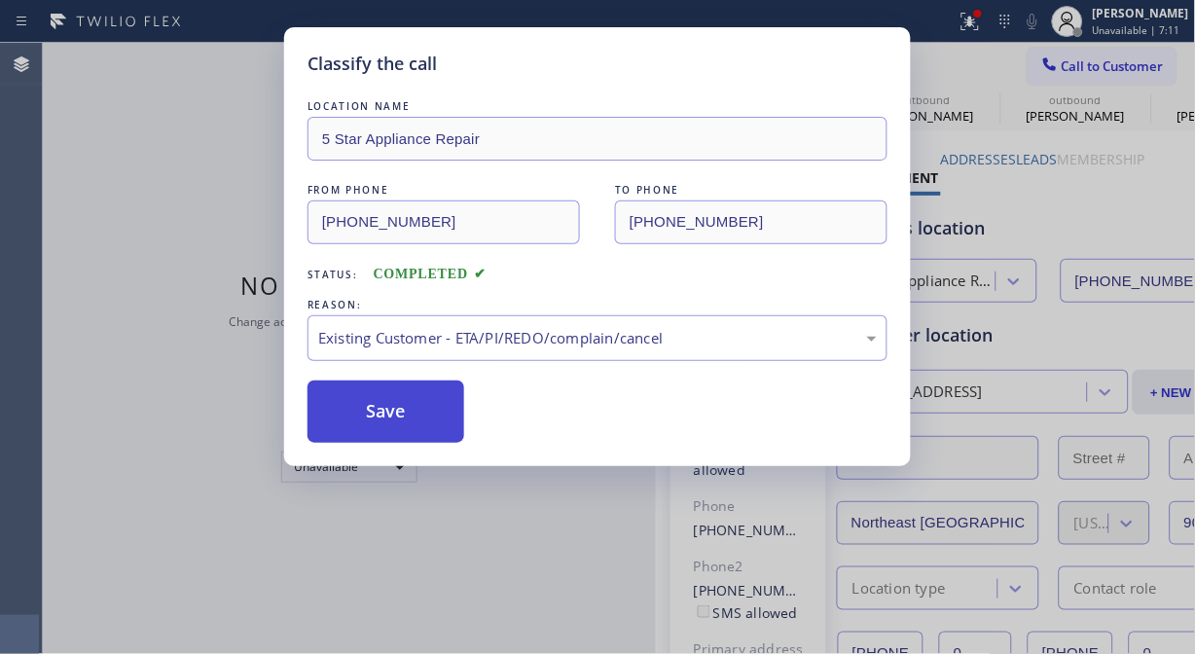
click at [397, 409] on button "Save" at bounding box center [386, 412] width 157 height 62
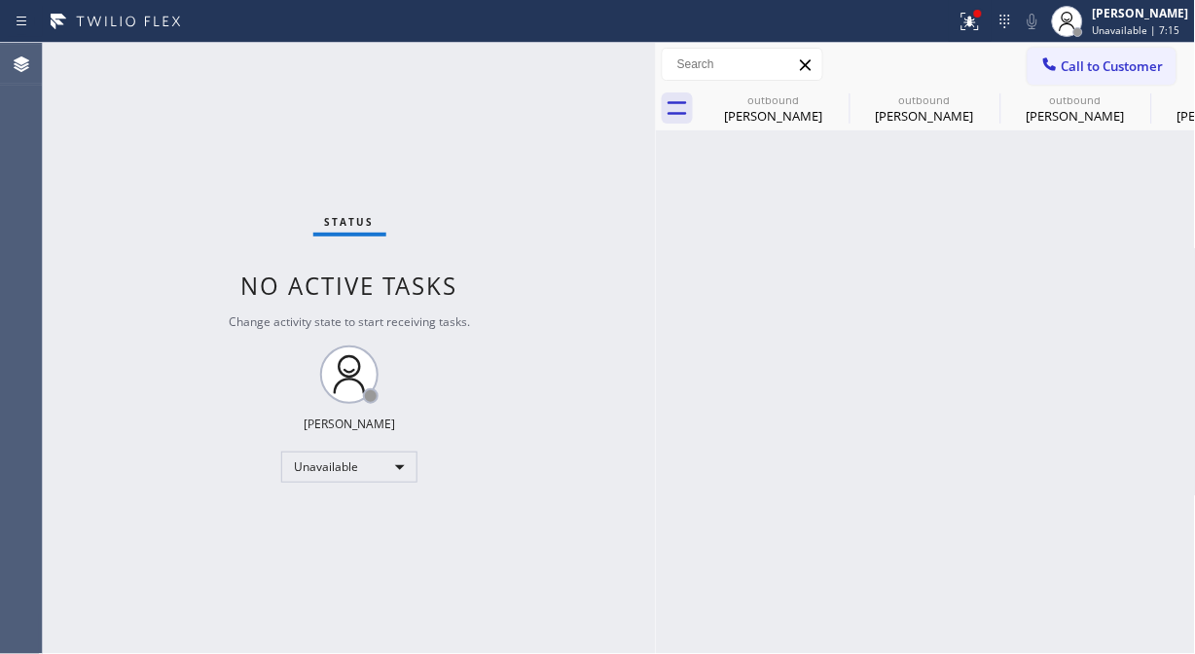
click at [1092, 74] on span "Call to Customer" at bounding box center [1113, 66] width 102 height 18
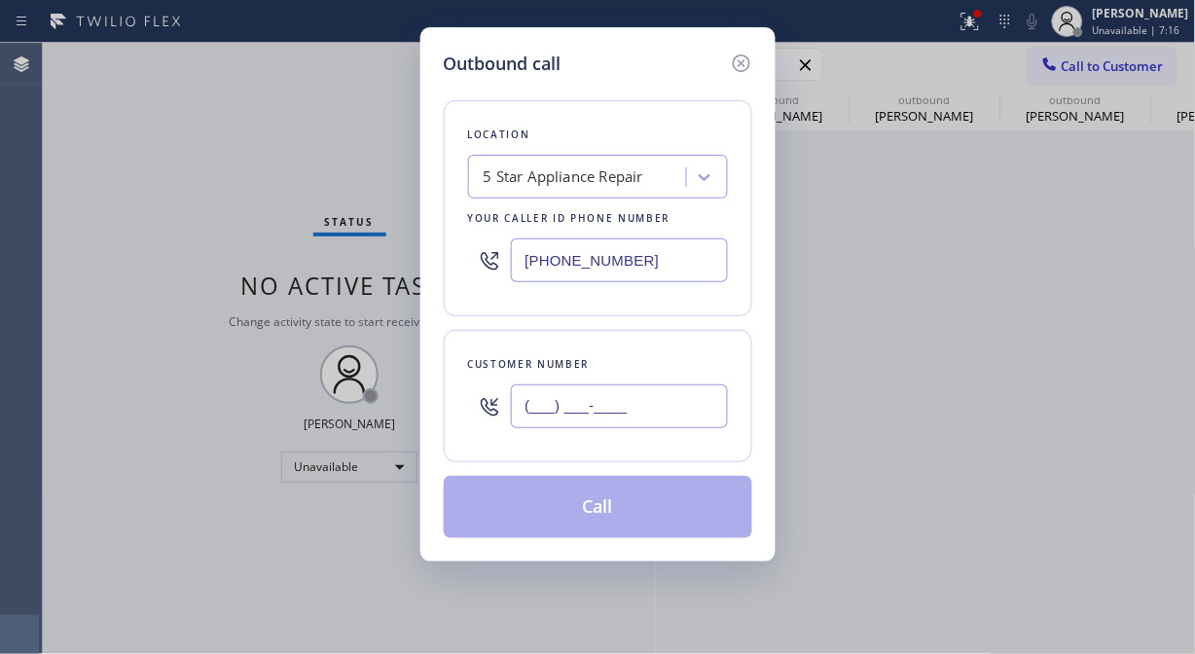
click at [616, 399] on input "(___) ___-____" at bounding box center [619, 406] width 217 height 44
paste input "408) 730-1001"
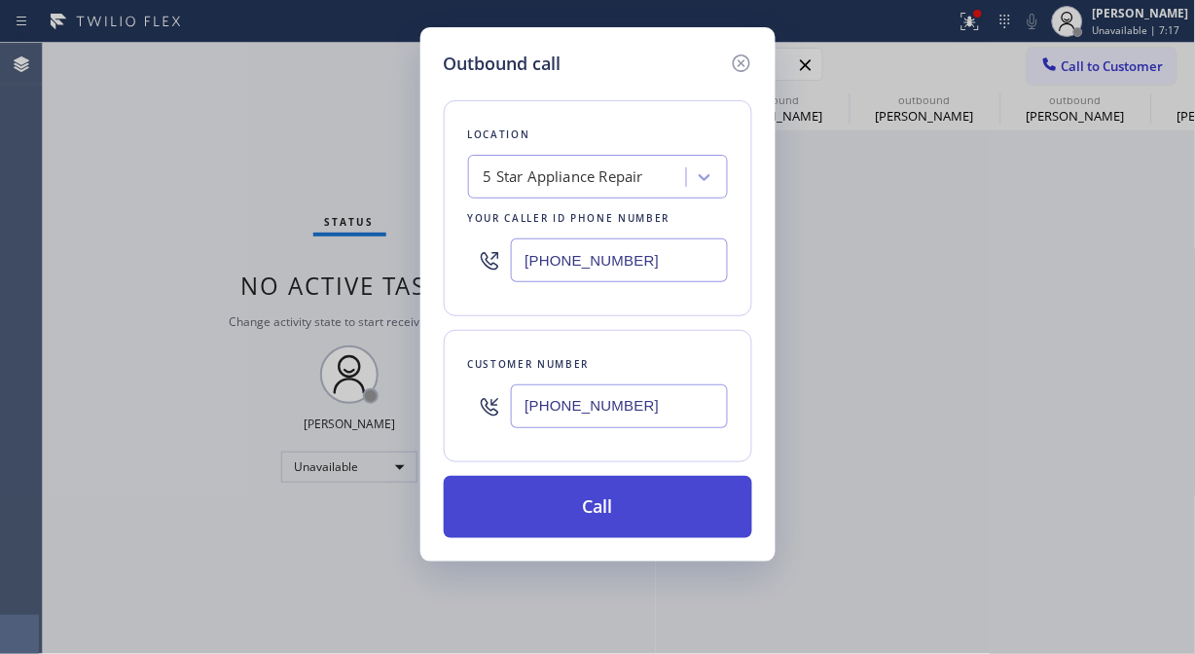
type input "[PHONE_NUMBER]"
click at [637, 503] on button "Call" at bounding box center [598, 507] width 309 height 62
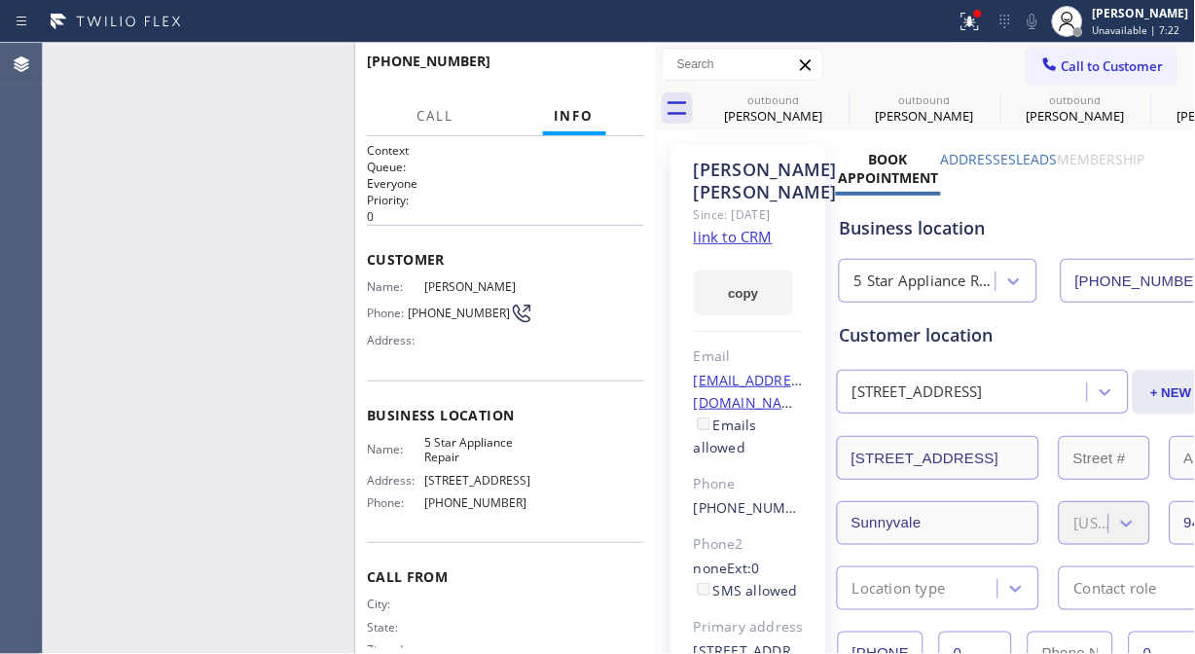
type input "[PHONE_NUMBER]"
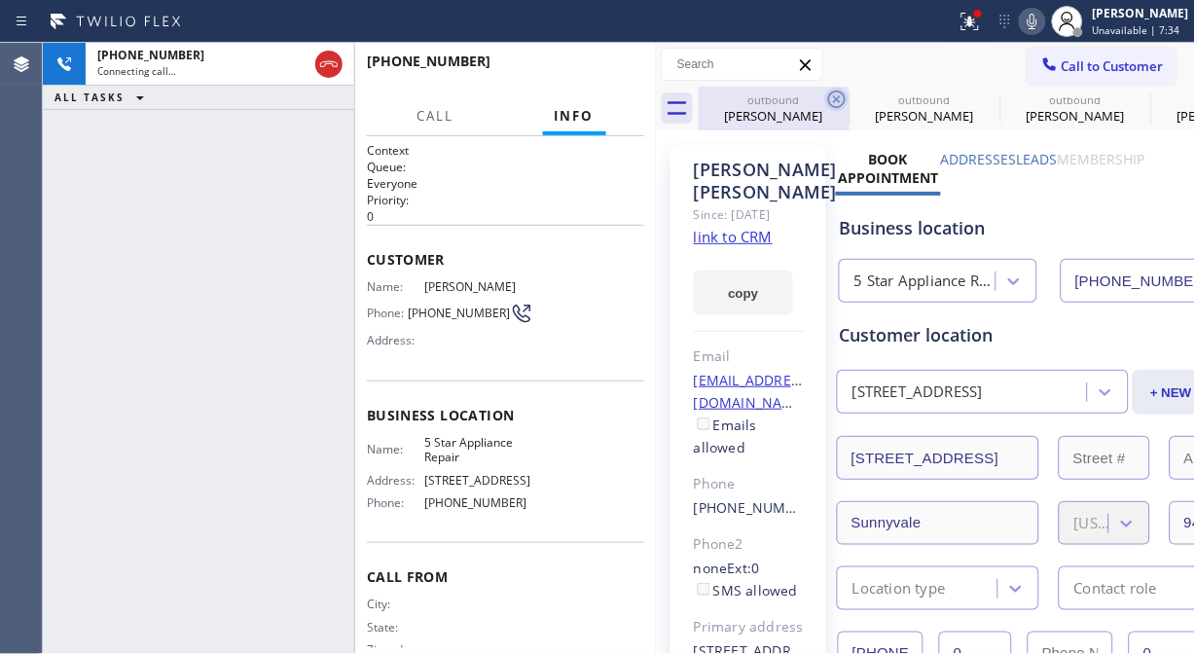
click at [837, 95] on icon at bounding box center [836, 99] width 23 height 23
click at [0, 0] on icon at bounding box center [0, 0] width 0 height 0
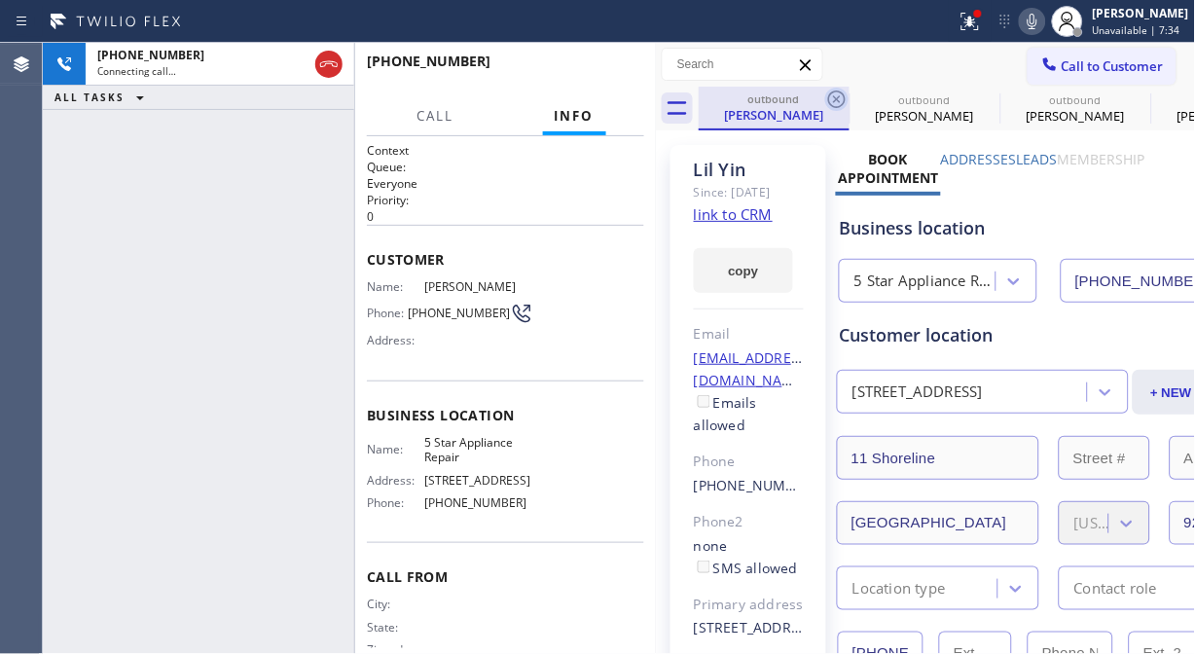
click at [839, 94] on icon at bounding box center [836, 99] width 23 height 23
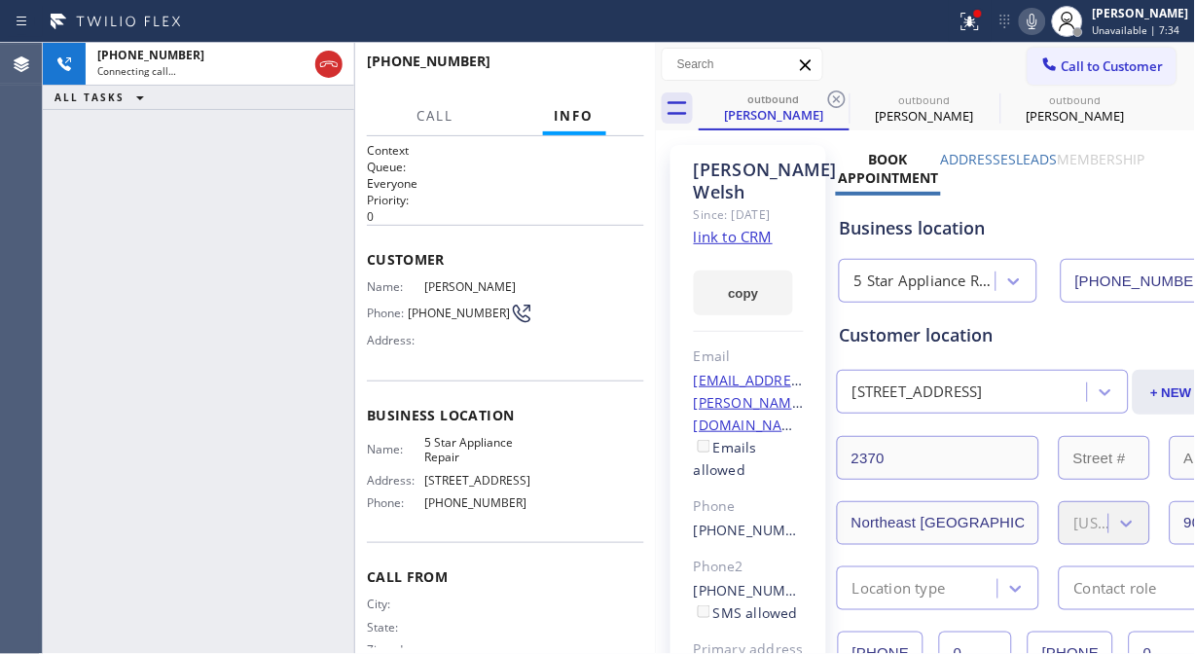
click at [839, 94] on icon at bounding box center [836, 99] width 23 height 23
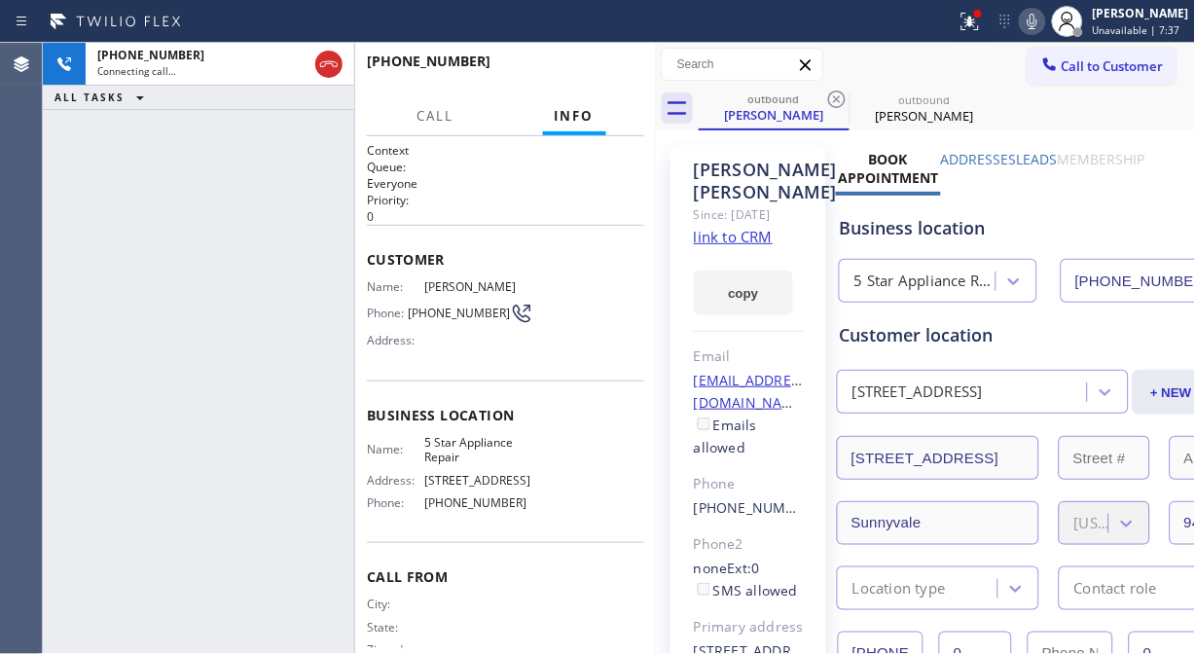
click at [839, 94] on icon at bounding box center [836, 99] width 23 height 23
click at [974, 27] on icon at bounding box center [970, 21] width 23 height 23
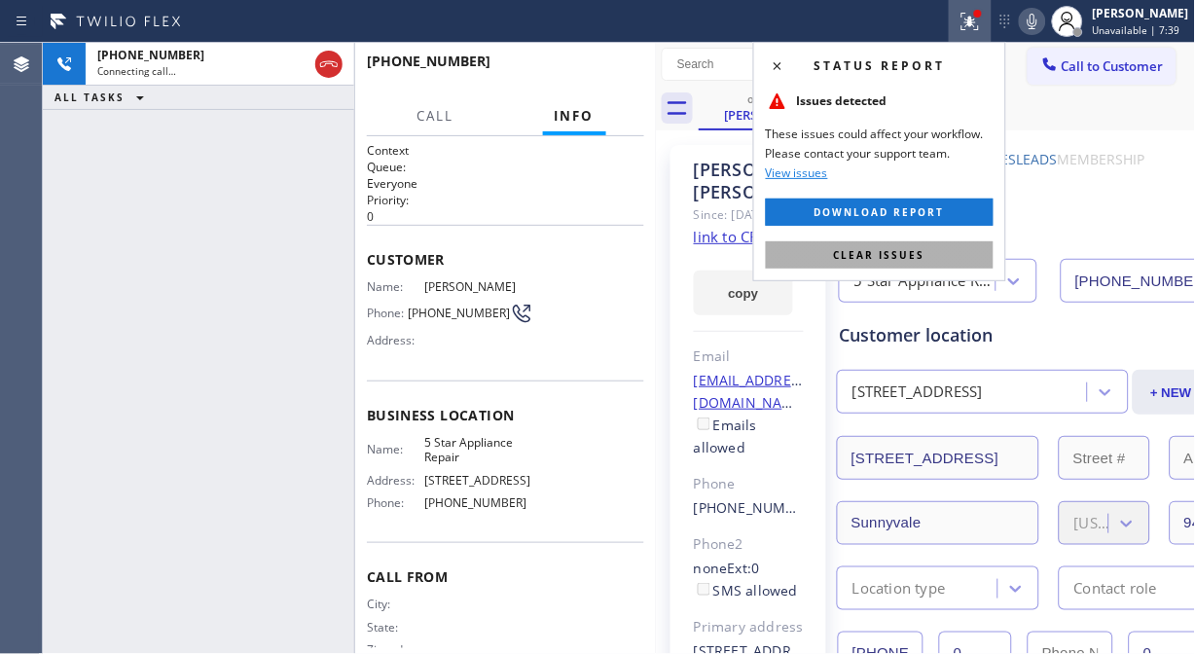
click at [861, 249] on span "Clear issues" at bounding box center [879, 255] width 91 height 14
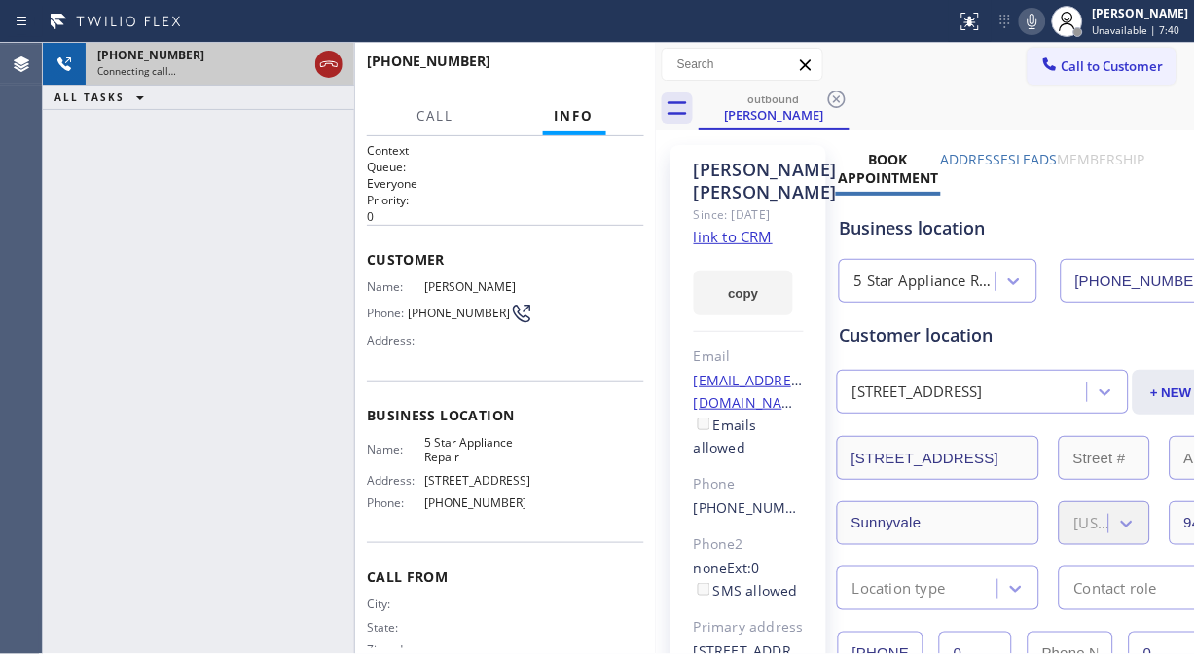
click at [324, 66] on icon at bounding box center [328, 64] width 23 height 23
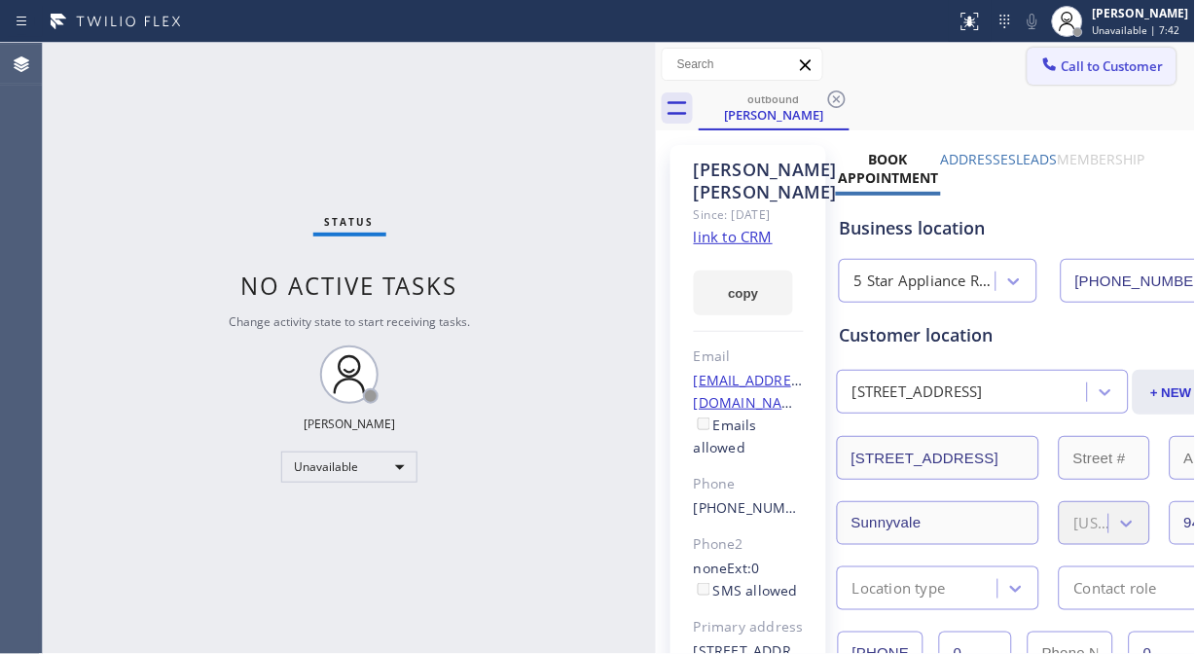
click at [1121, 54] on button "Call to Customer" at bounding box center [1102, 66] width 149 height 37
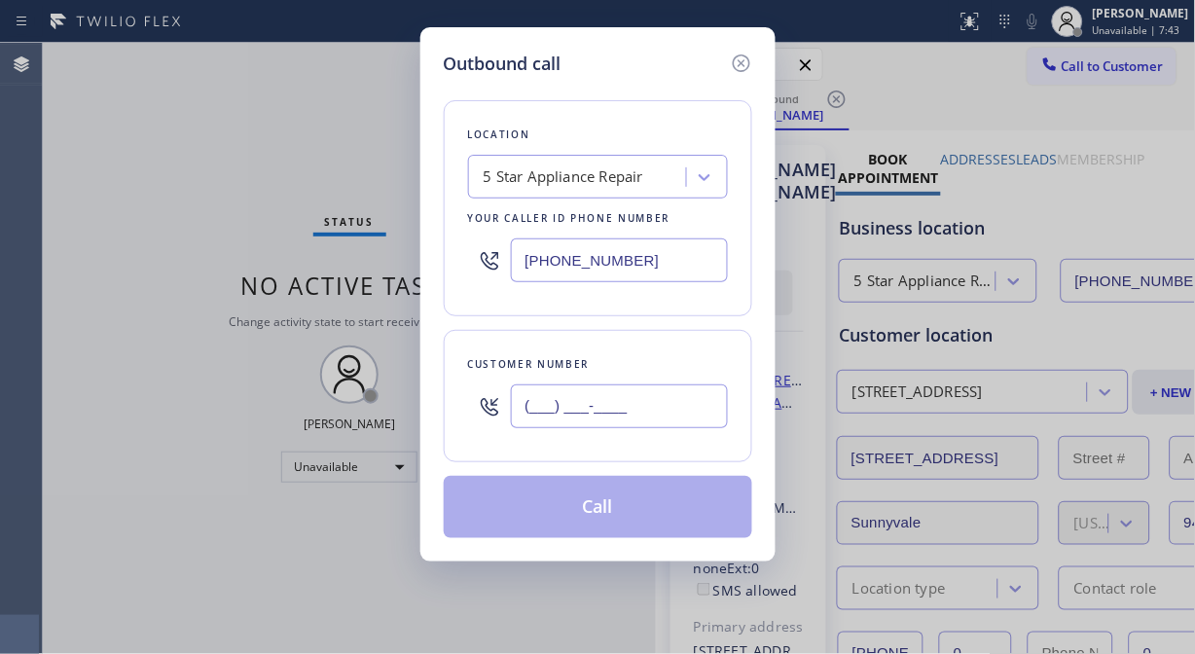
click at [558, 414] on input "(___) ___-____" at bounding box center [619, 406] width 217 height 44
paste input "602) 703-9733"
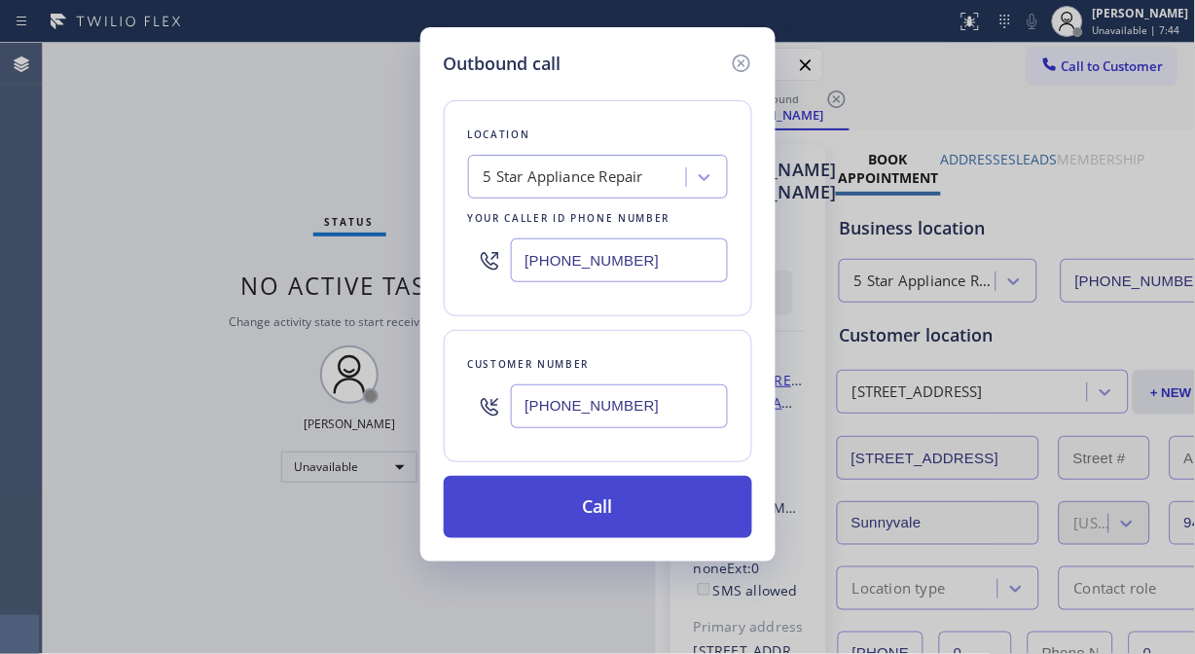
type input "[PHONE_NUMBER]"
click at [600, 520] on button "Call" at bounding box center [598, 507] width 309 height 62
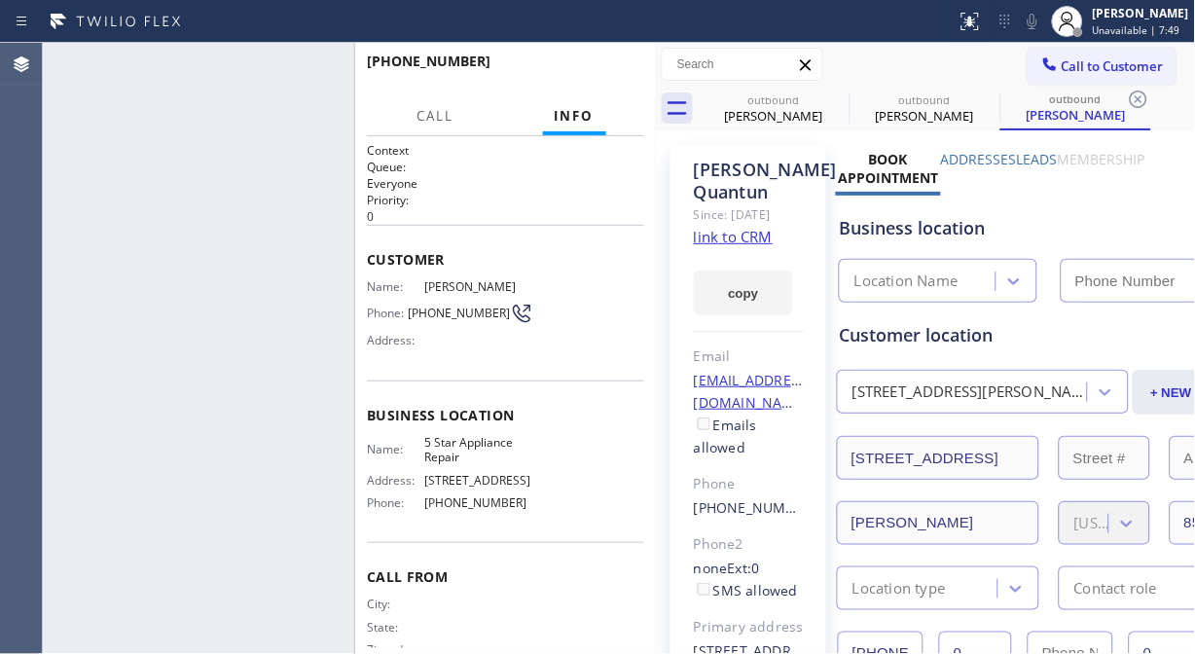
type input "[PHONE_NUMBER]"
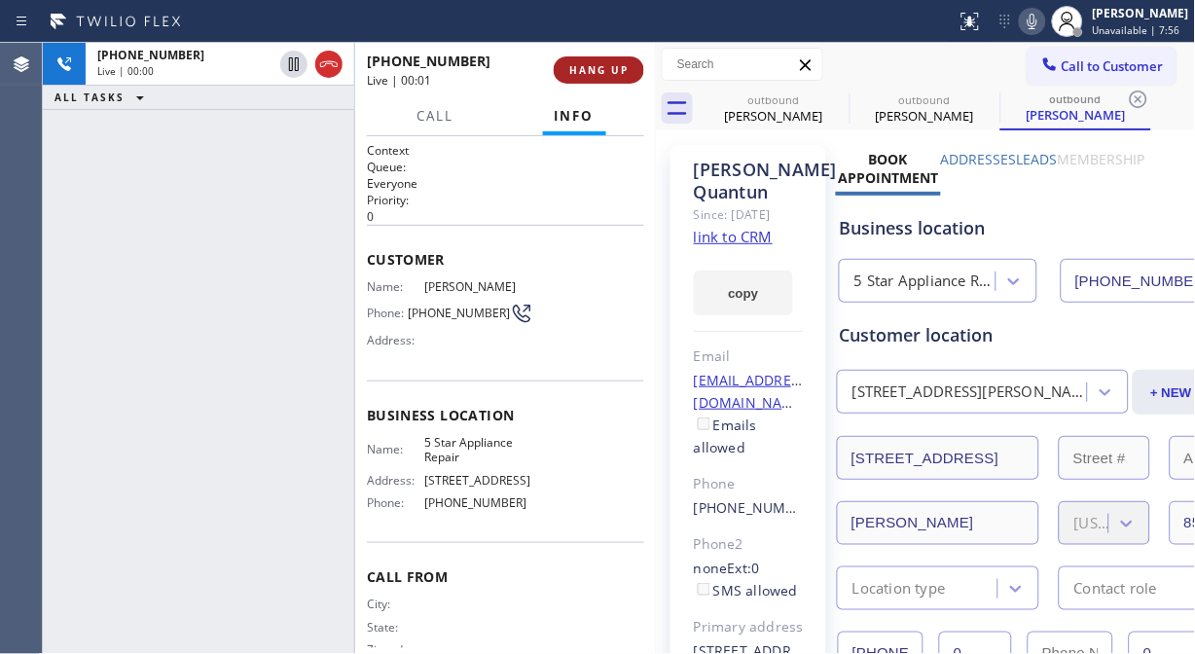
click at [591, 78] on button "HANG UP" at bounding box center [599, 69] width 91 height 27
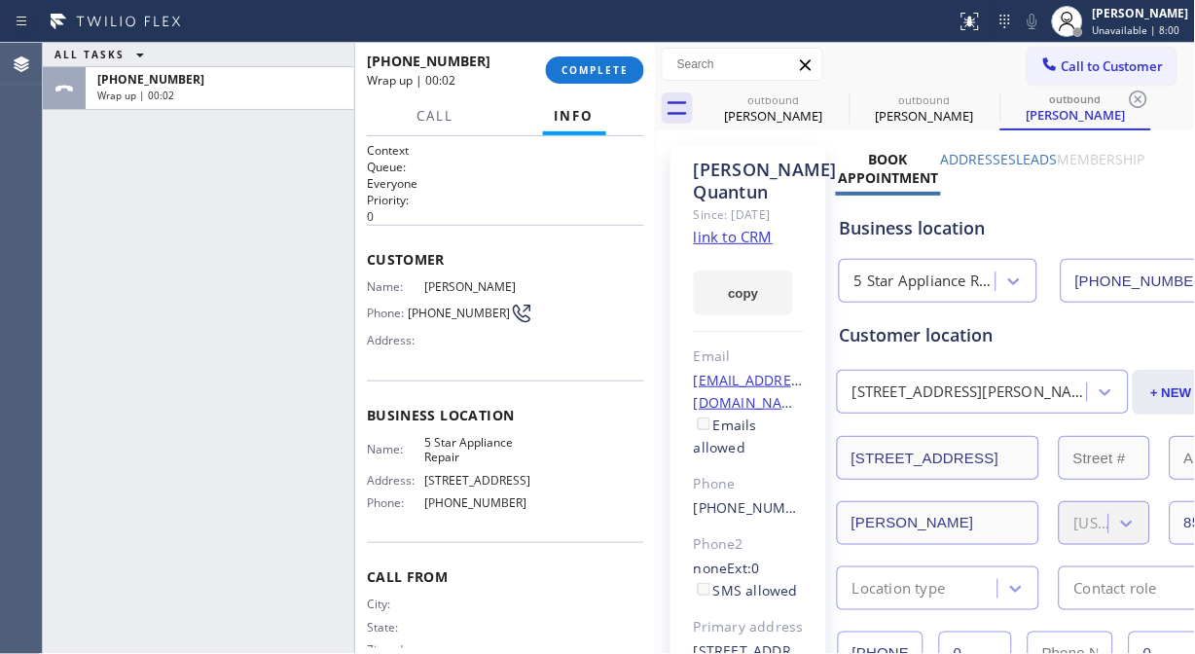
click at [200, 153] on div "ALL TASKS ALL TASKS ACTIVE TASKS TASKS IN WRAP UP [PHONE_NUMBER] Wrap up | 00:02" at bounding box center [198, 348] width 311 height 611
click at [607, 58] on button "COMPLETE" at bounding box center [595, 69] width 98 height 27
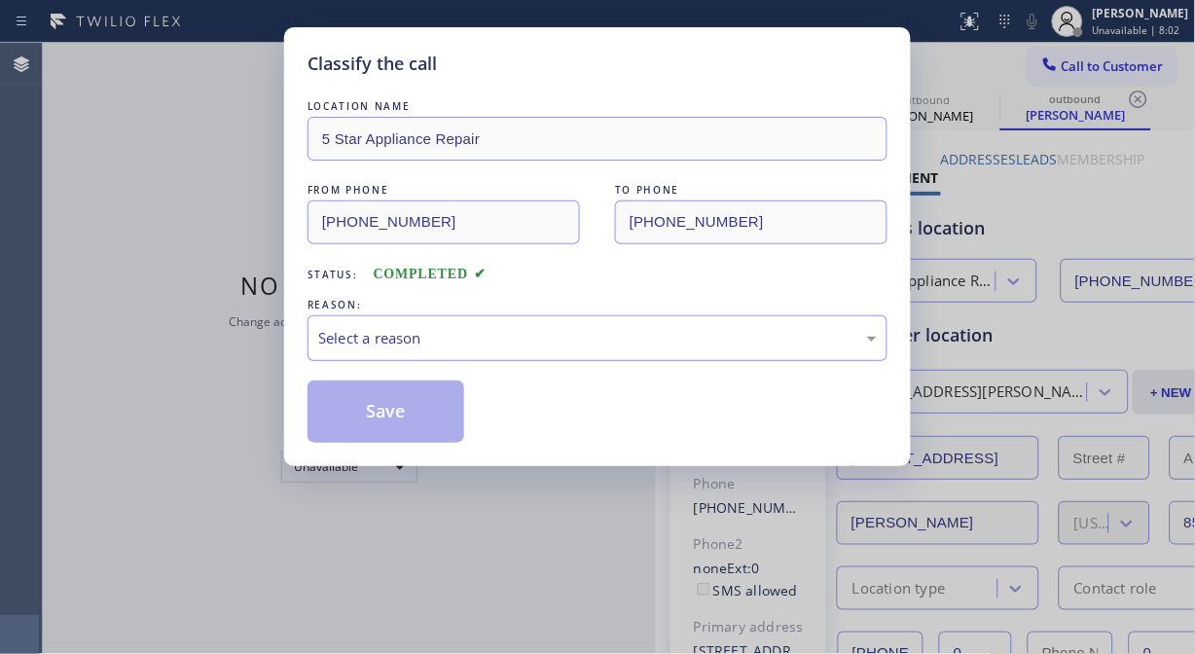
click at [574, 315] on div "Select a reason" at bounding box center [598, 338] width 580 height 46
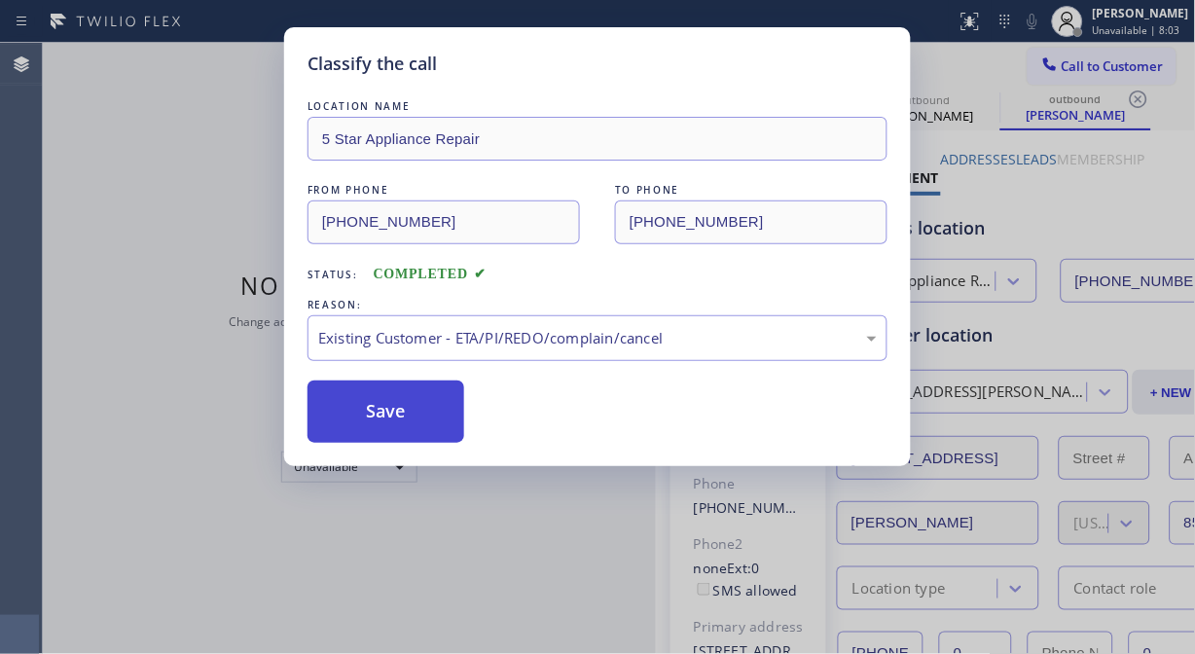
click at [417, 431] on button "Save" at bounding box center [386, 412] width 157 height 62
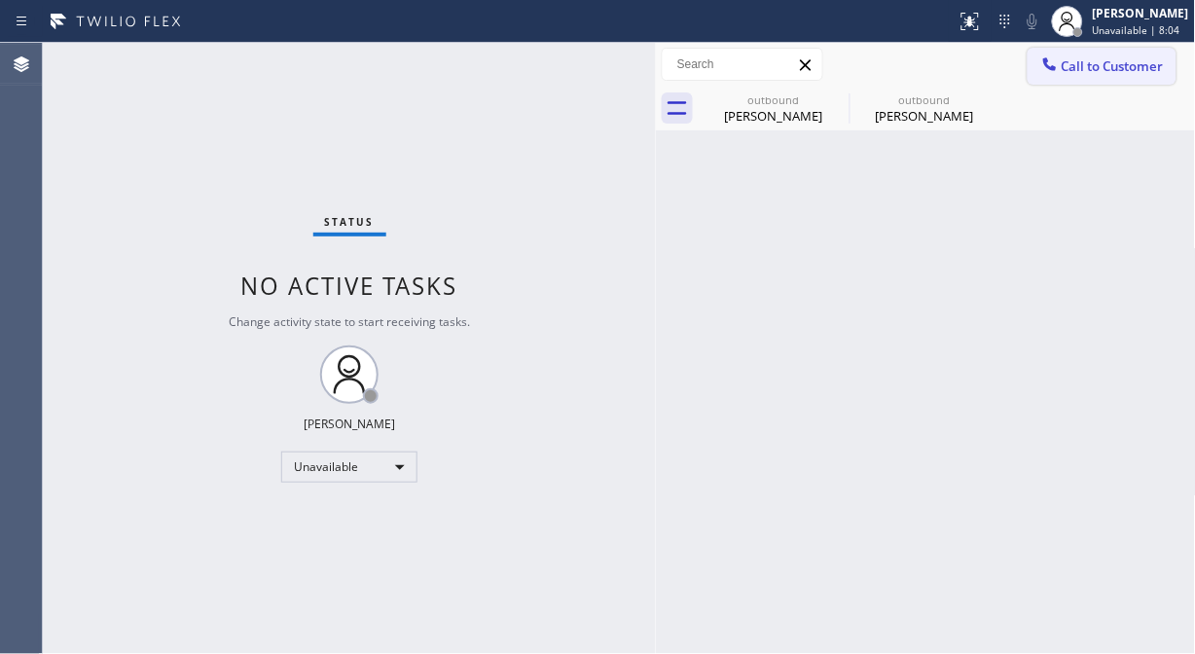
click at [1097, 69] on span "Call to Customer" at bounding box center [1113, 66] width 102 height 18
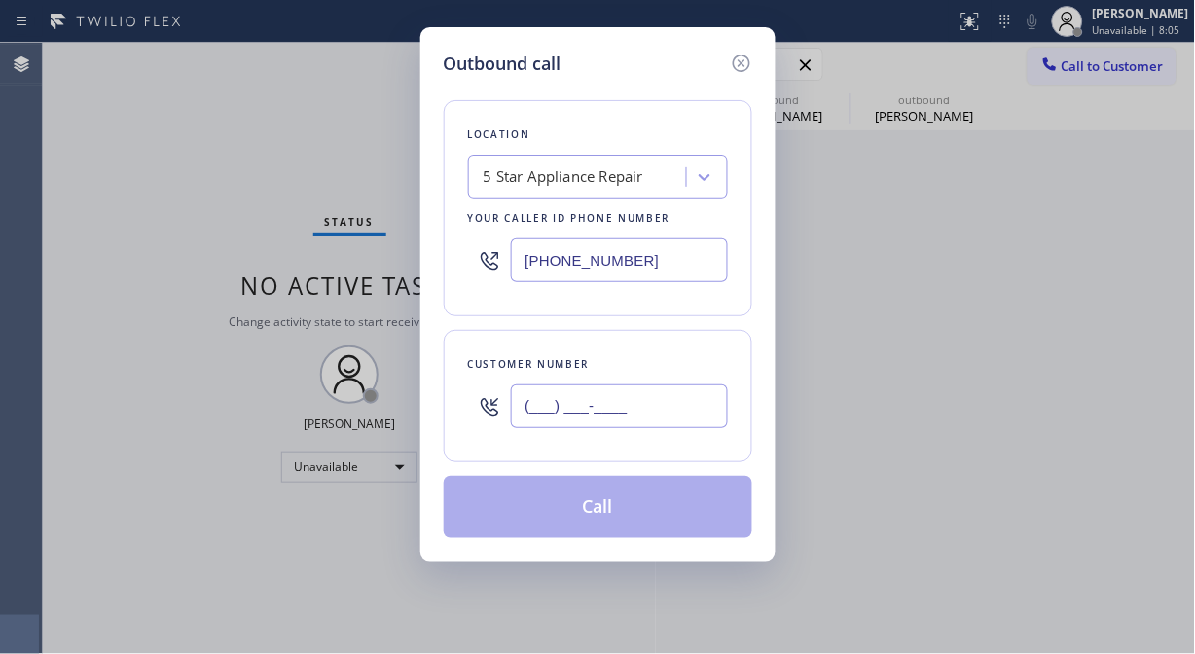
click at [633, 422] on input "(___) ___-____" at bounding box center [619, 406] width 217 height 44
paste input "714) 202-5298"
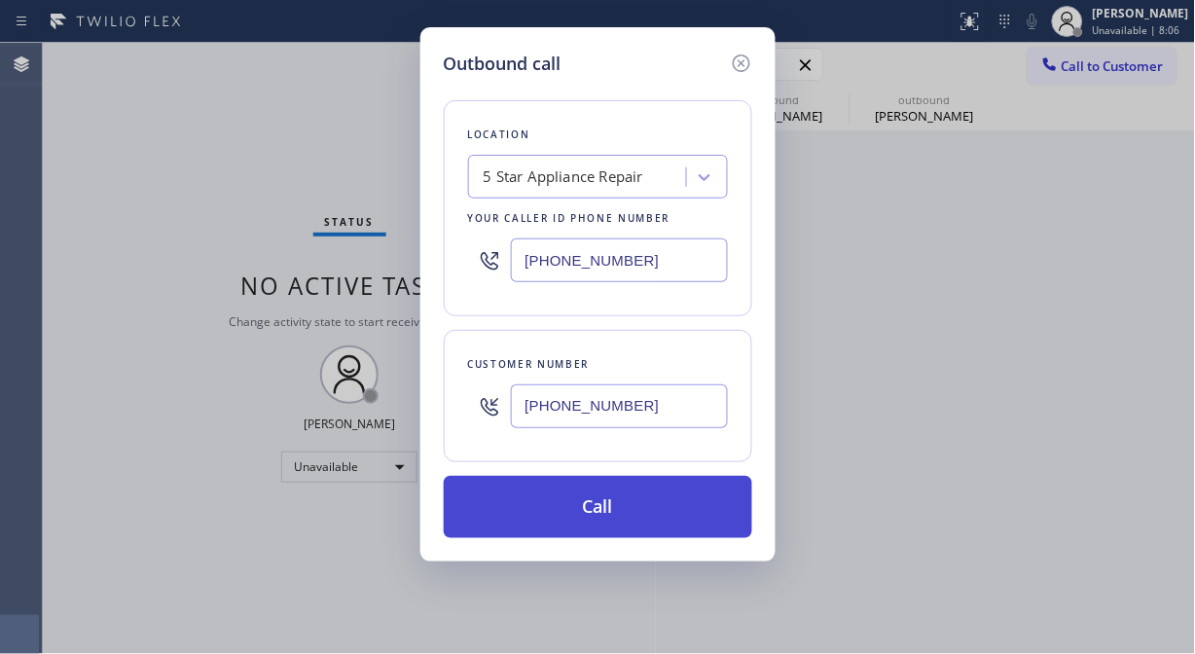
type input "[PHONE_NUMBER]"
click at [629, 519] on button "Call" at bounding box center [598, 507] width 309 height 62
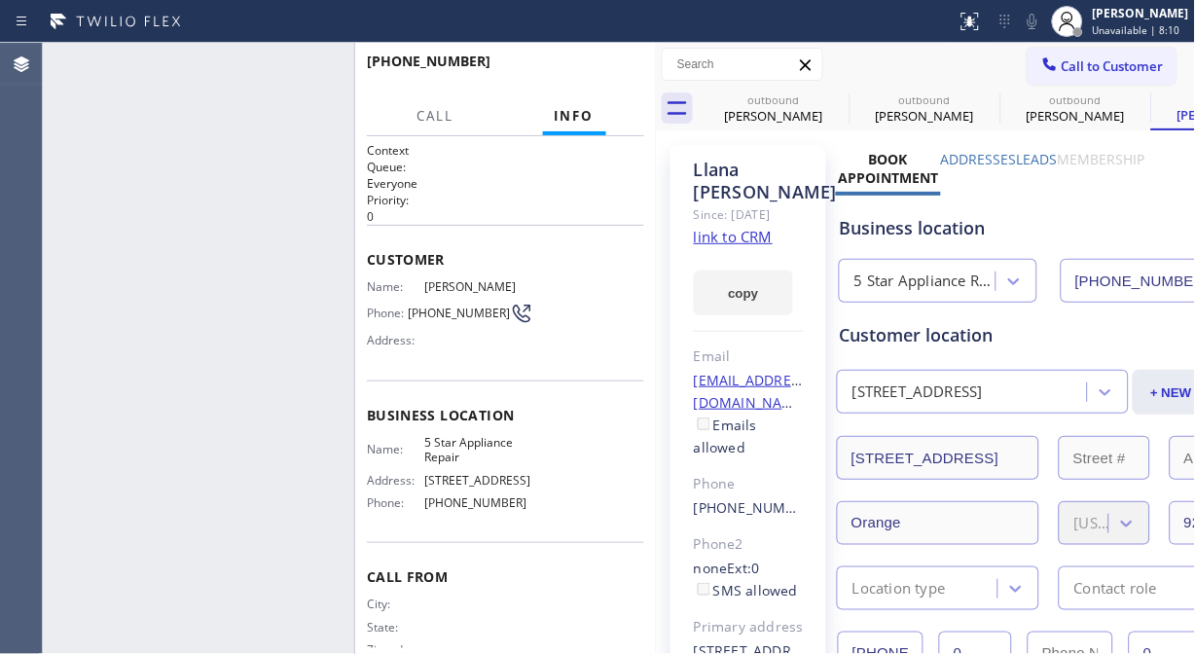
type input "[PHONE_NUMBER]"
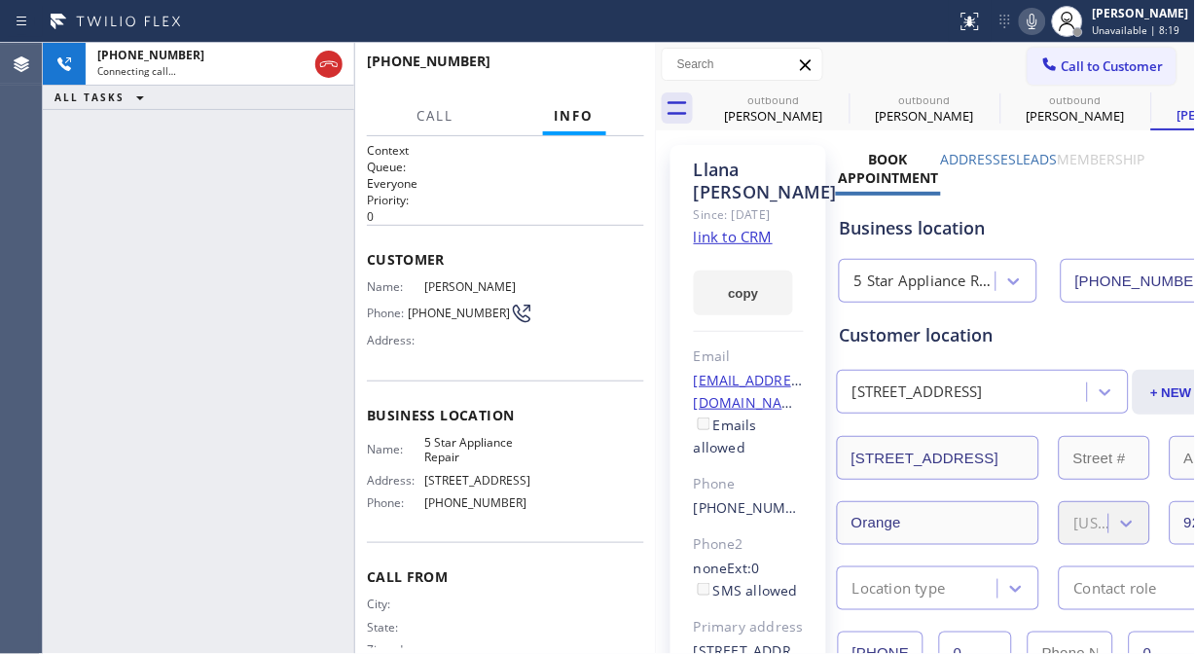
click at [1036, 36] on div "Status report No issues detected If you experience an issue, please download th…" at bounding box center [1072, 21] width 246 height 43
click at [1044, 23] on icon at bounding box center [1032, 21] width 23 height 23
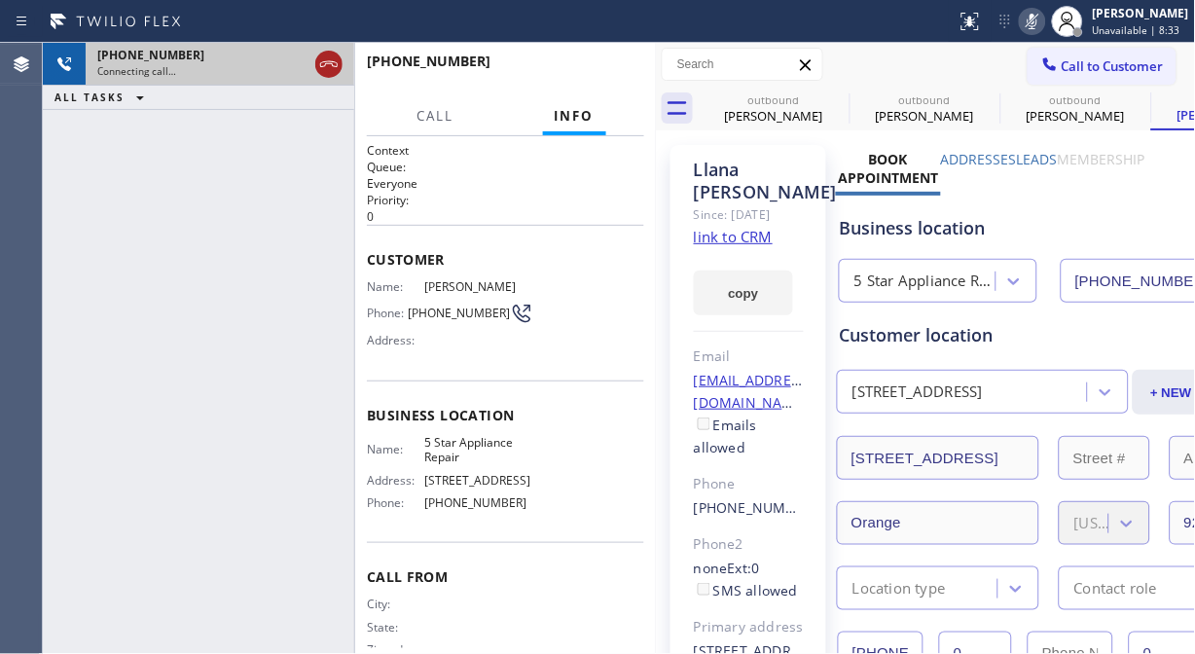
click at [325, 64] on icon at bounding box center [329, 64] width 18 height 6
click at [1105, 70] on span "Call to Customer" at bounding box center [1113, 66] width 102 height 18
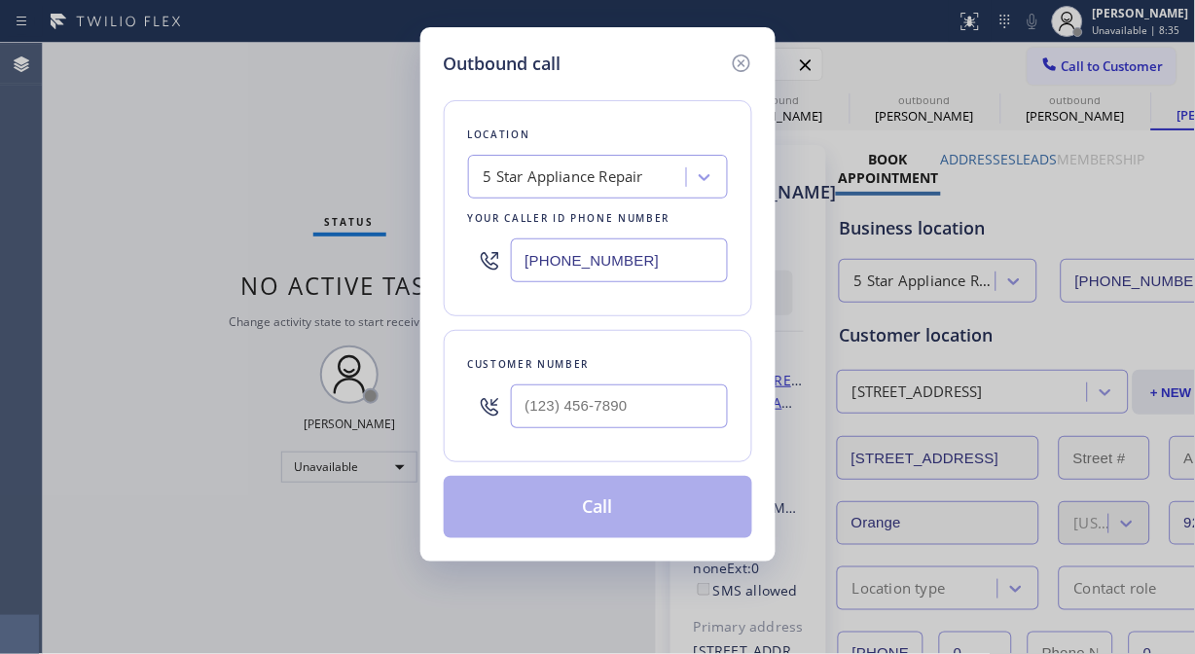
click at [561, 426] on input "text" at bounding box center [619, 406] width 217 height 44
paste input "917) 403-7291"
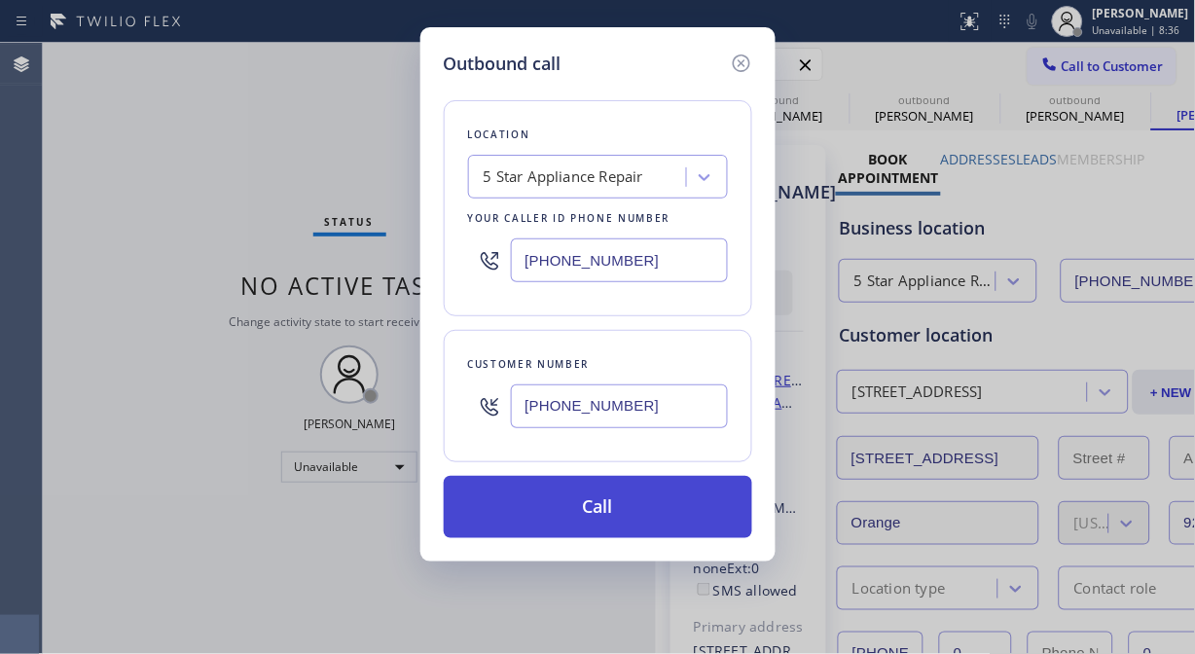
type input "[PHONE_NUMBER]"
click at [618, 502] on button "Call" at bounding box center [598, 507] width 309 height 62
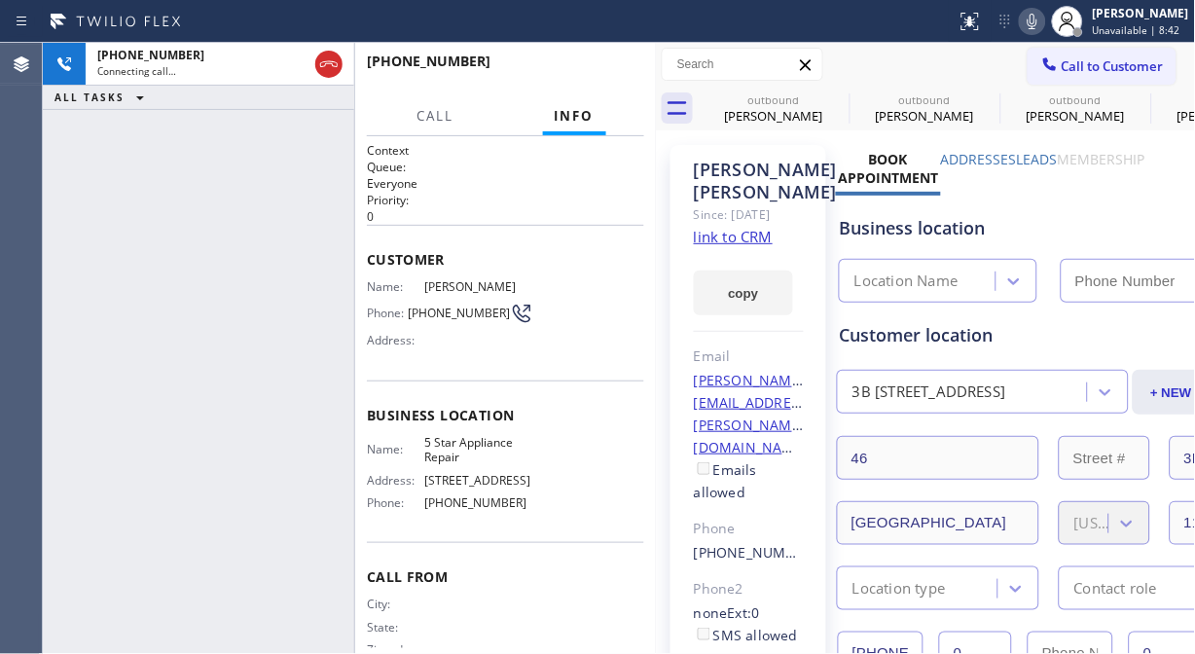
type input "[PHONE_NUMBER]"
click at [613, 71] on span "HANG UP" at bounding box center [598, 70] width 59 height 14
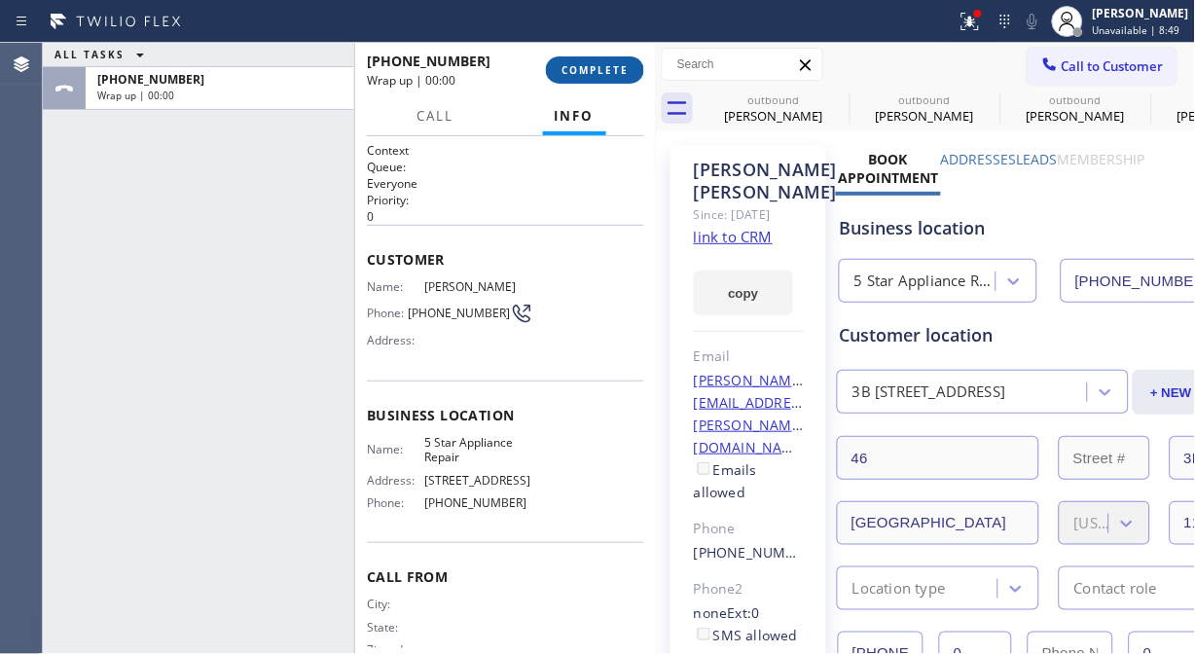
click at [613, 71] on span "COMPLETE" at bounding box center [595, 70] width 67 height 14
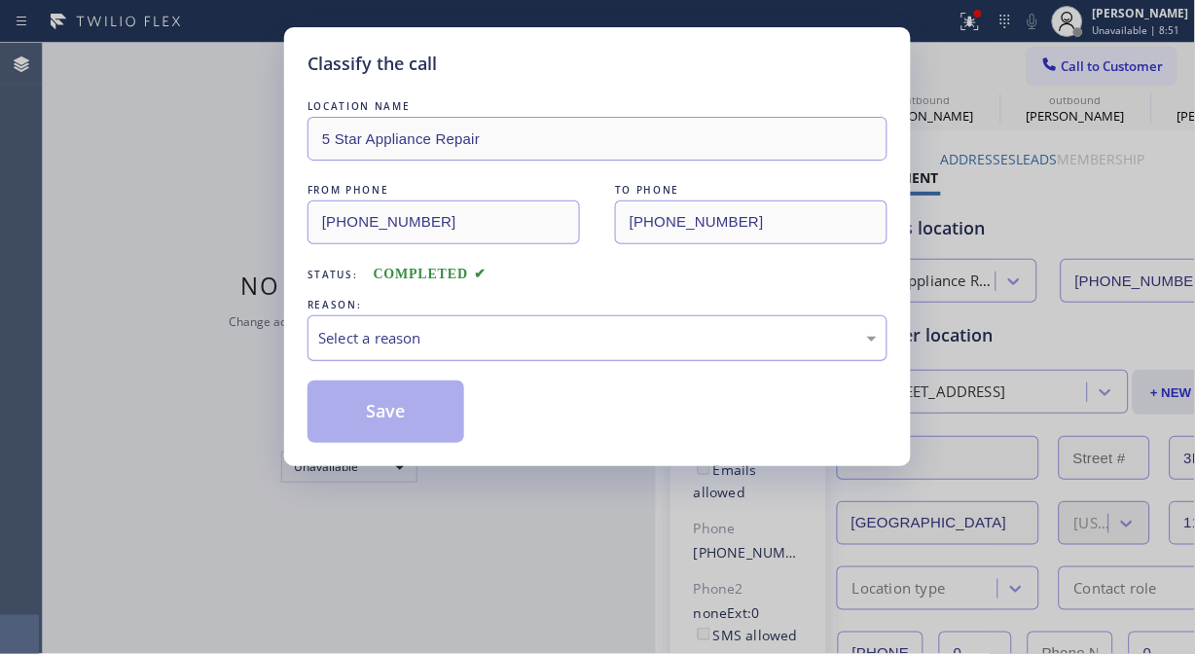
click at [561, 348] on div "Select a reason" at bounding box center [597, 338] width 559 height 22
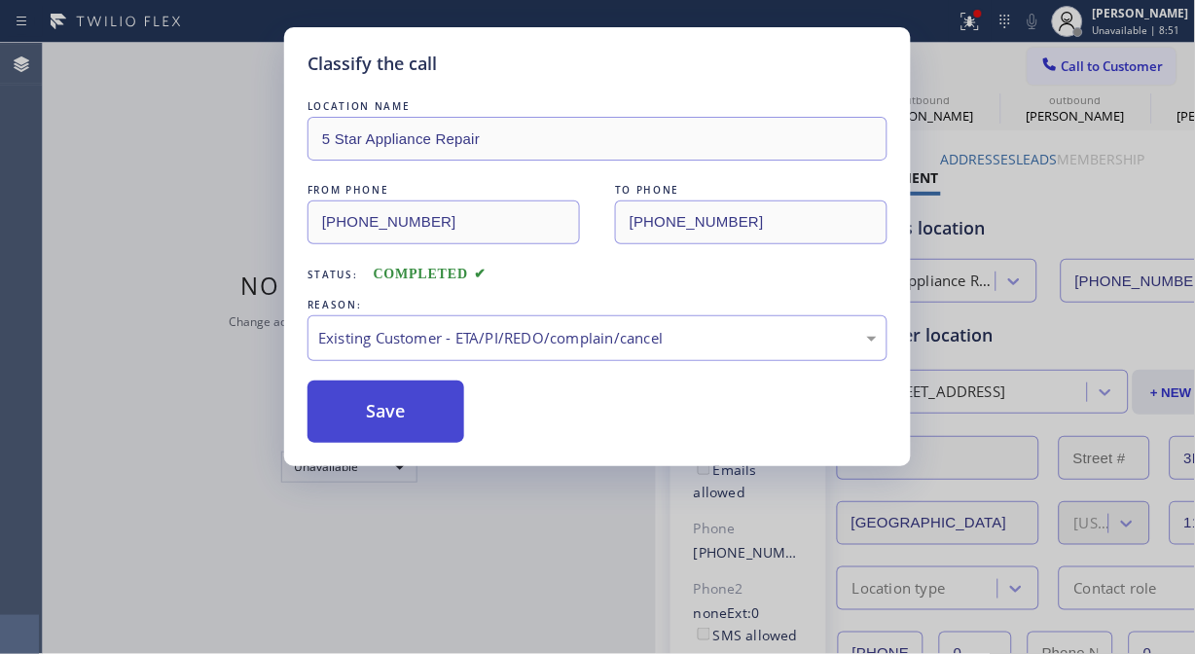
click at [425, 422] on button "Save" at bounding box center [386, 412] width 157 height 62
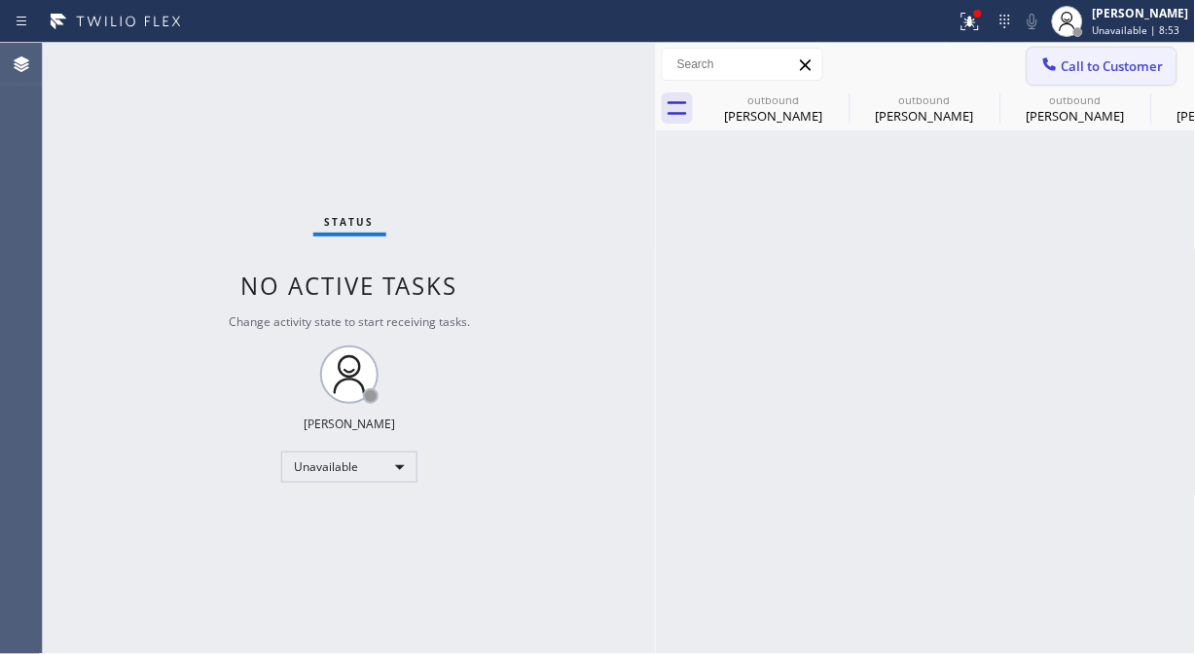
click at [1068, 73] on span "Call to Customer" at bounding box center [1113, 66] width 102 height 18
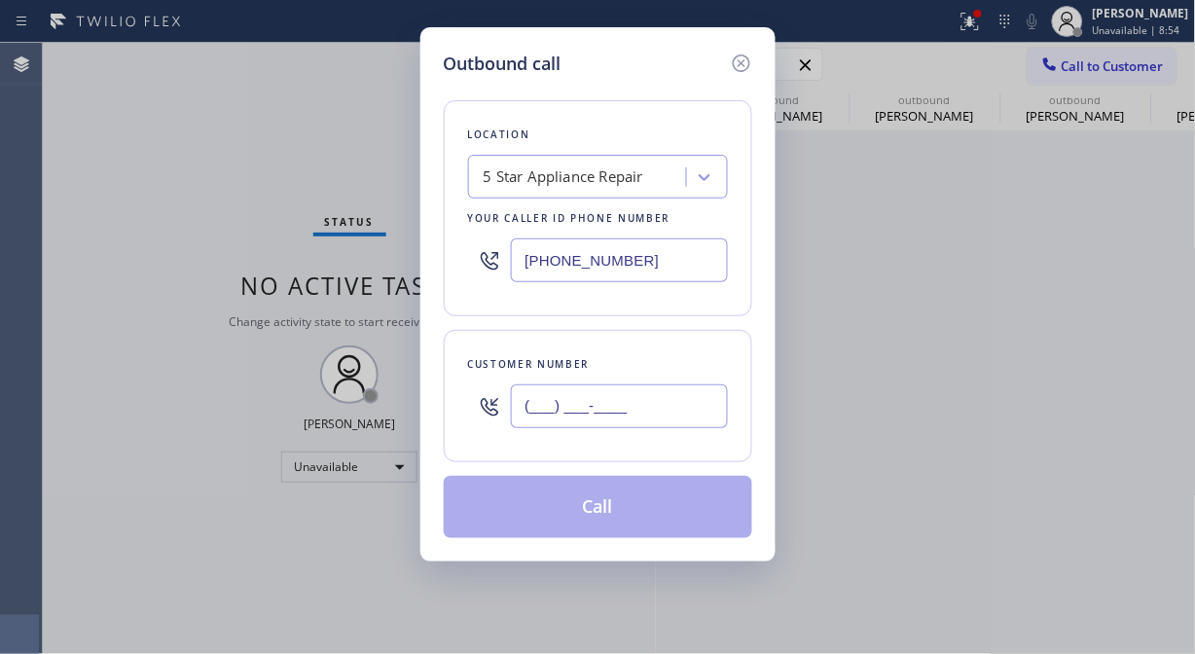
click at [655, 406] on input "(___) ___-____" at bounding box center [619, 406] width 217 height 44
paste input "917) 846-1161"
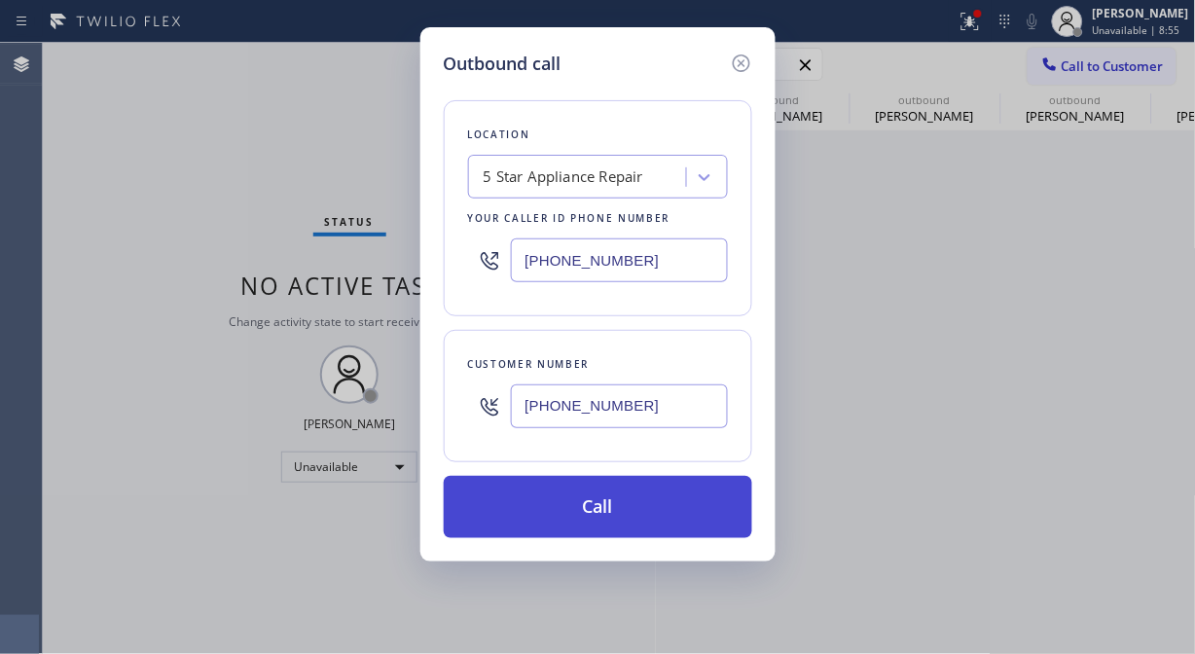
type input "[PHONE_NUMBER]"
click at [653, 506] on button "Call" at bounding box center [598, 507] width 309 height 62
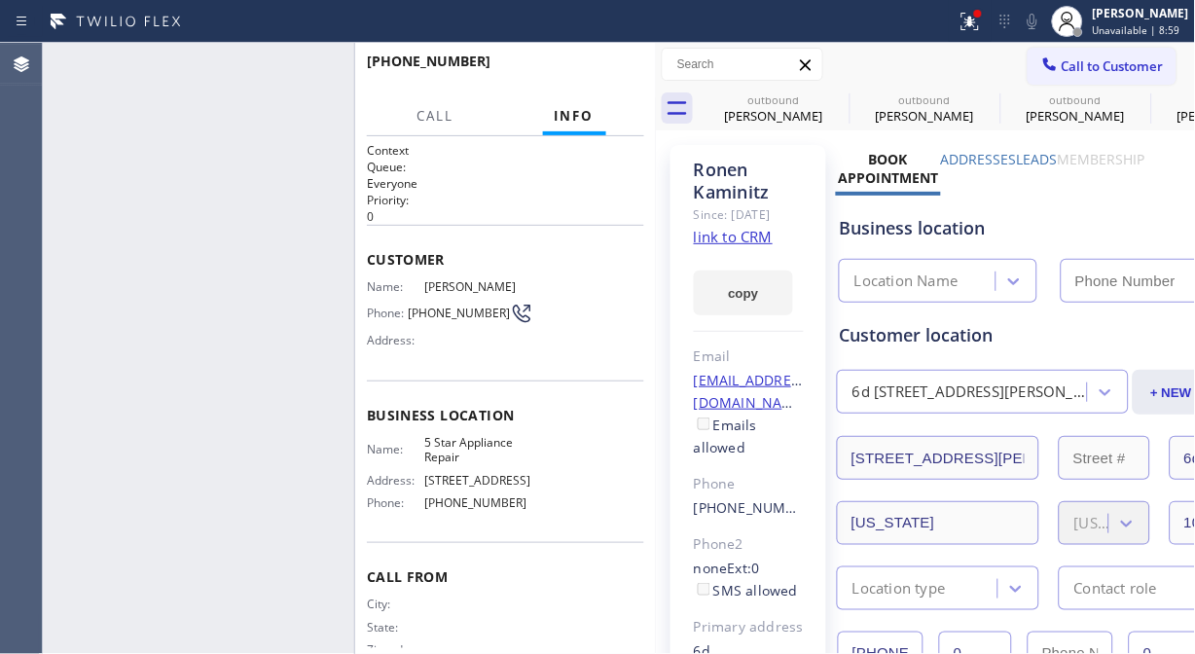
type input "[PHONE_NUMBER]"
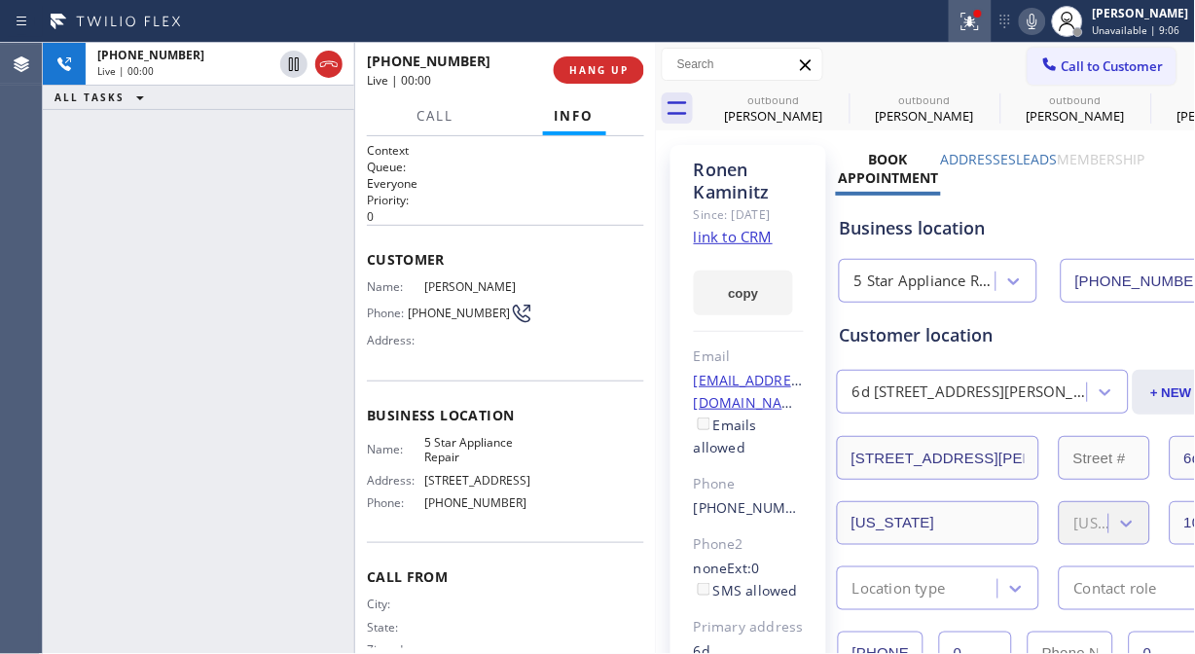
click at [975, 18] on icon at bounding box center [970, 21] width 23 height 23
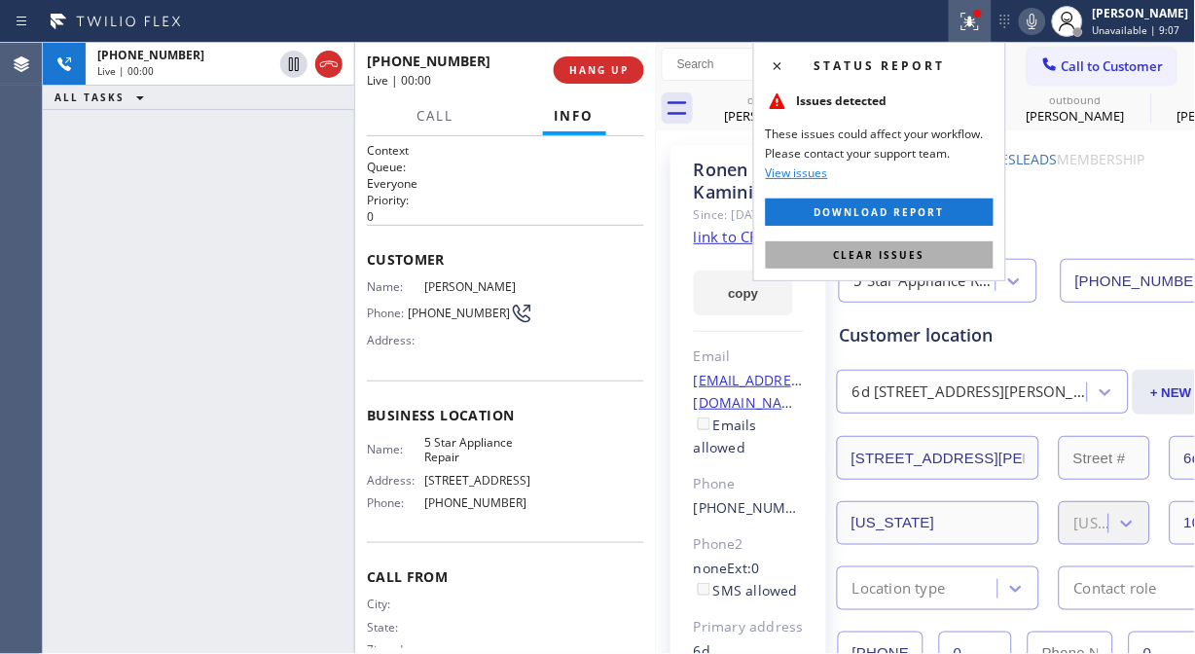
click at [857, 264] on button "Clear issues" at bounding box center [880, 254] width 228 height 27
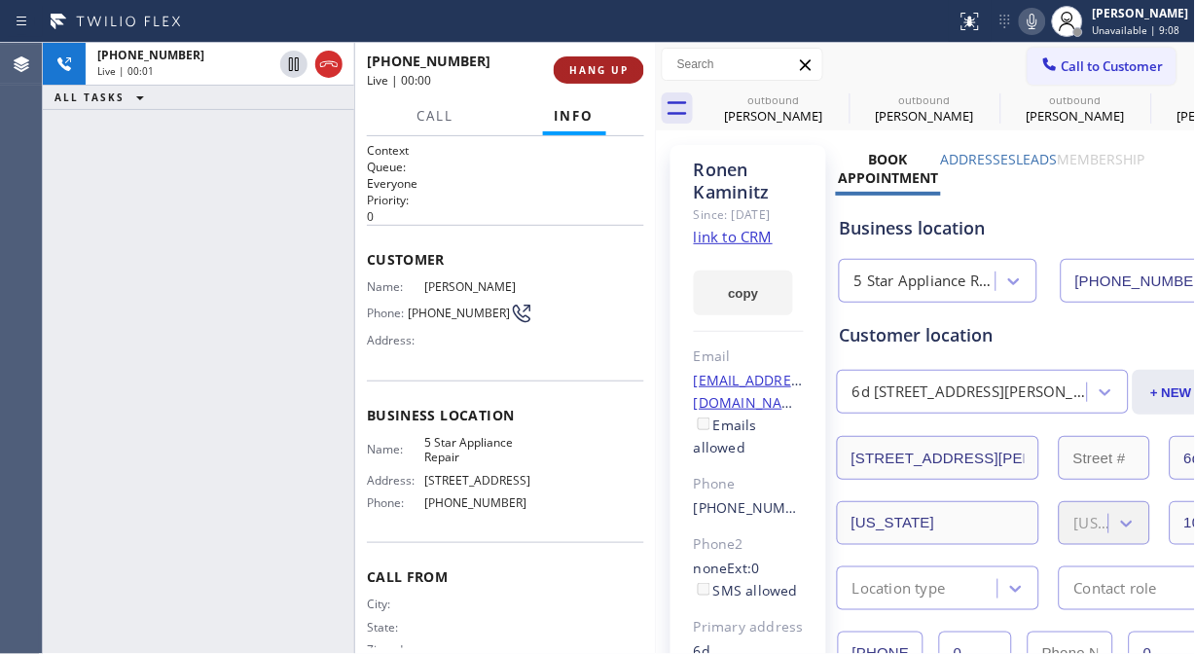
click at [588, 78] on button "HANG UP" at bounding box center [599, 69] width 91 height 27
click at [589, 78] on button "HANG UP" at bounding box center [599, 69] width 91 height 27
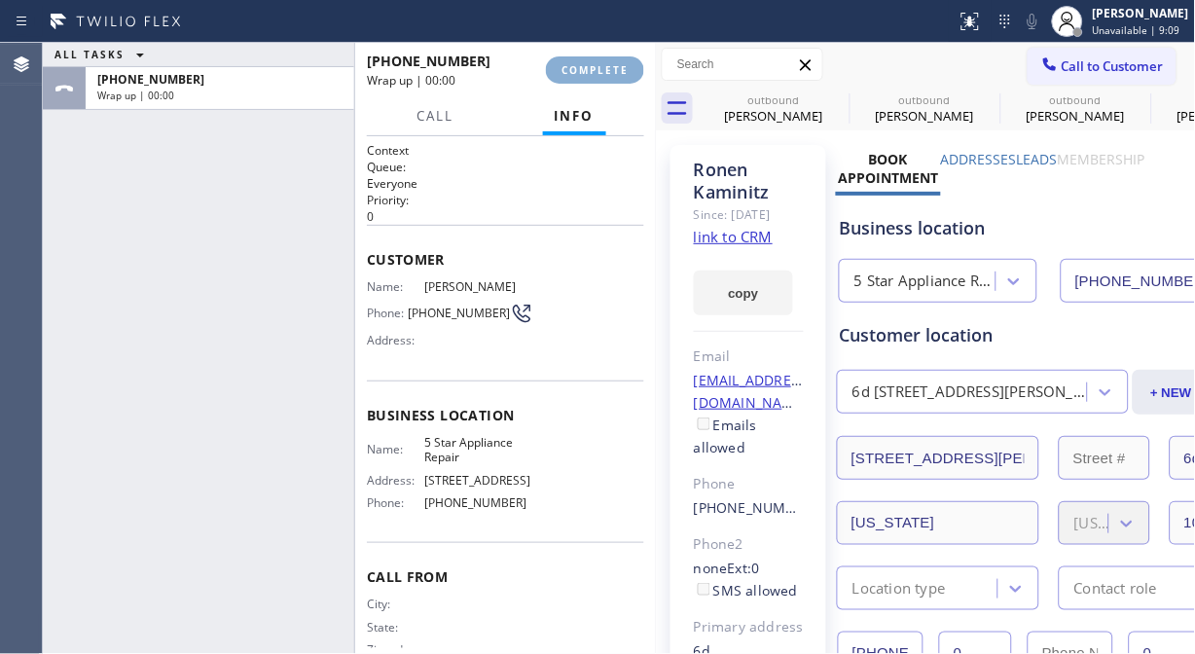
click at [589, 78] on button "COMPLETE" at bounding box center [595, 69] width 98 height 27
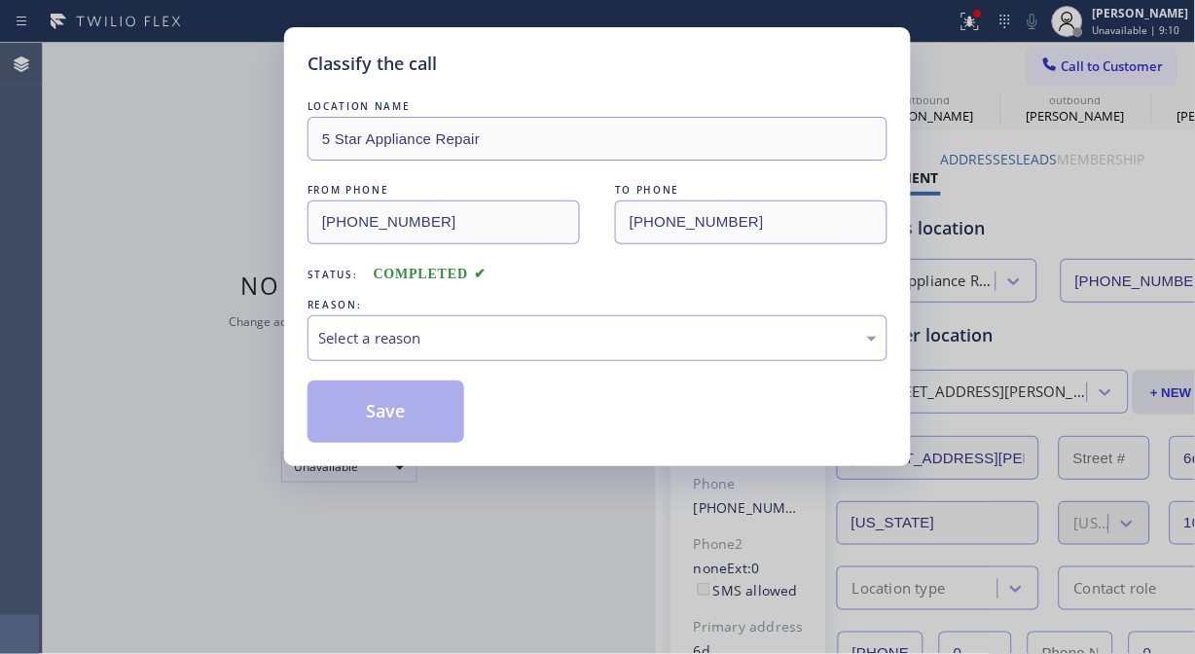
click at [590, 77] on div "LOCATION NAME 5 Star Appliance Repair FROM PHONE [PHONE_NUMBER] TO PHONE [PHONE…" at bounding box center [598, 260] width 580 height 366
click at [556, 336] on div "Select a reason" at bounding box center [597, 338] width 559 height 22
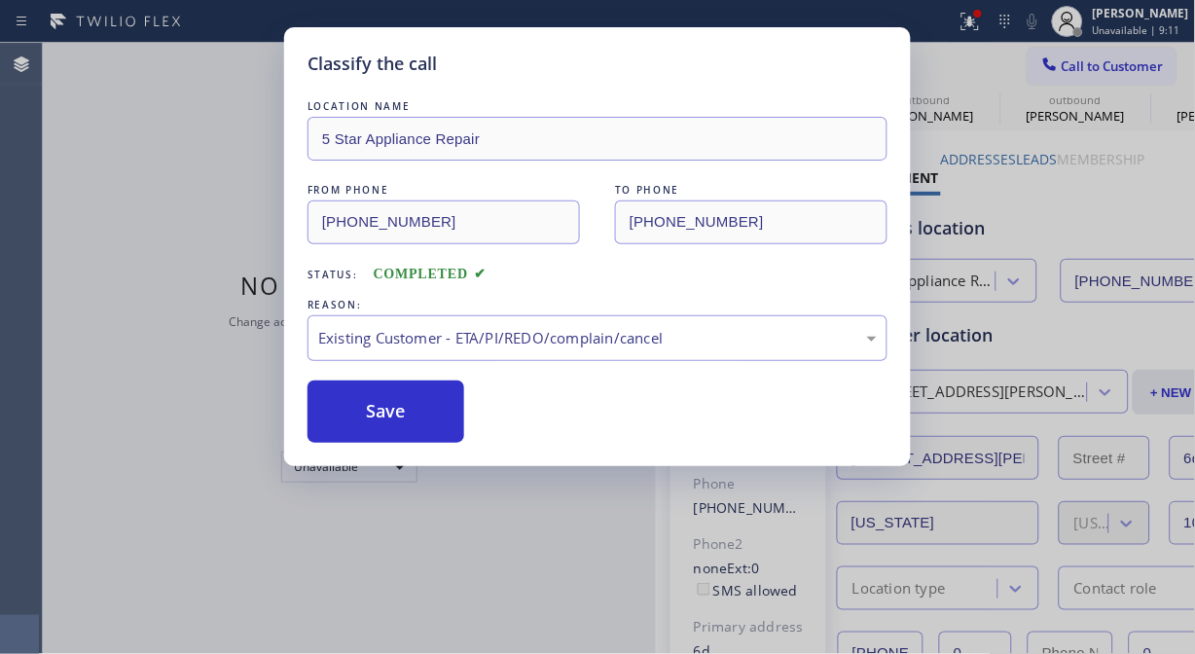
drag, startPoint x: 389, startPoint y: 416, endPoint x: 481, endPoint y: 367, distance: 103.6
click at [389, 415] on button "Save" at bounding box center [386, 412] width 157 height 62
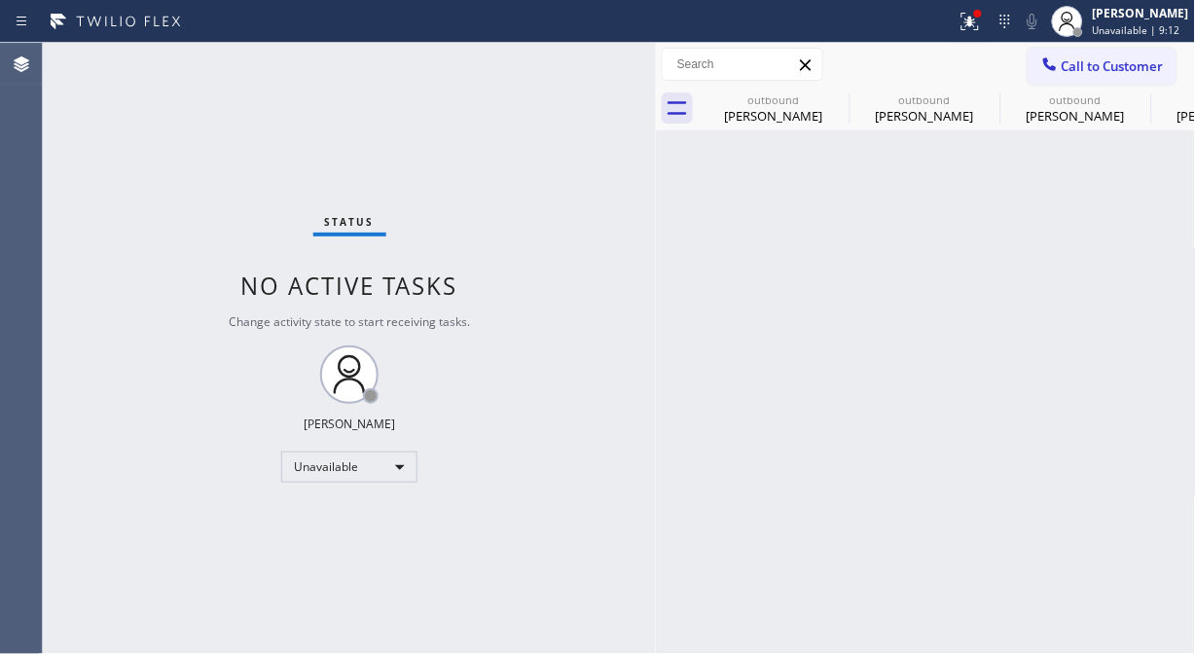
click at [1063, 61] on span "Call to Customer" at bounding box center [1113, 66] width 102 height 18
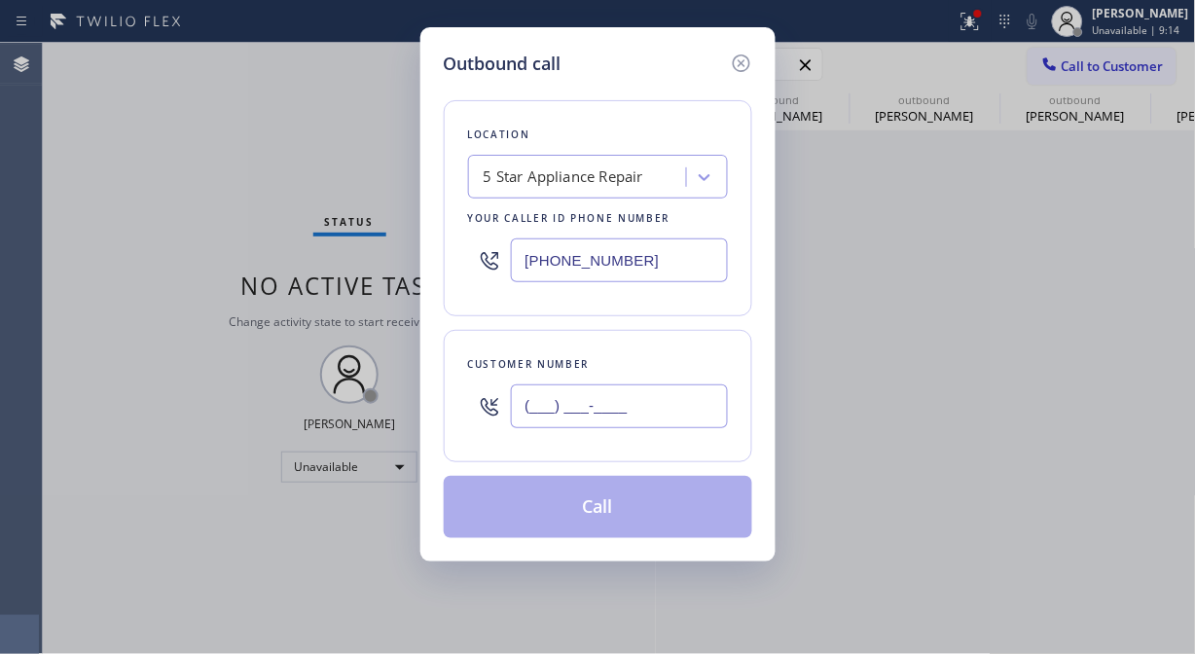
click at [603, 407] on input "(___) ___-____" at bounding box center [619, 406] width 217 height 44
paste input "646) 246-5991"
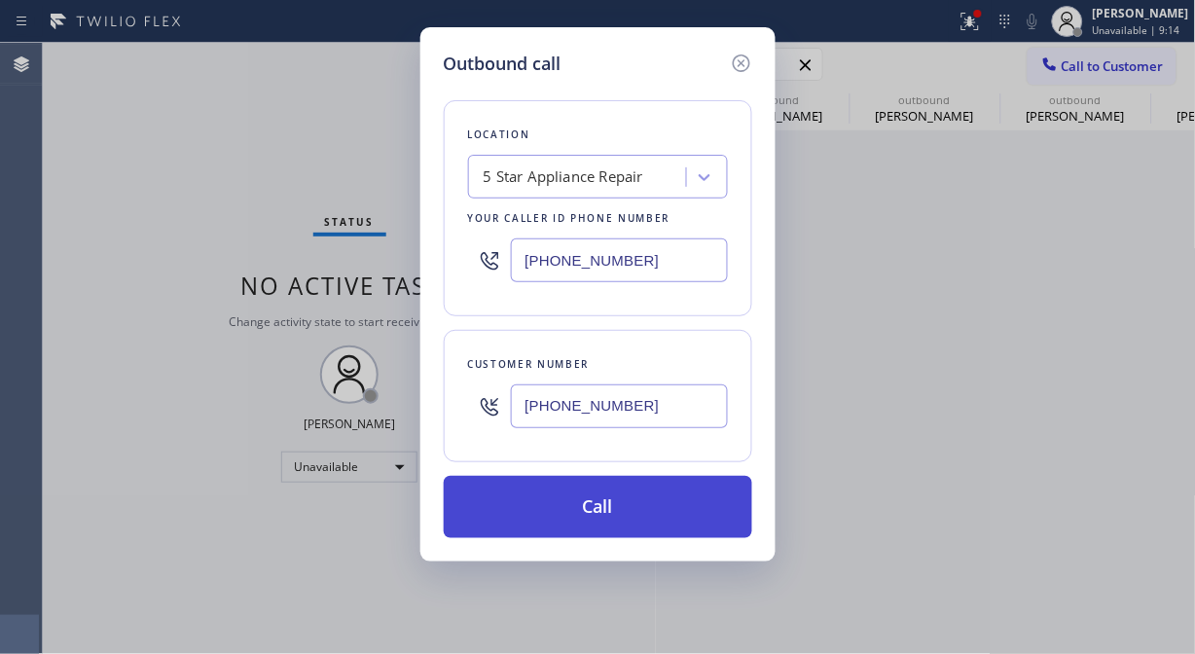
type input "[PHONE_NUMBER]"
click at [607, 501] on button "Call" at bounding box center [598, 507] width 309 height 62
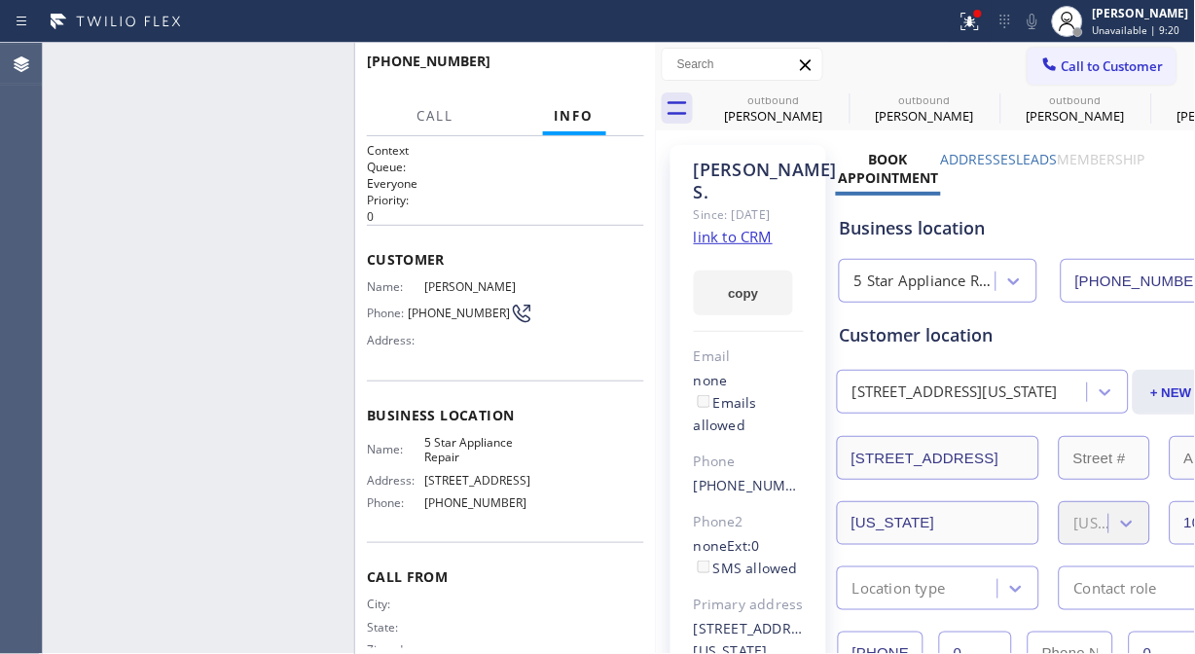
type input "[PHONE_NUMBER]"
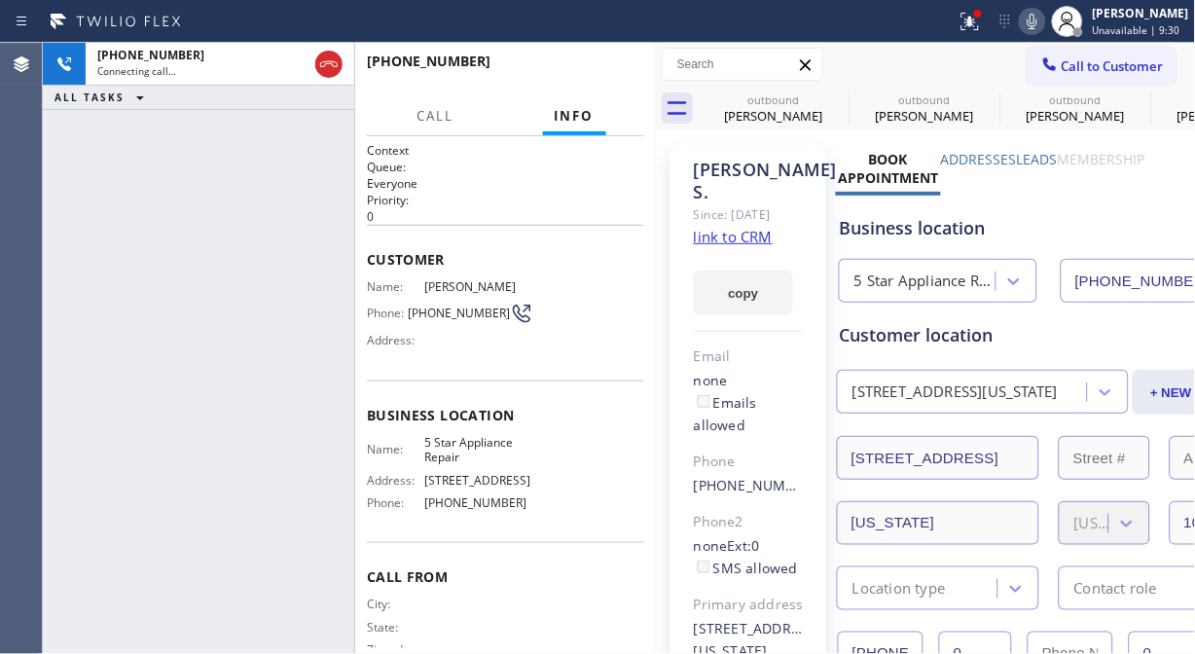
click at [1052, 34] on div "Status report Issues detected These issues could affect your workflow. Please c…" at bounding box center [1072, 21] width 246 height 43
click at [1042, 27] on icon at bounding box center [1032, 21] width 23 height 23
drag, startPoint x: 993, startPoint y: 27, endPoint x: 969, endPoint y: 98, distance: 74.8
click at [982, 27] on icon at bounding box center [970, 21] width 23 height 23
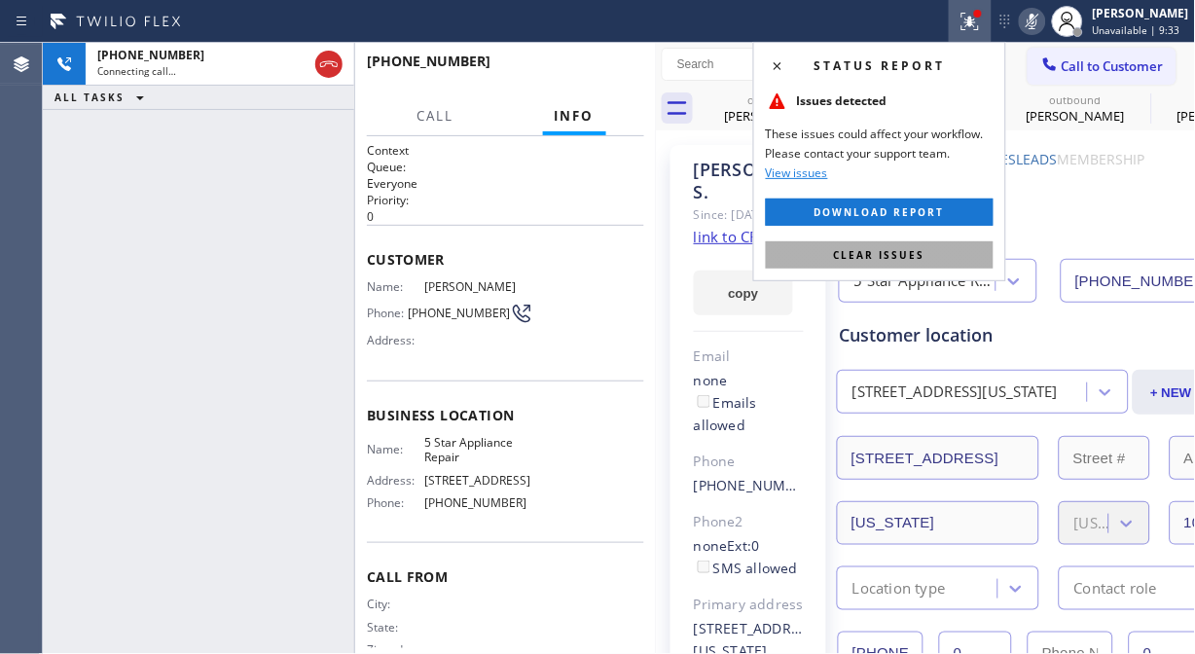
click at [883, 253] on span "Clear issues" at bounding box center [879, 255] width 91 height 14
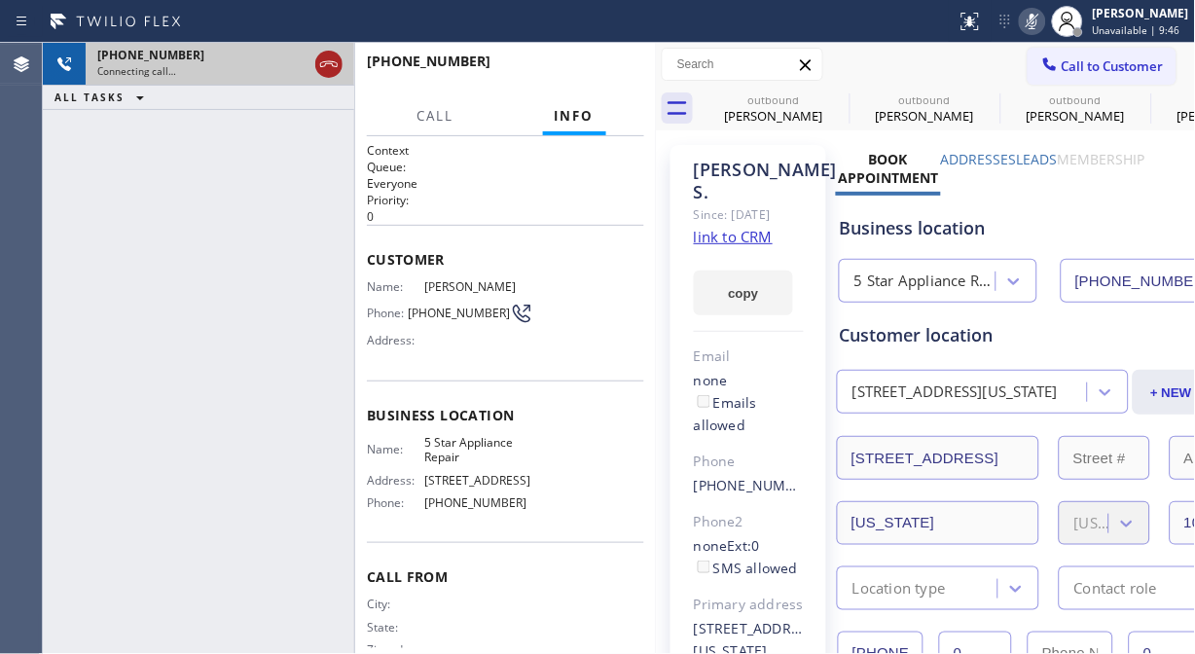
click at [326, 64] on icon at bounding box center [328, 64] width 23 height 23
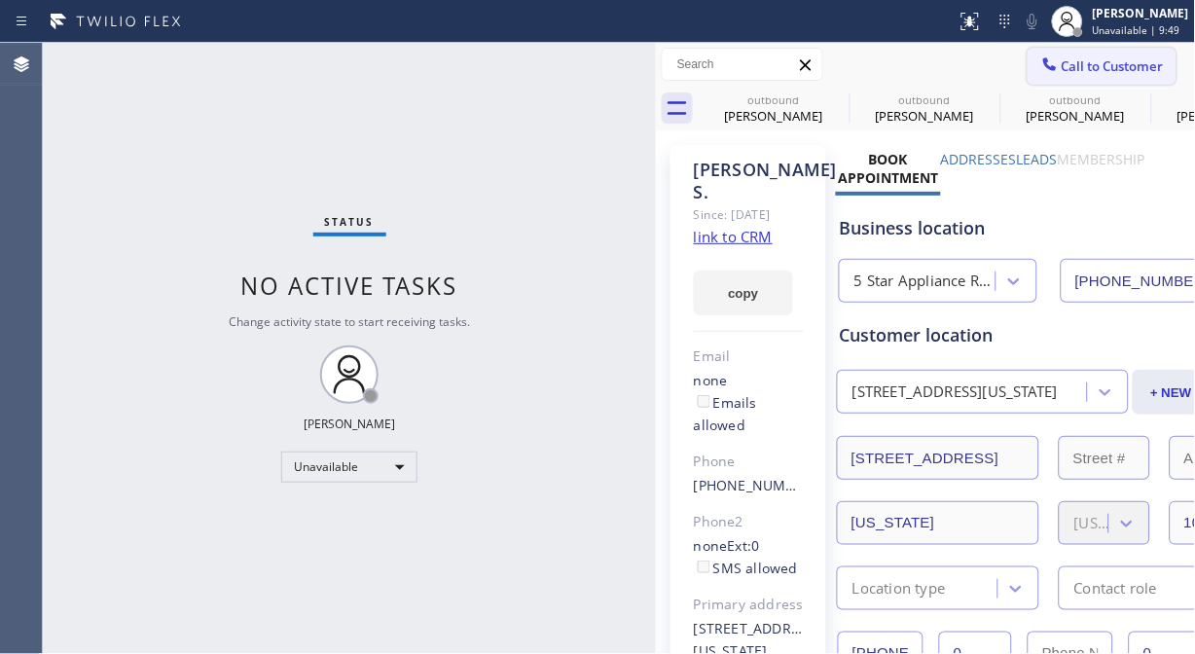
click at [1040, 62] on icon at bounding box center [1049, 64] width 19 height 19
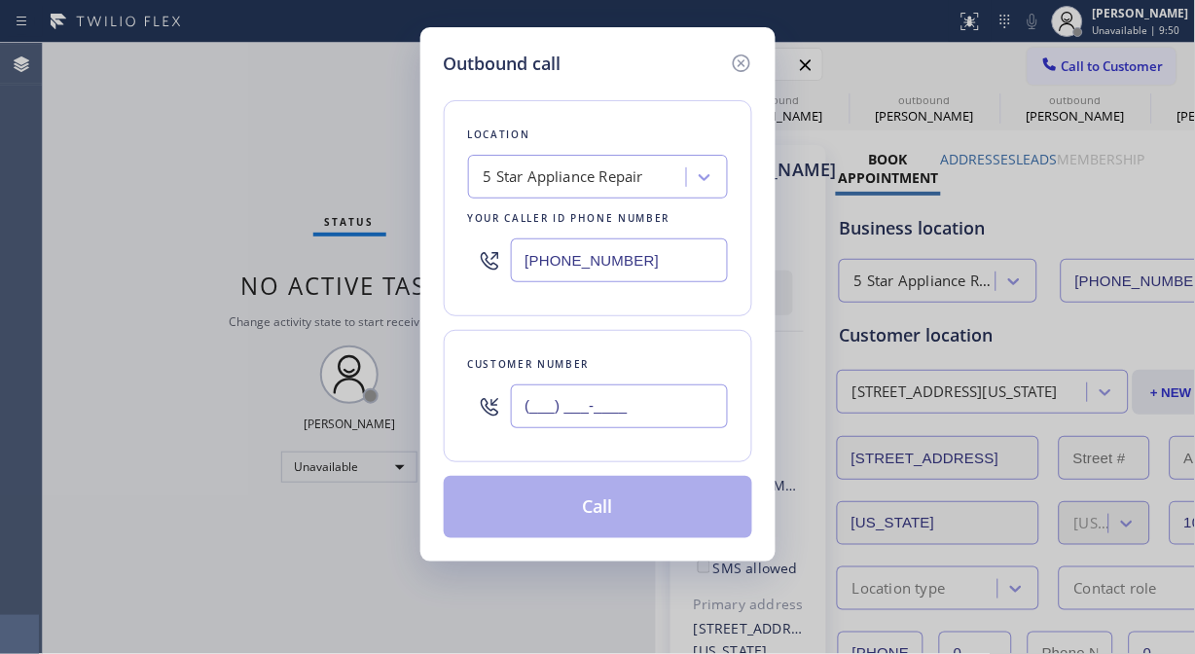
click at [541, 410] on input "(___) ___-____" at bounding box center [619, 406] width 217 height 44
paste input "714) 906-4358"
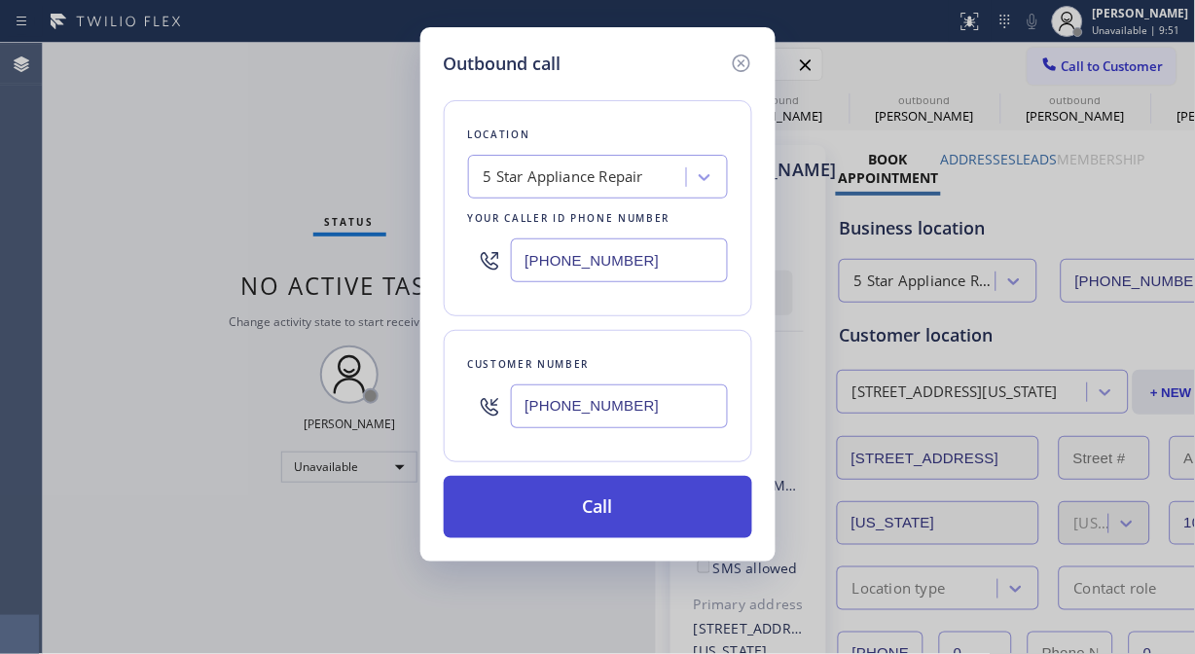
type input "[PHONE_NUMBER]"
click at [580, 523] on button "Call" at bounding box center [598, 507] width 309 height 62
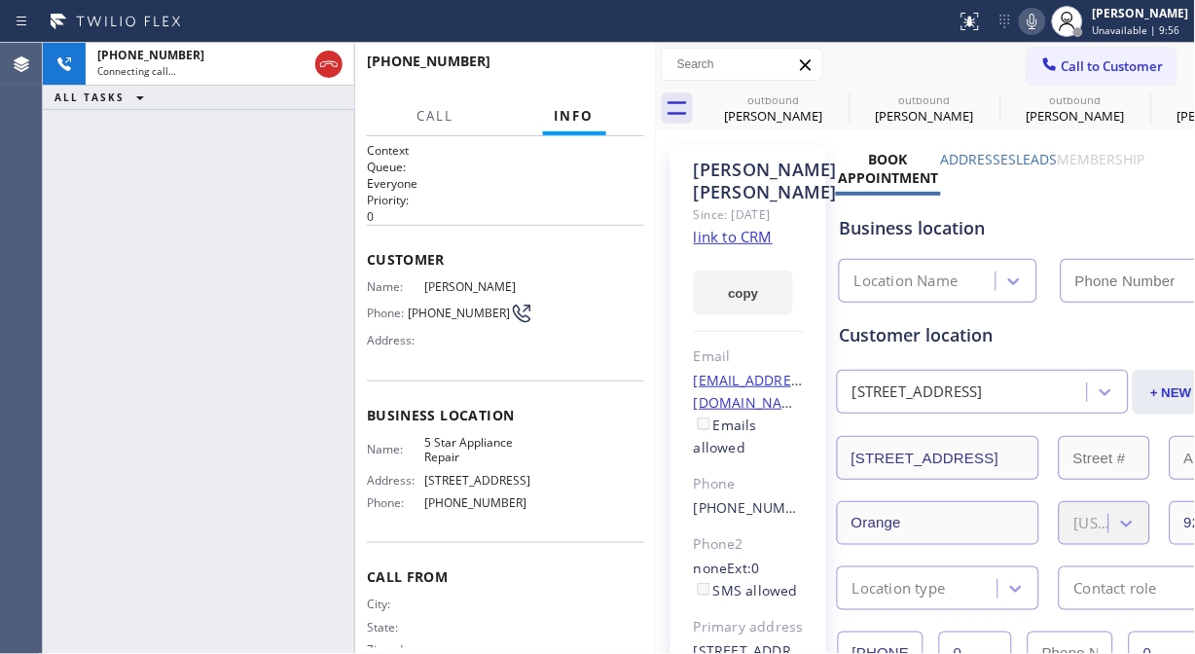
click at [1044, 22] on icon at bounding box center [1032, 21] width 23 height 23
type input "[PHONE_NUMBER]"
click at [837, 98] on icon at bounding box center [837, 100] width 18 height 18
click at [979, 98] on icon at bounding box center [988, 100] width 18 height 18
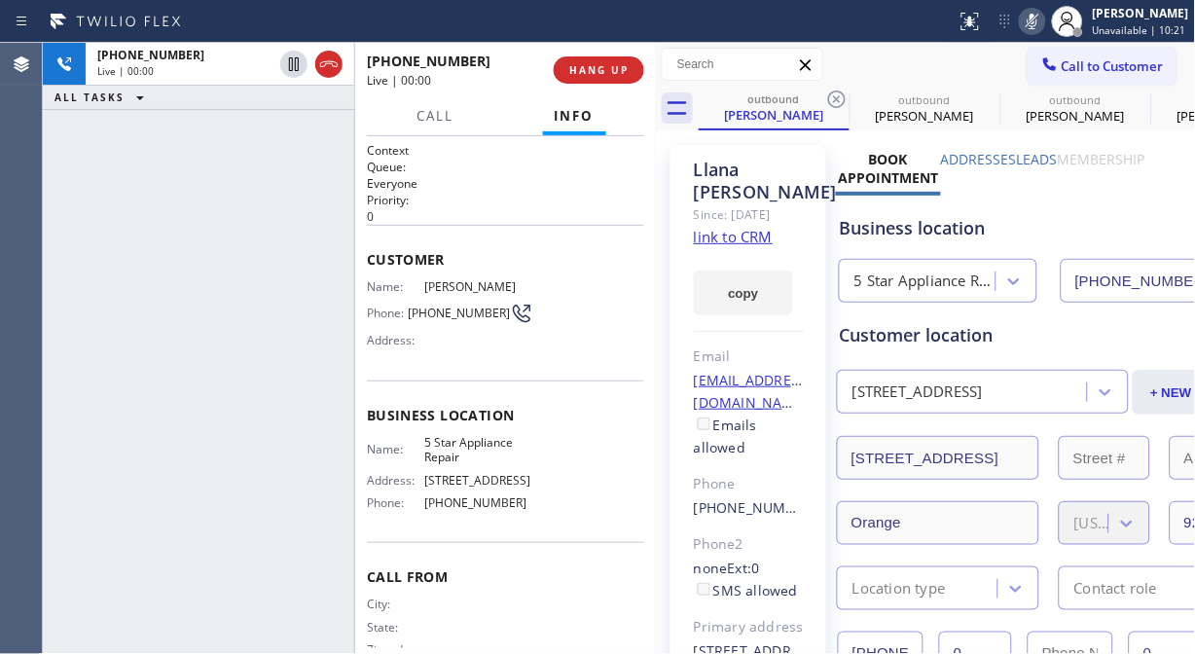
click at [151, 210] on div "[PHONE_NUMBER] Live | 00:00 ALL TASKS ALL TASKS ACTIVE TASKS TASKS IN WRAP UP" at bounding box center [198, 348] width 311 height 611
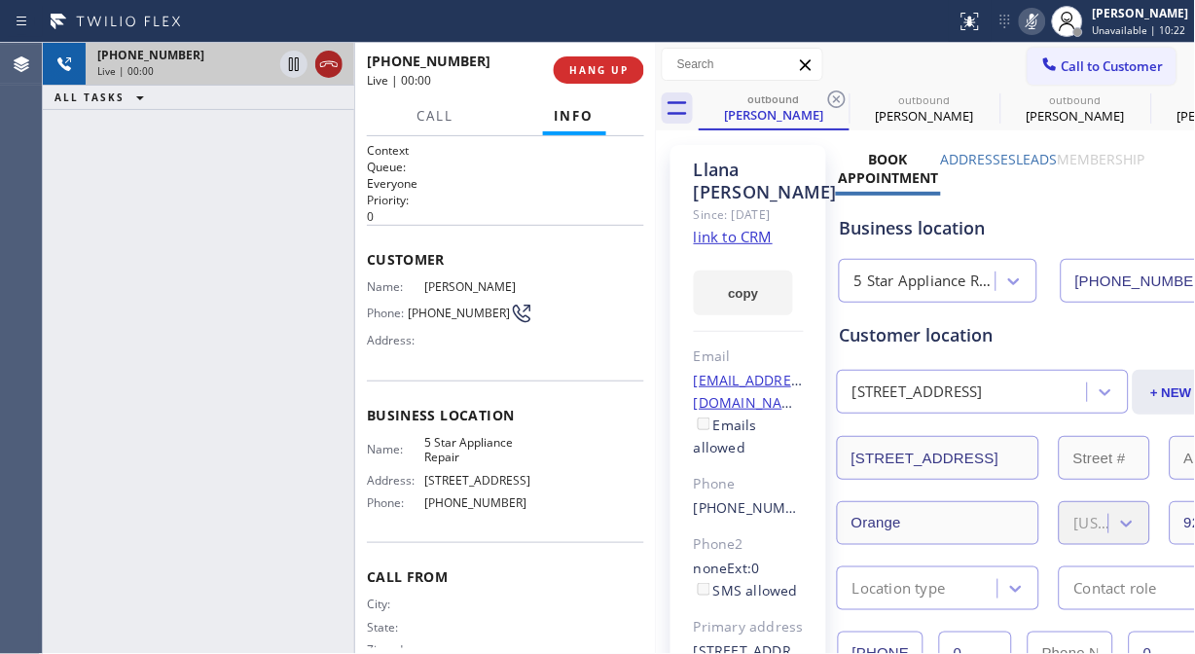
click at [345, 64] on div at bounding box center [311, 64] width 70 height 43
click at [324, 65] on icon at bounding box center [329, 64] width 18 height 6
click at [596, 85] on div "[PHONE_NUMBER] Live | 00:01 HANG UP" at bounding box center [505, 70] width 277 height 51
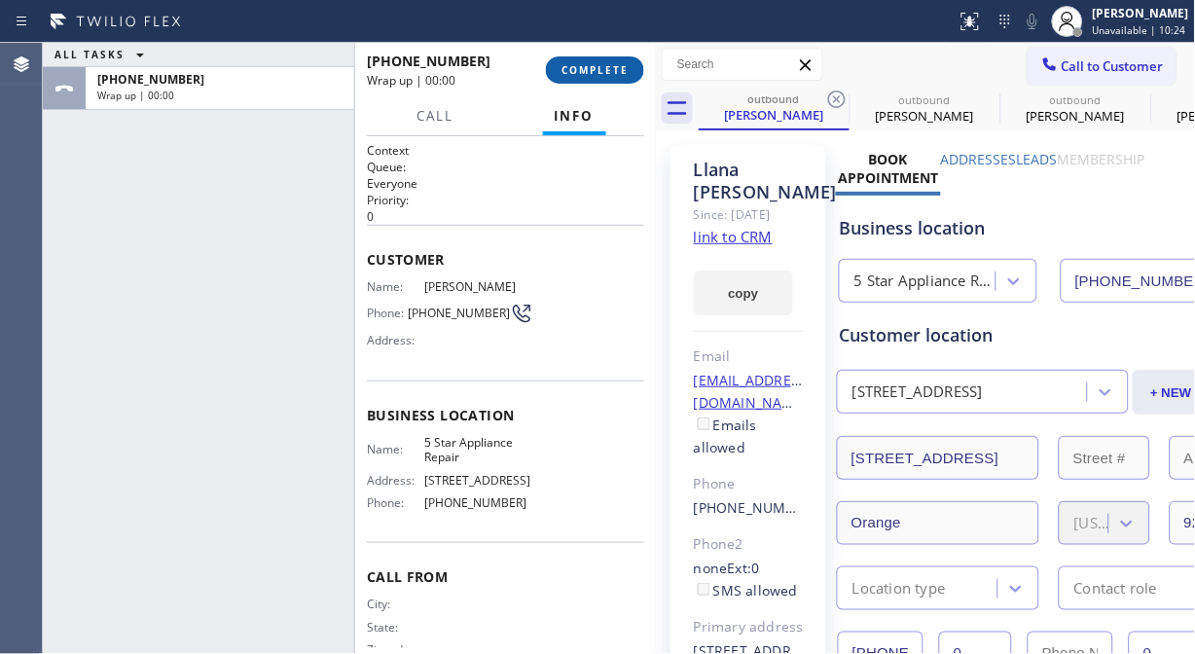
click at [598, 71] on span "COMPLETE" at bounding box center [595, 70] width 67 height 14
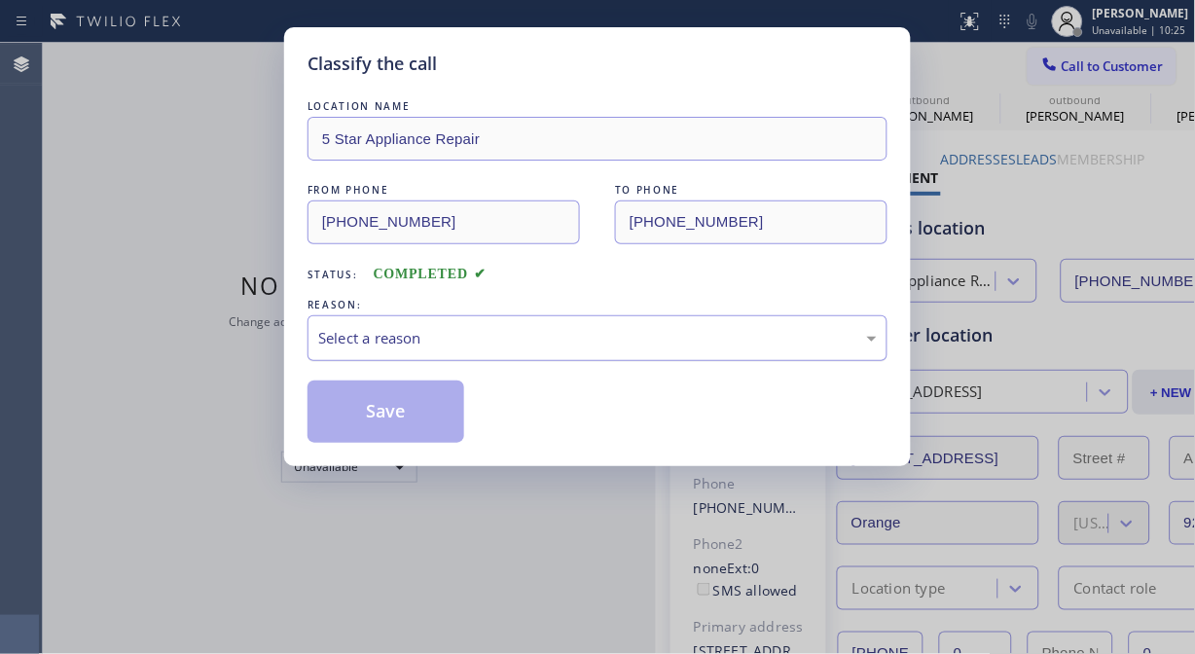
click at [585, 327] on div "Select a reason" at bounding box center [597, 338] width 559 height 22
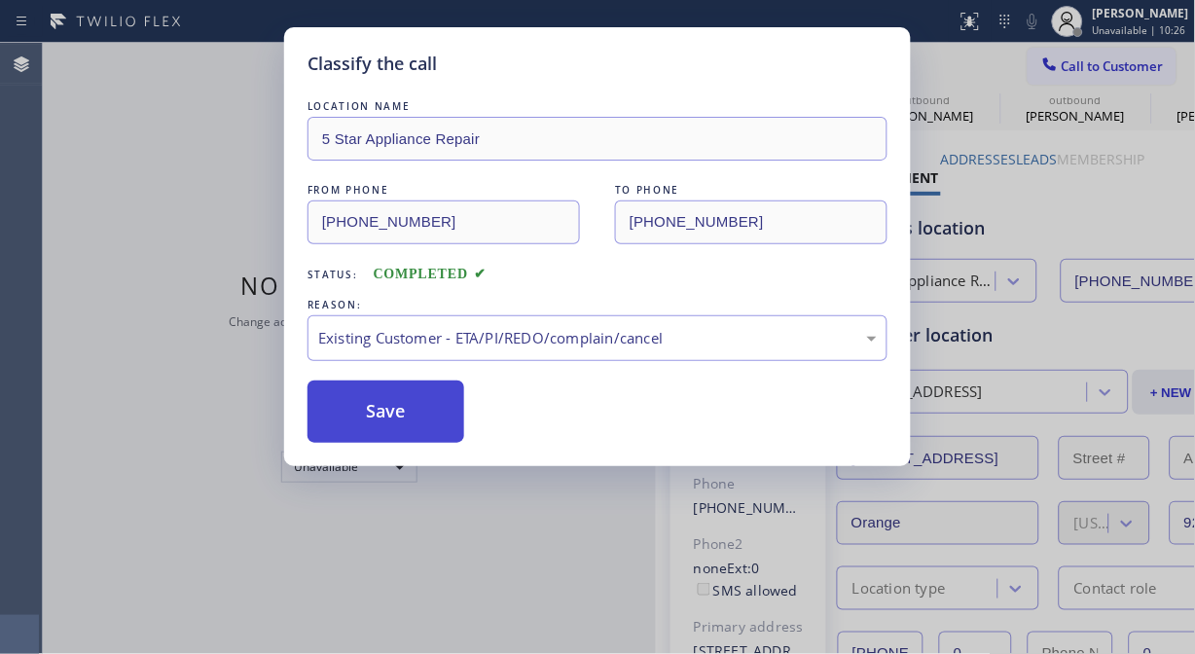
click at [417, 416] on button "Save" at bounding box center [386, 412] width 157 height 62
click at [1076, 65] on span "Call to Customer" at bounding box center [1113, 66] width 102 height 18
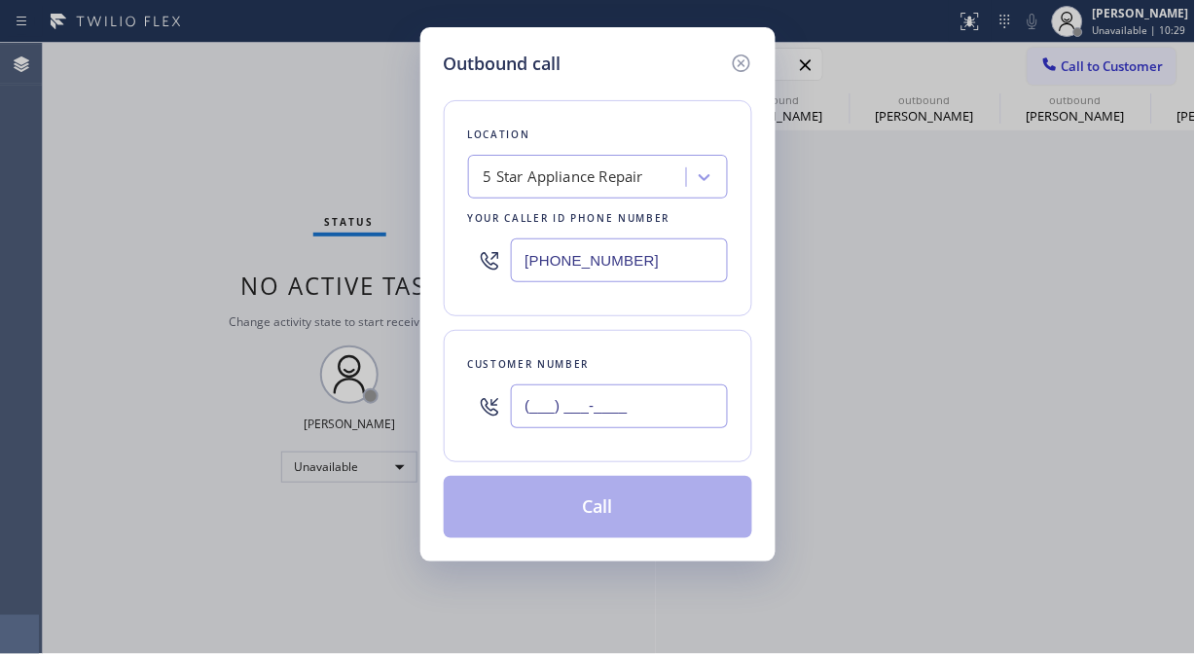
click at [547, 394] on input "(___) ___-____" at bounding box center [619, 406] width 217 height 44
paste input "480) 832-9604"
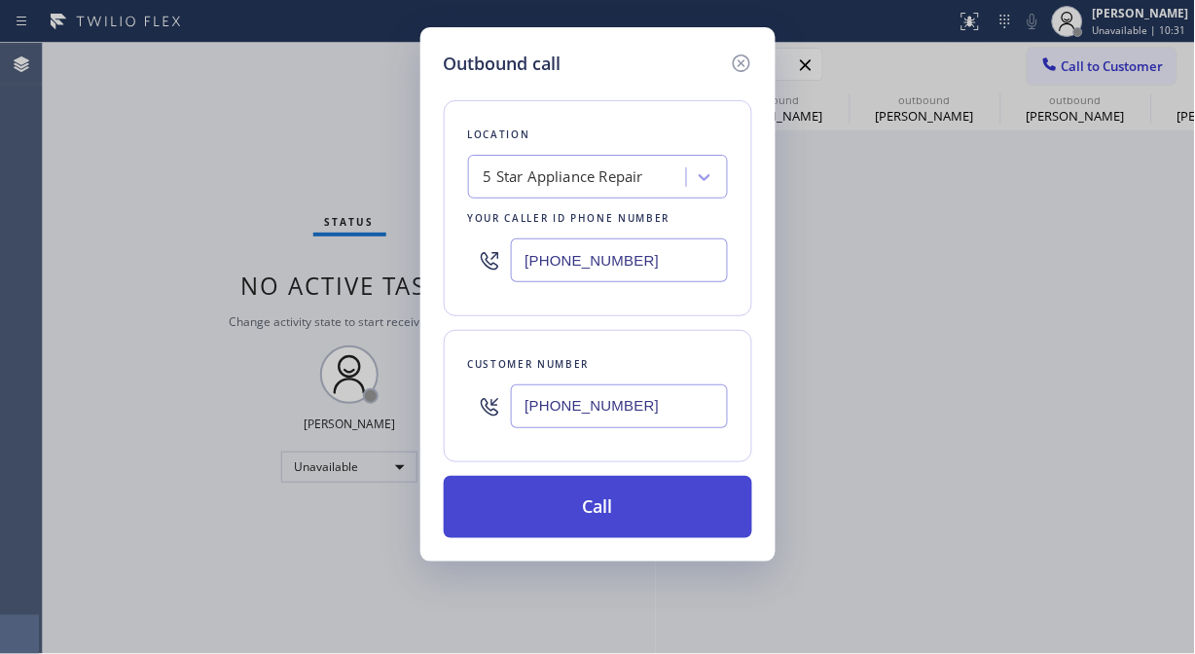
type input "[PHONE_NUMBER]"
click at [565, 518] on button "Call" at bounding box center [598, 507] width 309 height 62
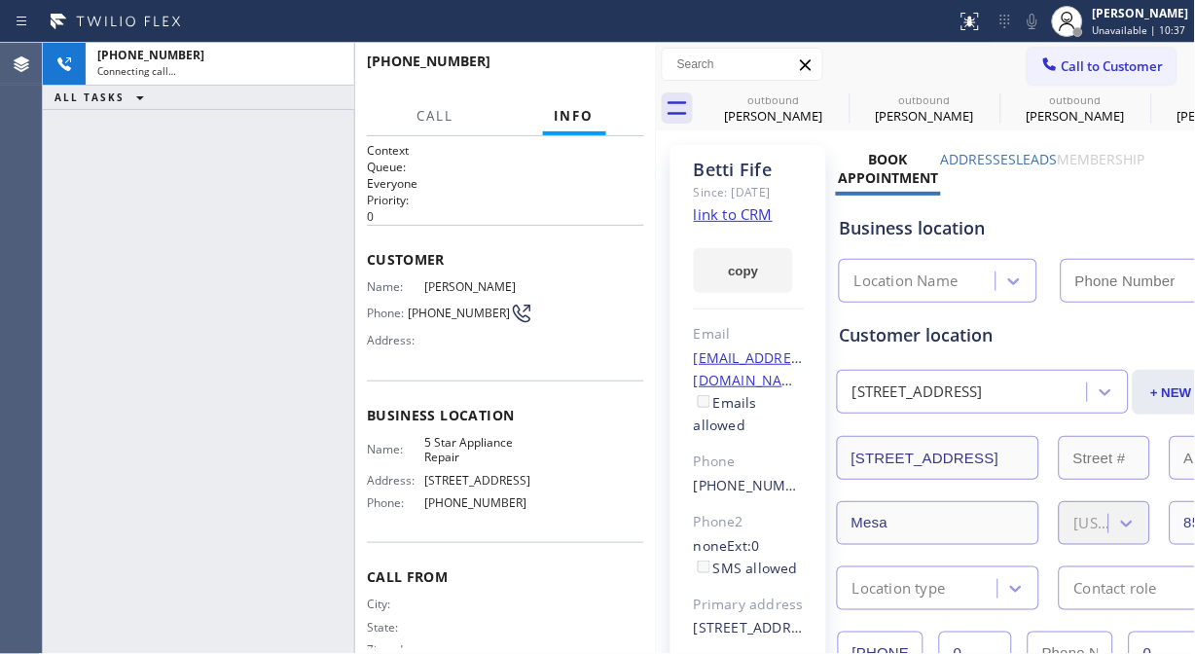
click at [1030, 25] on icon at bounding box center [1032, 21] width 23 height 23
type input "[PHONE_NUMBER]"
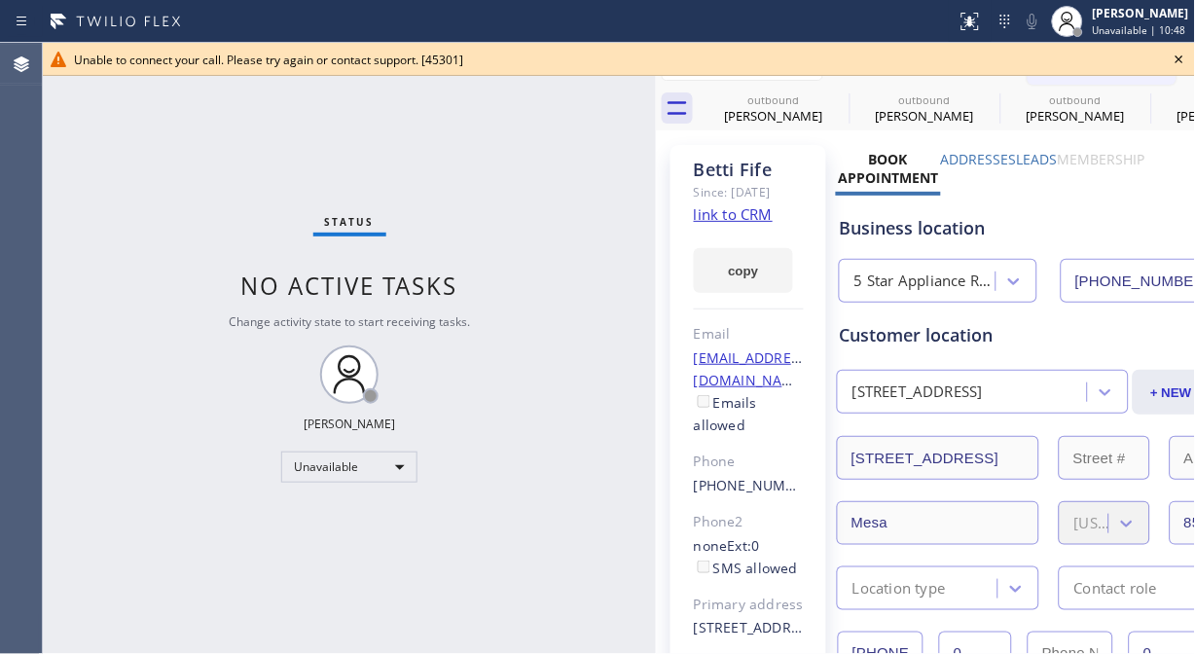
click at [171, 217] on div "Status No active tasks Change activity state to start receiving tasks. [PERSON_…" at bounding box center [349, 348] width 613 height 611
click at [1174, 58] on icon at bounding box center [1179, 59] width 23 height 23
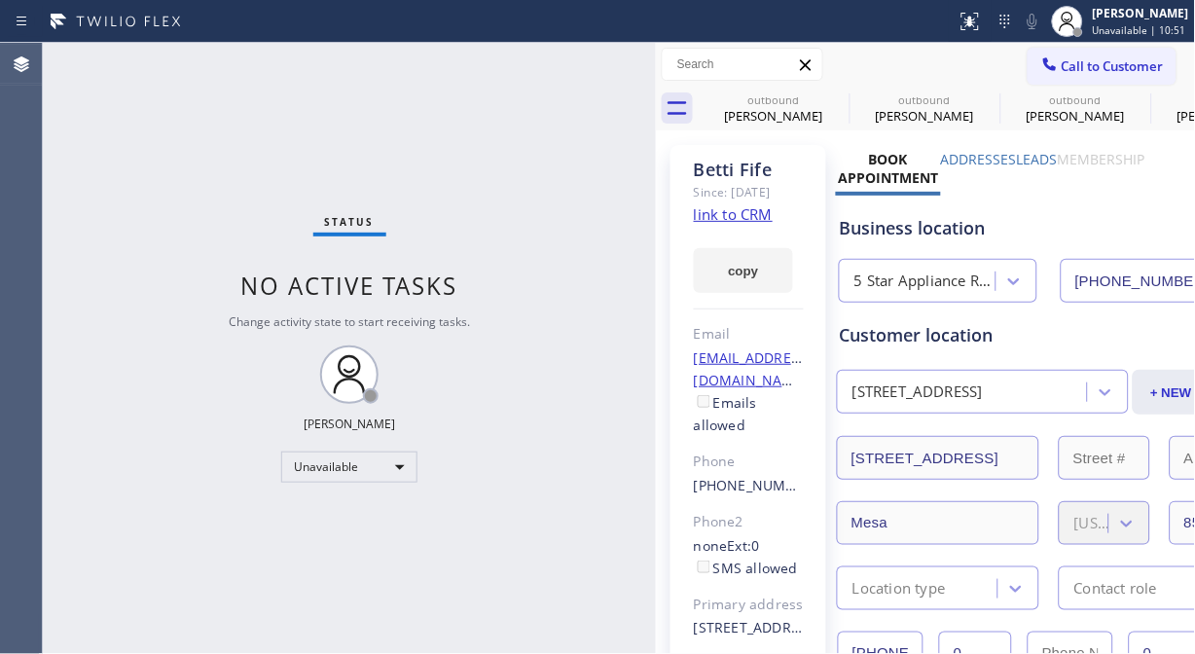
click at [1090, 85] on div "Call to Customer Outbound call Location 5 Star Appliance Repair Your caller id …" at bounding box center [926, 65] width 540 height 44
click at [1085, 59] on span "Call to Customer" at bounding box center [1113, 66] width 102 height 18
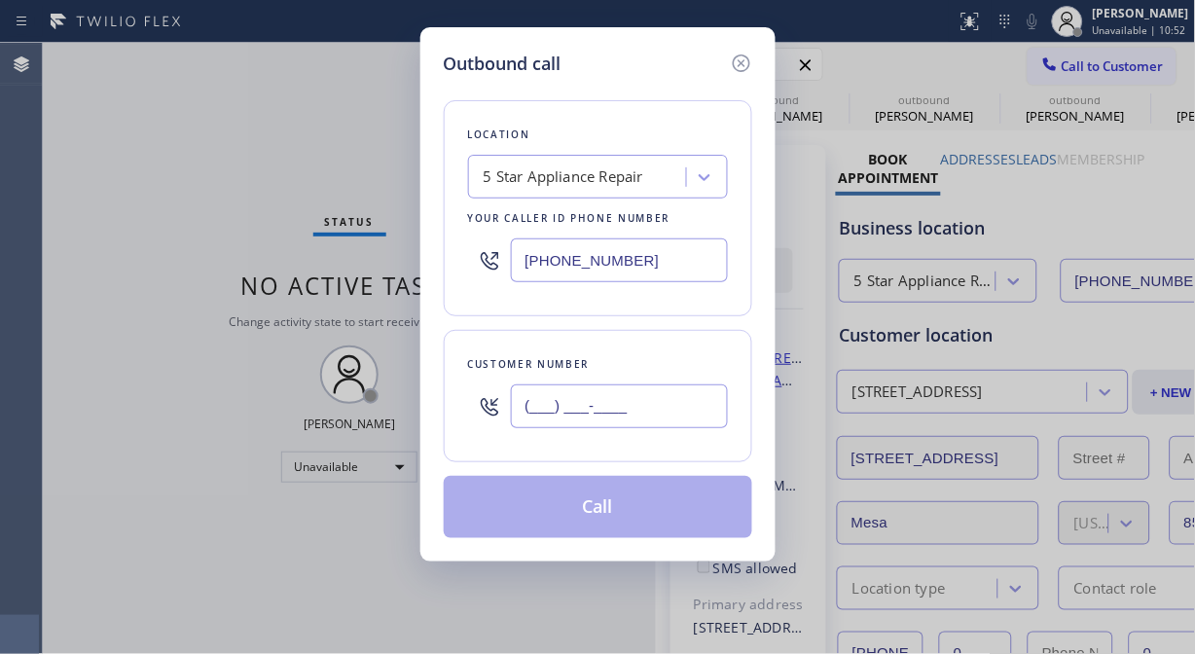
click at [624, 409] on input "(___) ___-____" at bounding box center [619, 406] width 217 height 44
paste input "818) 207-4334"
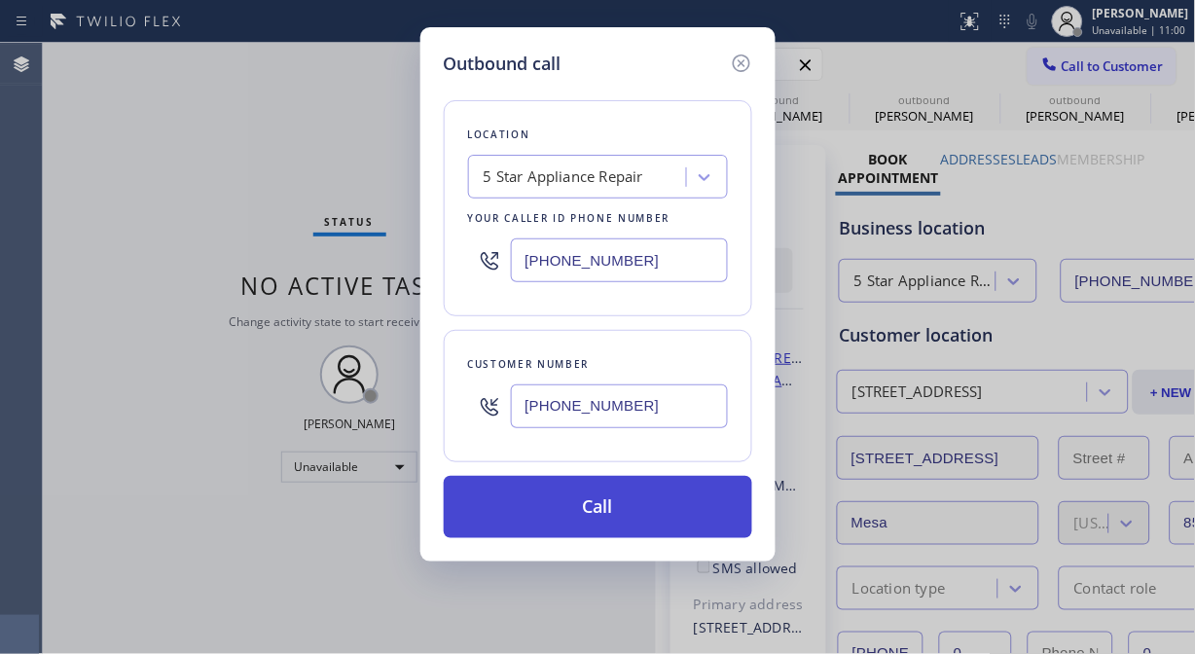
type input "[PHONE_NUMBER]"
click at [654, 522] on button "Call" at bounding box center [598, 507] width 309 height 62
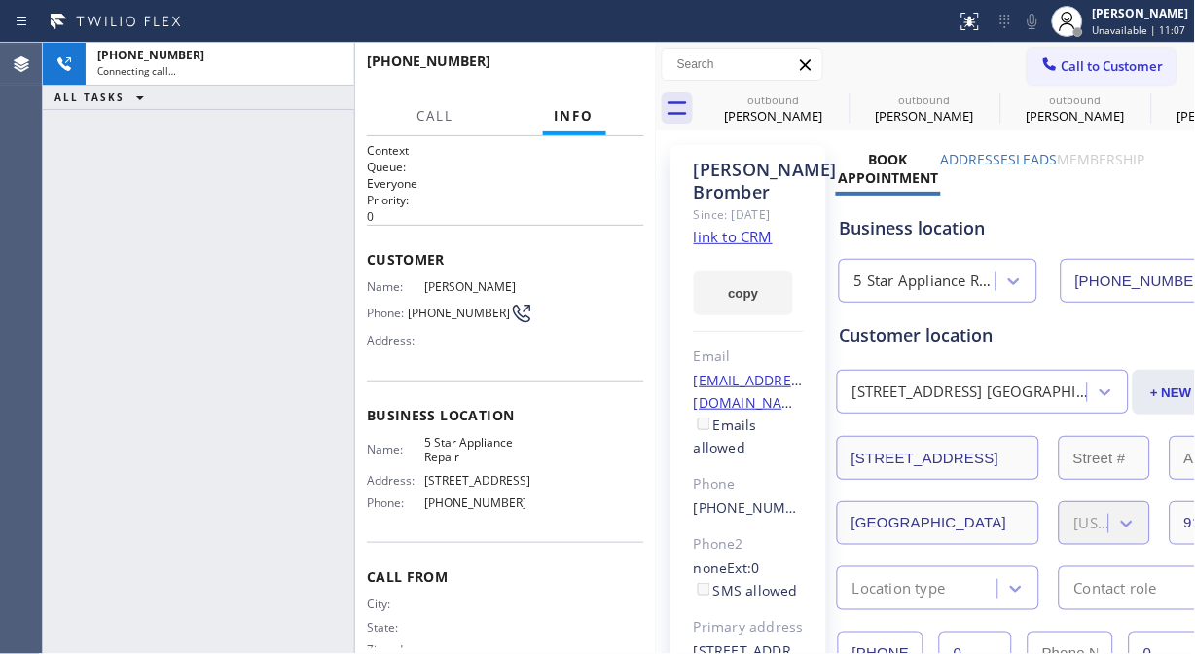
type input "[PHONE_NUMBER]"
click at [1042, 15] on icon at bounding box center [1032, 21] width 23 height 23
click at [822, 98] on div "outbound" at bounding box center [774, 99] width 147 height 15
click at [0, 0] on icon at bounding box center [0, 0] width 0 height 0
click at [976, 95] on icon at bounding box center [987, 99] width 23 height 23
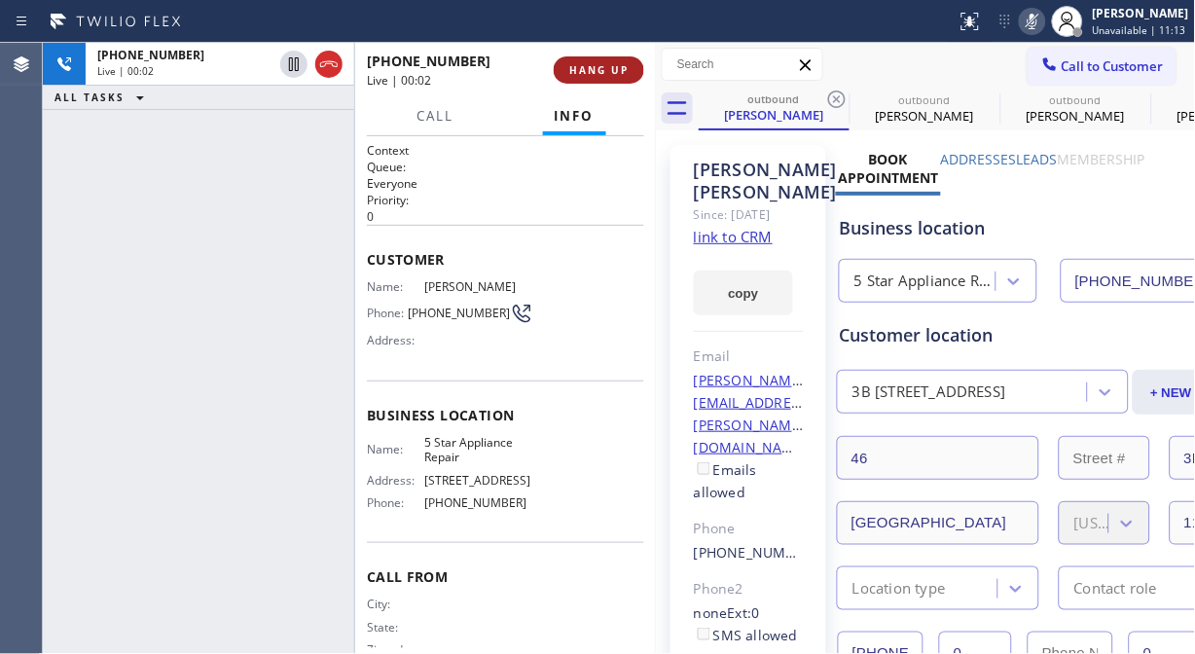
click at [588, 63] on span "HANG UP" at bounding box center [598, 70] width 59 height 14
click at [591, 63] on span "HANG UP" at bounding box center [598, 70] width 59 height 14
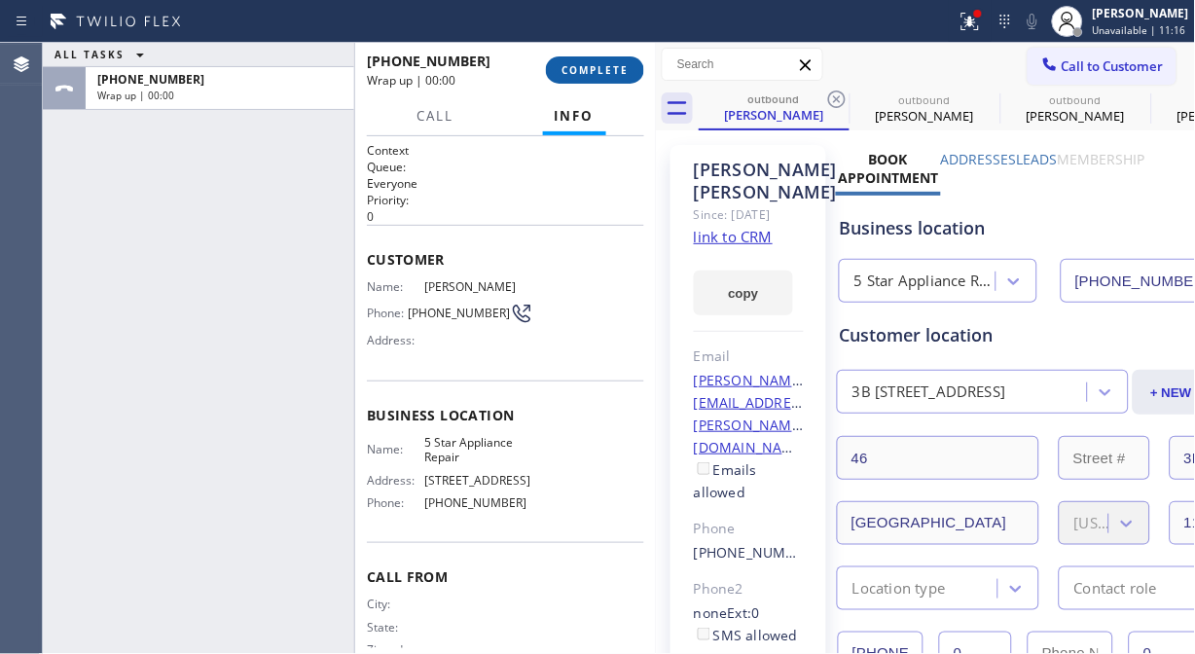
click at [597, 68] on span "COMPLETE" at bounding box center [595, 70] width 67 height 14
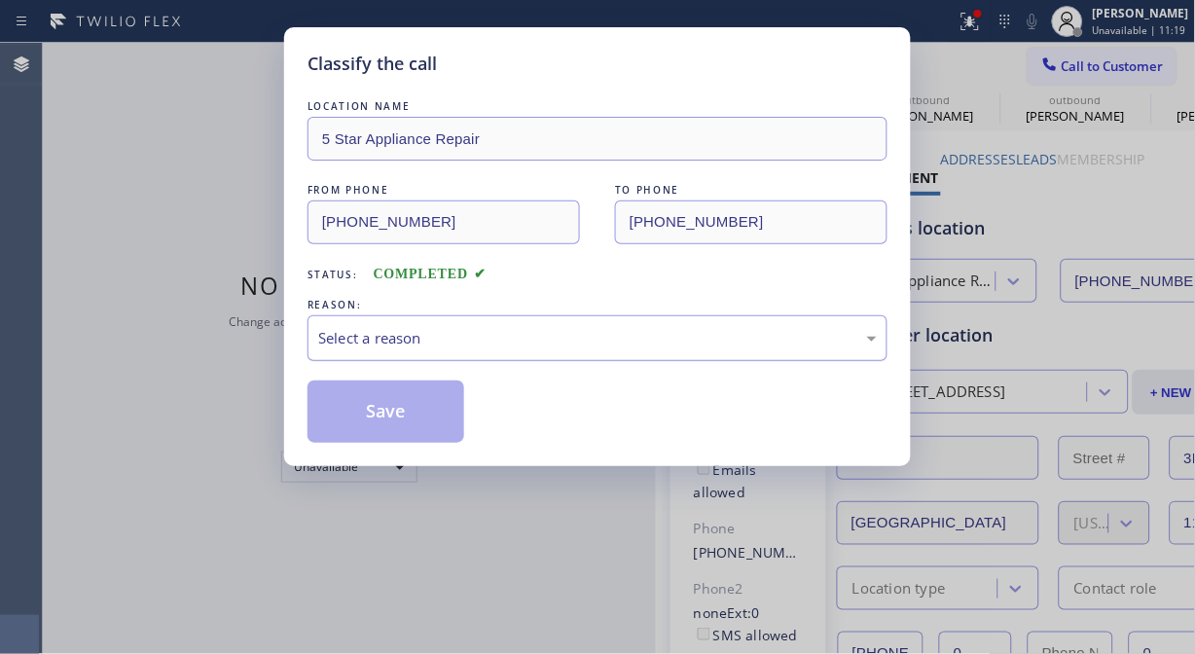
click at [601, 335] on div "Select a reason" at bounding box center [597, 338] width 559 height 22
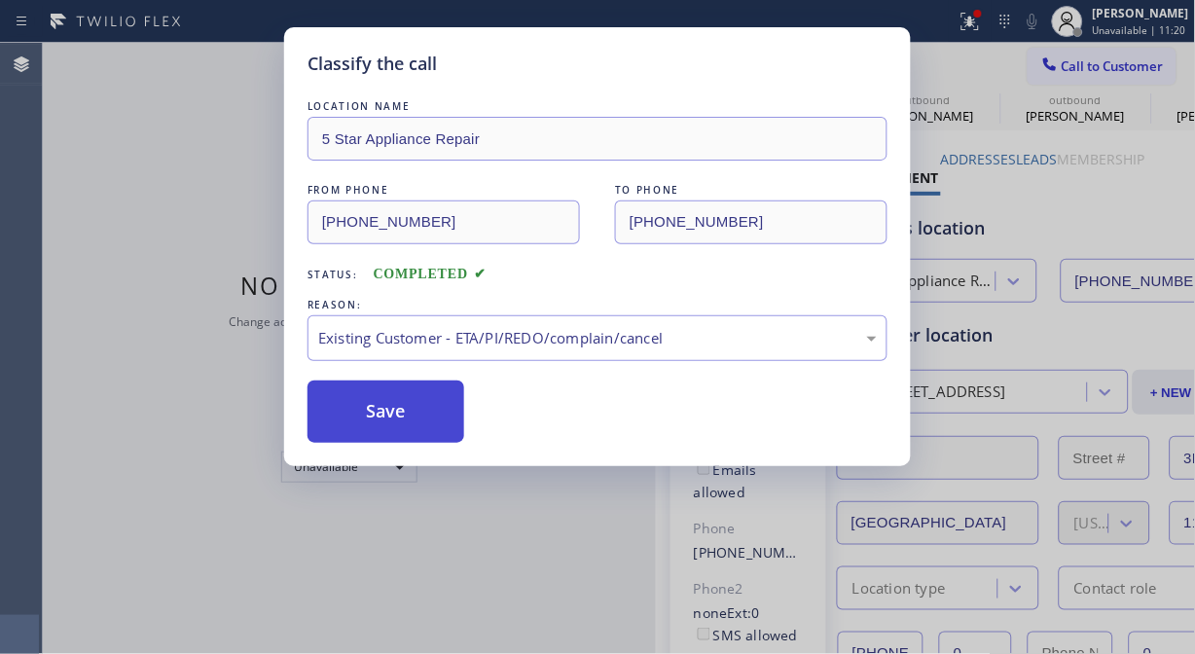
click at [417, 416] on button "Save" at bounding box center [386, 412] width 157 height 62
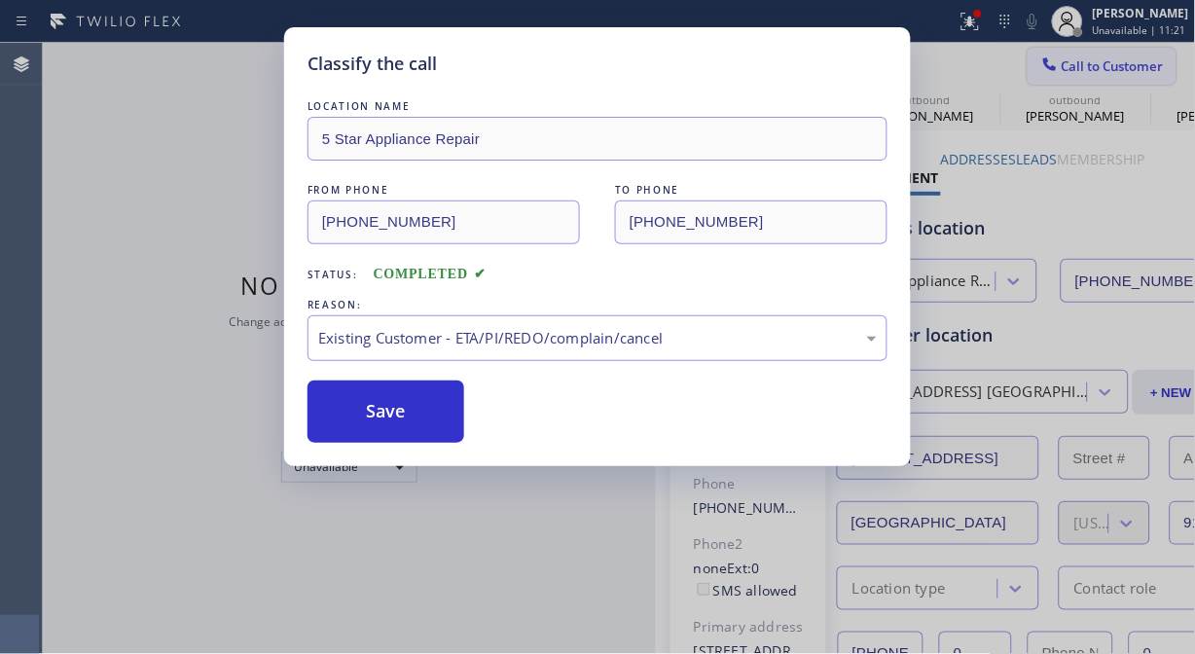
click at [1062, 65] on span "Call to Customer" at bounding box center [1113, 66] width 102 height 18
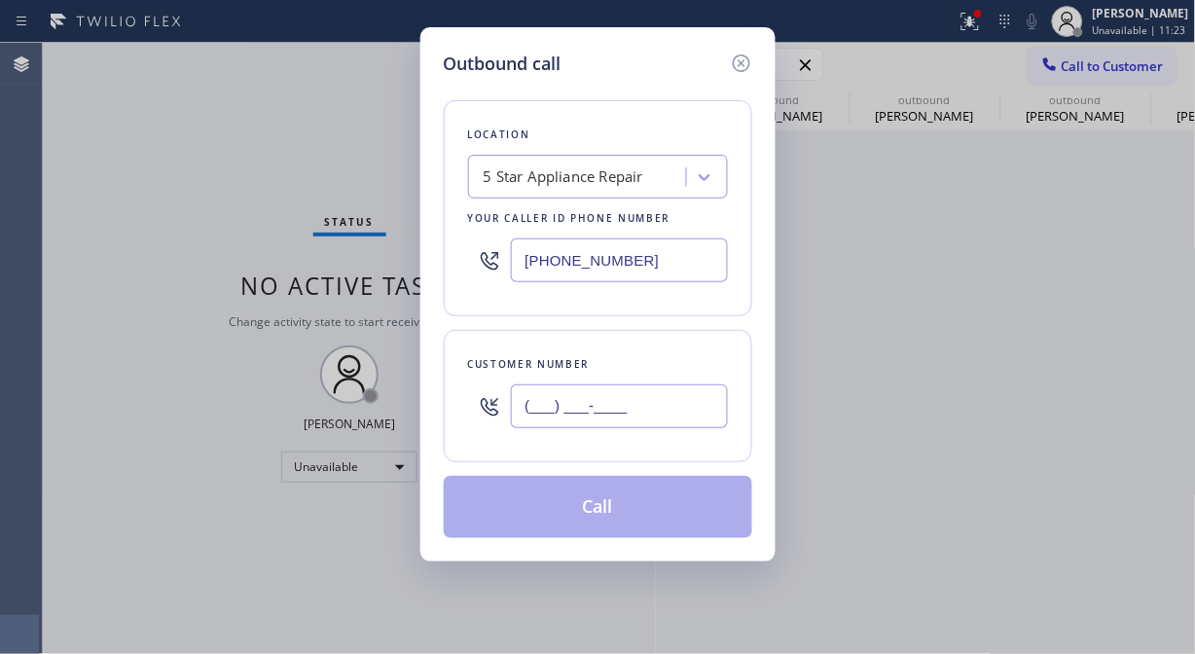
click at [611, 397] on input "(___) ___-____" at bounding box center [619, 406] width 217 height 44
paste input "917) 922-0233"
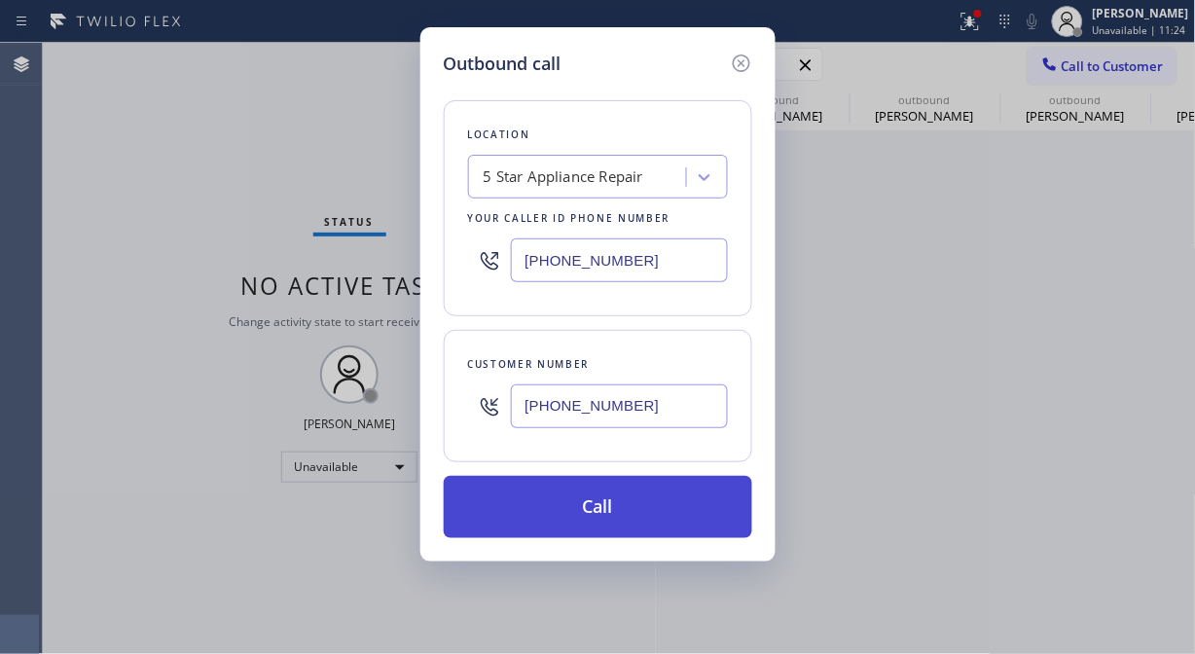
type input "[PHONE_NUMBER]"
click at [618, 506] on button "Call" at bounding box center [598, 507] width 309 height 62
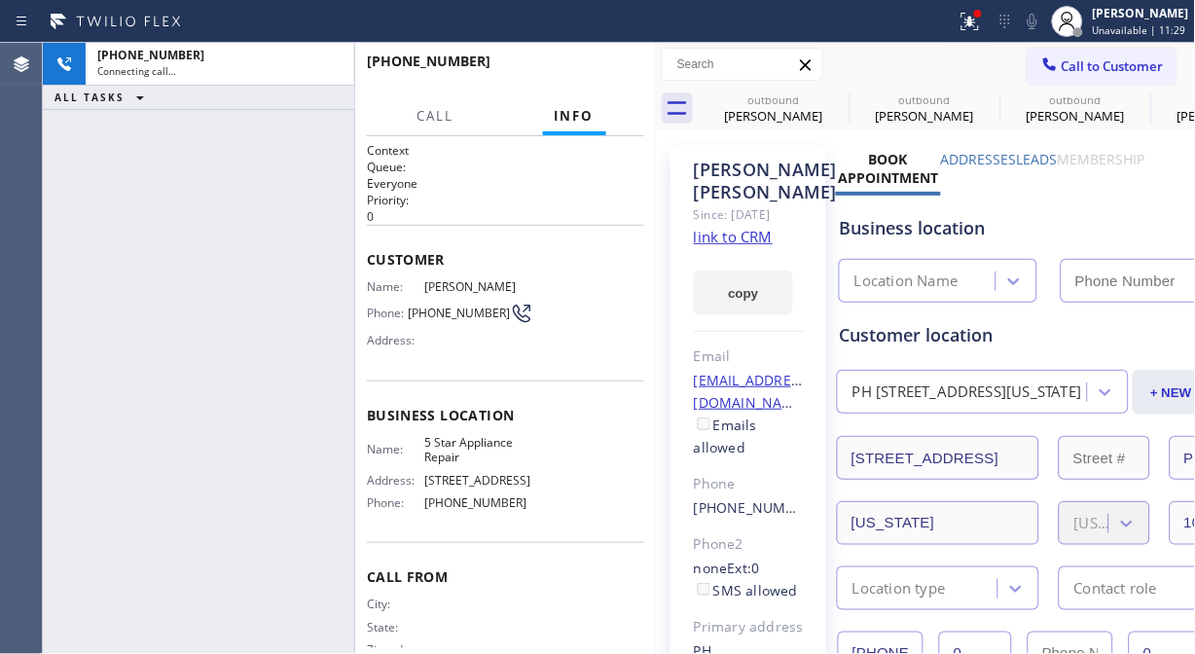
type input "[PHONE_NUMBER]"
click at [1044, 26] on icon at bounding box center [1032, 21] width 23 height 23
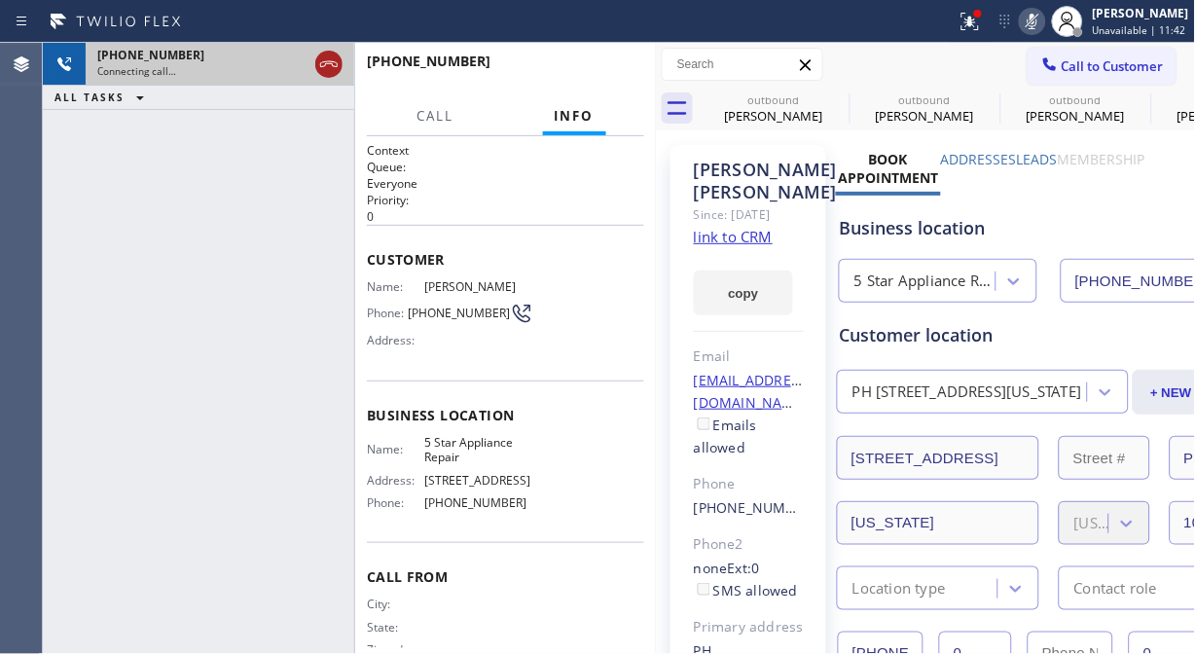
click at [333, 55] on icon at bounding box center [328, 64] width 23 height 23
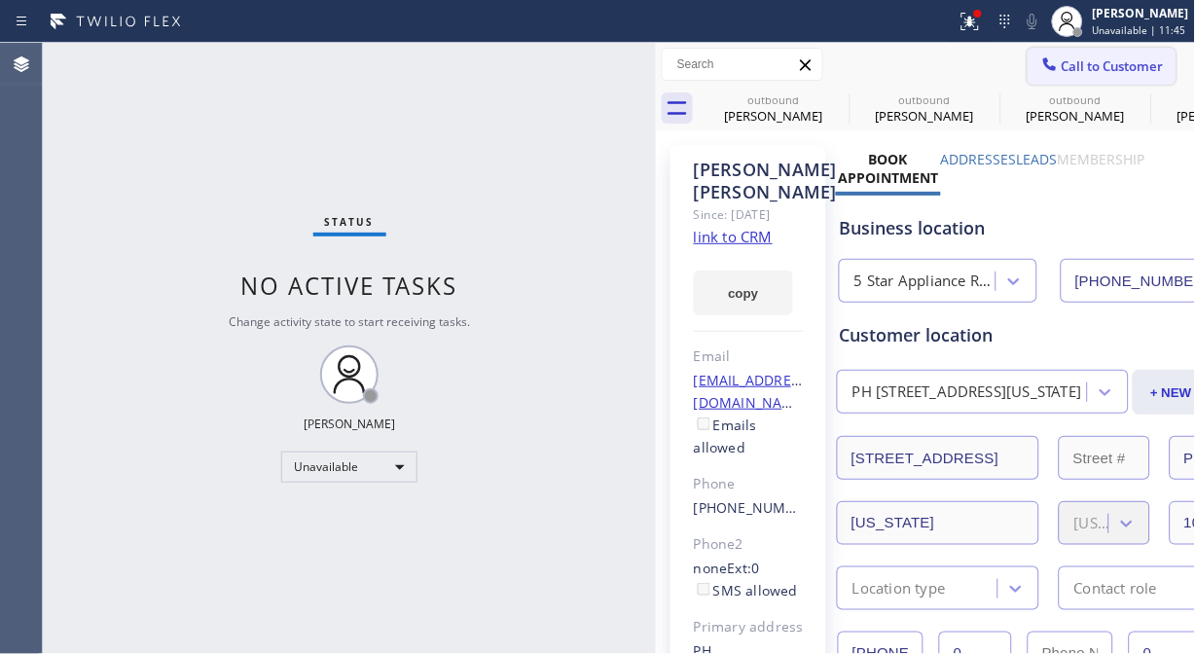
click at [1062, 71] on span "Call to Customer" at bounding box center [1113, 66] width 102 height 18
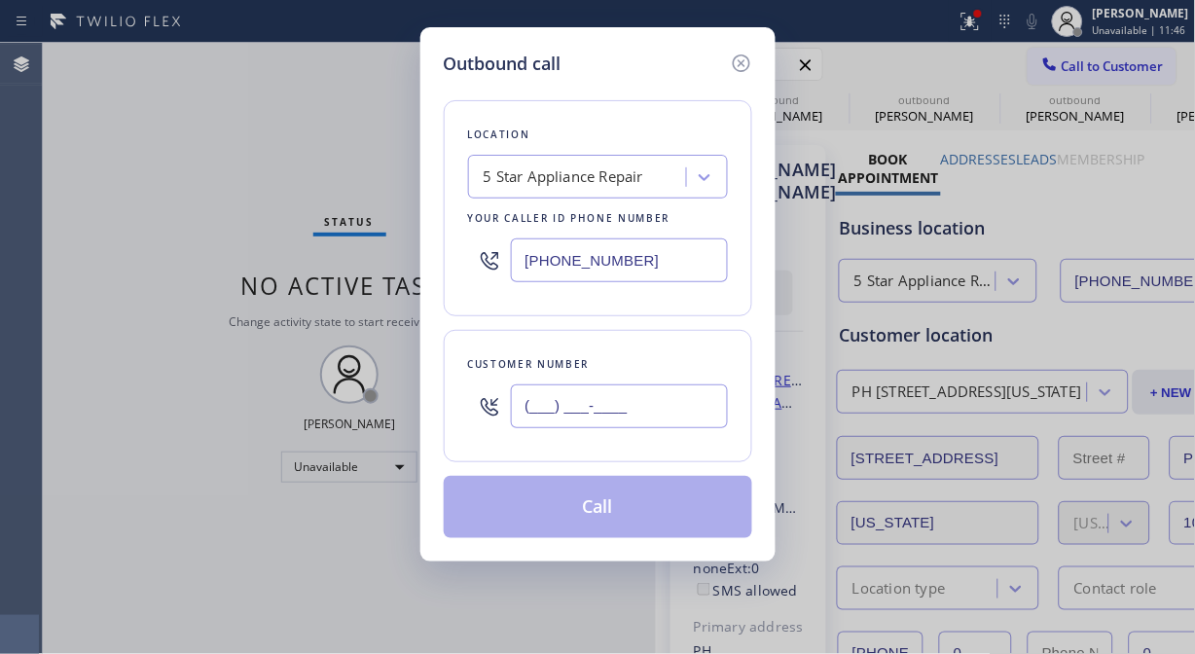
click at [590, 404] on input "(___) ___-____" at bounding box center [619, 406] width 217 height 44
paste input "415) 806-9971"
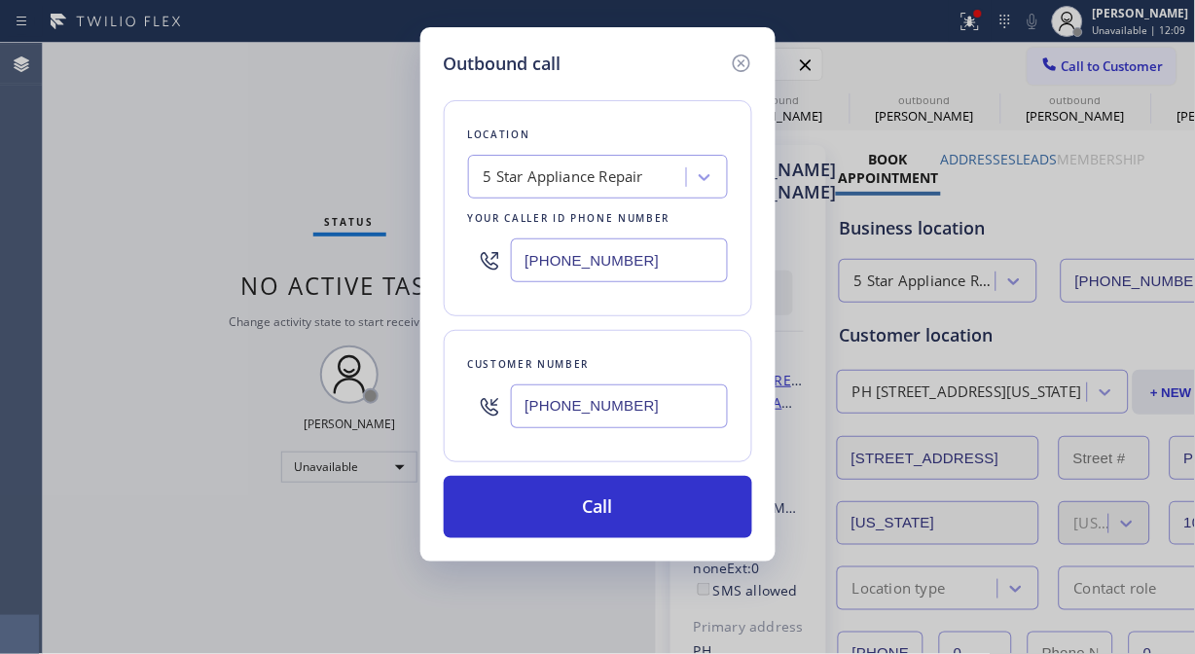
type input "[PHONE_NUMBER]"
click at [91, 209] on div "Outbound call Location 5 Star Appliance Repair Your caller id phone number [PHO…" at bounding box center [597, 327] width 1195 height 654
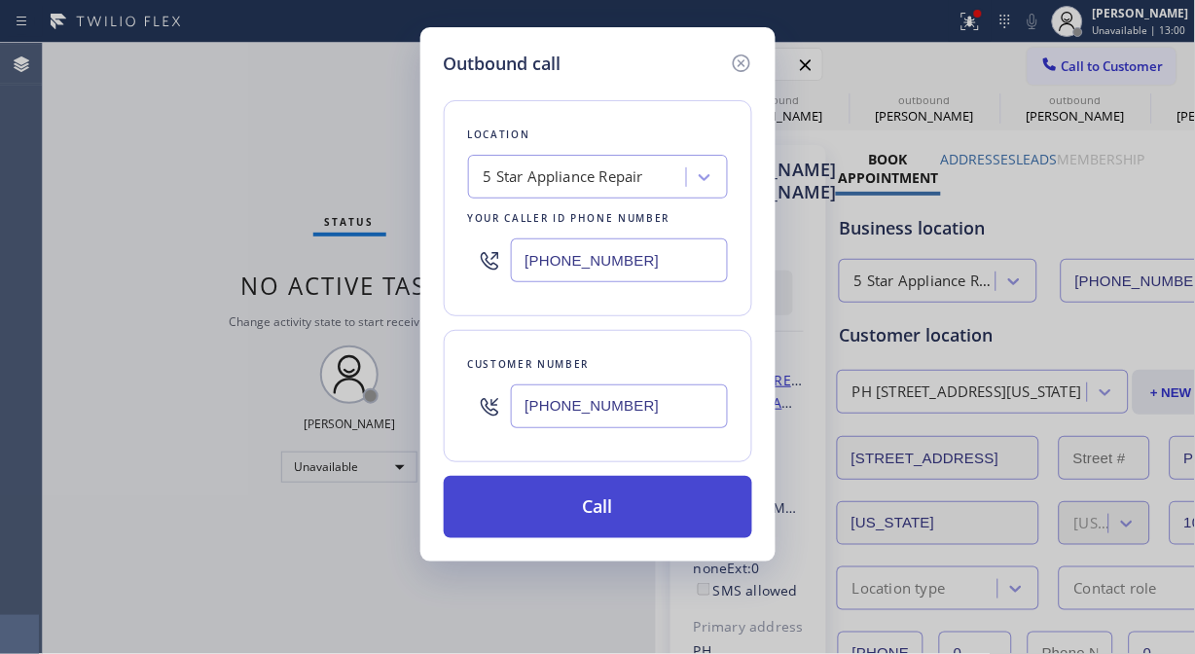
click at [619, 502] on button "Call" at bounding box center [598, 507] width 309 height 62
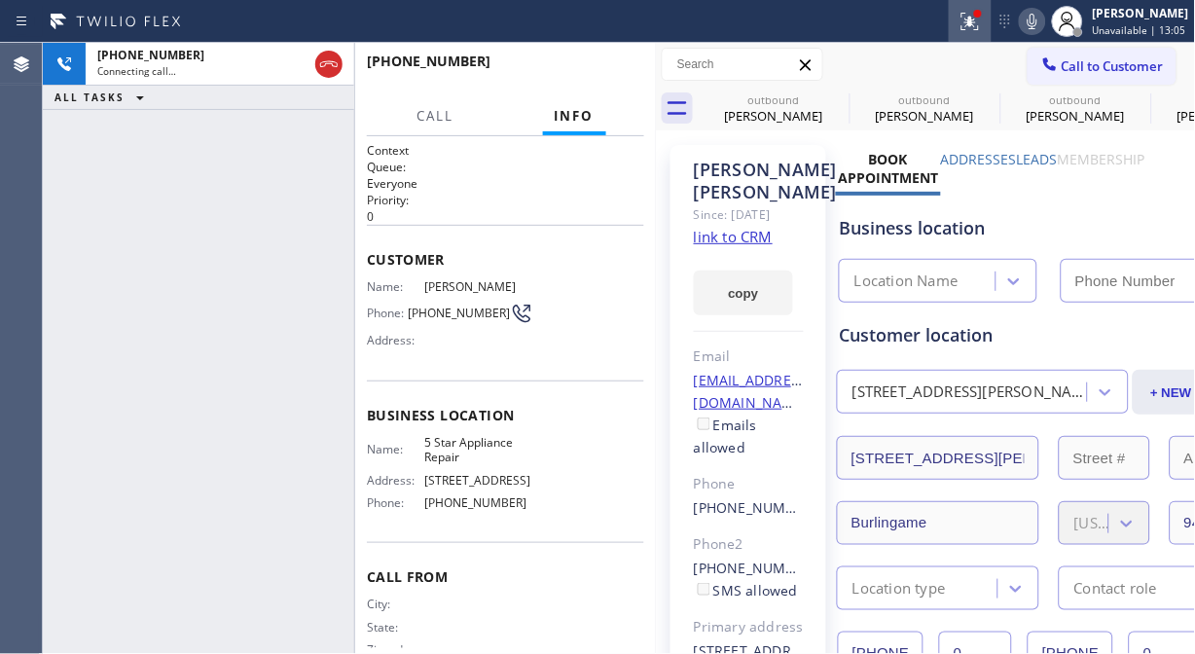
click at [1033, 20] on icon at bounding box center [1032, 21] width 23 height 23
type input "[PHONE_NUMBER]"
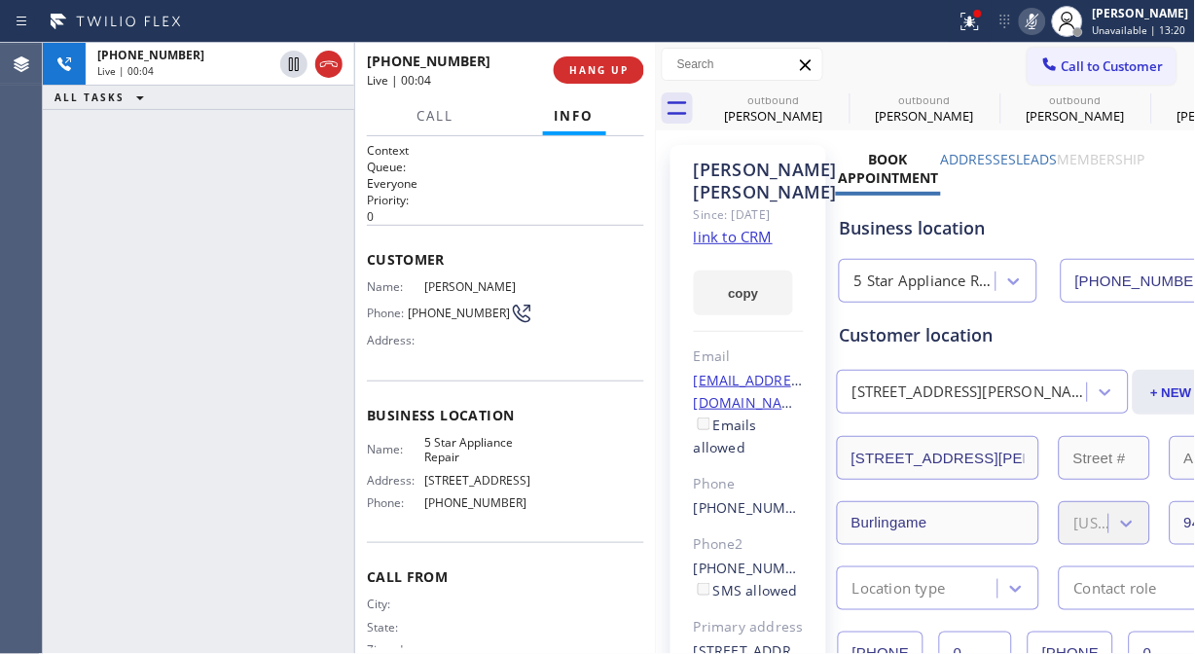
drag, startPoint x: 151, startPoint y: 143, endPoint x: 290, endPoint y: 82, distance: 152.1
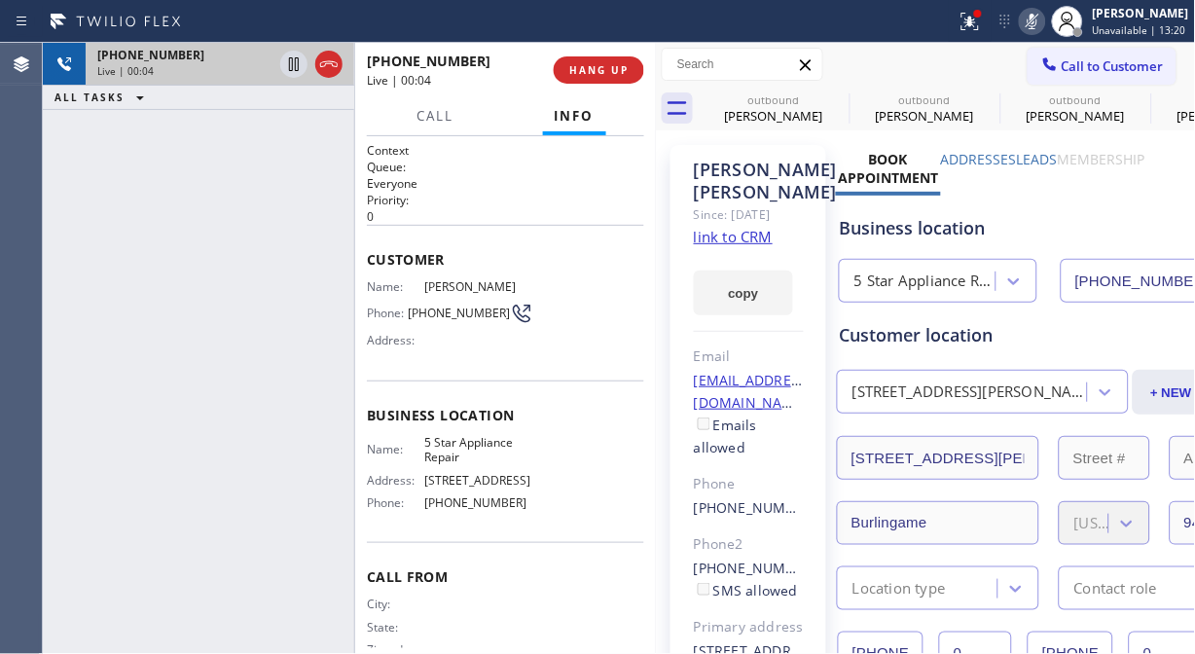
click at [154, 143] on div "[PHONE_NUMBER] Live | 00:04 ALL TASKS ALL TASKS ACTIVE TASKS TASKS IN WRAP UP" at bounding box center [198, 348] width 311 height 611
click at [321, 71] on icon at bounding box center [328, 64] width 23 height 23
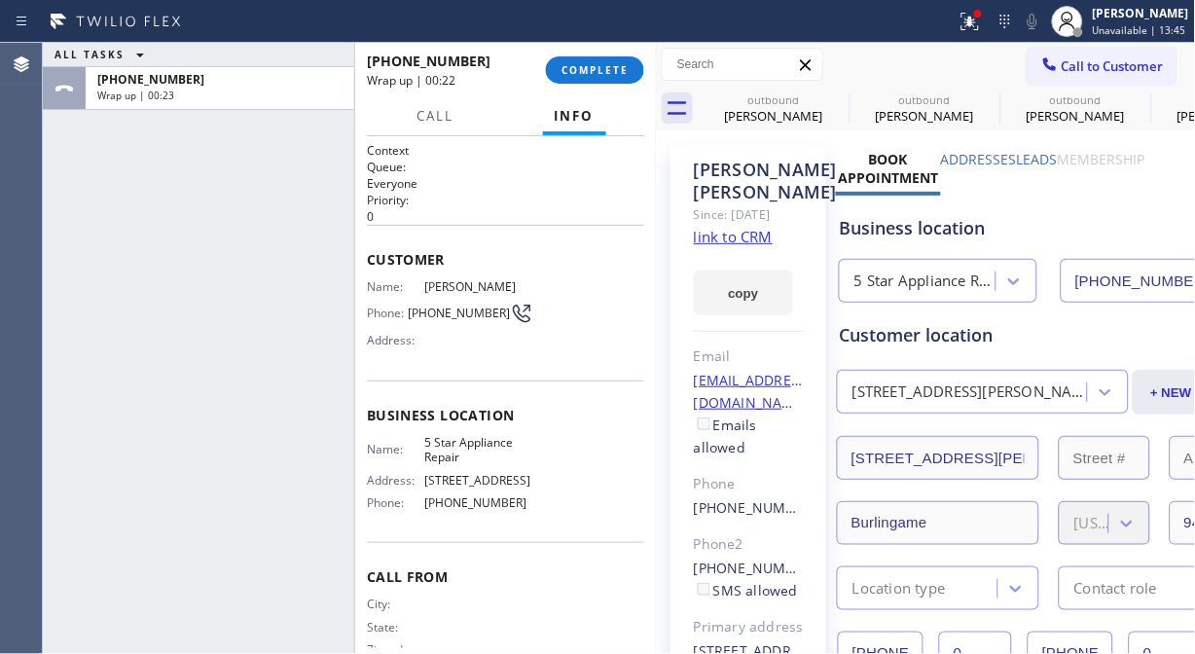
drag, startPoint x: 64, startPoint y: 201, endPoint x: 176, endPoint y: 163, distance: 118.5
click at [64, 201] on div "ALL TASKS ALL TASKS ACTIVE TASKS TASKS IN WRAP UP [PHONE_NUMBER] Wrap up | 00:23" at bounding box center [198, 348] width 311 height 611
drag, startPoint x: 555, startPoint y: 61, endPoint x: 606, endPoint y: 79, distance: 54.5
click at [556, 61] on button "COMPLETE" at bounding box center [595, 69] width 98 height 27
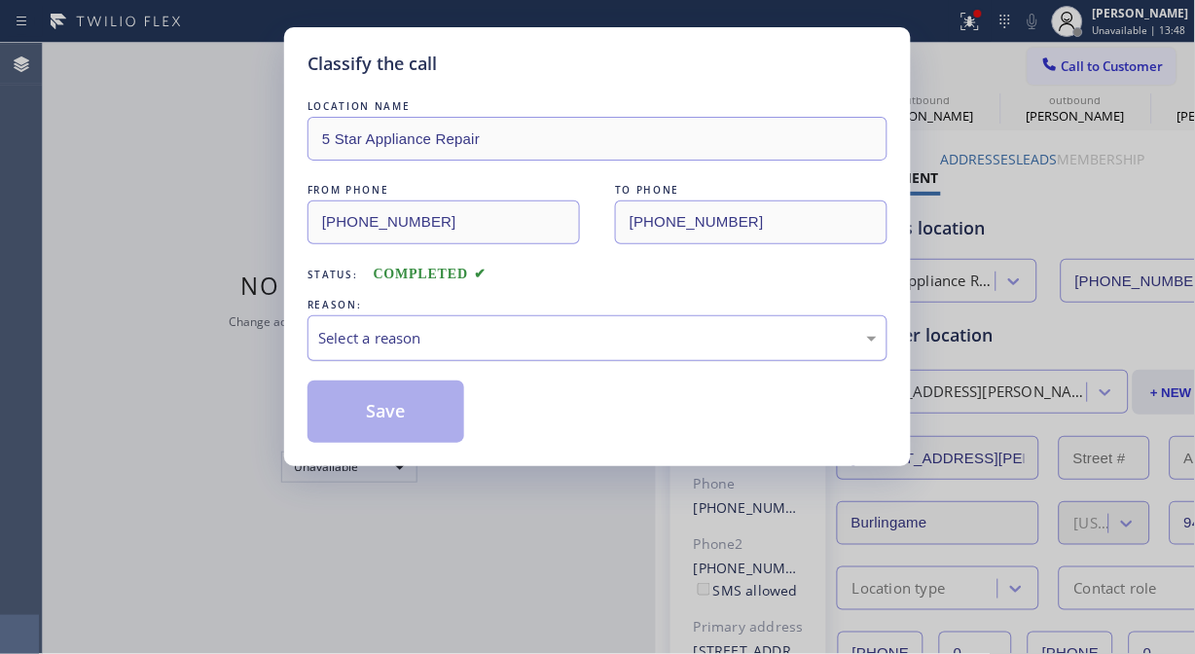
click at [551, 343] on div "Select a reason" at bounding box center [597, 338] width 559 height 22
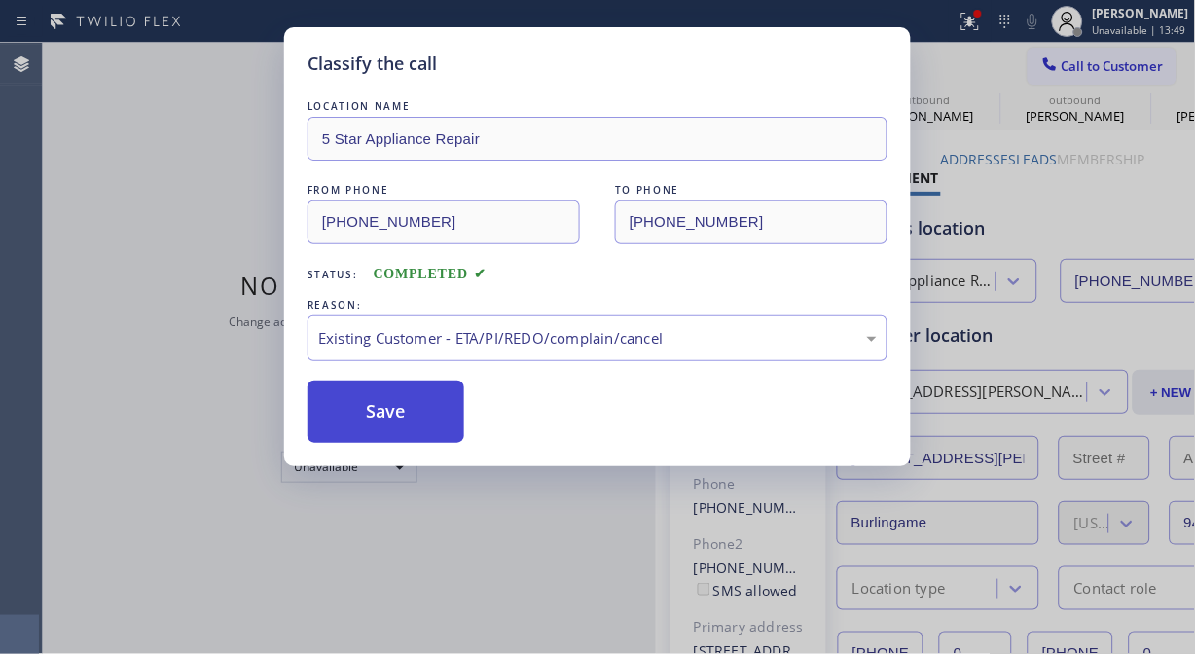
click at [401, 407] on button "Save" at bounding box center [386, 412] width 157 height 62
click at [1068, 73] on span "Call to Customer" at bounding box center [1113, 66] width 102 height 18
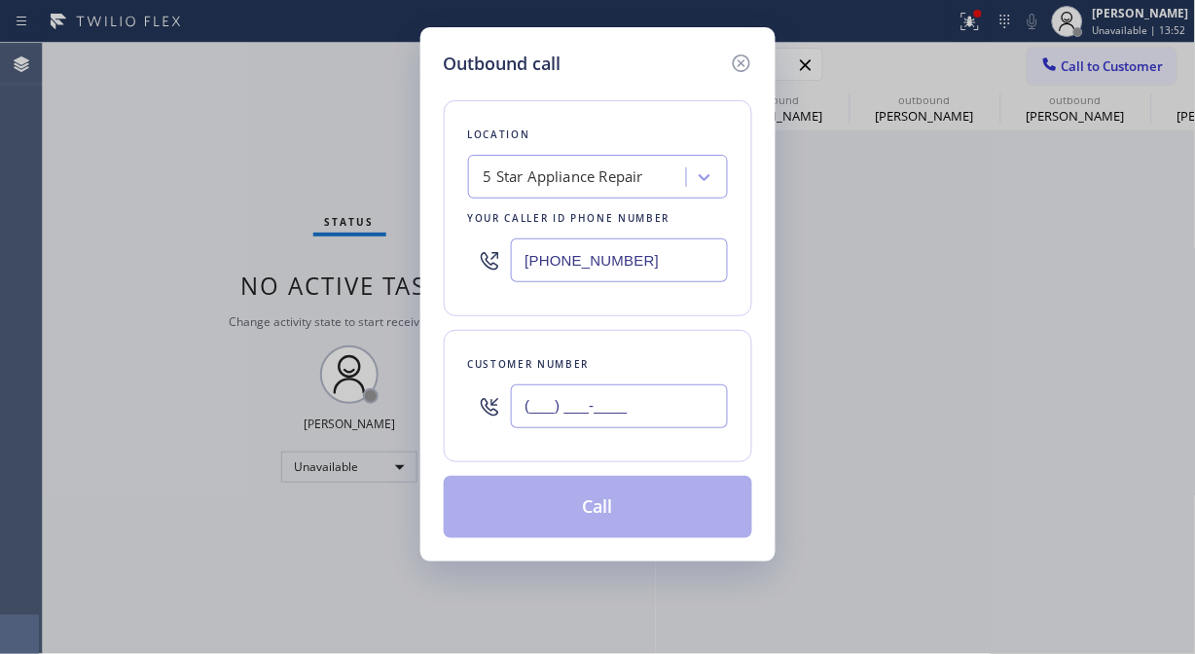
click at [618, 410] on input "(___) ___-____" at bounding box center [619, 406] width 217 height 44
paste input "213) 700-4009"
type input "[PHONE_NUMBER]"
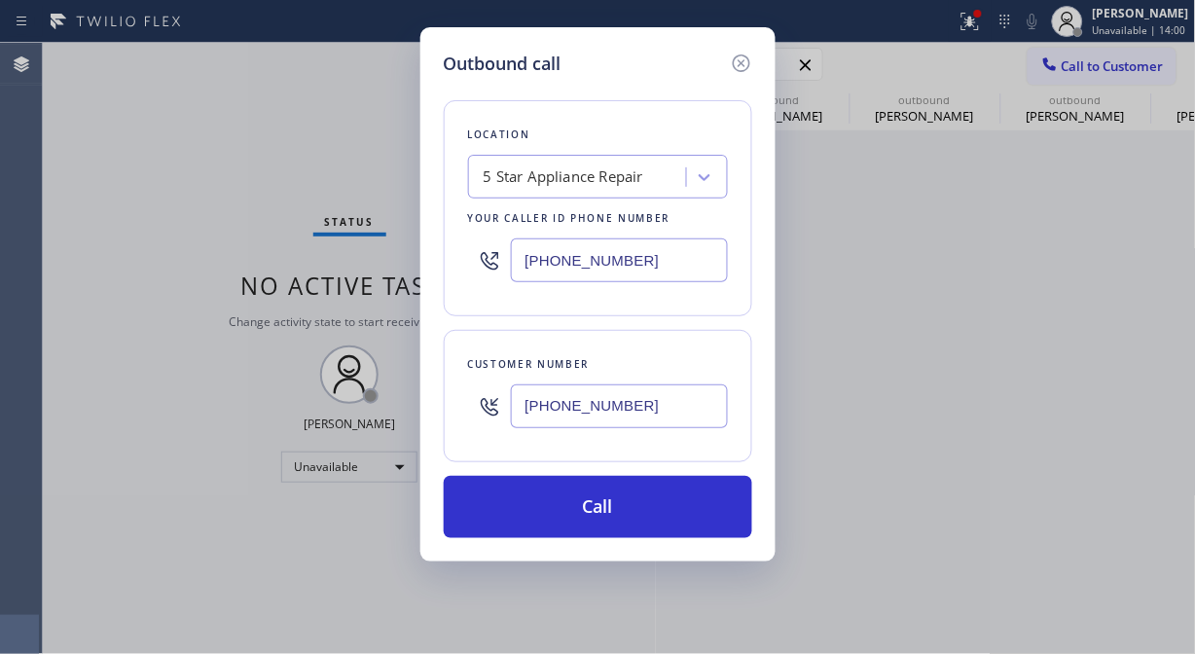
click at [199, 177] on div "Outbound call Location 5 Star Appliance Repair Your caller id phone number [PHO…" at bounding box center [597, 327] width 1195 height 654
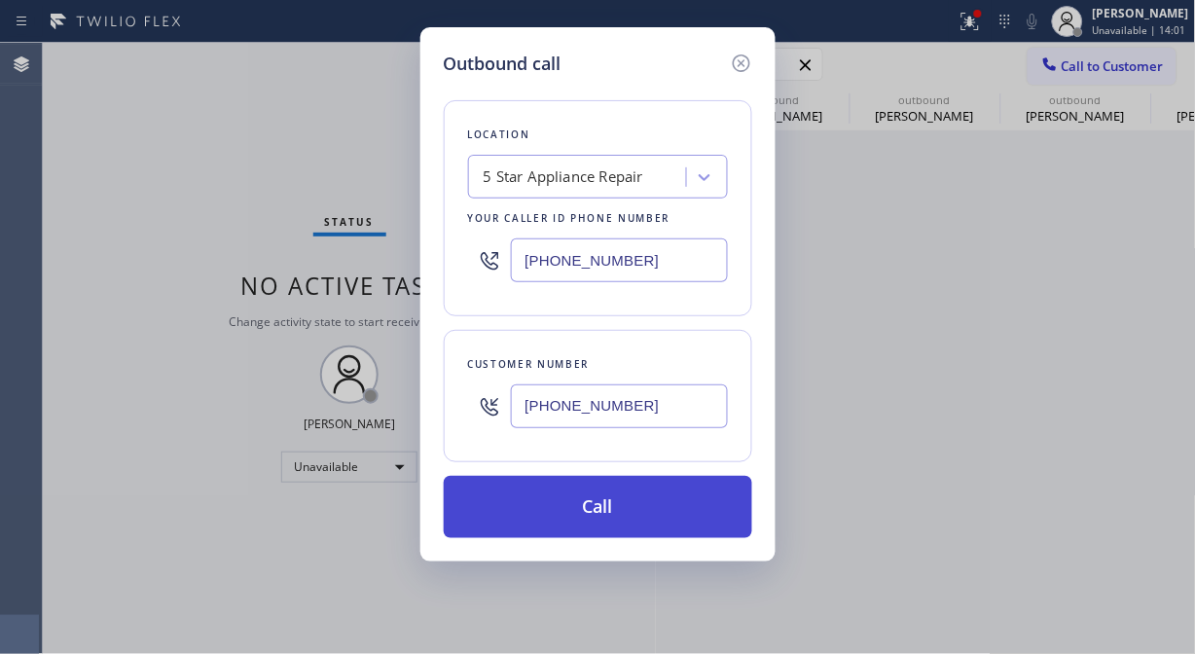
click at [652, 516] on button "Call" at bounding box center [598, 507] width 309 height 62
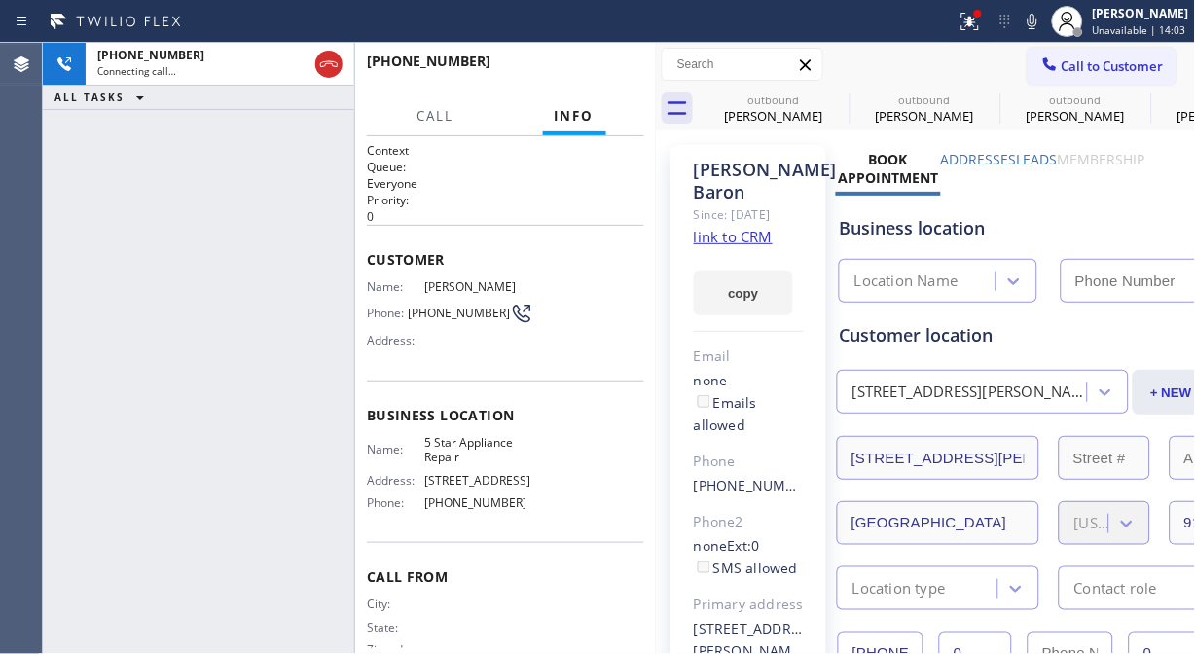
click at [1037, 22] on icon at bounding box center [1033, 22] width 10 height 16
type input "[PHONE_NUMBER]"
click at [839, 98] on icon at bounding box center [836, 99] width 23 height 23
click at [0, 0] on icon at bounding box center [0, 0] width 0 height 0
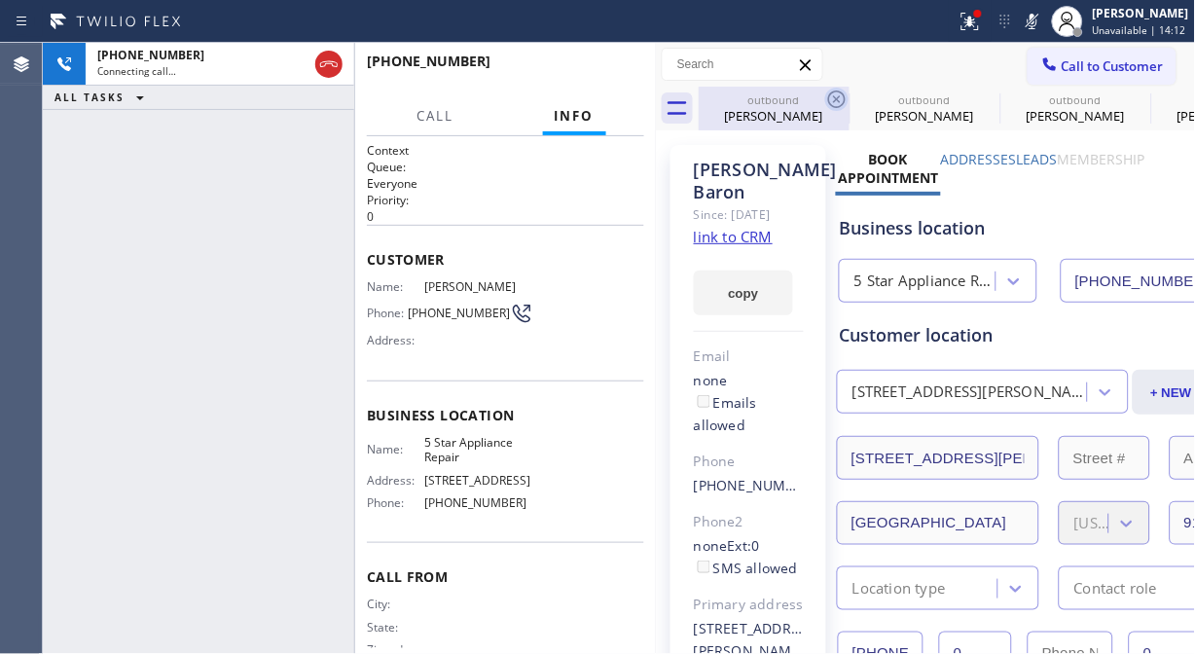
click at [0, 0] on icon at bounding box center [0, 0] width 0 height 0
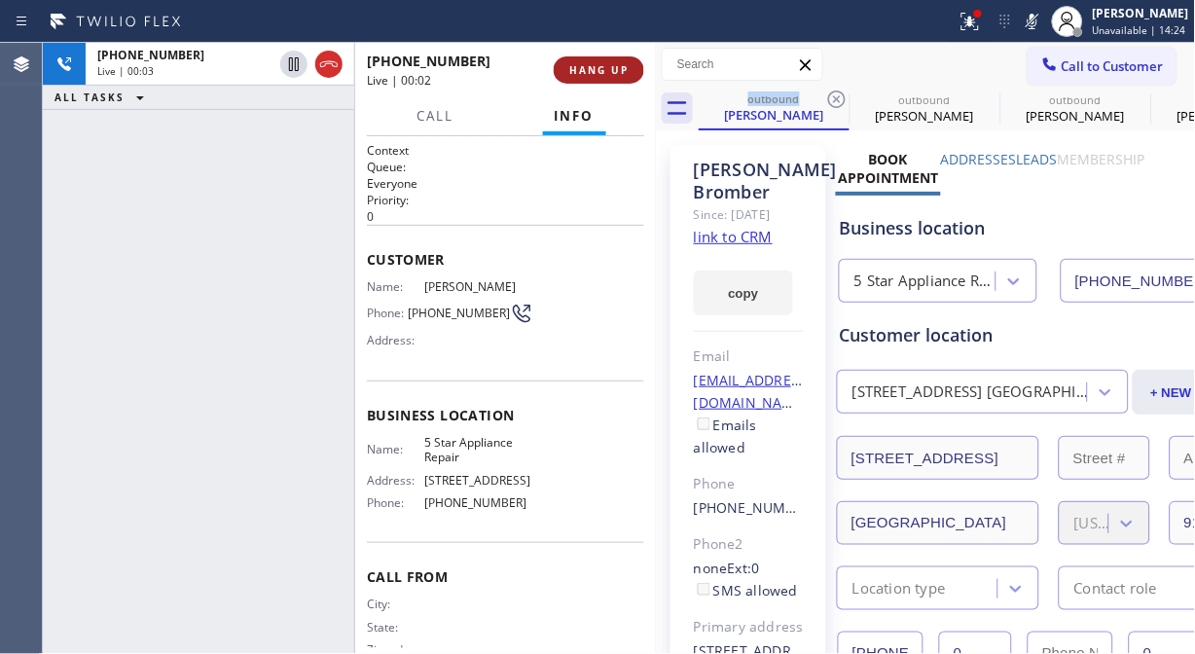
click at [620, 66] on span "HANG UP" at bounding box center [598, 70] width 59 height 14
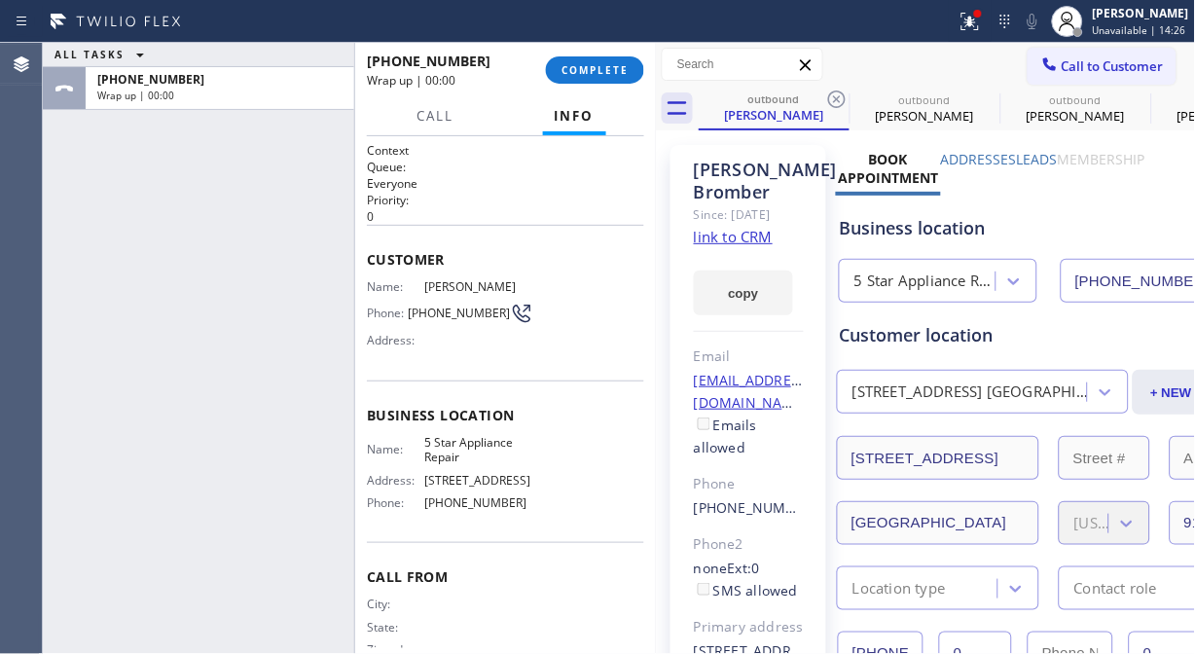
click at [628, 54] on div "[PHONE_NUMBER] Wrap up | 00:00 COMPLETE" at bounding box center [505, 70] width 277 height 51
click at [605, 84] on div "[PHONE_NUMBER] Wrap up | 00:00 COMPLETE" at bounding box center [505, 70] width 277 height 51
click at [608, 76] on span "COMPLETE" at bounding box center [595, 70] width 67 height 14
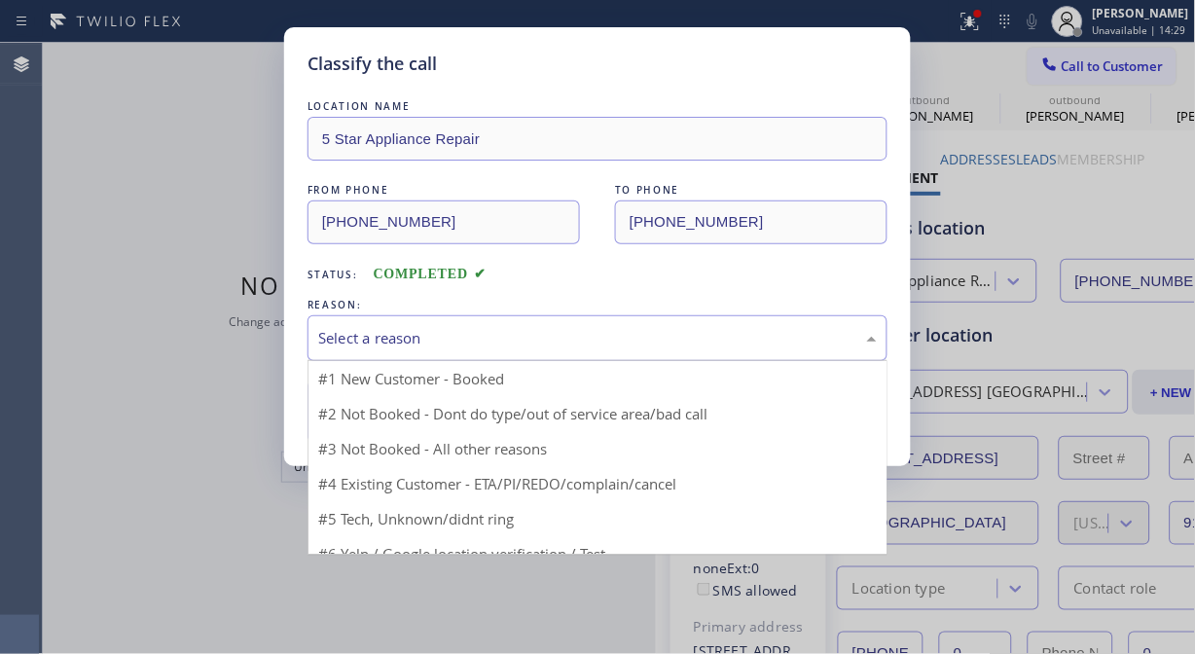
click at [616, 327] on div "Select a reason" at bounding box center [597, 338] width 559 height 22
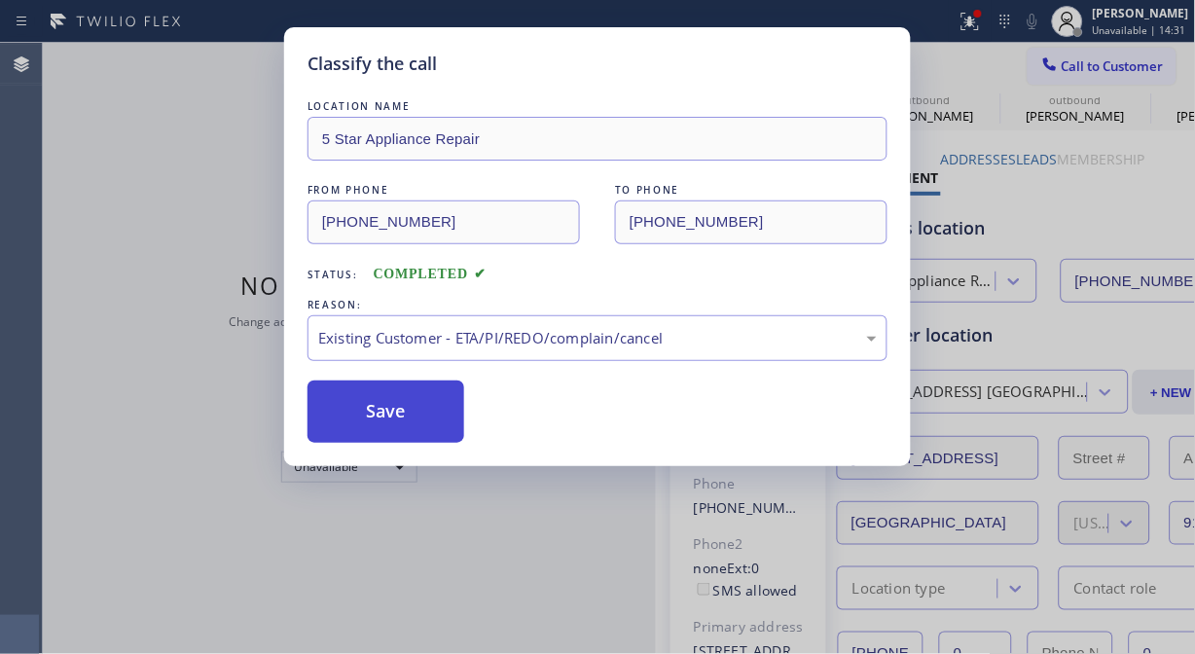
click at [460, 421] on button "Save" at bounding box center [386, 412] width 157 height 62
click at [444, 416] on button "Save" at bounding box center [386, 412] width 157 height 62
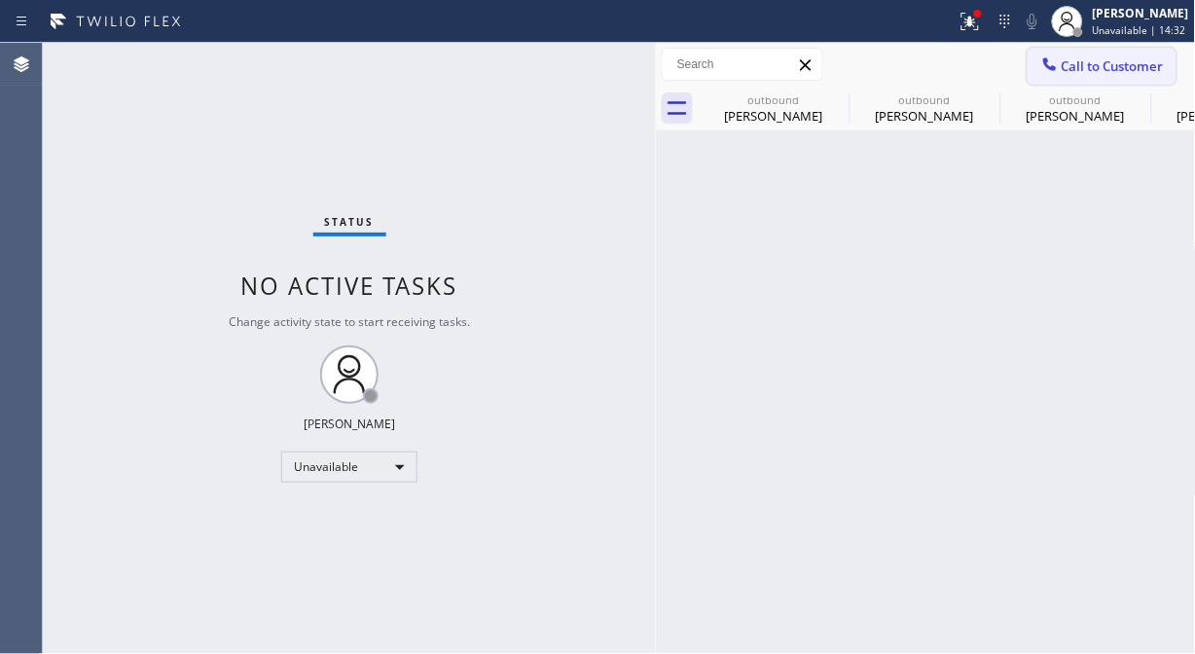
click at [1095, 62] on span "Call to Customer" at bounding box center [1113, 66] width 102 height 18
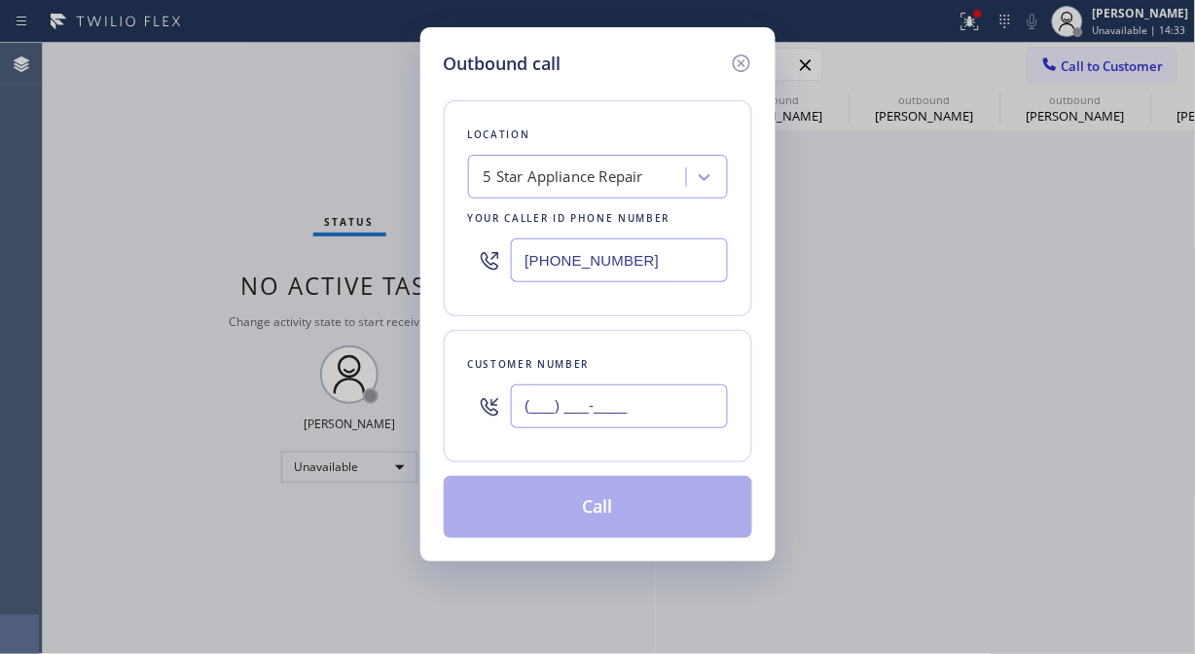
click at [672, 412] on input "(___) ___-____" at bounding box center [619, 406] width 217 height 44
paste input "626) 523-5971"
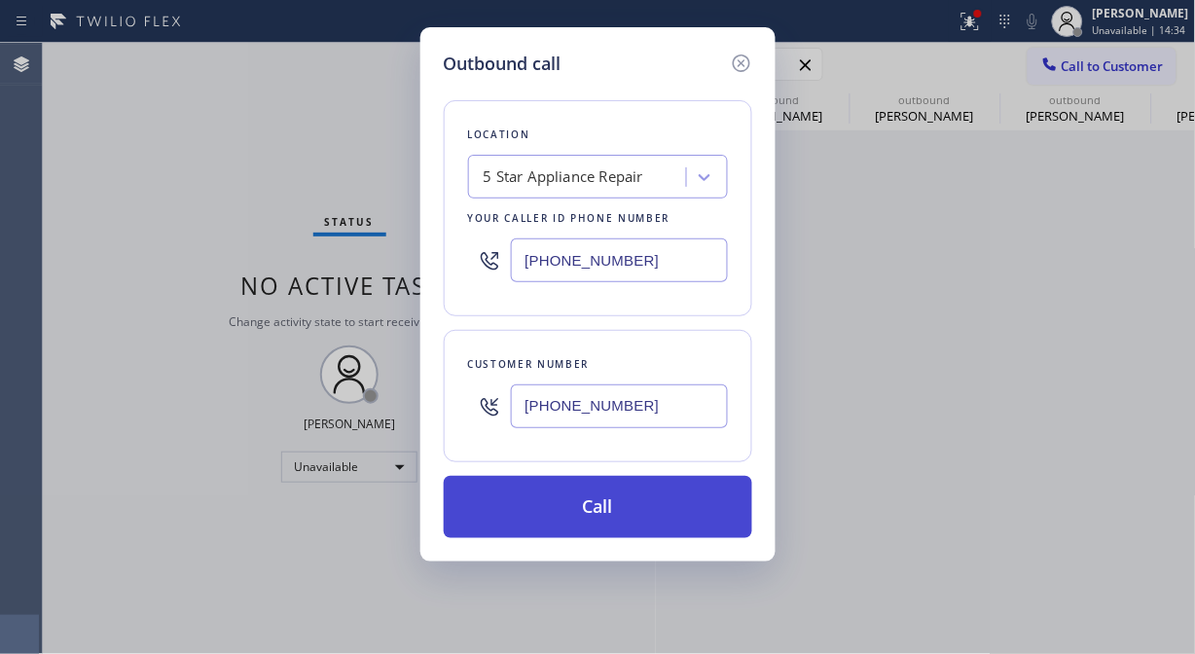
type input "[PHONE_NUMBER]"
click at [667, 517] on button "Call" at bounding box center [598, 507] width 309 height 62
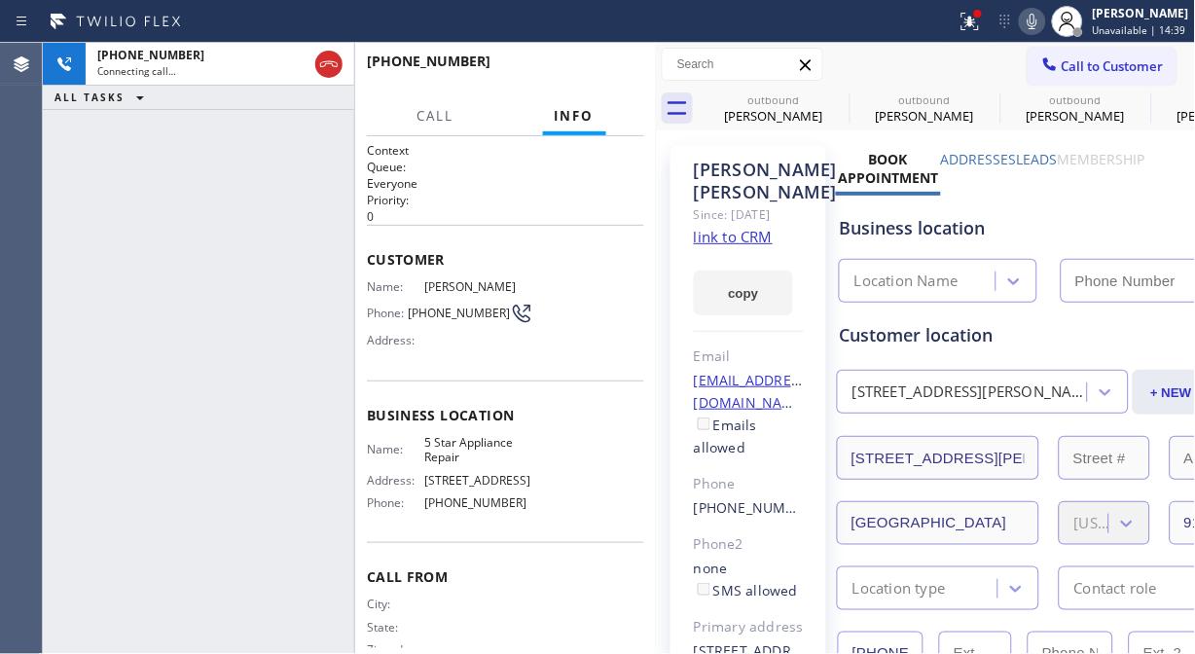
click at [1037, 22] on icon at bounding box center [1033, 22] width 10 height 16
type input "[PHONE_NUMBER]"
drag, startPoint x: 983, startPoint y: 26, endPoint x: 936, endPoint y: 150, distance: 132.1
click at [982, 27] on icon at bounding box center [970, 21] width 23 height 23
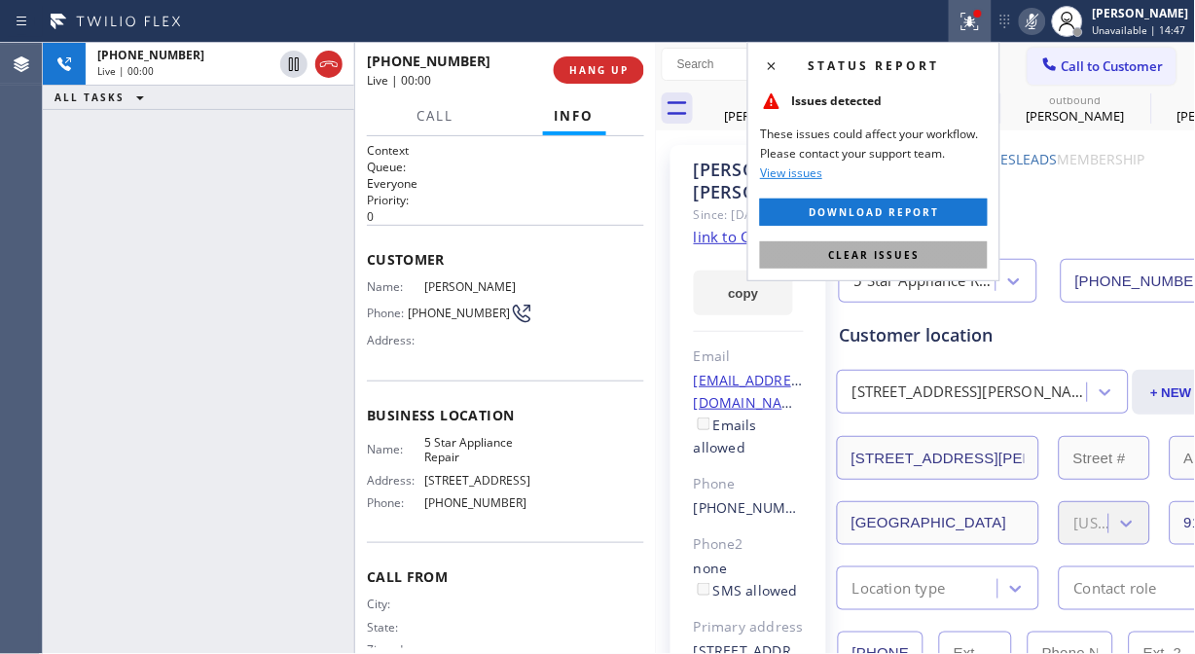
click at [912, 264] on button "Clear issues" at bounding box center [874, 254] width 228 height 27
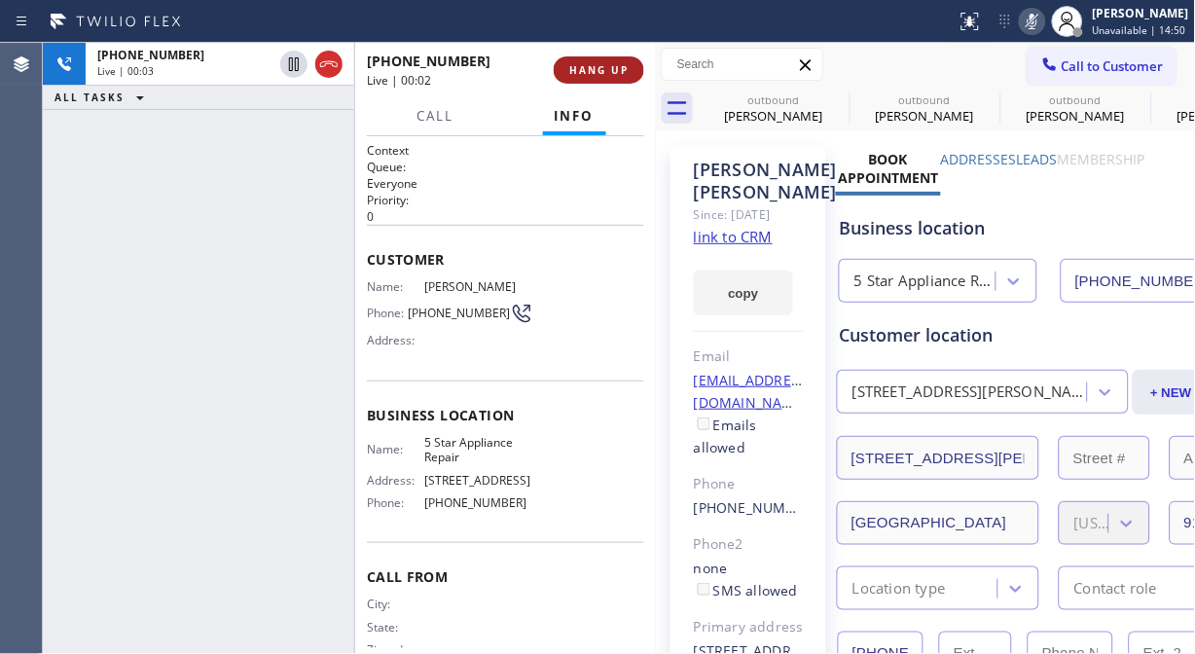
click at [621, 72] on span "HANG UP" at bounding box center [598, 70] width 59 height 14
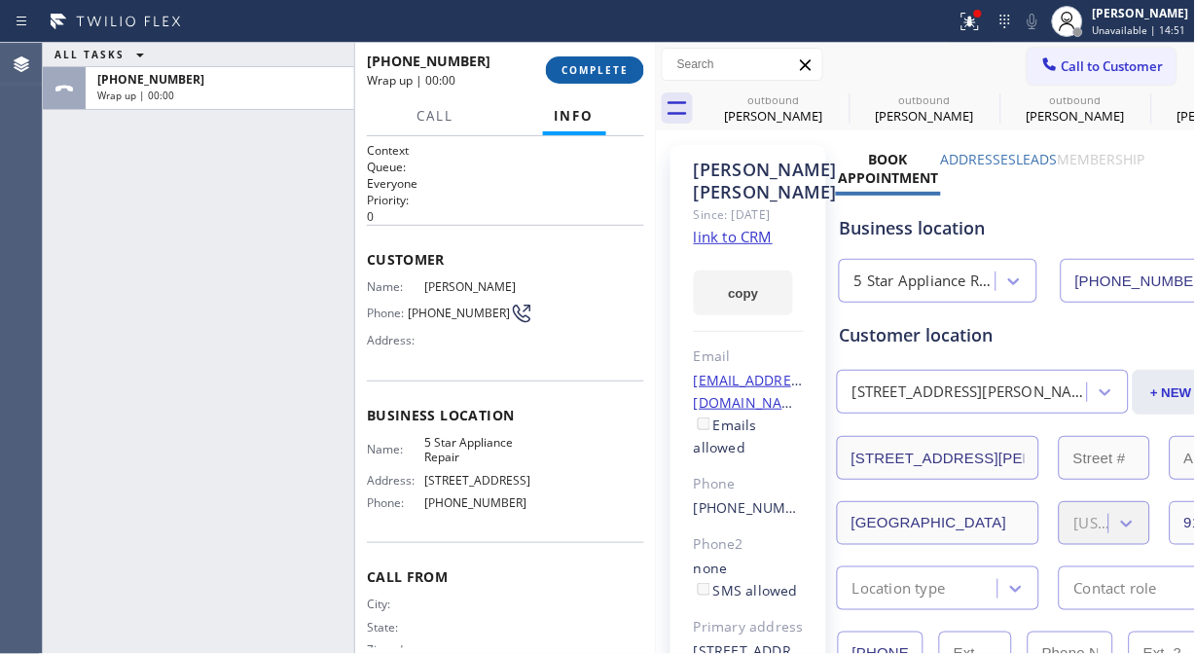
click at [624, 72] on span "COMPLETE" at bounding box center [595, 70] width 67 height 14
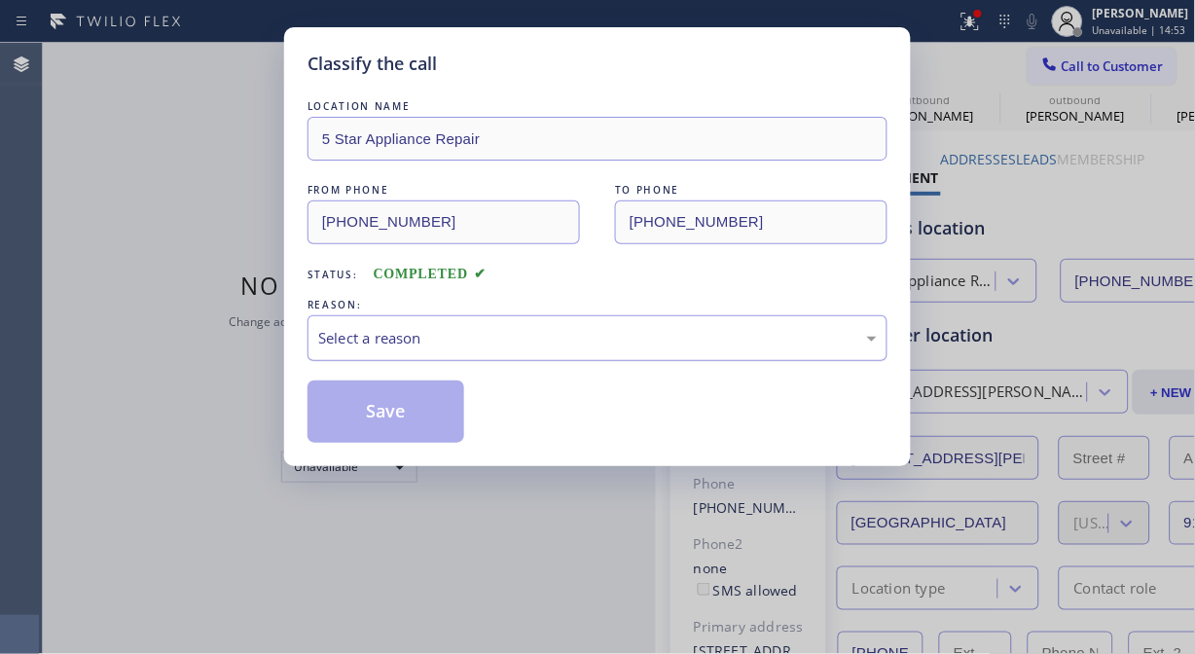
click at [633, 342] on div "Select a reason" at bounding box center [597, 338] width 559 height 22
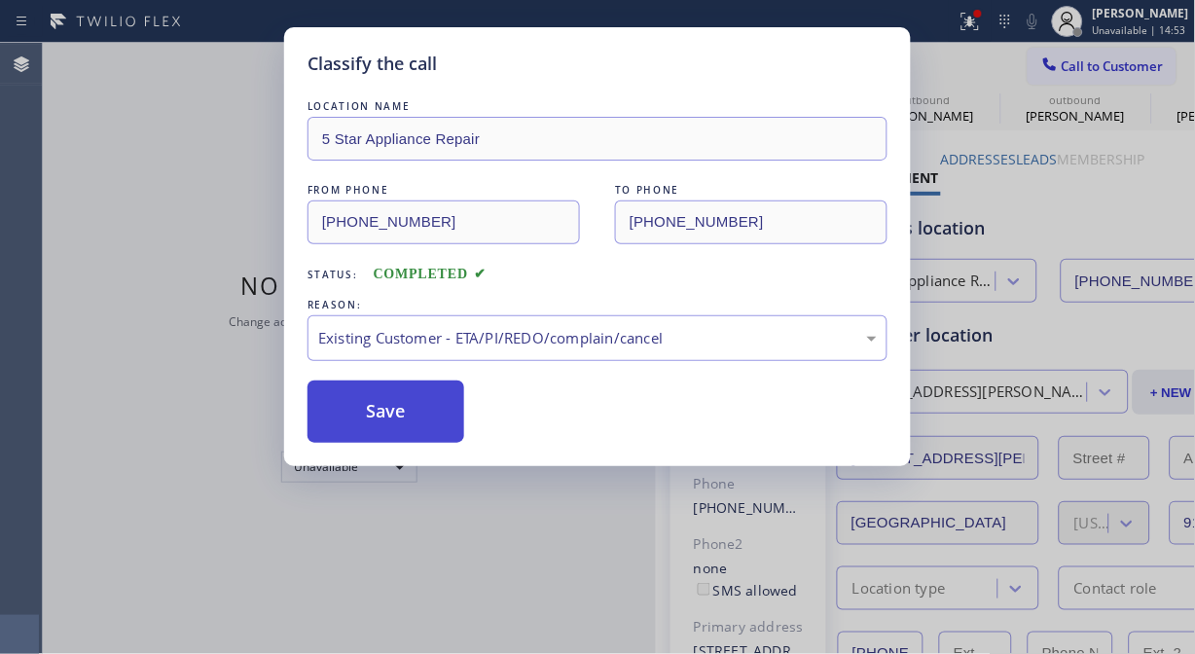
click at [397, 411] on button "Save" at bounding box center [386, 412] width 157 height 62
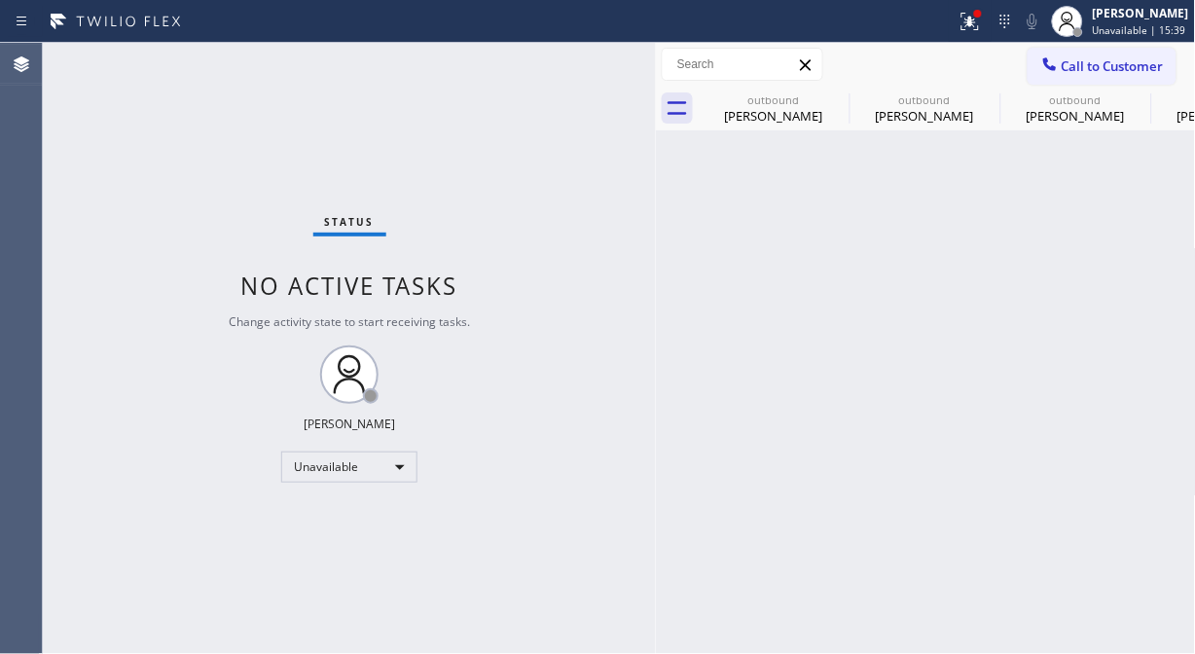
click at [138, 202] on div "Status No active tasks Change activity state to start receiving tasks. [PERSON_…" at bounding box center [349, 348] width 613 height 611
click at [1057, 74] on div at bounding box center [1049, 66] width 23 height 23
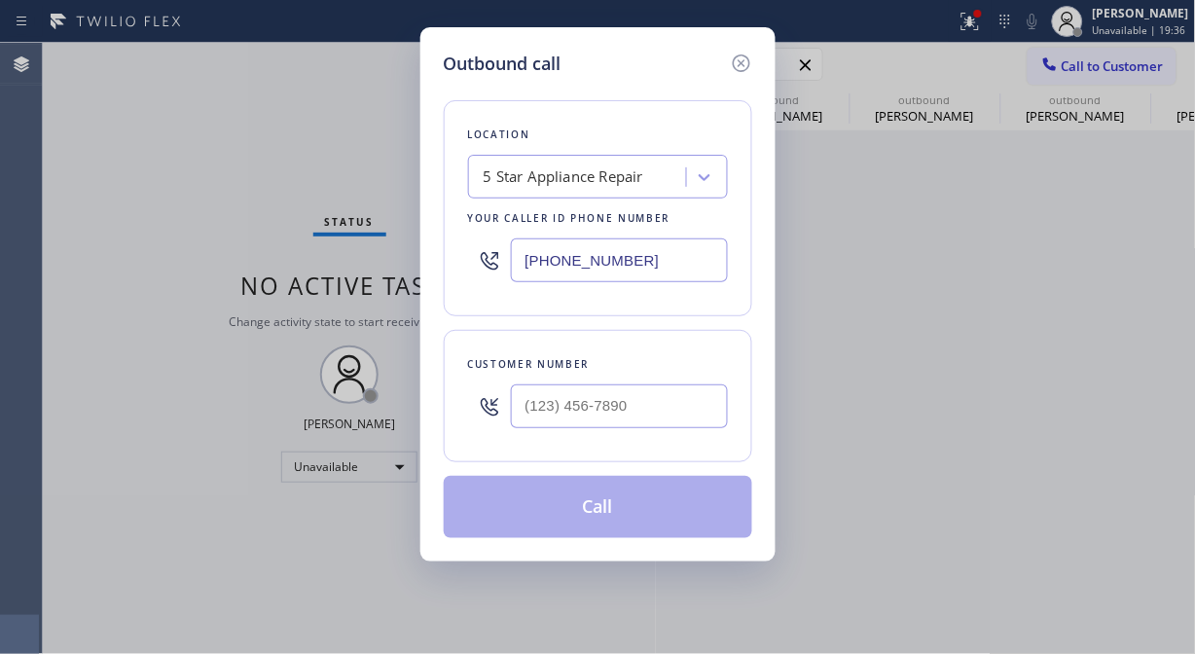
drag, startPoint x: 162, startPoint y: 207, endPoint x: 192, endPoint y: 202, distance: 30.6
click at [162, 207] on div "Outbound call Location 5 Star Appliance Repair Your caller id phone number [PHO…" at bounding box center [597, 327] width 1195 height 654
click at [524, 420] on input "(___) ___-____" at bounding box center [619, 406] width 217 height 44
paste input "818) 203-2352"
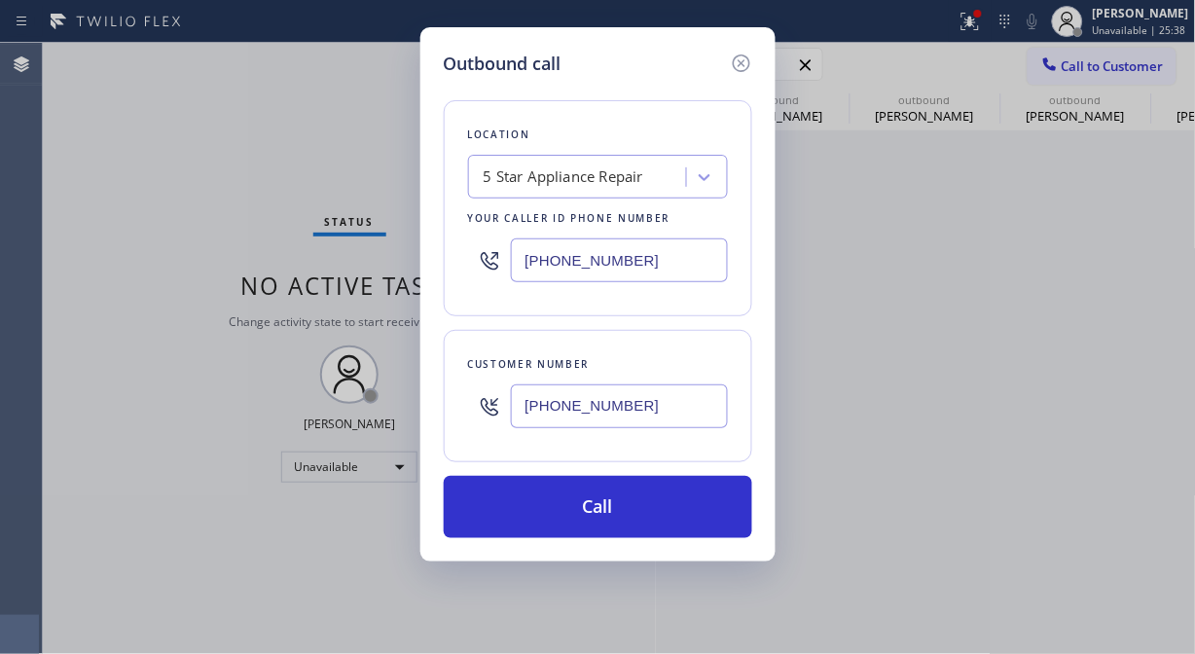
type input "[PHONE_NUMBER]"
click at [552, 341] on div "Customer number [PHONE_NUMBER]" at bounding box center [598, 396] width 309 height 132
click at [737, 64] on icon at bounding box center [741, 63] width 23 height 23
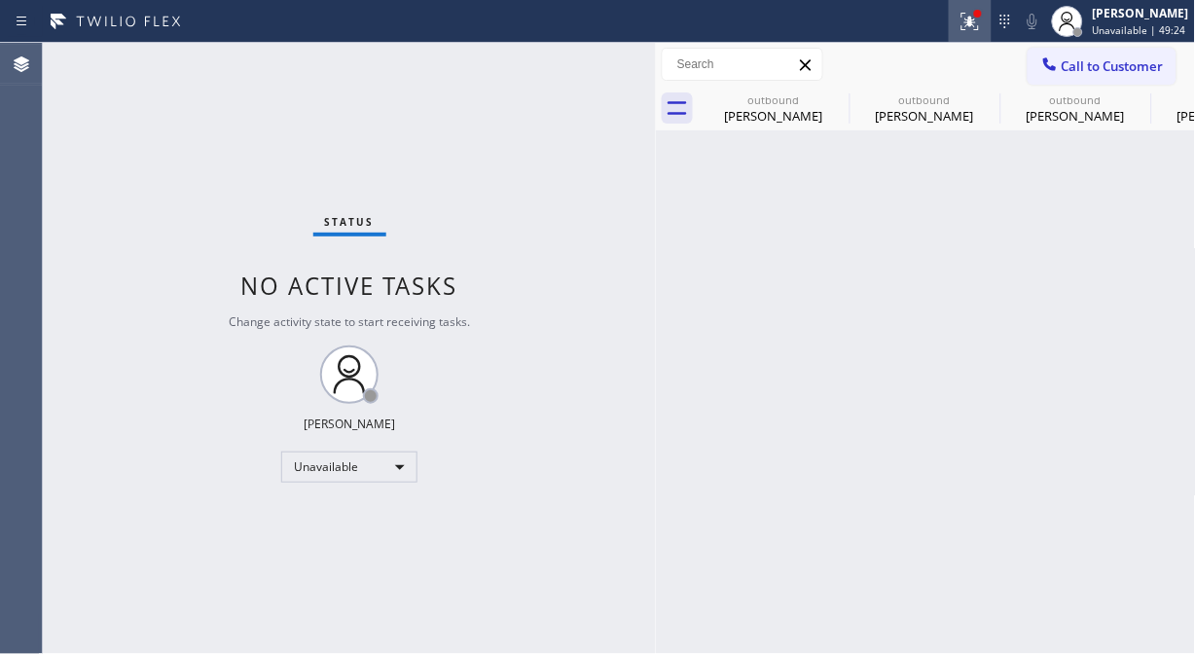
click at [976, 17] on icon at bounding box center [970, 19] width 12 height 7
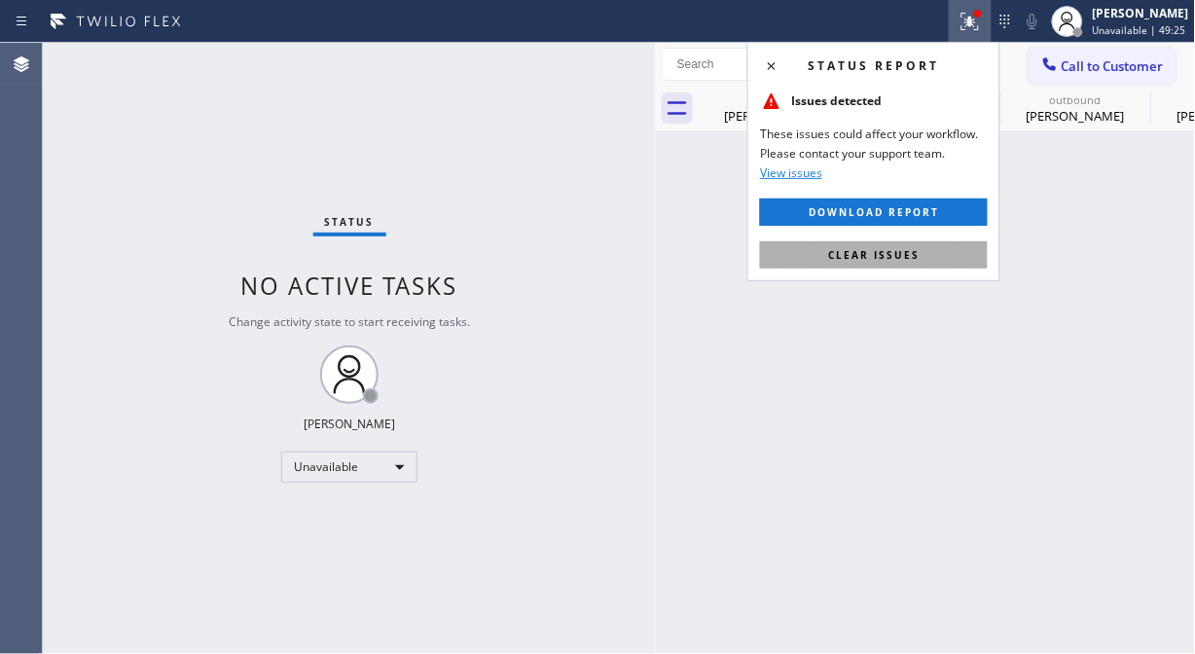
click at [877, 254] on span "Clear issues" at bounding box center [873, 255] width 91 height 14
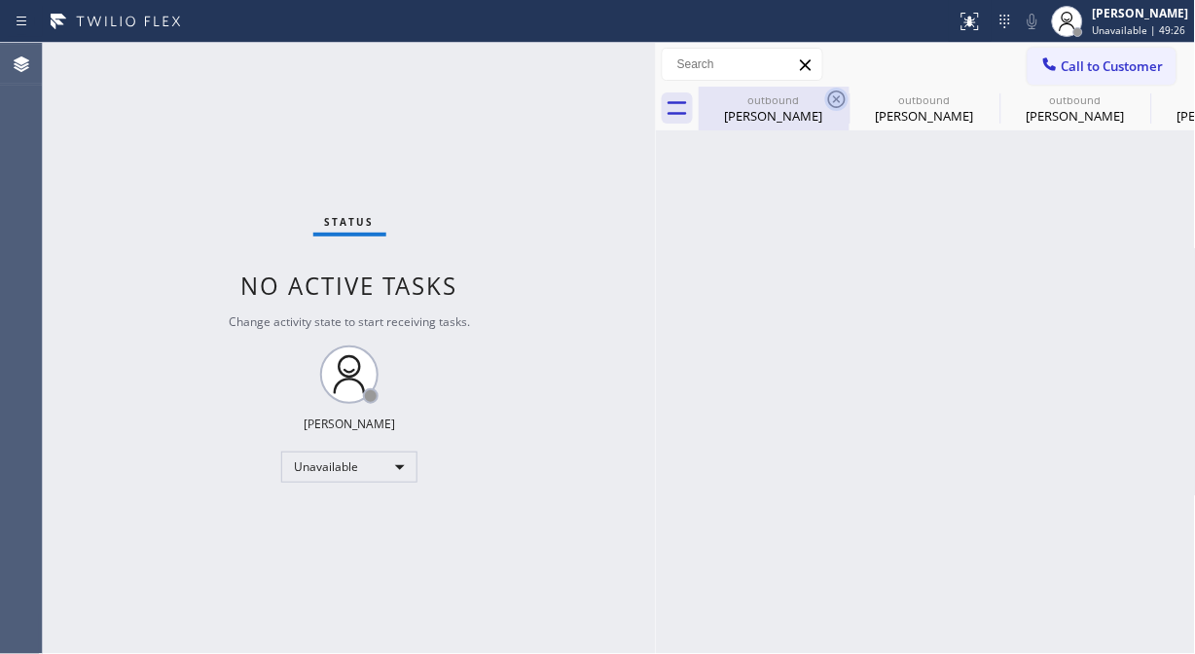
click at [833, 88] on icon at bounding box center [836, 99] width 23 height 23
click at [0, 0] on icon at bounding box center [0, 0] width 0 height 0
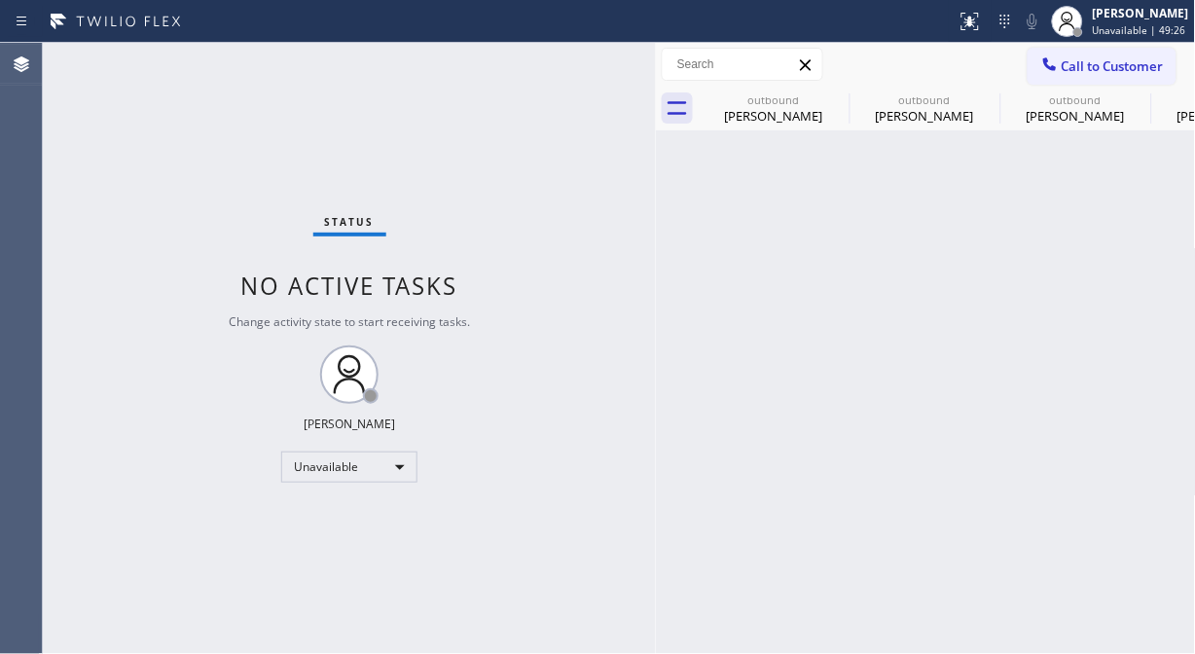
click at [839, 92] on div "outbound [PERSON_NAME] outbound [PERSON_NAME] outbound [PERSON_NAME] outbound […" at bounding box center [947, 109] width 497 height 44
click at [839, 93] on div at bounding box center [947, 109] width 497 height 44
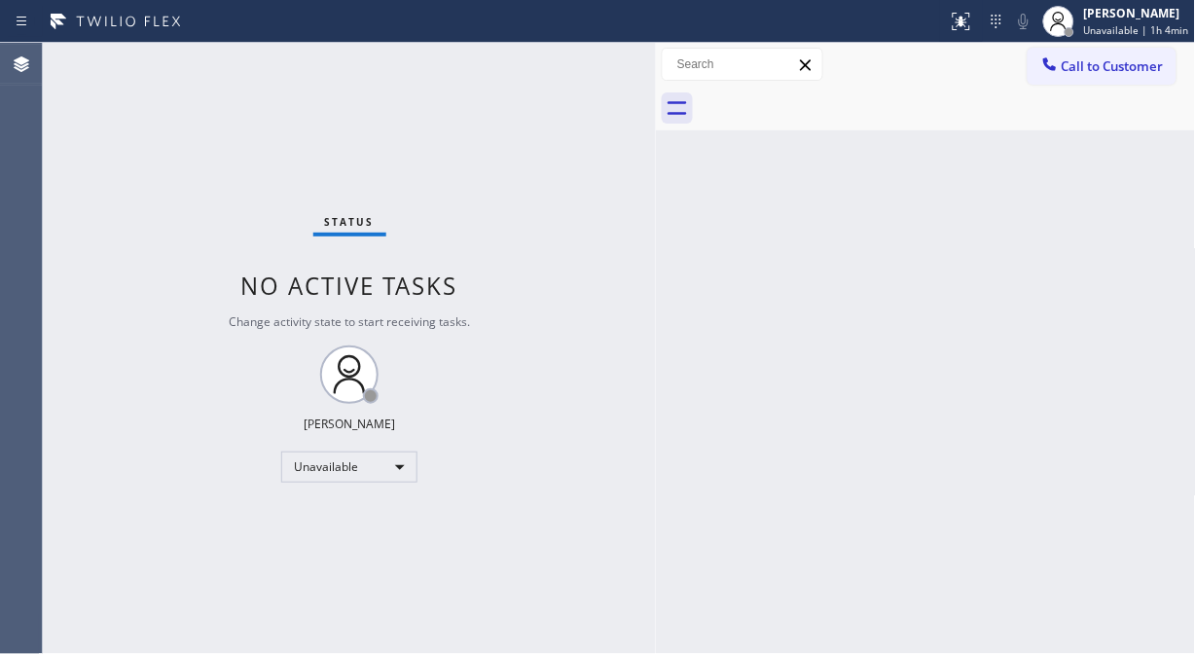
click at [119, 259] on div "Status No active tasks Change activity state to start receiving tasks. [PERSON_…" at bounding box center [349, 348] width 613 height 611
click at [1085, 70] on span "Call to Customer" at bounding box center [1113, 66] width 102 height 18
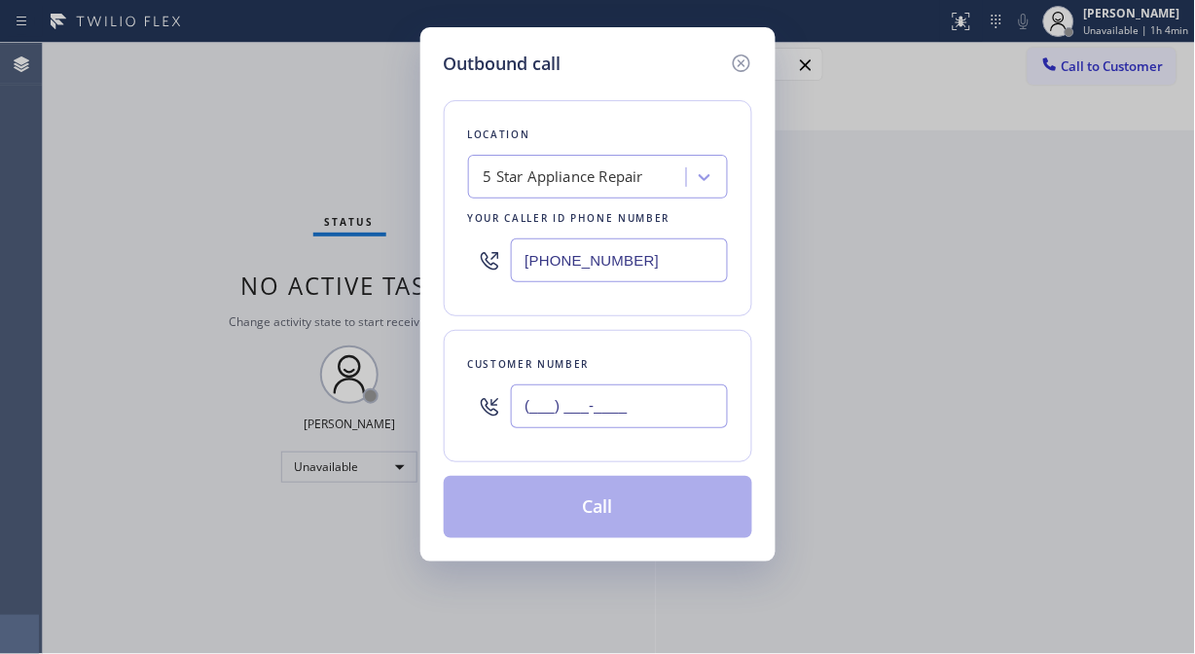
click at [540, 416] on input "(___) ___-____" at bounding box center [619, 406] width 217 height 44
paste input "818) 203-2352"
type input "[PHONE_NUMBER]"
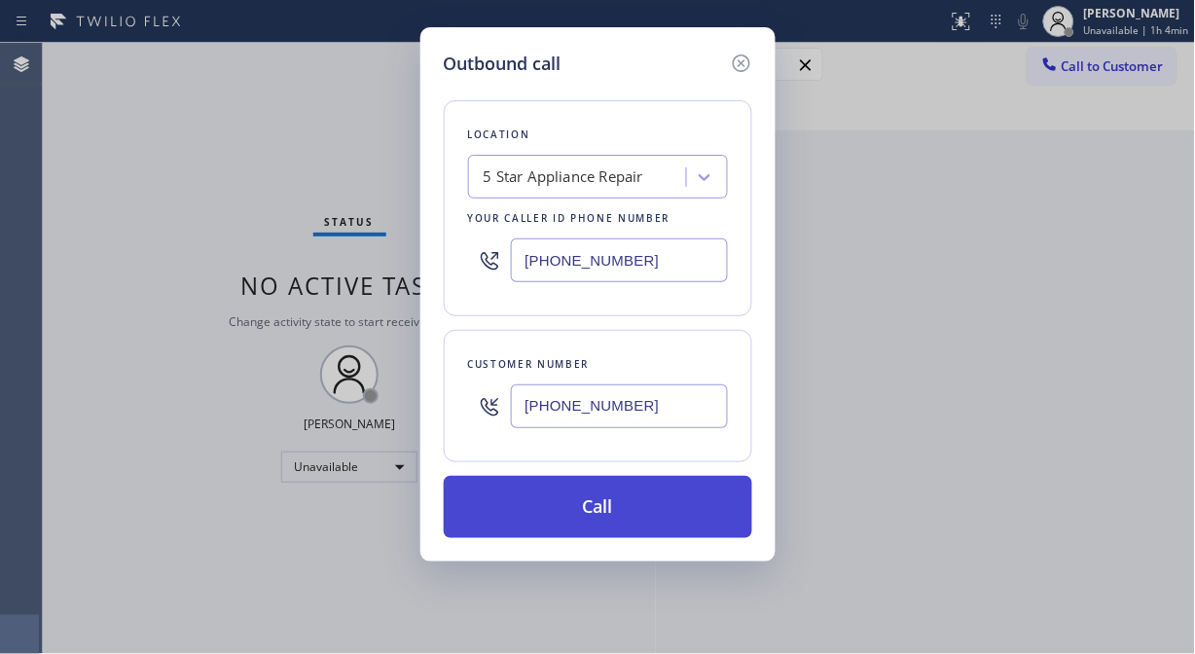
click at [605, 512] on button "Call" at bounding box center [598, 507] width 309 height 62
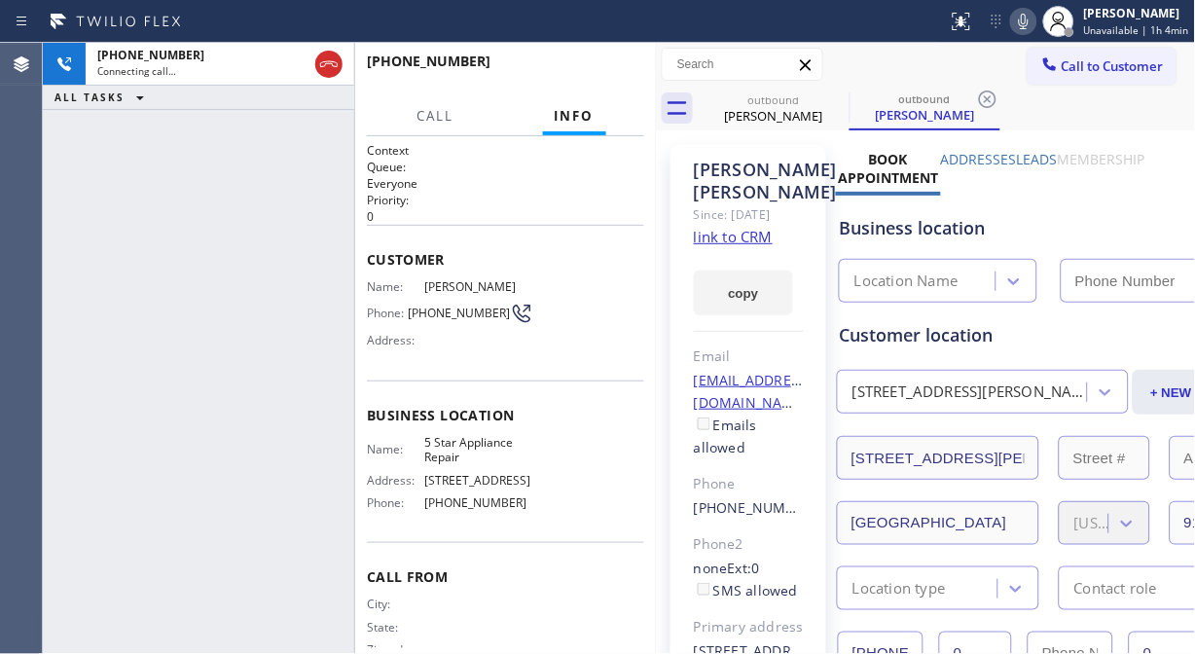
type input "[PHONE_NUMBER]"
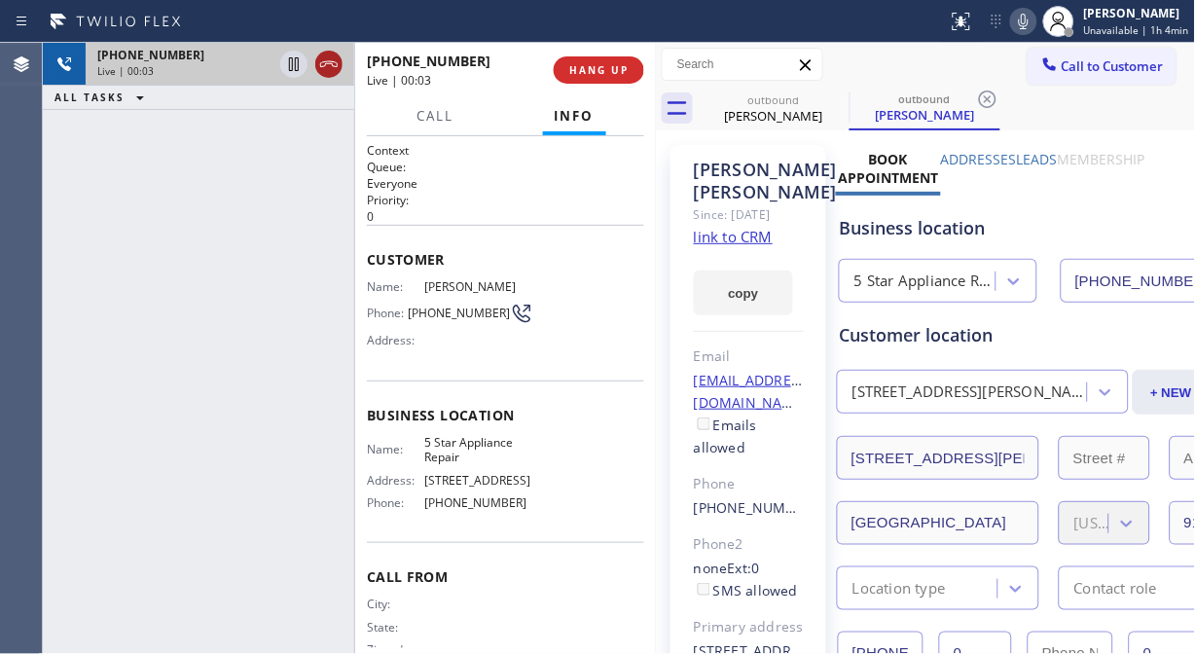
click at [333, 68] on icon at bounding box center [328, 64] width 23 height 23
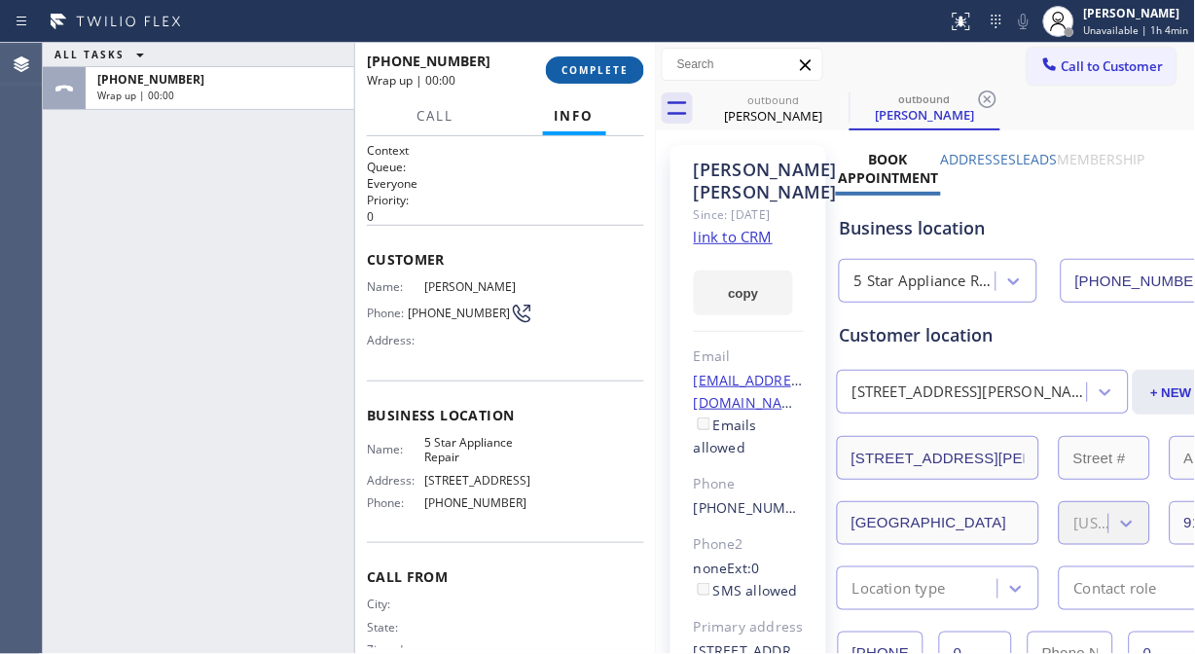
click at [576, 69] on span "COMPLETE" at bounding box center [595, 70] width 67 height 14
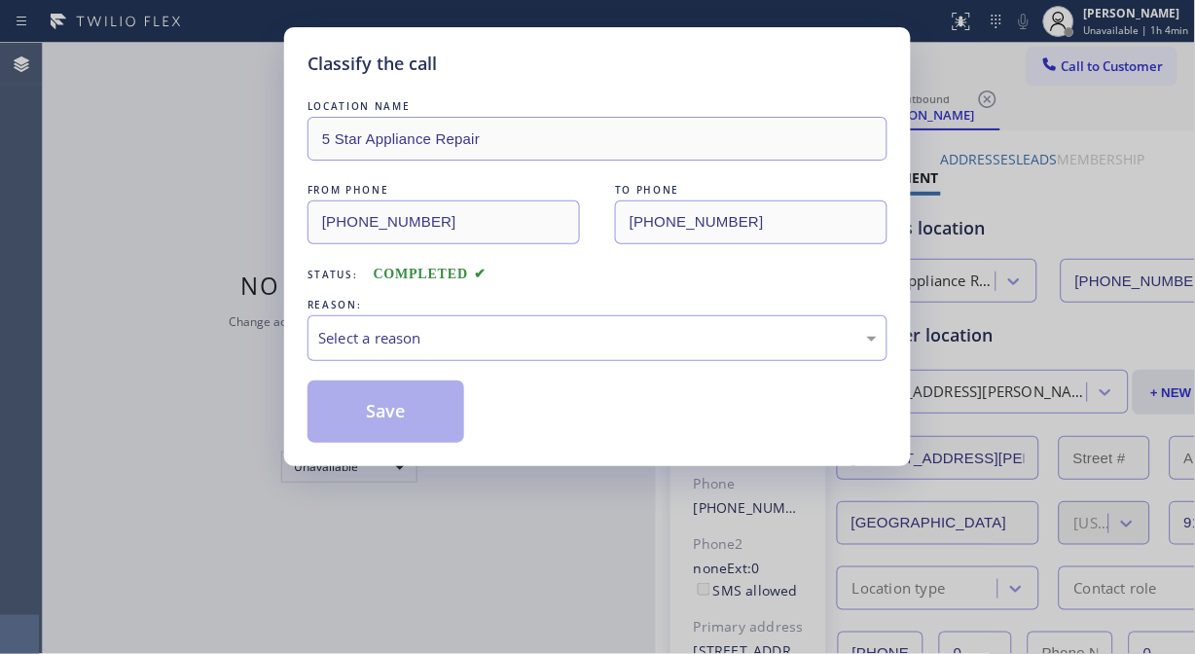
click at [576, 70] on div "Classify the call" at bounding box center [598, 64] width 580 height 26
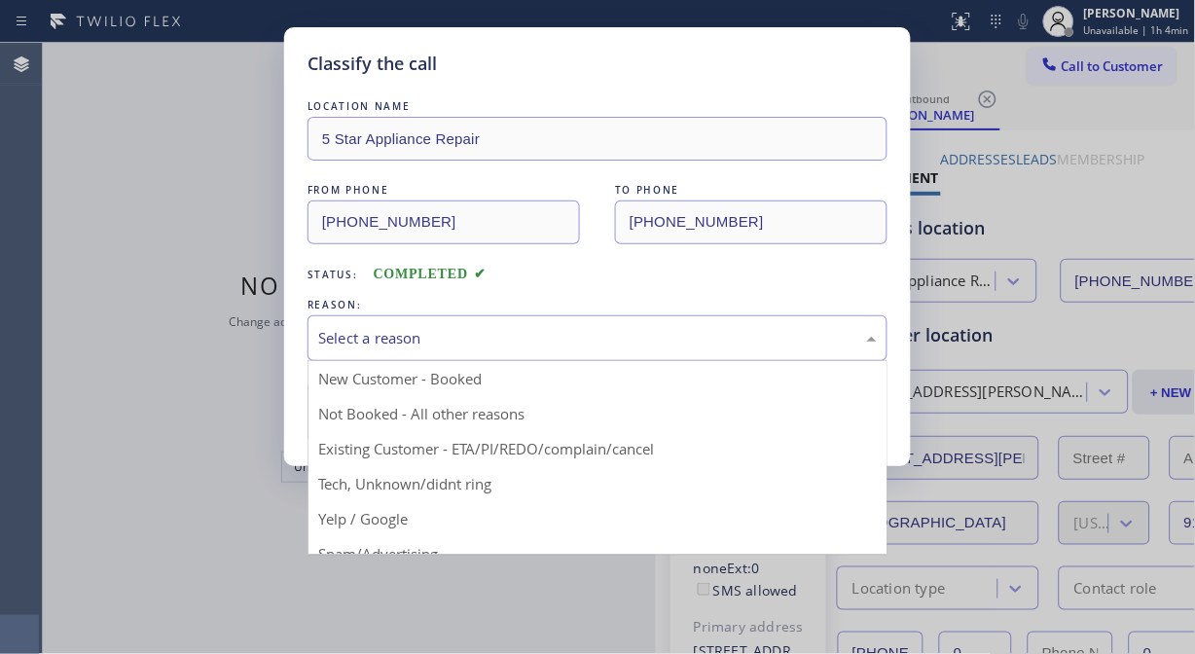
click at [581, 332] on div "Select a reason" at bounding box center [597, 338] width 559 height 22
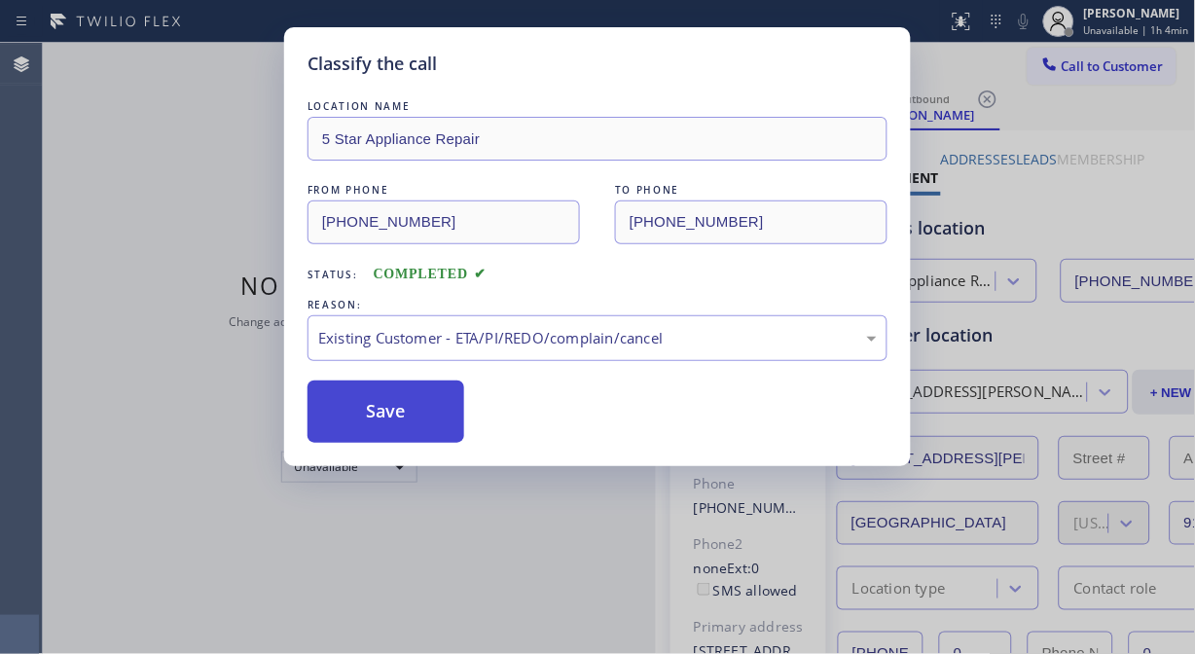
click at [385, 434] on button "Save" at bounding box center [386, 412] width 157 height 62
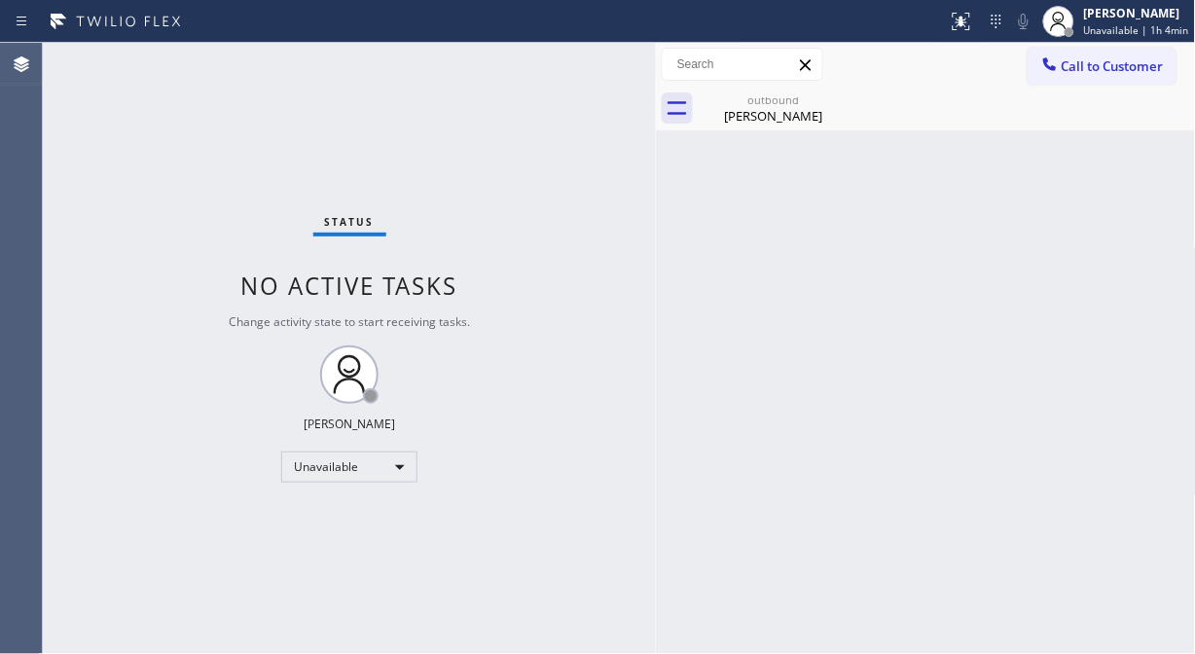
click at [1072, 63] on span "Call to Customer" at bounding box center [1113, 66] width 102 height 18
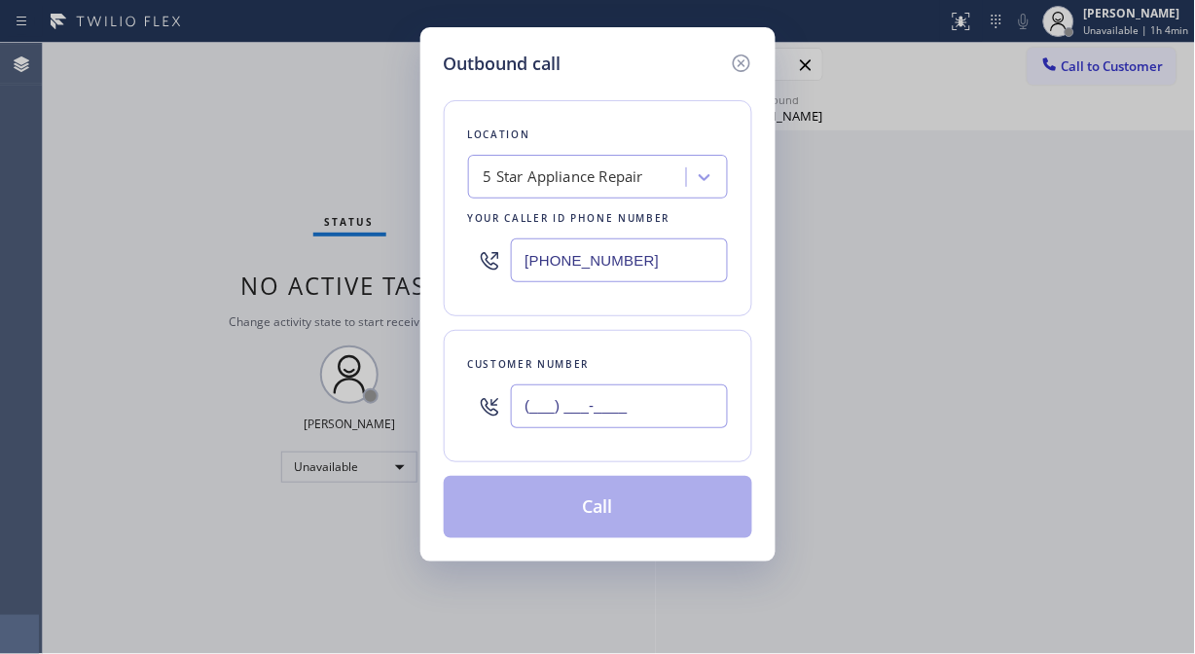
click at [621, 397] on input "(___) ___-____" at bounding box center [619, 406] width 217 height 44
paste input "347) 689-3102"
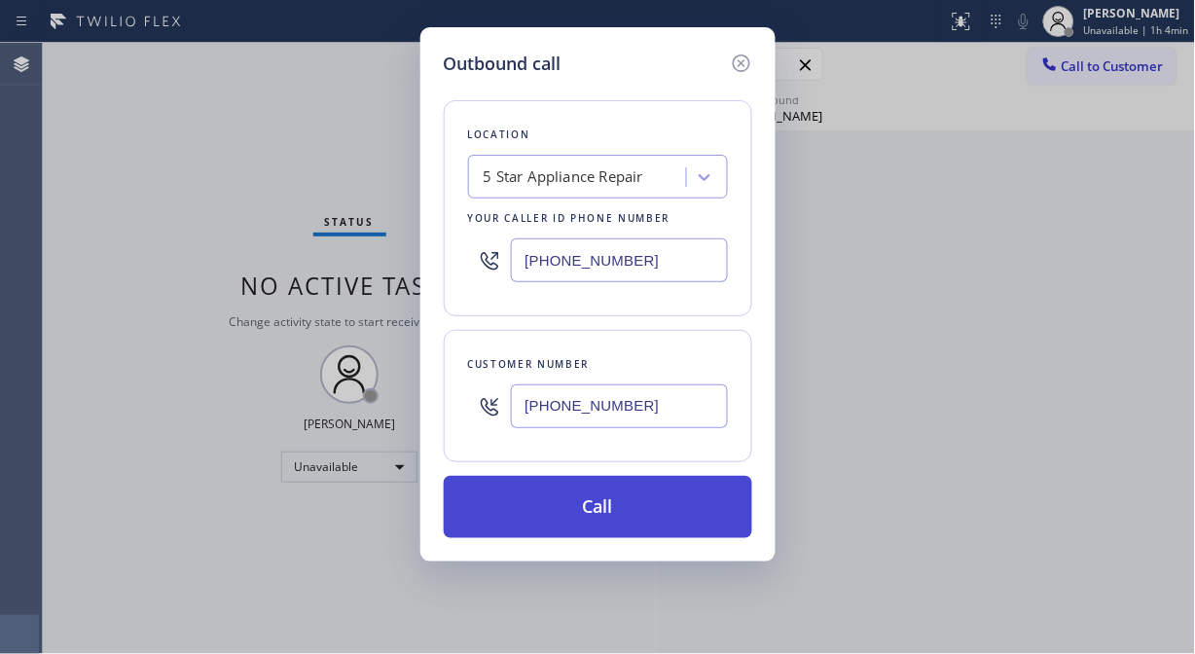
type input "[PHONE_NUMBER]"
drag, startPoint x: 580, startPoint y: 501, endPoint x: 707, endPoint y: 274, distance: 259.7
click at [582, 501] on button "Call" at bounding box center [598, 507] width 309 height 62
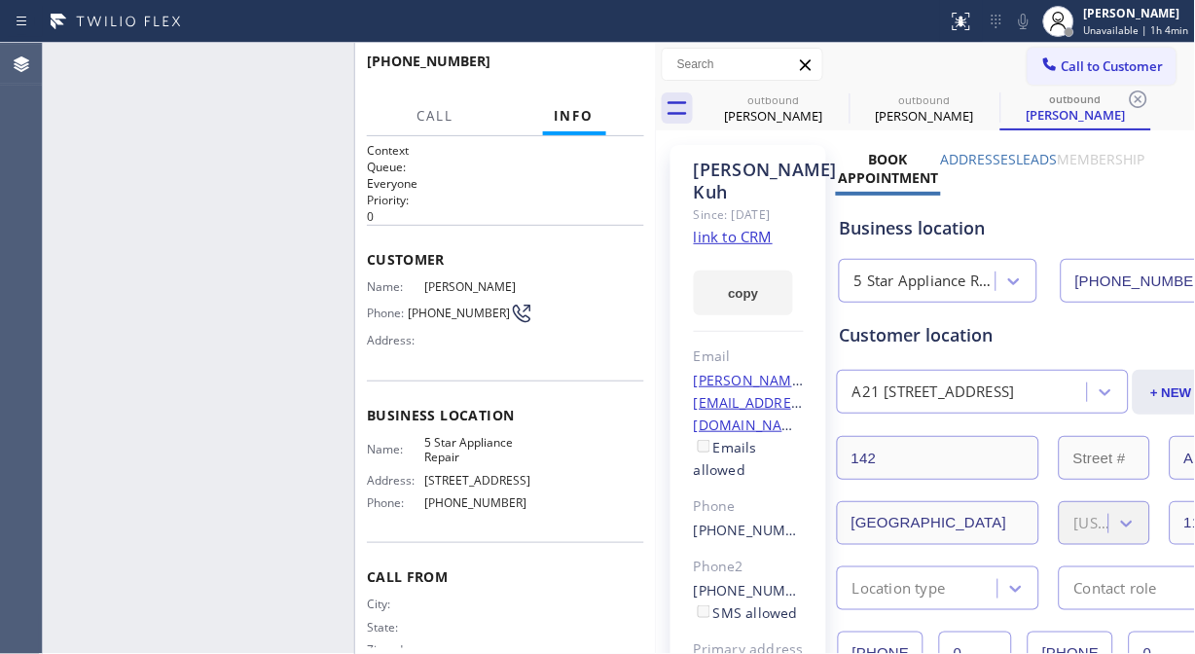
type input "[PHONE_NUMBER]"
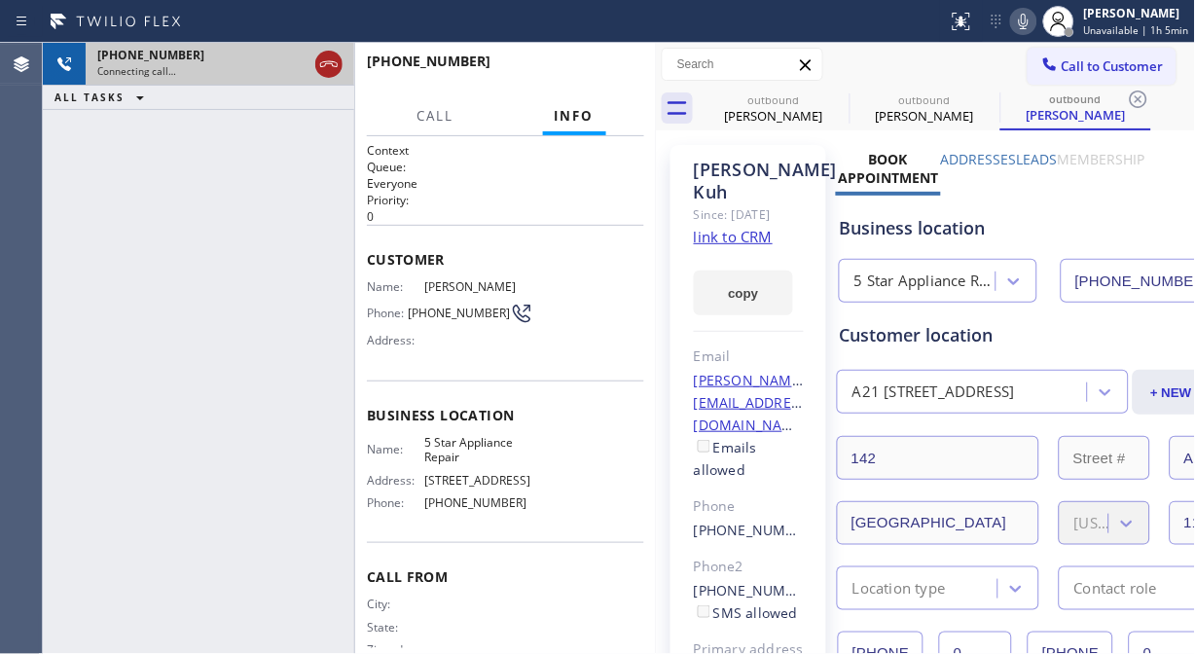
click at [334, 66] on icon at bounding box center [328, 64] width 23 height 23
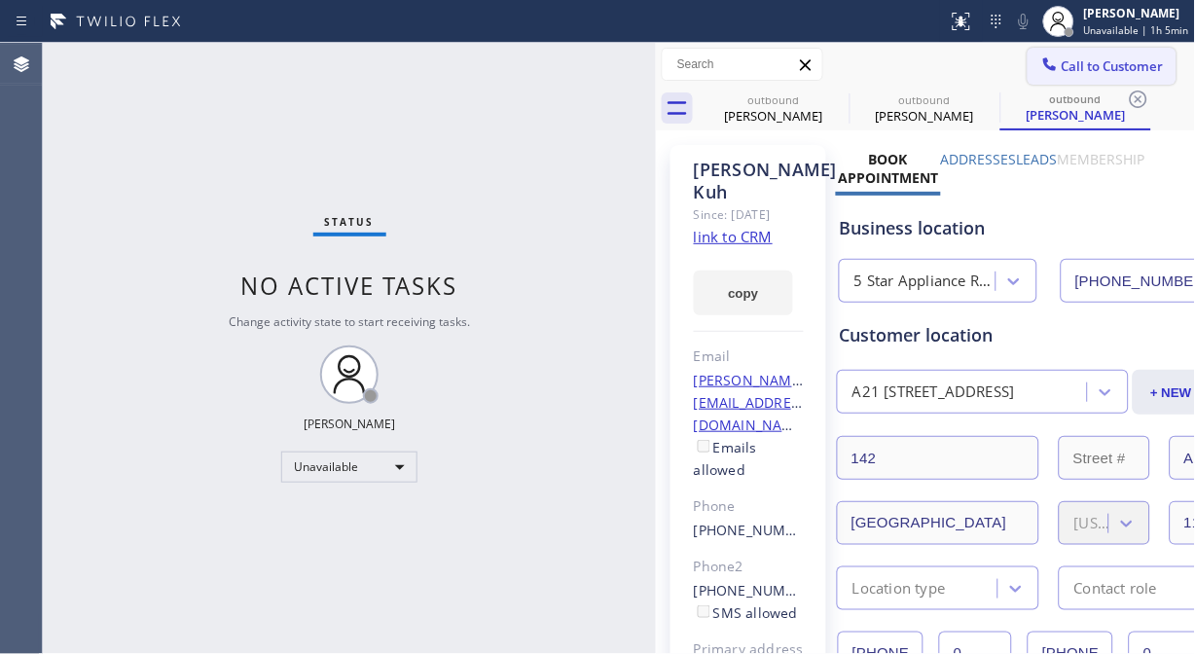
click at [1062, 63] on span "Call to Customer" at bounding box center [1113, 66] width 102 height 18
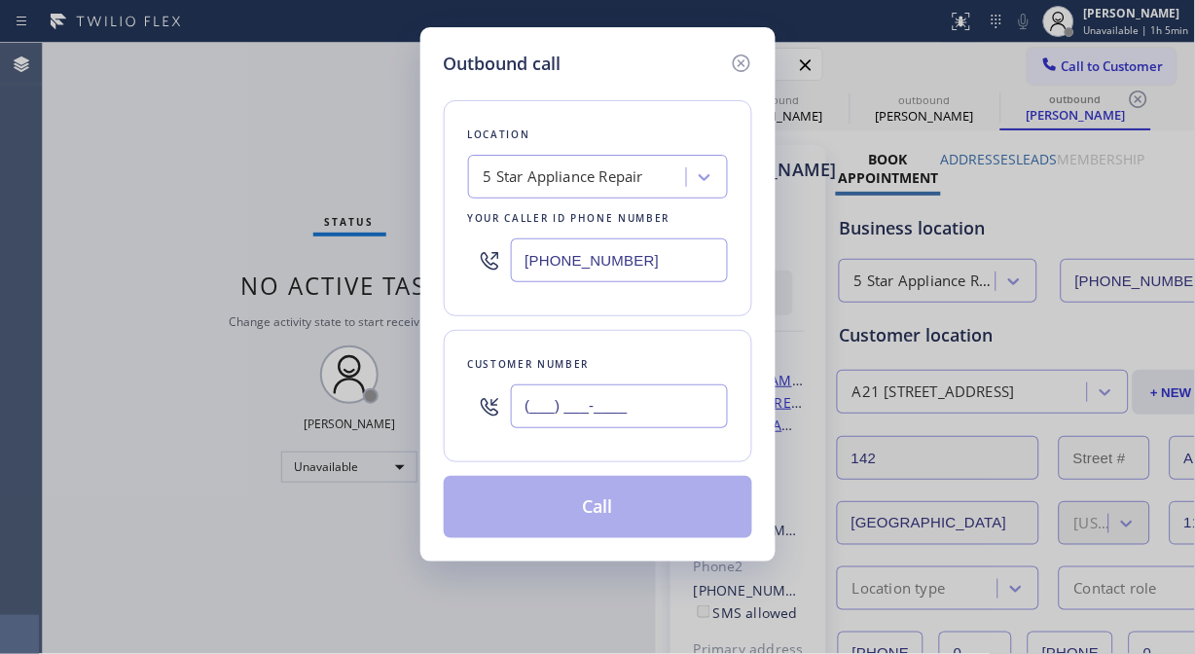
click at [519, 407] on input "(___) ___-____" at bounding box center [619, 406] width 217 height 44
paste input "661) 904-0150"
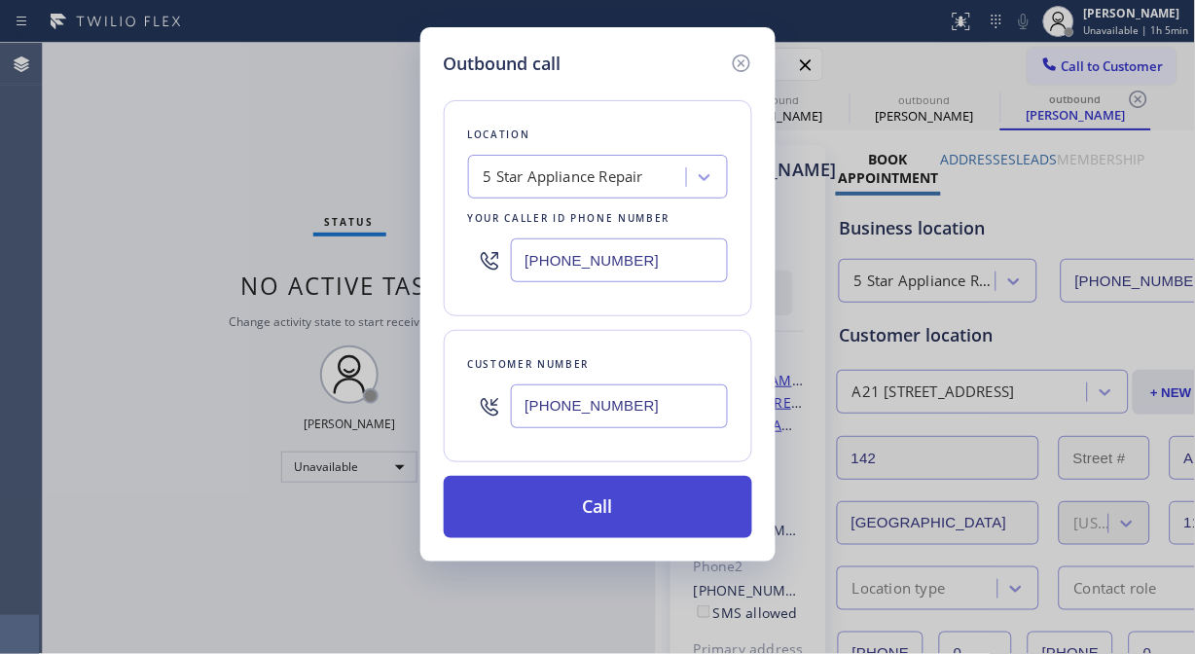
type input "[PHONE_NUMBER]"
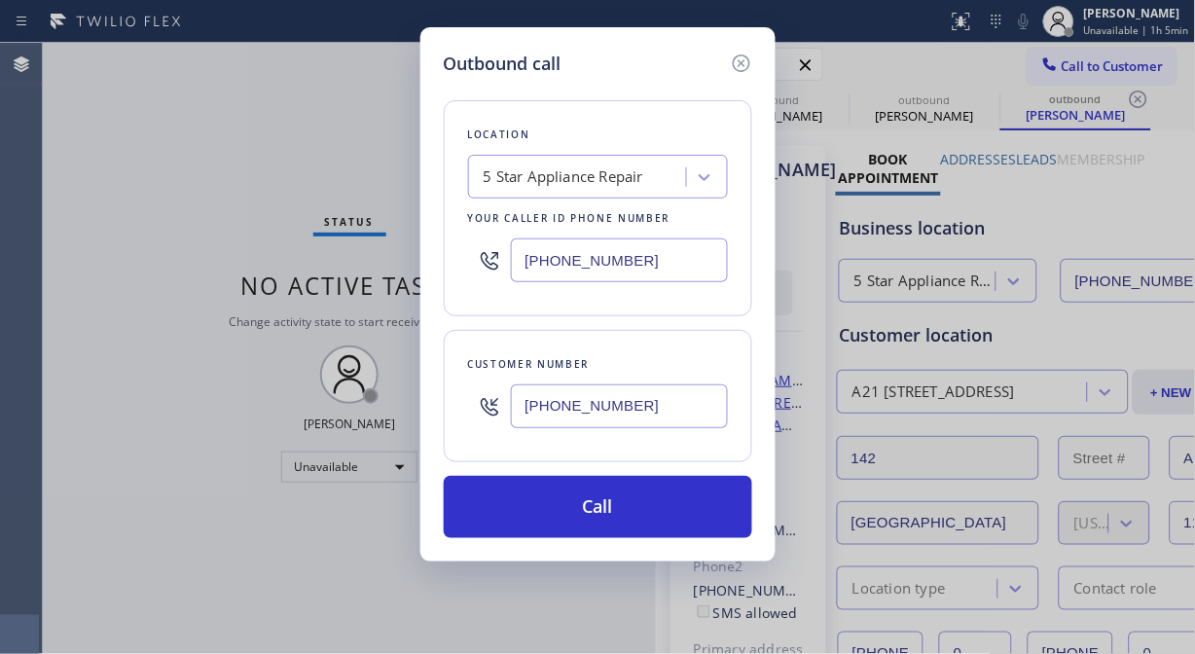
drag, startPoint x: 613, startPoint y: 526, endPoint x: 848, endPoint y: 69, distance: 513.2
click at [618, 521] on button "Call" at bounding box center [598, 507] width 309 height 62
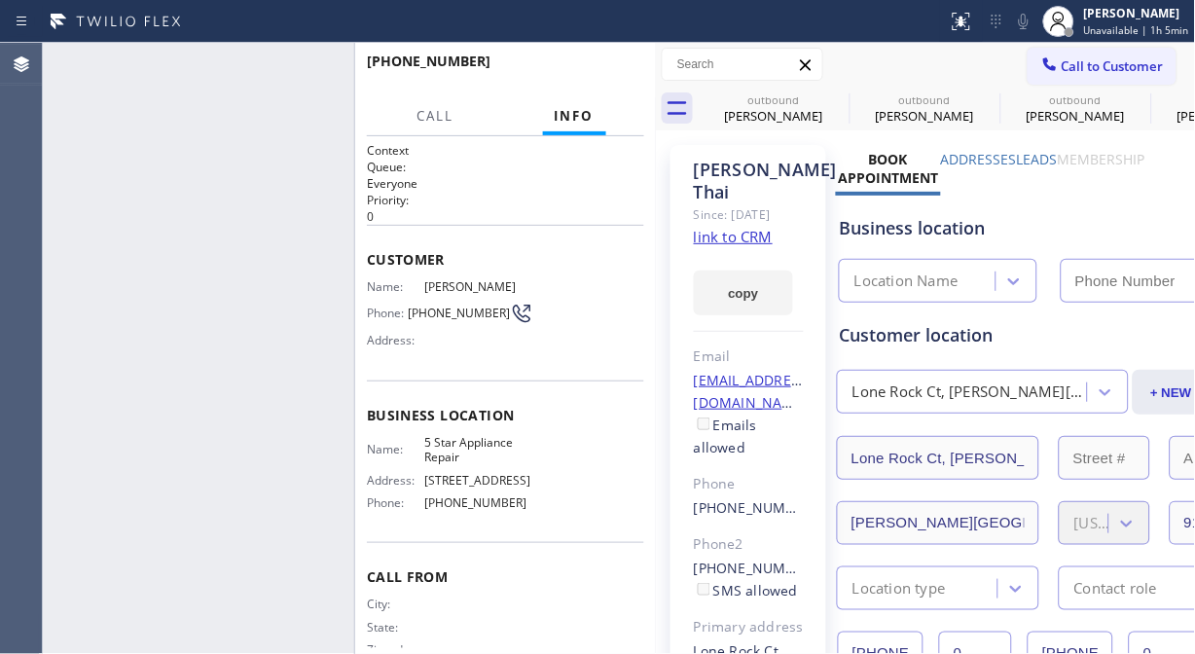
type input "[PHONE_NUMBER]"
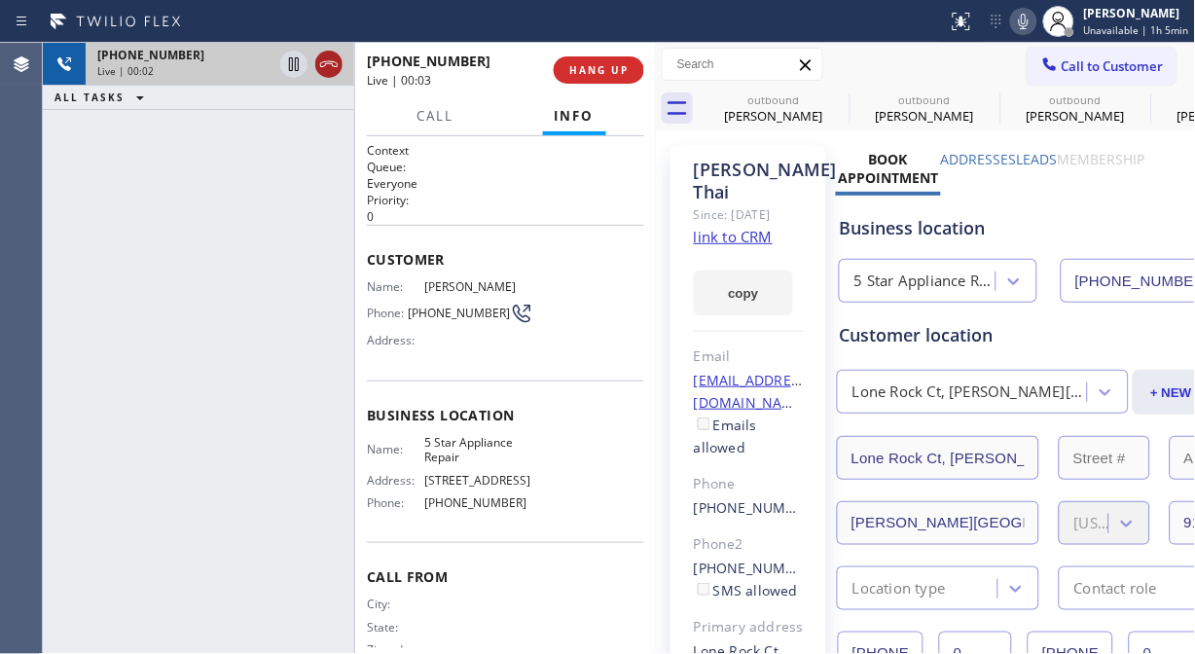
click at [326, 68] on icon at bounding box center [328, 64] width 23 height 23
click at [616, 59] on button "HANG UP" at bounding box center [599, 69] width 91 height 27
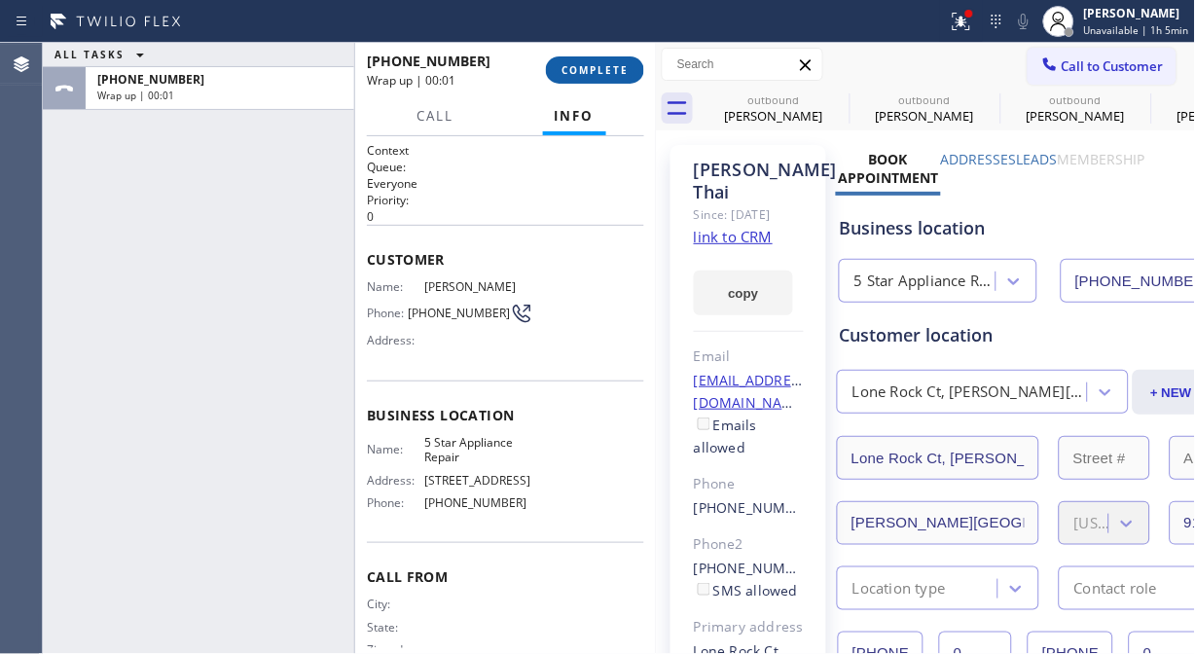
click at [605, 72] on span "COMPLETE" at bounding box center [595, 70] width 67 height 14
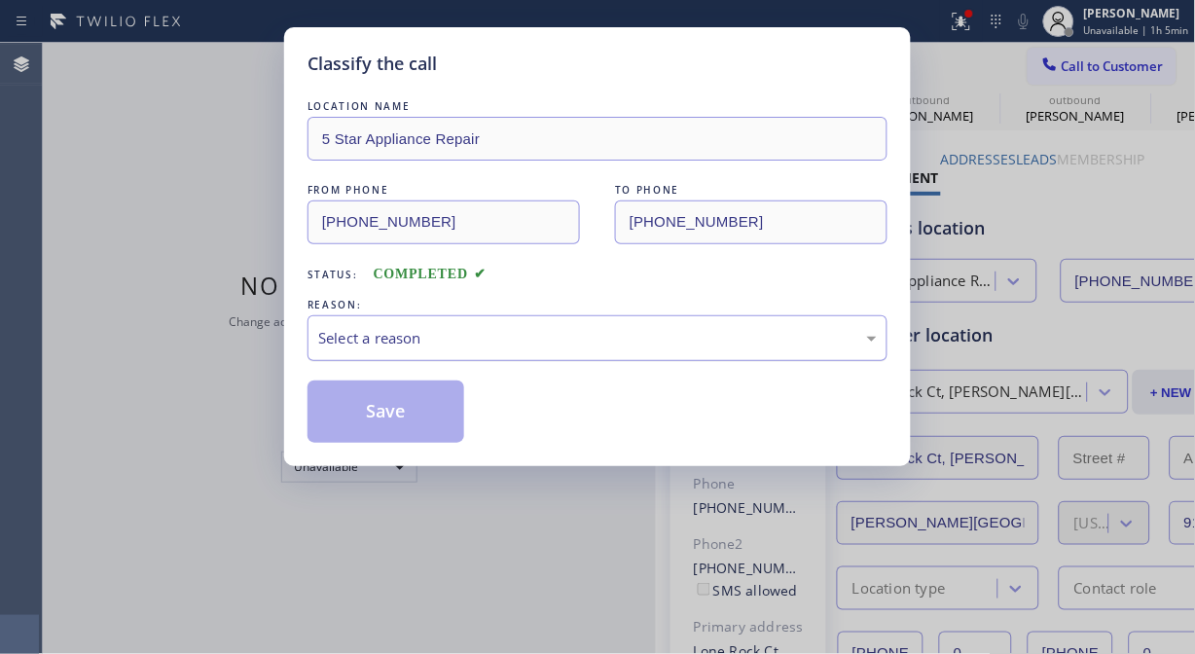
click at [543, 334] on div "Select a reason" at bounding box center [597, 338] width 559 height 22
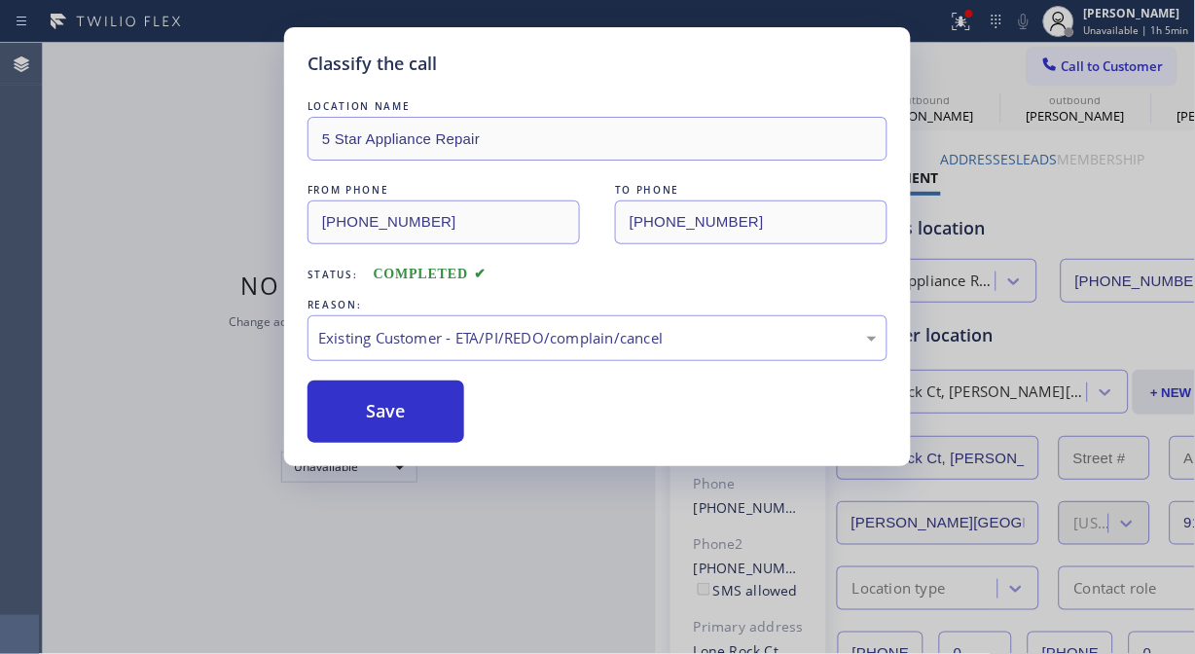
click at [426, 414] on button "Save" at bounding box center [386, 412] width 157 height 62
click at [1088, 73] on span "Call to Customer" at bounding box center [1113, 66] width 102 height 18
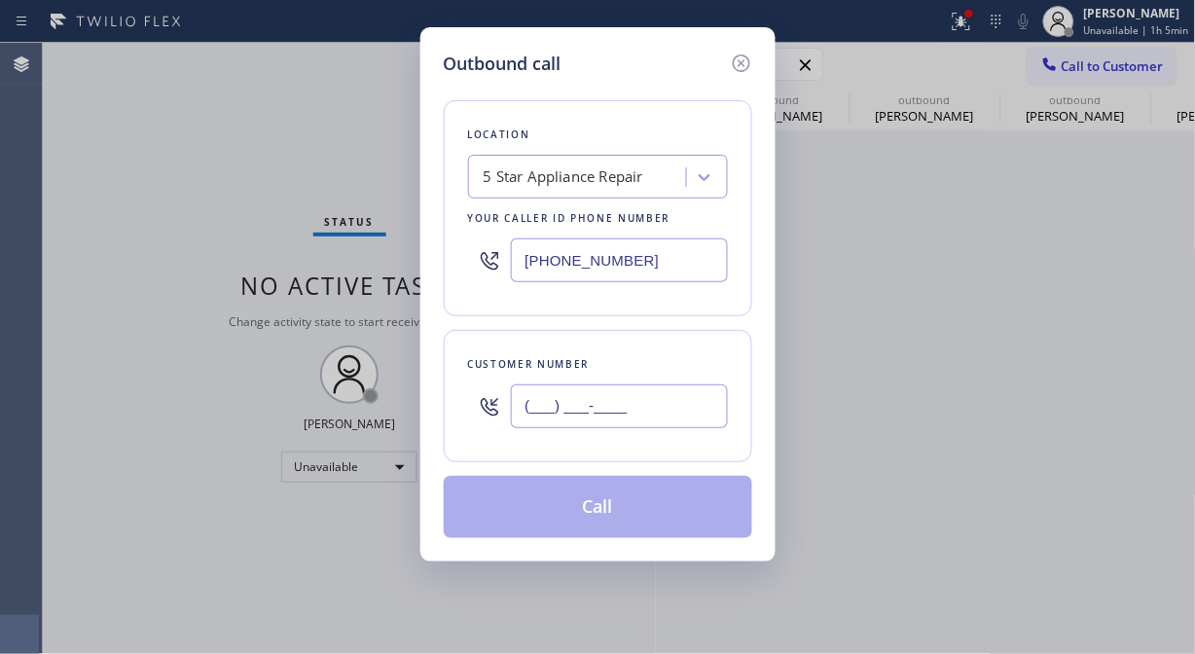
click at [615, 390] on input "(___) ___-____" at bounding box center [619, 406] width 217 height 44
paste input "714) 598-7973"
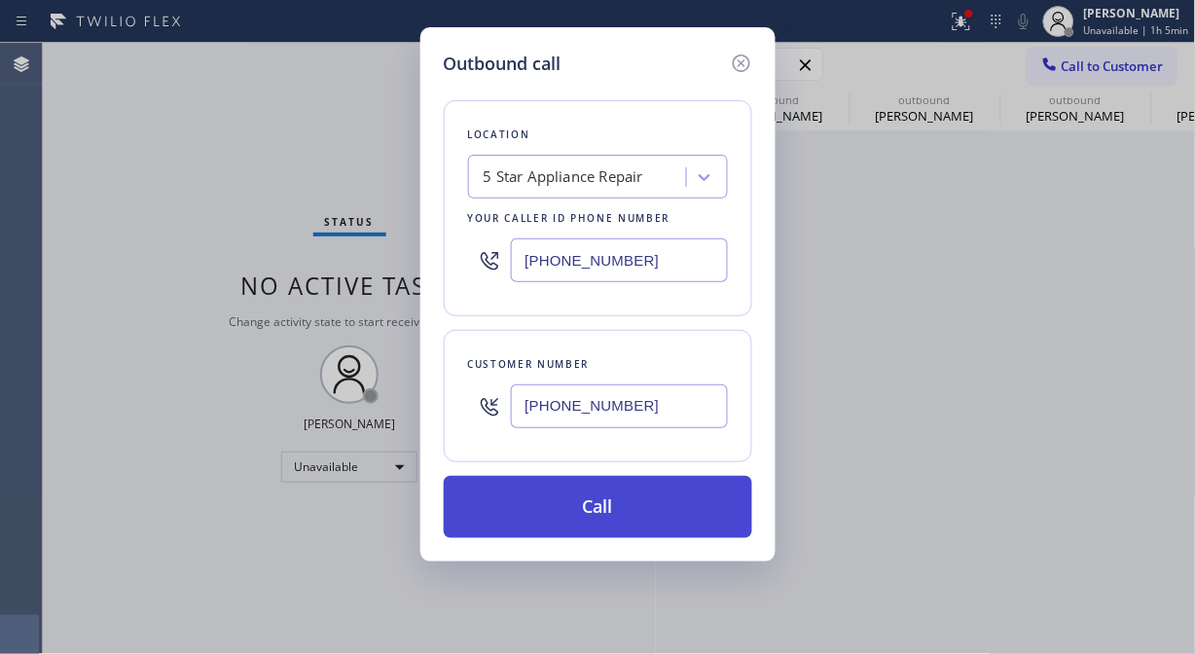
type input "[PHONE_NUMBER]"
click at [605, 506] on button "Call" at bounding box center [598, 507] width 309 height 62
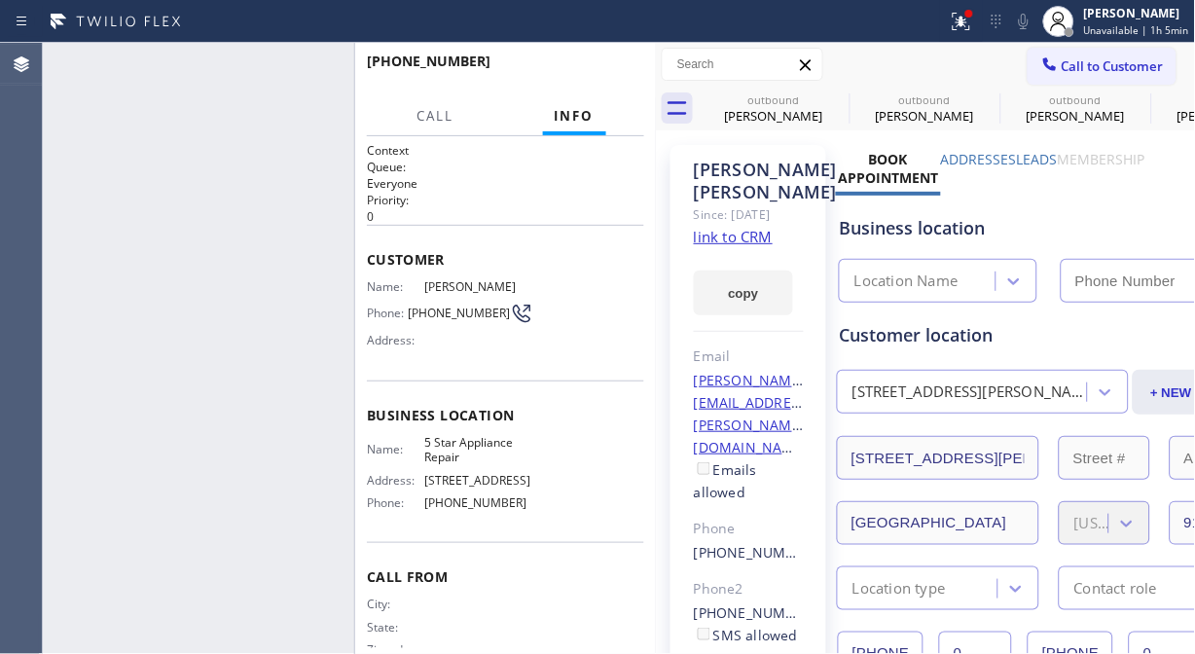
type input "[PHONE_NUMBER]"
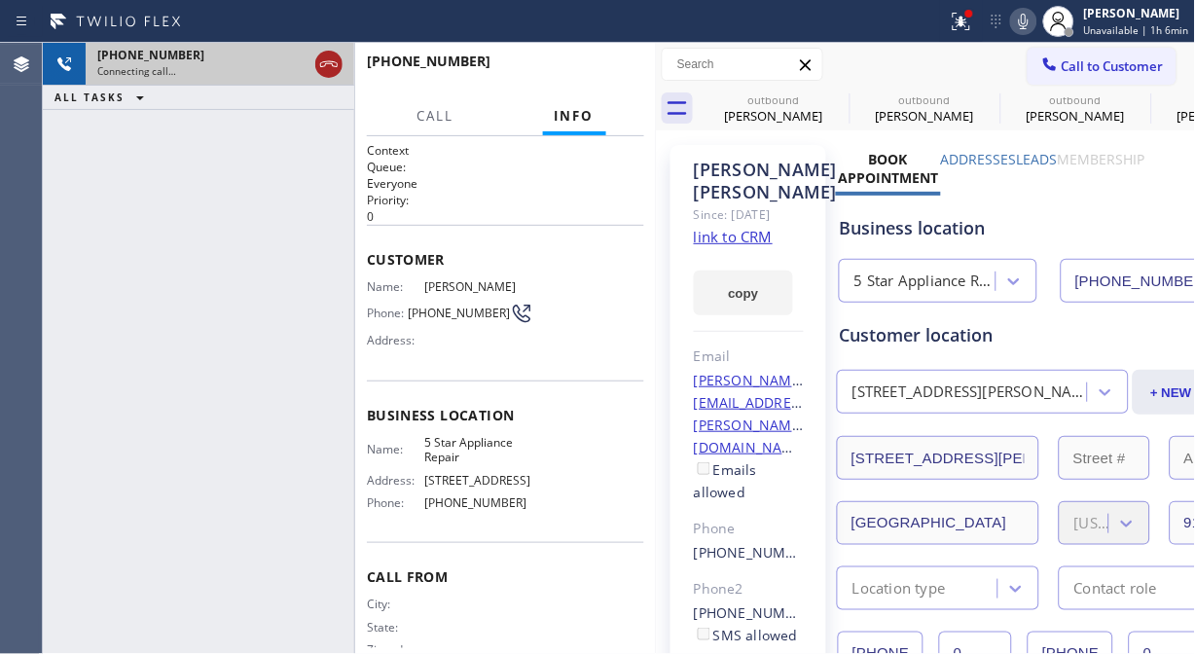
click at [318, 72] on icon at bounding box center [328, 64] width 23 height 23
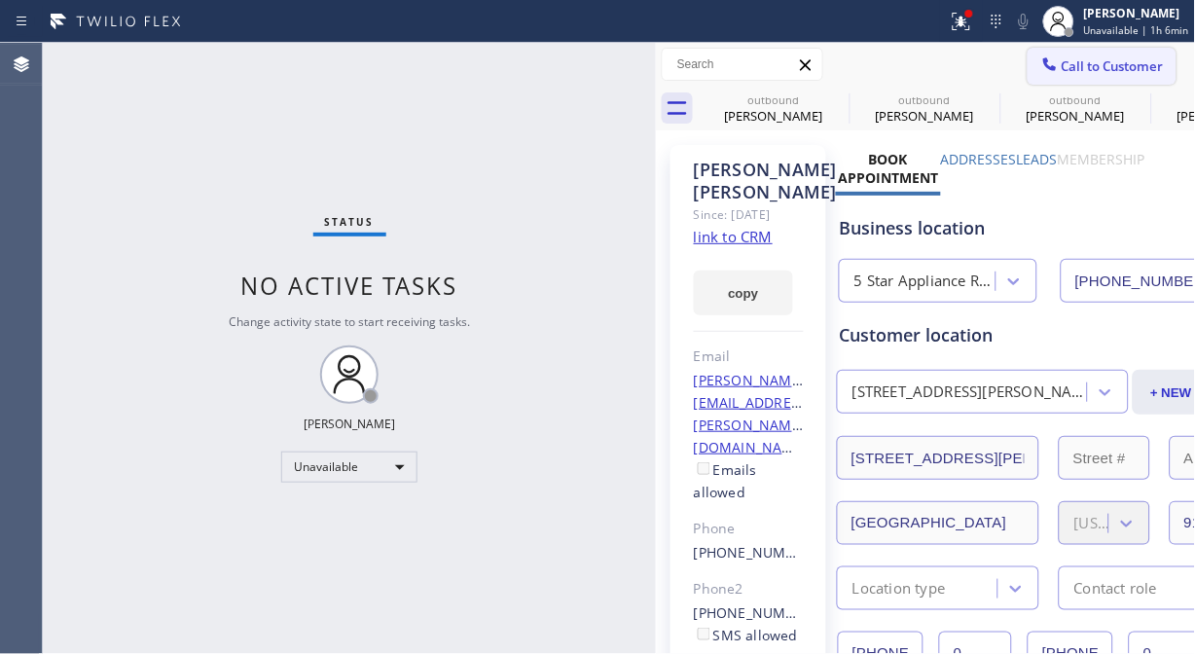
click at [1106, 79] on button "Call to Customer" at bounding box center [1102, 66] width 149 height 37
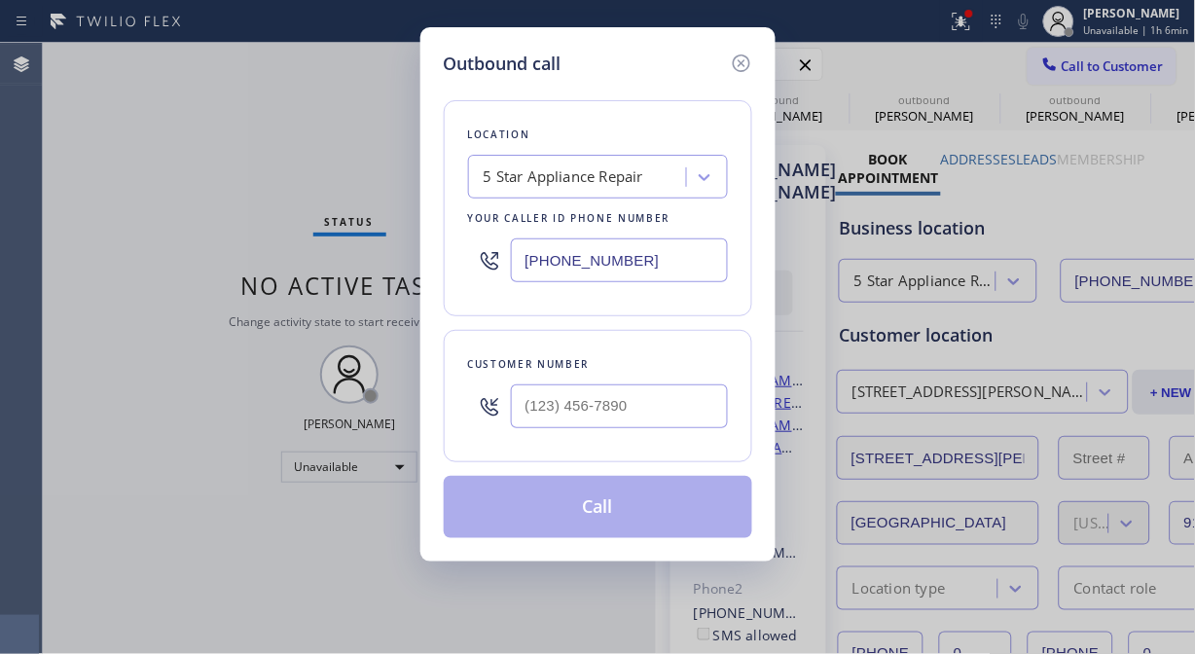
click at [504, 418] on div at bounding box center [489, 406] width 43 height 63
click at [586, 352] on div "Customer number" at bounding box center [598, 396] width 309 height 132
click at [528, 415] on input "(___) ___-____" at bounding box center [619, 406] width 217 height 44
type input "(___) ___-____"
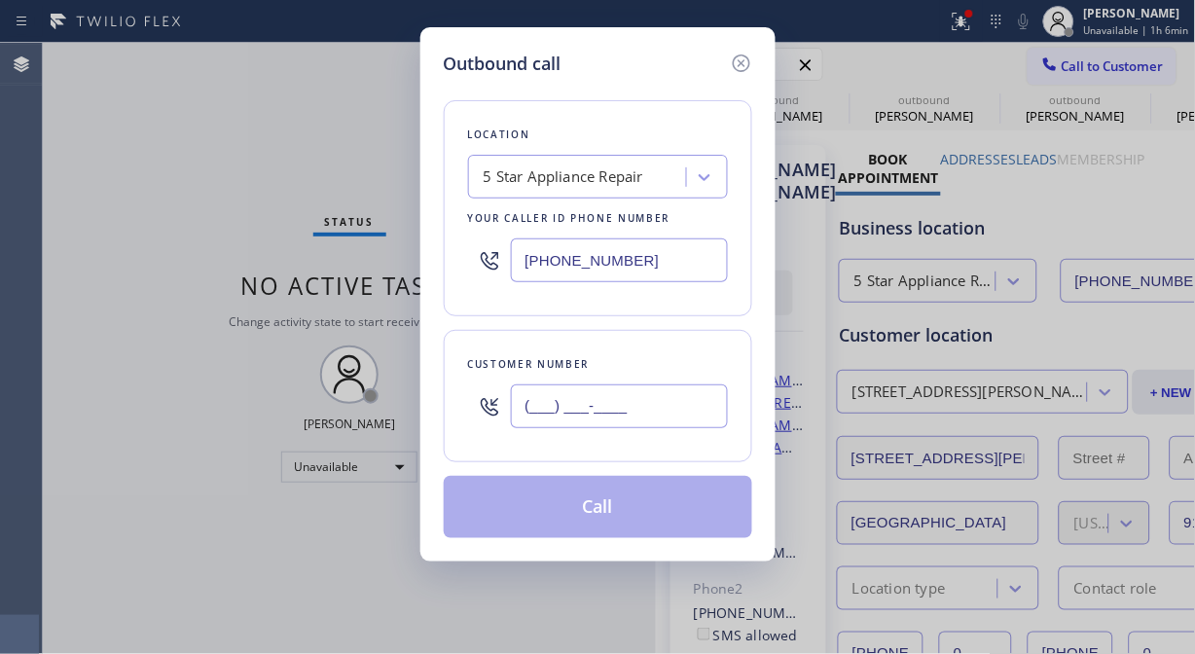
paste input "text"
paste input "(___) ___-____"
type input "(___) ___-____"
paste input "602) 616-8466"
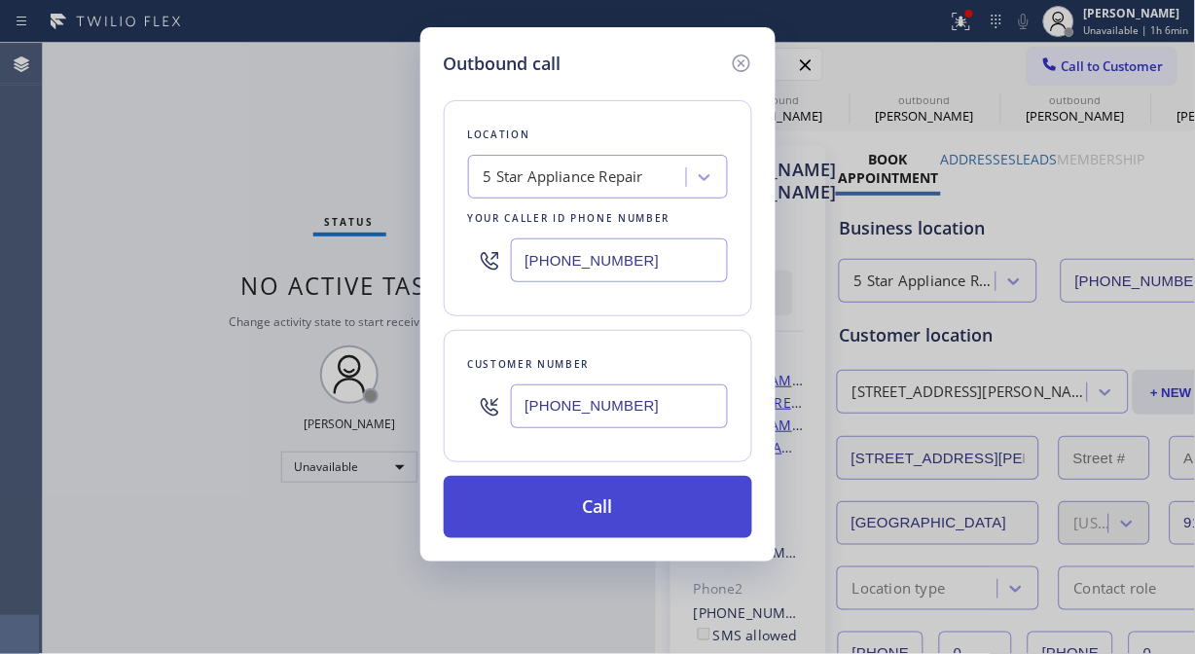
type input "[PHONE_NUMBER]"
drag, startPoint x: 605, startPoint y: 501, endPoint x: 604, endPoint y: 491, distance: 10.7
click at [606, 502] on button "Call" at bounding box center [598, 507] width 309 height 62
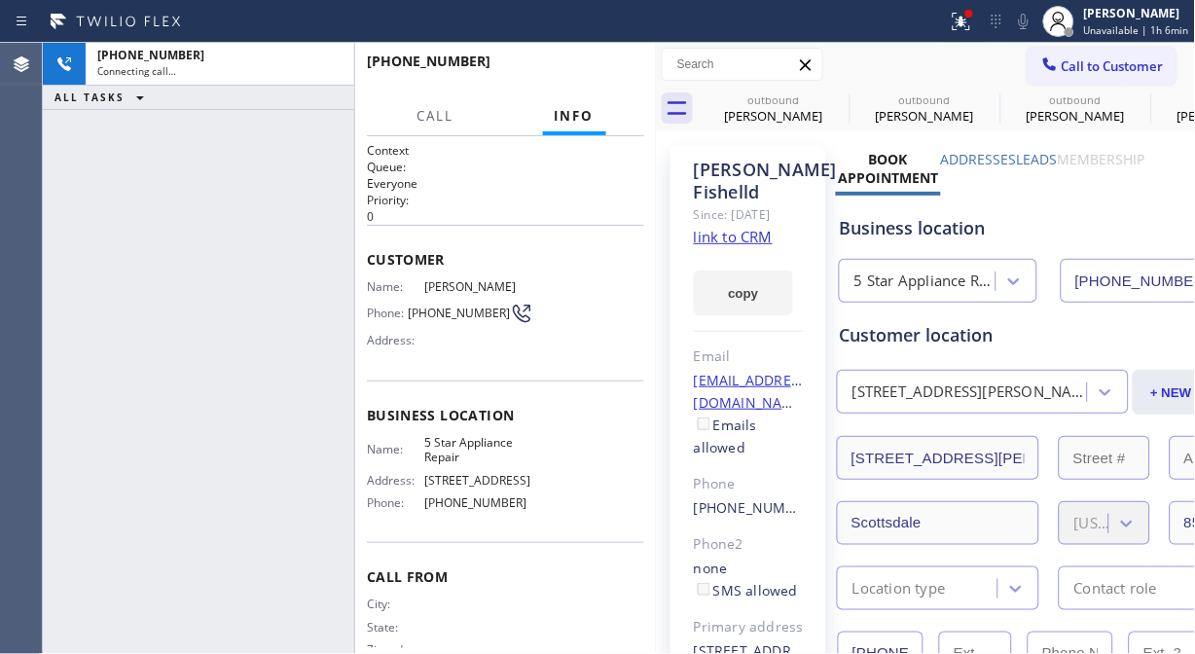
type input "[PHONE_NUMBER]"
click at [983, 19] on div at bounding box center [961, 21] width 43 height 23
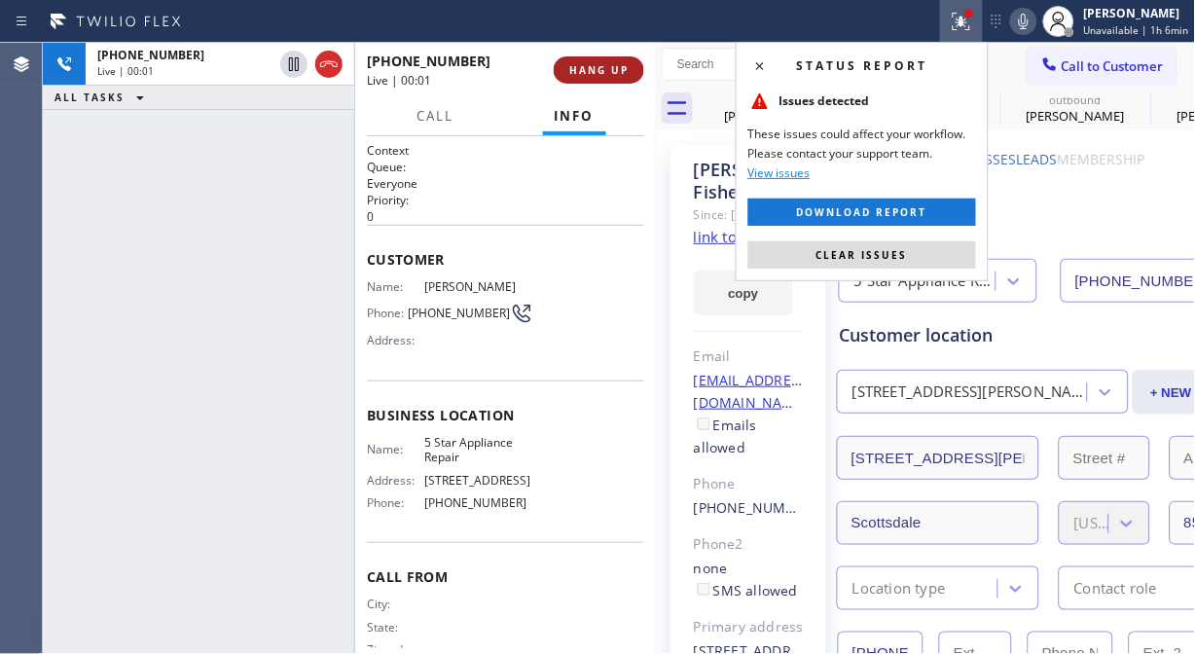
click at [581, 59] on button "HANG UP" at bounding box center [599, 69] width 91 height 27
click at [582, 60] on button "HANG UP" at bounding box center [599, 69] width 91 height 27
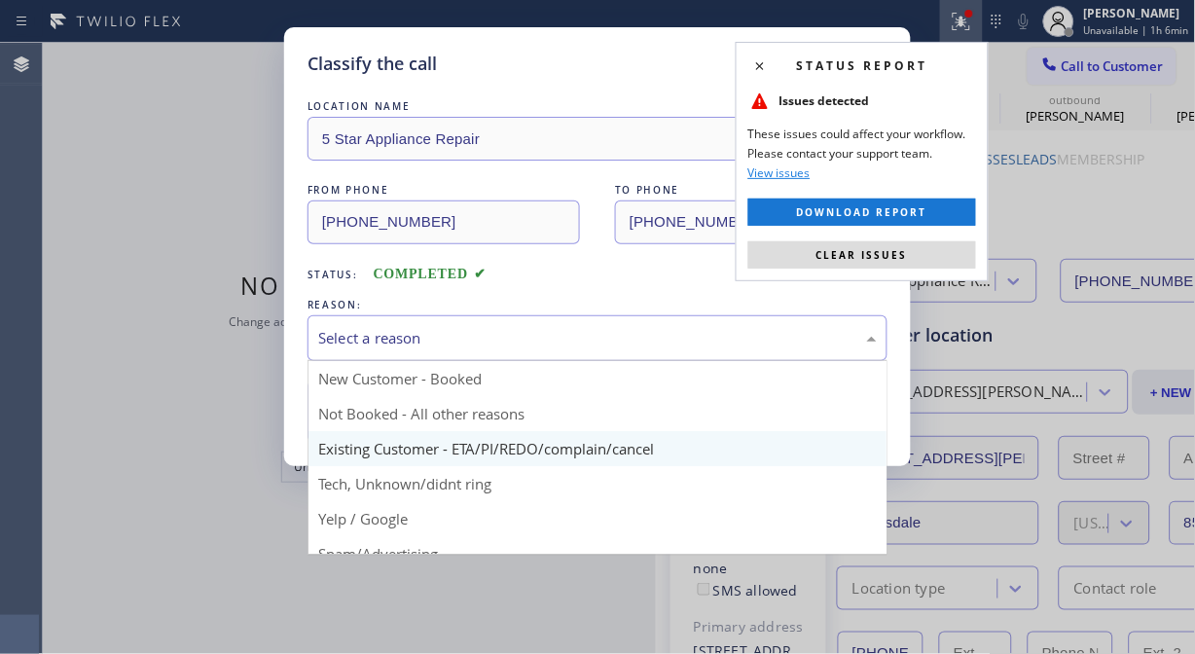
drag, startPoint x: 616, startPoint y: 337, endPoint x: 549, endPoint y: 460, distance: 140.7
click at [613, 342] on div "Select a reason" at bounding box center [597, 338] width 559 height 22
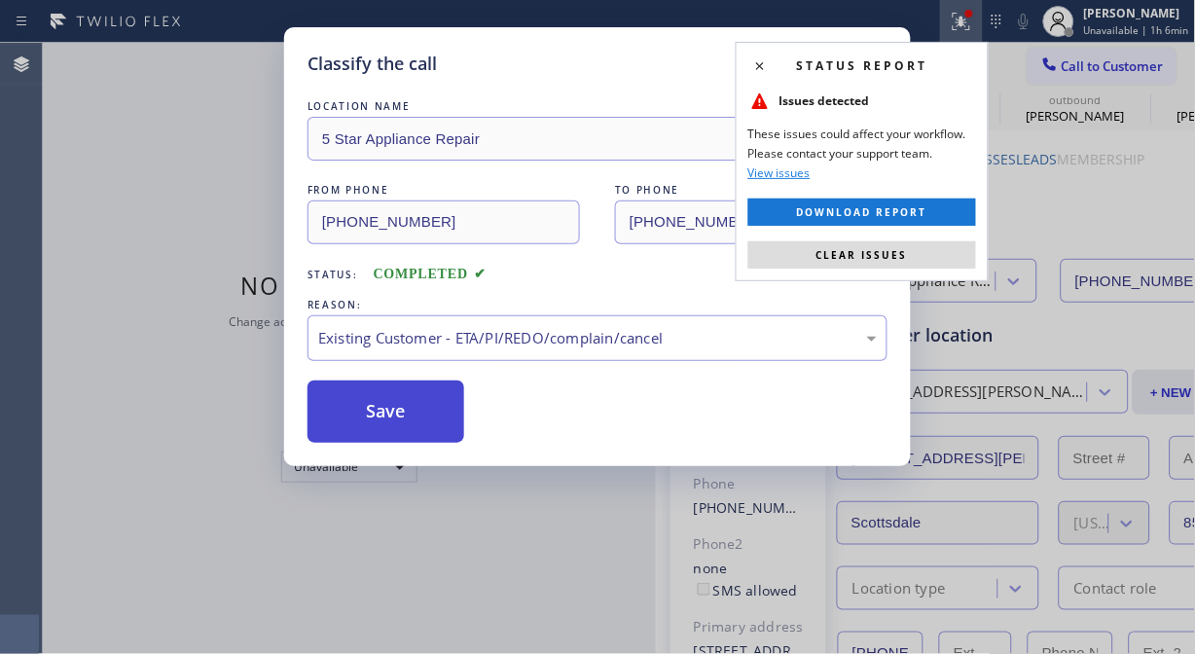
click at [434, 433] on button "Save" at bounding box center [386, 412] width 157 height 62
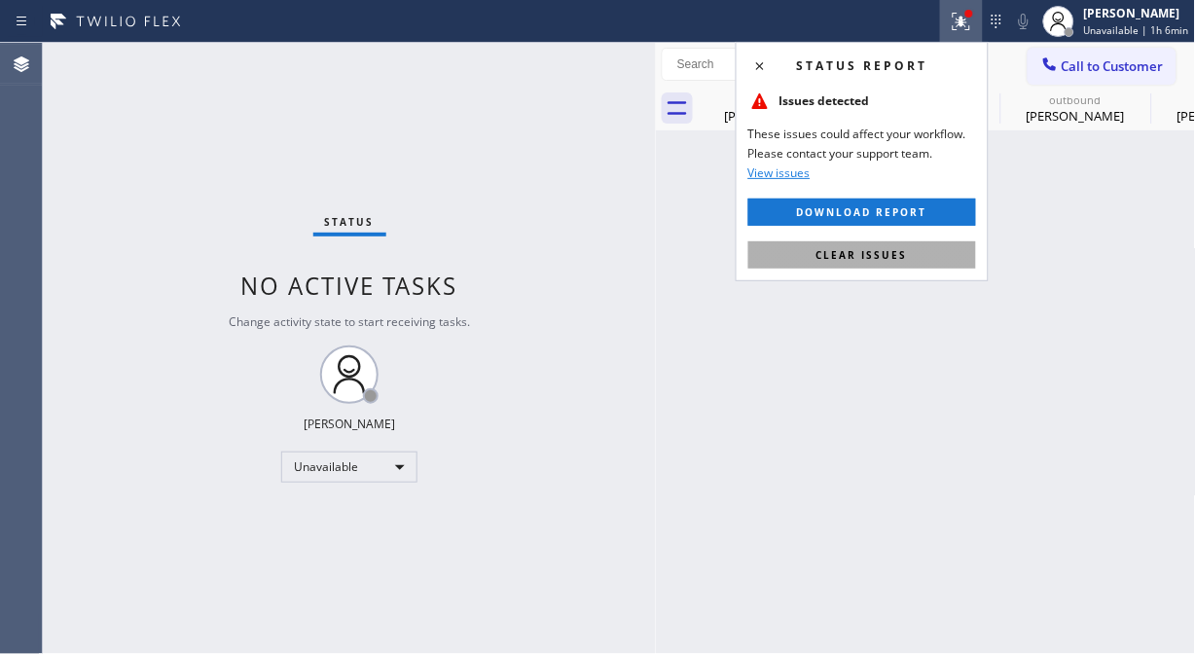
click at [786, 259] on button "Clear issues" at bounding box center [862, 254] width 228 height 27
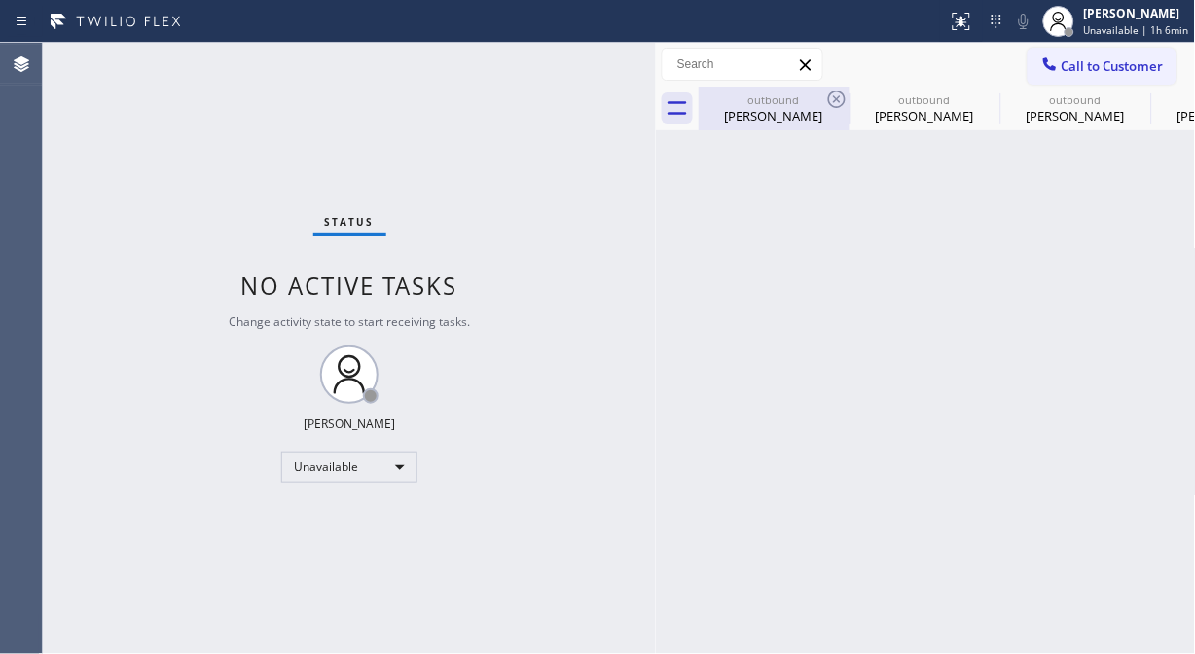
click at [840, 112] on div "[PERSON_NAME]" at bounding box center [774, 116] width 147 height 18
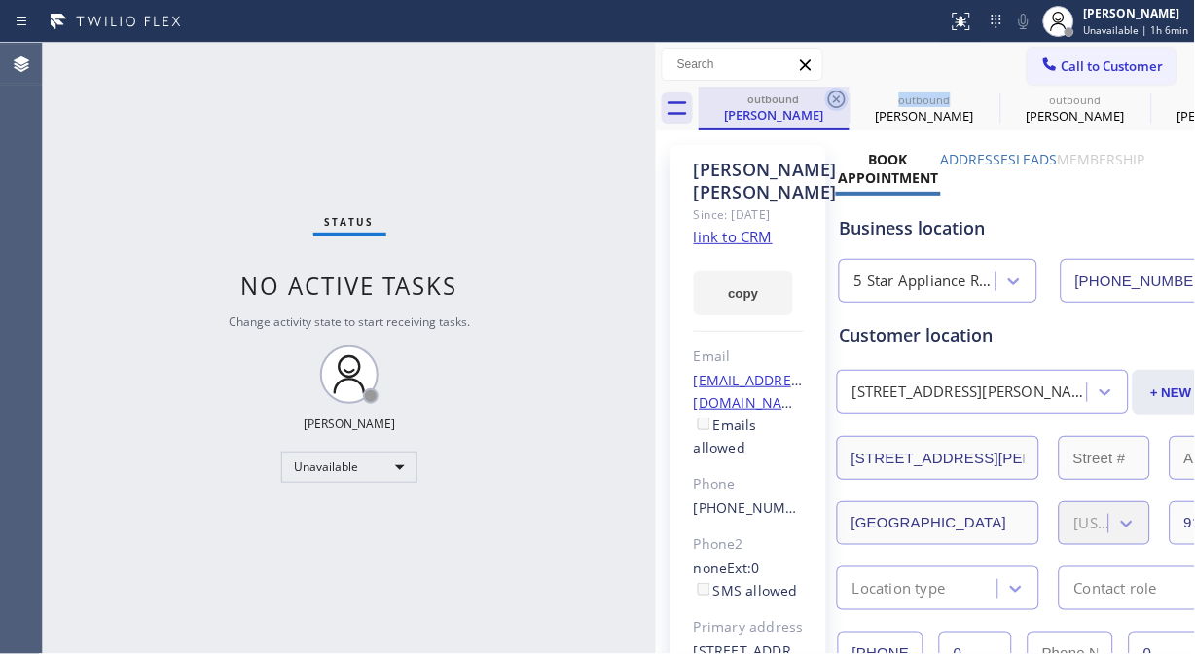
click at [841, 111] on div at bounding box center [836, 99] width 23 height 23
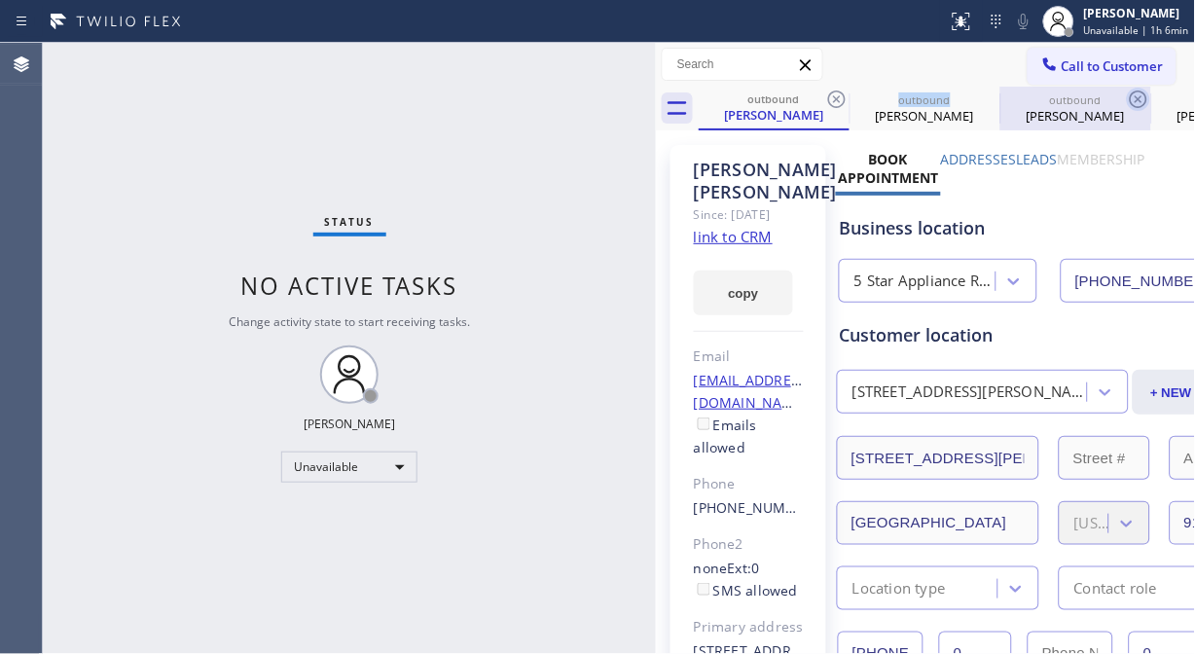
click at [0, 0] on icon at bounding box center [0, 0] width 0 height 0
click at [1127, 103] on icon at bounding box center [1138, 99] width 23 height 23
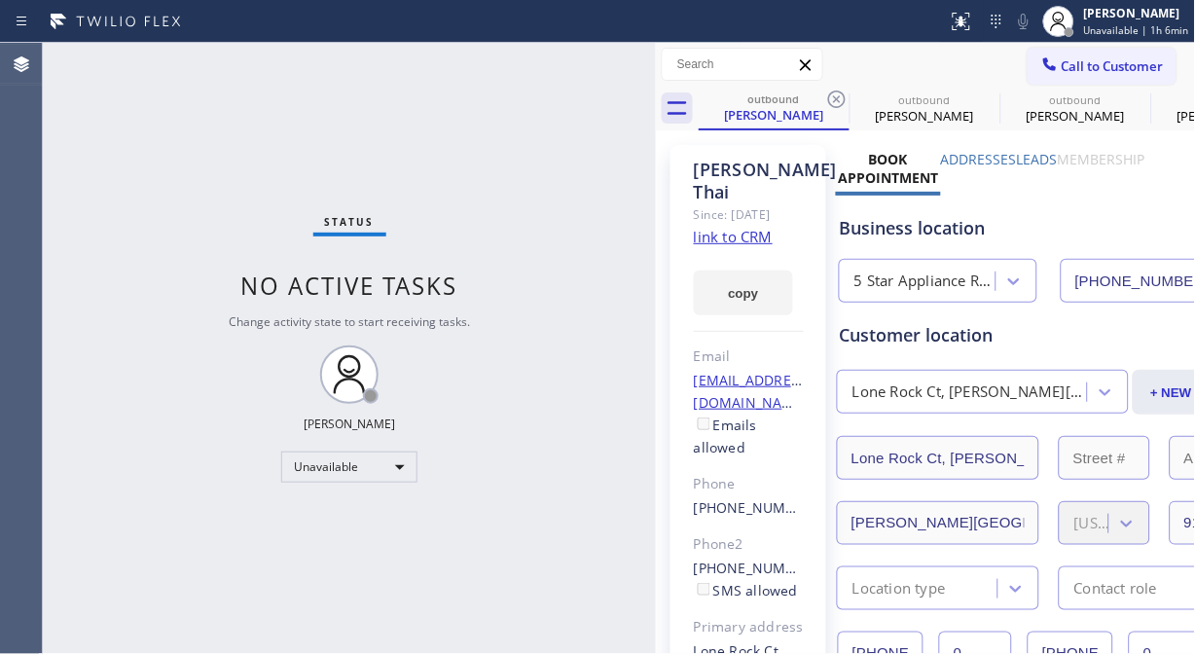
click at [841, 103] on icon at bounding box center [836, 99] width 23 height 23
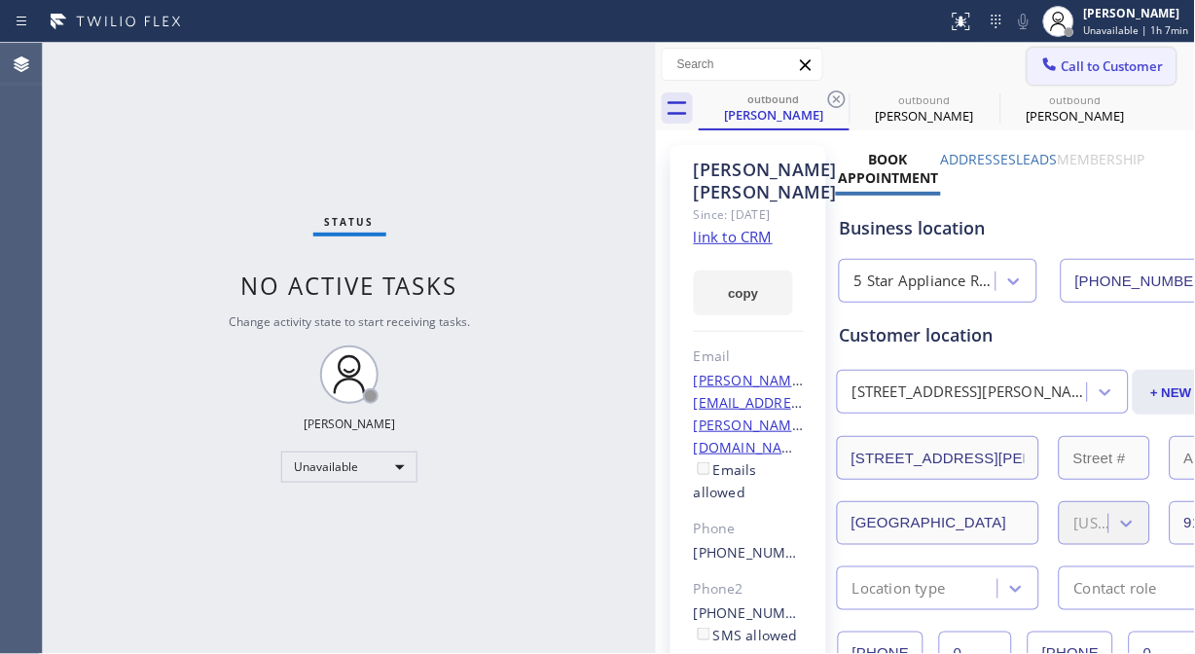
click at [1098, 65] on span "Call to Customer" at bounding box center [1113, 66] width 102 height 18
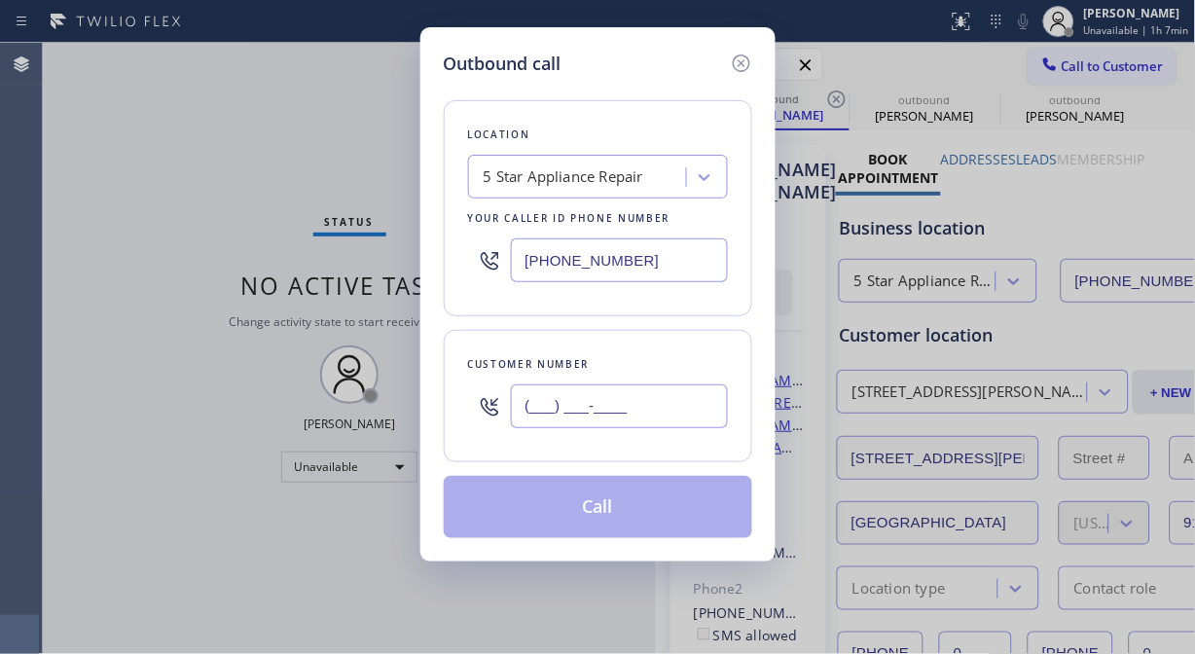
click at [577, 407] on input "(___) ___-____" at bounding box center [619, 406] width 217 height 44
paste input "440) 454-2836"
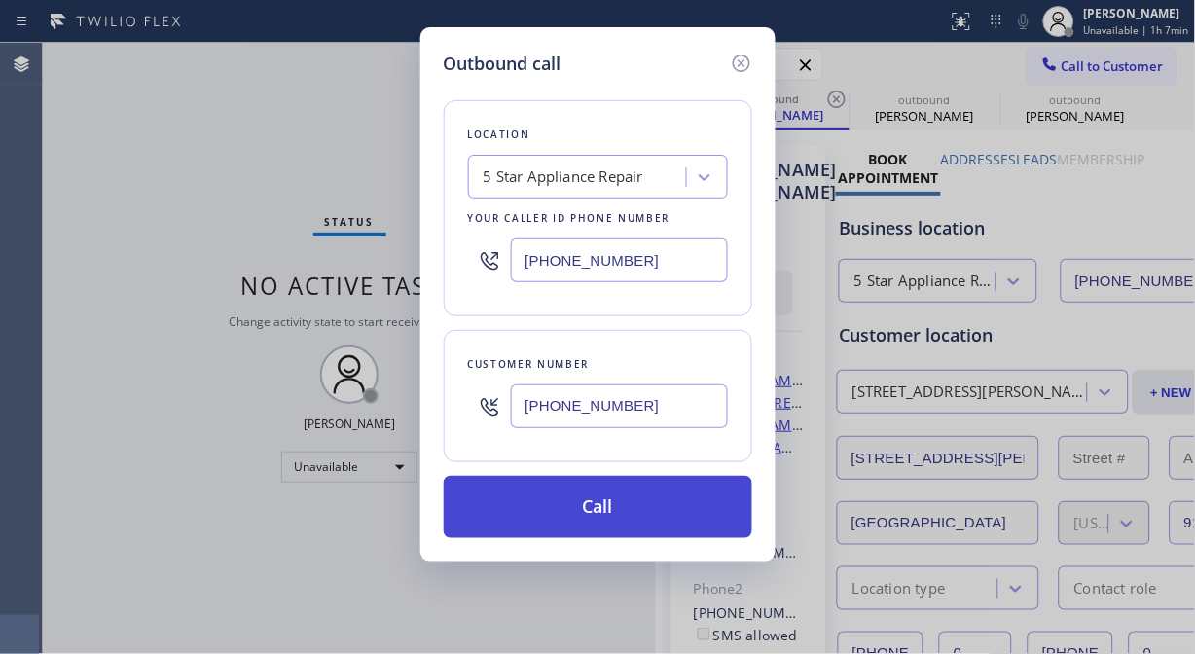
type input "[PHONE_NUMBER]"
click at [605, 513] on button "Call" at bounding box center [598, 507] width 309 height 62
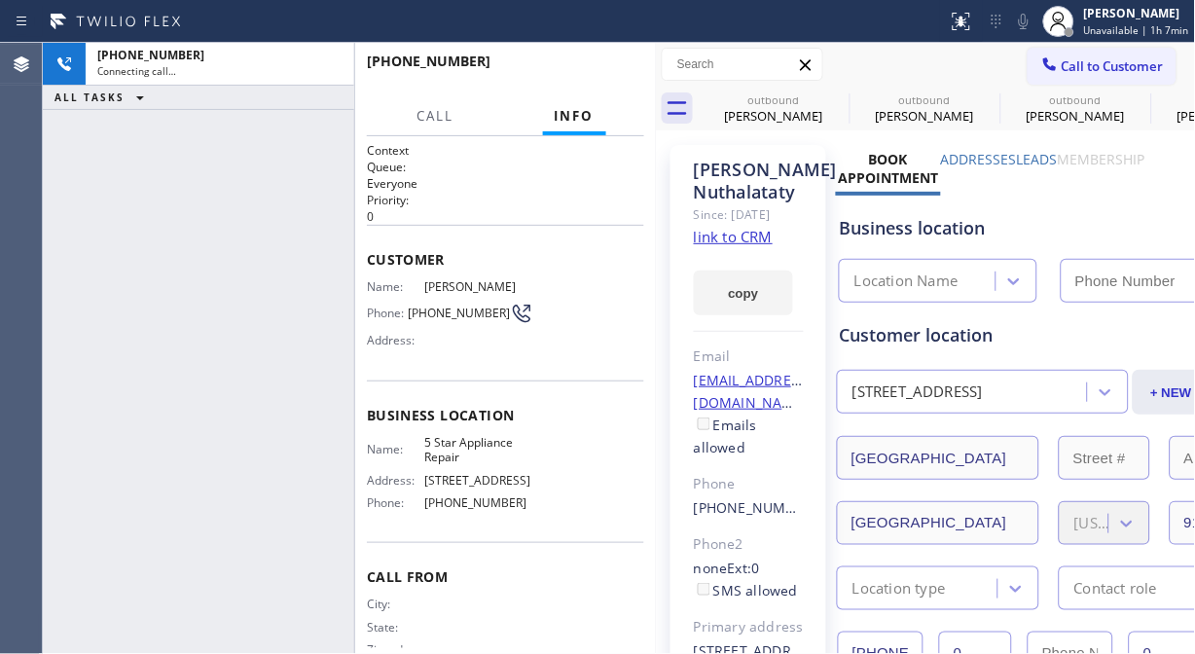
type input "[PHONE_NUMBER]"
click at [1022, 18] on icon at bounding box center [1023, 21] width 23 height 23
drag, startPoint x: 79, startPoint y: 171, endPoint x: 186, endPoint y: 134, distance: 113.3
click at [81, 171] on div "[PHONE_NUMBER] Connecting call… ALL TASKS ALL TASKS ACTIVE TASKS TASKS IN WRAP …" at bounding box center [198, 348] width 311 height 611
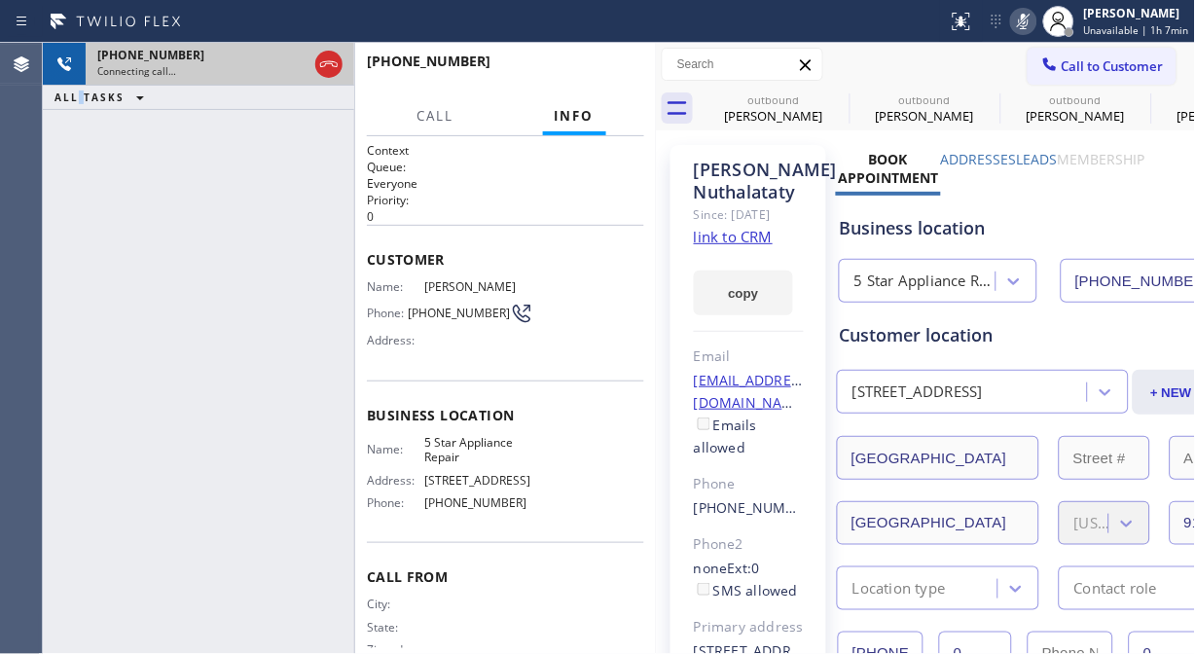
click at [344, 65] on div at bounding box center [328, 64] width 35 height 43
click at [333, 68] on icon at bounding box center [328, 64] width 23 height 23
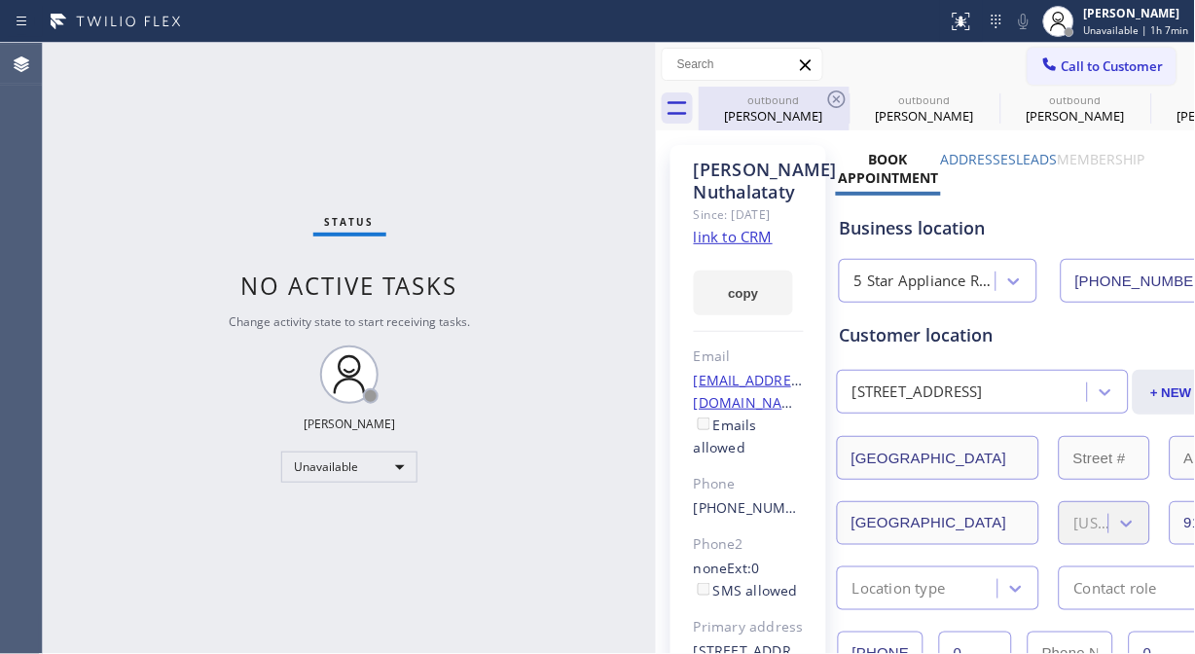
drag, startPoint x: 795, startPoint y: 84, endPoint x: 795, endPoint y: 94, distance: 10.7
click at [795, 85] on div "Call to Customer Outbound call Location 5 Star Appliance Repair Your caller id …" at bounding box center [926, 65] width 540 height 44
click at [796, 98] on div "outbound" at bounding box center [774, 99] width 147 height 15
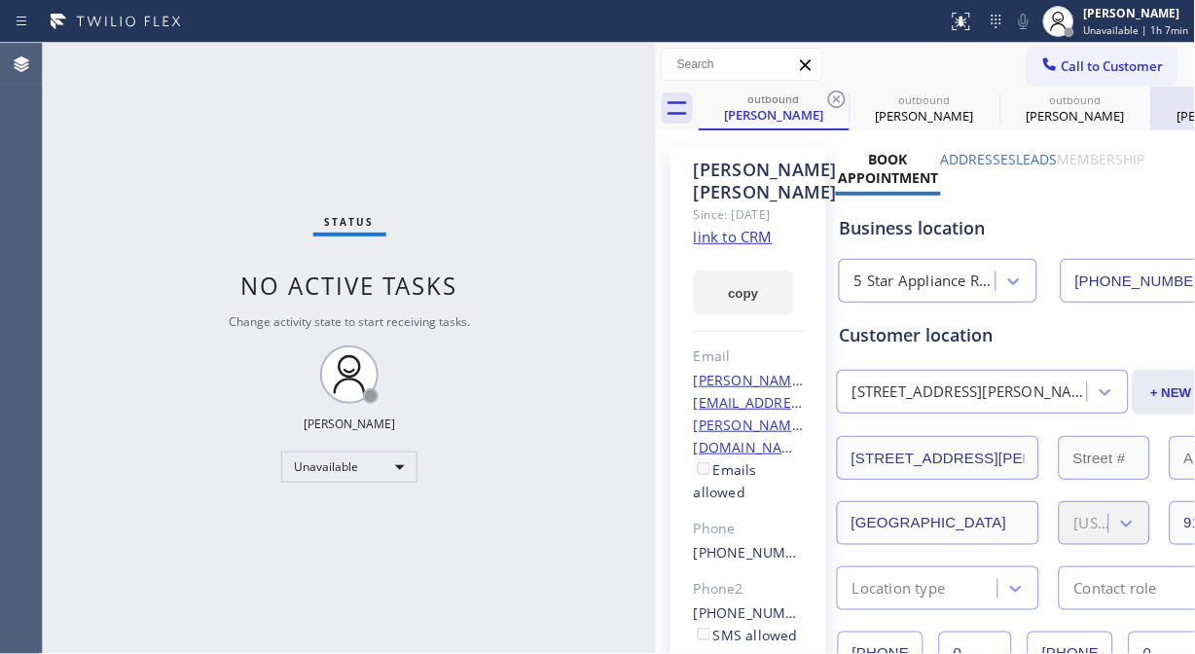
click at [837, 94] on icon at bounding box center [836, 99] width 23 height 23
click at [0, 0] on icon at bounding box center [0, 0] width 0 height 0
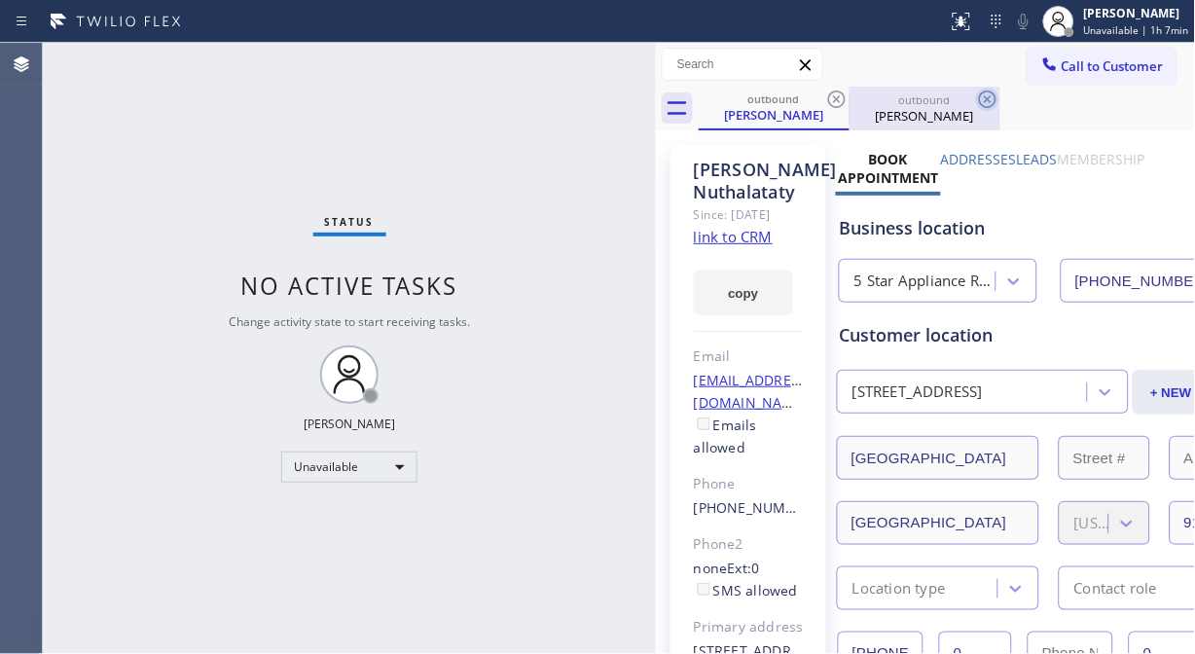
click at [837, 103] on icon at bounding box center [836, 99] width 23 height 23
click at [976, 103] on icon at bounding box center [987, 99] width 23 height 23
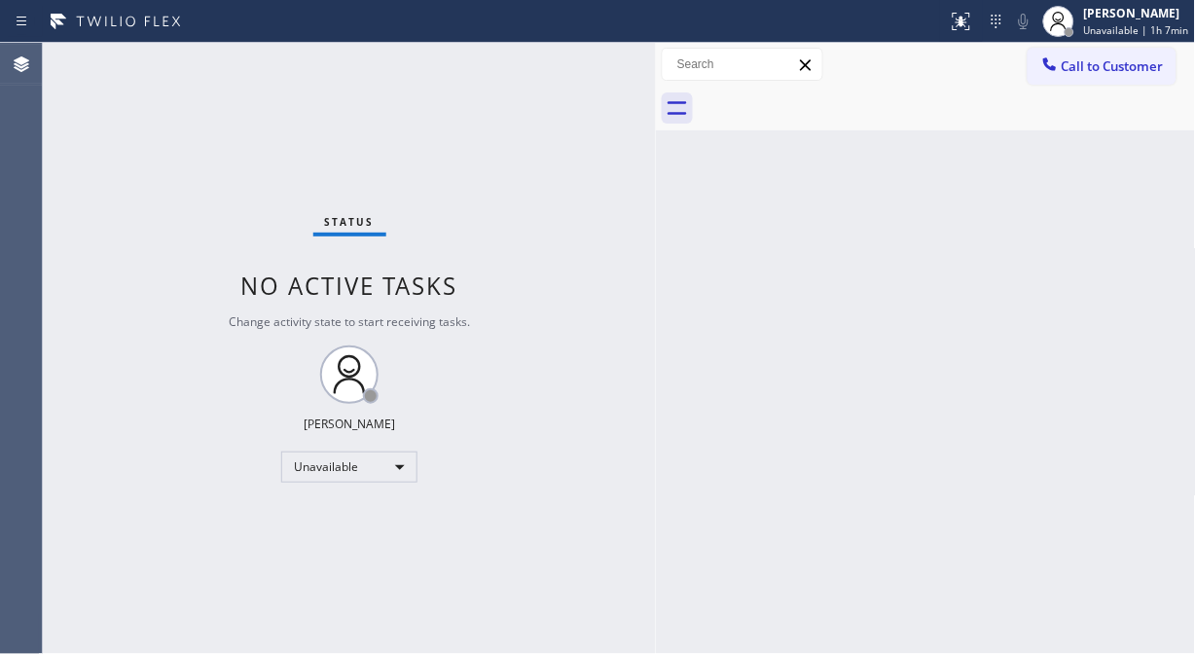
click at [837, 103] on div at bounding box center [947, 109] width 497 height 44
click at [114, 149] on div "Status No active tasks Change activity state to start receiving tasks. [PERSON_…" at bounding box center [349, 348] width 613 height 611
drag, startPoint x: 1124, startPoint y: 80, endPoint x: 822, endPoint y: 255, distance: 348.9
click at [1124, 79] on button "Call to Customer" at bounding box center [1102, 66] width 149 height 37
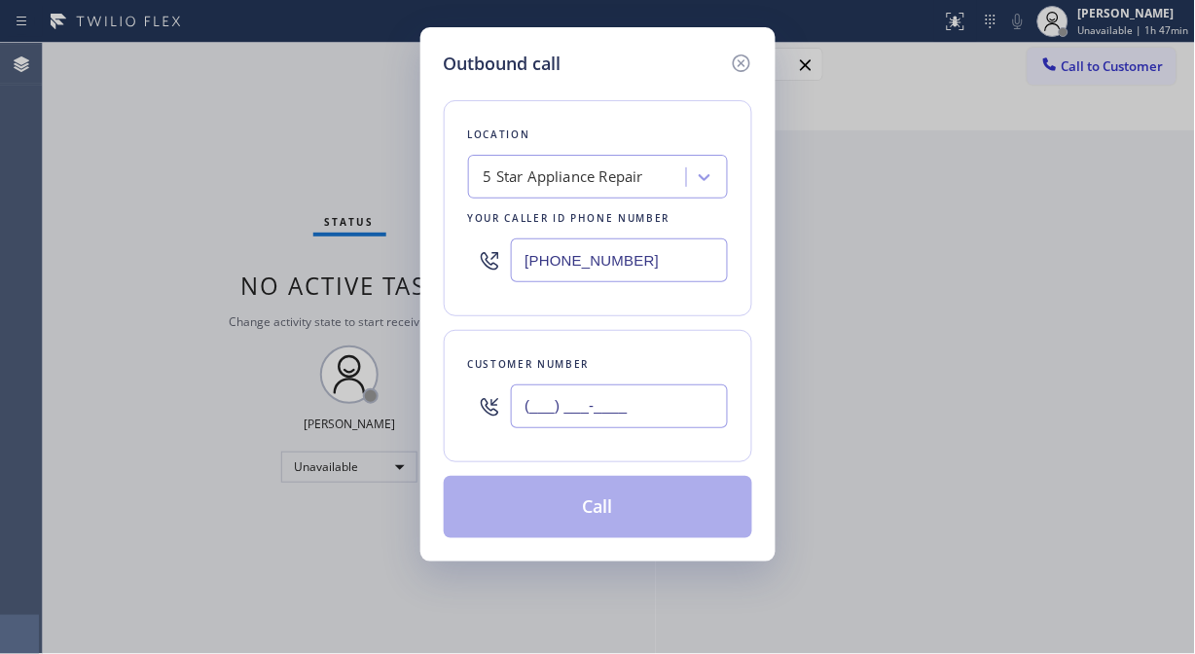
click at [538, 404] on input "(___) ___-____" at bounding box center [619, 406] width 217 height 44
paste input "612) 868-8842"
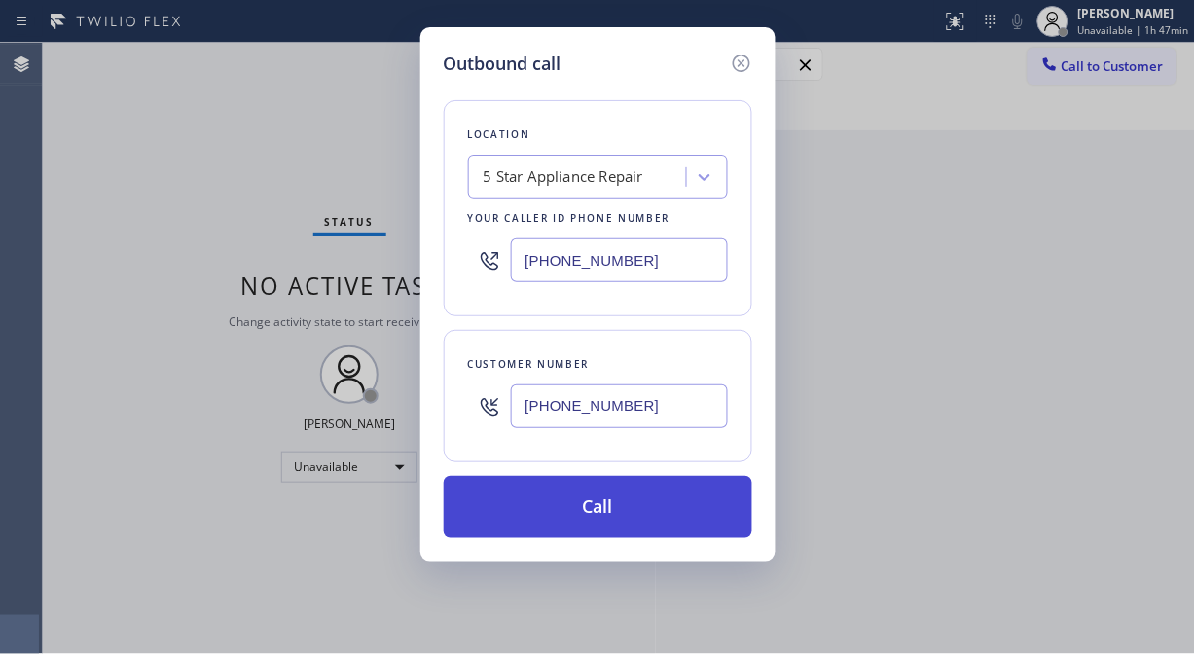
type input "[PHONE_NUMBER]"
click at [634, 516] on button "Call" at bounding box center [598, 507] width 309 height 62
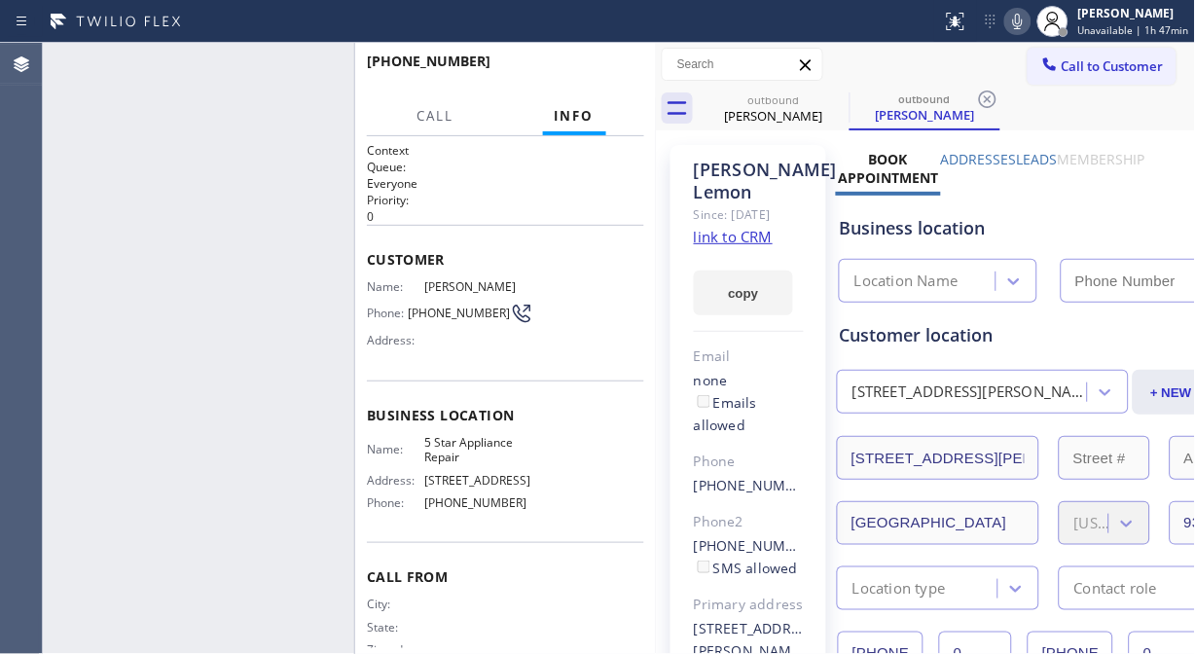
type input "[PHONE_NUMBER]"
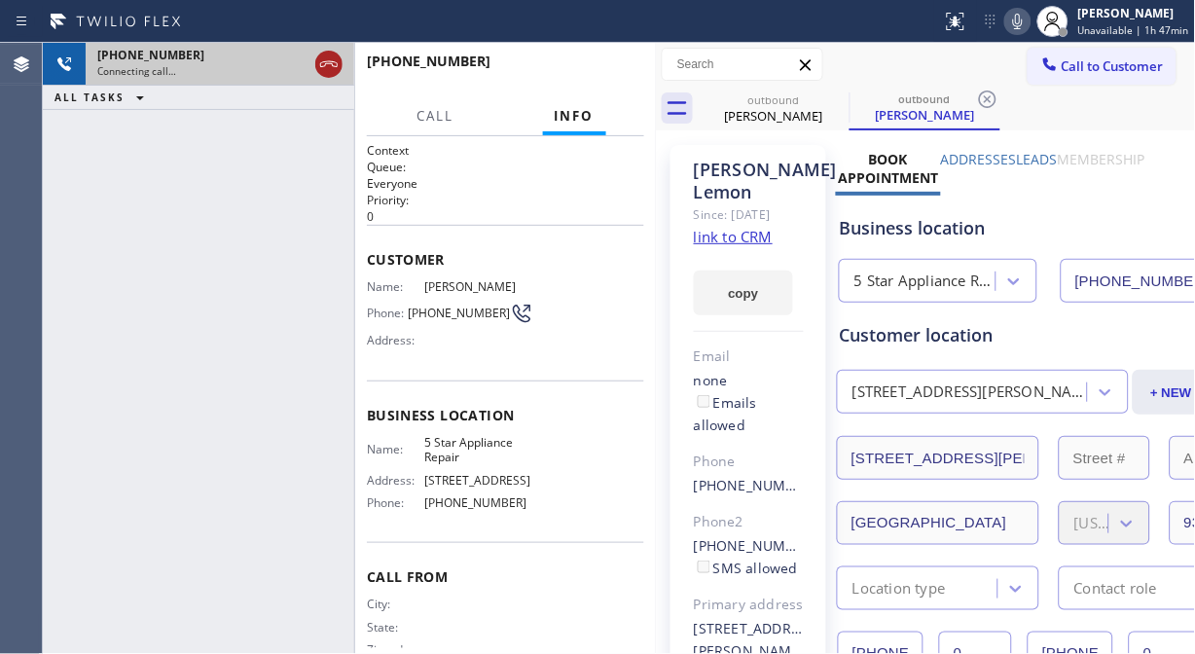
click at [317, 64] on icon at bounding box center [328, 64] width 23 height 23
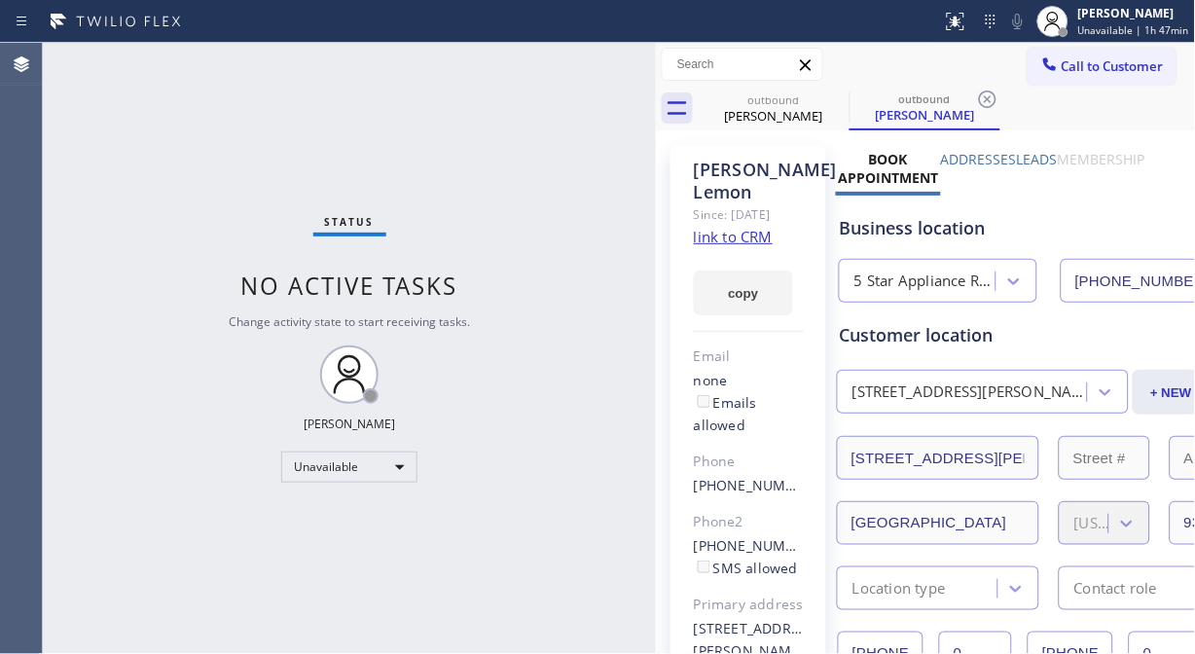
click at [1062, 61] on span "Call to Customer" at bounding box center [1113, 66] width 102 height 18
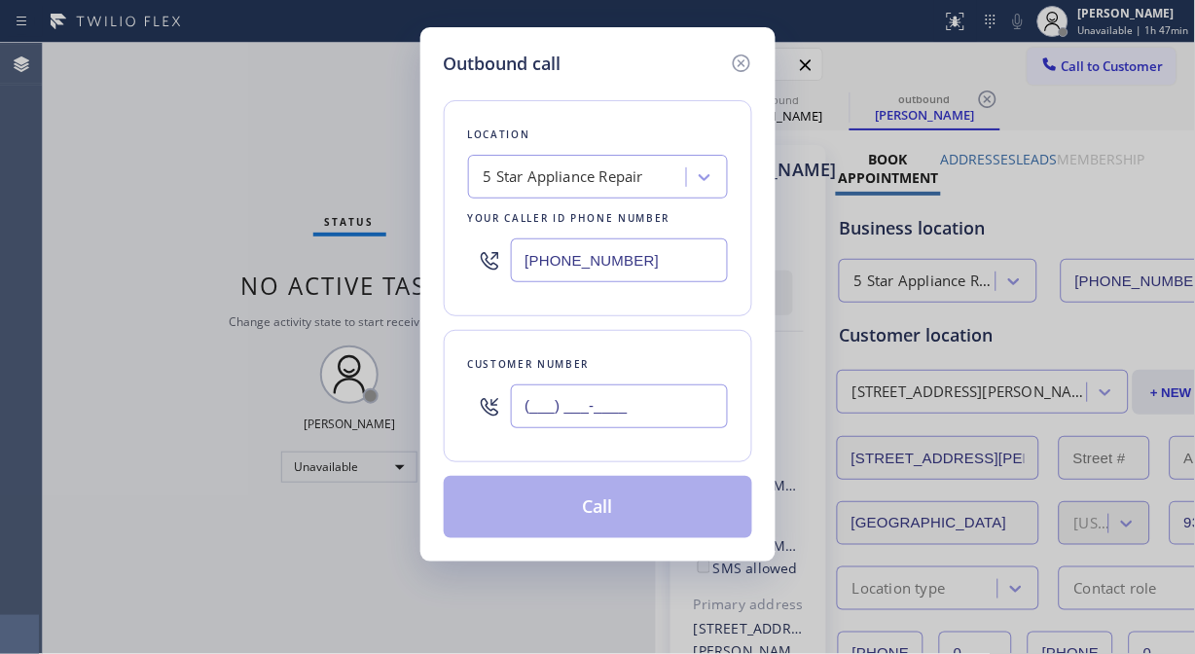
click at [566, 410] on input "(___) ___-____" at bounding box center [619, 406] width 217 height 44
paste input "626) 392-7961"
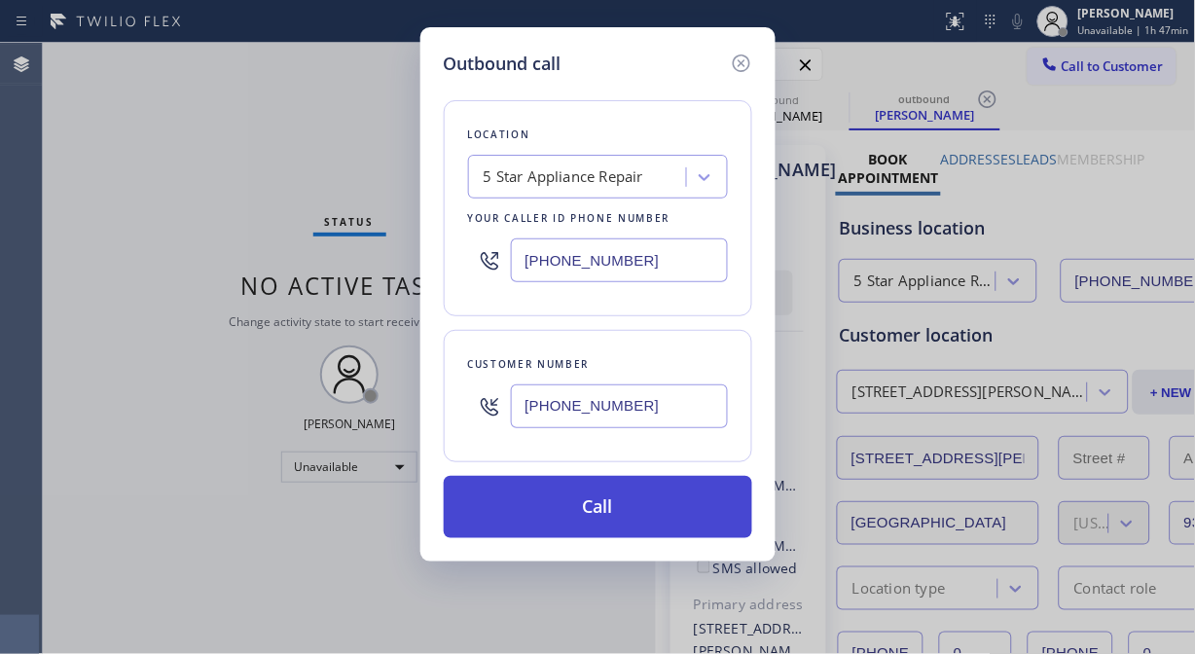
type input "[PHONE_NUMBER]"
click at [665, 504] on button "Call" at bounding box center [598, 507] width 309 height 62
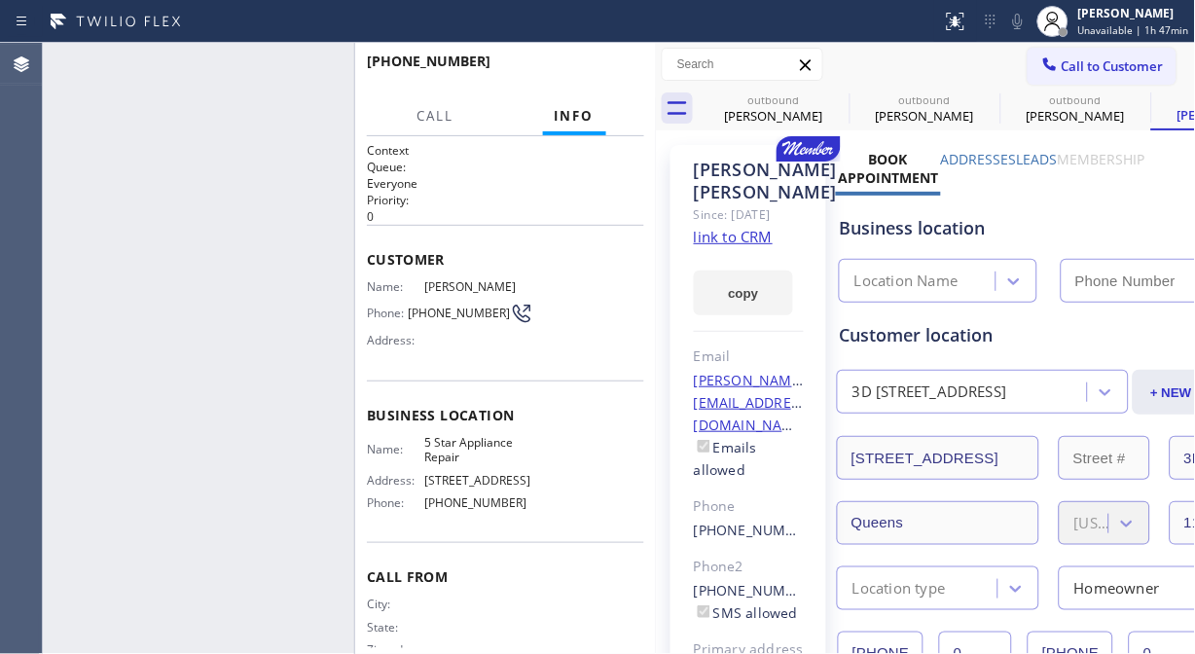
type input "[PHONE_NUMBER]"
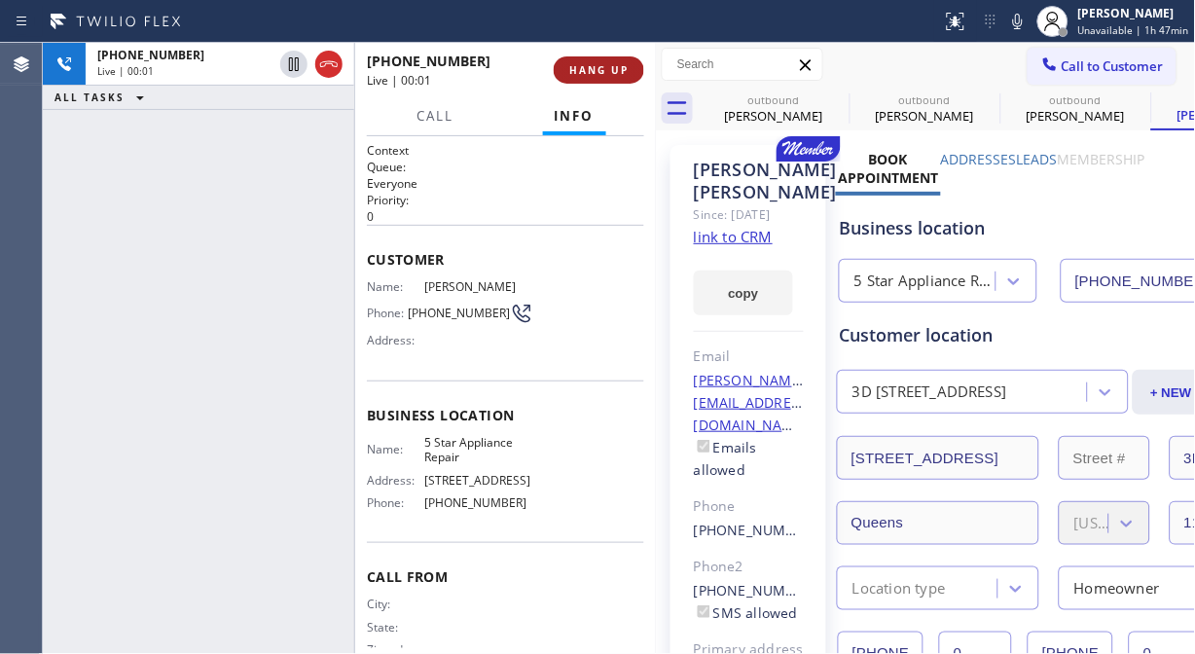
click at [613, 70] on span "HANG UP" at bounding box center [598, 70] width 59 height 14
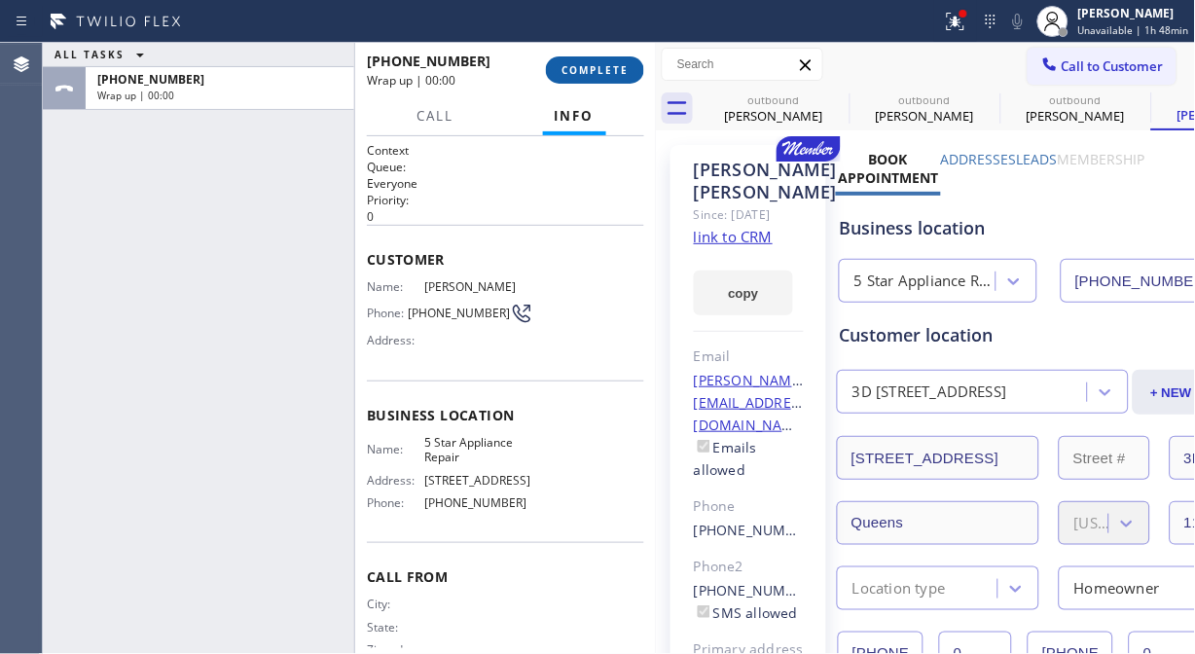
click at [604, 79] on button "COMPLETE" at bounding box center [595, 69] width 98 height 27
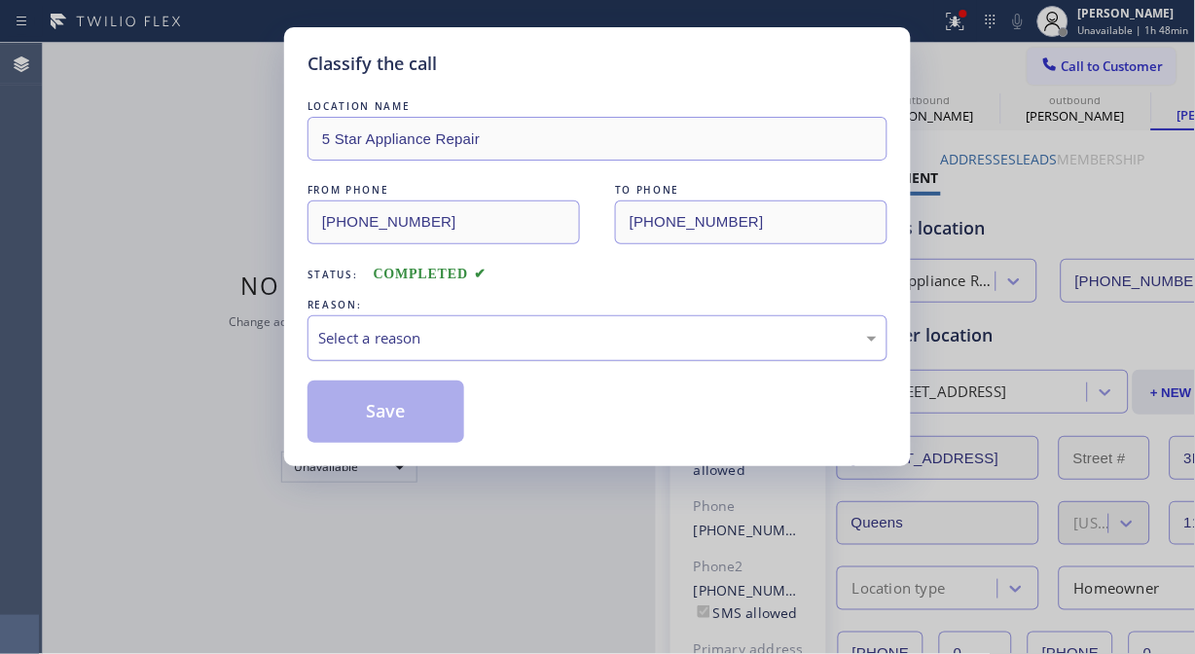
click at [565, 333] on div "Select a reason" at bounding box center [597, 338] width 559 height 22
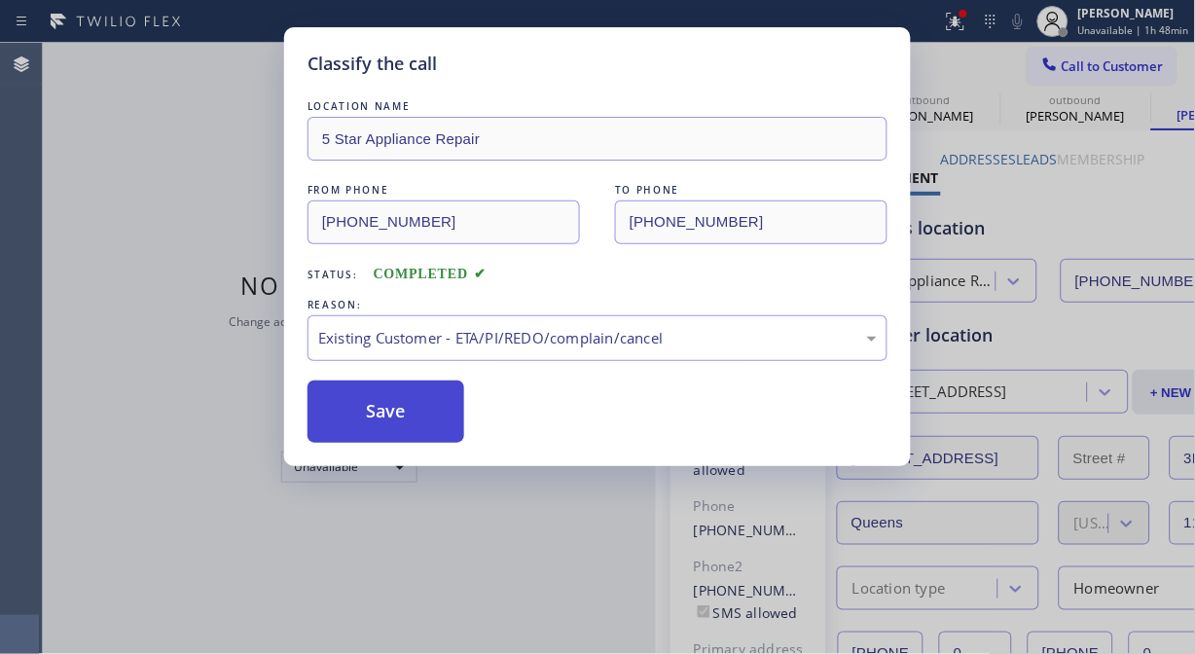
click at [426, 421] on button "Save" at bounding box center [386, 412] width 157 height 62
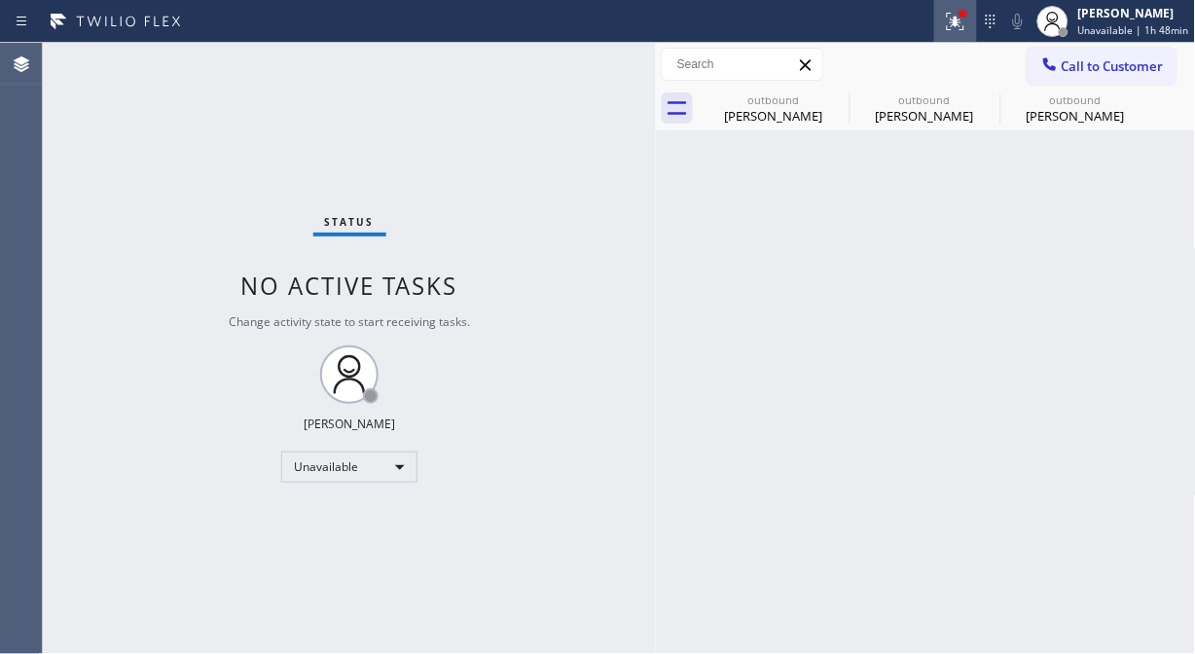
click at [964, 23] on icon at bounding box center [955, 21] width 23 height 23
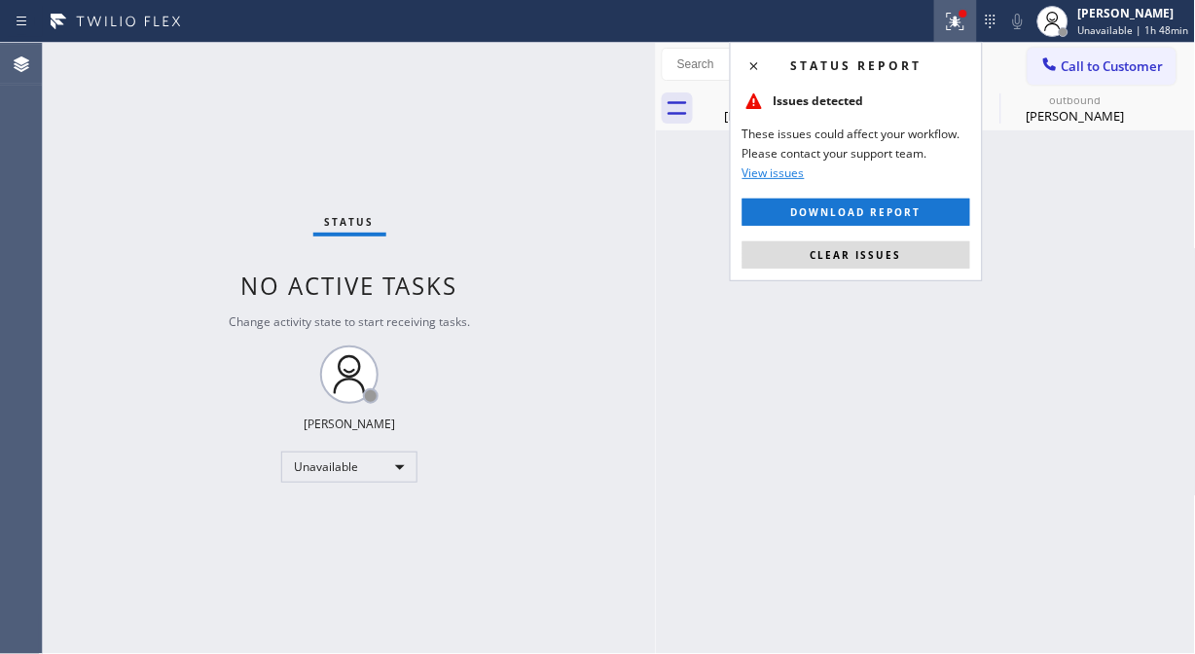
drag, startPoint x: 829, startPoint y: 251, endPoint x: 889, endPoint y: 13, distance: 245.7
click at [831, 253] on span "Clear issues" at bounding box center [856, 255] width 91 height 14
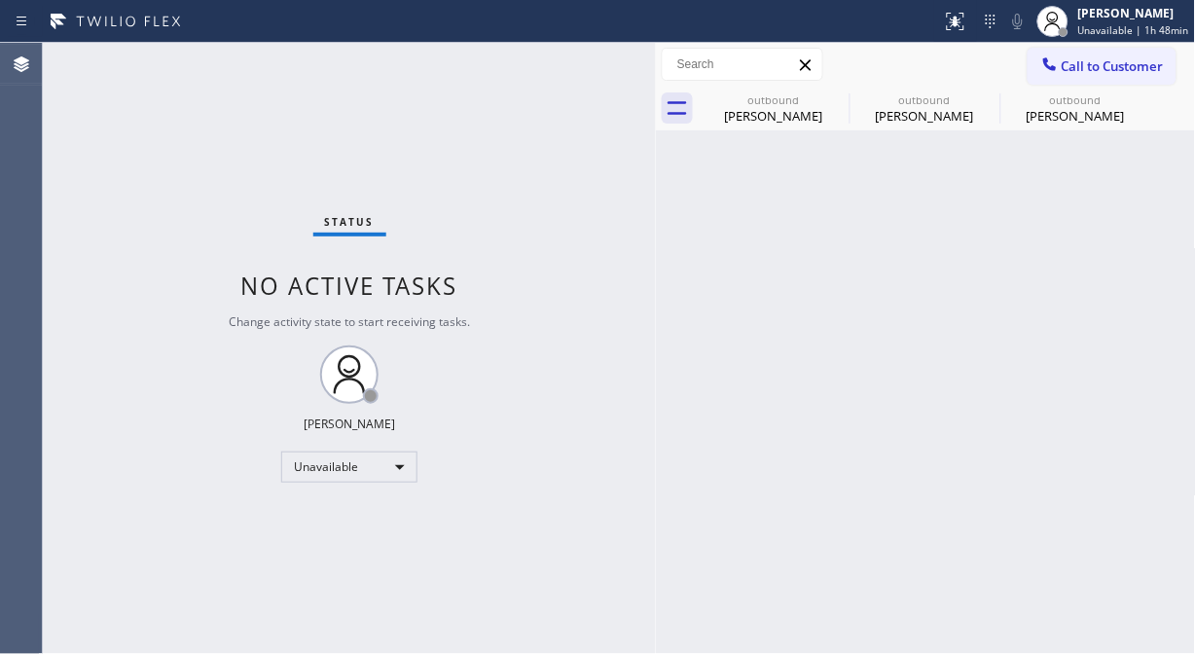
click at [1077, 57] on span "Call to Customer" at bounding box center [1113, 66] width 102 height 18
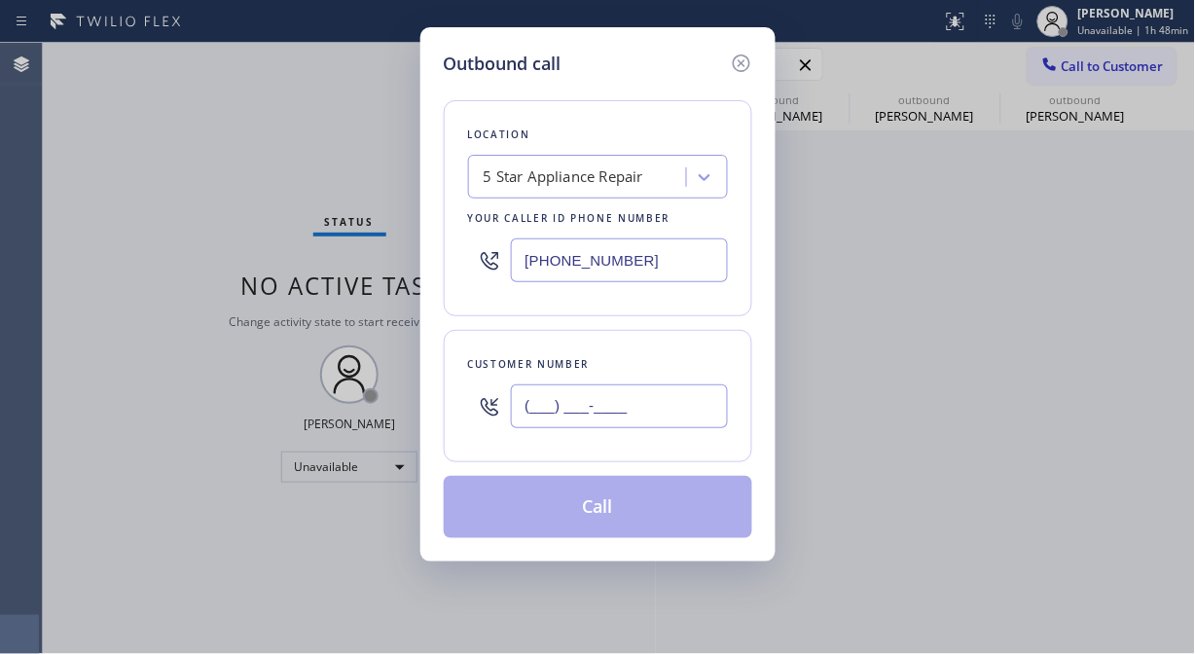
click at [600, 420] on input "(___) ___-____" at bounding box center [619, 406] width 217 height 44
paste input "626) 392-7961"
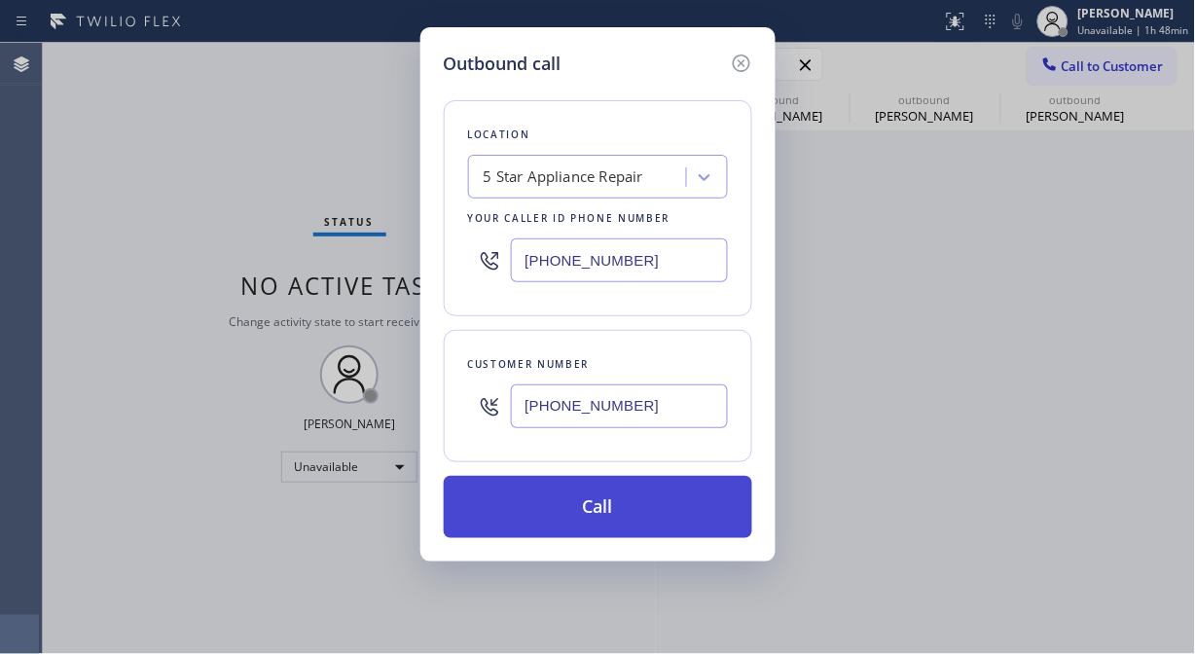
type input "[PHONE_NUMBER]"
click at [650, 514] on button "Call" at bounding box center [598, 507] width 309 height 62
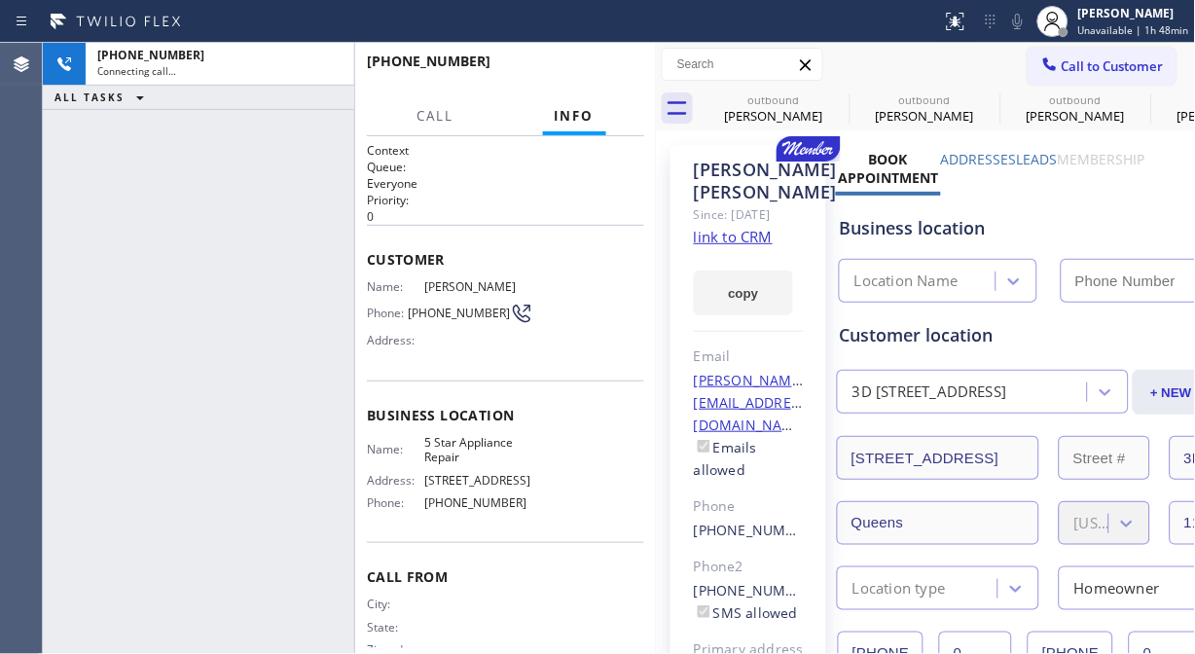
type input "[PHONE_NUMBER]"
click at [619, 54] on div "+16263927961 Live | 00:05 HANG UP" at bounding box center [505, 70] width 277 height 51
click at [603, 66] on span "HANG UP" at bounding box center [598, 70] width 59 height 14
click at [603, 68] on span "HANG UP" at bounding box center [598, 70] width 59 height 14
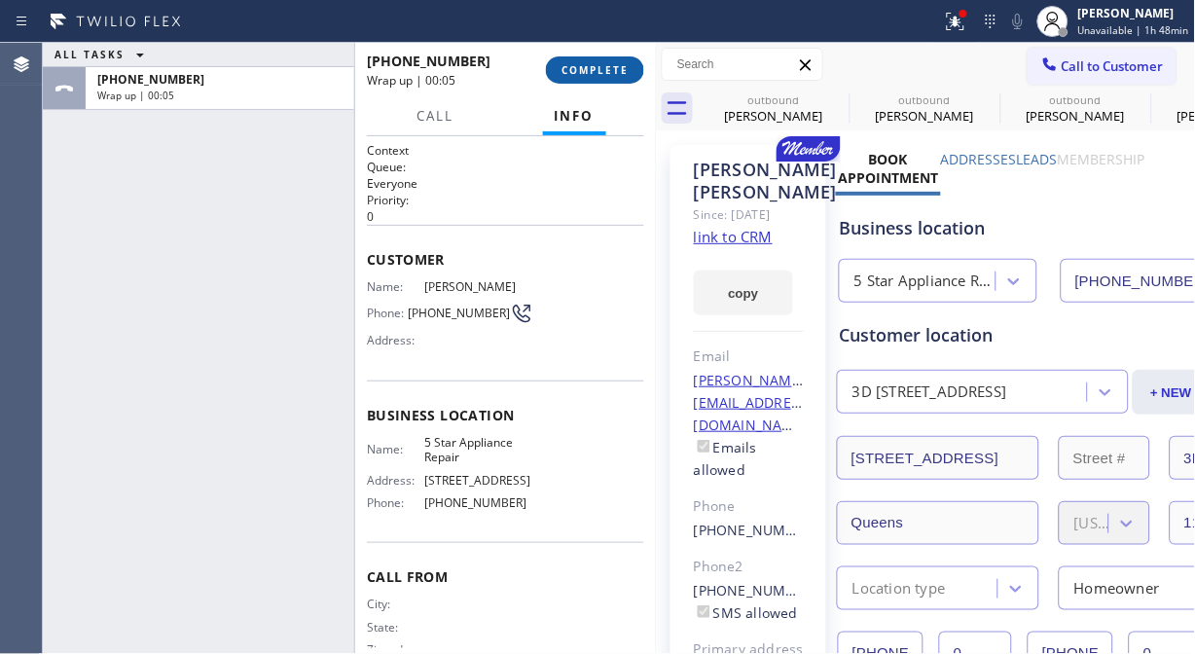
click at [607, 72] on span "COMPLETE" at bounding box center [595, 70] width 67 height 14
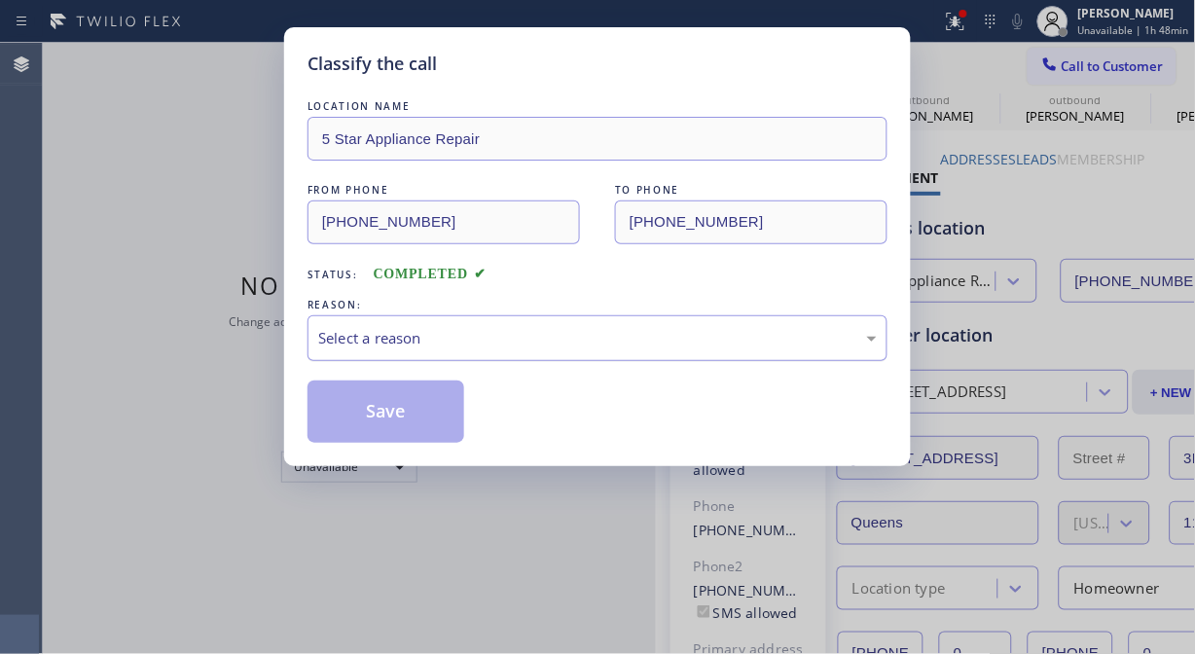
click at [556, 338] on div "Select a reason" at bounding box center [597, 338] width 559 height 22
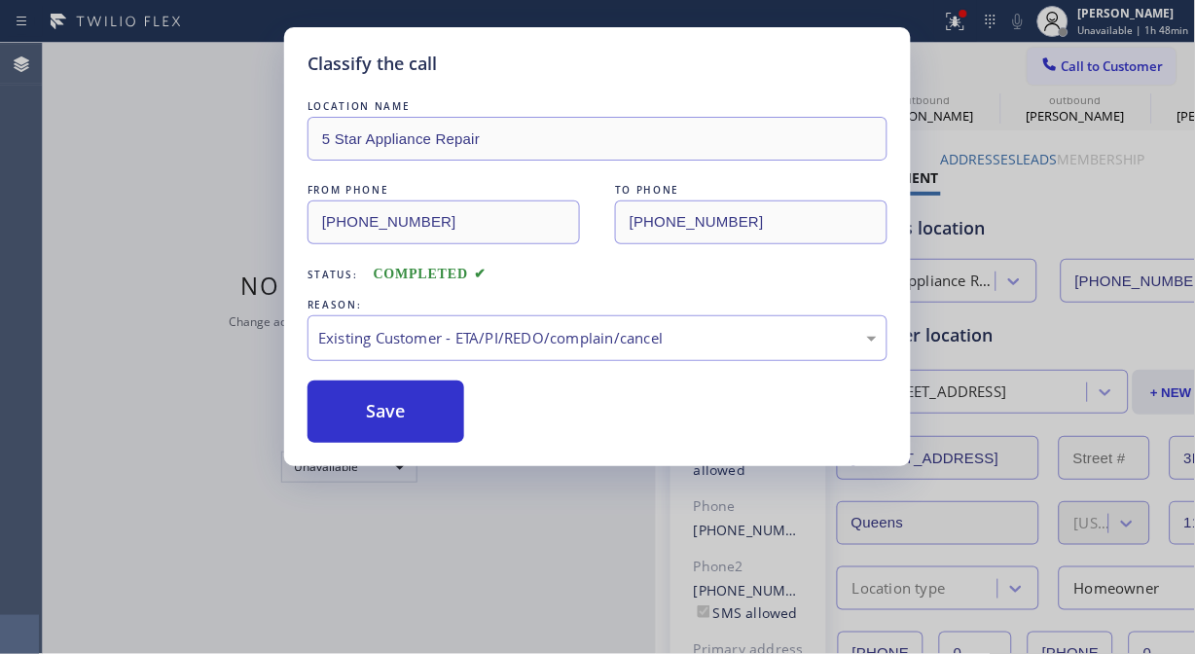
drag, startPoint x: 432, startPoint y: 432, endPoint x: 615, endPoint y: 171, distance: 318.6
click at [431, 430] on button "Save" at bounding box center [386, 412] width 157 height 62
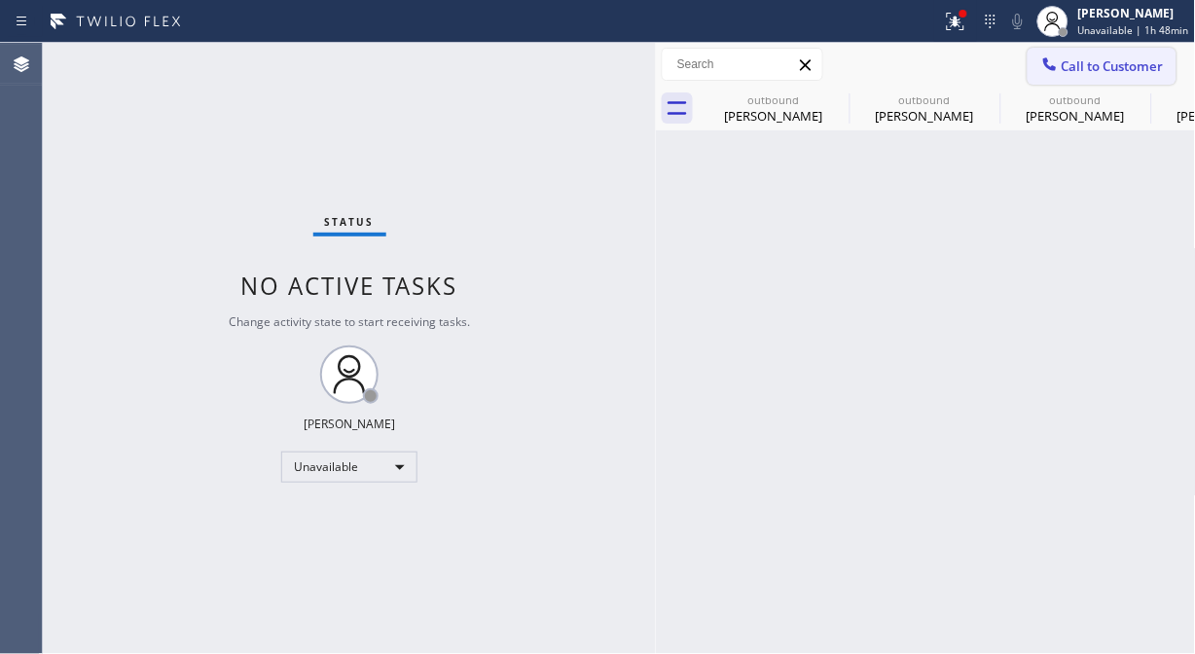
click at [1081, 69] on span "Call to Customer" at bounding box center [1113, 66] width 102 height 18
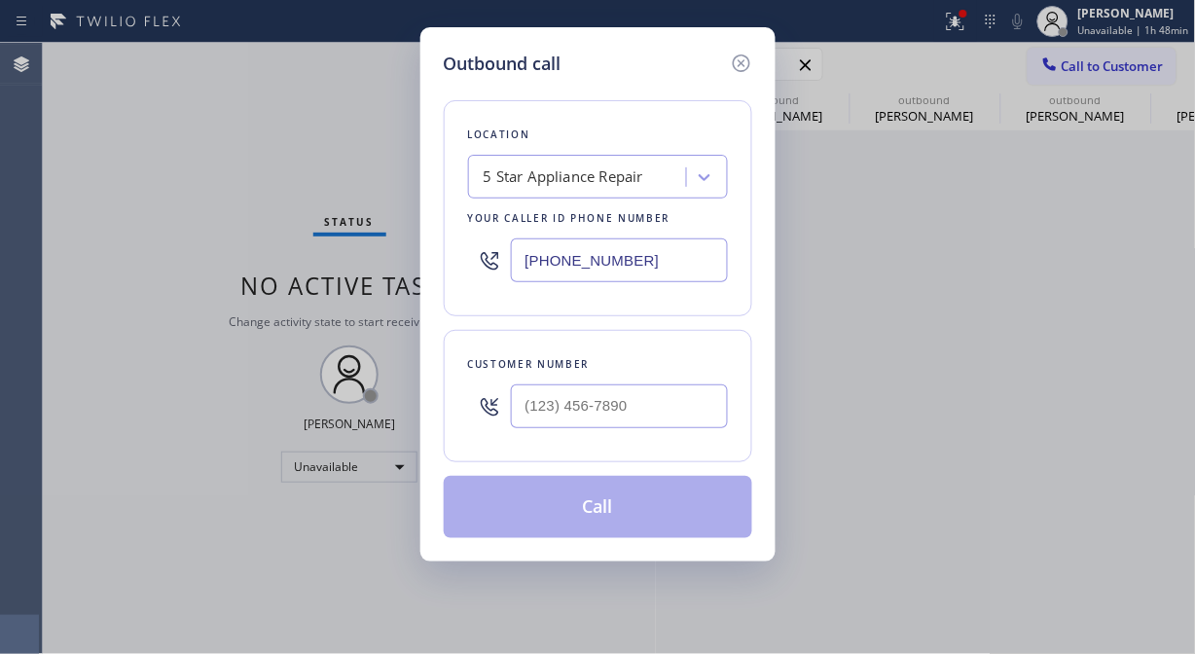
click at [648, 438] on div at bounding box center [619, 406] width 217 height 63
click at [643, 424] on input "(___) ___-____" at bounding box center [619, 406] width 217 height 44
paste input "917) 449-8371"
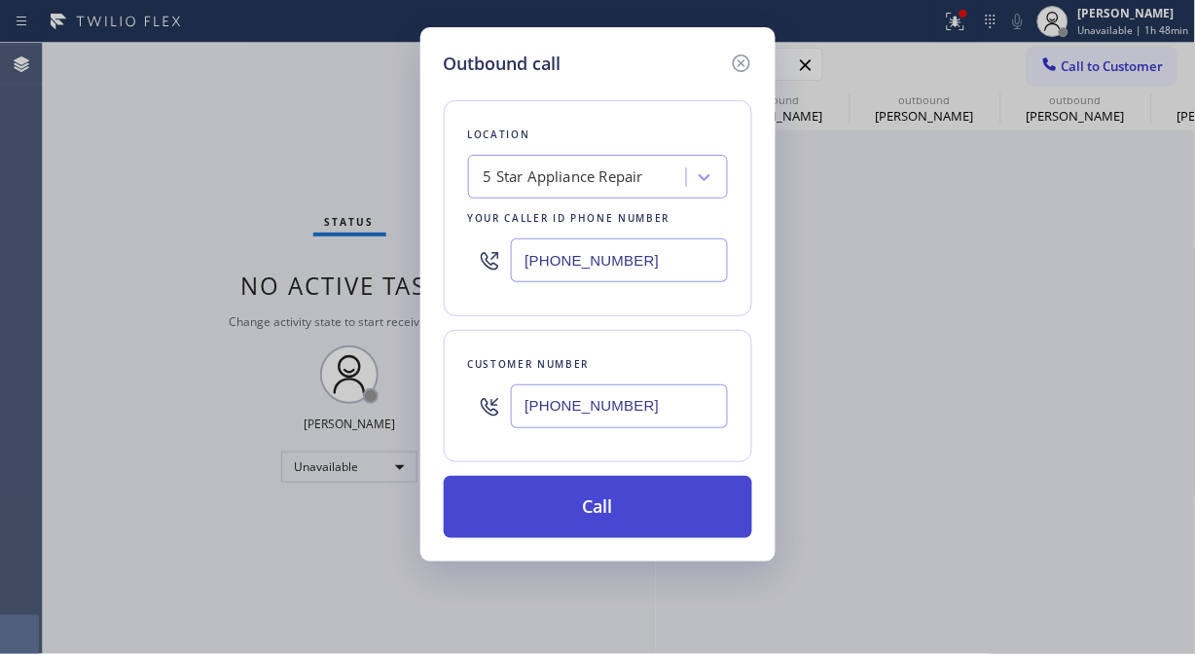
type input "(917) 449-8371"
click at [647, 487] on button "Call" at bounding box center [598, 507] width 309 height 62
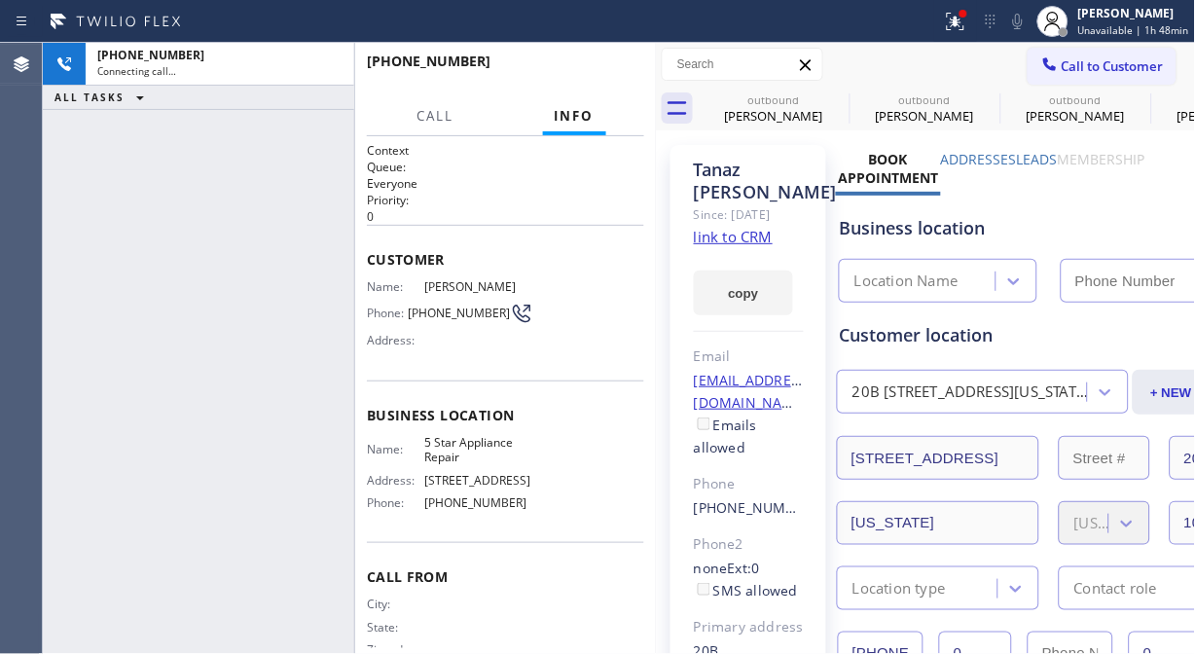
type input "[PHONE_NUMBER]"
click at [614, 56] on button "HANG UP" at bounding box center [599, 69] width 91 height 27
click at [614, 59] on button "HANG UP" at bounding box center [599, 69] width 91 height 27
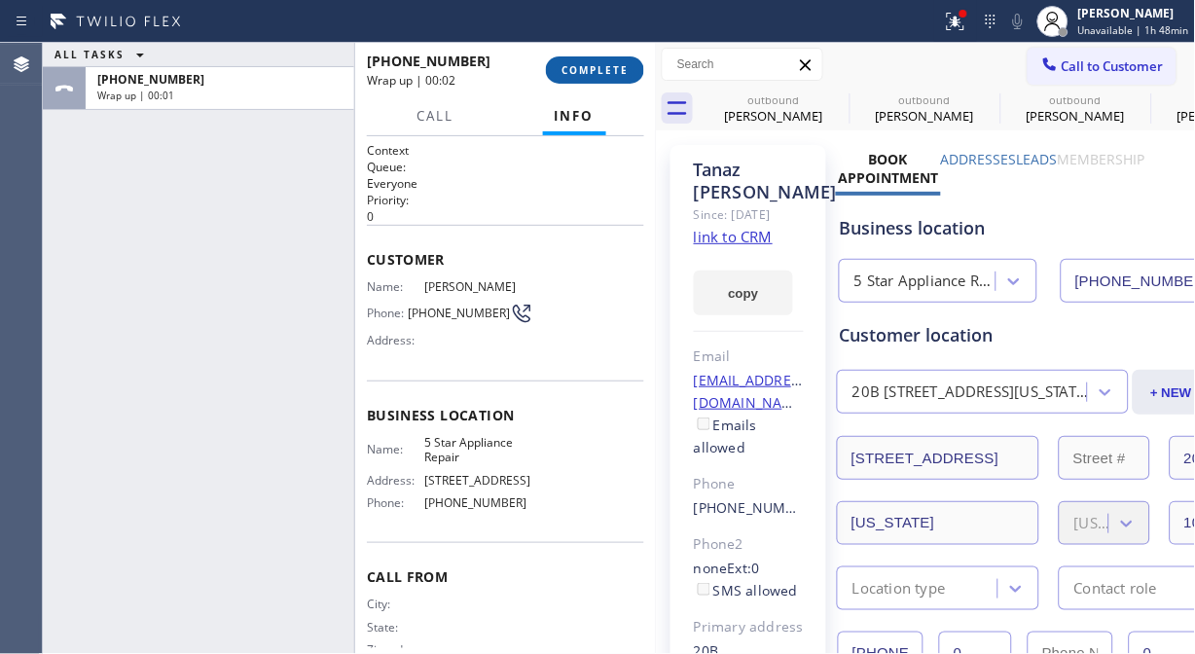
click at [618, 75] on span "COMPLETE" at bounding box center [595, 70] width 67 height 14
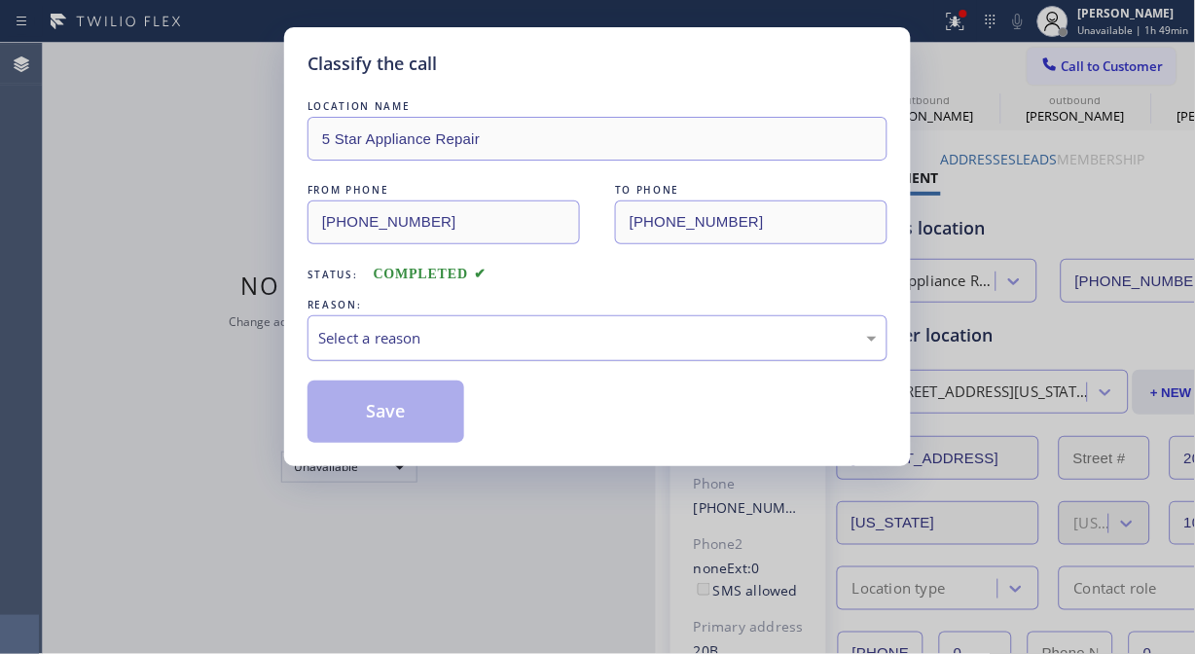
click at [624, 333] on div "Select a reason" at bounding box center [597, 338] width 559 height 22
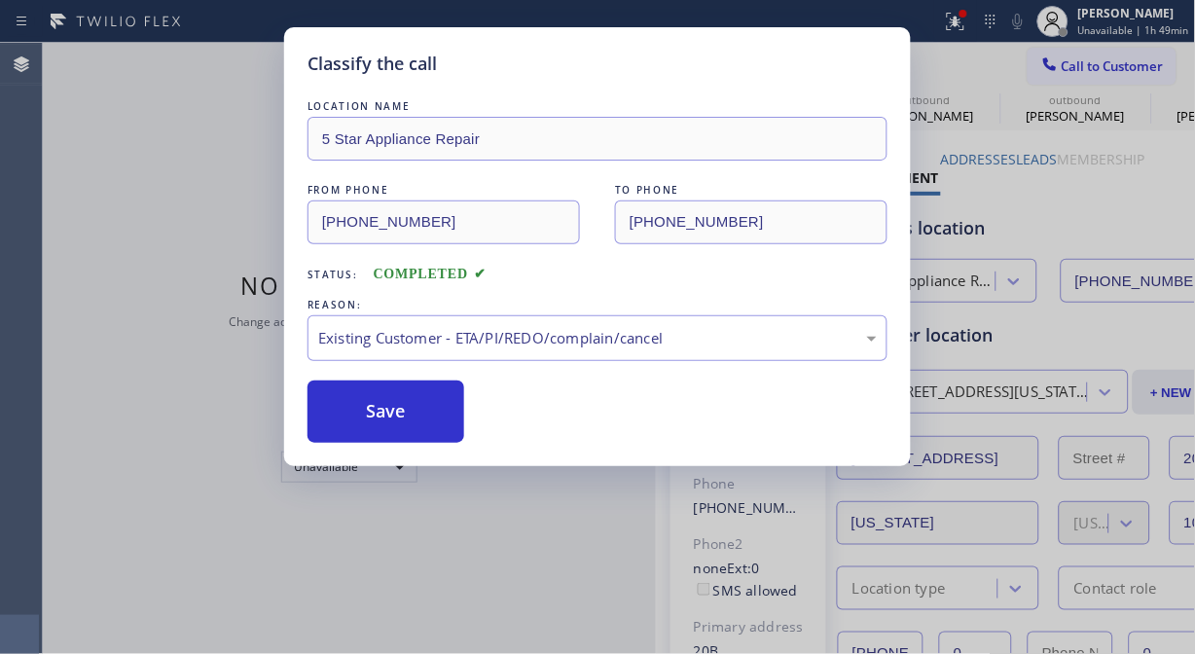
drag, startPoint x: 575, startPoint y: 439, endPoint x: 454, endPoint y: 446, distance: 120.9
click at [440, 446] on div "Classify the call LOCATION NAME 5 Star Appliance Repair FROM PHONE (855) 731-49…" at bounding box center [597, 246] width 627 height 439
click at [429, 406] on button "Save" at bounding box center [386, 412] width 157 height 62
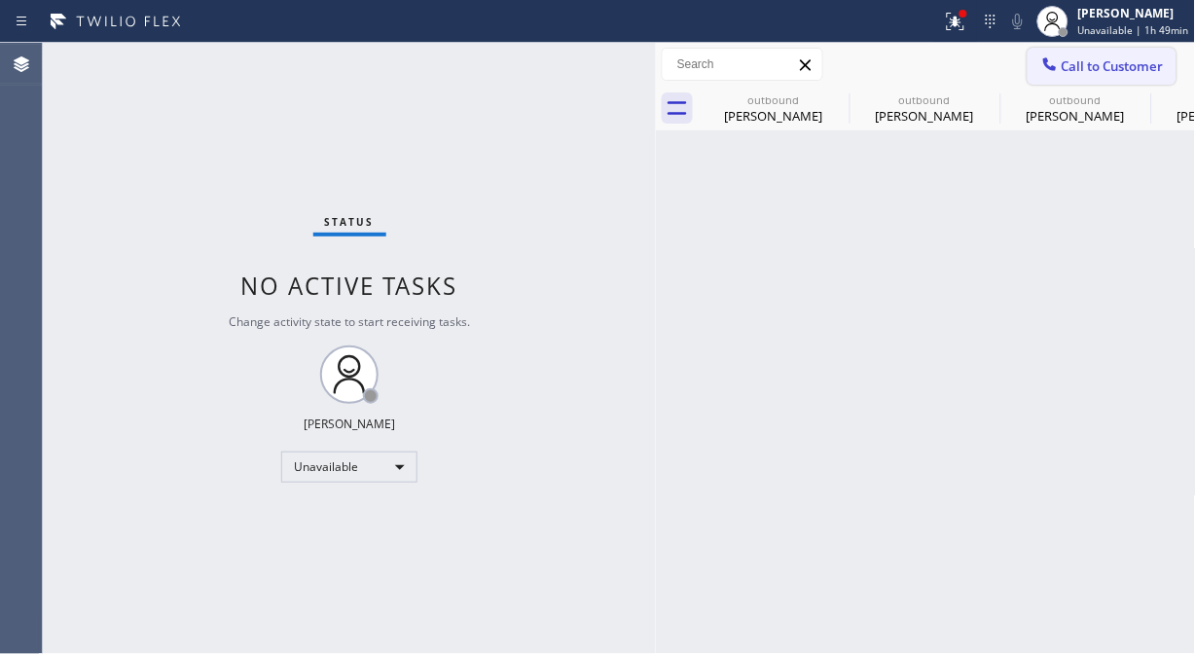
click at [1087, 68] on span "Call to Customer" at bounding box center [1113, 66] width 102 height 18
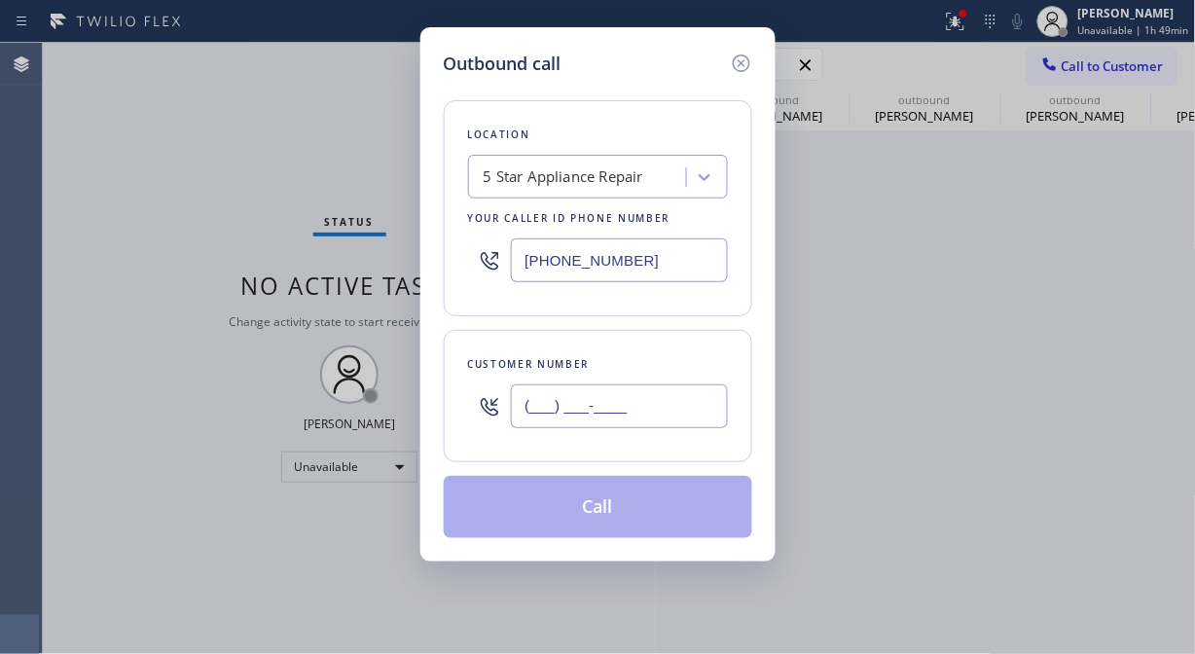
click at [611, 397] on input "(___) ___-____" at bounding box center [619, 406] width 217 height 44
paste input "917) 882-4909"
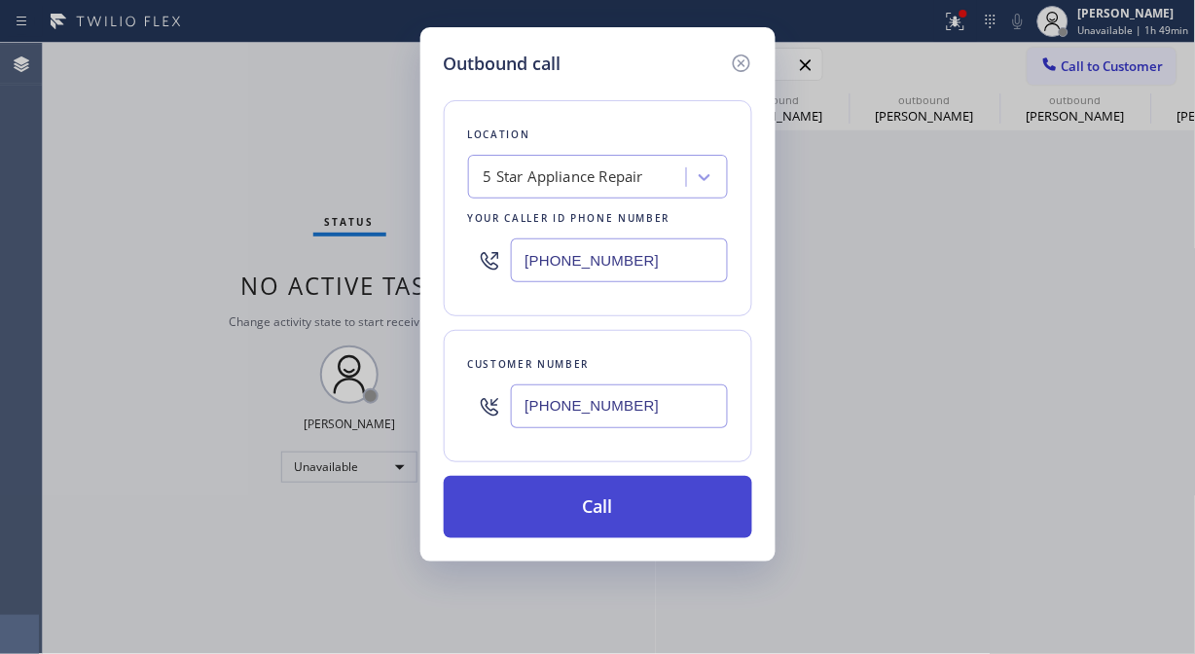
type input "(917) 882-4909"
click at [654, 491] on button "Call" at bounding box center [598, 507] width 309 height 62
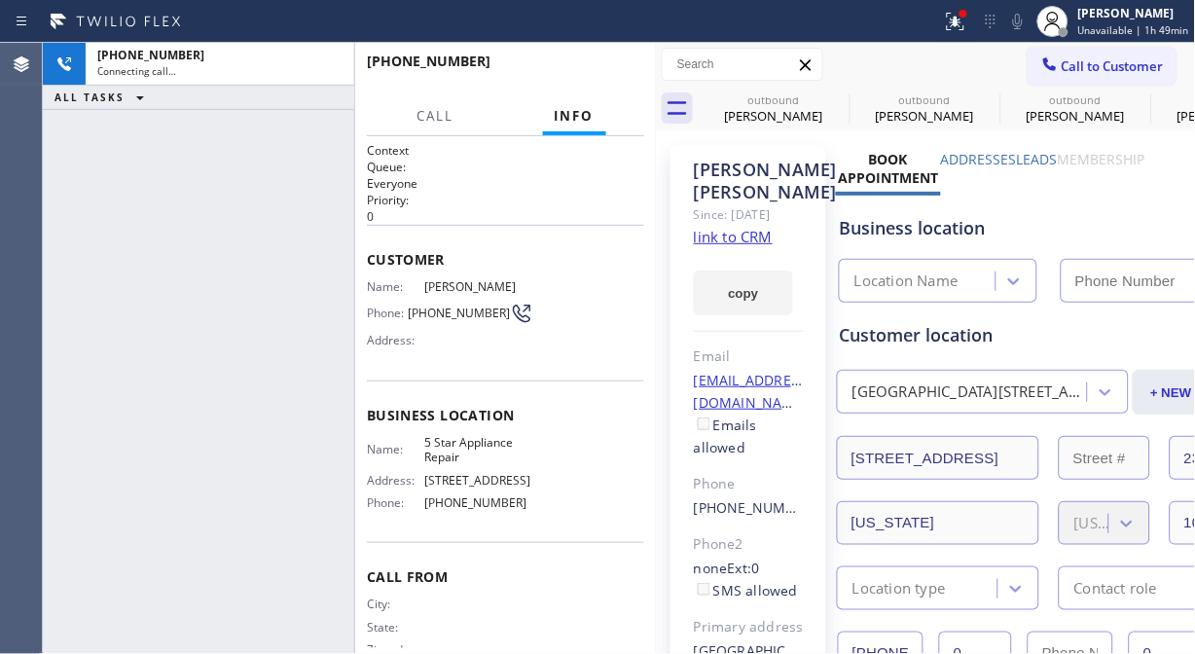
type input "[PHONE_NUMBER]"
click at [597, 55] on div "+19178824909 Live | 00:02 HANG UP" at bounding box center [505, 70] width 277 height 51
click at [598, 65] on span "HANG UP" at bounding box center [598, 70] width 59 height 14
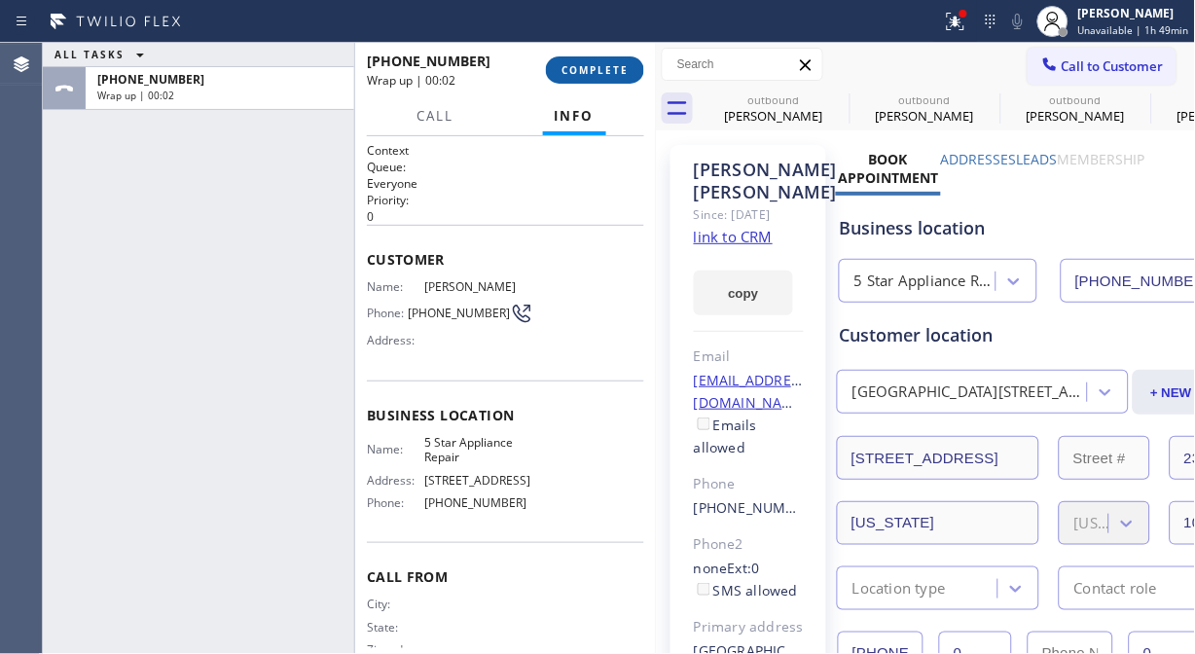
click at [605, 61] on button "COMPLETE" at bounding box center [595, 69] width 98 height 27
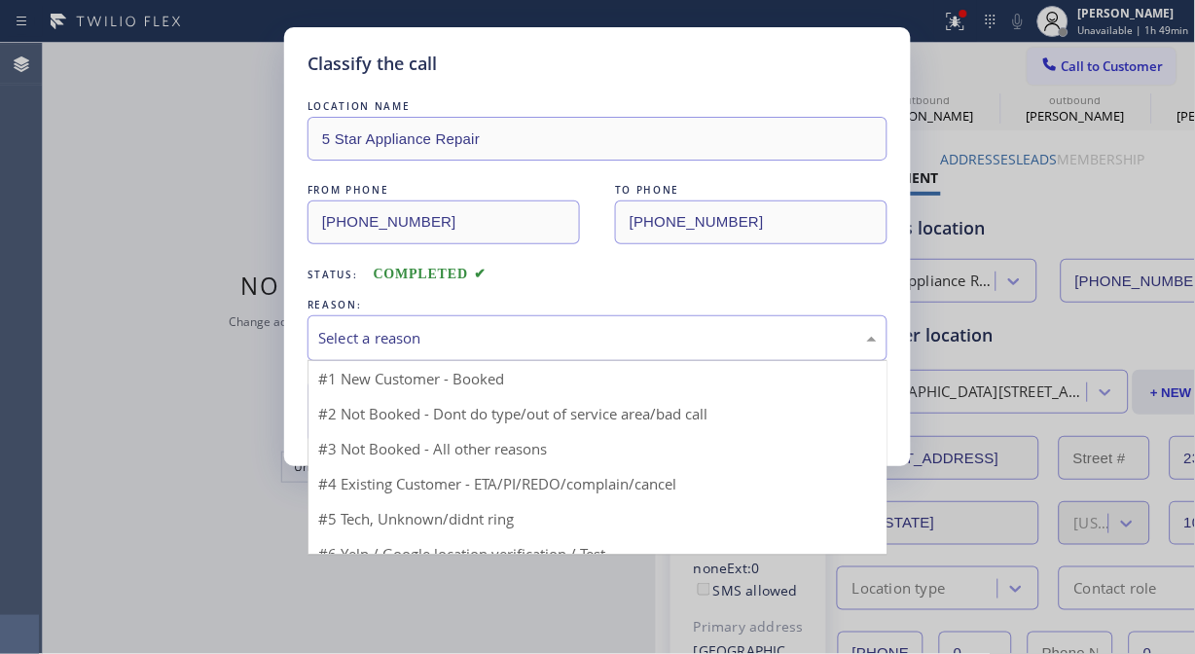
click at [613, 344] on div "Select a reason" at bounding box center [597, 338] width 559 height 22
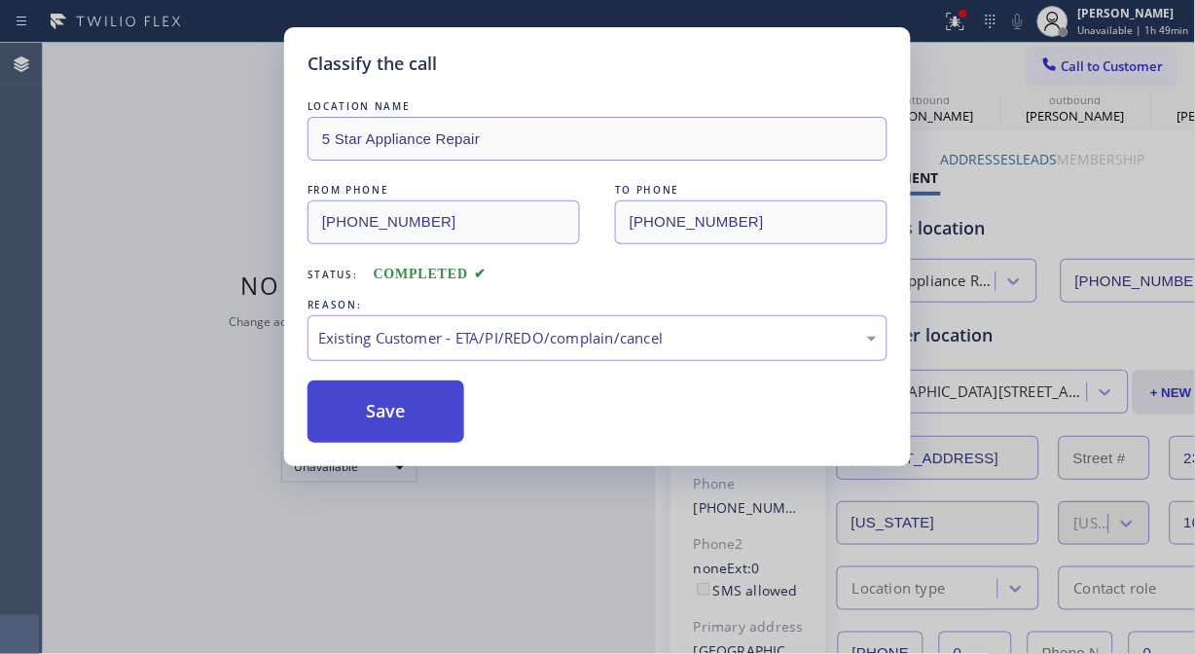
click at [394, 428] on button "Save" at bounding box center [386, 412] width 157 height 62
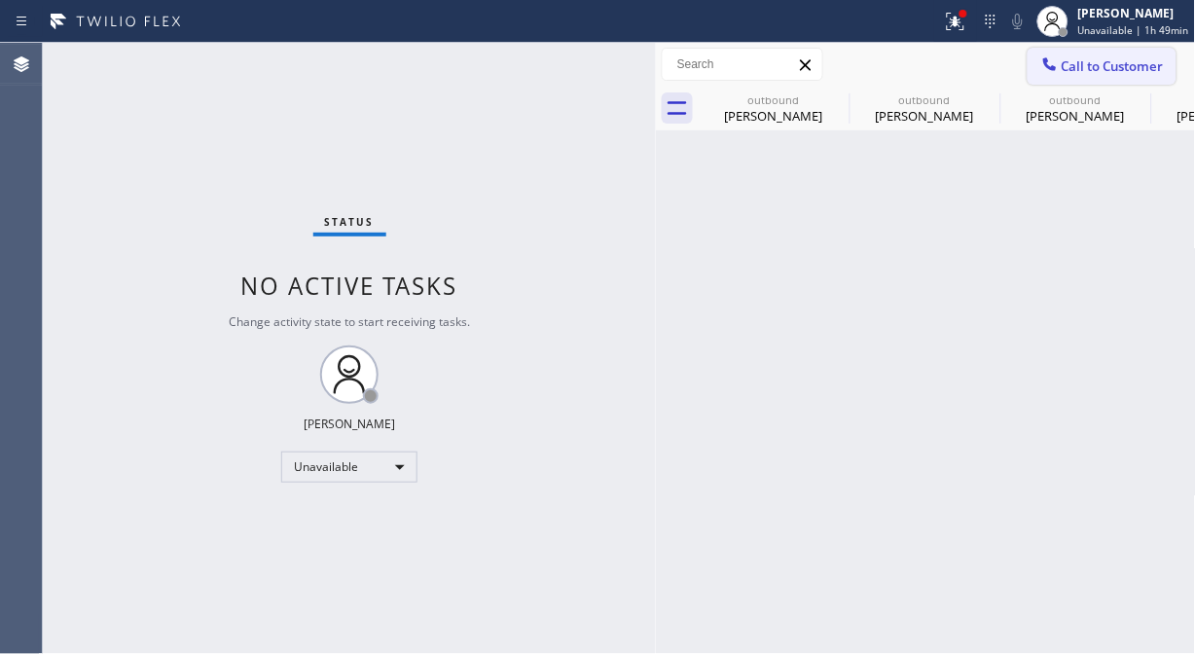
click at [1104, 64] on span "Call to Customer" at bounding box center [1113, 66] width 102 height 18
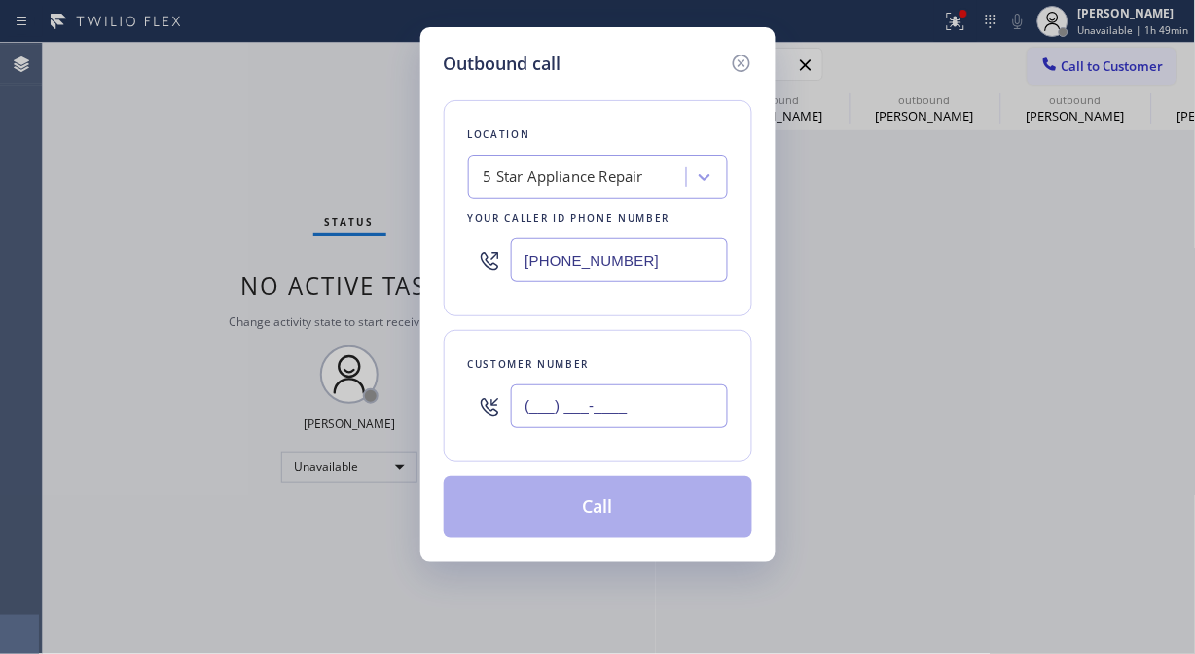
click at [648, 428] on input "(___) ___-____" at bounding box center [619, 406] width 217 height 44
paste input "213) 210-8243"
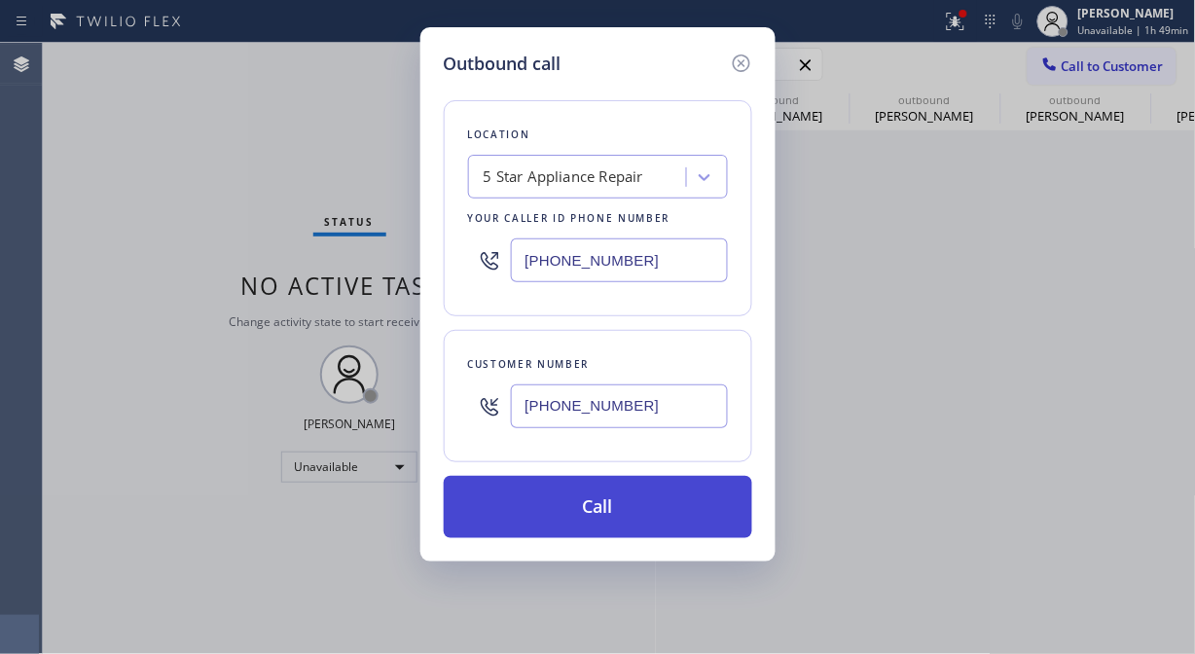
type input "(213) 210-8243"
click at [645, 523] on button "Call" at bounding box center [598, 507] width 309 height 62
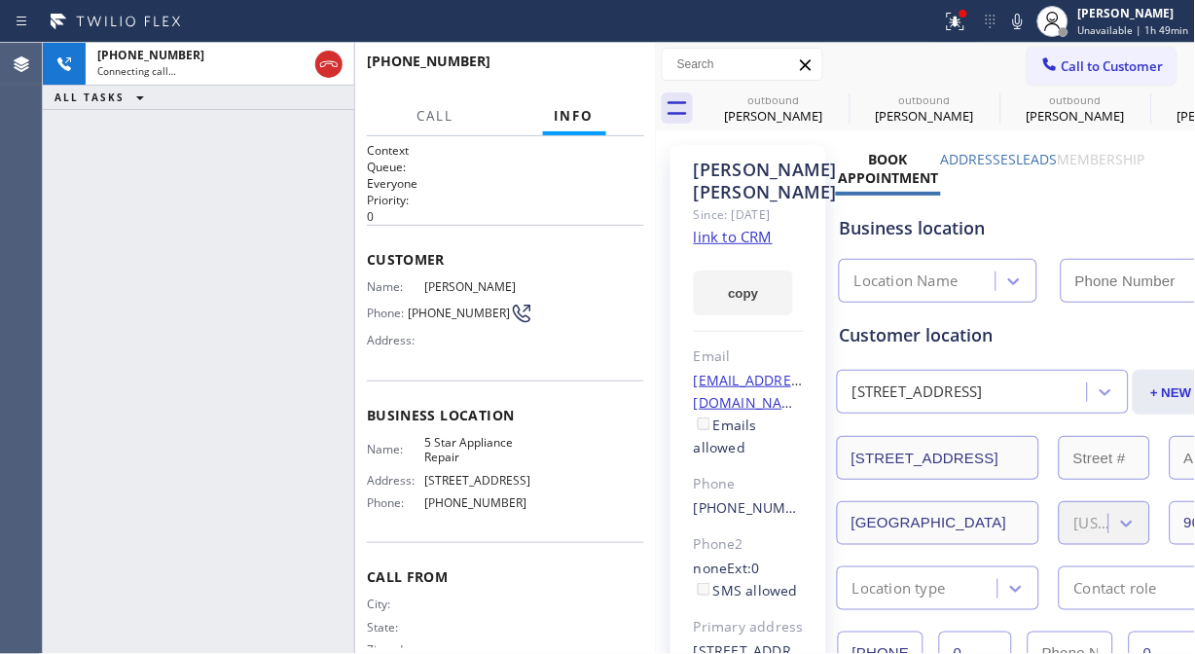
type input "[PHONE_NUMBER]"
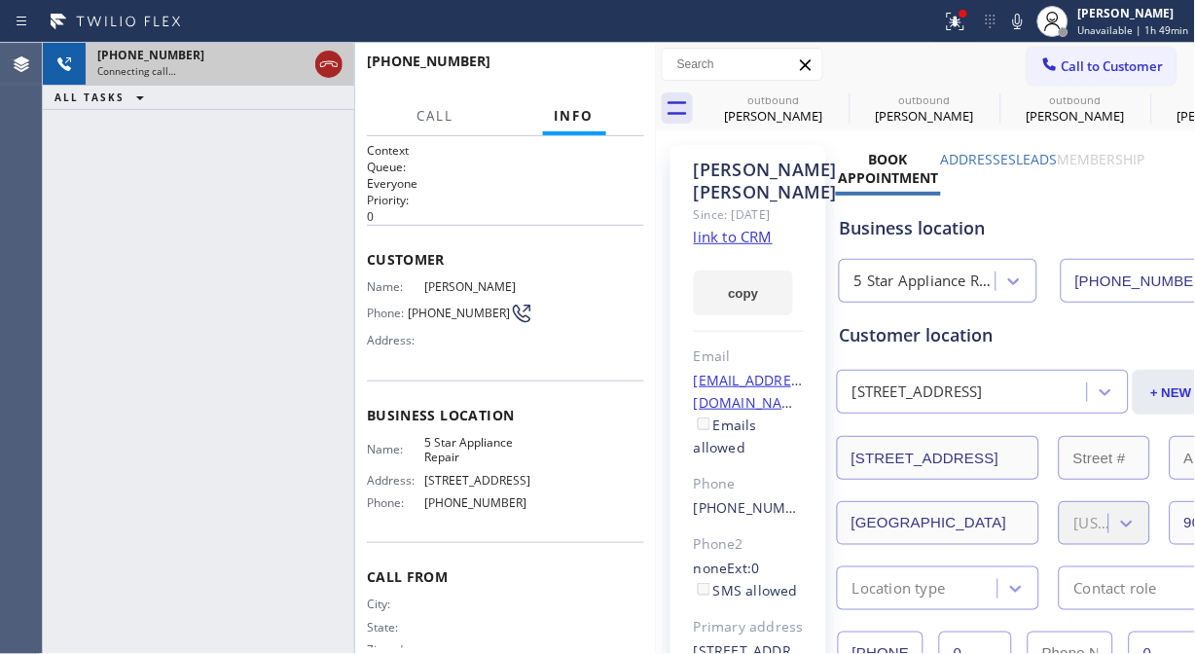
click at [323, 66] on icon at bounding box center [328, 64] width 23 height 23
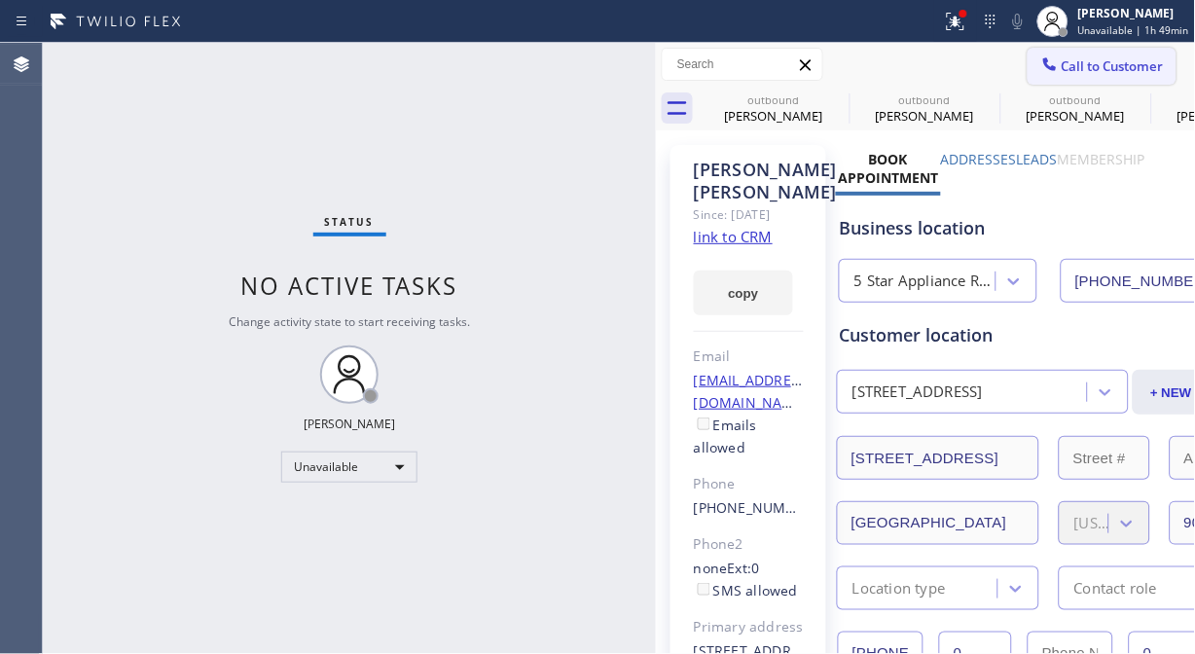
click at [1062, 61] on span "Call to Customer" at bounding box center [1113, 66] width 102 height 18
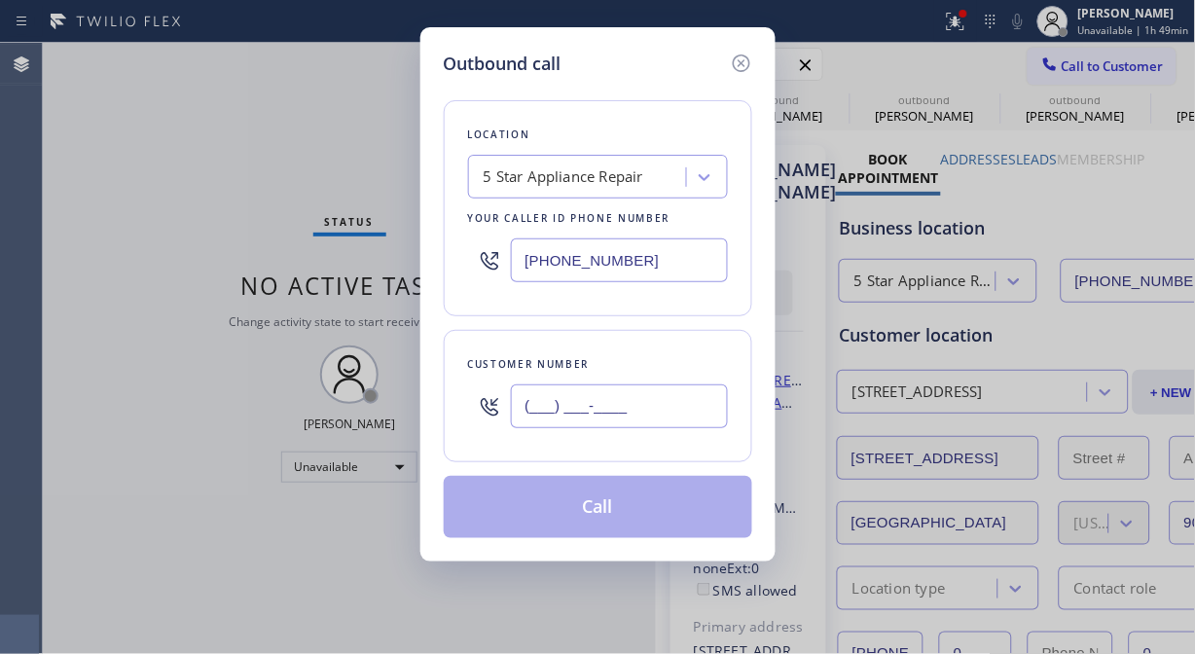
click at [640, 409] on input "(___) ___-____" at bounding box center [619, 406] width 217 height 44
paste input "213) 210-8243"
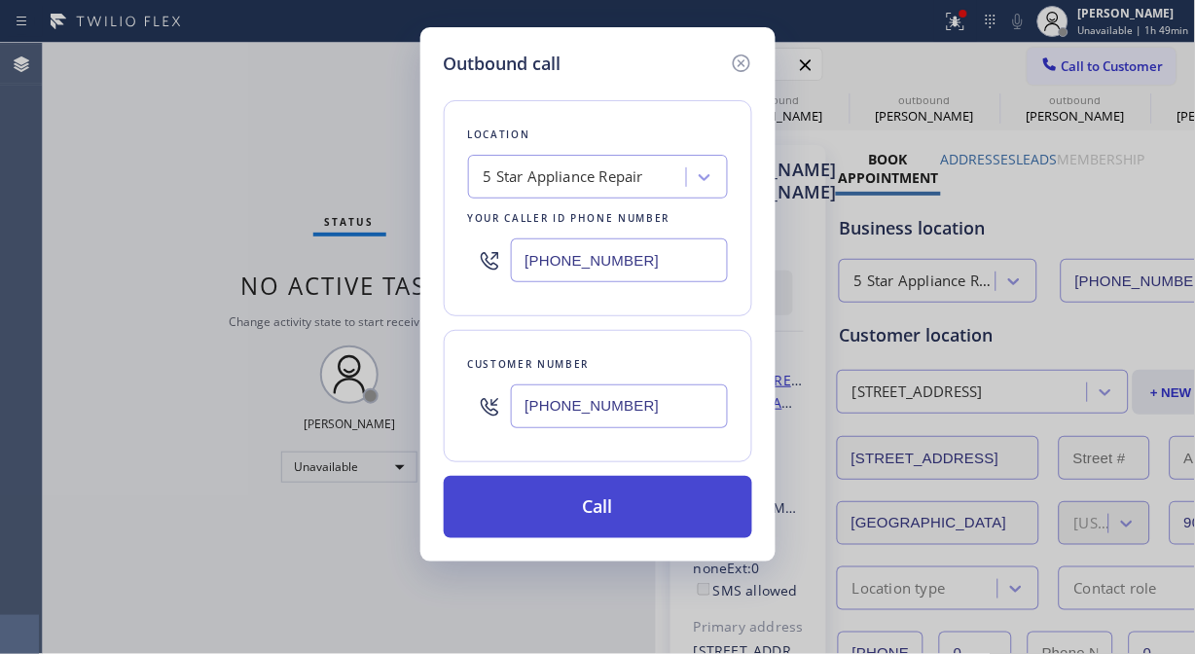
type input "(213) 210-8243"
click at [687, 494] on button "Call" at bounding box center [598, 507] width 309 height 62
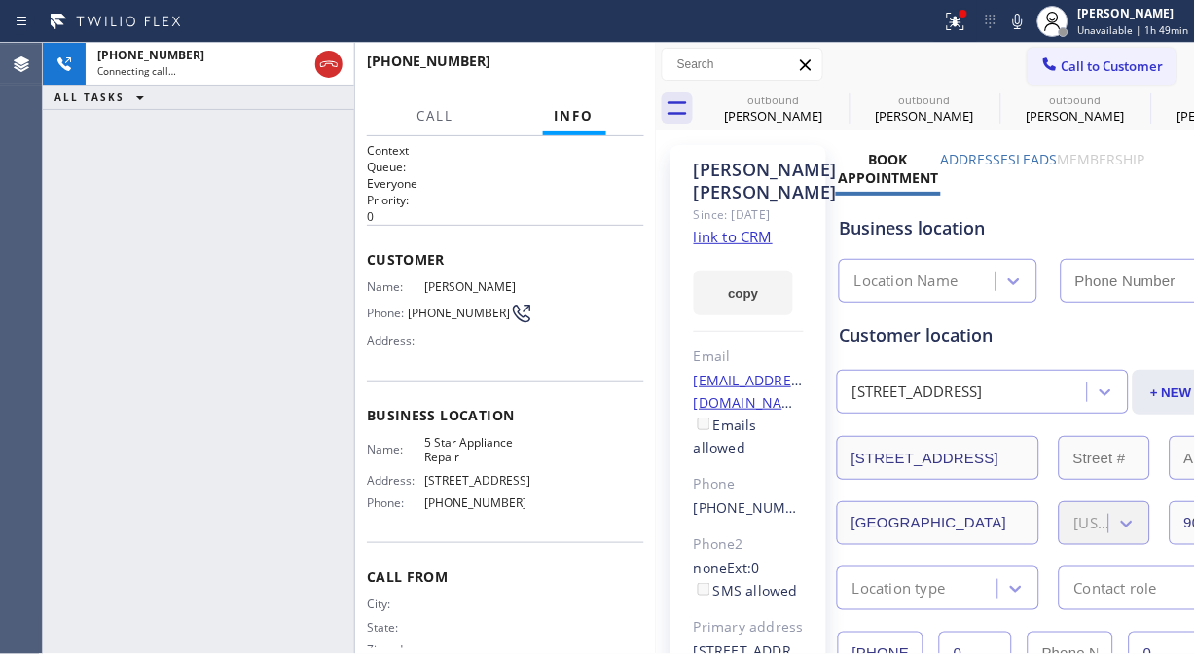
type input "[PHONE_NUMBER]"
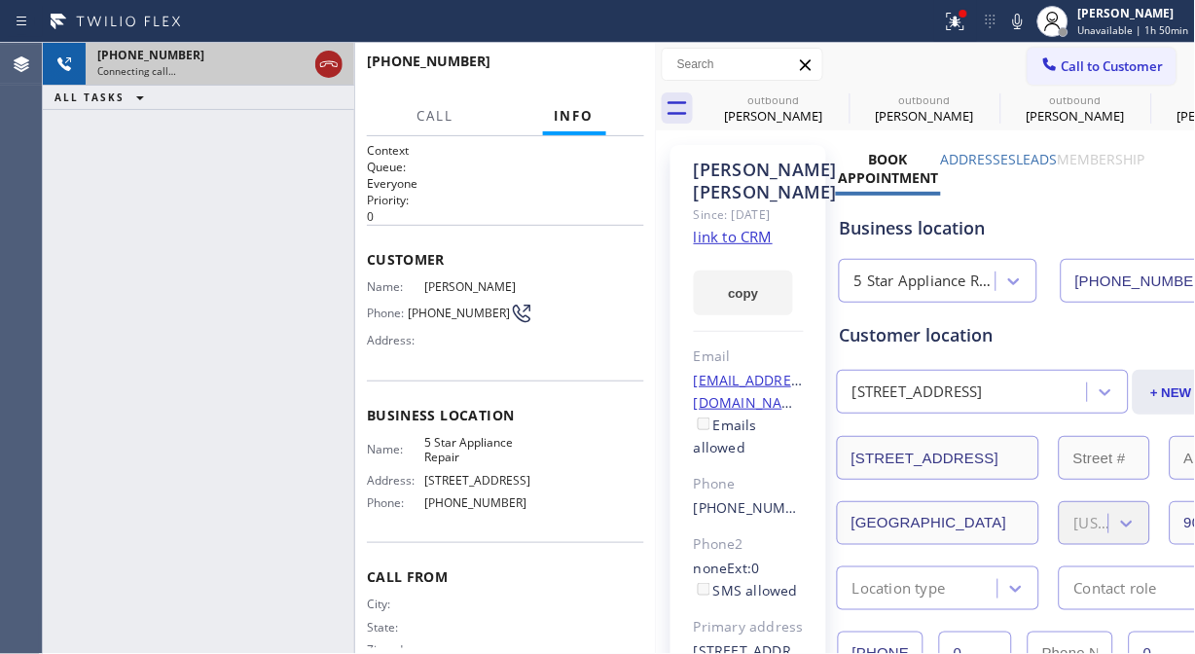
click at [338, 69] on icon at bounding box center [328, 64] width 23 height 23
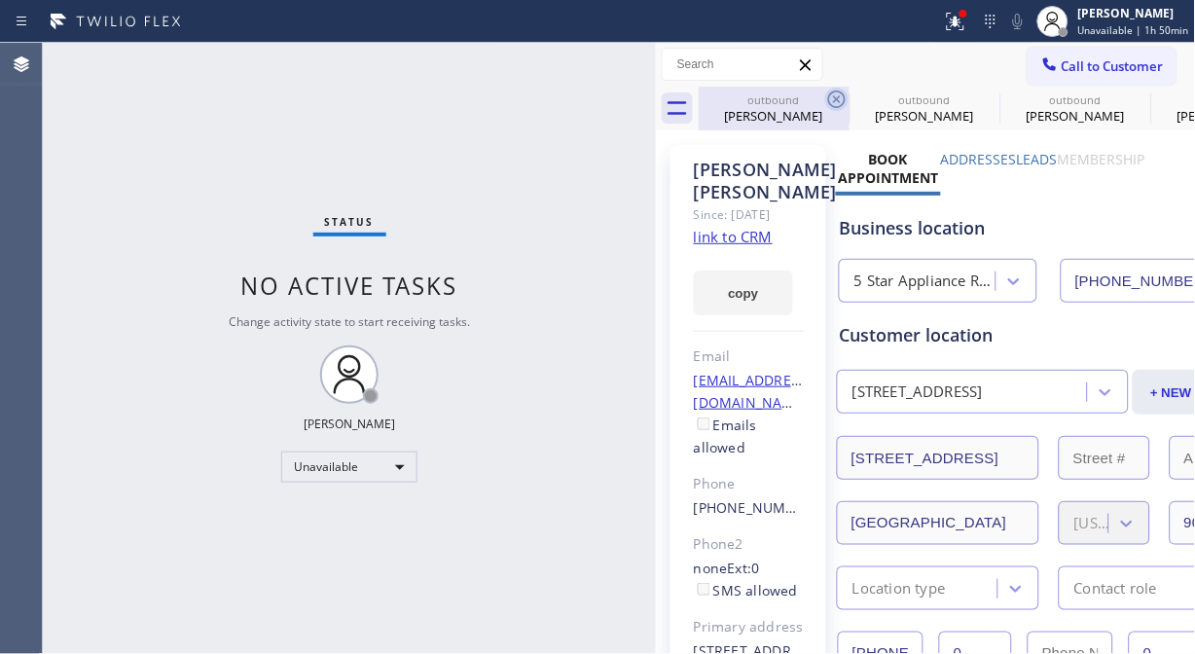
click at [848, 98] on div "outbound Jackie Lemon outbound Jackie Lemon outbound Daniel Wexler outbound Dan…" at bounding box center [947, 109] width 497 height 44
click at [848, 98] on icon at bounding box center [836, 99] width 23 height 23
click at [0, 0] on icon at bounding box center [0, 0] width 0 height 0
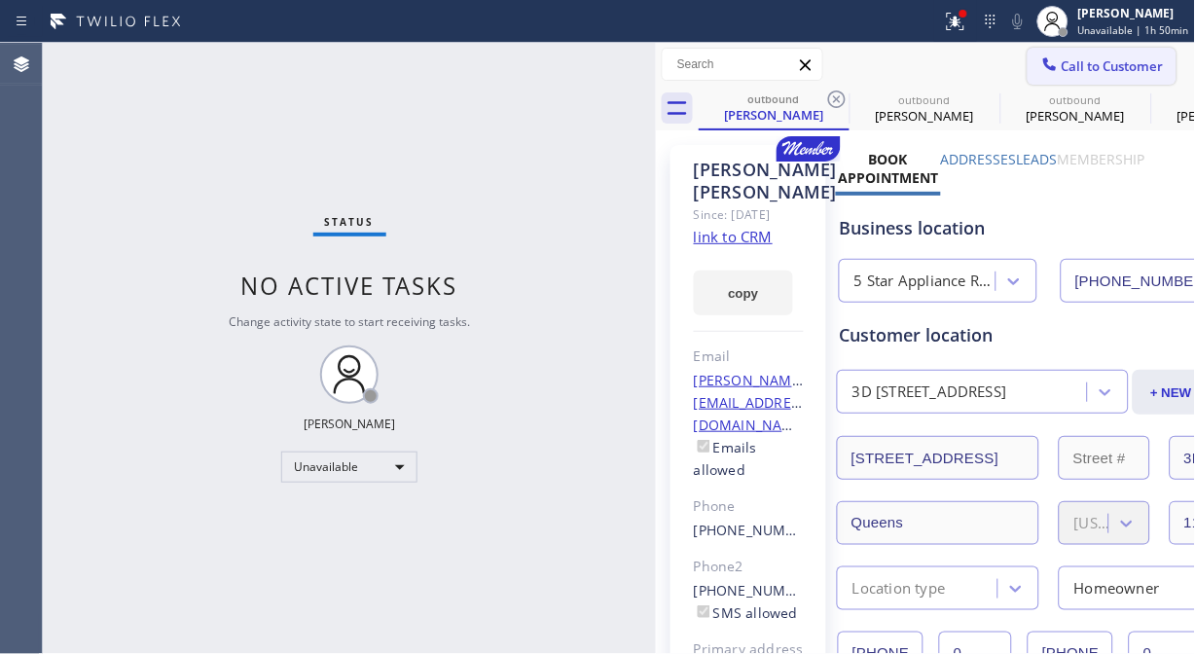
click at [1062, 68] on span "Call to Customer" at bounding box center [1113, 66] width 102 height 18
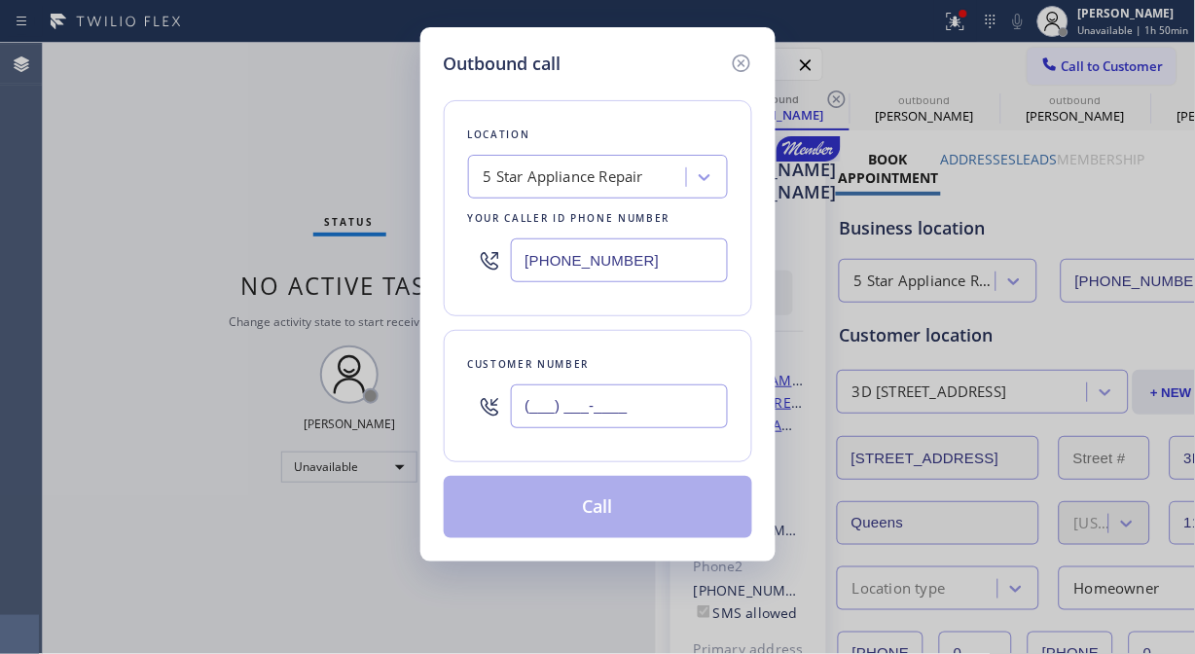
click at [643, 406] on input "(___) ___-____" at bounding box center [619, 406] width 217 height 44
paste input "818) 261-2259"
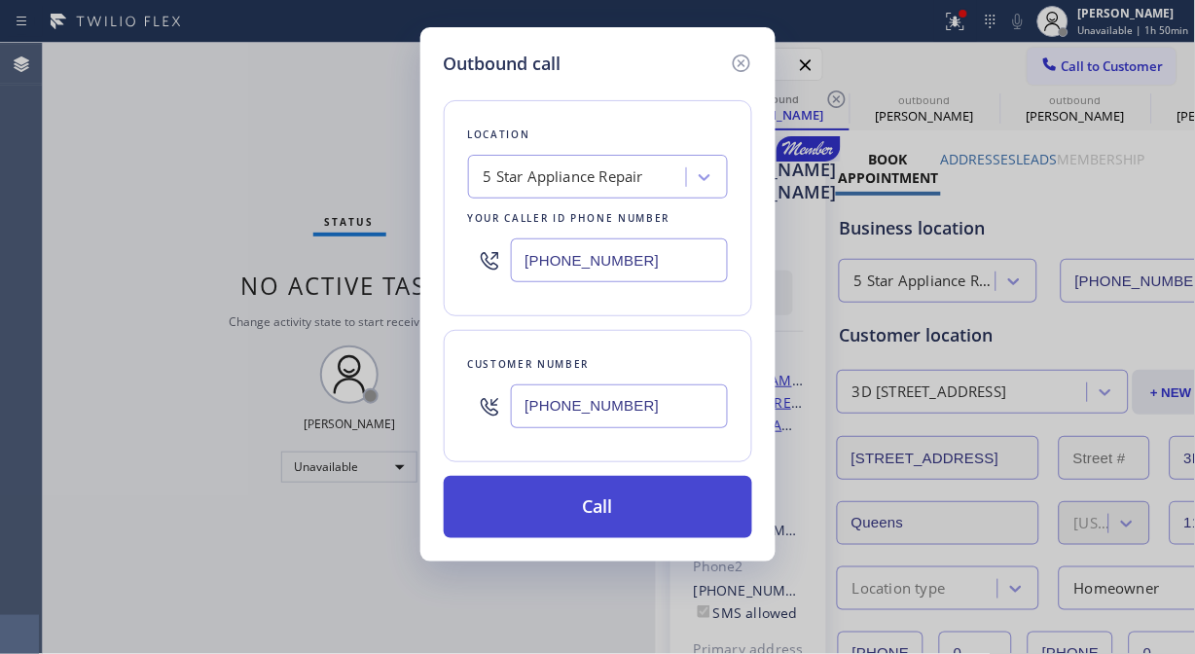
type input "(818) 261-2259"
click at [636, 511] on button "Call" at bounding box center [598, 507] width 309 height 62
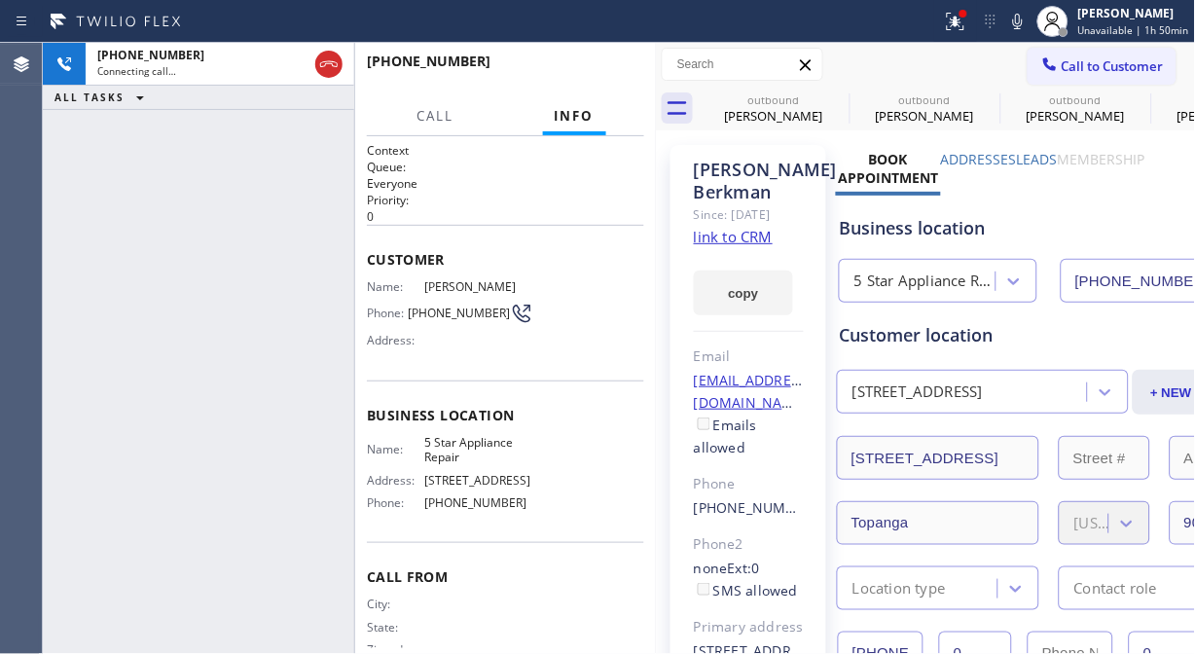
type input "[PHONE_NUMBER]"
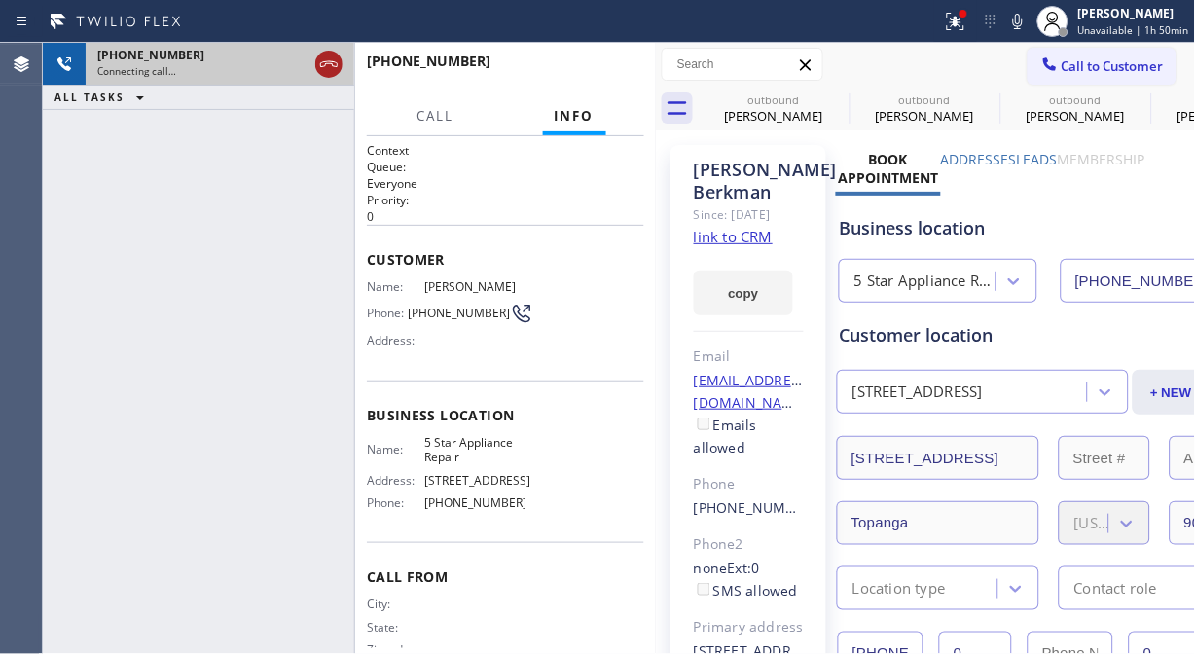
click at [339, 72] on icon at bounding box center [328, 64] width 23 height 23
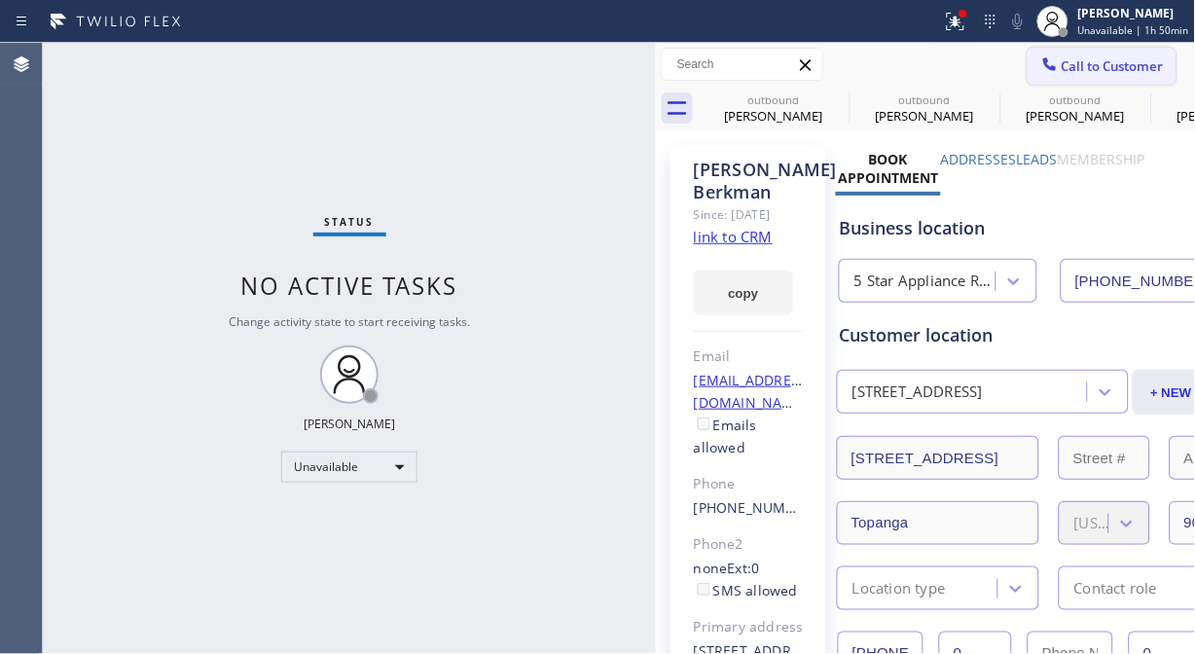
click at [1056, 75] on button "Call to Customer" at bounding box center [1102, 66] width 149 height 37
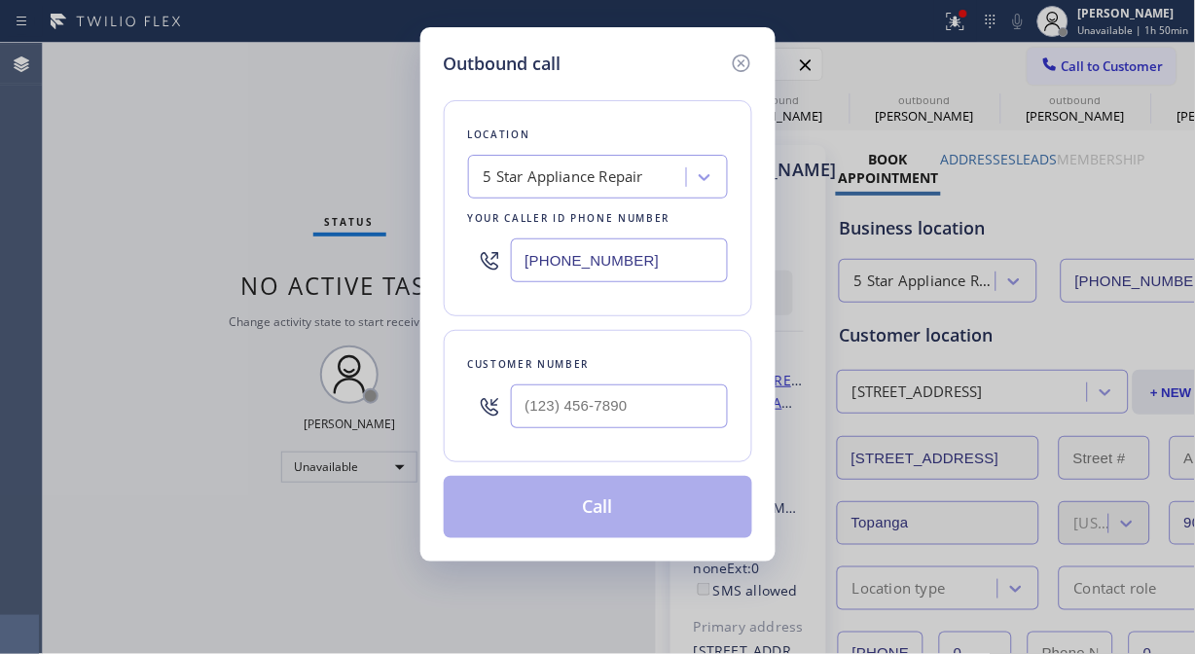
click at [485, 470] on div "Location 5 Star Appliance Repair Your caller id phone number (855) 731-4952 Cus…" at bounding box center [598, 307] width 309 height 461
click at [565, 419] on input "(___) ___-____" at bounding box center [619, 406] width 217 height 44
paste input "206) 276-930"
click at [527, 413] on input "(206) 276-930_" at bounding box center [619, 406] width 217 height 44
paste input "858) 539-9428"
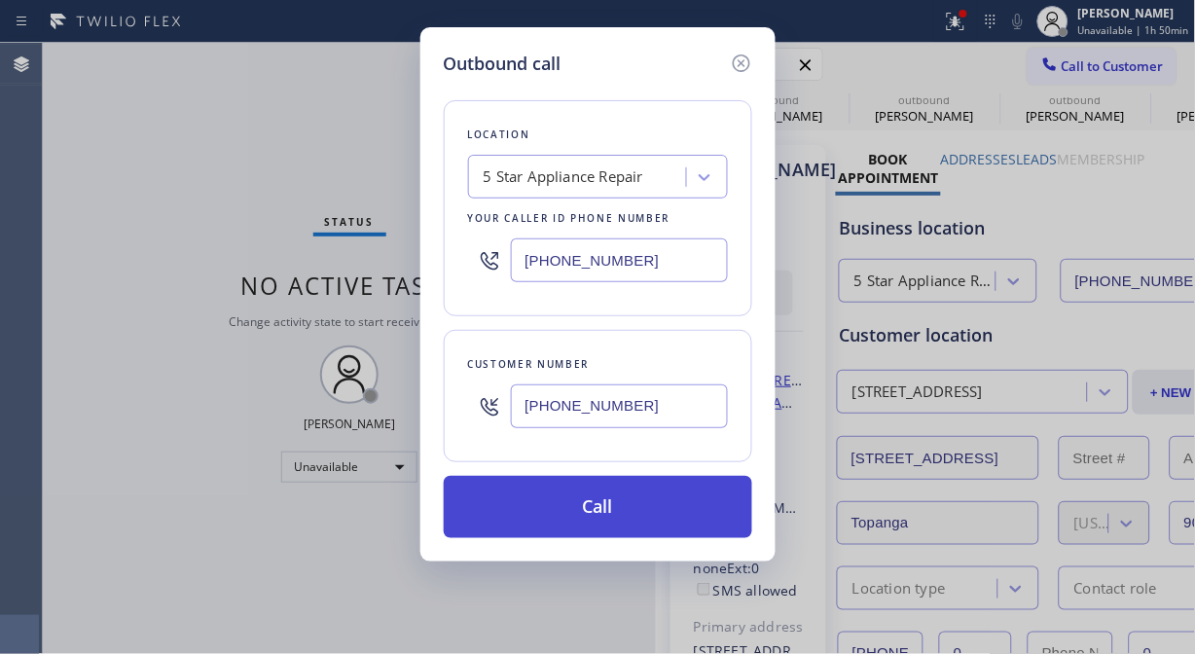
type input "(858) 539-9428"
click at [604, 507] on button "Call" at bounding box center [598, 507] width 309 height 62
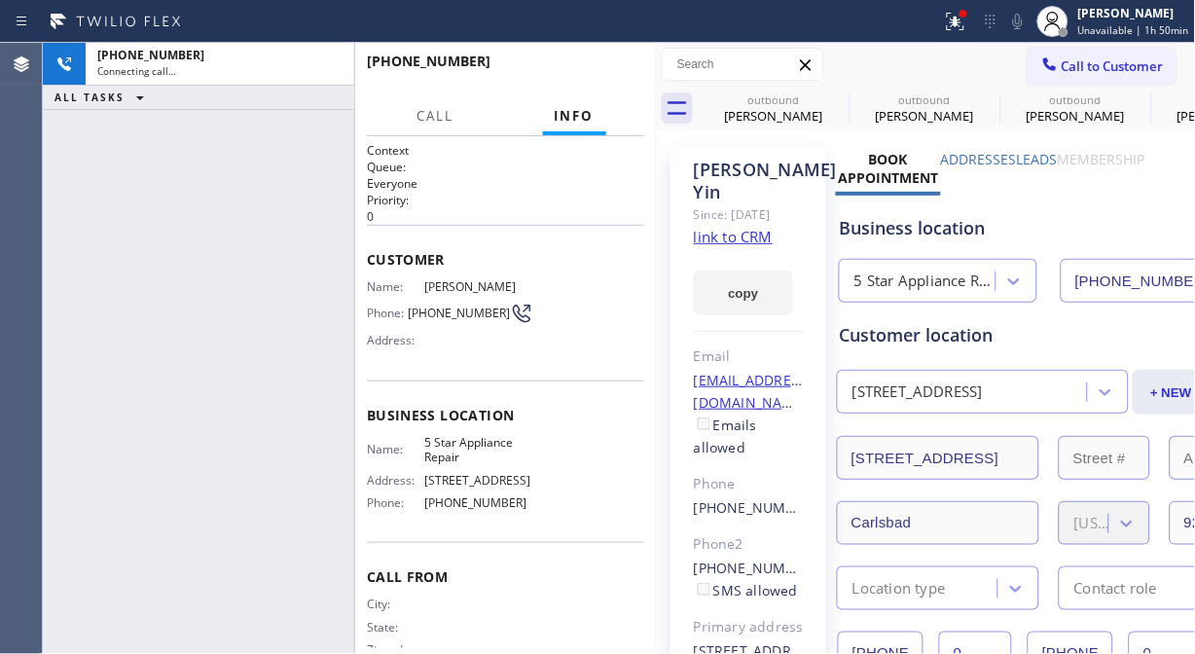
type input "[PHONE_NUMBER]"
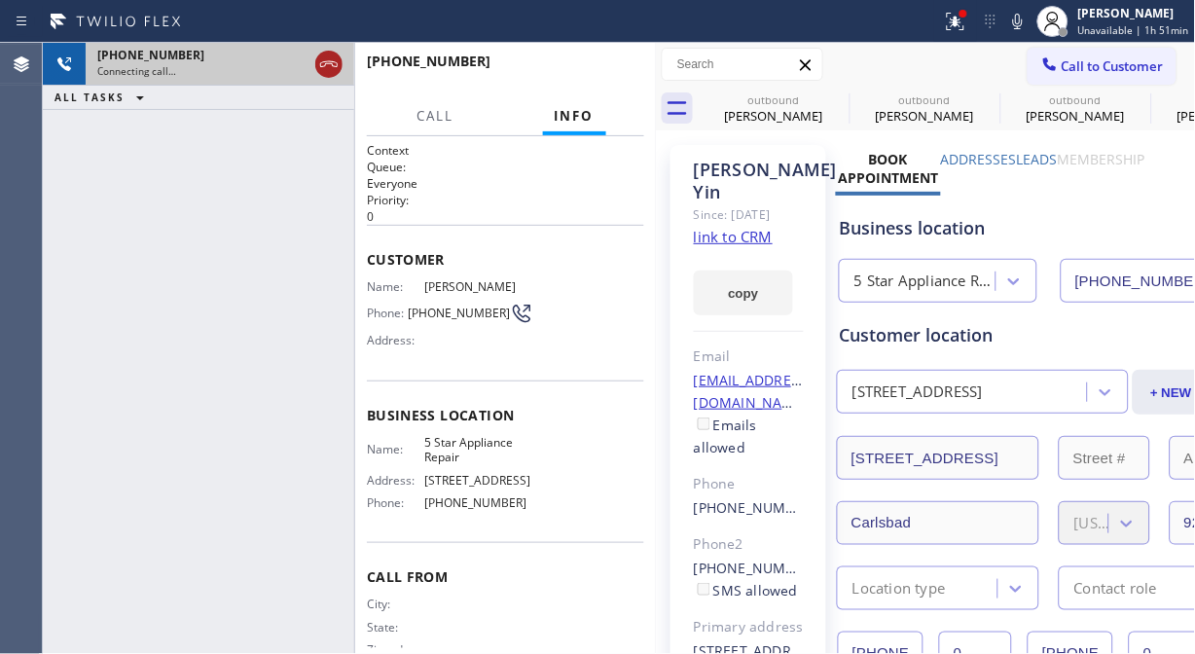
click at [335, 68] on icon at bounding box center [328, 64] width 23 height 23
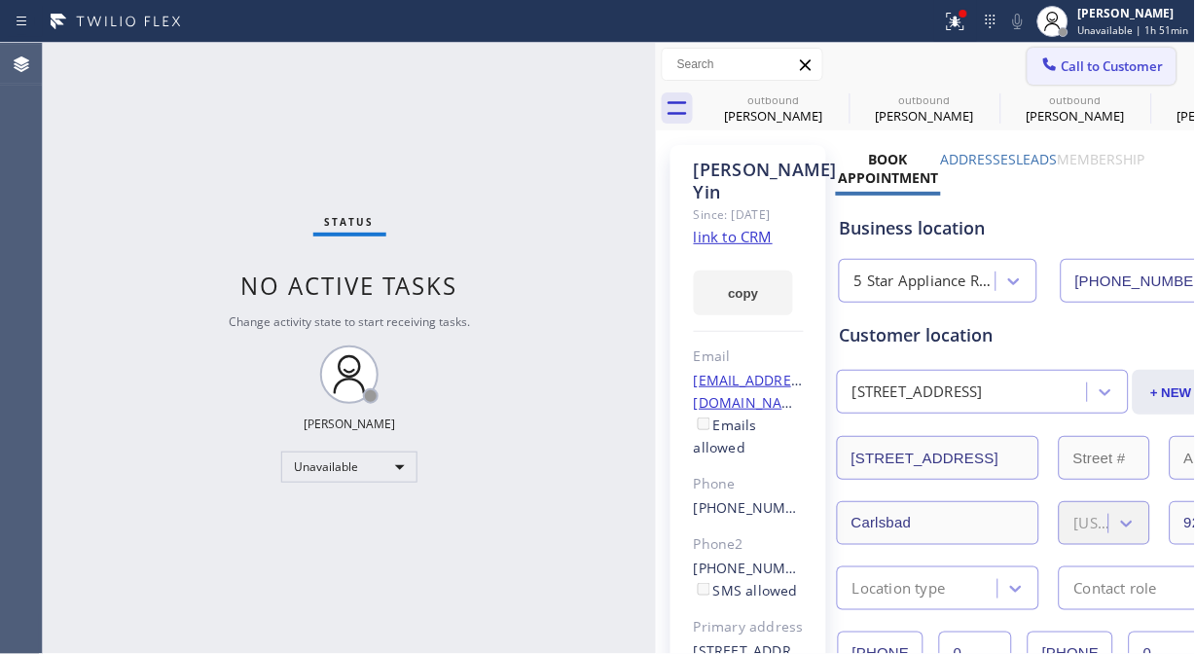
click at [1076, 58] on span "Call to Customer" at bounding box center [1113, 66] width 102 height 18
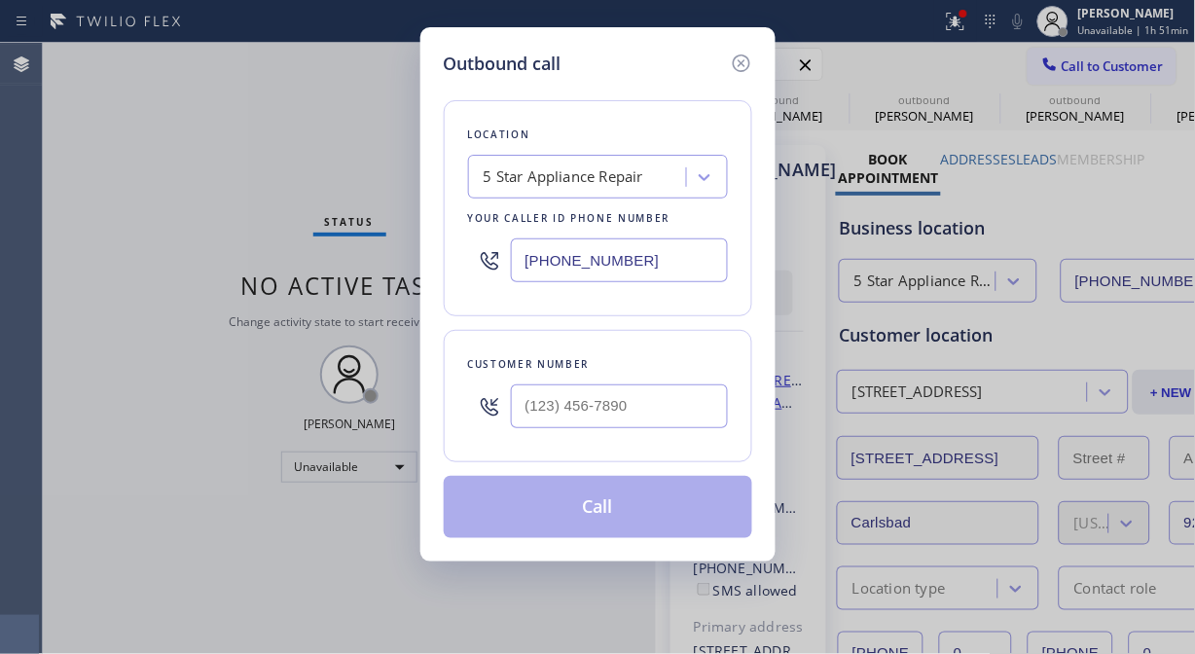
drag, startPoint x: 619, startPoint y: 442, endPoint x: 597, endPoint y: 417, distance: 33.8
click at [618, 442] on div "Customer number" at bounding box center [598, 396] width 309 height 132
click at [597, 417] on input "(___) ___-____" at bounding box center [619, 406] width 217 height 44
paste input "619) 723-0417"
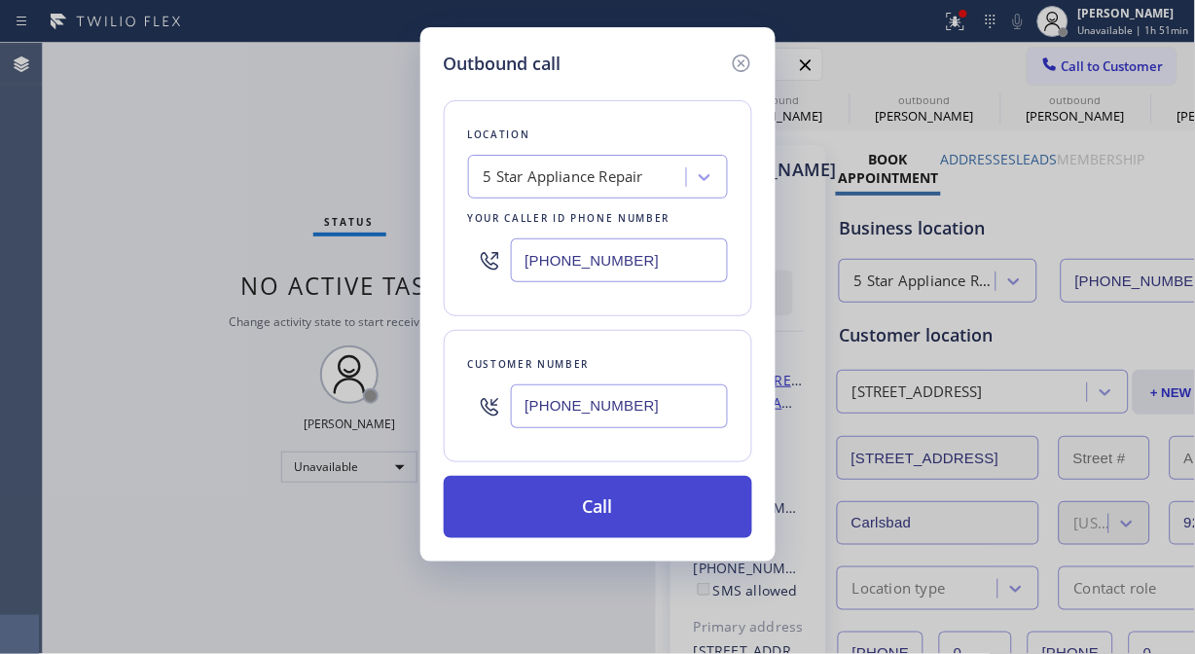
type input "(619) 723-0417"
click at [636, 506] on button "Call" at bounding box center [598, 507] width 309 height 62
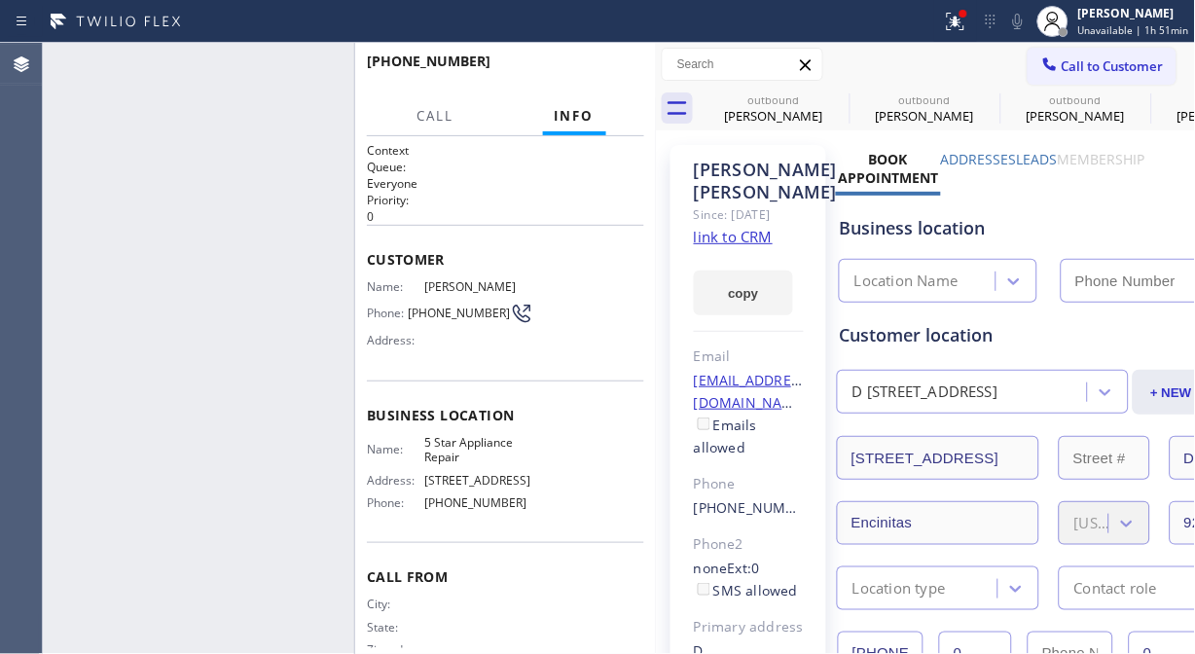
type input "[PHONE_NUMBER]"
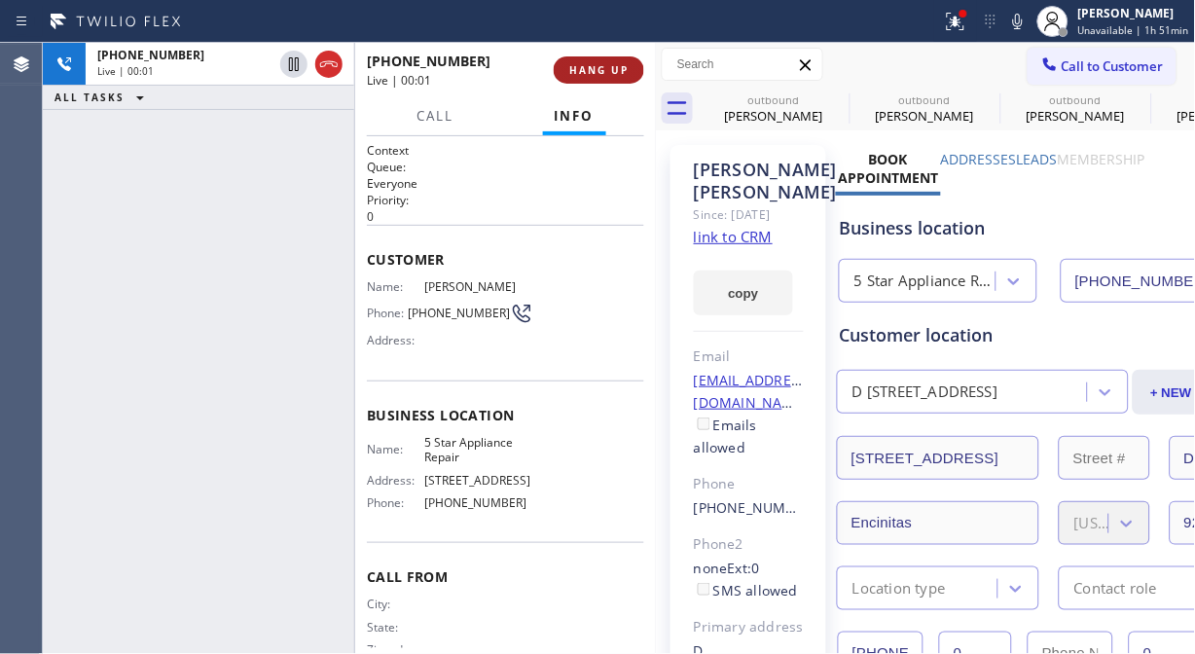
click at [608, 78] on button "HANG UP" at bounding box center [599, 69] width 91 height 27
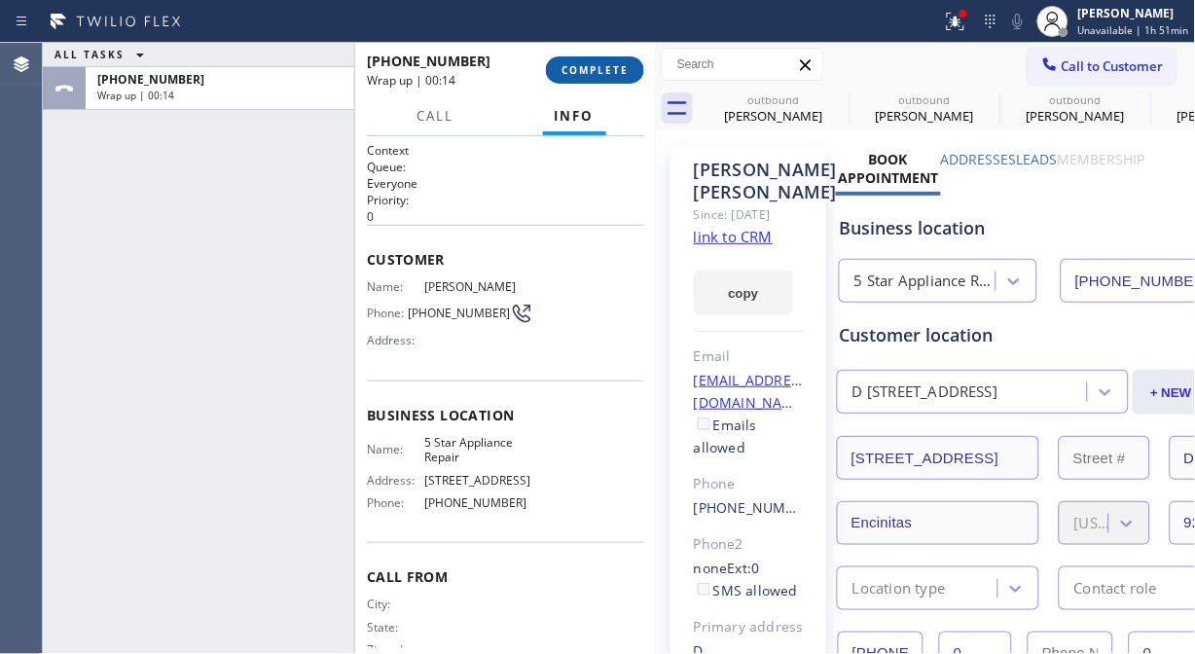
click at [575, 80] on button "COMPLETE" at bounding box center [595, 69] width 98 height 27
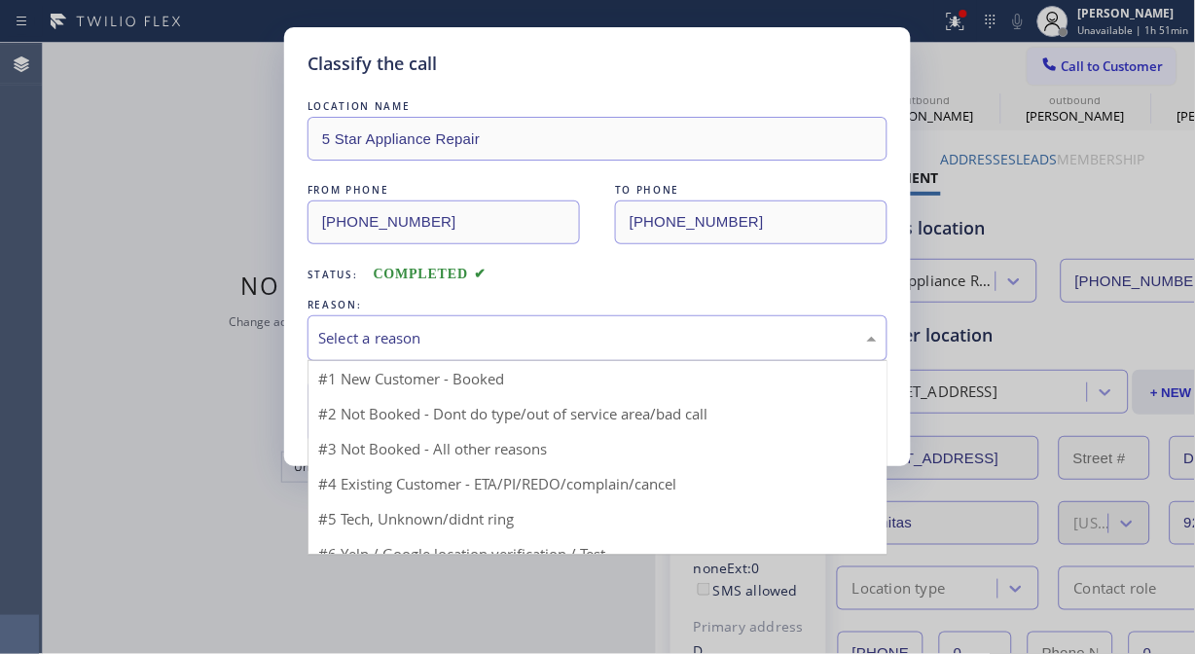
click at [592, 342] on div "Select a reason" at bounding box center [597, 338] width 559 height 22
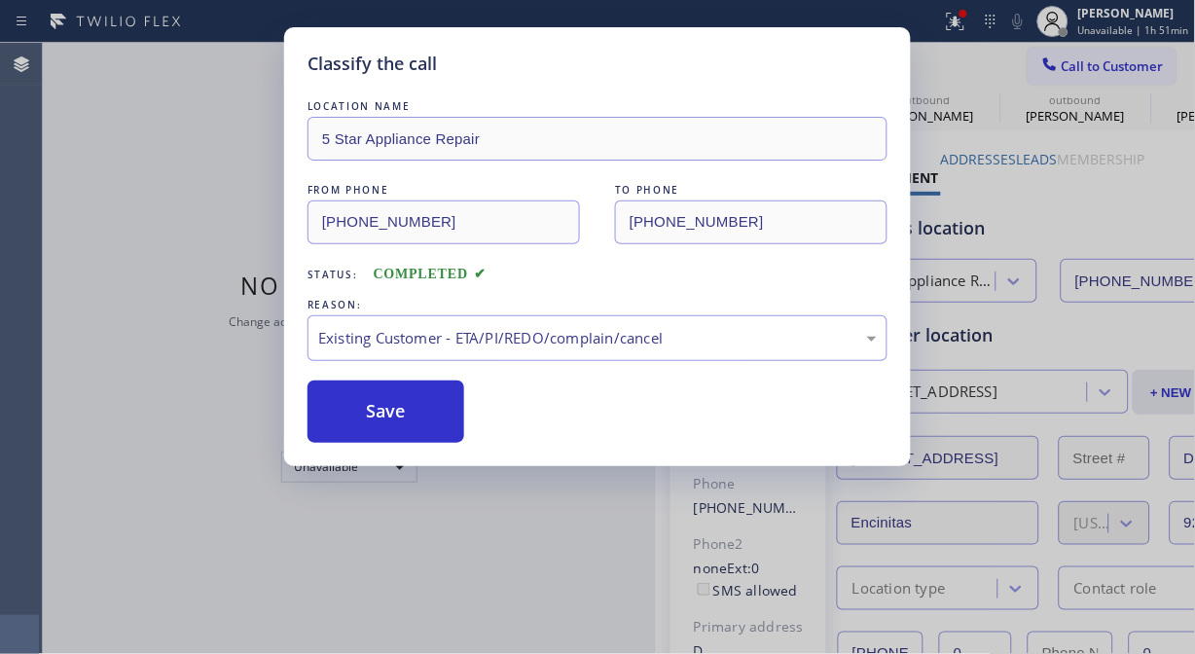
drag, startPoint x: 606, startPoint y: 436, endPoint x: 470, endPoint y: 419, distance: 137.3
click at [434, 419] on button "Save" at bounding box center [386, 412] width 157 height 62
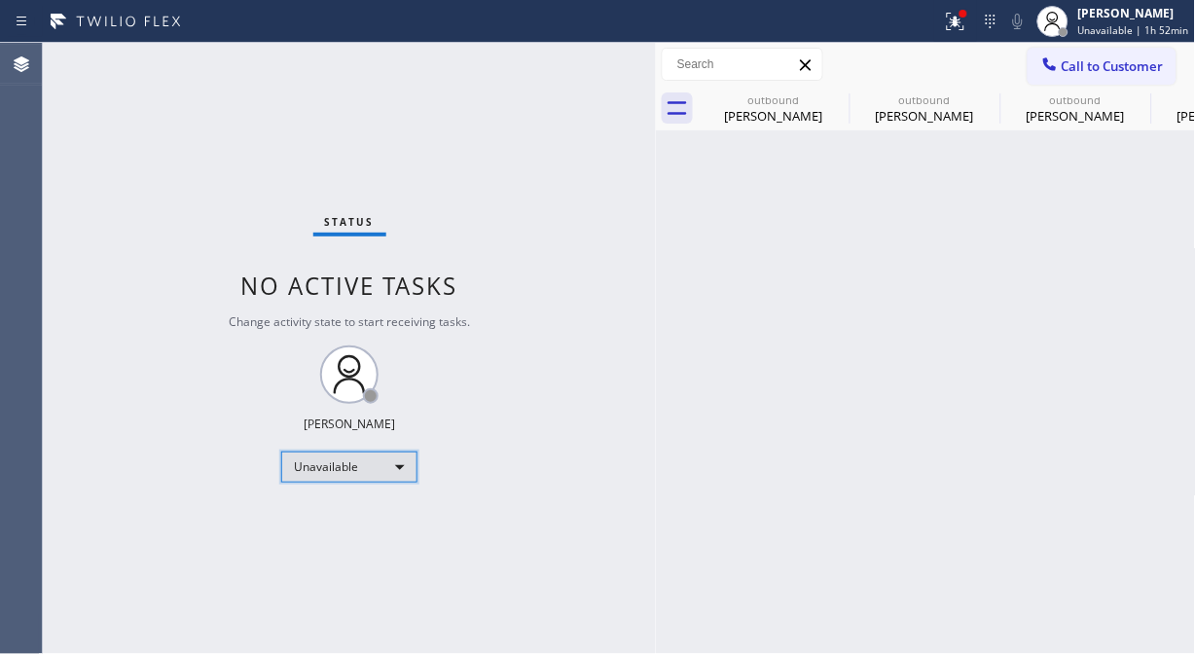
click at [333, 467] on div "Unavailable" at bounding box center [349, 467] width 136 height 31
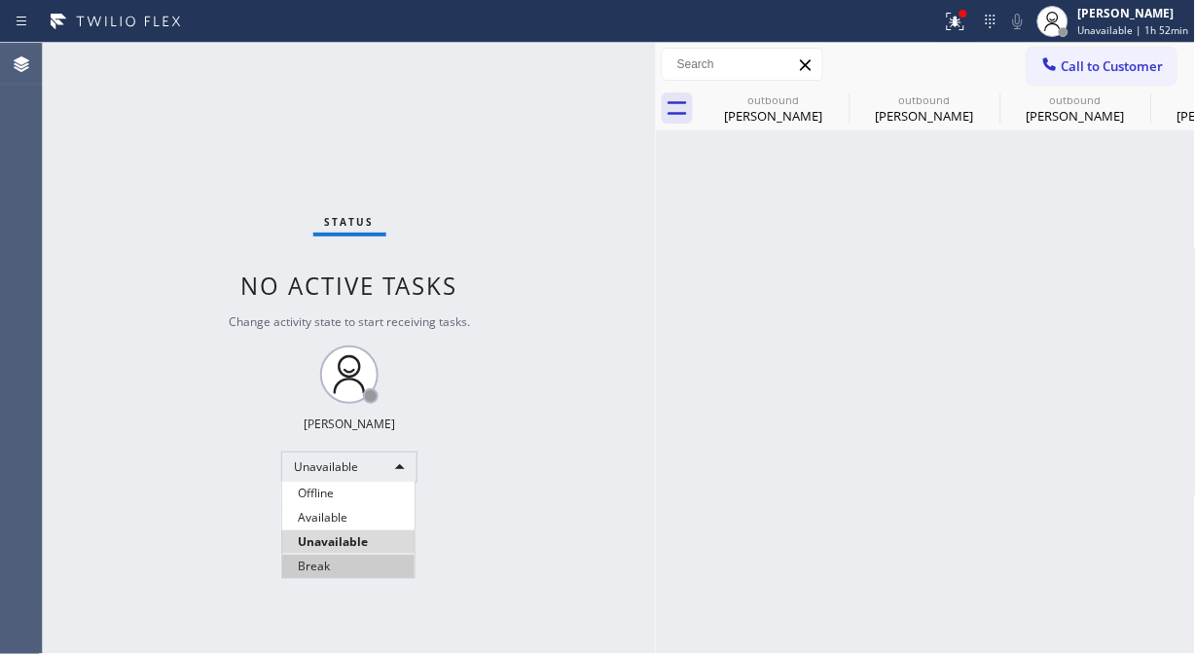
click at [358, 567] on li "Break" at bounding box center [348, 566] width 132 height 23
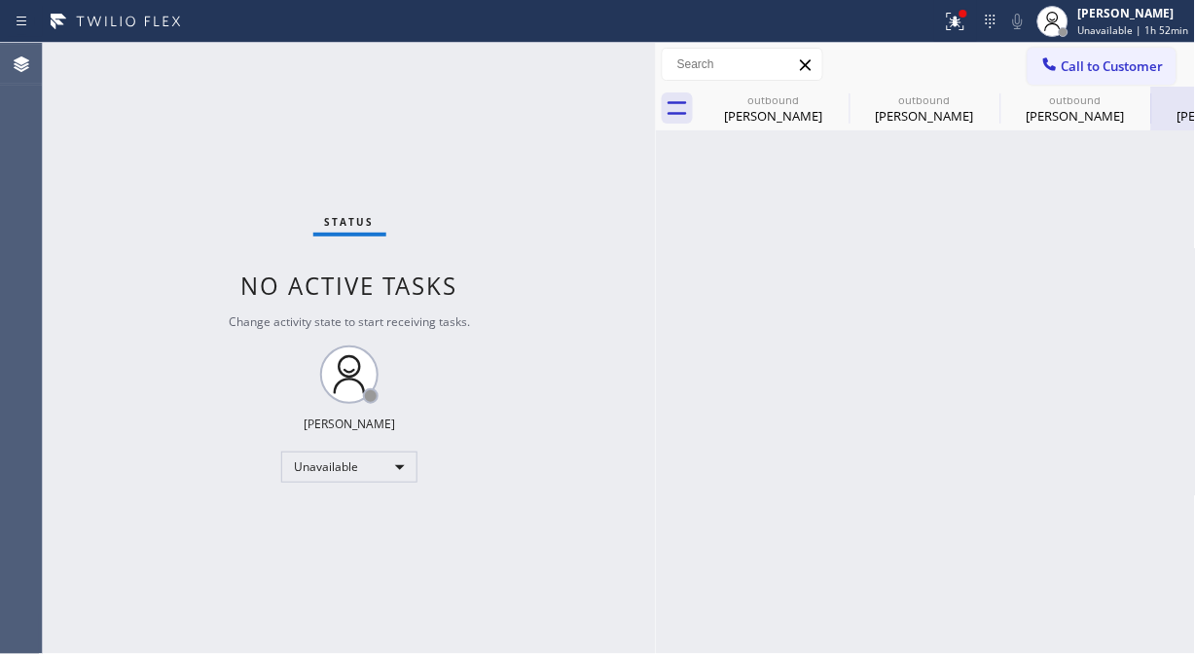
click at [0, 0] on icon at bounding box center [0, 0] width 0 height 0
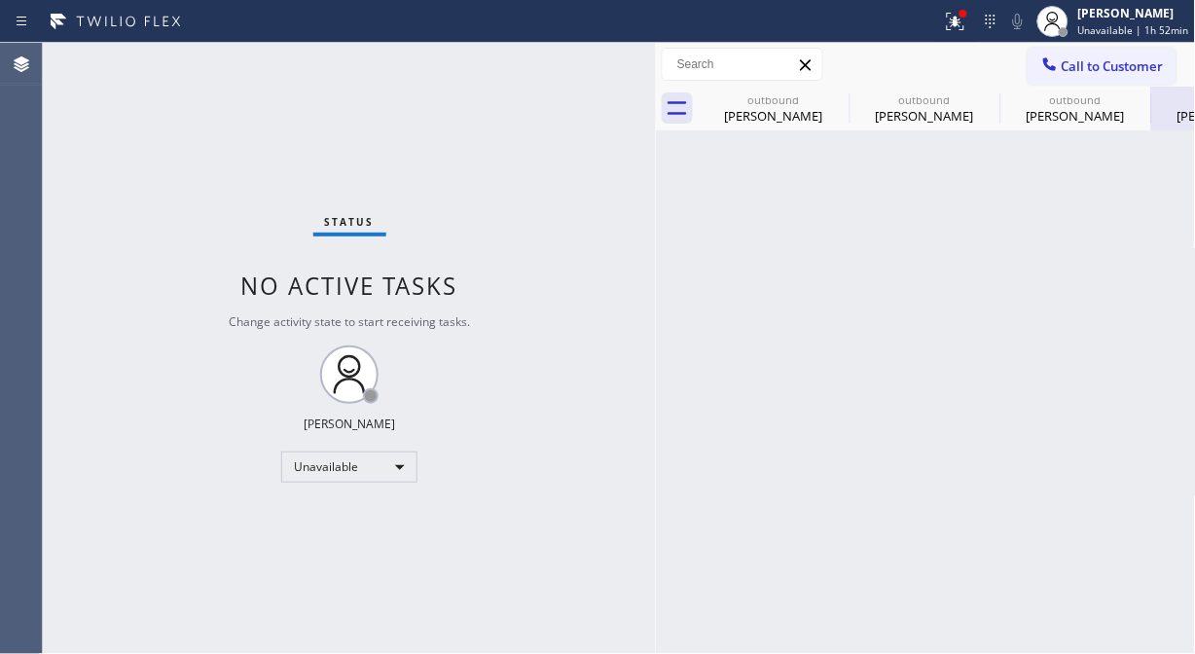
click at [0, 0] on icon at bounding box center [0, 0] width 0 height 0
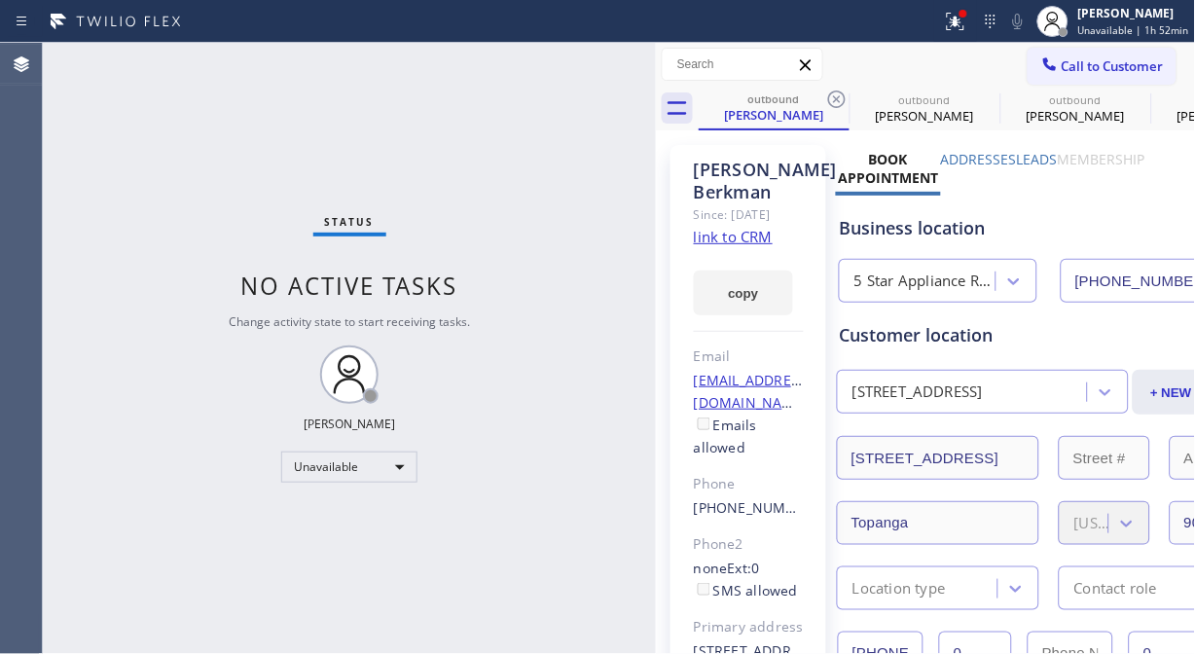
click at [834, 103] on icon at bounding box center [836, 99] width 23 height 23
click at [0, 0] on icon at bounding box center [0, 0] width 0 height 0
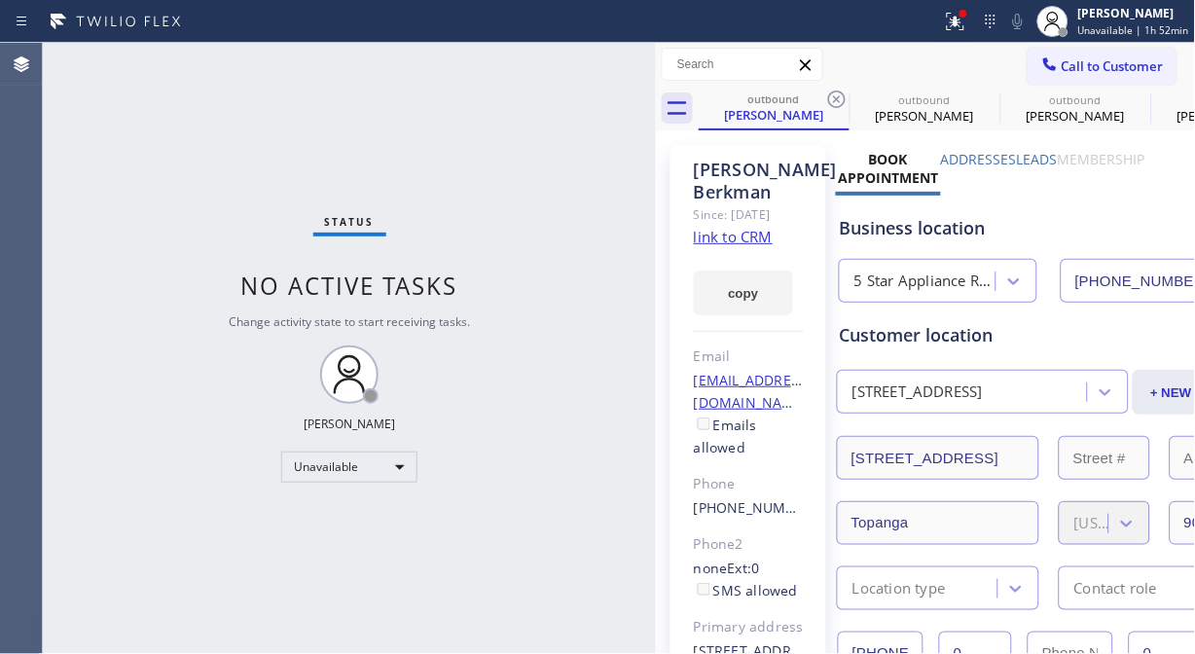
click at [835, 103] on div "outbound Jeff Berkman outbound Jeff Berkman outbound Mike Yin outbound Mike Yin…" at bounding box center [947, 109] width 497 height 44
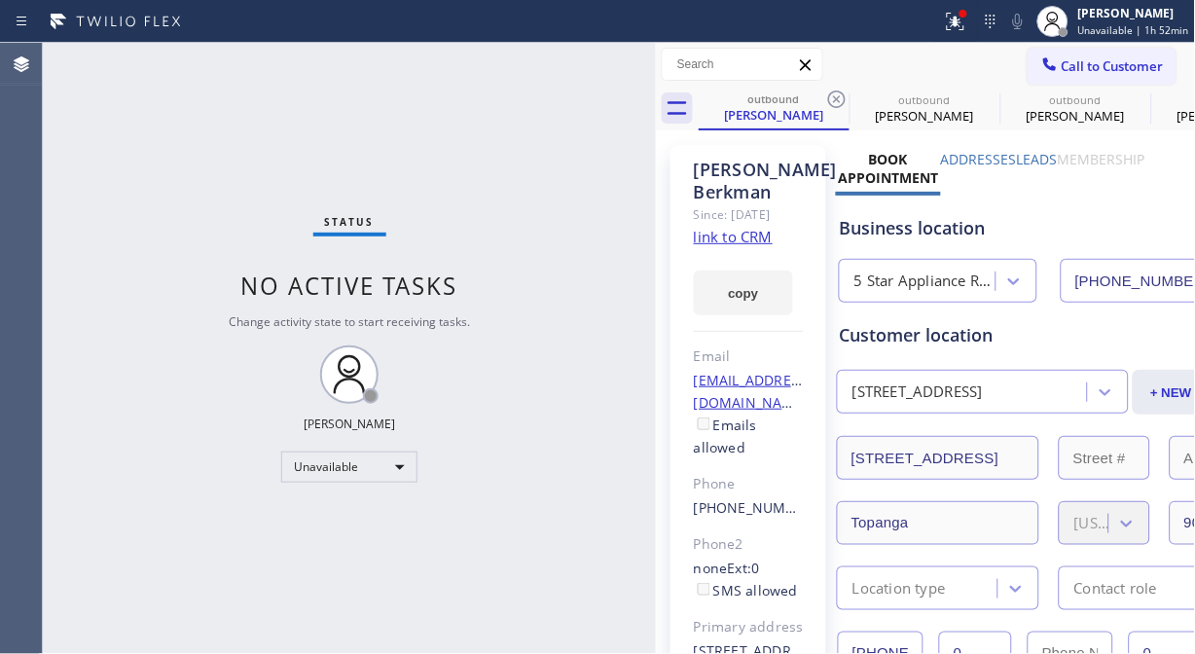
click at [835, 103] on div "outbound Jeff Berkman outbound Jeff Berkman outbound Mike Yin outbound Mike Yin…" at bounding box center [947, 109] width 497 height 44
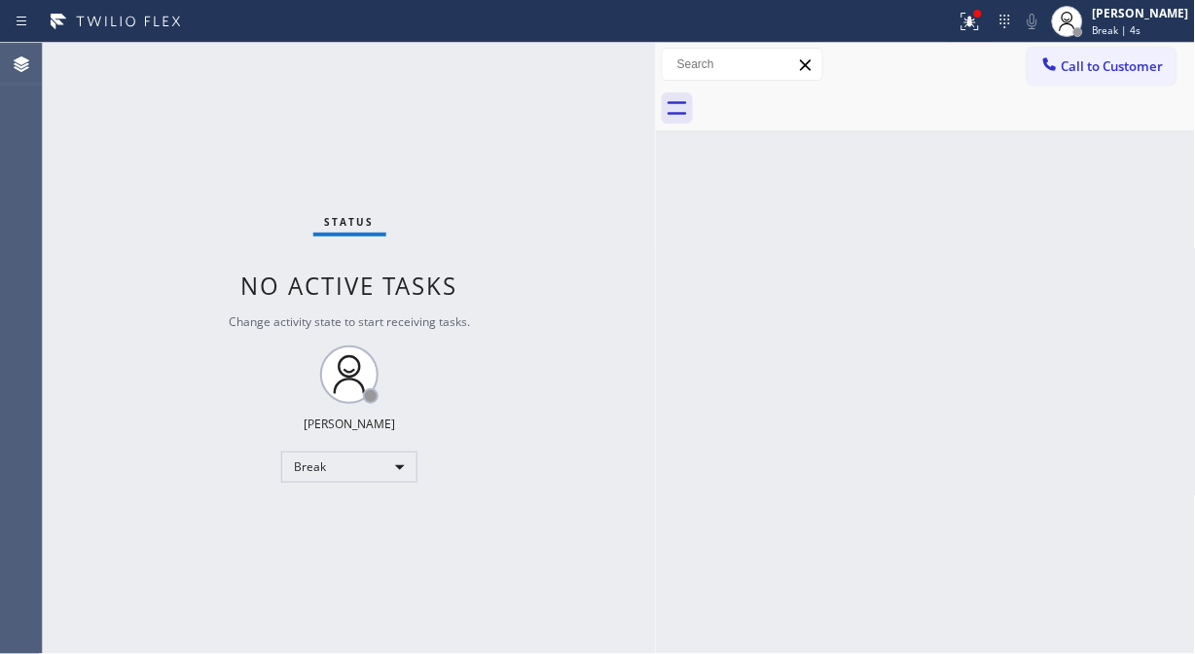
click at [835, 103] on div at bounding box center [947, 109] width 497 height 44
click at [113, 234] on div "Status No active tasks Change activity state to start receiving tasks. Fila Gar…" at bounding box center [349, 348] width 613 height 611
click at [374, 457] on div "Break" at bounding box center [349, 467] width 136 height 31
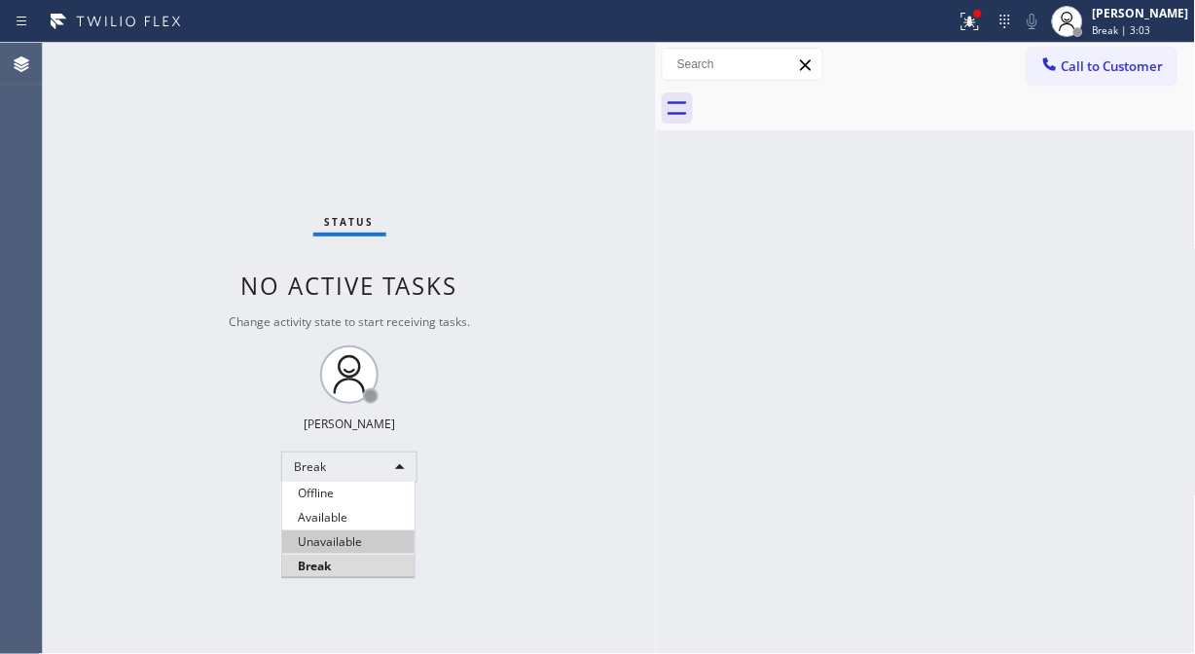
click at [370, 540] on li "Unavailable" at bounding box center [348, 541] width 132 height 23
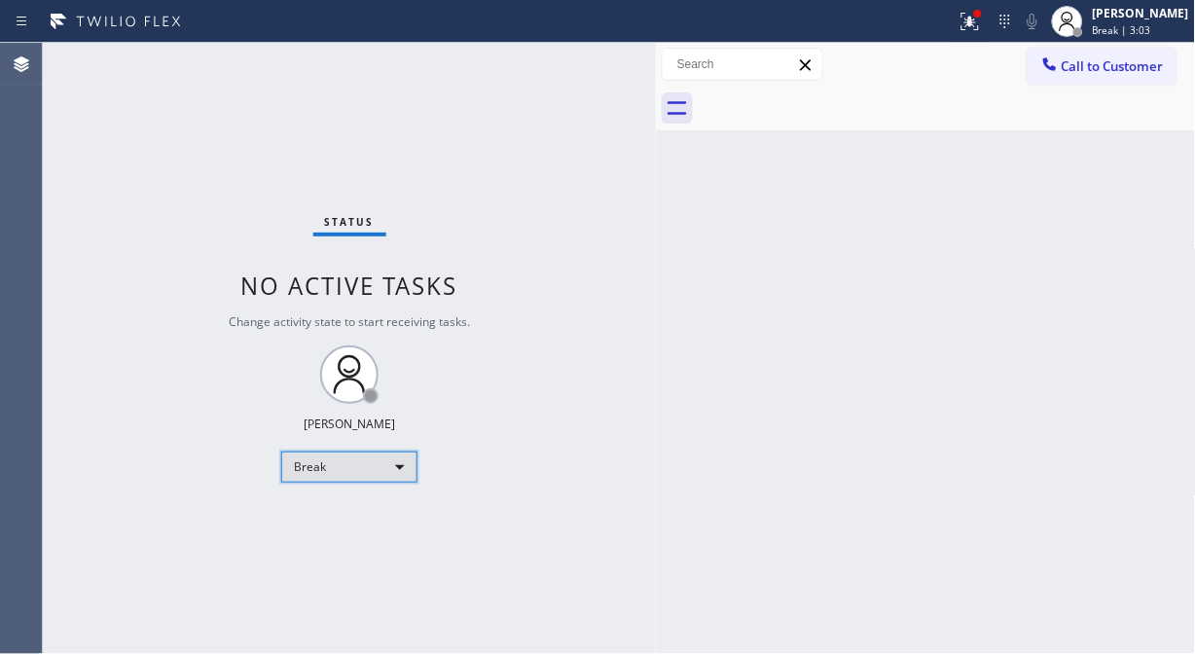
click at [372, 462] on div "Break" at bounding box center [349, 467] width 136 height 31
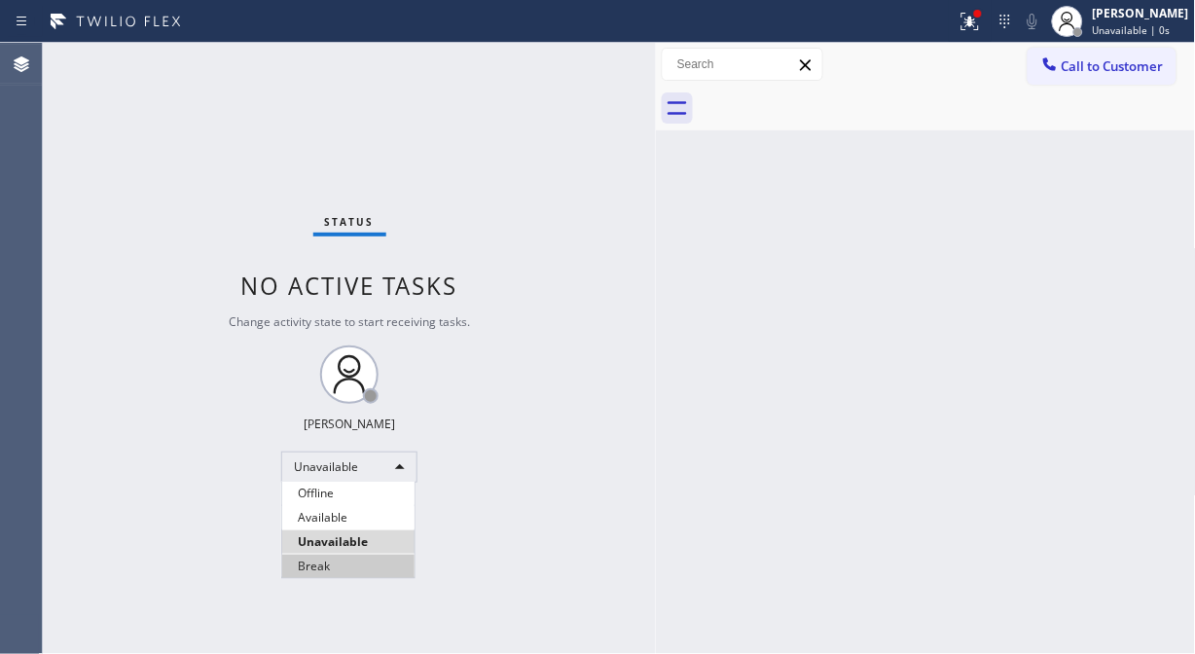
click at [364, 563] on li "Break" at bounding box center [348, 566] width 132 height 23
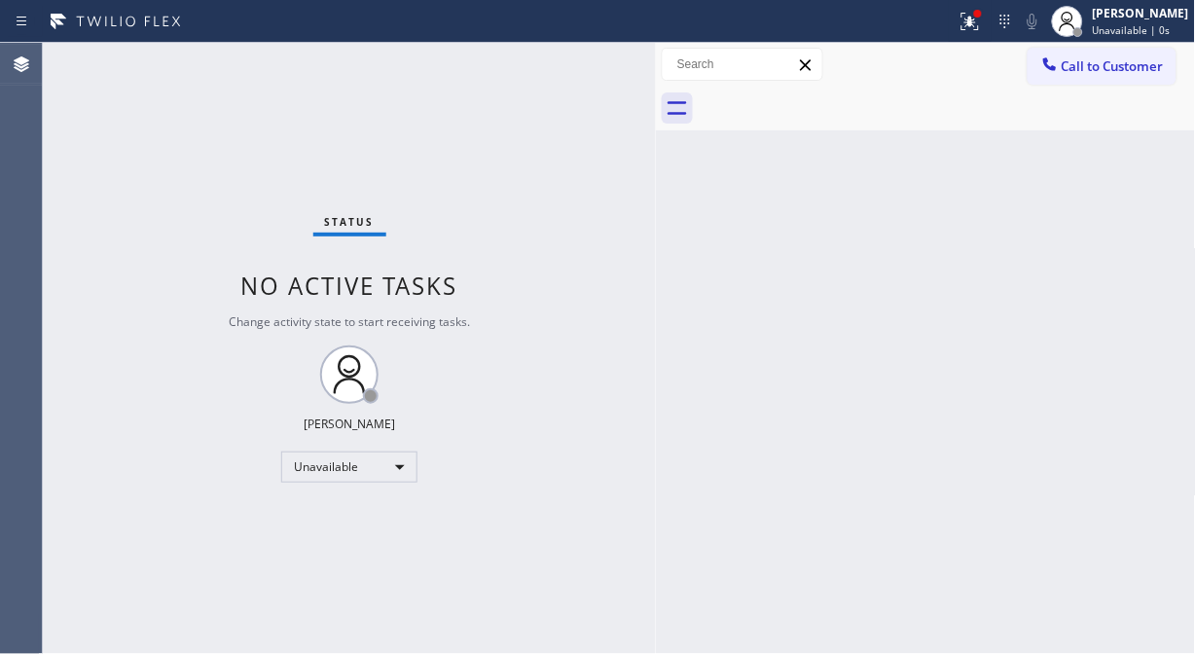
click at [591, 449] on div "Status No active tasks Change activity state to start receiving tasks. [PERSON_…" at bounding box center [349, 348] width 613 height 611
